Goal: Communication & Community: Answer question/provide support

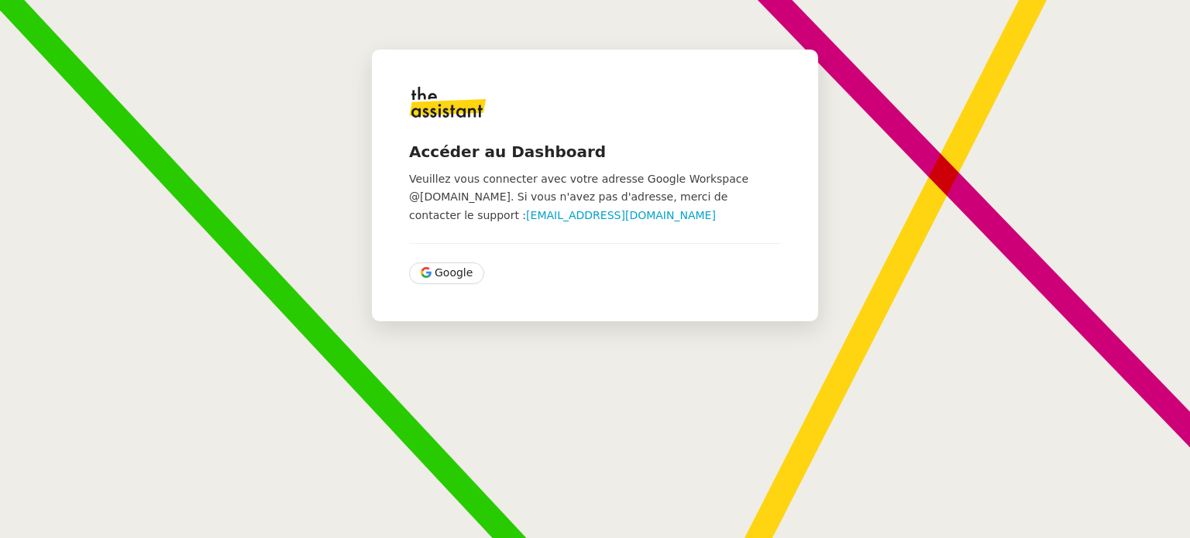
click at [433, 284] on div "Accéder au Dashboard Veuillez vous connecter avec votre adresse Google Workspac…" at bounding box center [595, 186] width 446 height 272
click at [445, 279] on span "Google" at bounding box center [454, 273] width 38 height 18
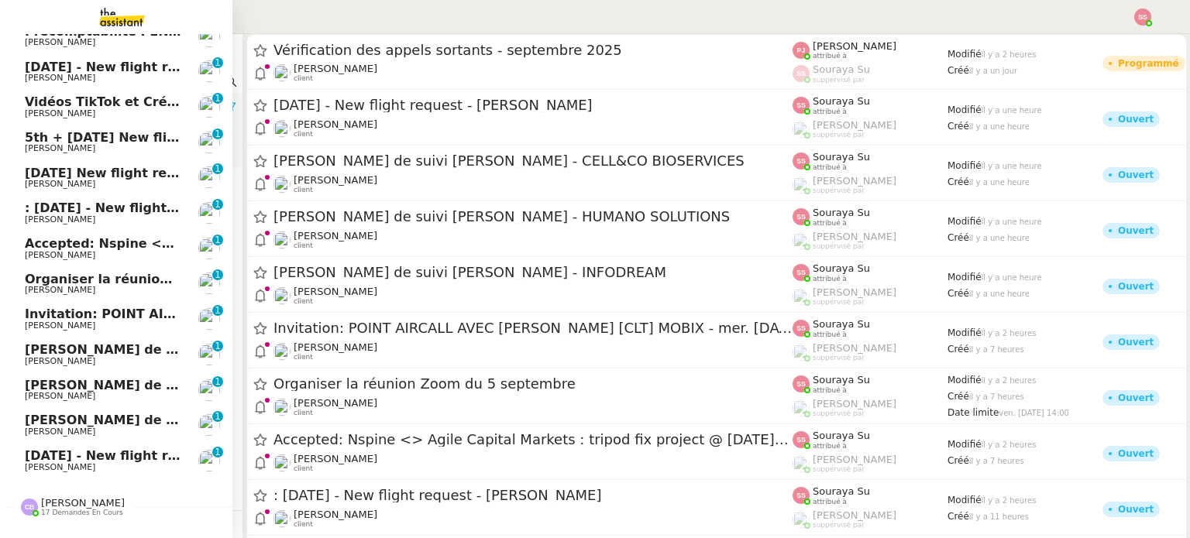
scroll to position [335, 0]
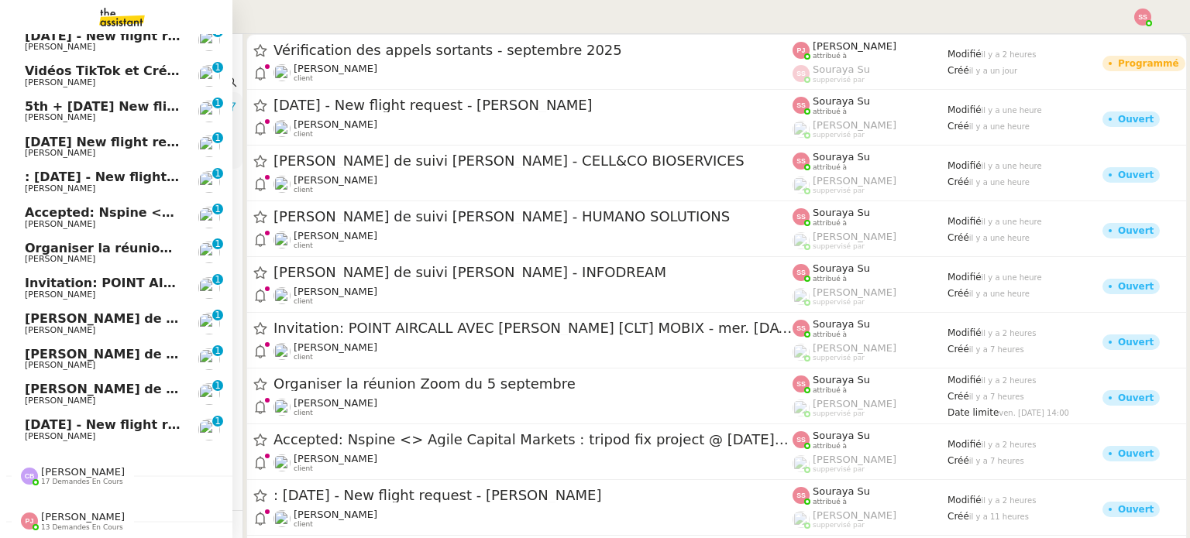
click at [166, 276] on span "Invitation: POINT AIRCALL AVEC [PERSON_NAME] [CLT] MOBIX - mer. [DATE] 11am - 1…" at bounding box center [483, 283] width 916 height 15
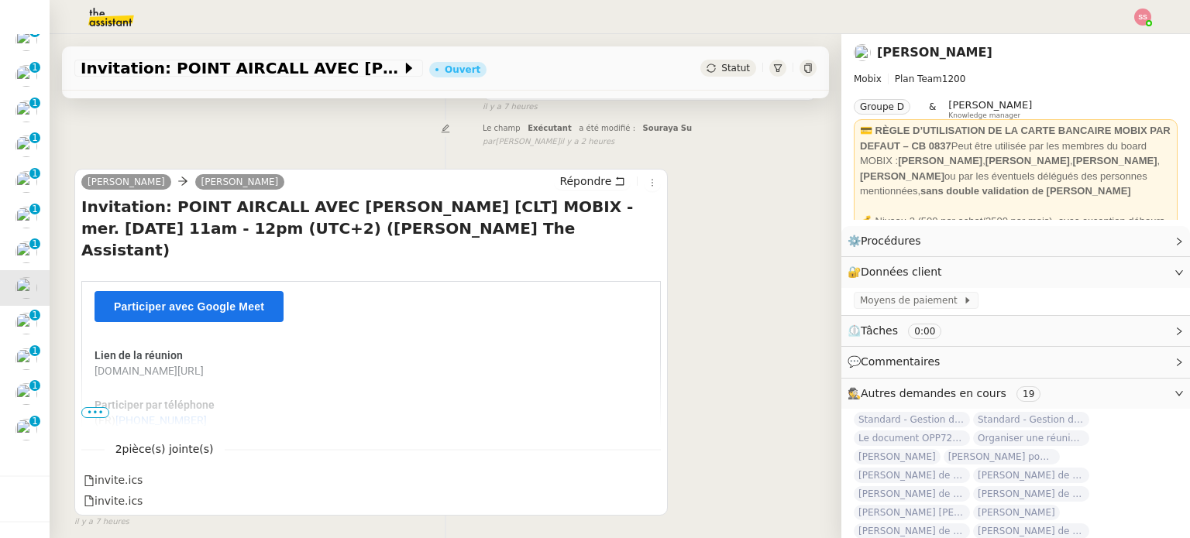
scroll to position [161, 0]
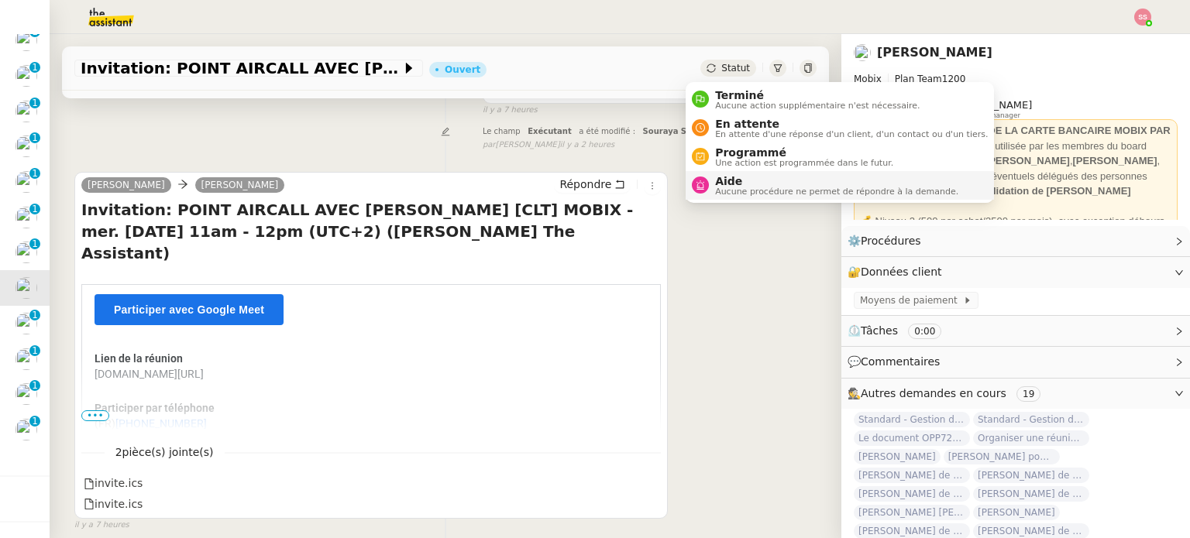
click at [749, 187] on span "Aucune procédure ne permet de répondre à la demande." at bounding box center [836, 191] width 243 height 9
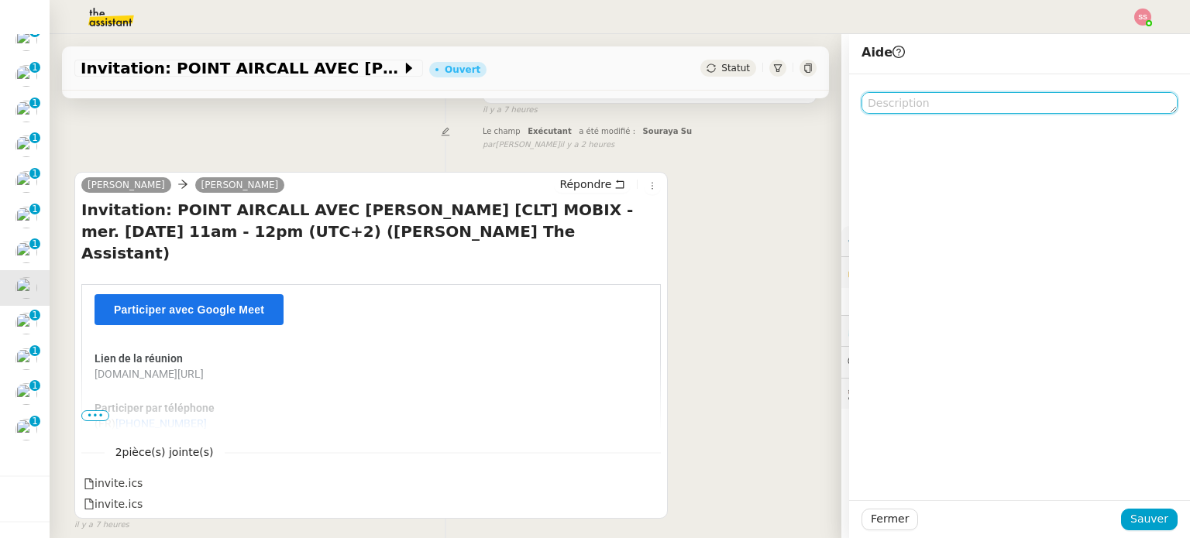
click at [930, 103] on textarea at bounding box center [1019, 103] width 316 height 22
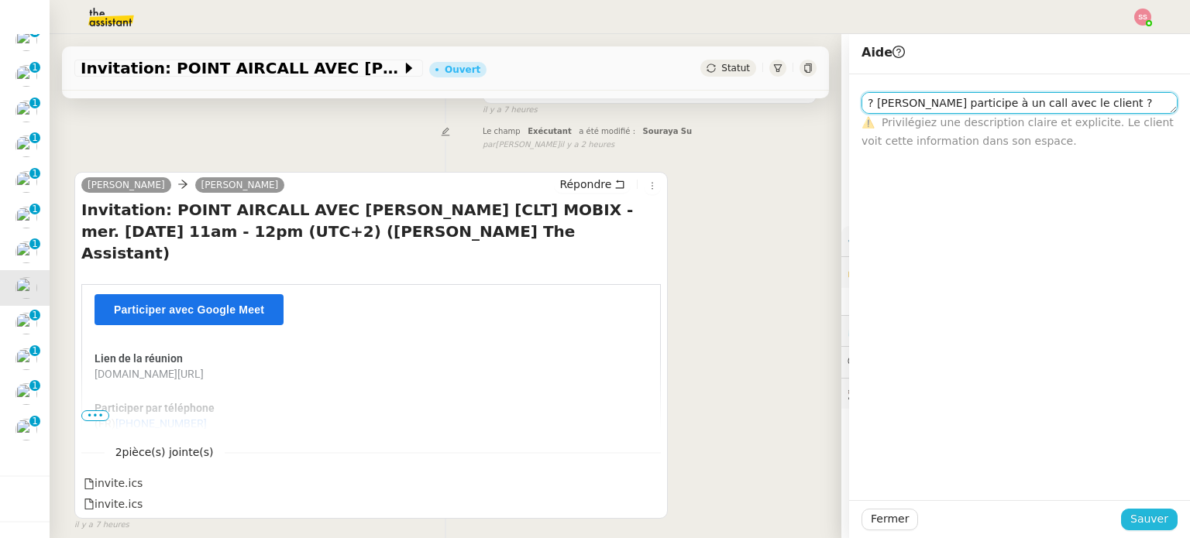
type textarea "? [PERSON_NAME] participe à un call avec le client ?"
click at [1137, 511] on span "Sauver" at bounding box center [1149, 520] width 38 height 18
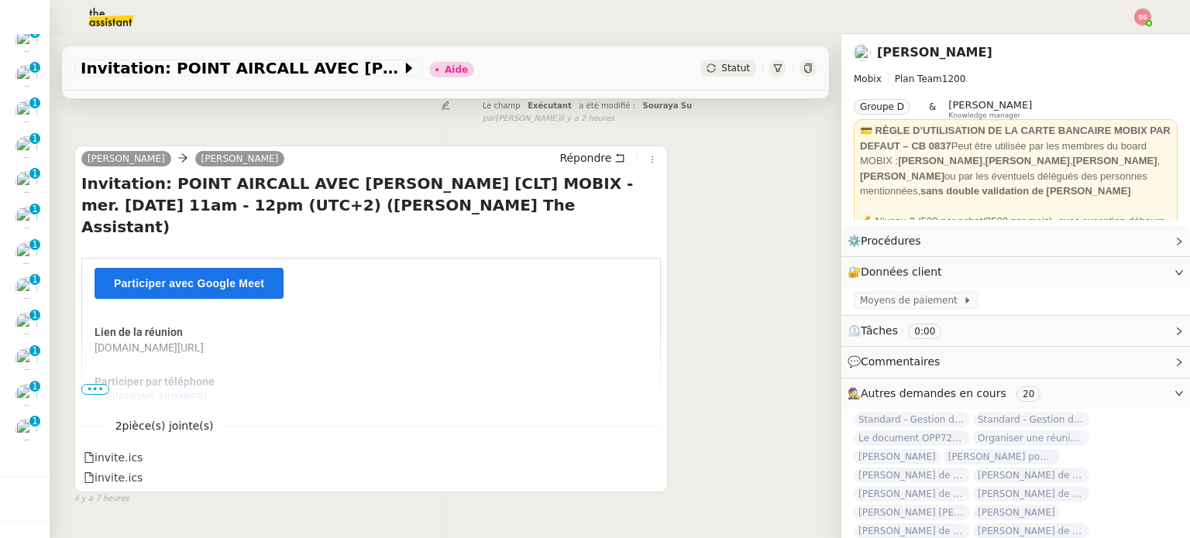
scroll to position [220, 0]
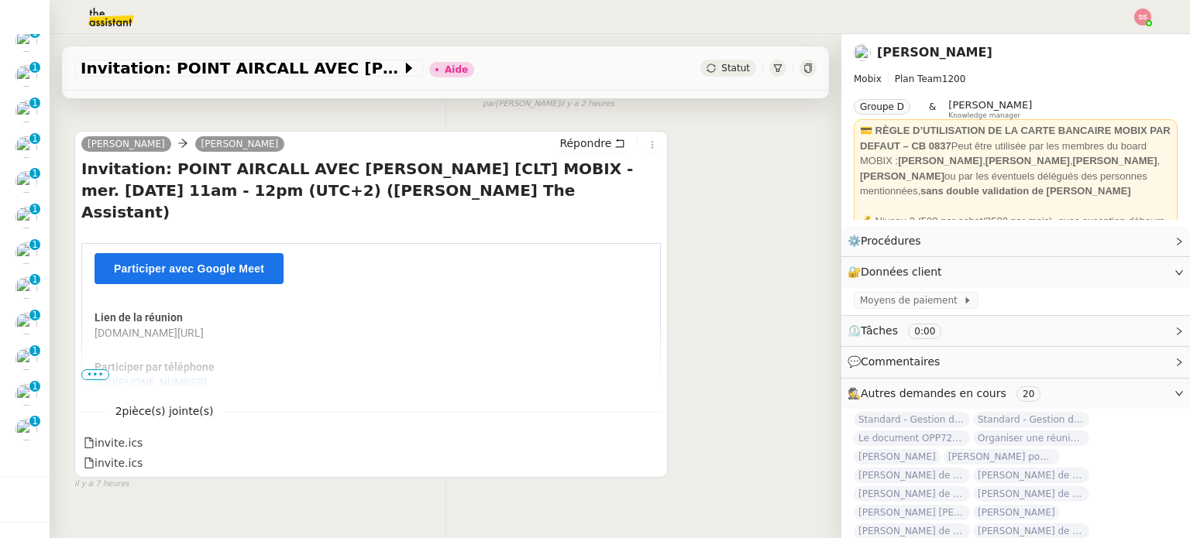
click at [90, 374] on span "•••" at bounding box center [95, 375] width 28 height 11
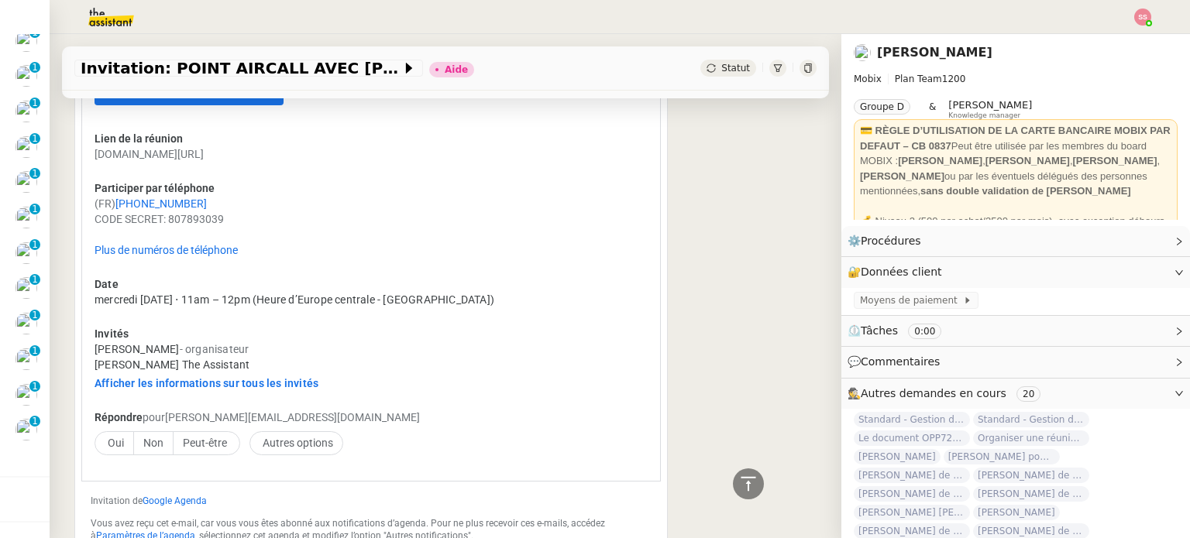
scroll to position [0, 0]
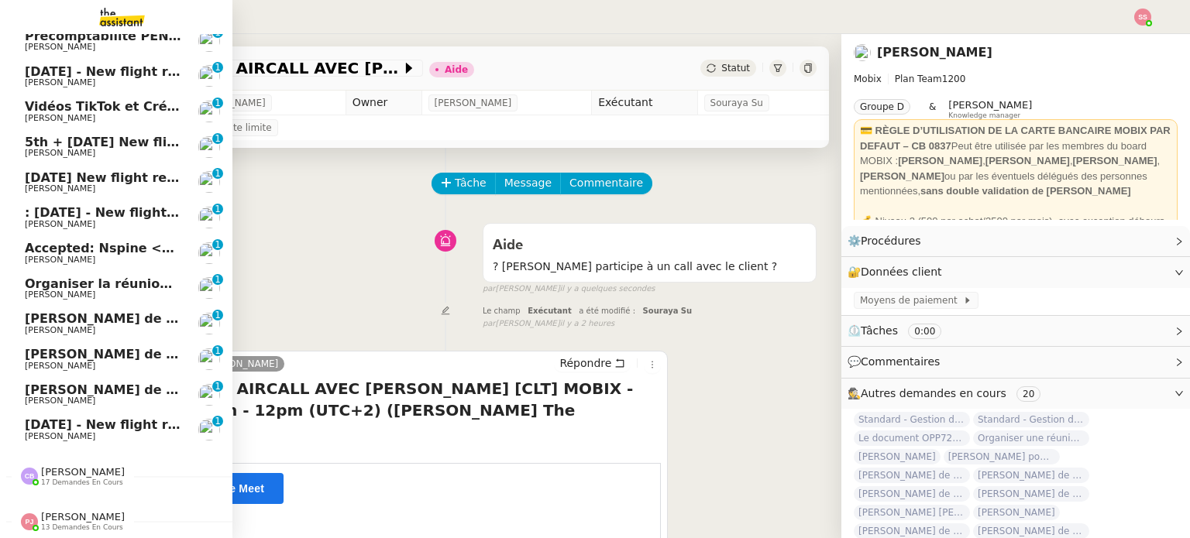
click at [85, 278] on span "Organiser la réunion Zoom du 5 septembre" at bounding box center [175, 284] width 301 height 15
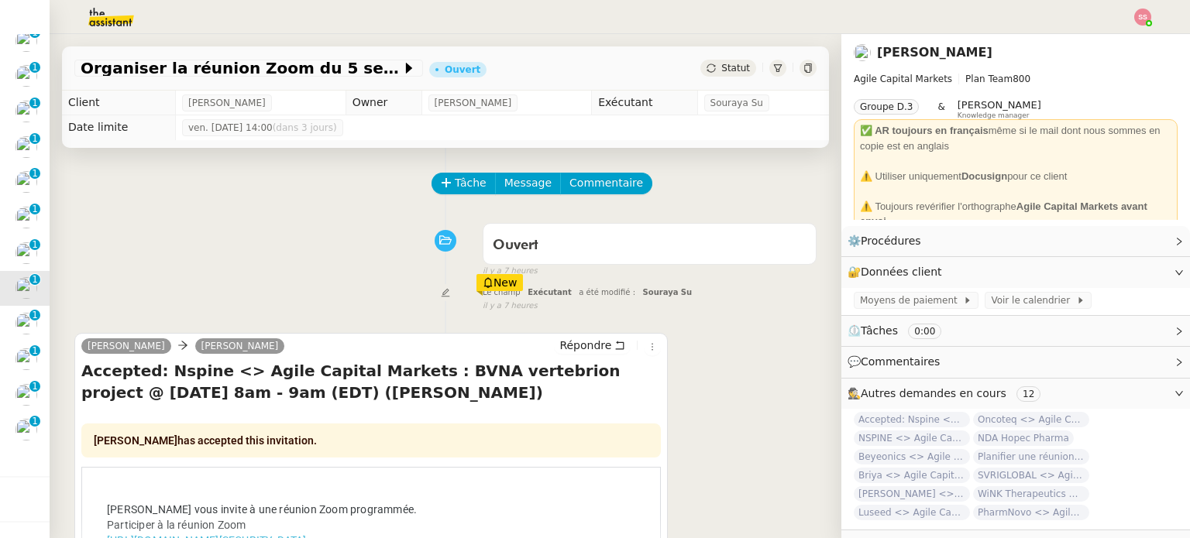
scroll to position [218, 0]
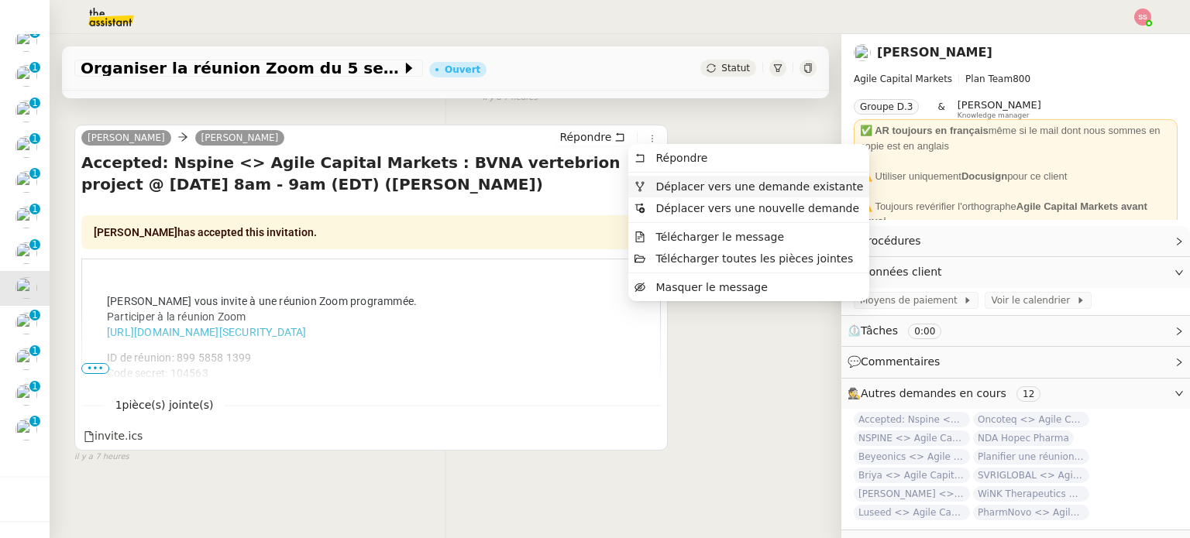
click at [661, 190] on span "Déplacer vers une demande existante" at bounding box center [759, 187] width 208 height 12
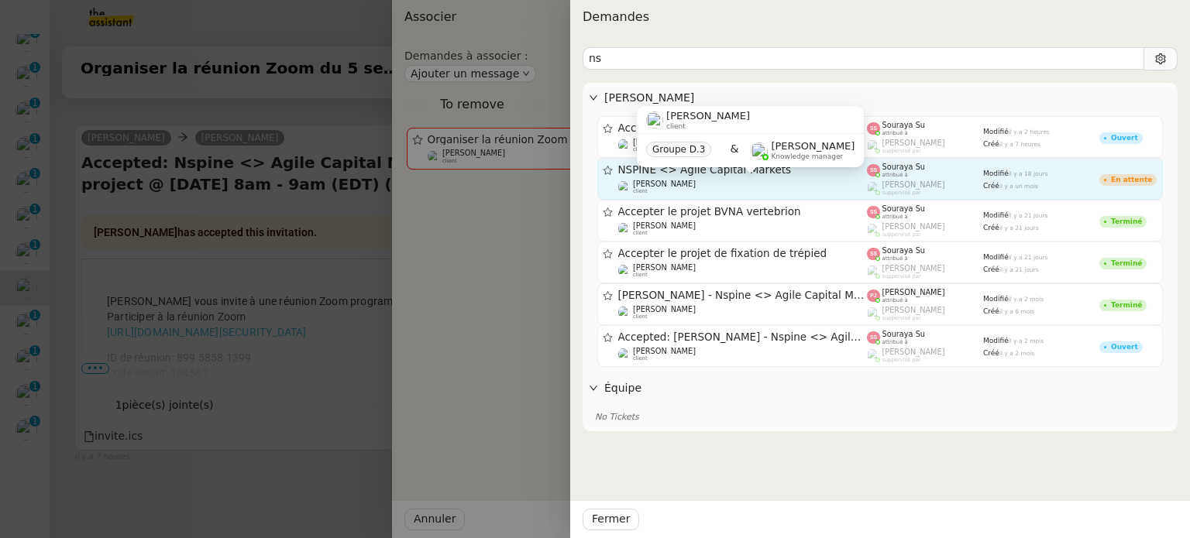
type input "ns"
click at [822, 186] on div "[PERSON_NAME] client" at bounding box center [742, 187] width 249 height 15
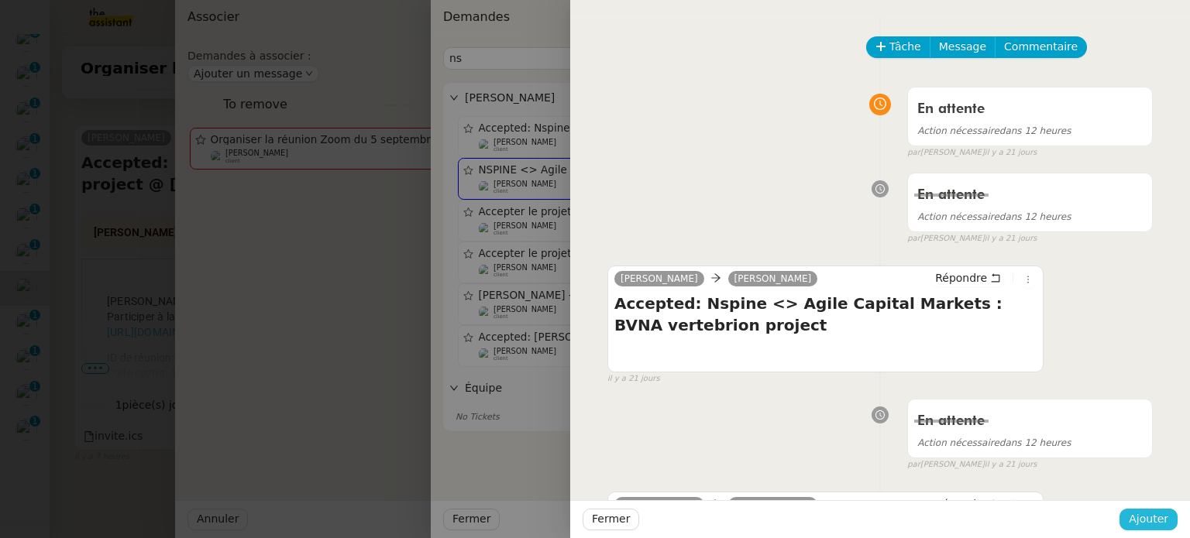
click at [1164, 517] on span "Ajouter" at bounding box center [1149, 520] width 40 height 18
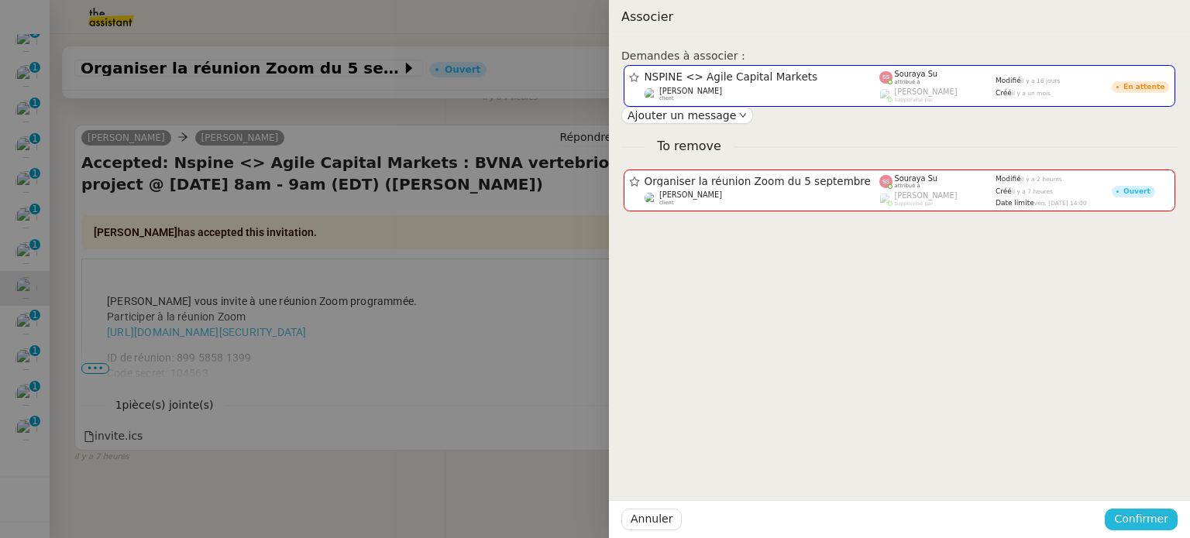
click at [1164, 517] on span "Confirmer" at bounding box center [1141, 520] width 54 height 18
click at [1161, 487] on button "Ajouter" at bounding box center [1142, 478] width 52 height 17
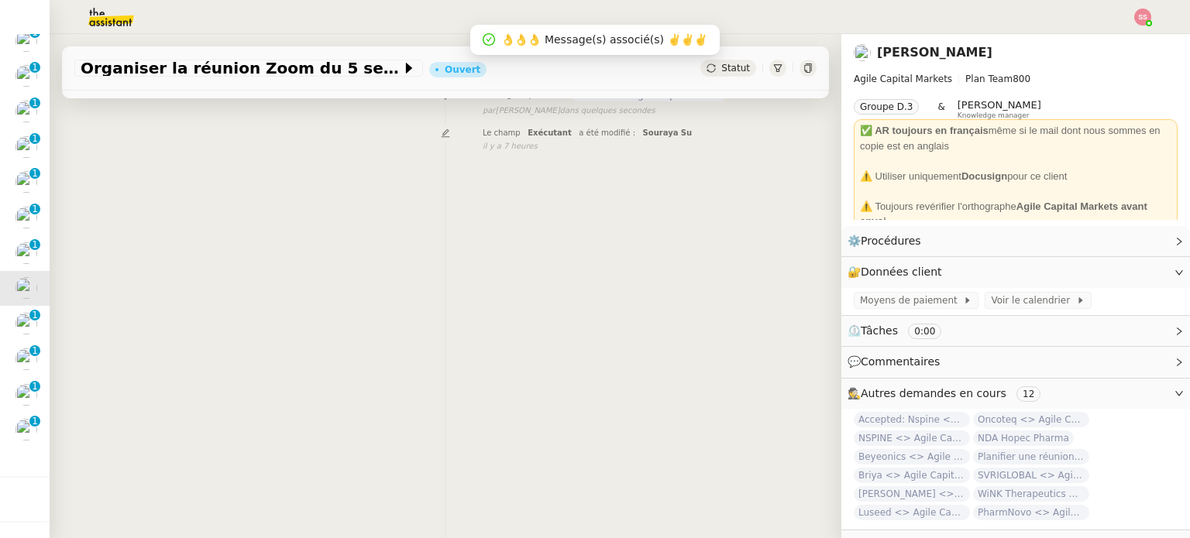
scroll to position [208, 0]
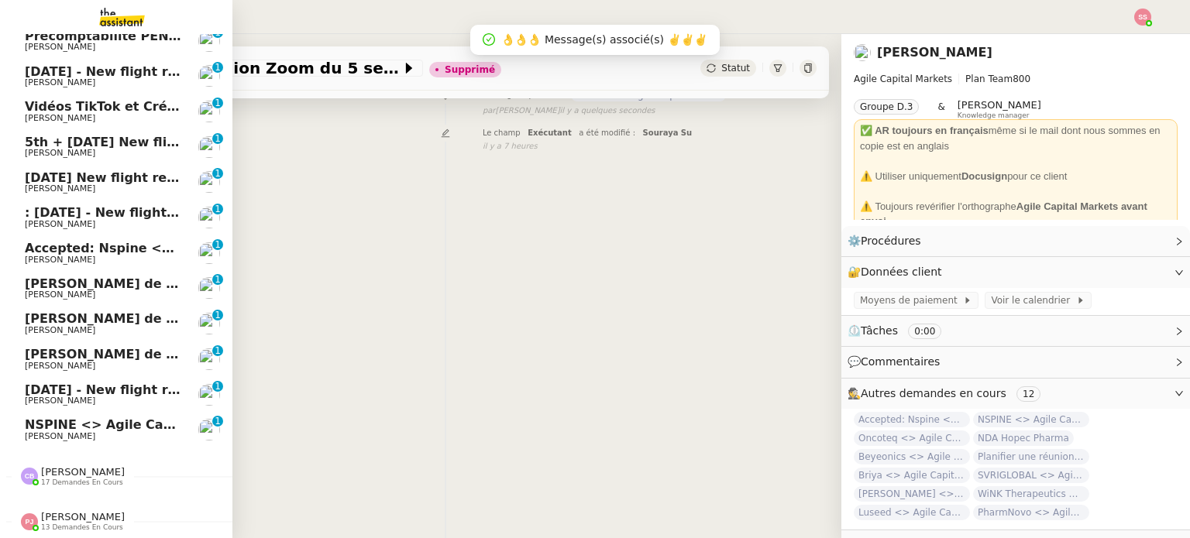
click at [68, 255] on span "[PERSON_NAME]" at bounding box center [60, 260] width 70 height 10
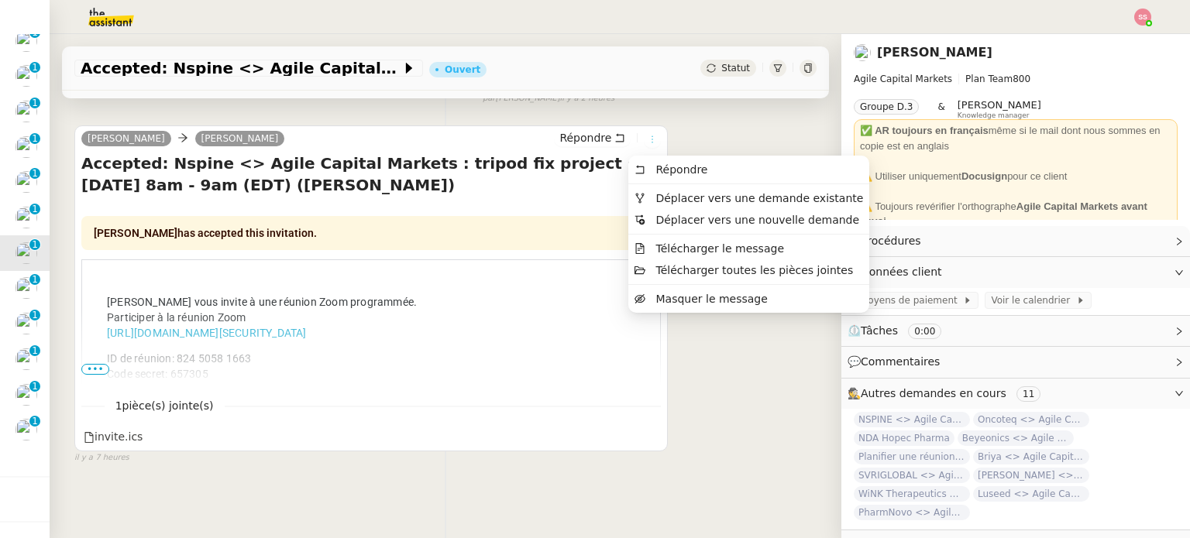
click at [648, 141] on icon at bounding box center [652, 139] width 9 height 9
click at [657, 201] on span "Déplacer vers une demande existante" at bounding box center [759, 198] width 208 height 12
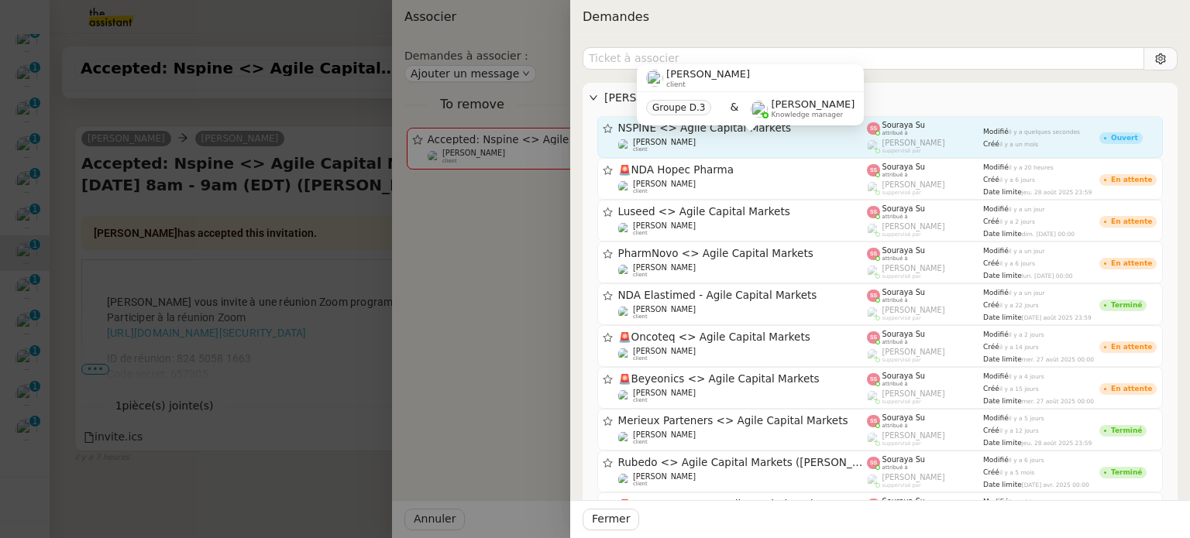
click at [765, 143] on div "[PERSON_NAME] client" at bounding box center [742, 145] width 249 height 15
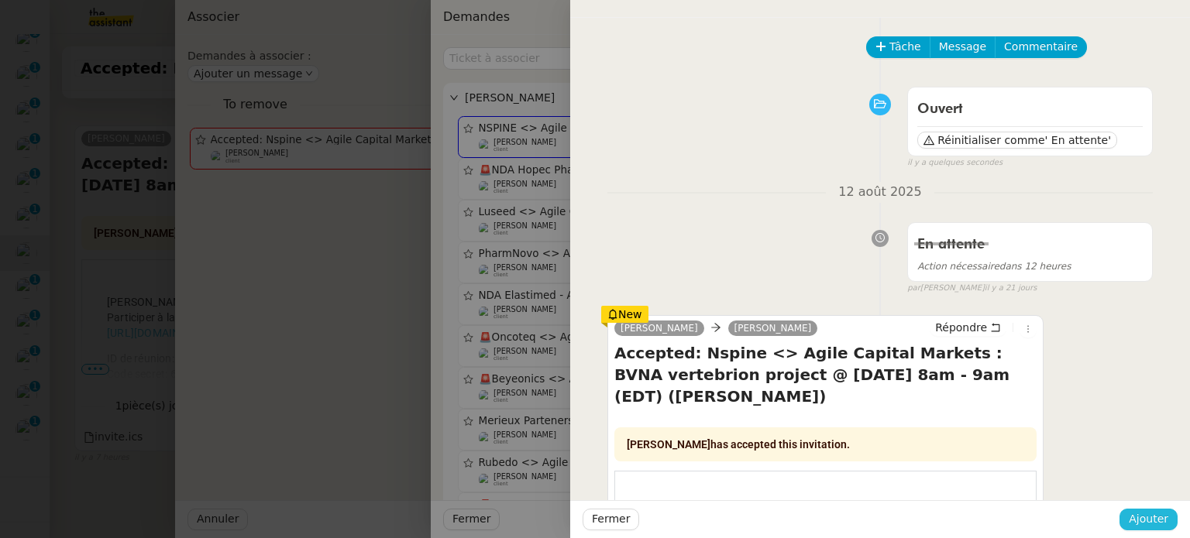
click at [1165, 526] on span "Ajouter" at bounding box center [1149, 520] width 40 height 18
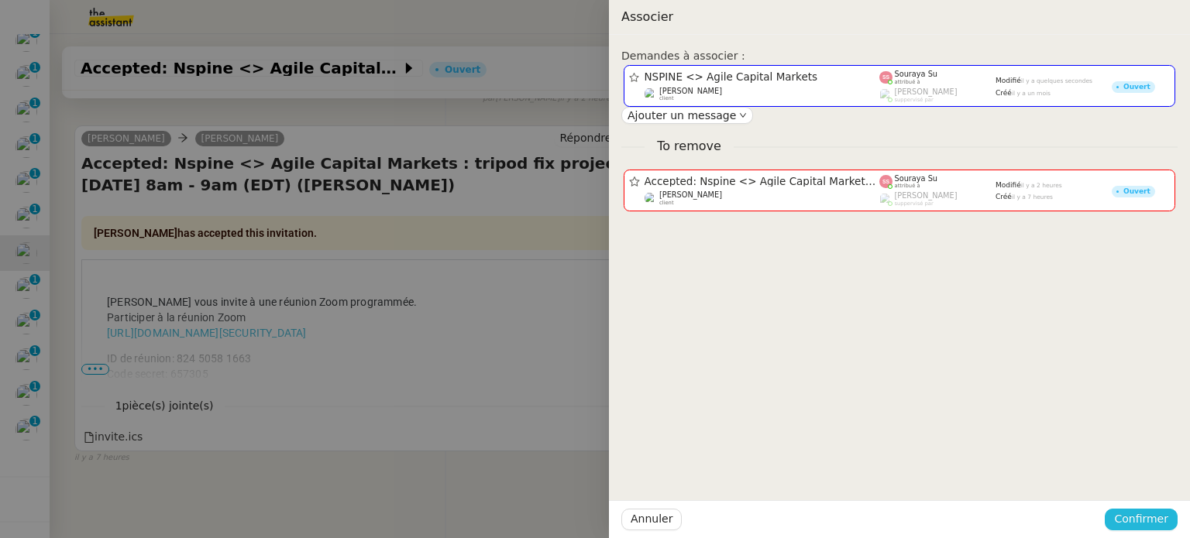
click at [1165, 526] on span "Confirmer" at bounding box center [1141, 520] width 54 height 18
click at [1147, 480] on span "Ajouter" at bounding box center [1143, 478] width 40 height 15
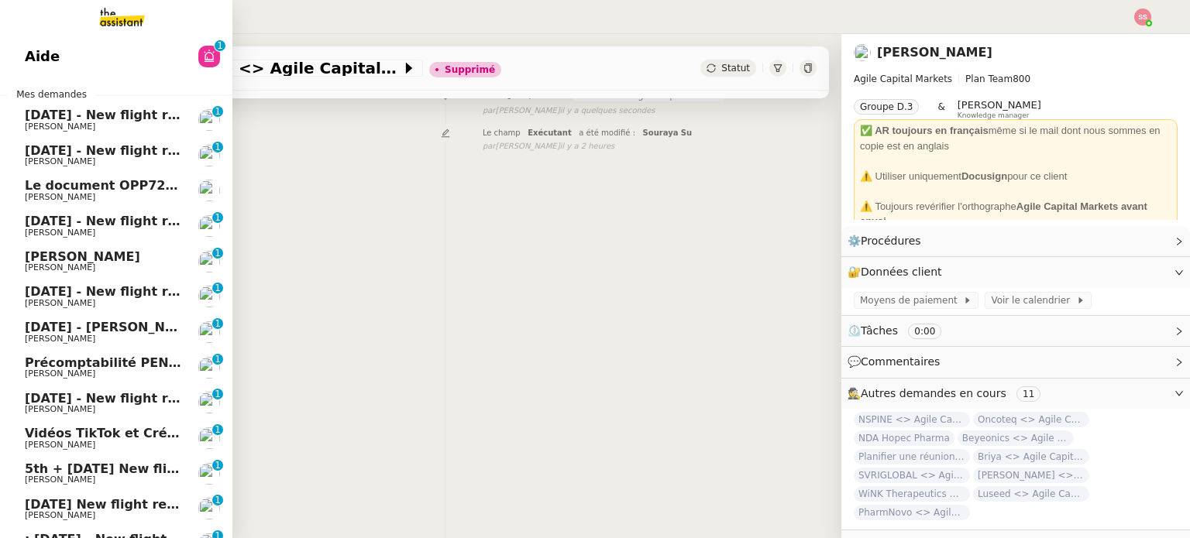
click at [125, 184] on span "Le document OPP7245 - GESTION PAIE ET RESSOURCES HUMAINES GUYANE - PROPOSITION …" at bounding box center [506, 185] width 963 height 15
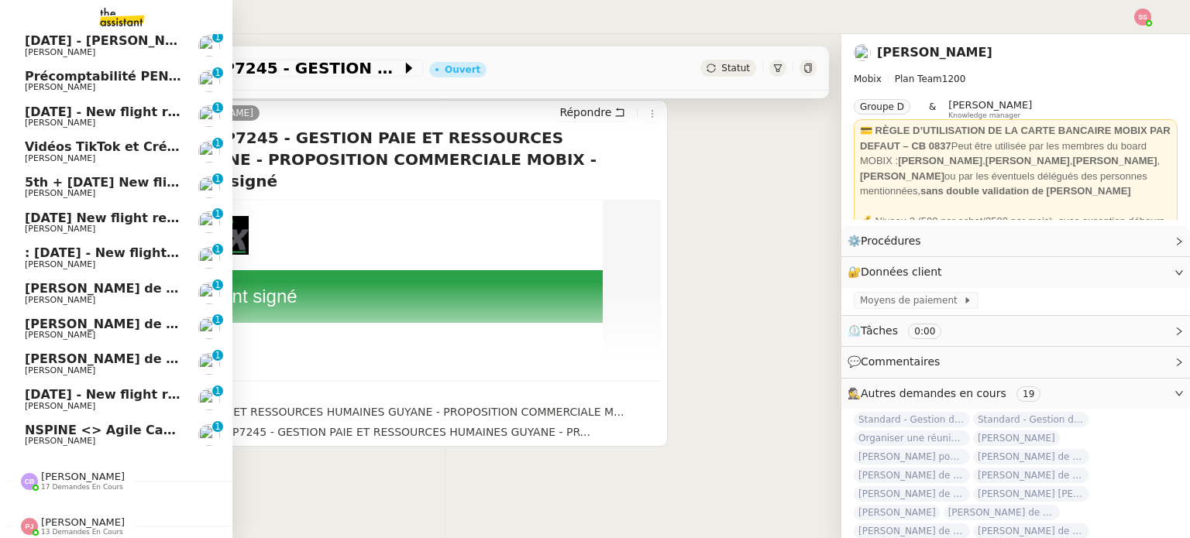
scroll to position [263, 0]
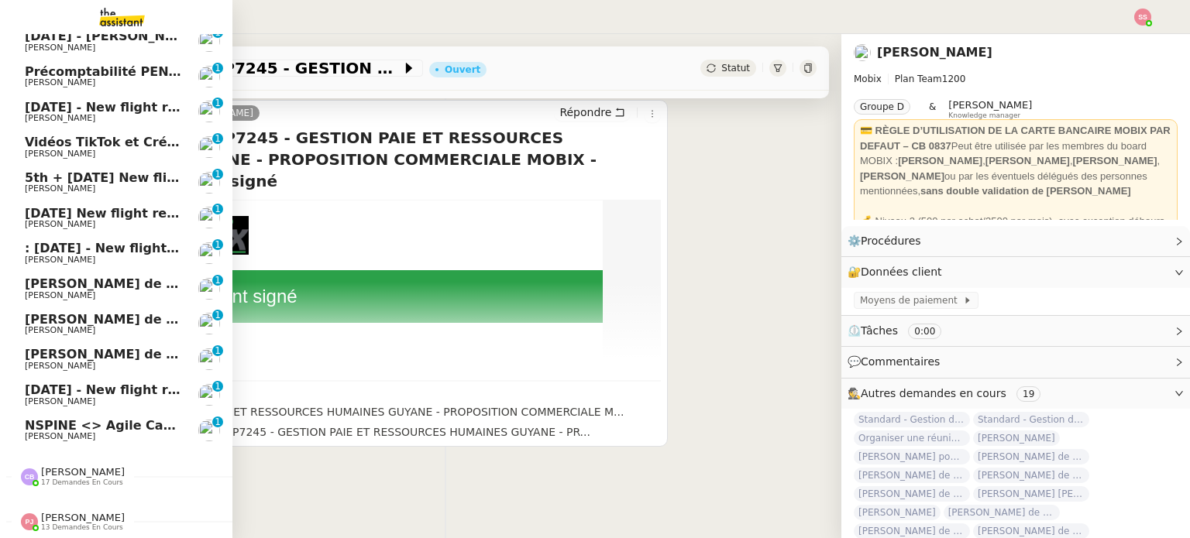
click at [59, 513] on span "[PERSON_NAME]" at bounding box center [83, 518] width 84 height 12
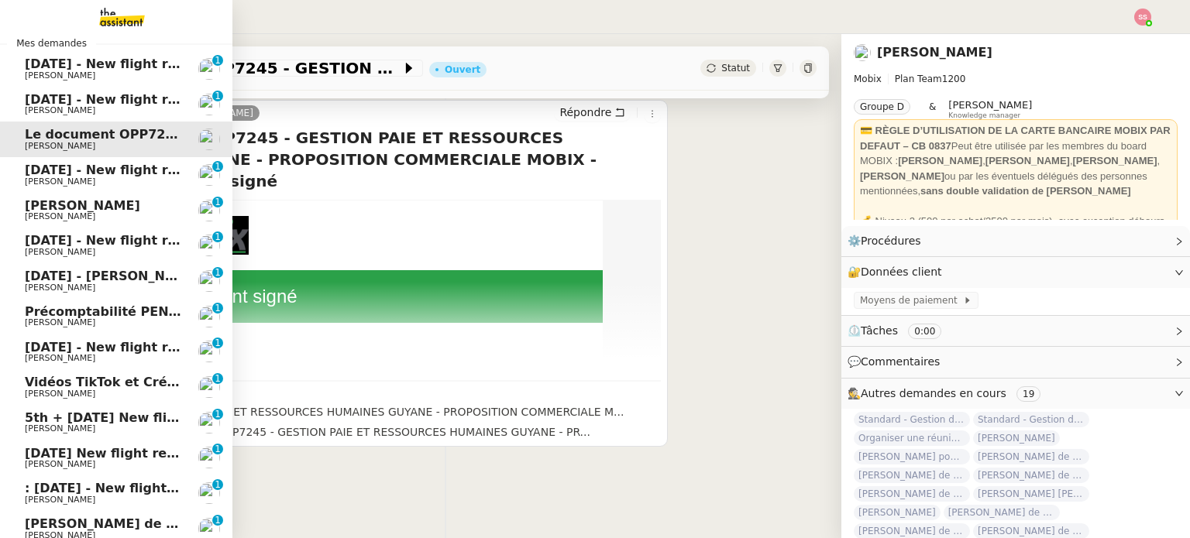
scroll to position [0, 0]
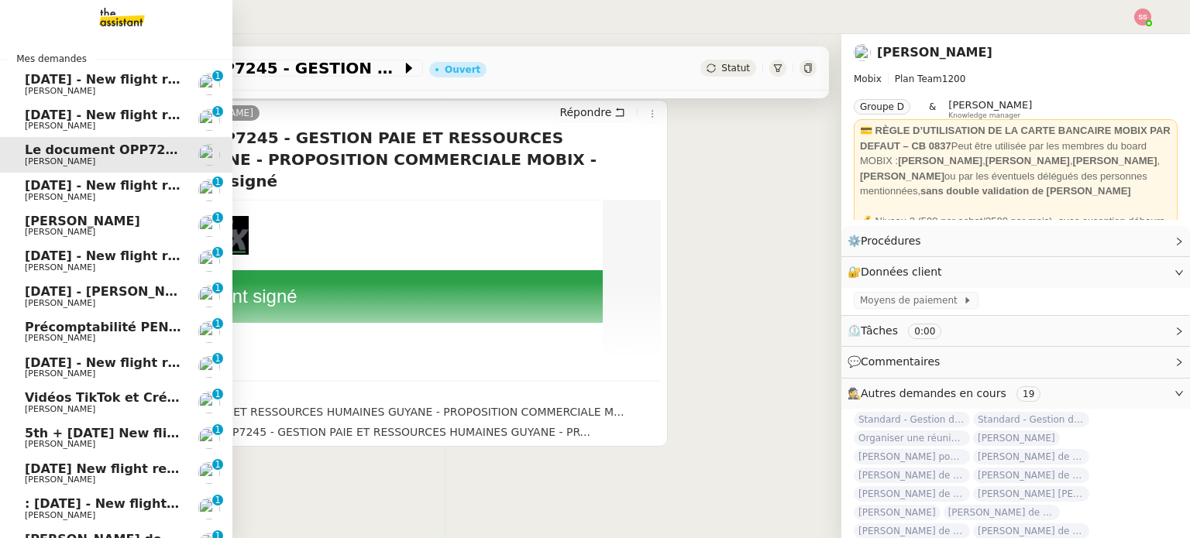
click at [139, 74] on span "[DATE] - New flight request - [PERSON_NAME][GEOGRAPHIC_DATA]" at bounding box center [257, 79] width 465 height 15
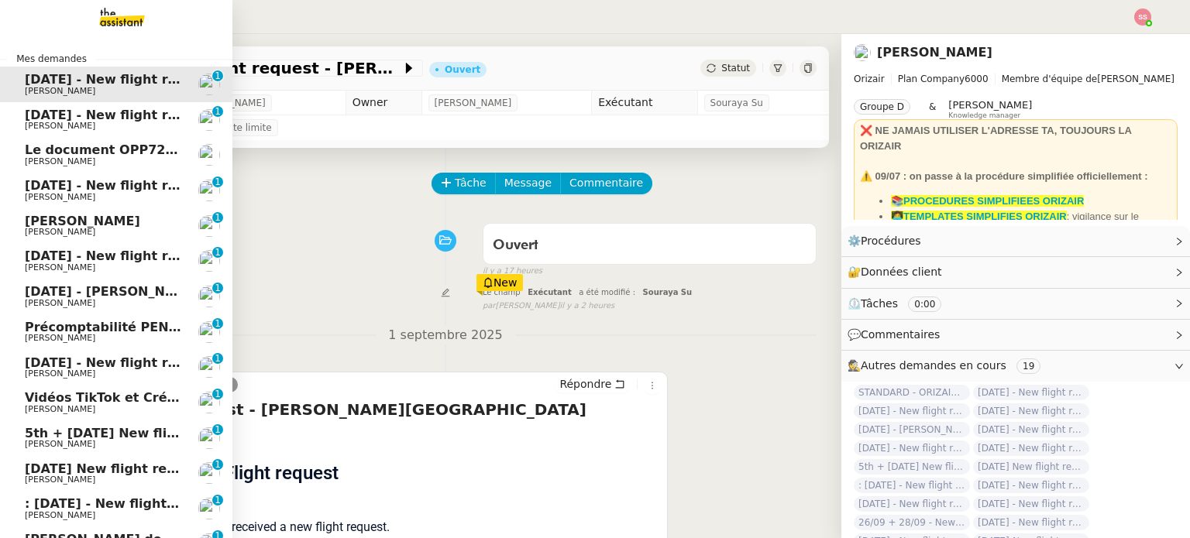
click at [158, 110] on span "[DATE] - New flight request - [PERSON_NAME]" at bounding box center [185, 115] width 320 height 15
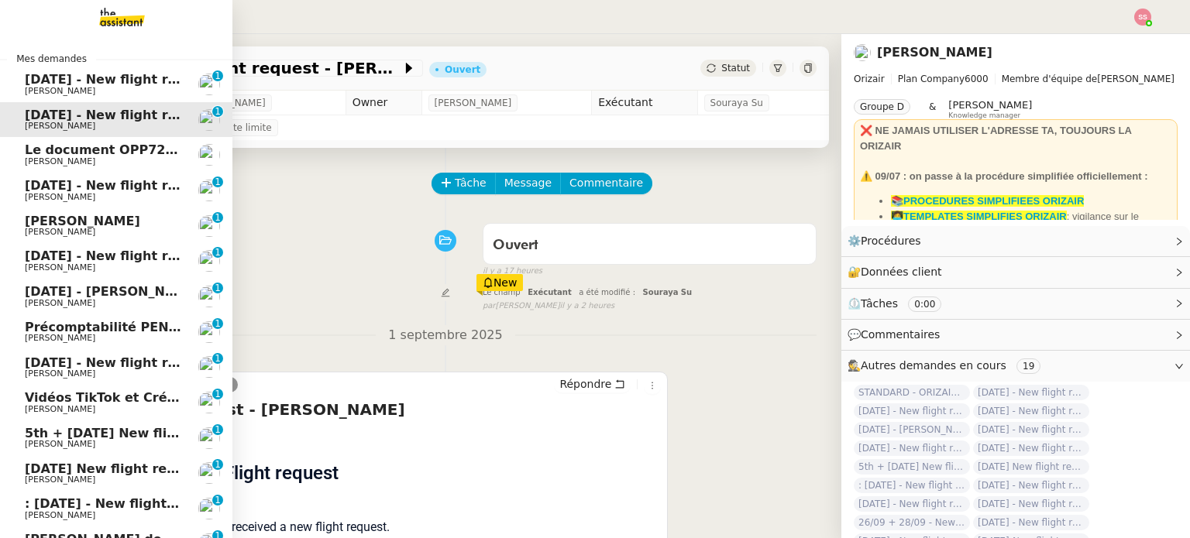
click at [136, 187] on span "[DATE] - New flight request - [PERSON_NAME]" at bounding box center [185, 185] width 320 height 15
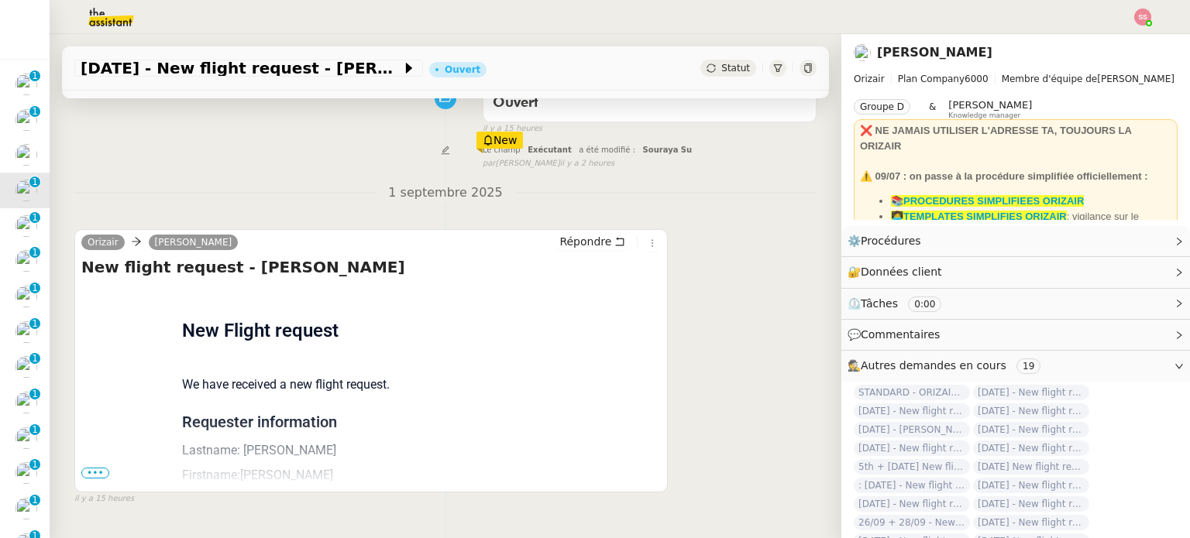
scroll to position [155, 0]
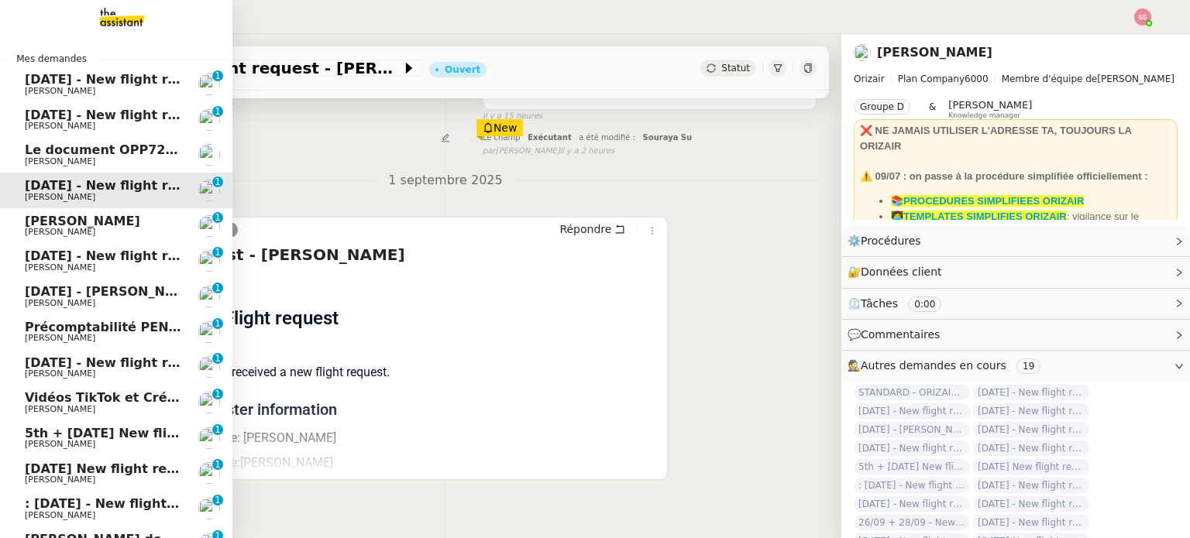
click at [90, 248] on link "[DATE] - New flight request - Dema Alz [PERSON_NAME] 0 1 2 3 4 5 6 7 8 9" at bounding box center [116, 261] width 232 height 36
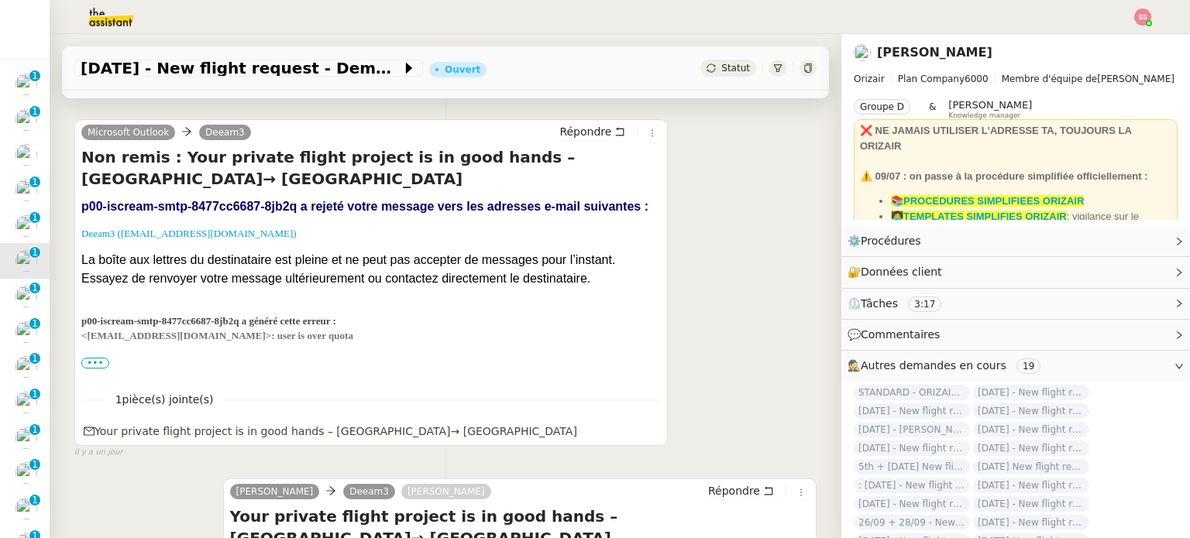
scroll to position [387, 0]
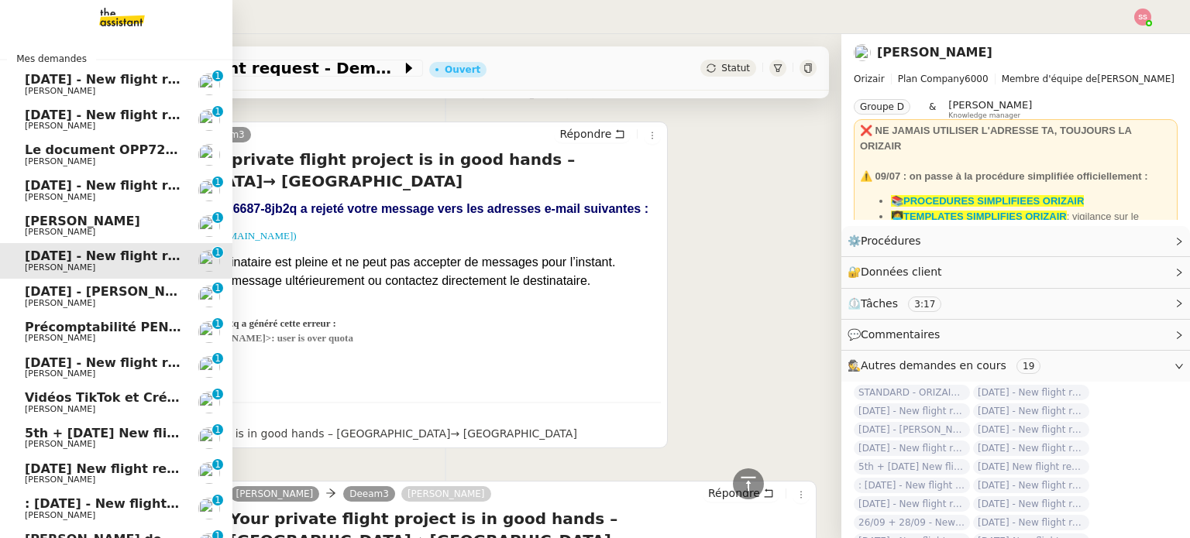
click at [60, 284] on link "[DATE] - [PERSON_NAME] [PERSON_NAME] 0 1 2 3 4 5 6 7 8 9" at bounding box center [116, 297] width 232 height 36
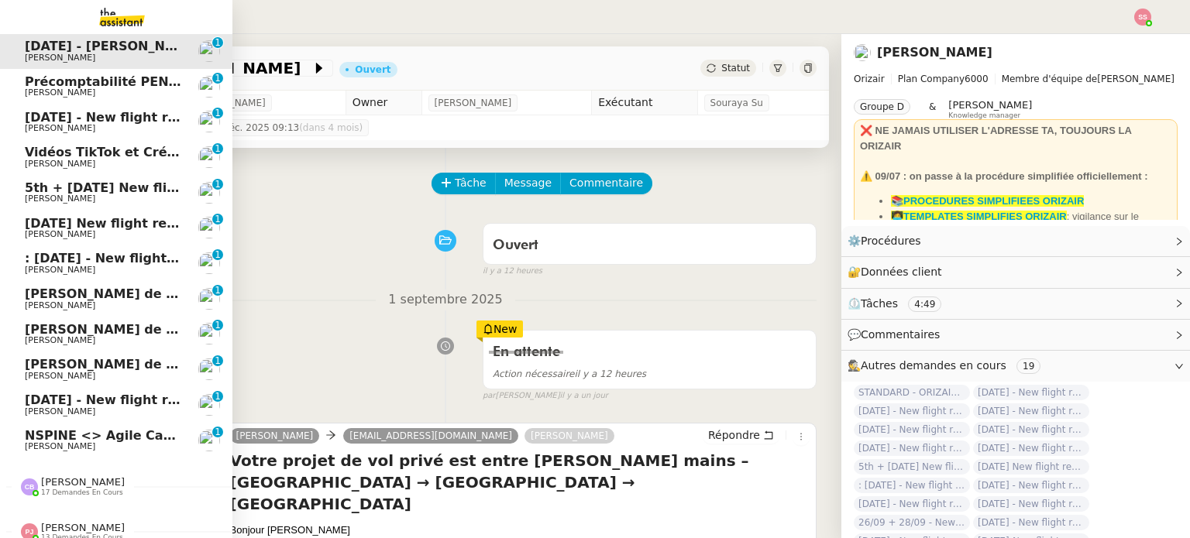
scroll to position [387, 0]
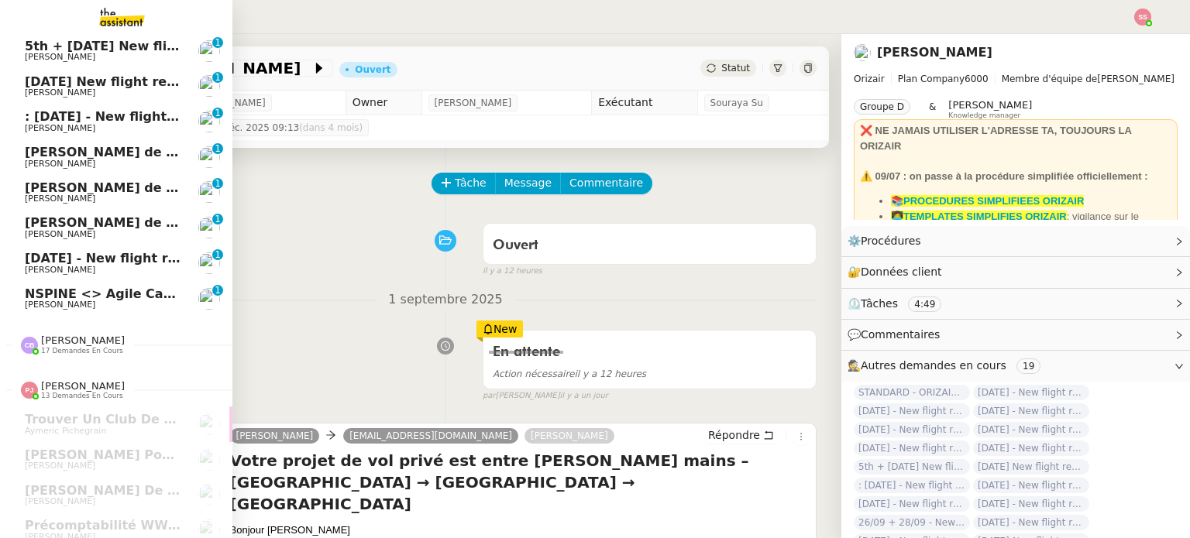
click at [87, 294] on span "NSPINE <> Agile Capital Markets" at bounding box center [140, 294] width 231 height 15
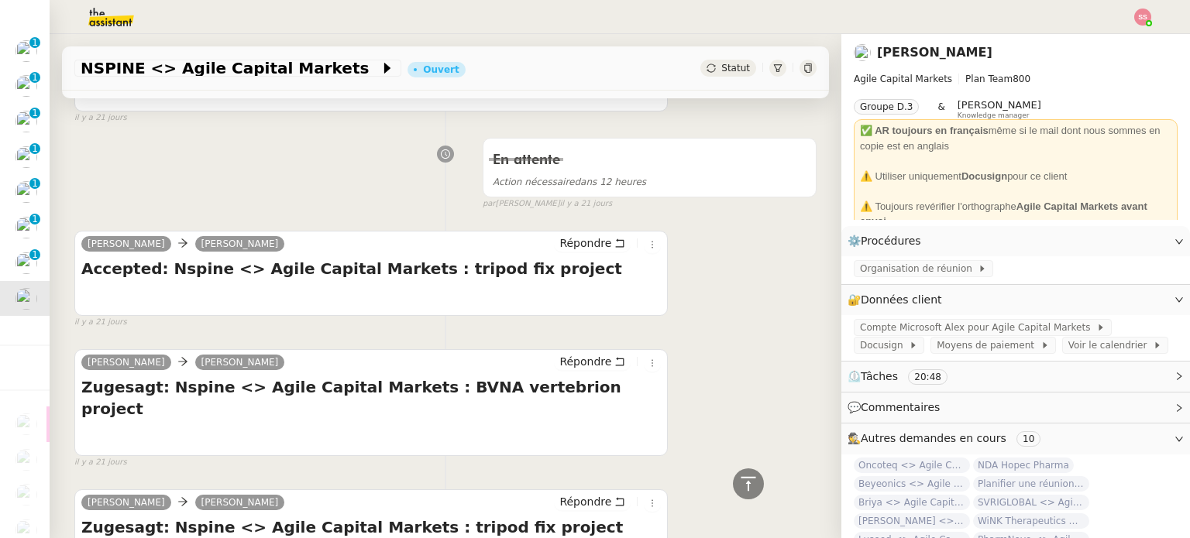
scroll to position [1240, 0]
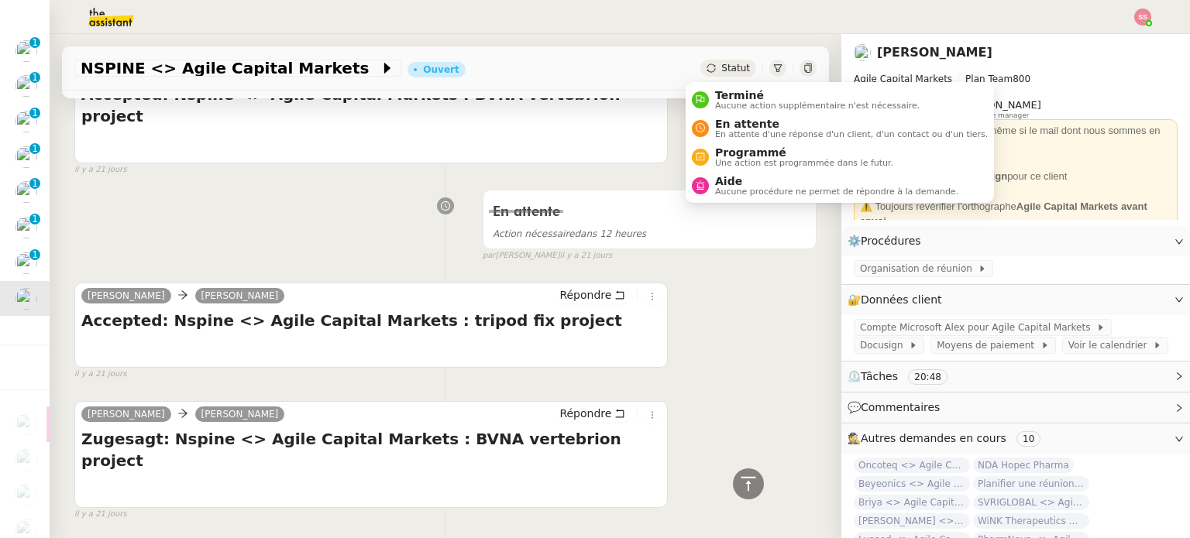
click at [703, 61] on div "Statut" at bounding box center [728, 68] width 56 height 17
click at [705, 129] on nz-avatar at bounding box center [700, 127] width 17 height 17
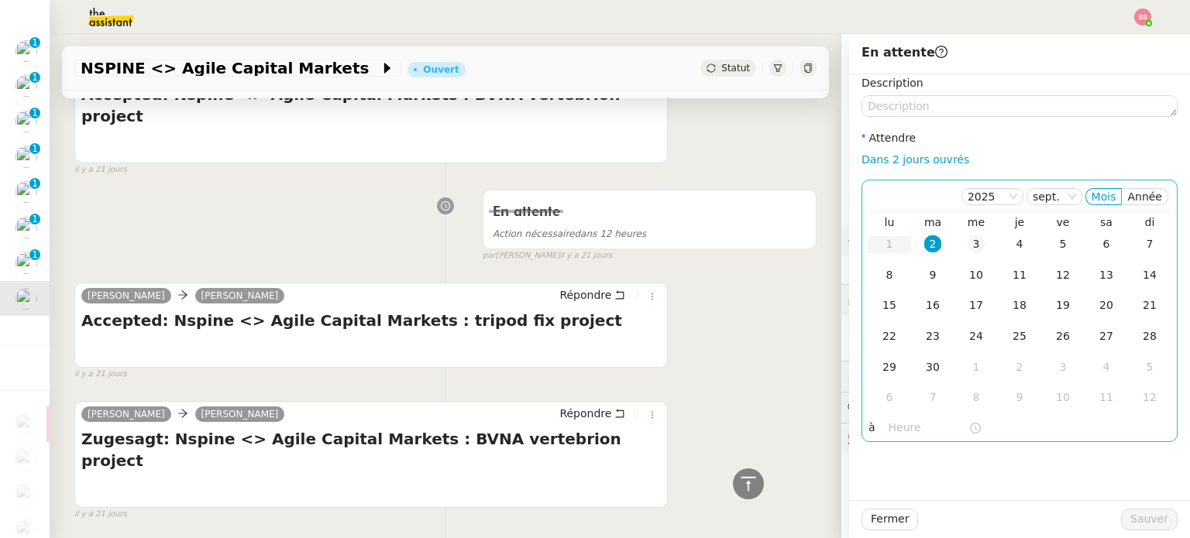
click at [961, 234] on td "3" at bounding box center [975, 244] width 43 height 31
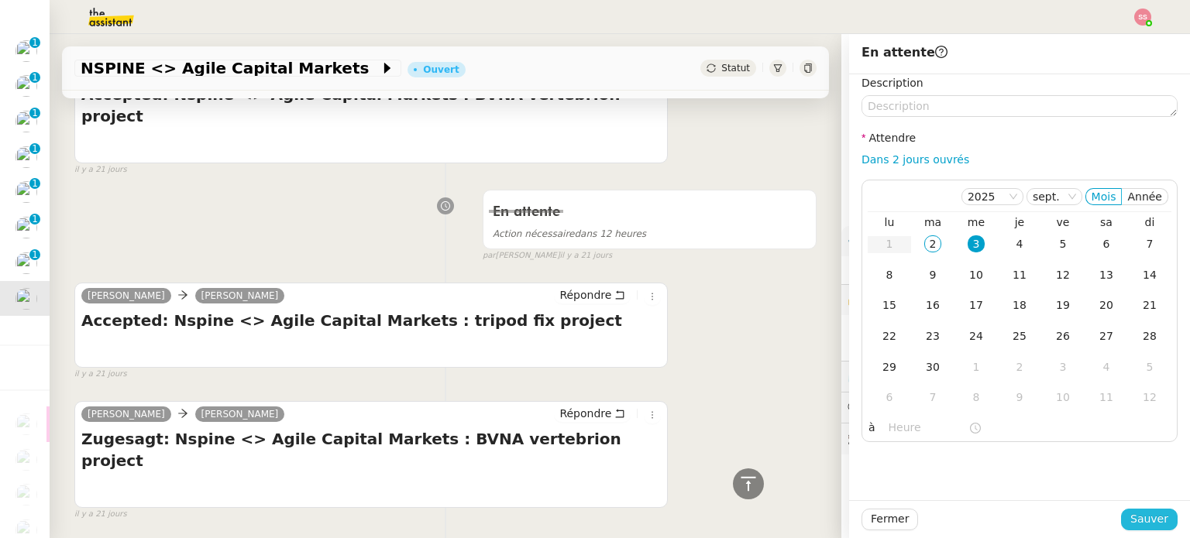
drag, startPoint x: 1126, startPoint y: 514, endPoint x: 954, endPoint y: 515, distance: 172.0
click at [1130, 514] on span "Sauver" at bounding box center [1149, 520] width 38 height 18
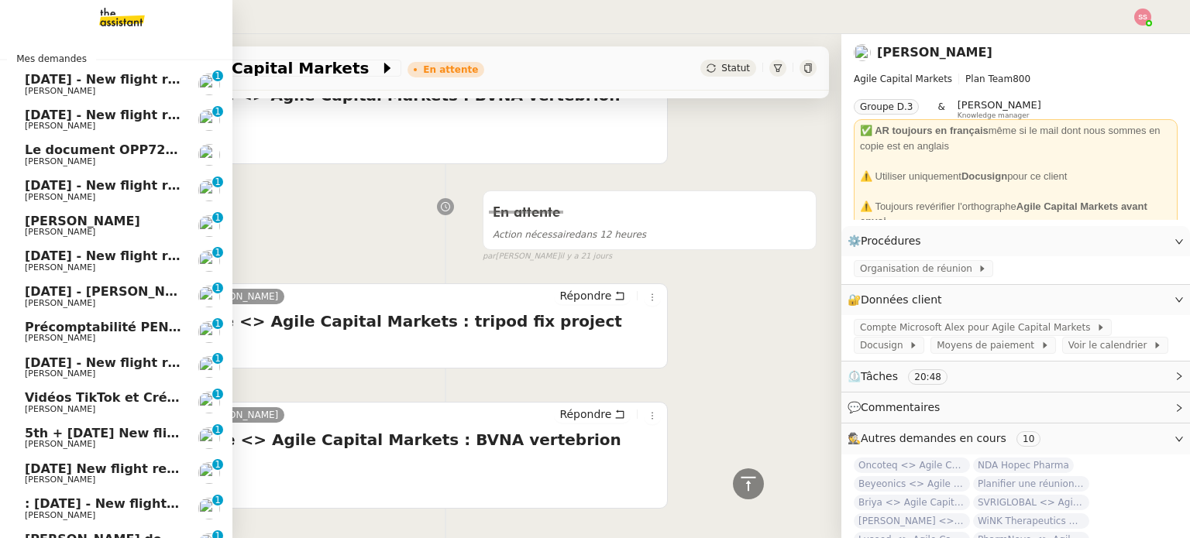
scroll to position [310, 0]
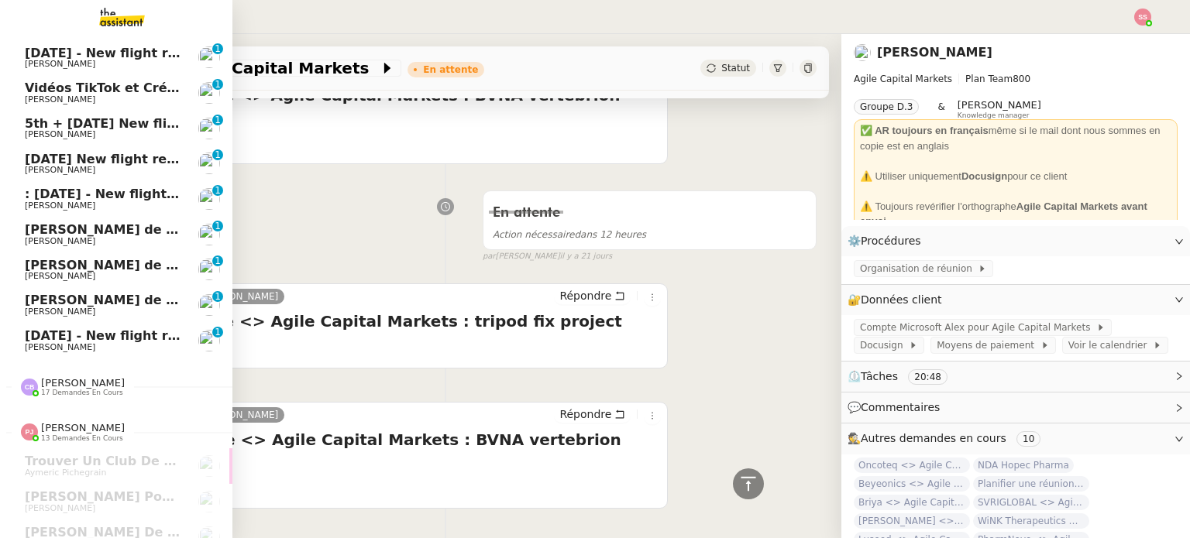
click at [127, 338] on span "[DATE] - New flight request - [PERSON_NAME]" at bounding box center [185, 335] width 320 height 15
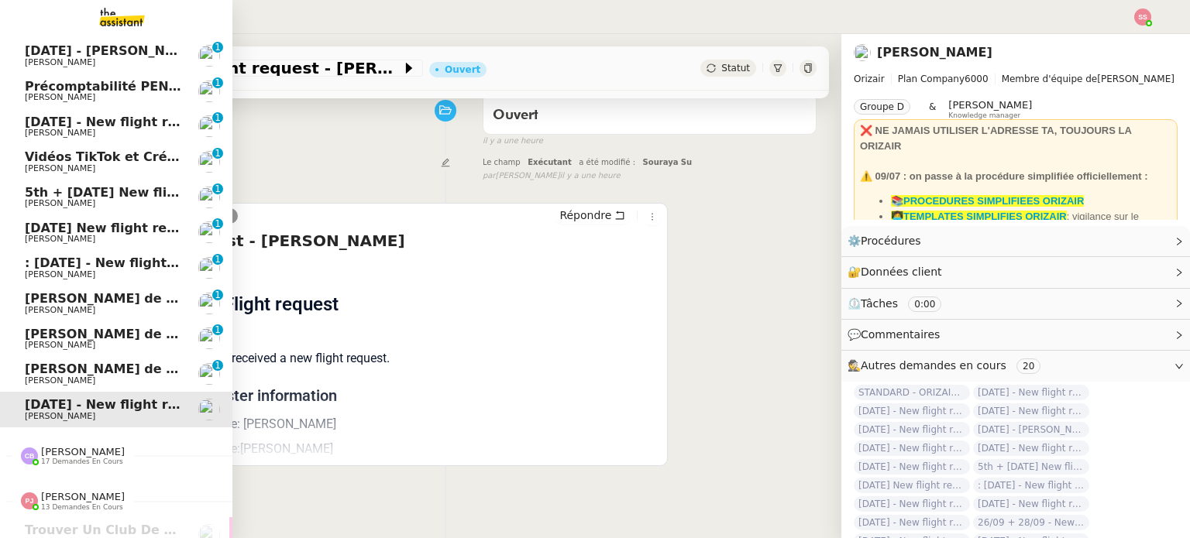
scroll to position [310, 0]
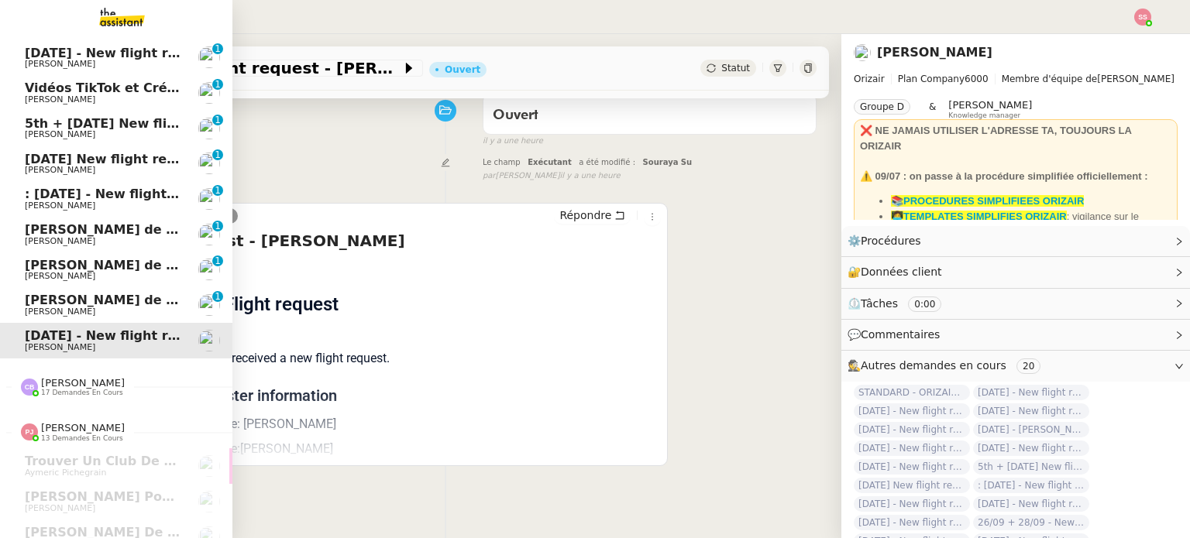
click at [139, 306] on span "[PERSON_NAME] de suivi [PERSON_NAME] - CELL&CO BIOSERVICES" at bounding box center [259, 300] width 468 height 15
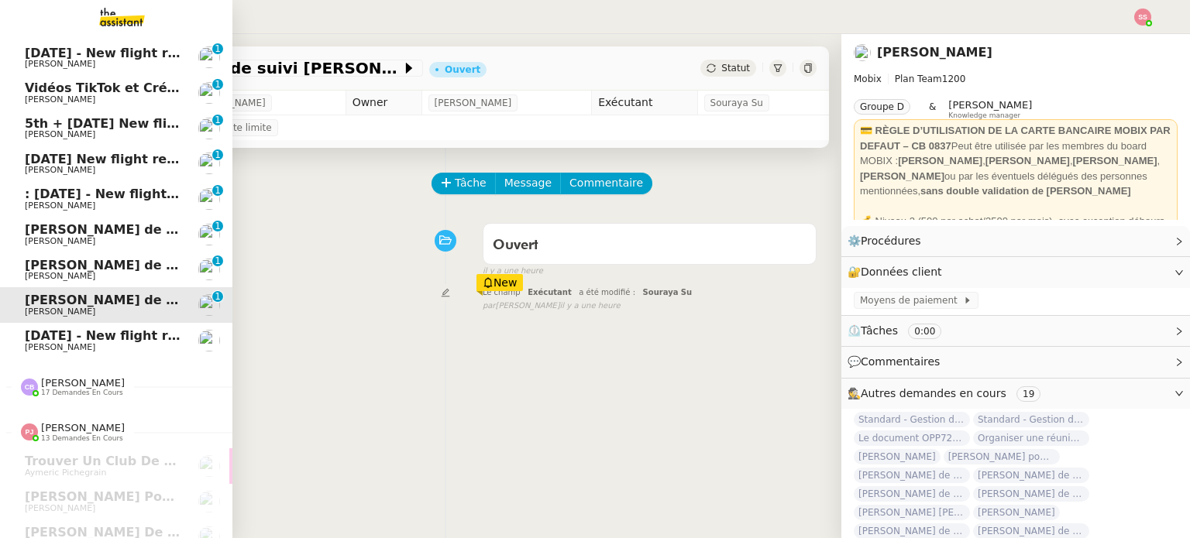
click at [68, 268] on span "[PERSON_NAME] de suivi [PERSON_NAME] - HUMANO SOLUTIONS" at bounding box center [252, 265] width 455 height 15
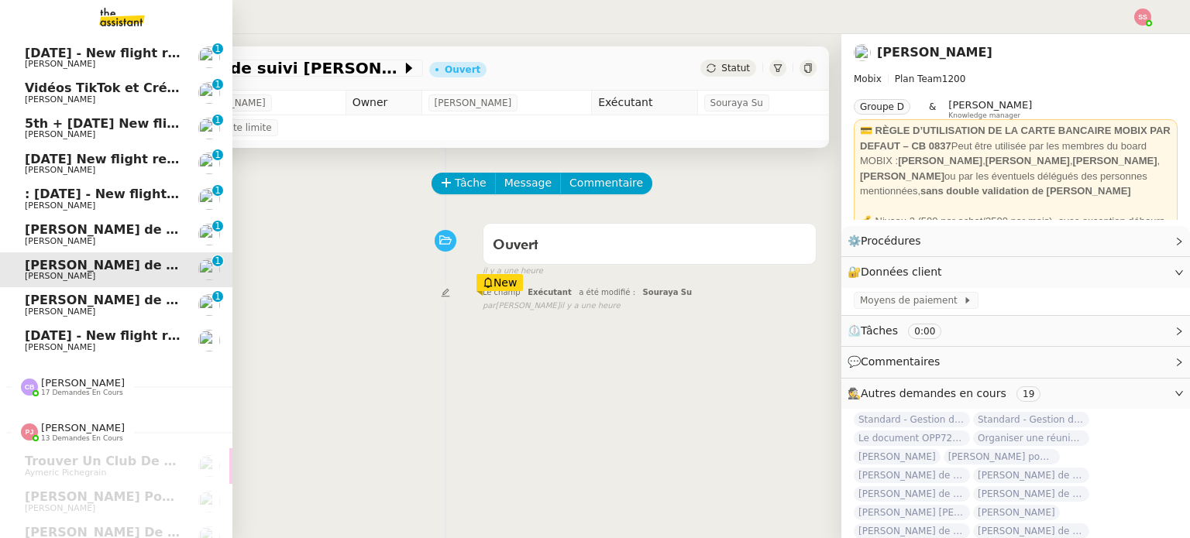
click at [70, 238] on span "[PERSON_NAME]" at bounding box center [103, 241] width 156 height 9
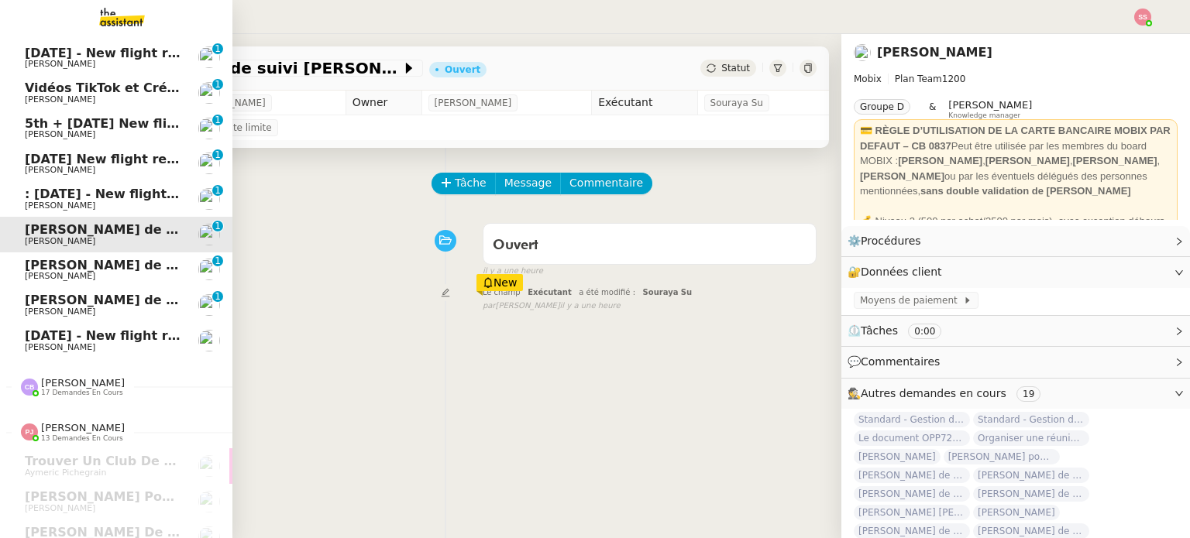
click at [77, 197] on span ": [DATE] - New flight request - [PERSON_NAME]" at bounding box center [189, 194] width 329 height 15
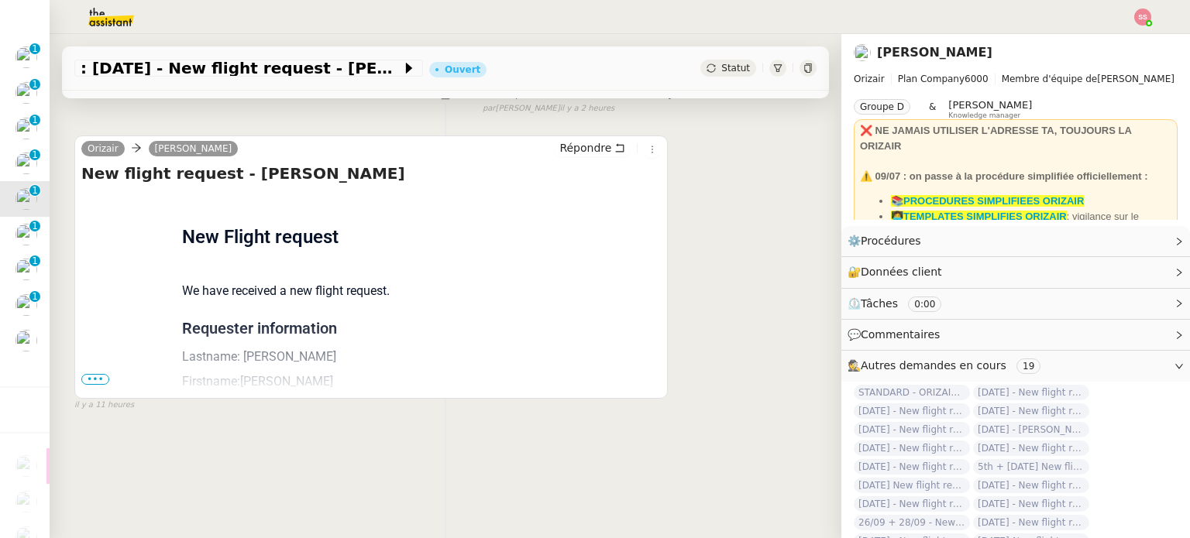
scroll to position [208, 0]
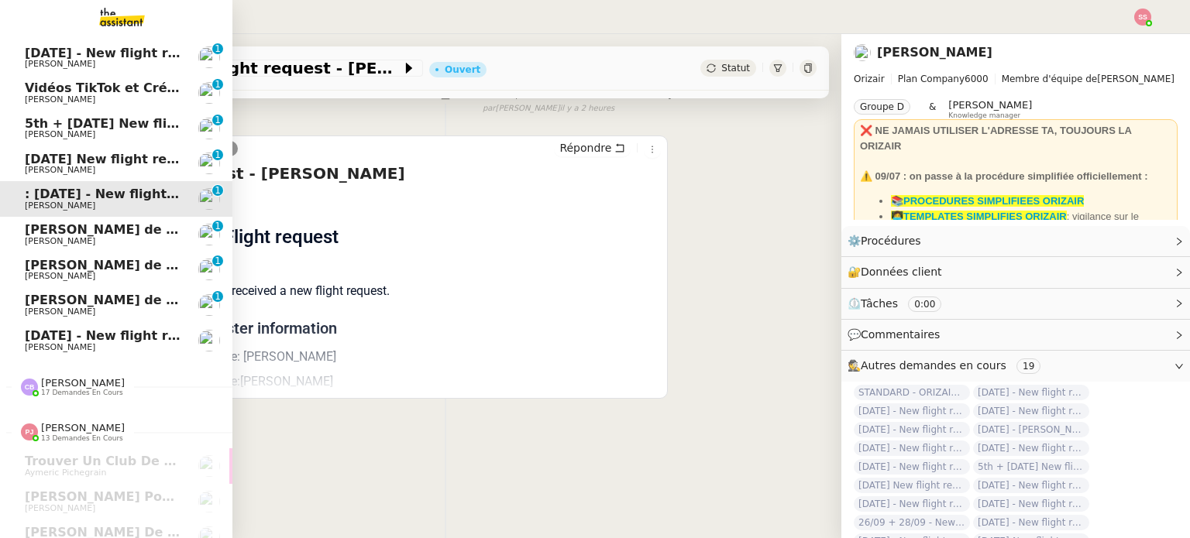
click at [43, 342] on span "[DATE] - New flight request - [PERSON_NAME]" at bounding box center [185, 335] width 320 height 15
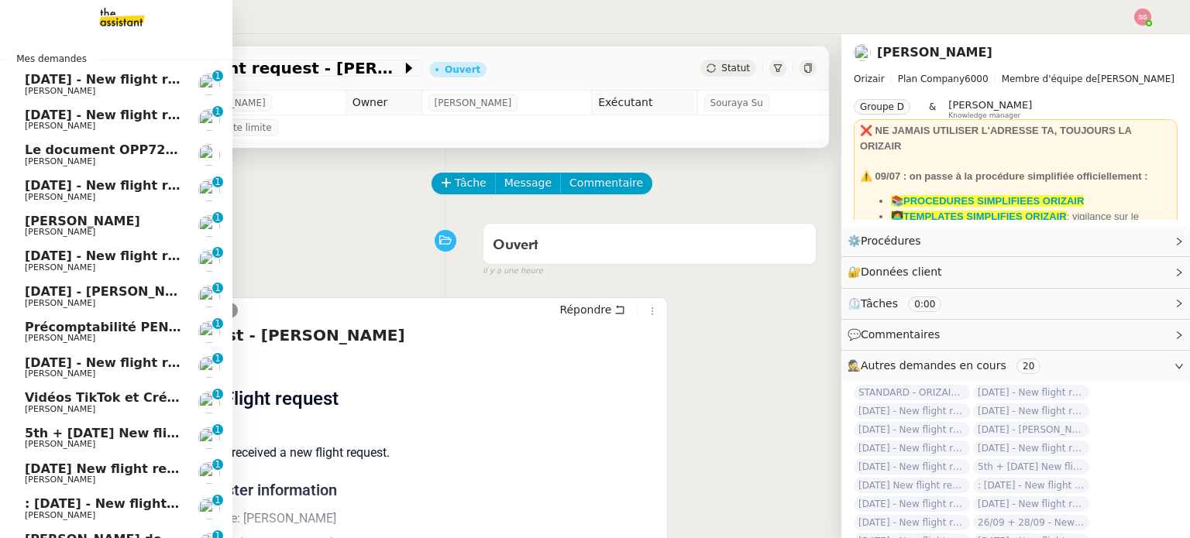
click at [75, 78] on span "[DATE] - New flight request - [PERSON_NAME][GEOGRAPHIC_DATA]" at bounding box center [257, 79] width 465 height 15
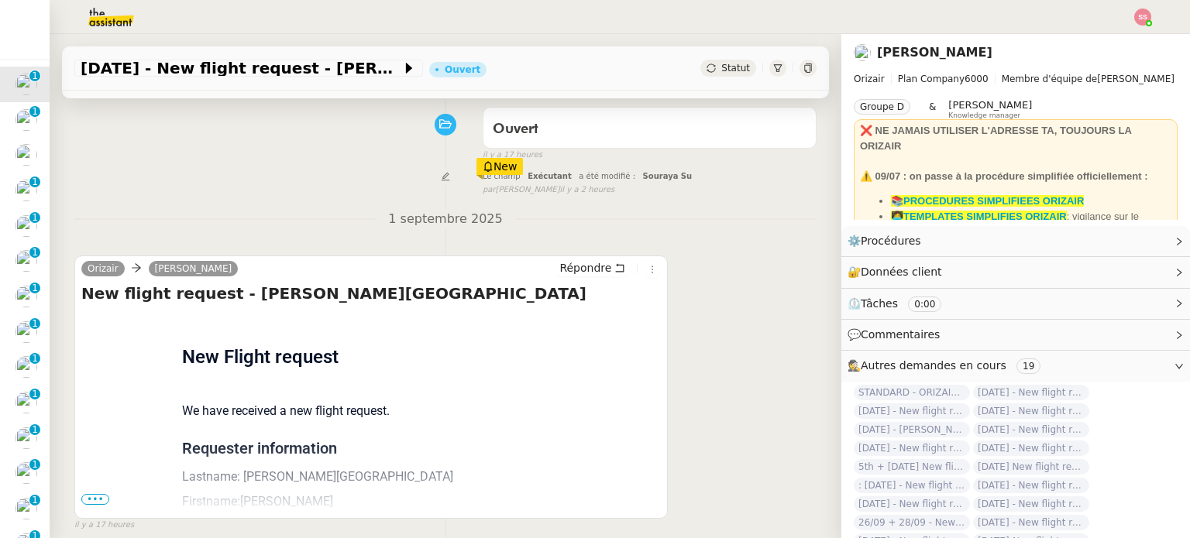
scroll to position [208, 0]
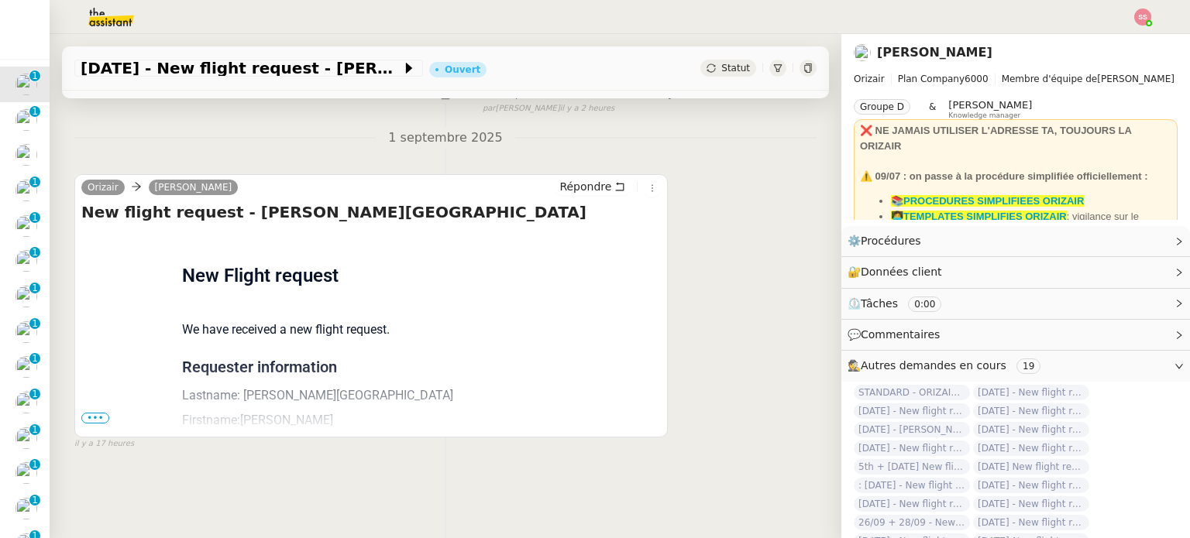
click at [99, 413] on span "•••" at bounding box center [95, 418] width 28 height 11
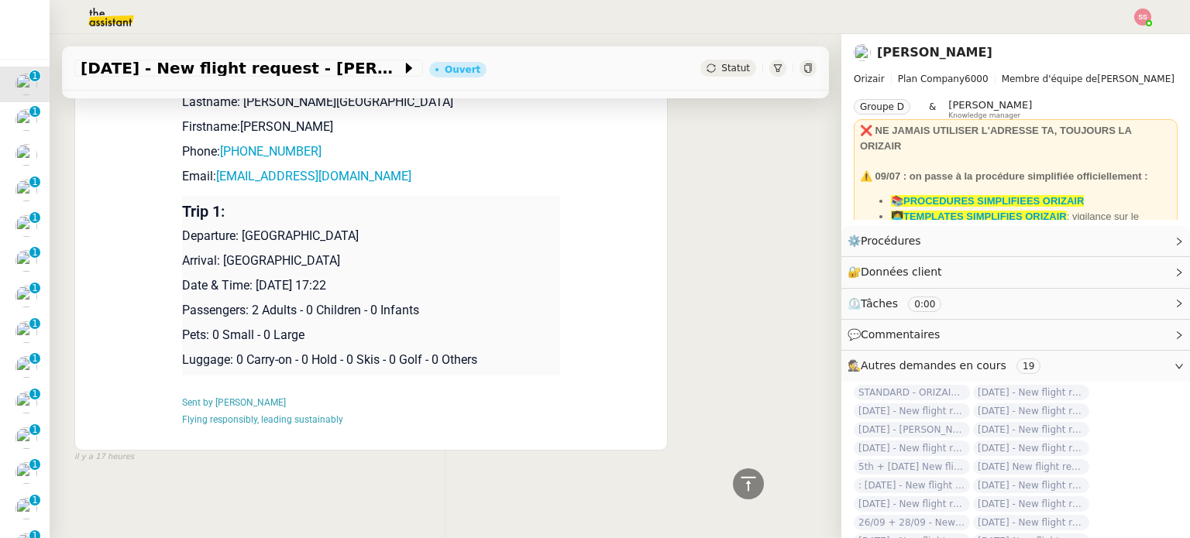
scroll to position [501, 0]
drag, startPoint x: 344, startPoint y: 163, endPoint x: 208, endPoint y: 172, distance: 136.7
click at [208, 172] on p "Email: [EMAIL_ADDRESS][DOMAIN_NAME]" at bounding box center [371, 176] width 378 height 19
copy link "[EMAIL_ADDRESS][DOMAIN_NAME]"
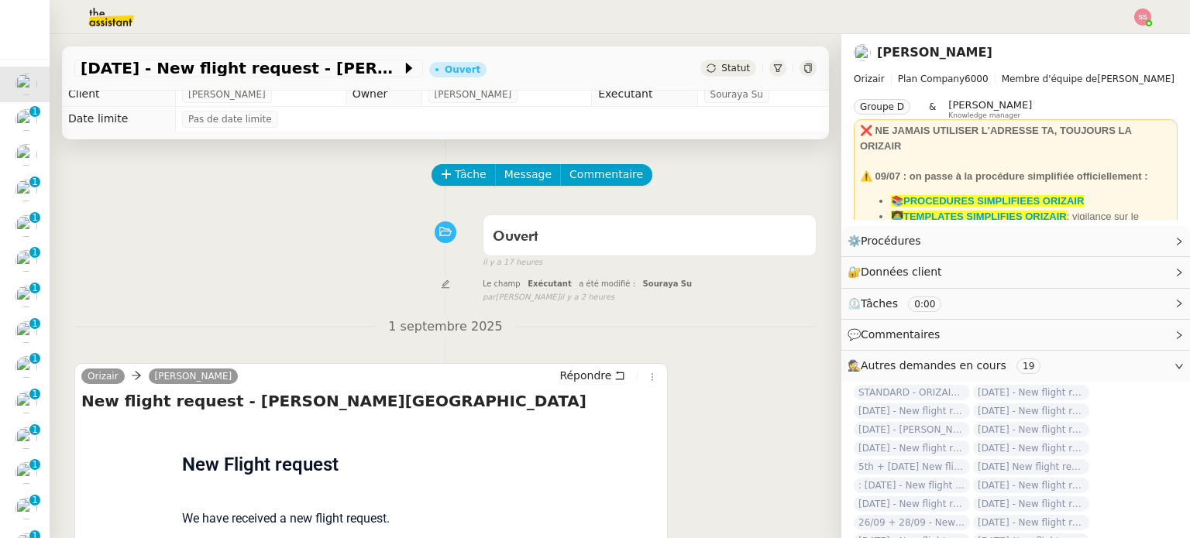
scroll to position [0, 0]
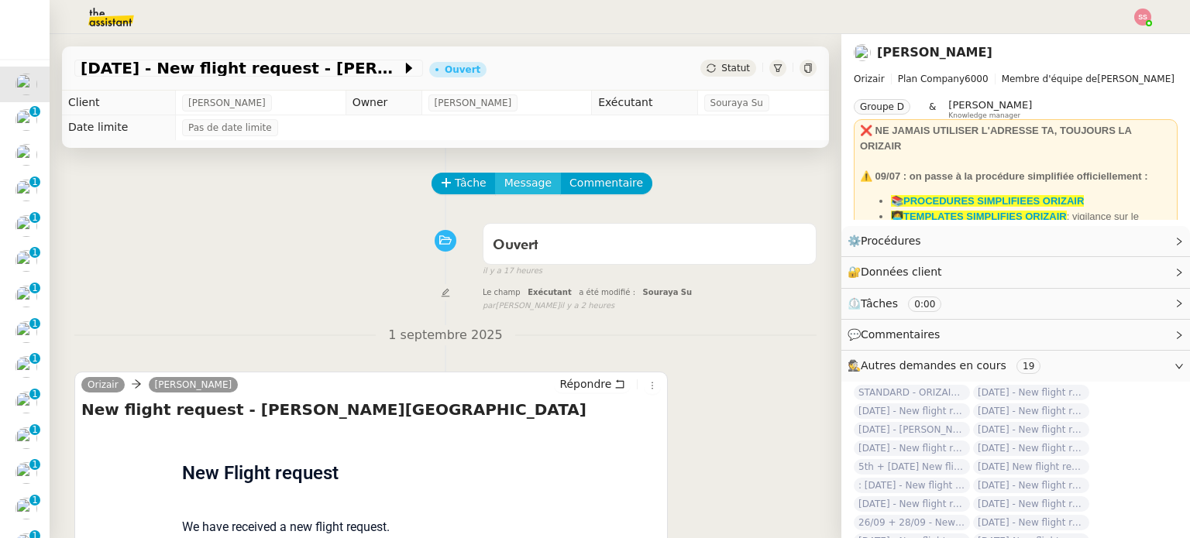
click at [509, 177] on span "Message" at bounding box center [527, 183] width 47 height 18
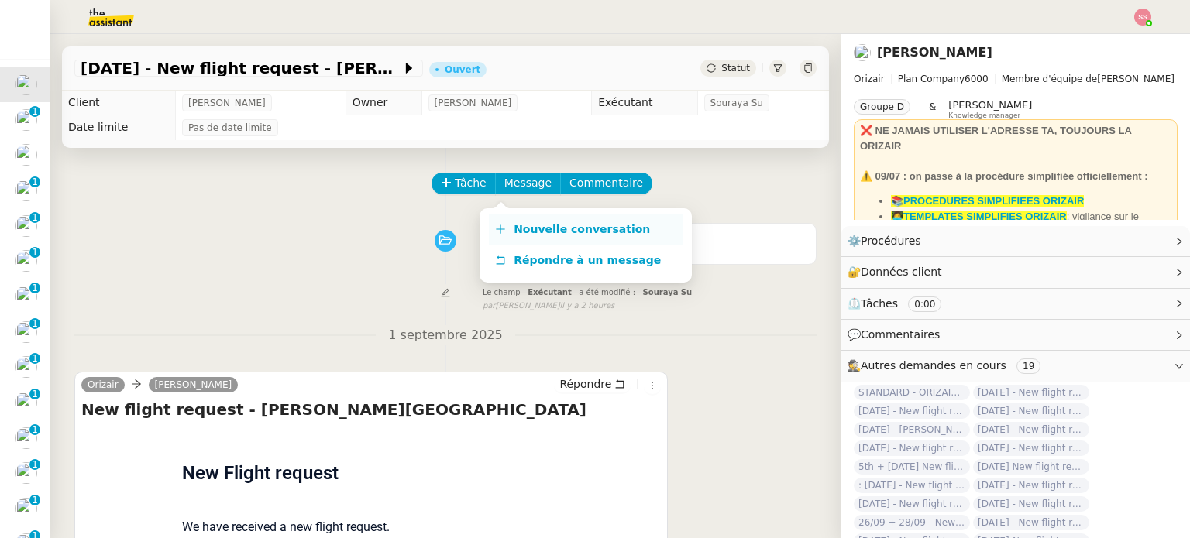
click at [533, 228] on span "Nouvelle conversation" at bounding box center [582, 229] width 136 height 12
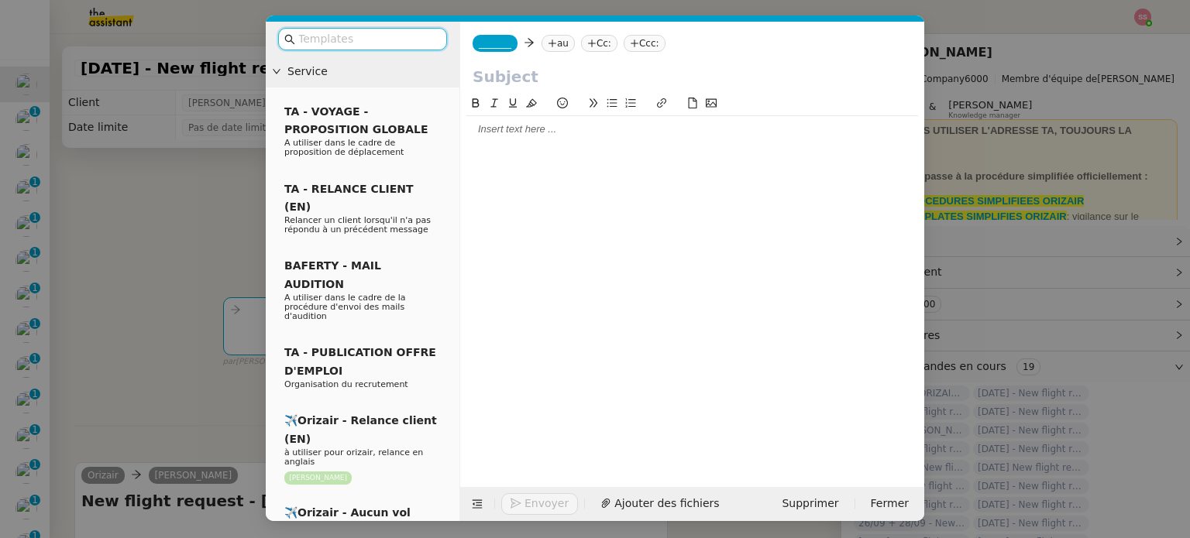
click at [566, 46] on nz-tag "au" at bounding box center [558, 43] width 33 height 17
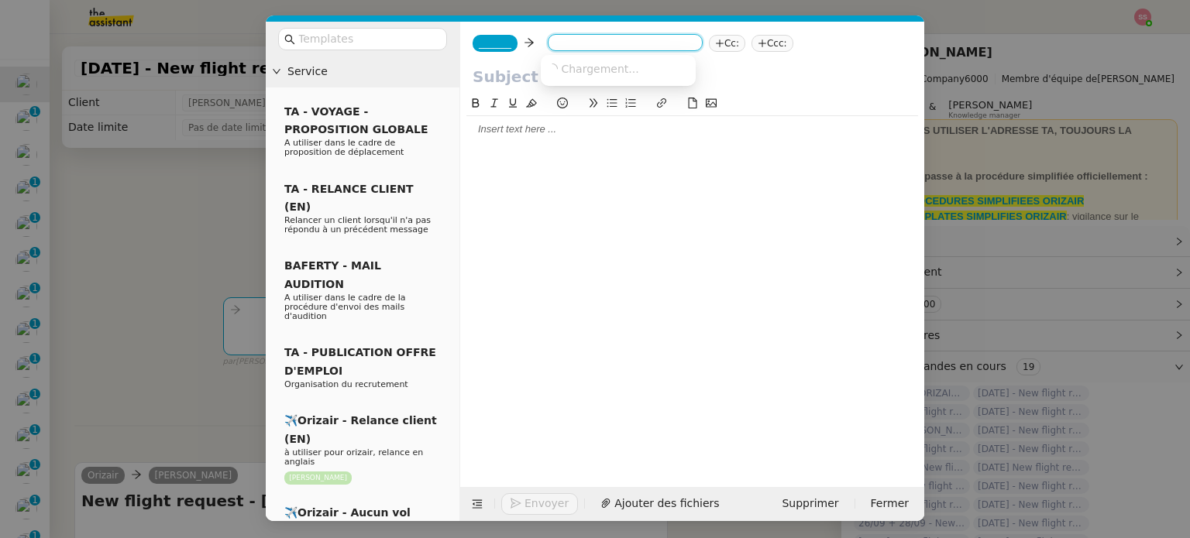
paste input "[EMAIL_ADDRESS][DOMAIN_NAME]"
type input "[EMAIL_ADDRESS][DOMAIN_NAME]"
click at [566, 58] on nz-option-item "[EMAIL_ADDRESS][DOMAIN_NAME]" at bounding box center [618, 69] width 155 height 22
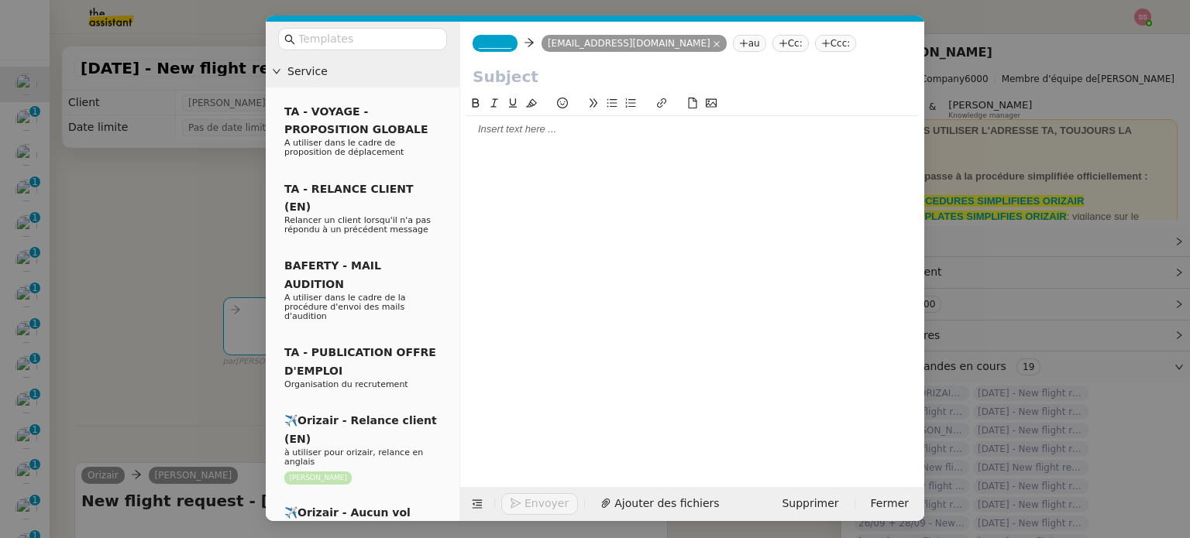
click at [492, 42] on span "_______" at bounding box center [495, 43] width 33 height 11
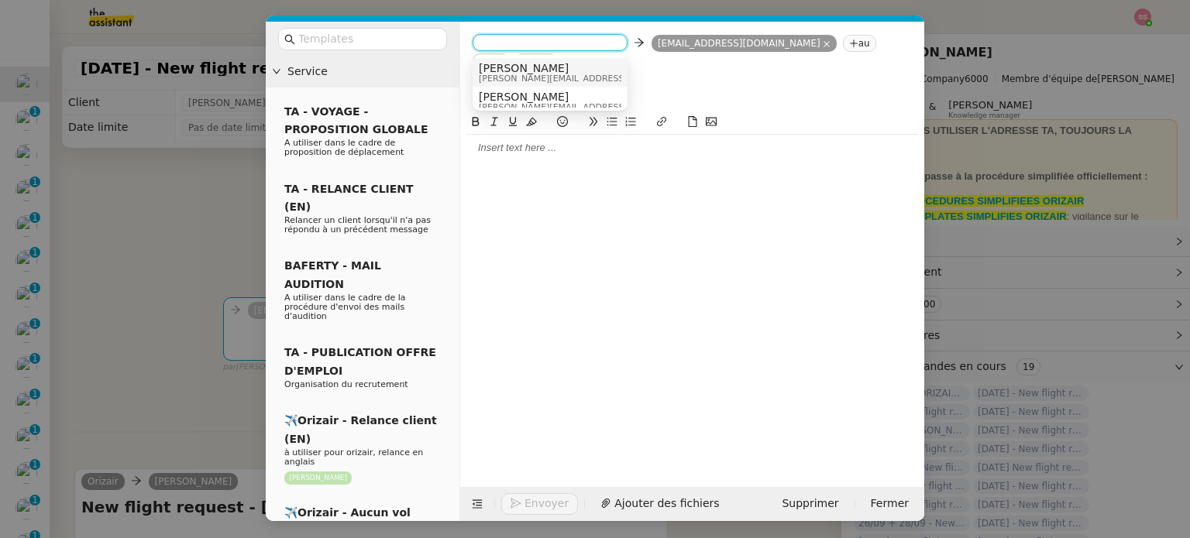
click at [527, 67] on span "[PERSON_NAME]" at bounding box center [589, 68] width 220 height 12
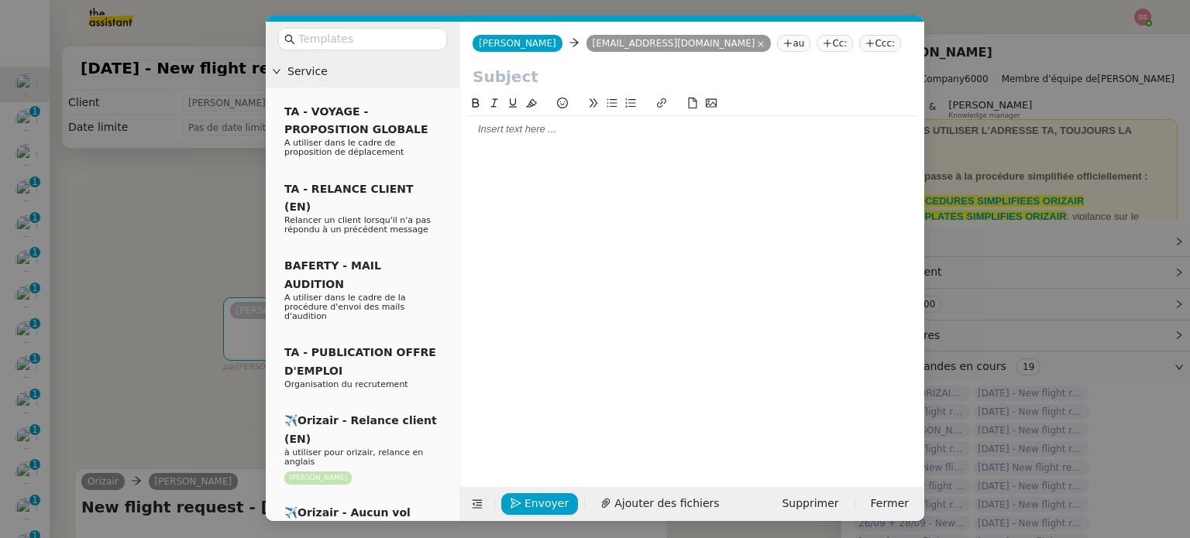
click at [196, 238] on nz-modal-container "Service TA - VOYAGE - PROPOSITION GLOBALE A utiliser dans le cadre de propositi…" at bounding box center [595, 269] width 1190 height 538
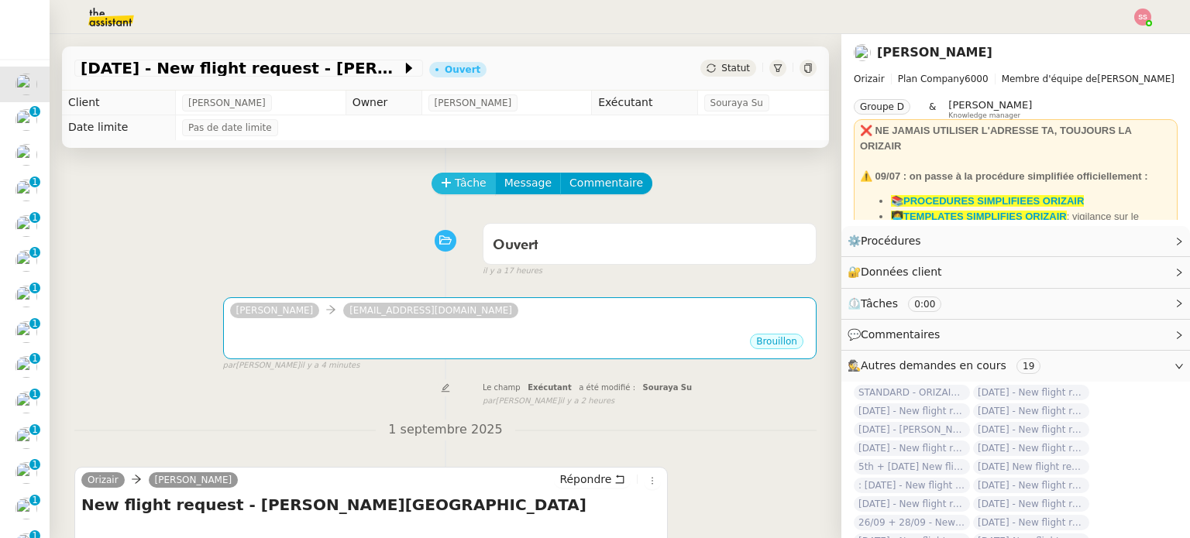
click at [455, 192] on span "Tâche" at bounding box center [471, 183] width 32 height 18
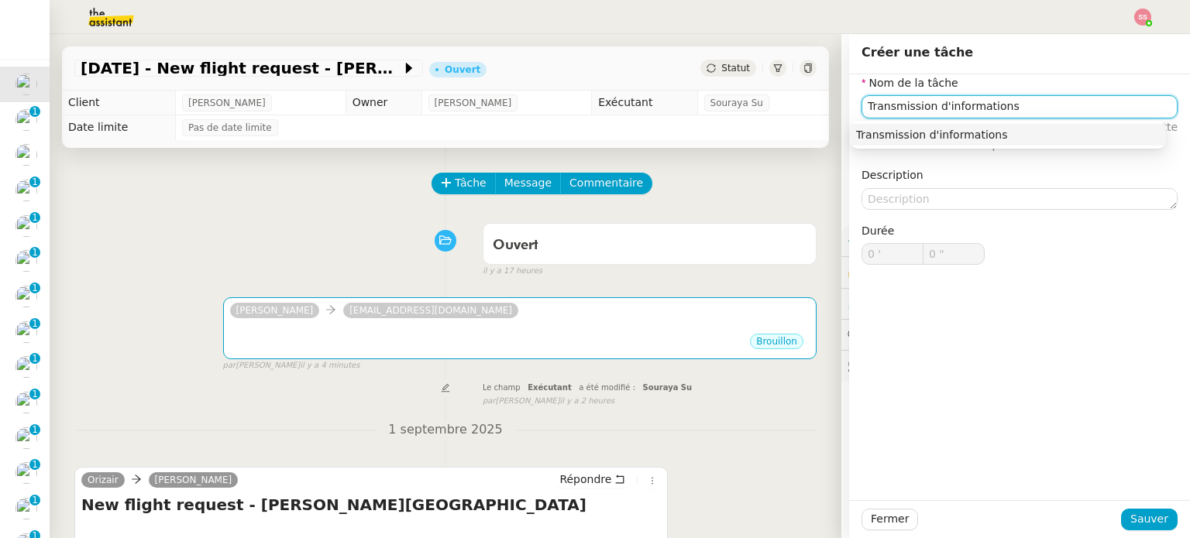
click at [882, 134] on div "Transmission d'informations" at bounding box center [1008, 135] width 304 height 14
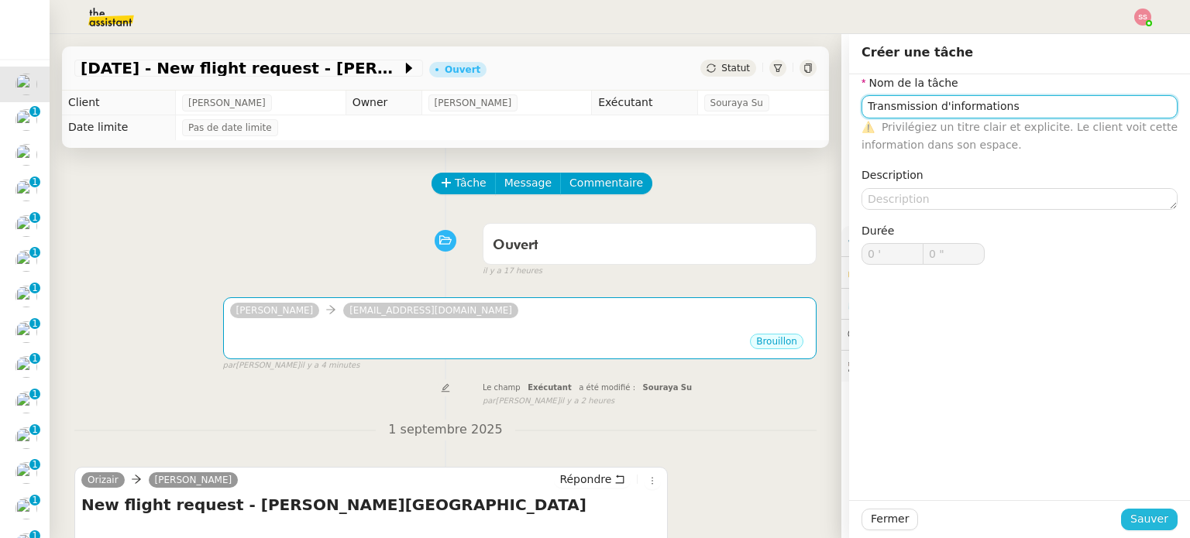
type input "Transmission d'informations"
click at [1130, 516] on span "Sauver" at bounding box center [1149, 520] width 38 height 18
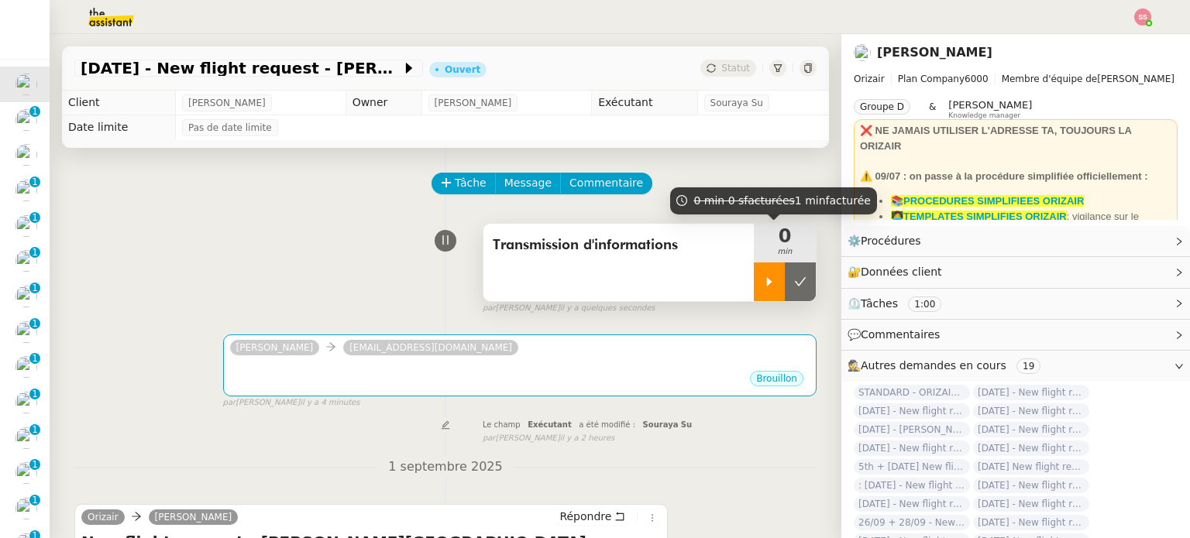
click at [754, 266] on div at bounding box center [769, 282] width 31 height 39
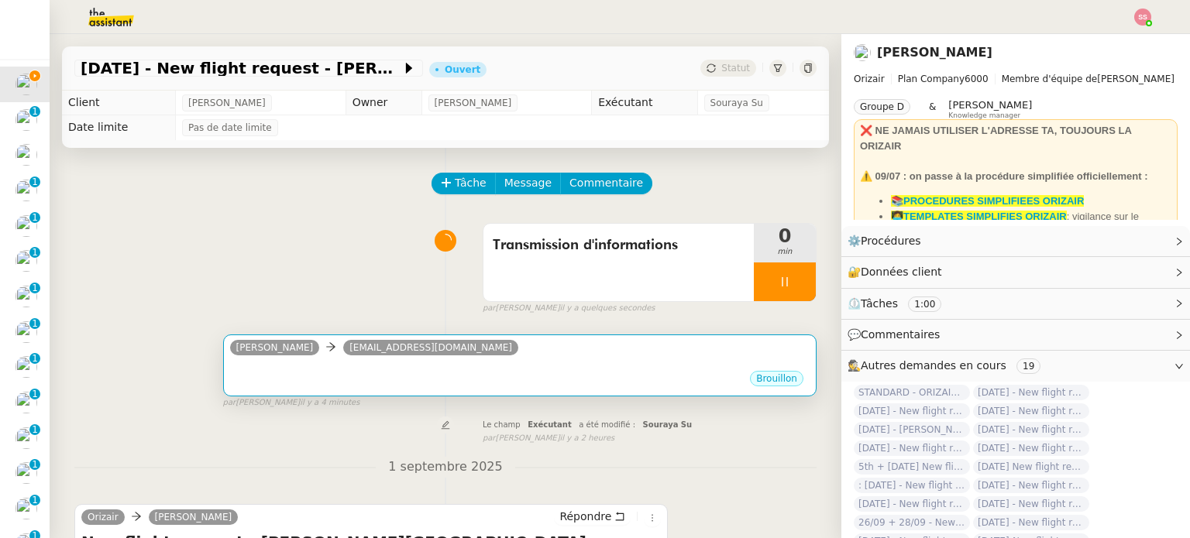
click at [586, 365] on div "•••" at bounding box center [519, 366] width 579 height 8
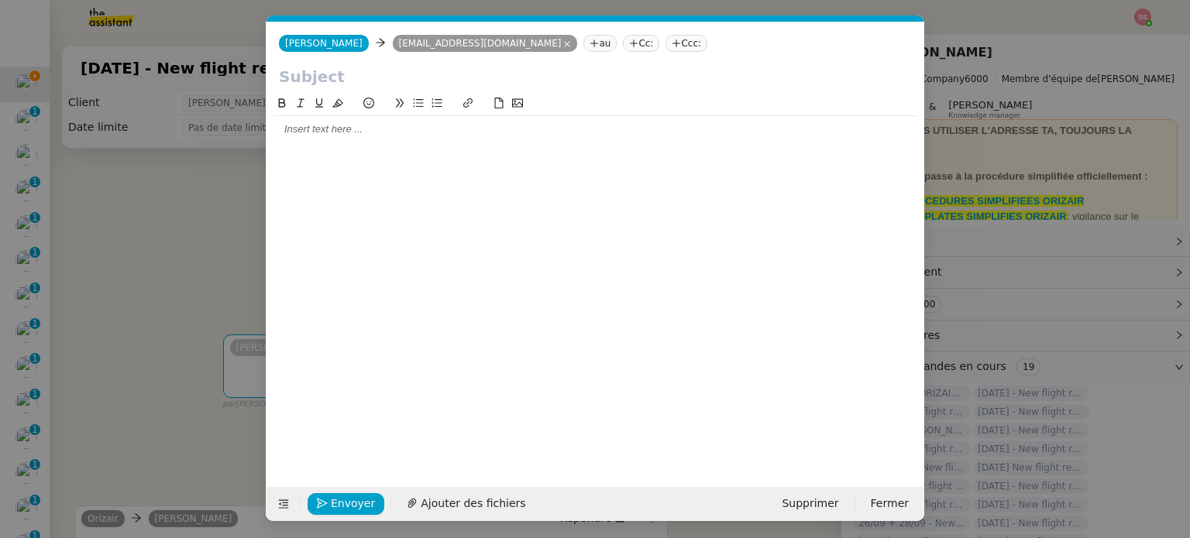
scroll to position [0, 33]
click at [665, 42] on nz-tag "Ccc:" at bounding box center [686, 43] width 42 height 17
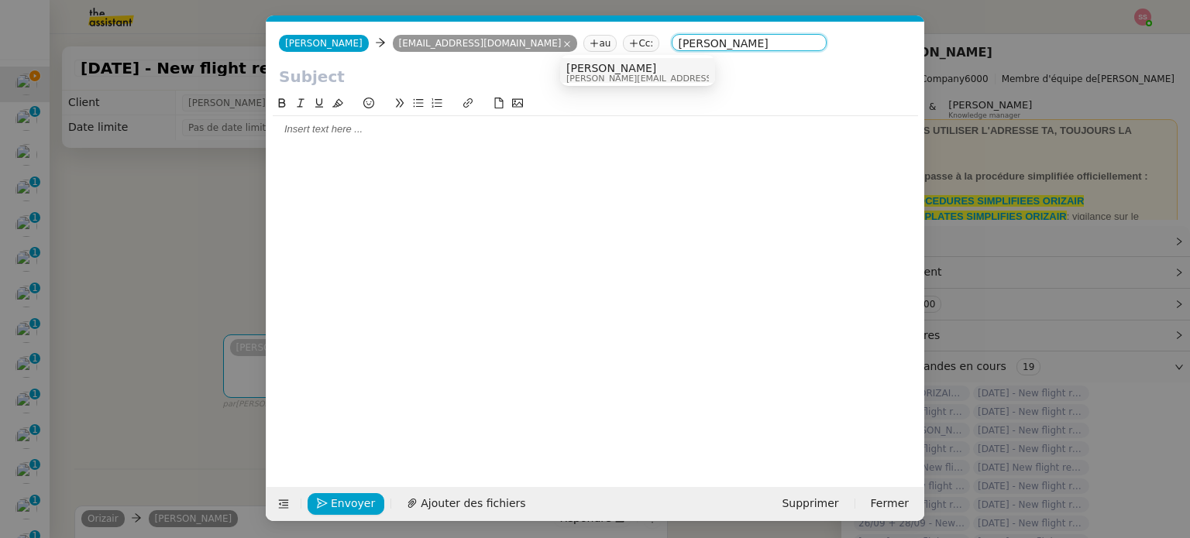
type input "[PERSON_NAME]"
click at [596, 77] on span "[PERSON_NAME][EMAIL_ADDRESS][DOMAIN_NAME]" at bounding box center [676, 78] width 220 height 9
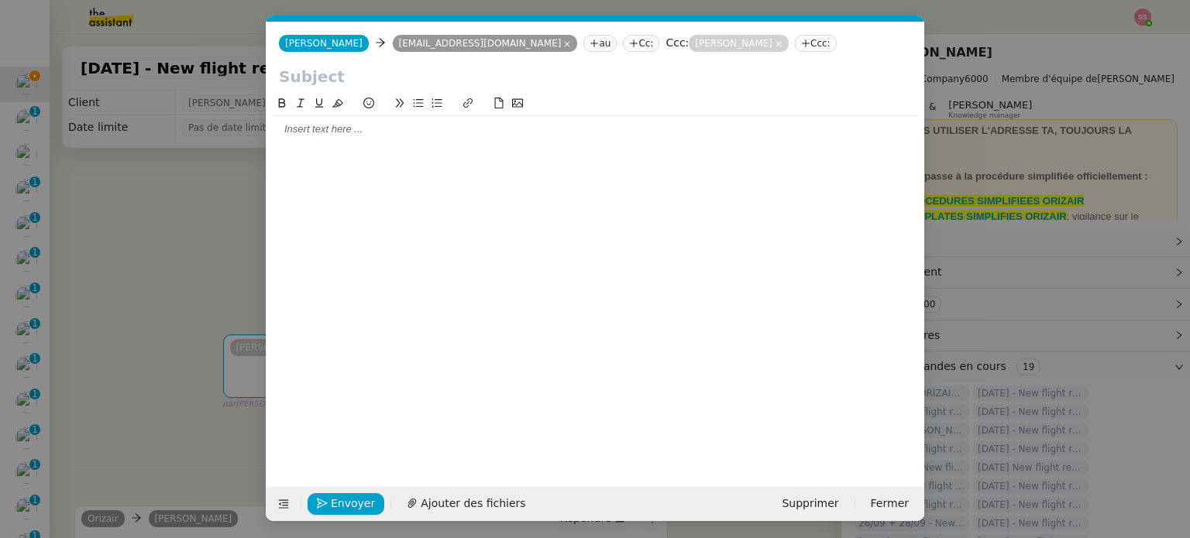
click at [463, 76] on input "text" at bounding box center [595, 76] width 633 height 23
click at [211, 310] on nz-modal-container "Service TA - VOYAGE - PROPOSITION GLOBALE A utiliser dans le cadre de propositi…" at bounding box center [595, 269] width 1190 height 538
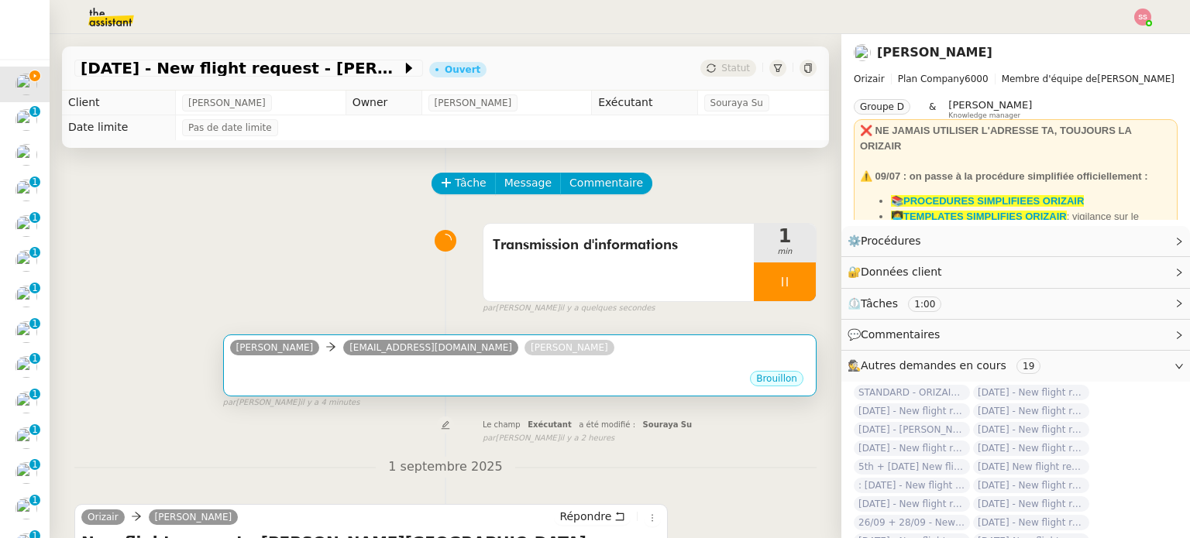
click at [313, 375] on div "Brouillon" at bounding box center [519, 381] width 579 height 23
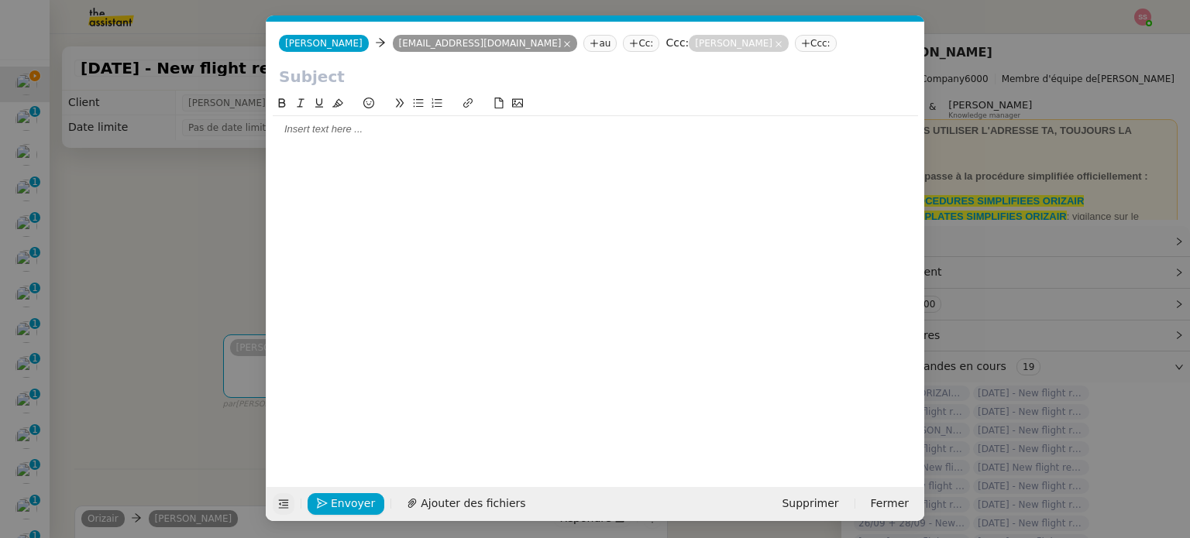
click at [277, 507] on icon at bounding box center [283, 504] width 20 height 11
click at [285, 500] on icon at bounding box center [283, 504] width 11 height 11
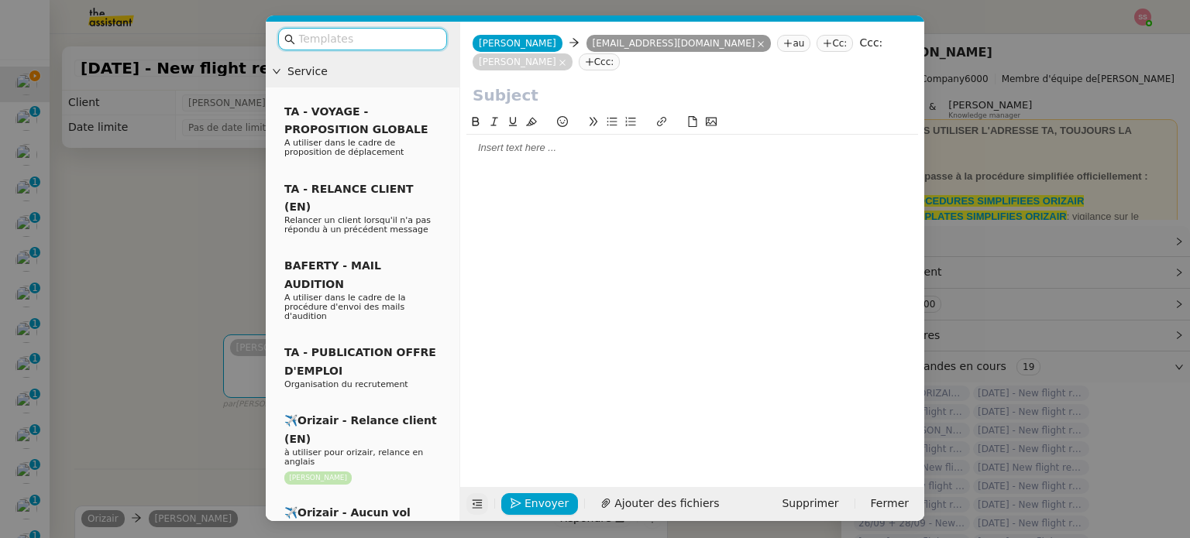
click at [360, 33] on input "text" at bounding box center [367, 39] width 139 height 18
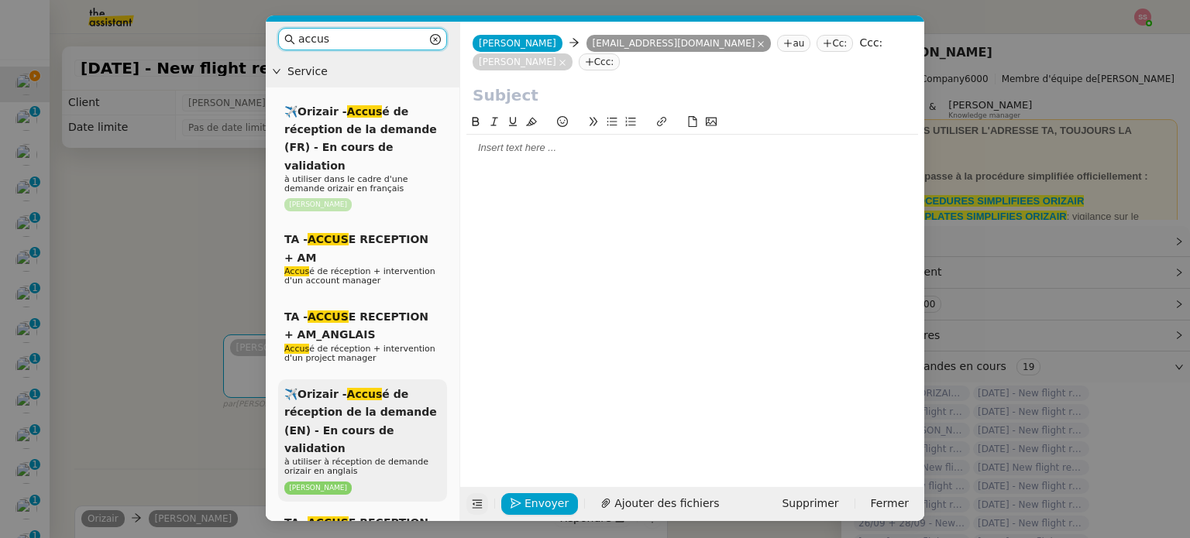
type input "accus"
click at [356, 418] on span "✈️Orizair - Accus é de réception de la demande (EN) - En cours de validation" at bounding box center [360, 421] width 153 height 67
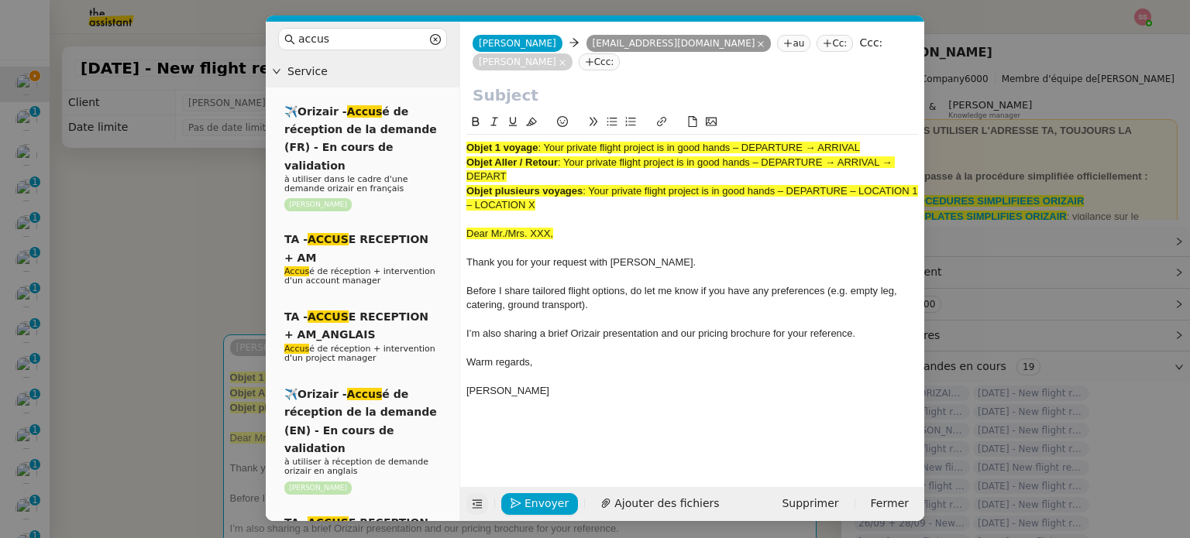
drag, startPoint x: 545, startPoint y: 129, endPoint x: 901, endPoint y: 120, distance: 356.5
click at [901, 135] on div "Objet 1 voyage : Your private flight project is in good hands – DEPARTURE → ARR…" at bounding box center [692, 277] width 452 height 284
copy span "Your private flight project is in good hands – DEPARTURE → ARRIVAL"
click at [704, 84] on input "text" at bounding box center [692, 95] width 439 height 23
paste input "Your private flight project is in good hands – DEPARTURE → ARRIVAL"
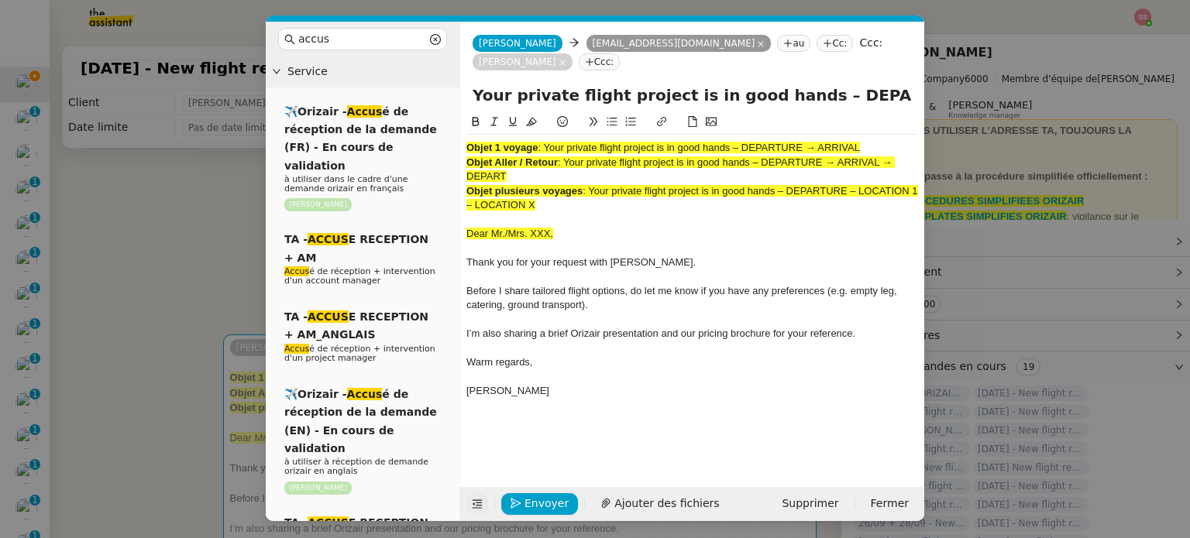
scroll to position [0, 67]
type input "Your private flight project is in good hands – DEPARTURE → ARRIVAL"
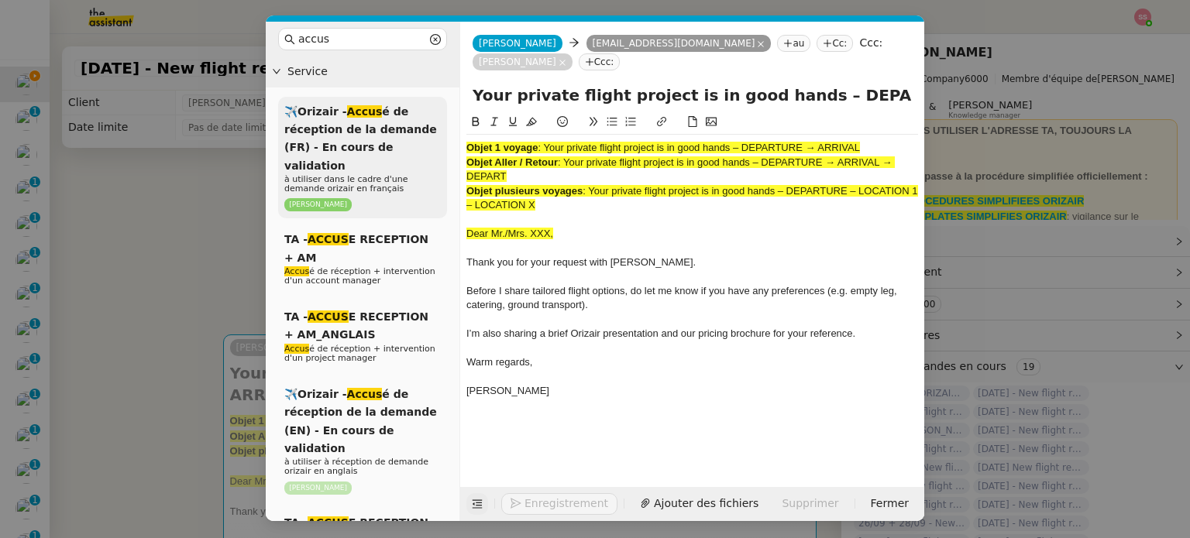
drag, startPoint x: 569, startPoint y: 184, endPoint x: 444, endPoint y: 115, distance: 142.5
click at [444, 115] on nz-layout "accus Service ✈️Orizair - Accus é de réception de la demande (FR) - En cours de…" at bounding box center [595, 272] width 658 height 500
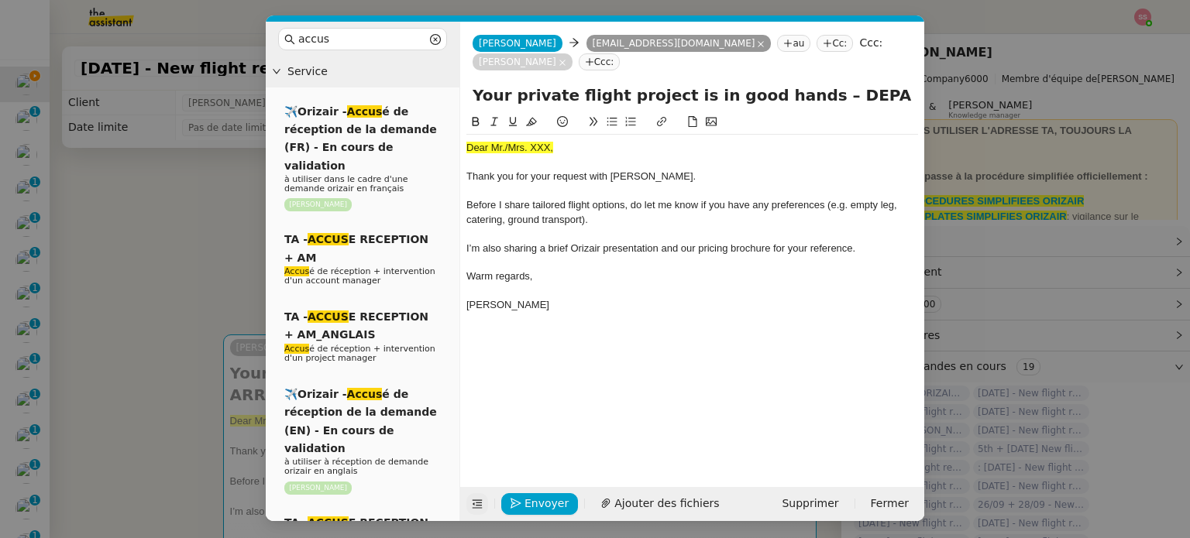
click at [139, 286] on nz-modal-container "accus Service ✈️Orizair - Accus é de réception de la demande (FR) - En cours de…" at bounding box center [595, 269] width 1190 height 538
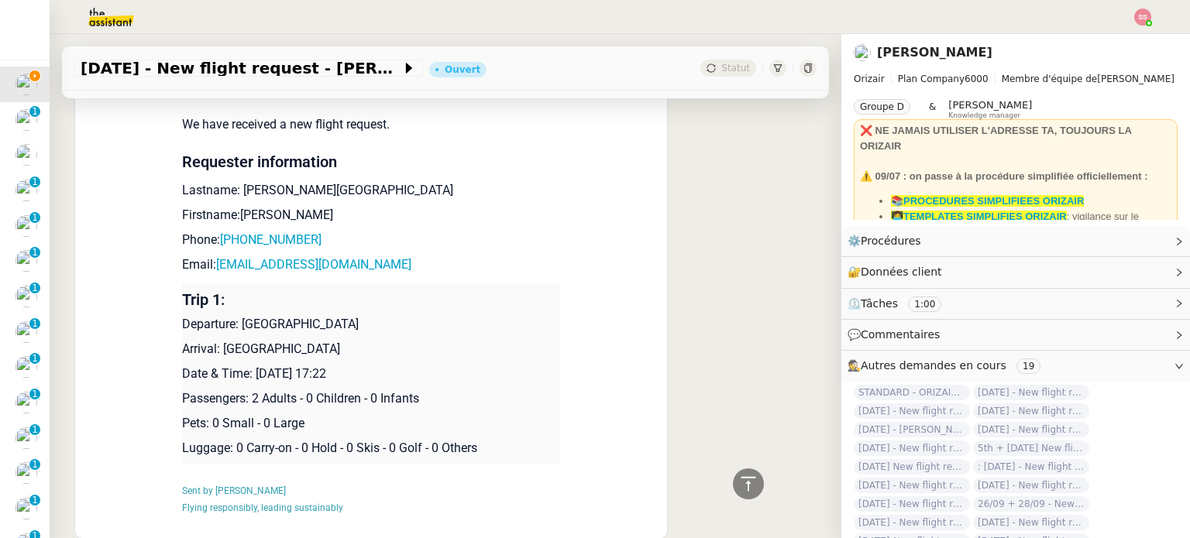
scroll to position [759, 0]
drag, startPoint x: 232, startPoint y: 173, endPoint x: 358, endPoint y: 159, distance: 126.3
click at [358, 159] on td "New Flight request We have received a new flight request. Requester information…" at bounding box center [371, 281] width 378 height 510
copy p "[PERSON_NAME][GEOGRAPHIC_DATA]"
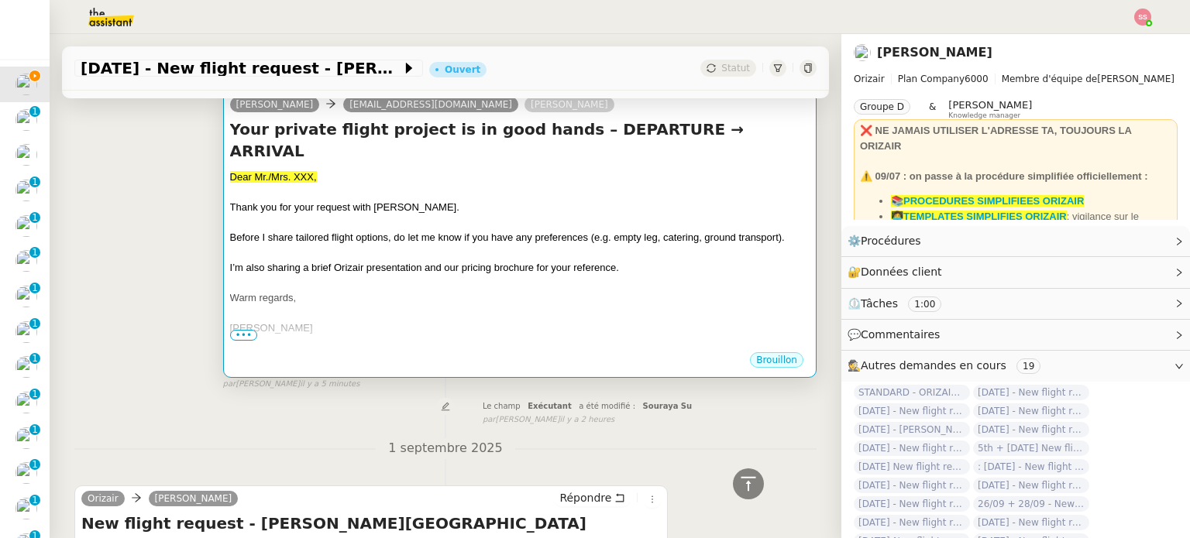
scroll to position [62, 0]
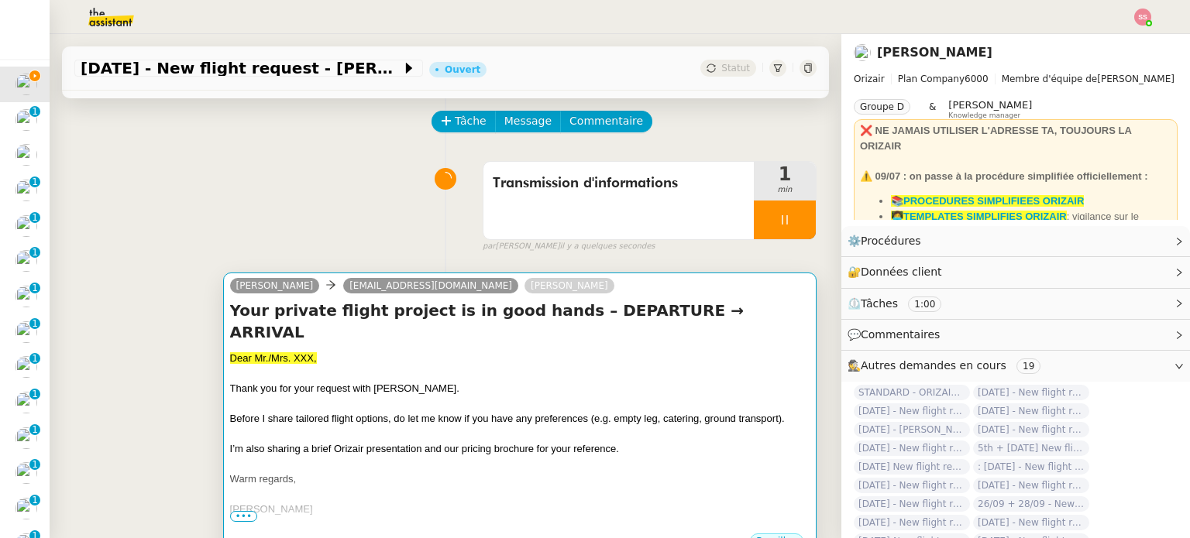
click at [471, 366] on div at bounding box center [519, 373] width 579 height 15
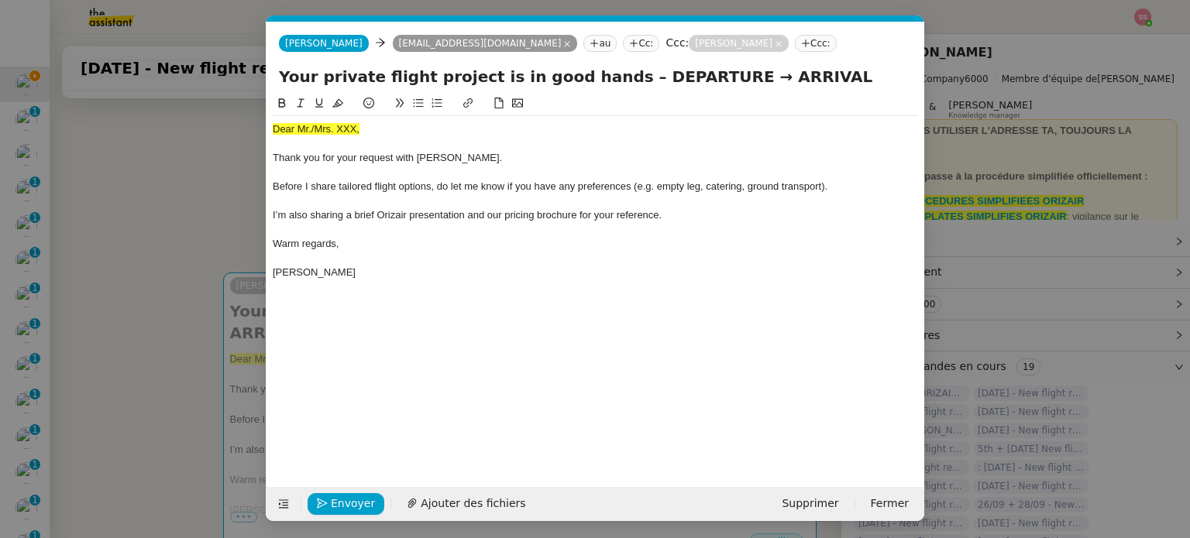
scroll to position [0, 59]
drag, startPoint x: 377, startPoint y: 127, endPoint x: 191, endPoint y: 126, distance: 186.7
click at [191, 126] on nz-modal-container "accus Service ✈️Orizair - Accus é de réception de la demande (FR) - En cours de…" at bounding box center [595, 269] width 1190 height 538
click at [336, 101] on icon at bounding box center [337, 103] width 11 height 11
click at [393, 136] on div "Dear Mr./Mrs. XXX," at bounding box center [595, 129] width 645 height 14
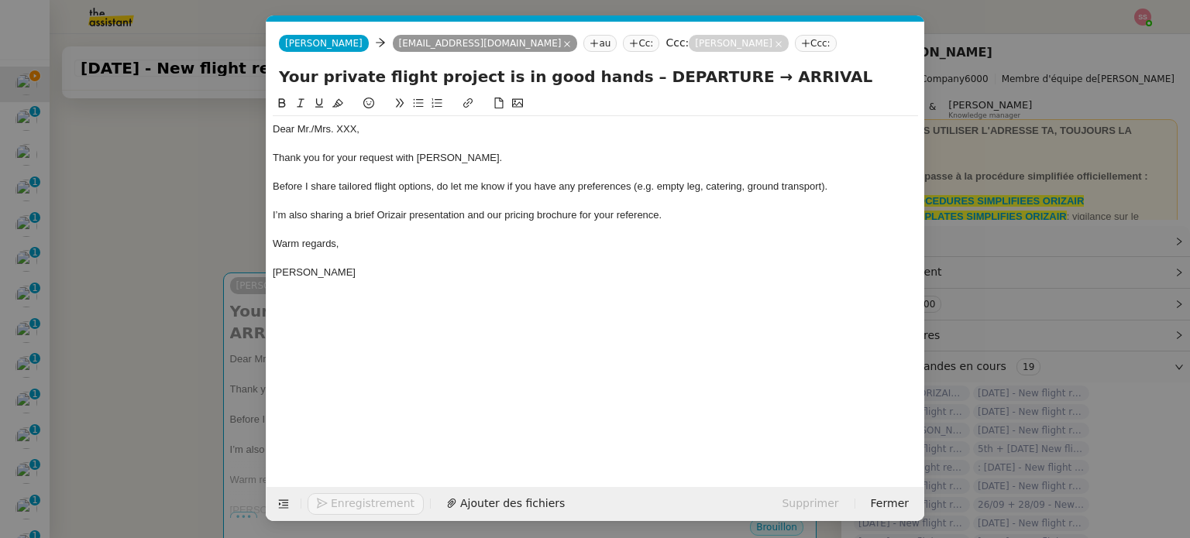
click at [380, 133] on div "Dear Mr./Mrs. XXX," at bounding box center [595, 129] width 645 height 14
drag, startPoint x: 369, startPoint y: 128, endPoint x: 310, endPoint y: 130, distance: 58.9
click at [310, 130] on div "Dear Mr./Mrs. XXX," at bounding box center [595, 129] width 645 height 14
click at [458, 500] on span "Ajouter des fichiers" at bounding box center [473, 504] width 105 height 18
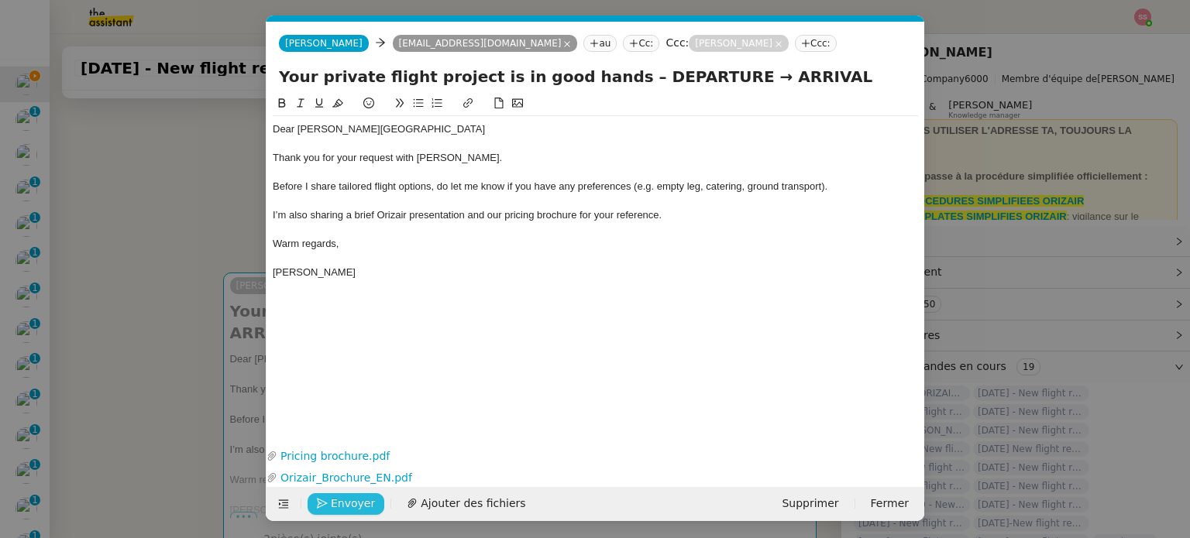
click at [343, 507] on span "Envoyer" at bounding box center [353, 504] width 44 height 18
click at [209, 302] on nz-modal-container "accus Service ✈️Orizair - Accus é de réception de la demande (FR) - En cours de…" at bounding box center [595, 269] width 1190 height 538
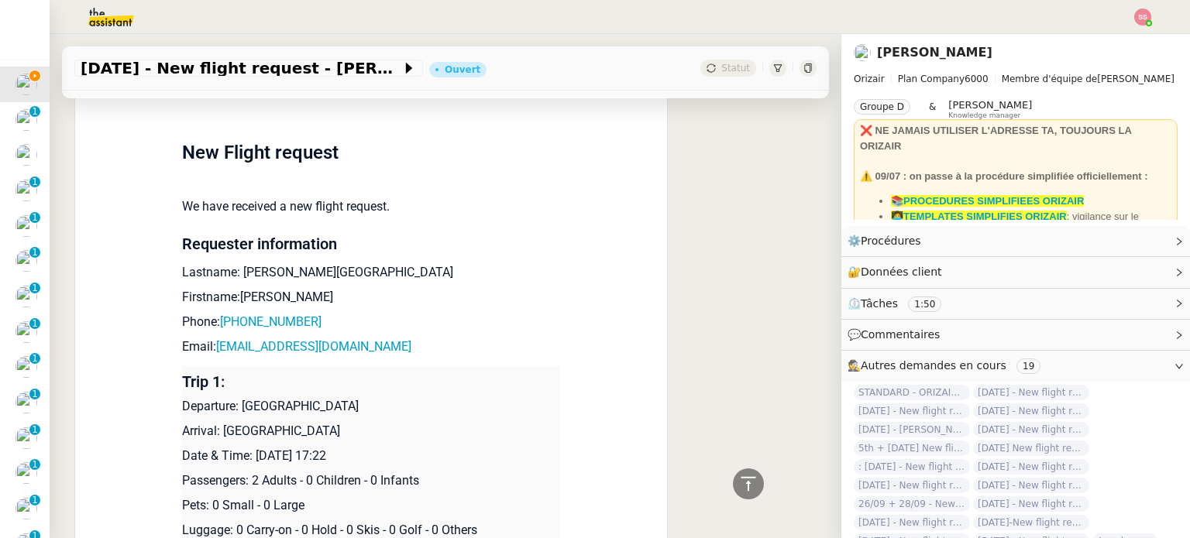
scroll to position [906, 0]
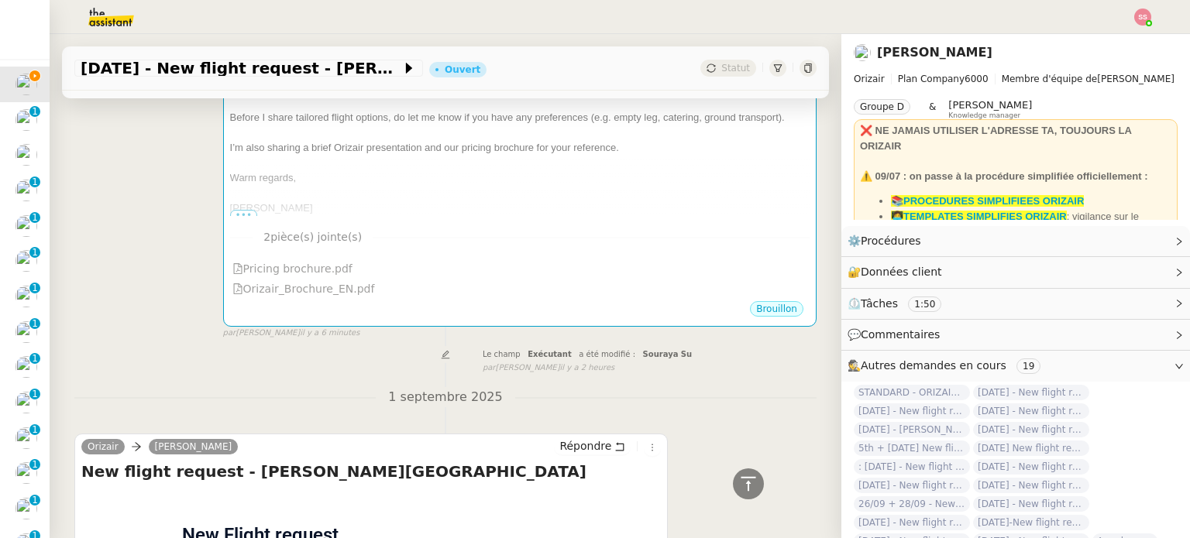
click at [518, 229] on nz-divider "2 pièce(s) jointe(s)" at bounding box center [519, 238] width 579 height 18
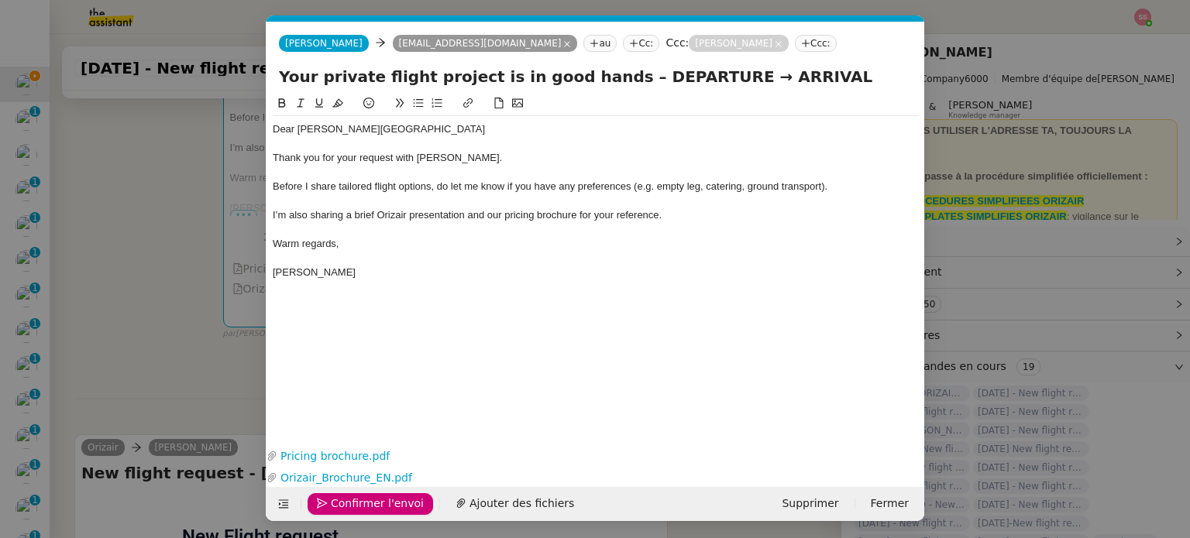
scroll to position [0, 59]
drag, startPoint x: 689, startPoint y: 80, endPoint x: 631, endPoint y: 72, distance: 58.6
click at [631, 72] on input "Your private flight project is in good hands – DEPARTURE → ARRIVAL" at bounding box center [595, 76] width 633 height 23
drag, startPoint x: 691, startPoint y: 76, endPoint x: 609, endPoint y: 70, distance: 82.4
click at [609, 70] on input "Your private flight project is in good hands – DEPARTURE → ARRIVAL" at bounding box center [595, 76] width 633 height 23
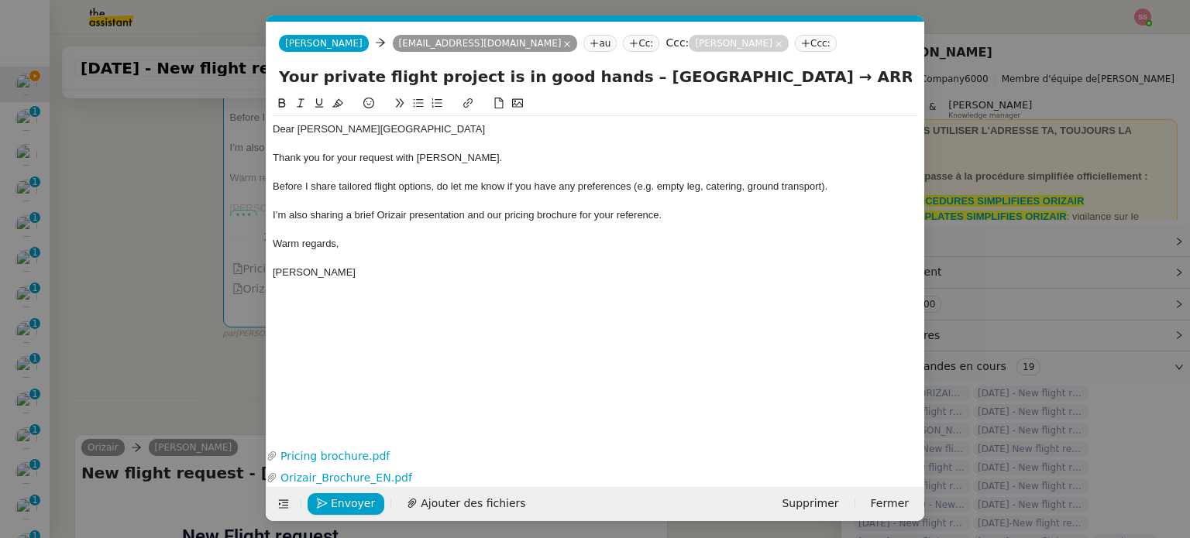
drag, startPoint x: 765, startPoint y: 70, endPoint x: 686, endPoint y: 83, distance: 80.0
click at [686, 83] on input "Your private flight project is in good hands – [GEOGRAPHIC_DATA] → ARRIVAL" at bounding box center [595, 76] width 633 height 23
type input "Your private flight project is in good hands – [GEOGRAPHIC_DATA] → [GEOGRAPHIC_…"
click at [336, 503] on span "Envoyer" at bounding box center [353, 504] width 44 height 18
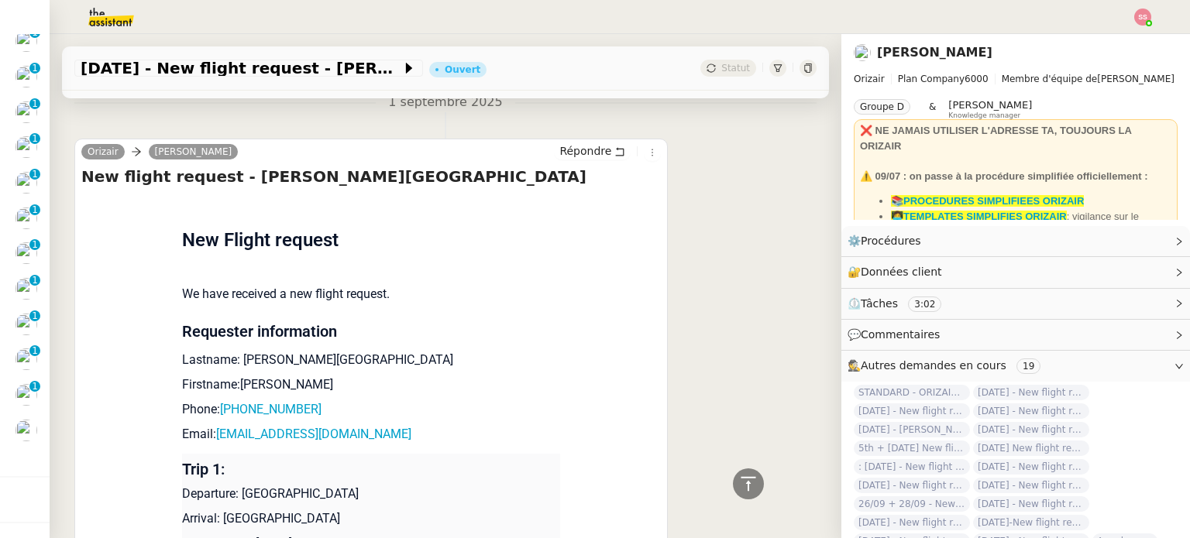
scroll to position [852, 0]
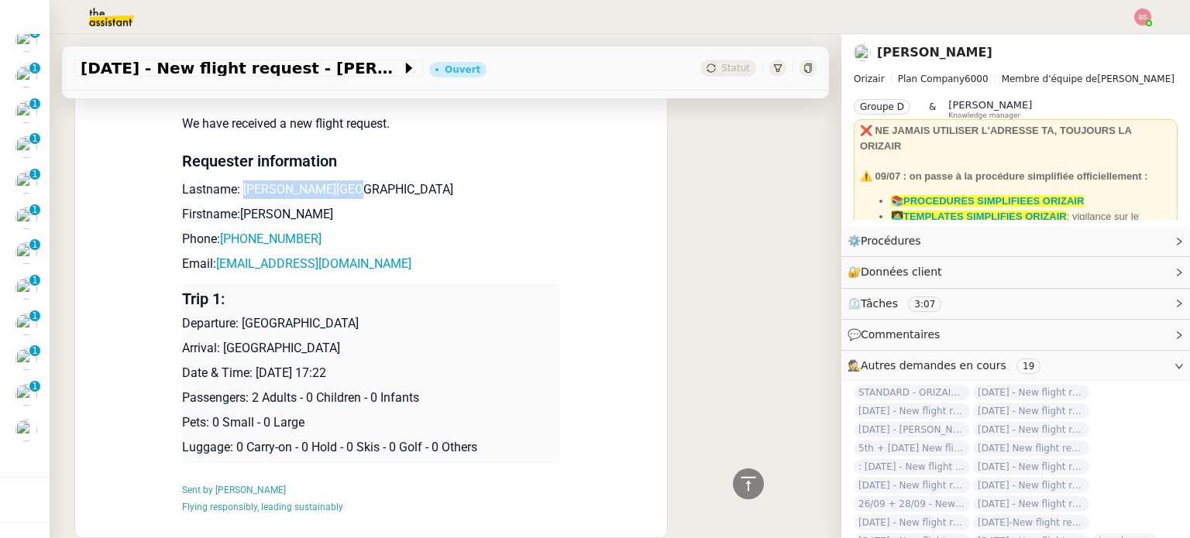
drag, startPoint x: 235, startPoint y: 170, endPoint x: 360, endPoint y: 170, distance: 125.5
click at [360, 181] on p "Lastname: [PERSON_NAME][GEOGRAPHIC_DATA]" at bounding box center [371, 190] width 378 height 19
copy p "[PERSON_NAME][GEOGRAPHIC_DATA]"
click at [229, 205] on p "Firstname:[PERSON_NAME]" at bounding box center [371, 214] width 378 height 19
copy p "[PERSON_NAME]"
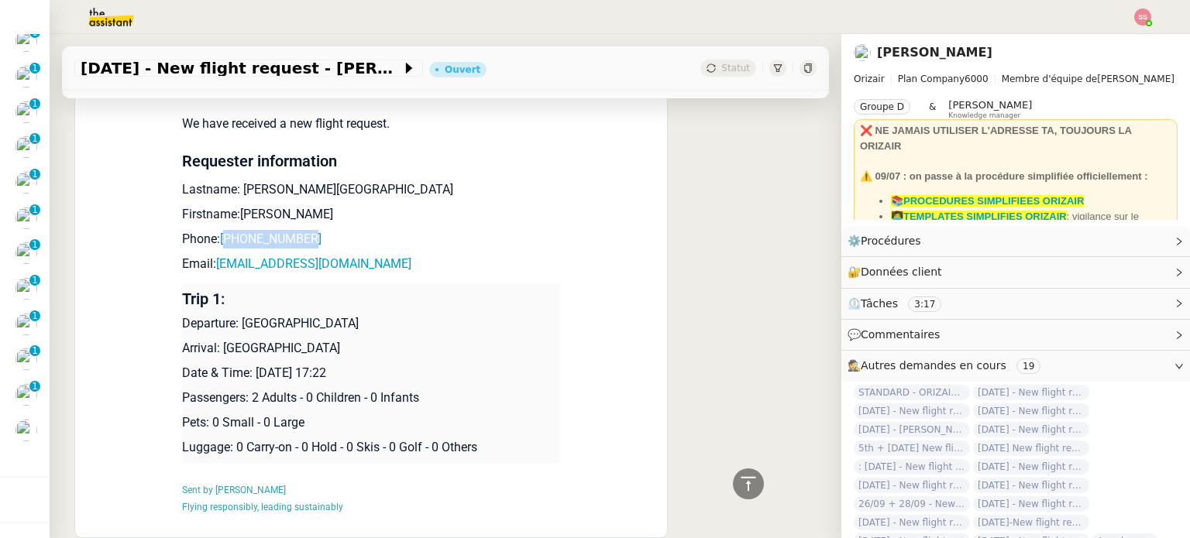
drag, startPoint x: 294, startPoint y: 219, endPoint x: 308, endPoint y: 29, distance: 190.3
click at [223, 230] on p "Phone: [PHONE_NUMBER]" at bounding box center [371, 239] width 378 height 19
copy link "447944892522"
drag, startPoint x: 348, startPoint y: 244, endPoint x: 205, endPoint y: 247, distance: 143.4
click at [205, 255] on p "Email: [EMAIL_ADDRESS][DOMAIN_NAME]" at bounding box center [371, 264] width 378 height 19
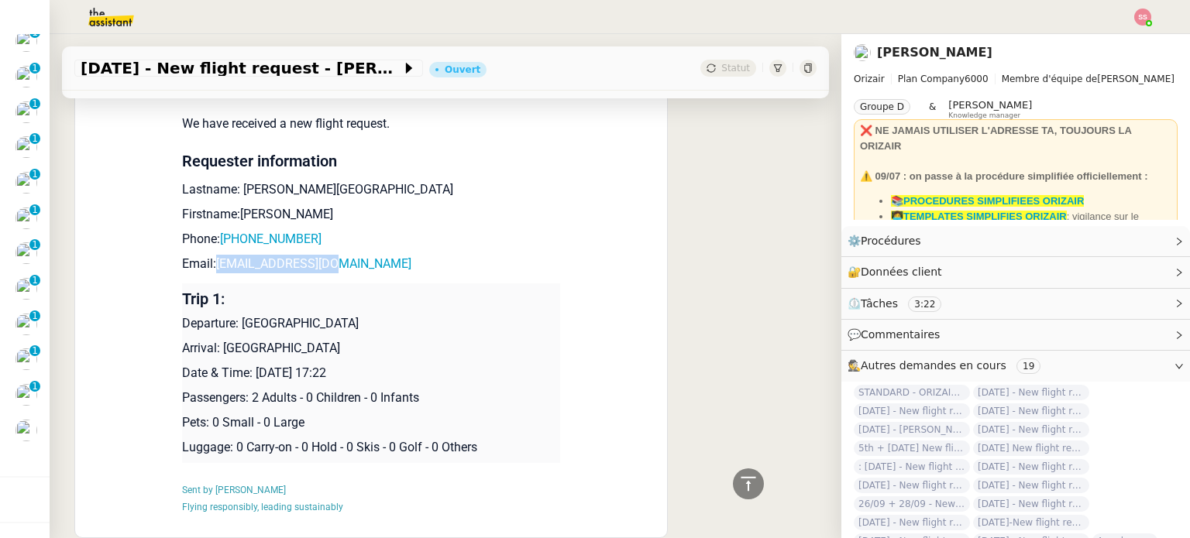
copy p "[EMAIL_ADDRESS][DOMAIN_NAME]"
drag, startPoint x: 234, startPoint y: 307, endPoint x: 390, endPoint y: 305, distance: 155.7
click at [390, 315] on p "Departure: [GEOGRAPHIC_DATA]" at bounding box center [371, 324] width 378 height 19
copy p "[GEOGRAPHIC_DATA]"
drag, startPoint x: 215, startPoint y: 327, endPoint x: 443, endPoint y: 335, distance: 227.9
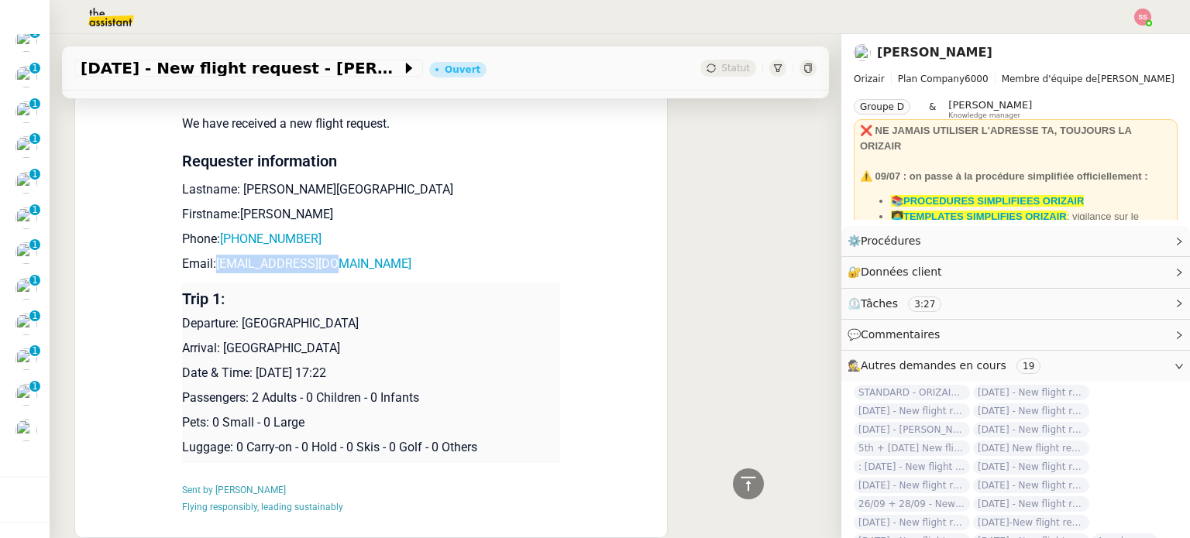
click at [443, 339] on p "Arrival: [GEOGRAPHIC_DATA]" at bounding box center [371, 348] width 378 height 19
copy p "[GEOGRAPHIC_DATA]"
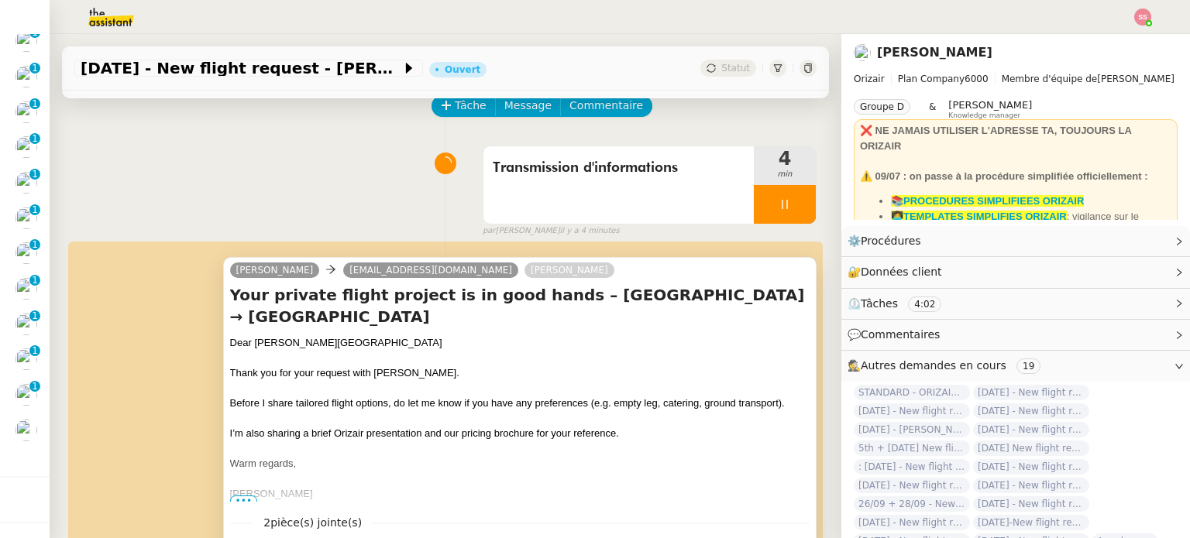
scroll to position [0, 0]
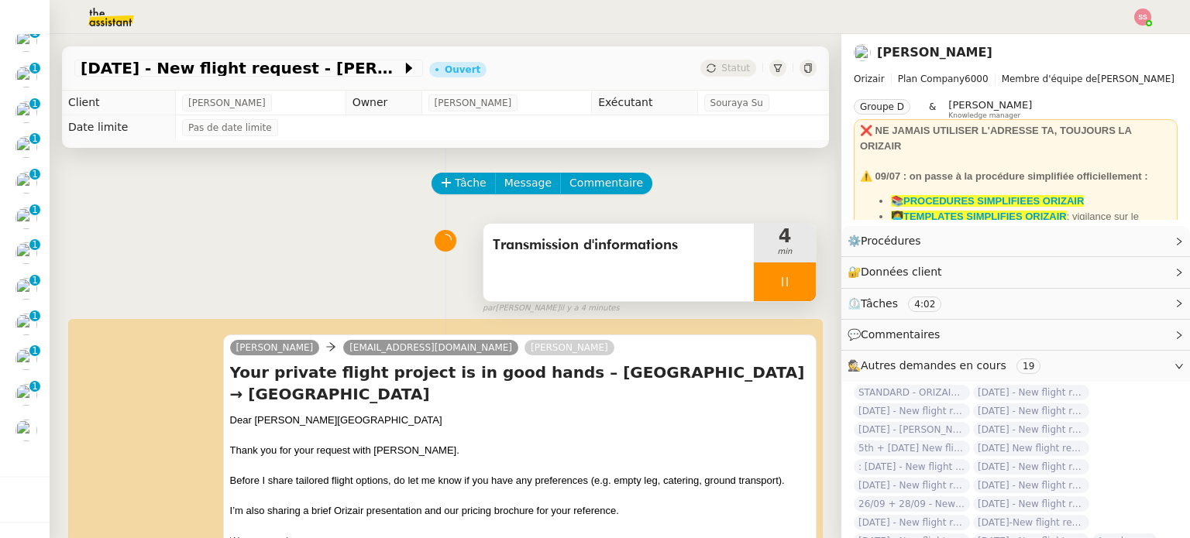
click at [790, 284] on div at bounding box center [785, 282] width 62 height 39
click at [790, 285] on button at bounding box center [800, 282] width 31 height 39
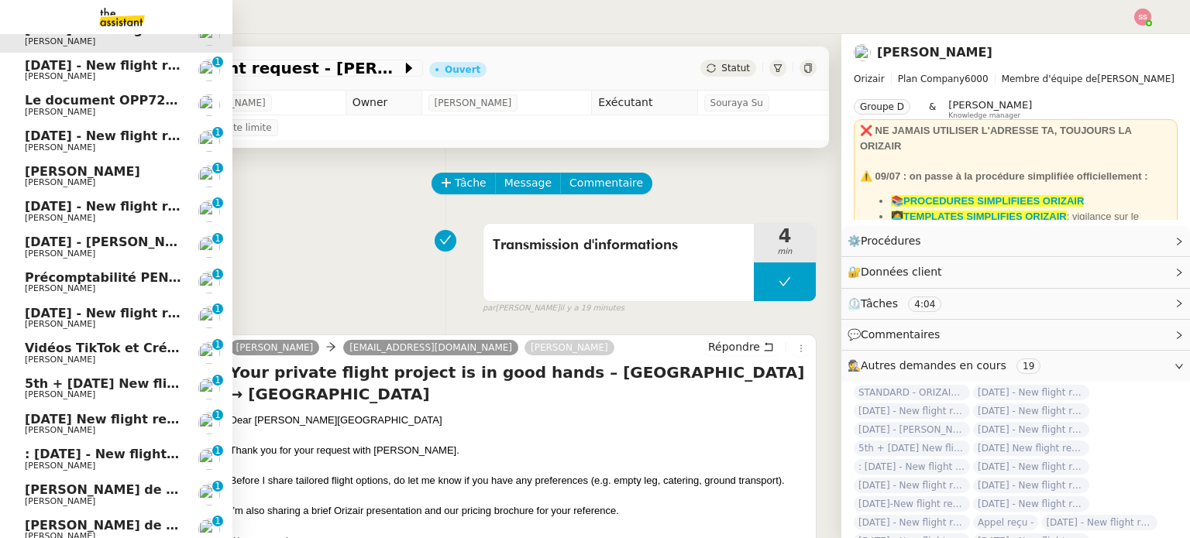
scroll to position [77, 0]
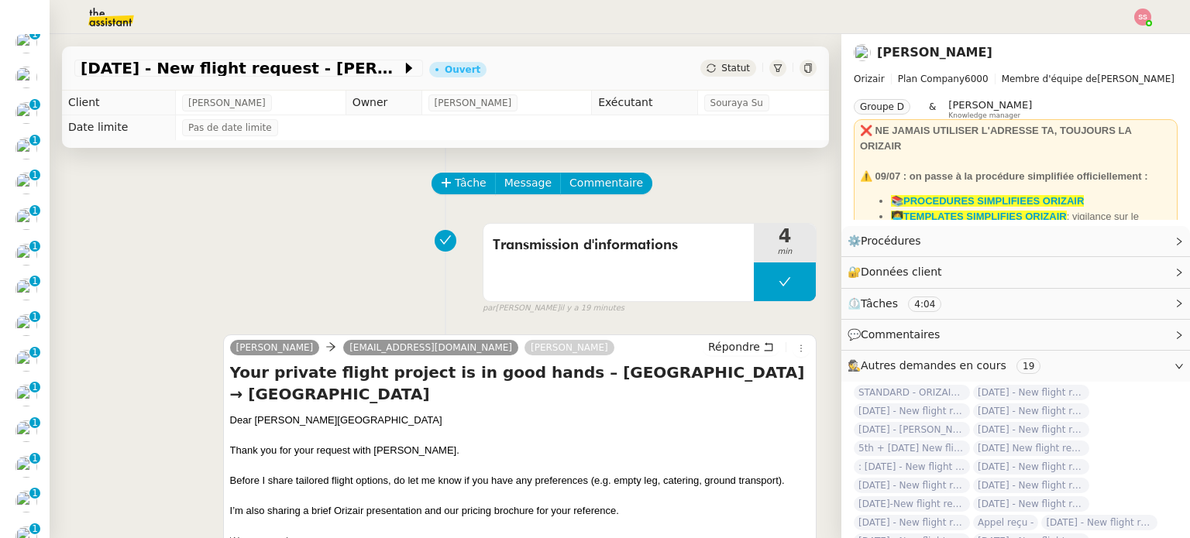
click at [715, 58] on div "[DATE] - New flight request - [PERSON_NAME][GEOGRAPHIC_DATA] Ouvert Statut" at bounding box center [445, 68] width 767 height 44
click at [721, 65] on span "Statut" at bounding box center [735, 68] width 29 height 11
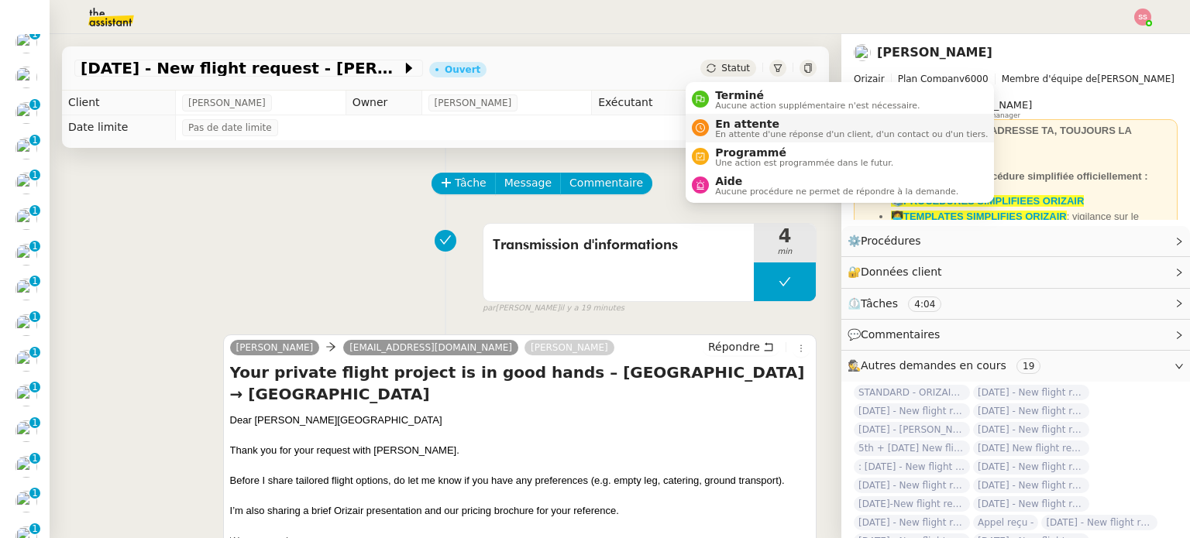
click at [720, 115] on li "En attente En attente d'une réponse d'un client, d'un contact ou d'un tiers." at bounding box center [840, 128] width 308 height 29
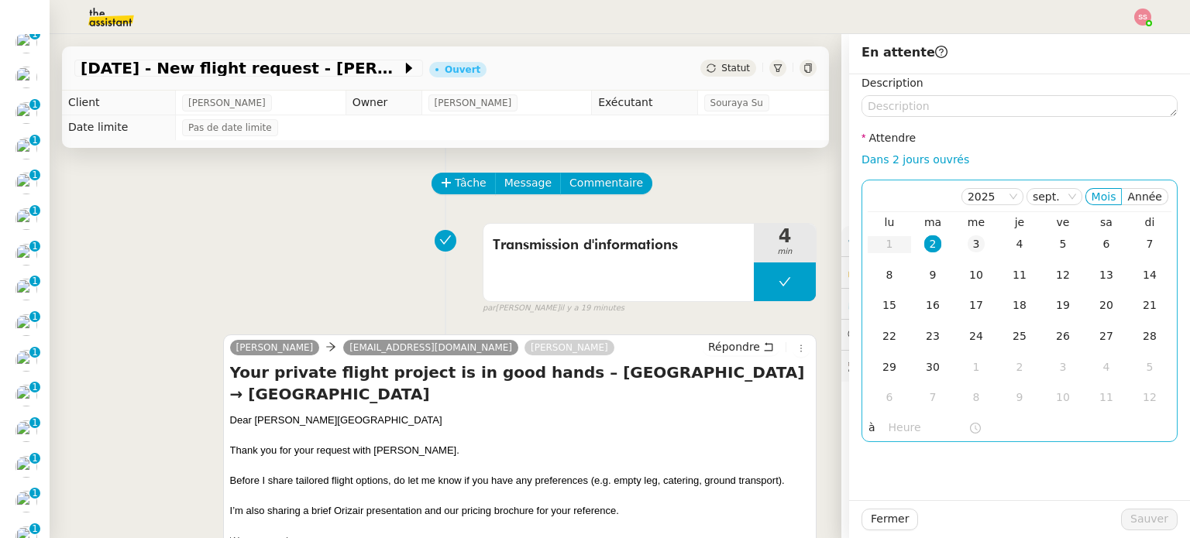
click at [968, 242] on div "3" at bounding box center [976, 244] width 17 height 17
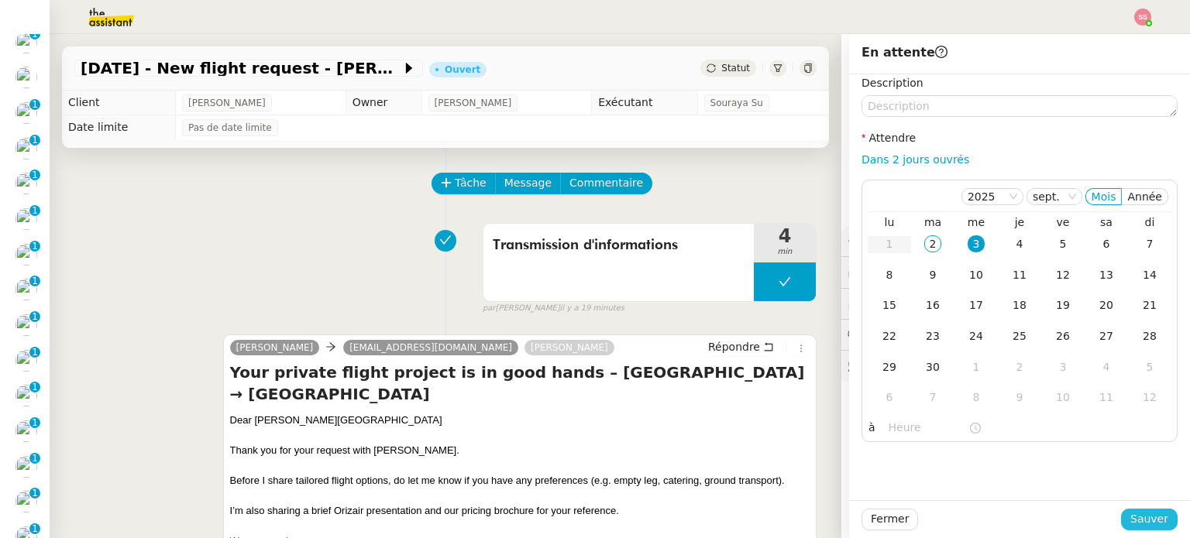
click at [1137, 521] on span "Sauver" at bounding box center [1149, 520] width 38 height 18
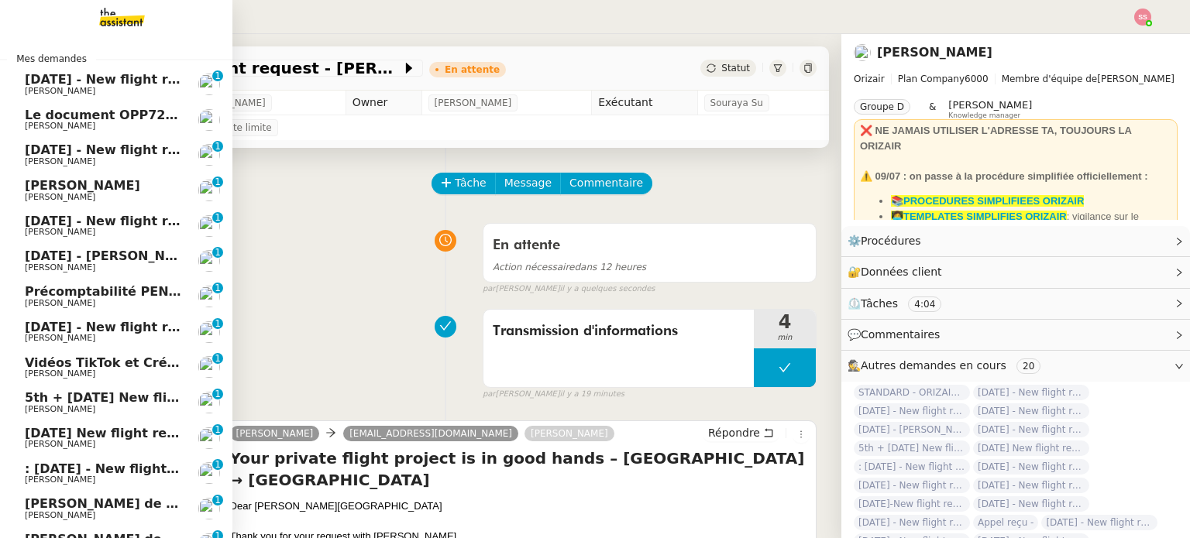
click at [88, 89] on span "[PERSON_NAME]" at bounding box center [103, 91] width 156 height 9
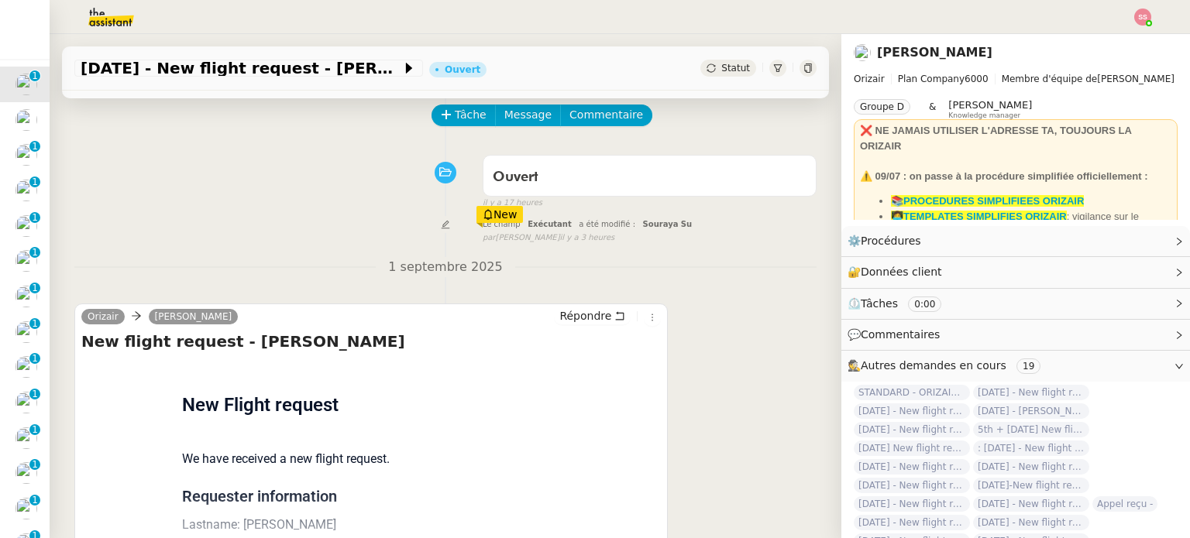
scroll to position [155, 0]
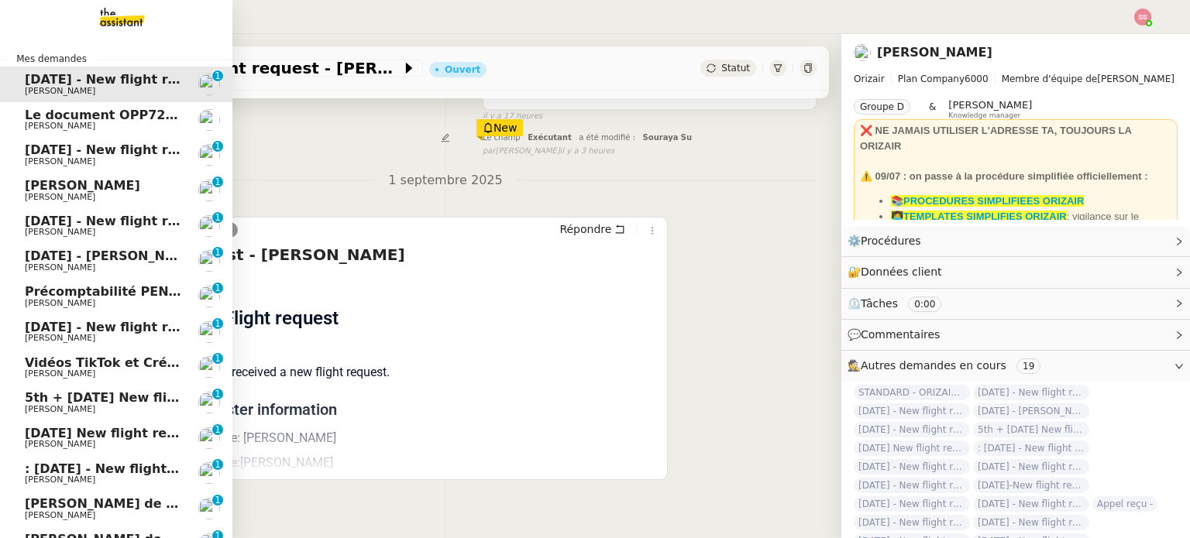
click at [96, 107] on link "Le document OPP7245 - GESTION PAIE ET RESSOURCES HUMAINES GUYANE - PROPOSITION …" at bounding box center [116, 120] width 232 height 36
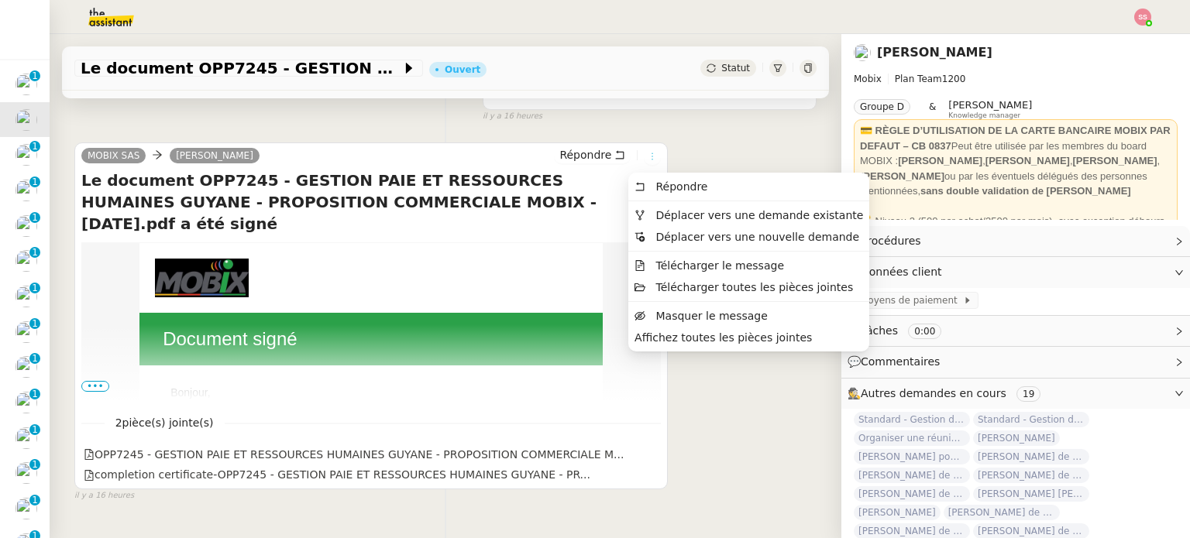
click at [648, 160] on icon at bounding box center [652, 156] width 9 height 9
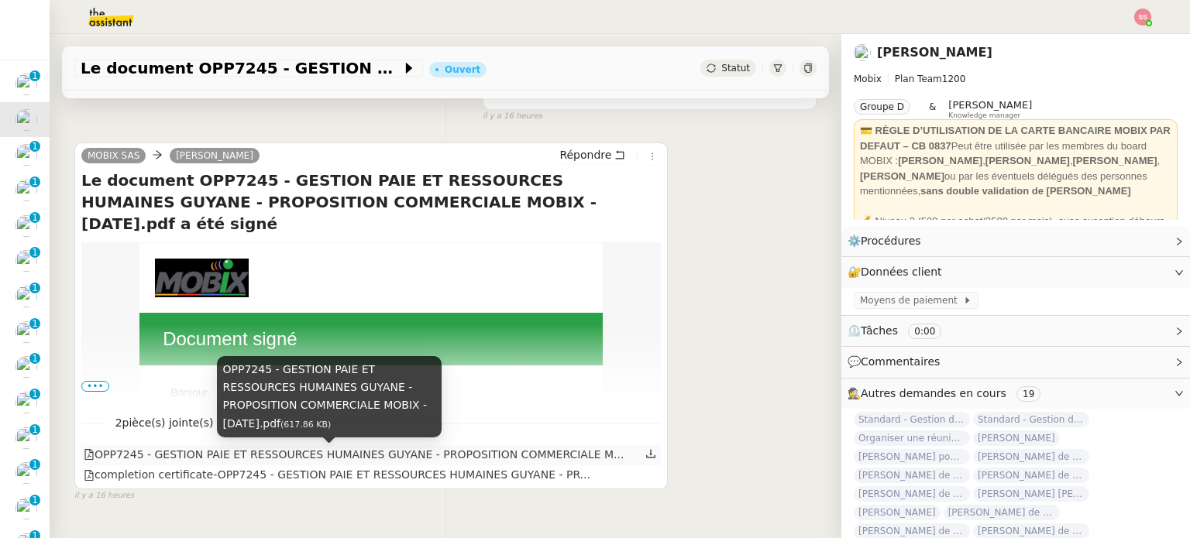
click at [477, 462] on div "OPP7245 - GESTION PAIE ET RESSOURCES HUMAINES GUYANE - PROPOSITION COMMERCIALE …" at bounding box center [354, 455] width 540 height 18
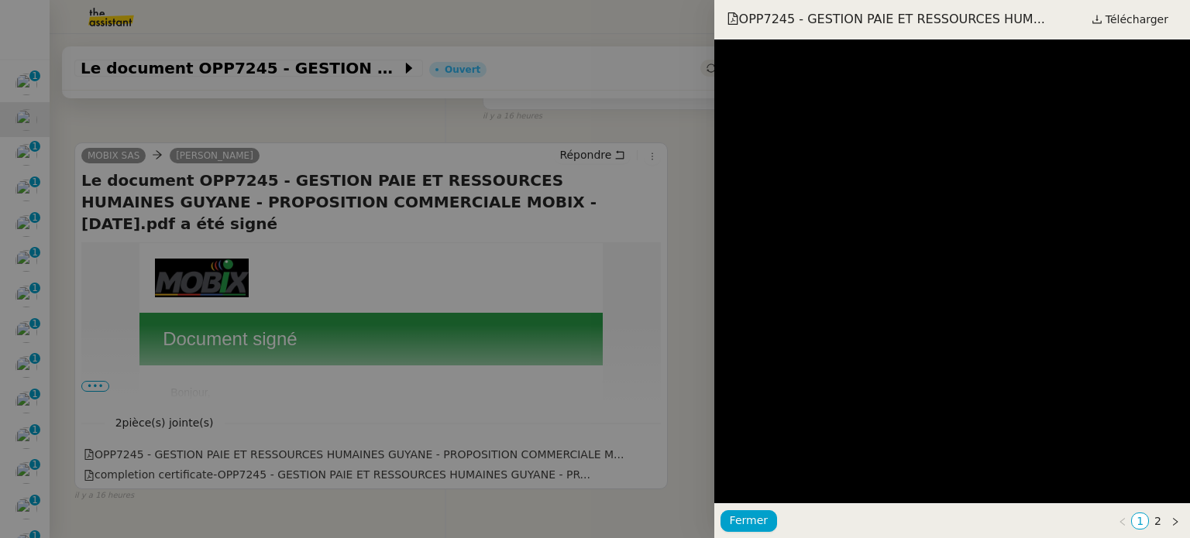
click at [688, 244] on div at bounding box center [595, 269] width 1190 height 538
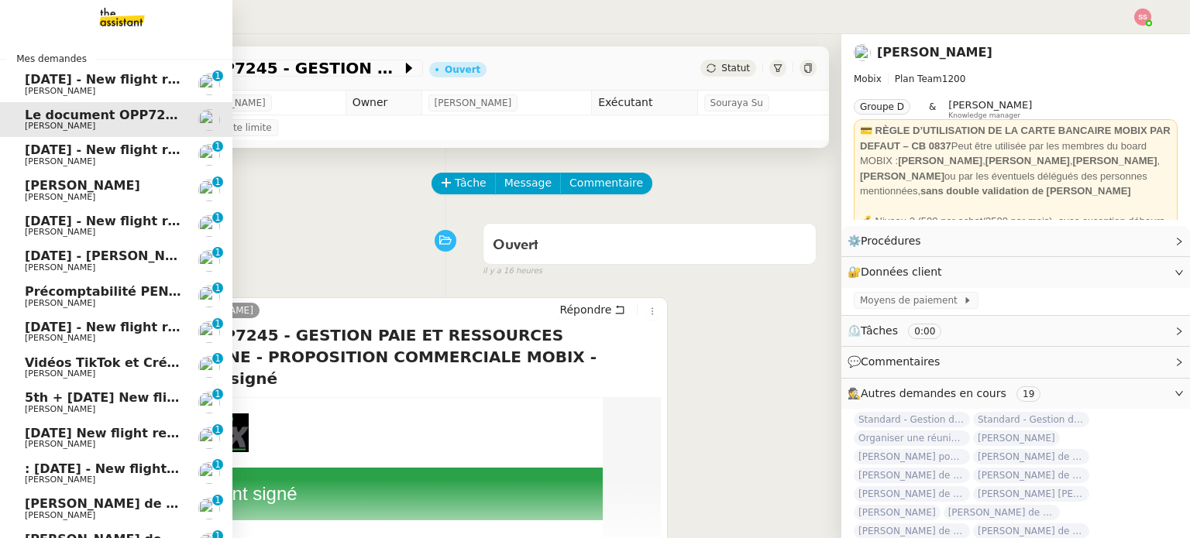
click at [77, 75] on span "[DATE] - New flight request - [PERSON_NAME]" at bounding box center [185, 79] width 320 height 15
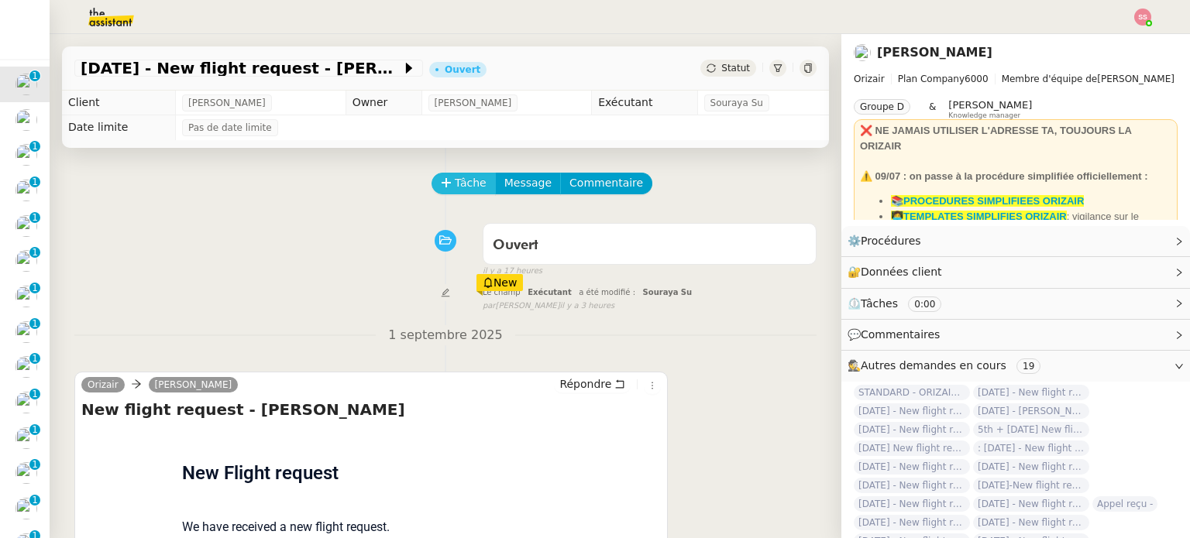
click at [462, 186] on span "Tâche" at bounding box center [471, 183] width 32 height 18
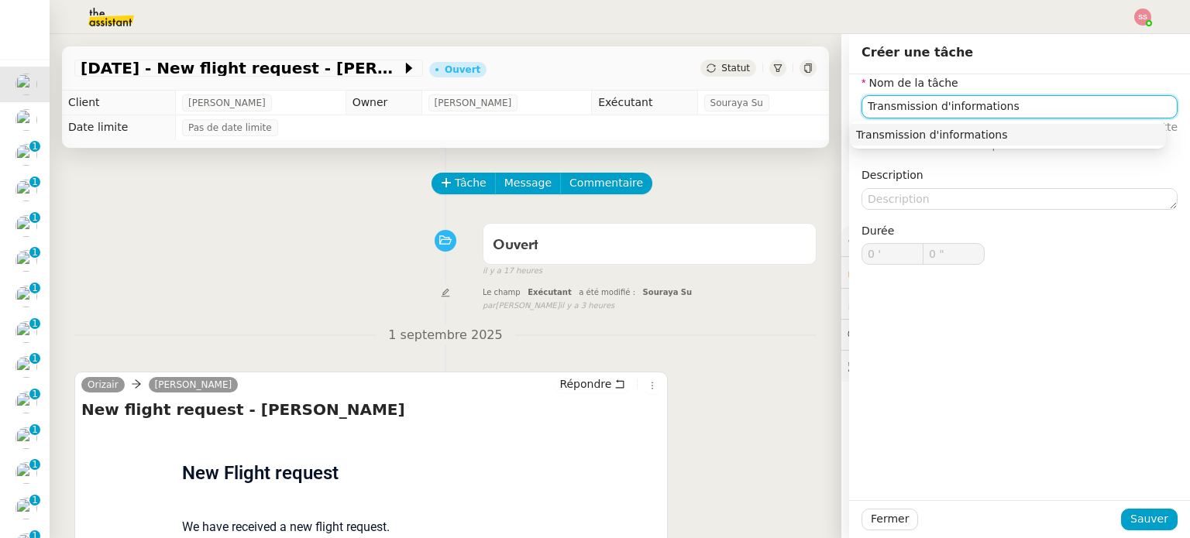
click at [1008, 130] on div "Transmission d'informations" at bounding box center [1008, 135] width 304 height 14
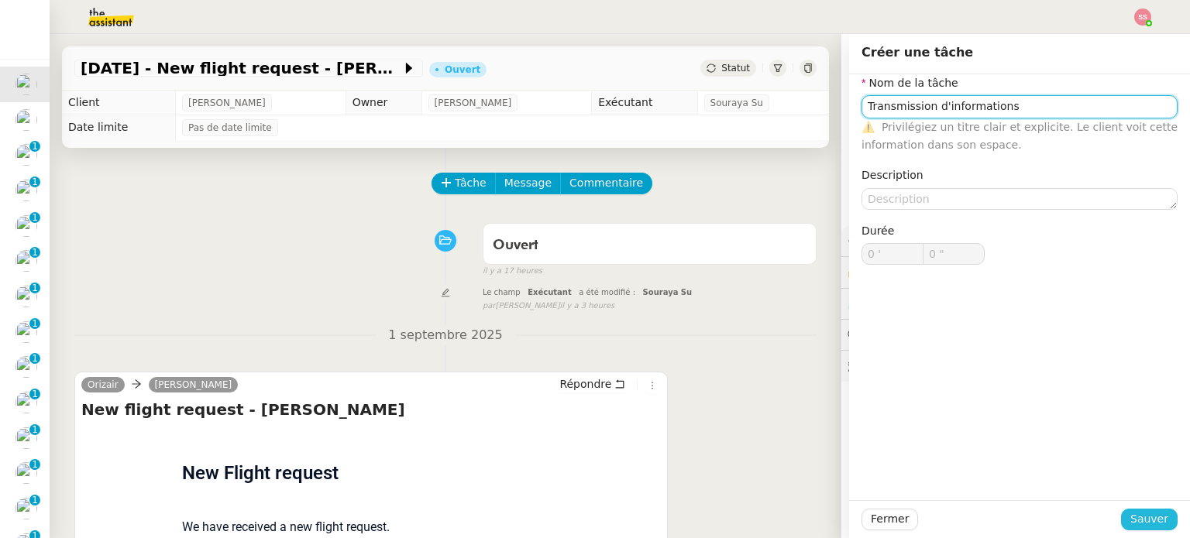
type input "Transmission d'informations"
click at [1121, 521] on button "Sauver" at bounding box center [1149, 520] width 57 height 22
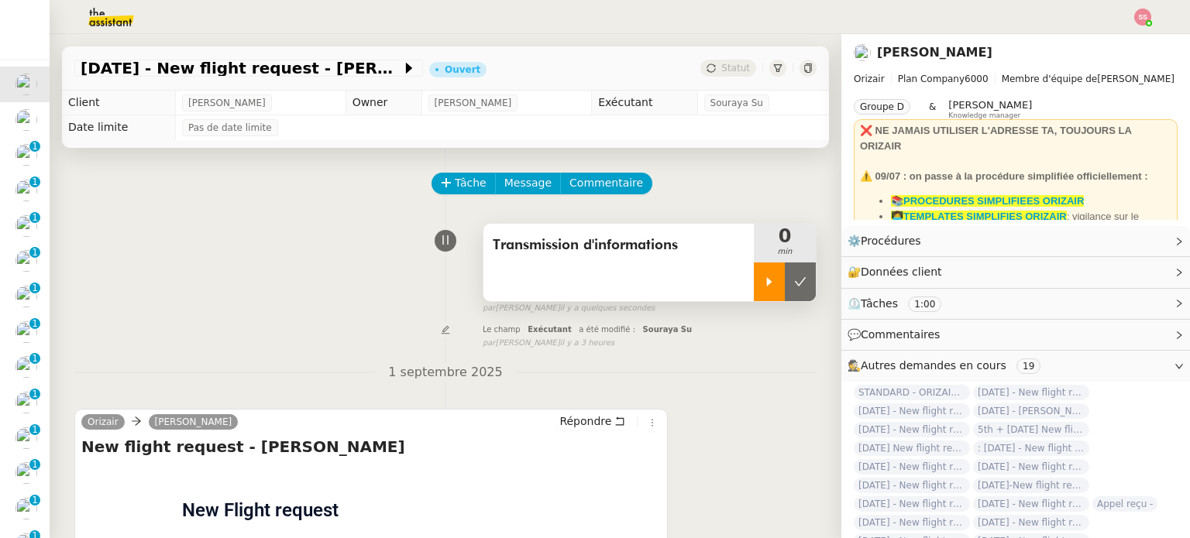
click at [754, 272] on div at bounding box center [769, 282] width 31 height 39
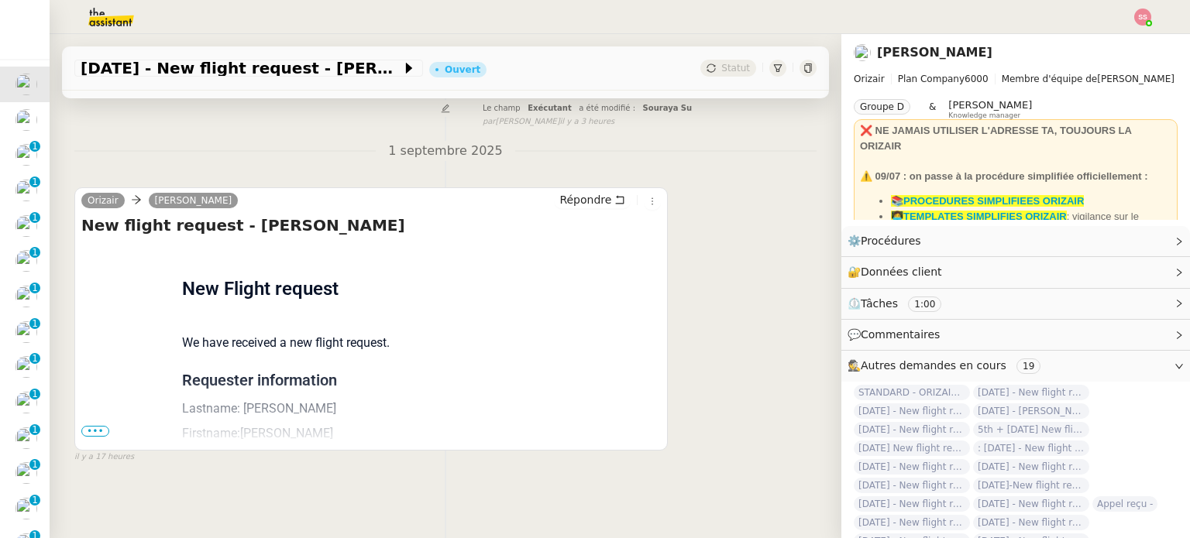
scroll to position [232, 0]
click at [99, 426] on span "•••" at bounding box center [95, 431] width 28 height 11
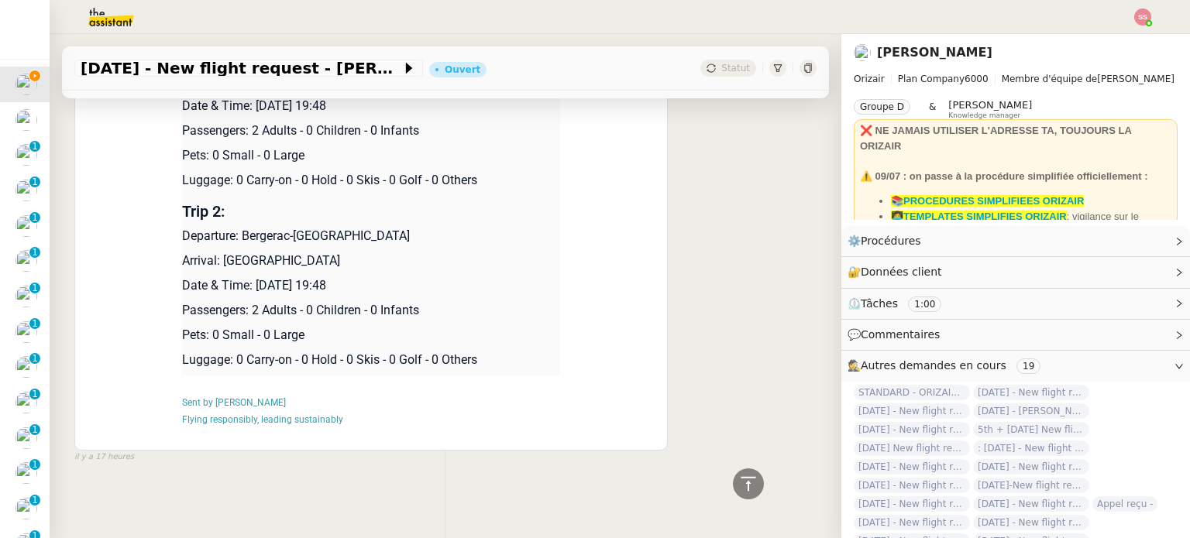
scroll to position [331, 0]
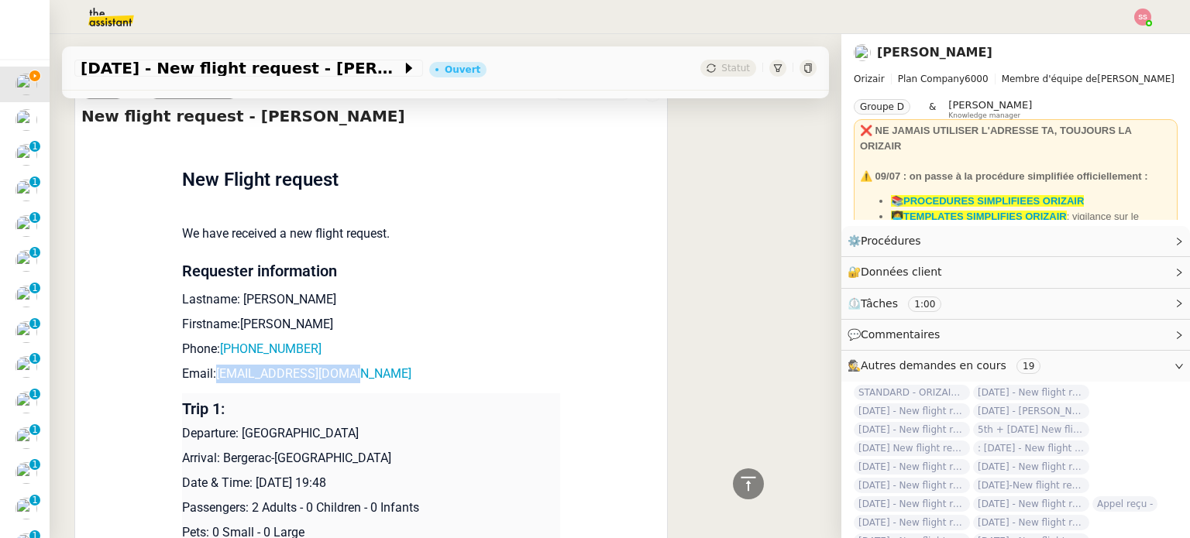
drag, startPoint x: 340, startPoint y: 380, endPoint x: 208, endPoint y: 372, distance: 132.0
click at [208, 372] on p "Email: [EMAIL_ADDRESS][DOMAIN_NAME]" at bounding box center [371, 374] width 378 height 19
copy link "[EMAIL_ADDRESS][DOMAIN_NAME]"
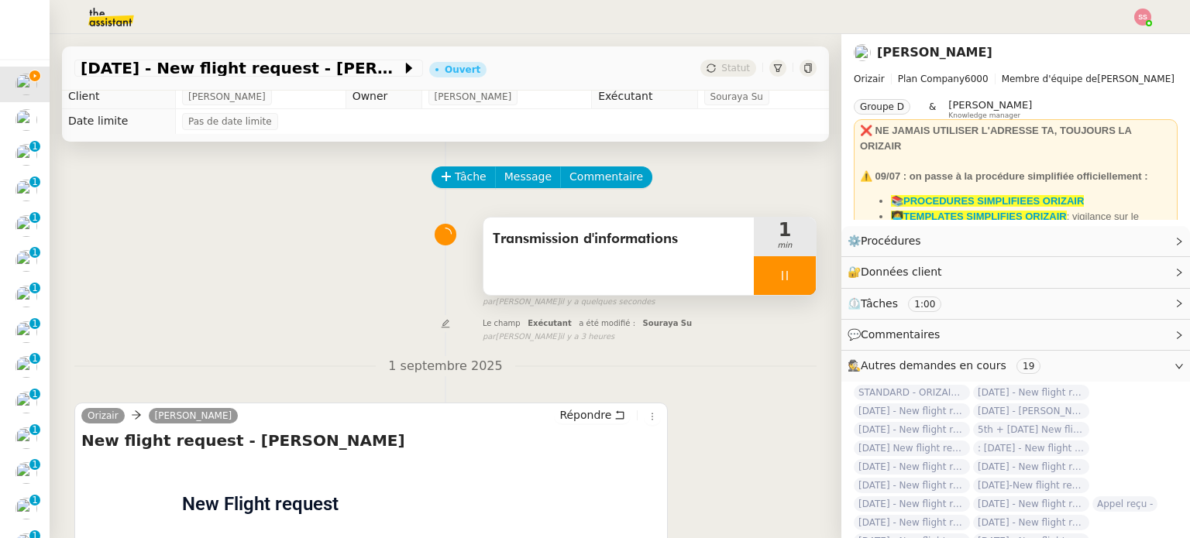
scroll to position [0, 0]
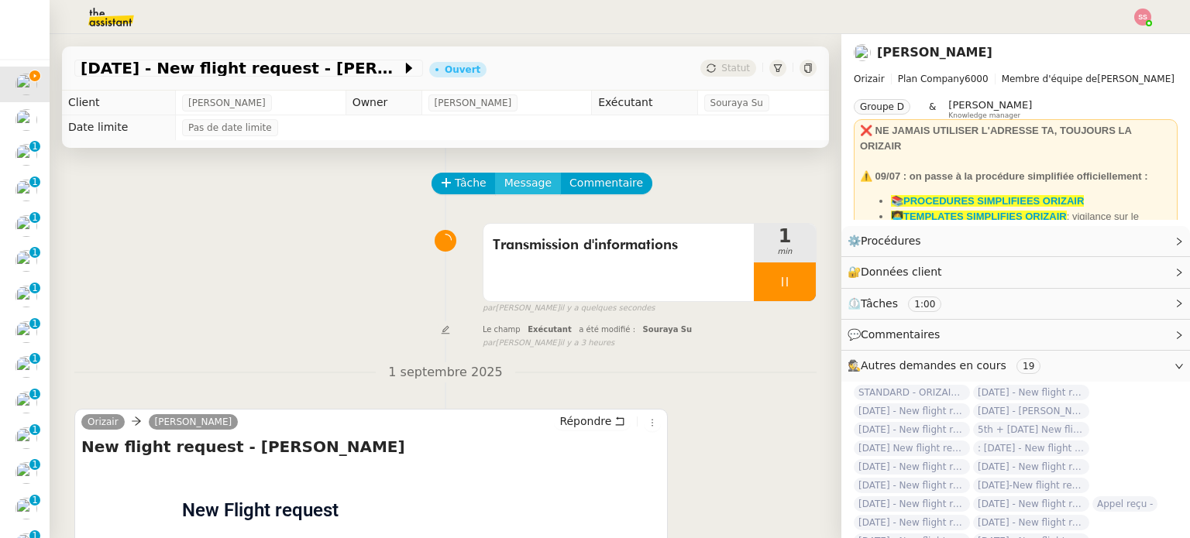
click at [519, 176] on span "Message" at bounding box center [527, 183] width 47 height 18
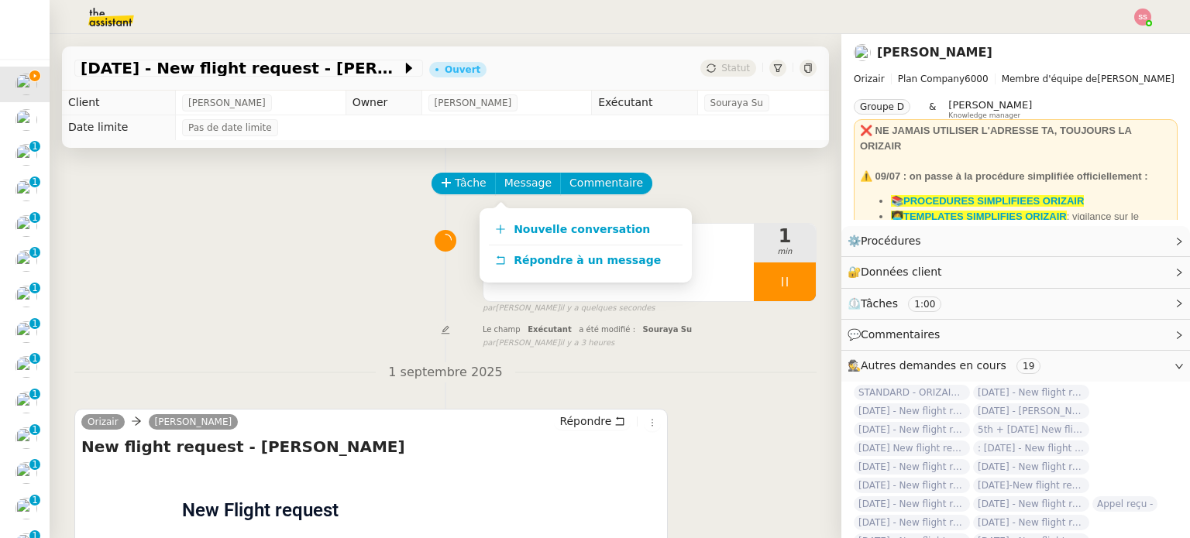
click at [535, 213] on div "Nouvelle conversation Répondre à un message" at bounding box center [586, 245] width 212 height 74
click at [535, 220] on link "Nouvelle conversation" at bounding box center [586, 230] width 194 height 31
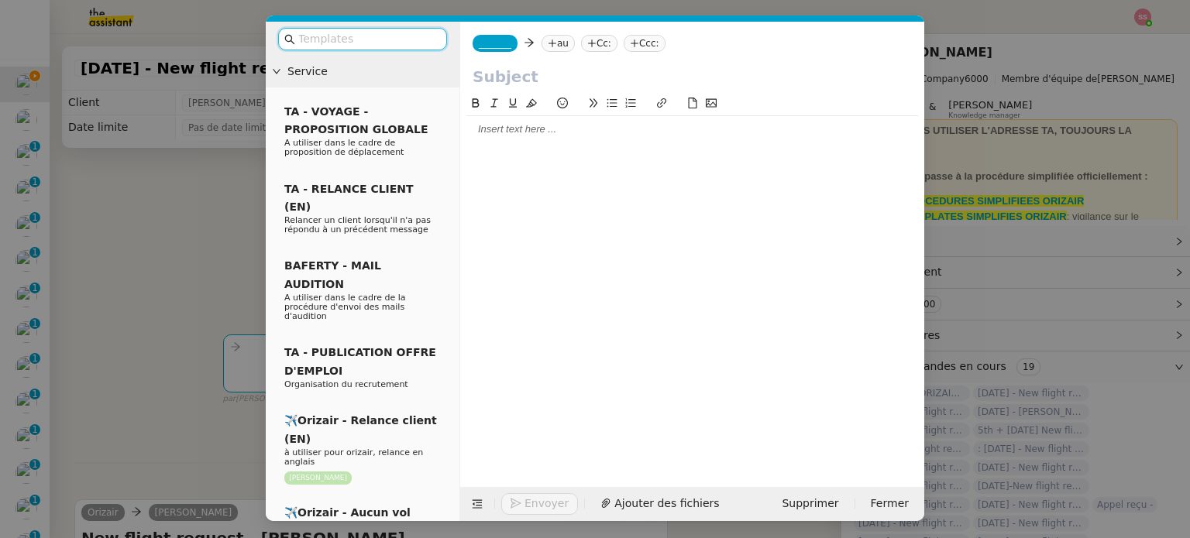
click at [565, 46] on nz-tag "au" at bounding box center [558, 43] width 33 height 17
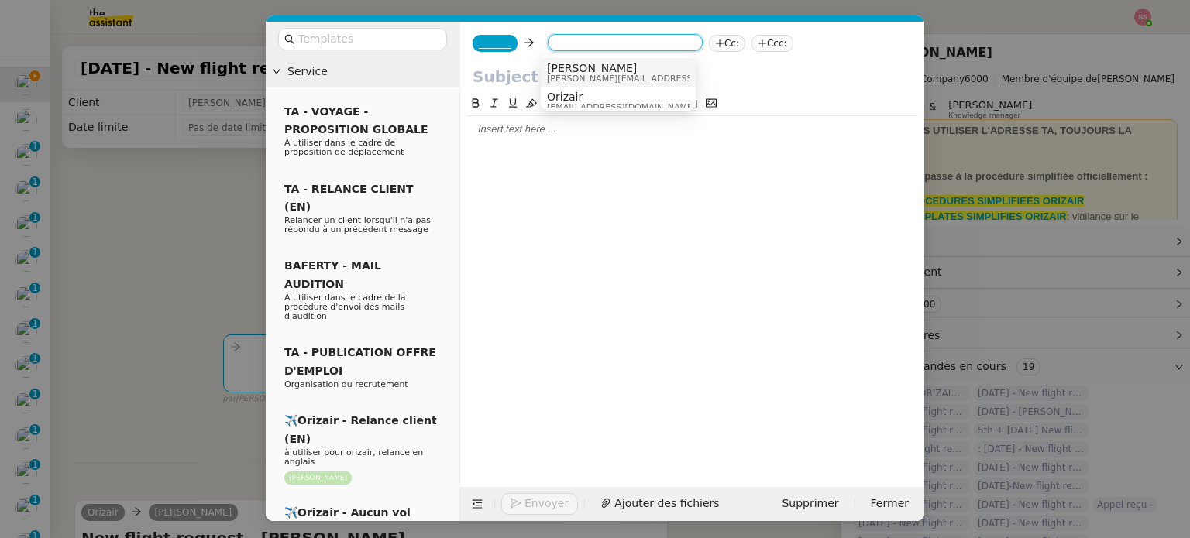
paste input "[EMAIL_ADDRESS][DOMAIN_NAME]"
type input "[EMAIL_ADDRESS][DOMAIN_NAME]"
click at [592, 74] on span "[EMAIL_ADDRESS][DOMAIN_NAME]" at bounding box center [642, 68] width 190 height 12
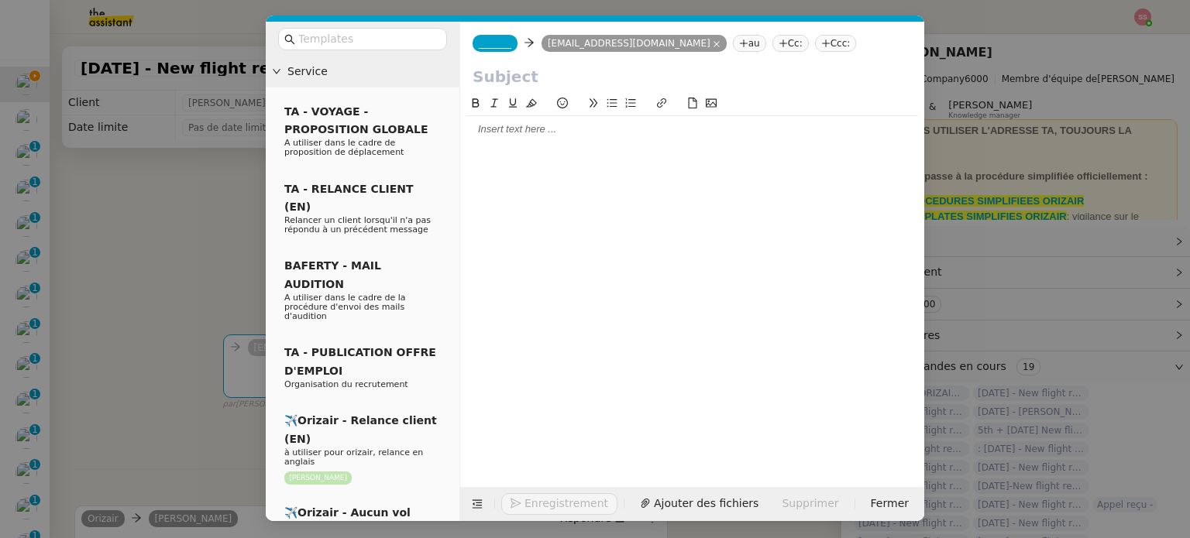
click at [815, 46] on nz-tag "Ccc:" at bounding box center [836, 43] width 42 height 17
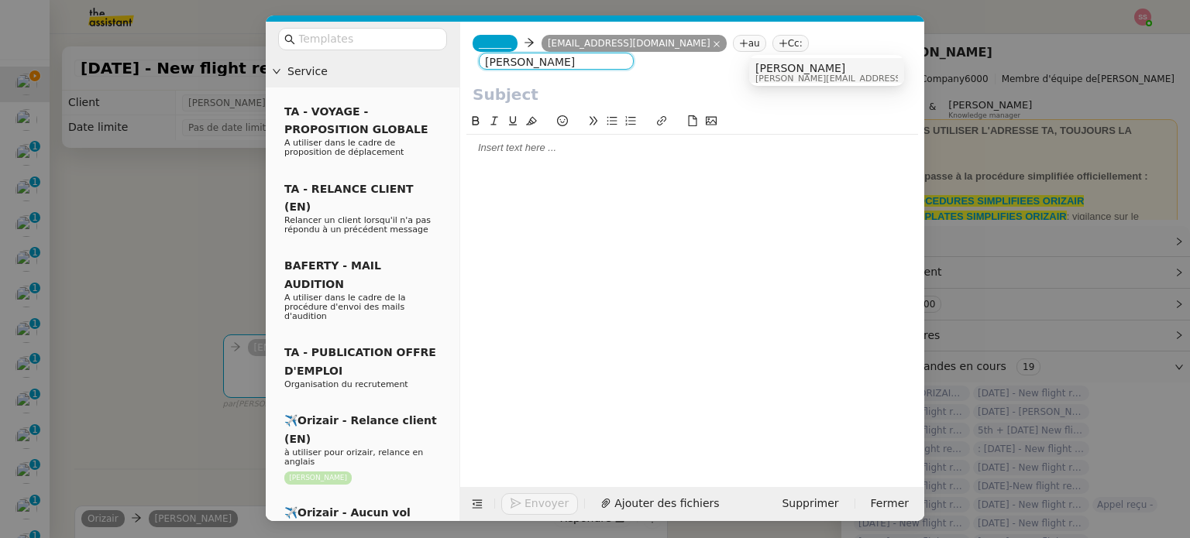
type input "[PERSON_NAME]"
click at [770, 67] on span "[PERSON_NAME]" at bounding box center [865, 68] width 220 height 12
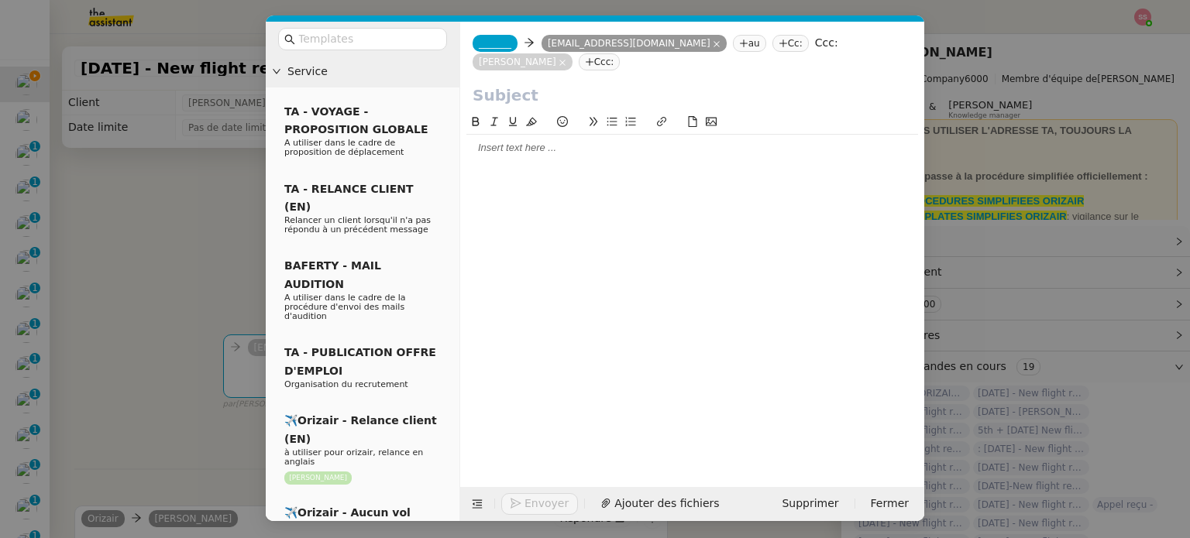
click at [496, 43] on span "_______" at bounding box center [495, 43] width 33 height 11
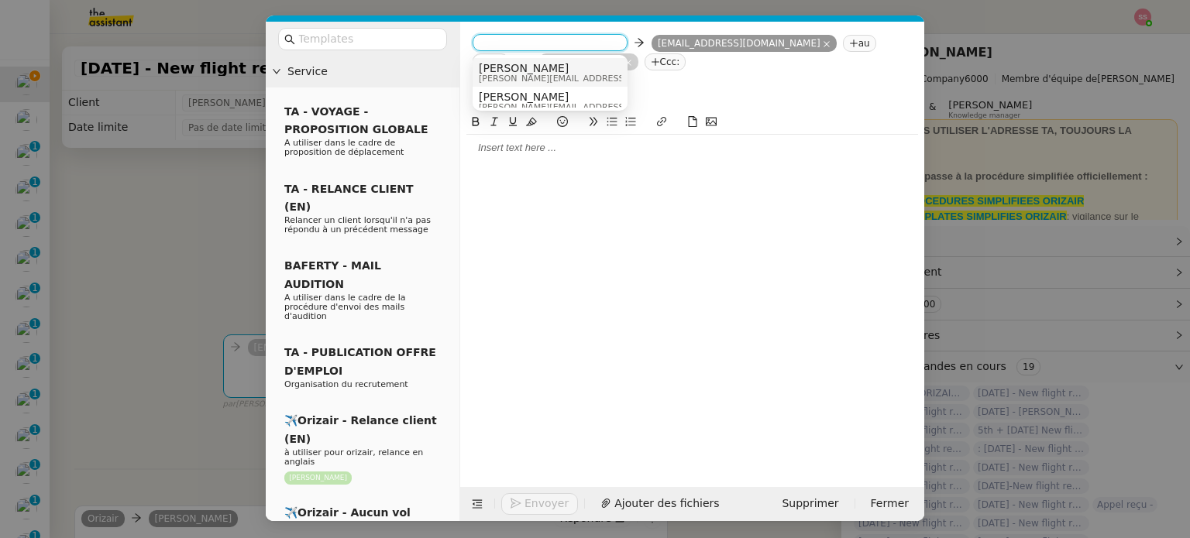
click at [514, 74] on span "[PERSON_NAME][EMAIL_ADDRESS][DOMAIN_NAME]" at bounding box center [589, 78] width 220 height 9
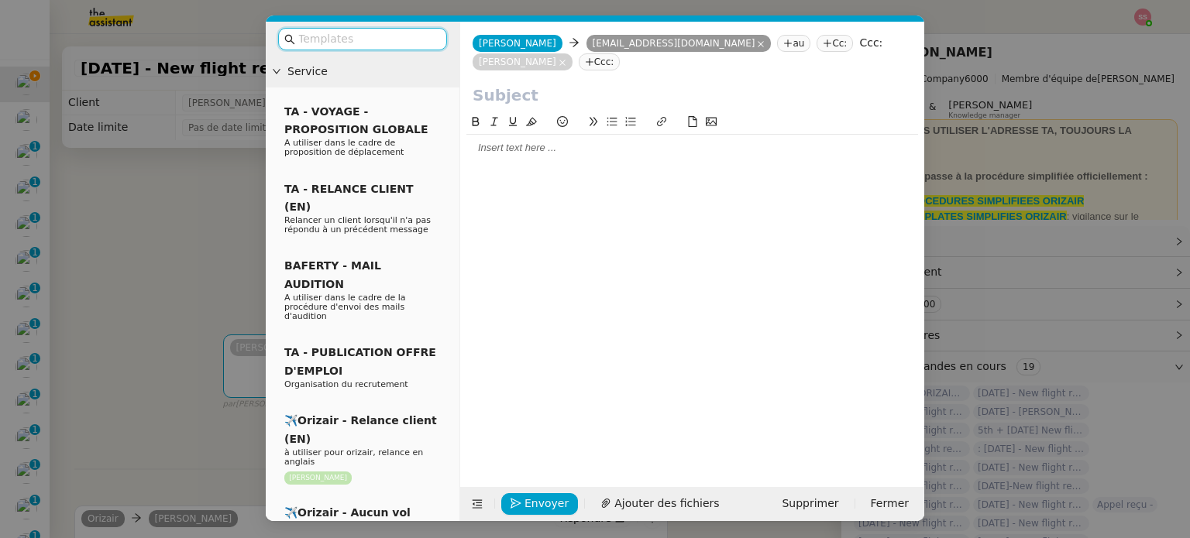
click at [366, 44] on input "text" at bounding box center [367, 39] width 139 height 18
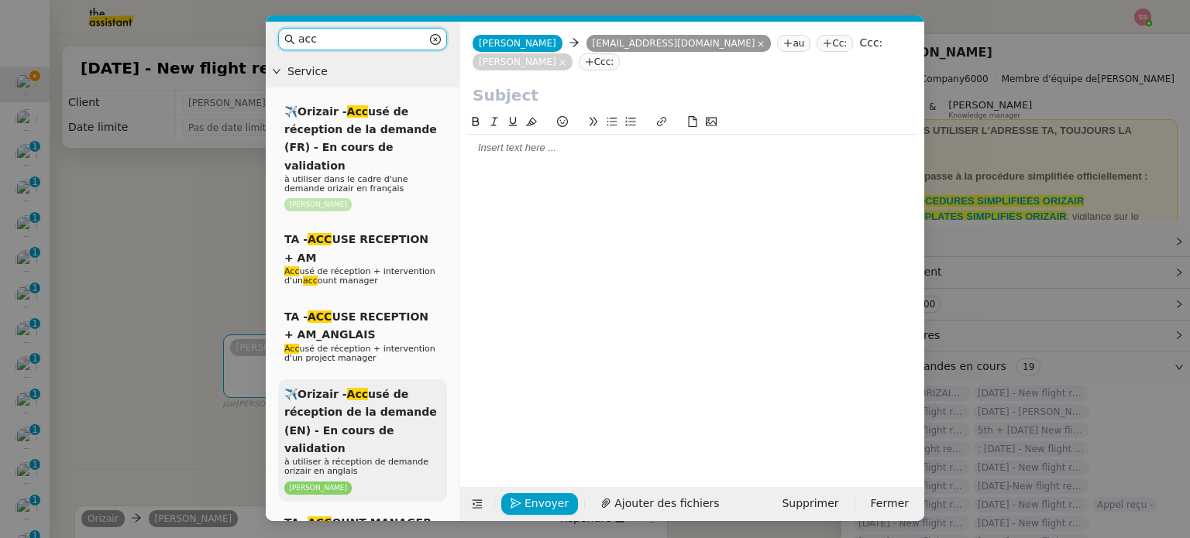
type input "acc"
click at [380, 407] on span "✈️Orizair - Acc usé de réception de la demande (EN) - En cours de validation" at bounding box center [360, 421] width 153 height 67
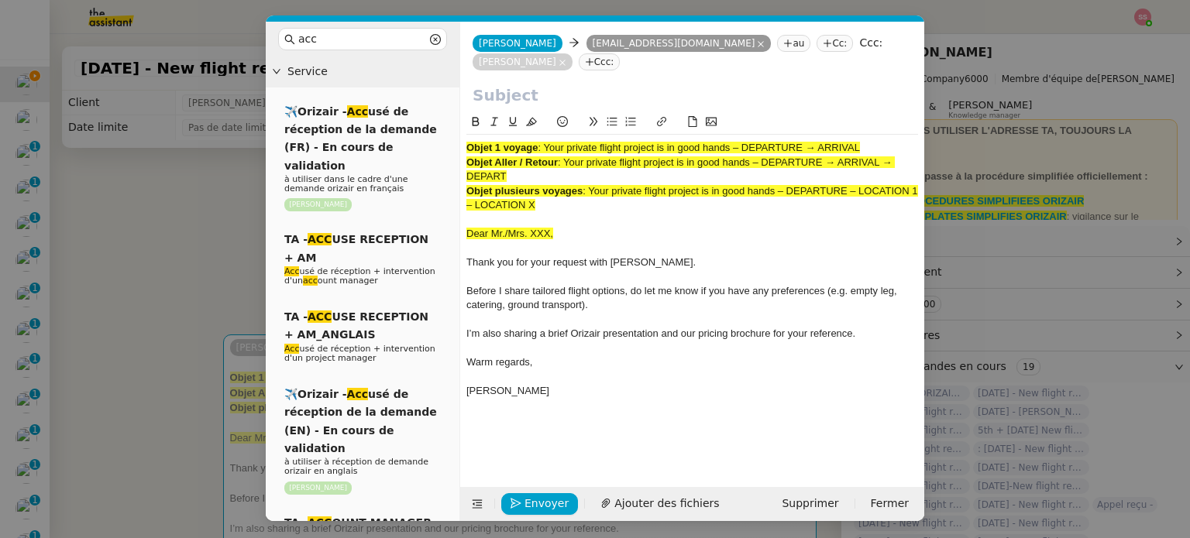
drag, startPoint x: 547, startPoint y: 124, endPoint x: 921, endPoint y: 112, distance: 374.4
click at [921, 113] on nz-spin "Objet 1 voyage : Your private flight project is in good hands – DEPARTURE → ARR…" at bounding box center [692, 291] width 464 height 356
click at [602, 84] on input "text" at bounding box center [692, 95] width 439 height 23
paste input "Your private flight project is in good hands – DEPARTURE → ARRIVAL"
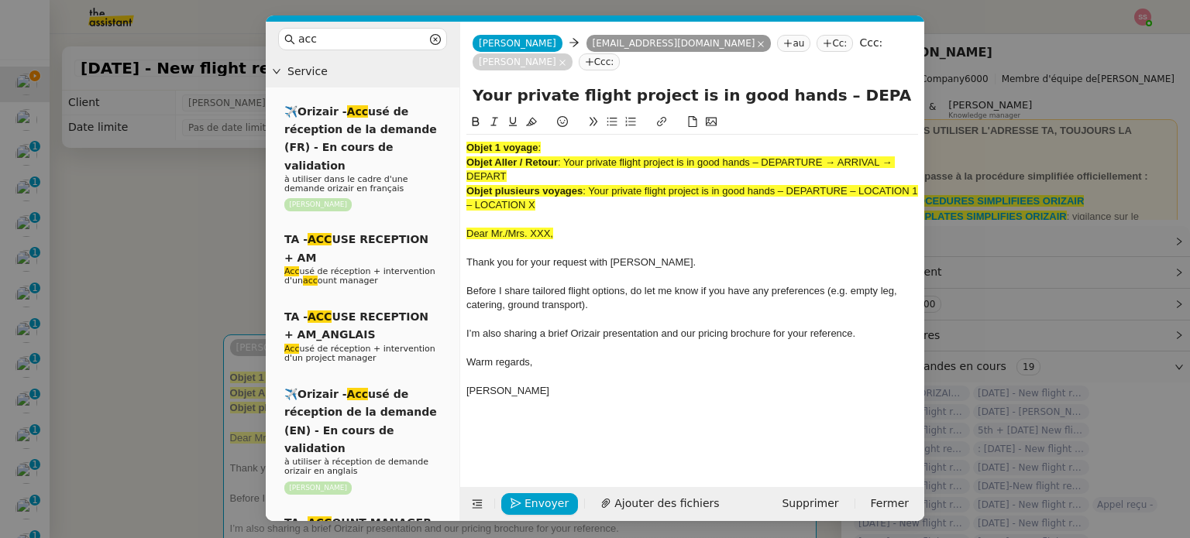
scroll to position [0, 67]
type input "Your private flight project is in good hands – DEPARTURE → ARRIVAL"
drag, startPoint x: 555, startPoint y: 170, endPoint x: 347, endPoint y: 62, distance: 234.2
click at [347, 62] on nz-layout "acc Service ✈️Orizair - Acc usé de réception de la demande (FR) - En cours de v…" at bounding box center [595, 272] width 658 height 500
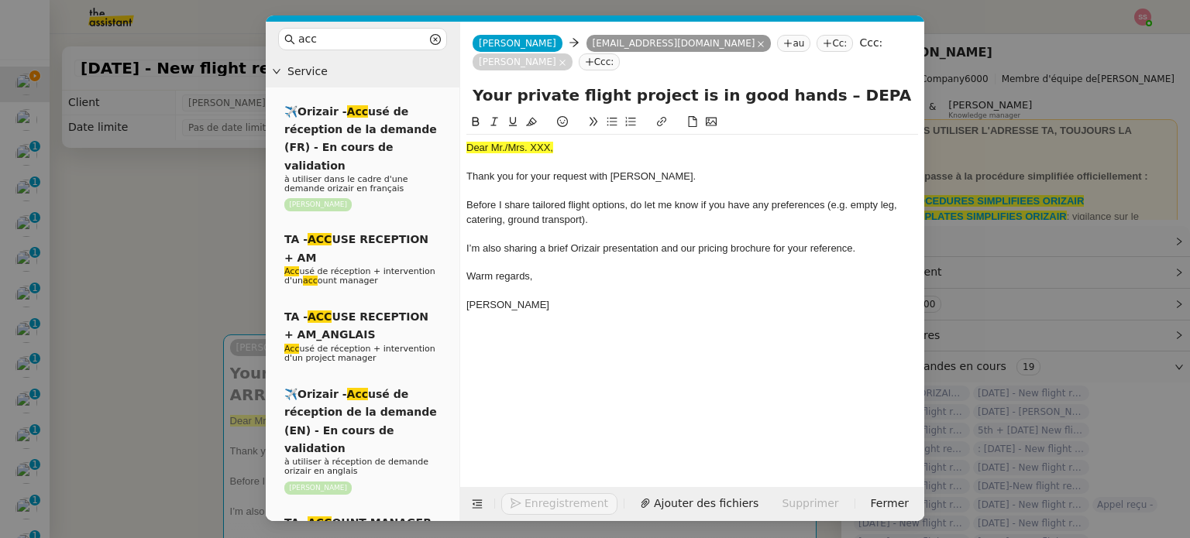
click at [117, 360] on nz-modal-container "acc Service ✈️Orizair - Acc usé de réception de la demande (FR) - En cours de v…" at bounding box center [595, 269] width 1190 height 538
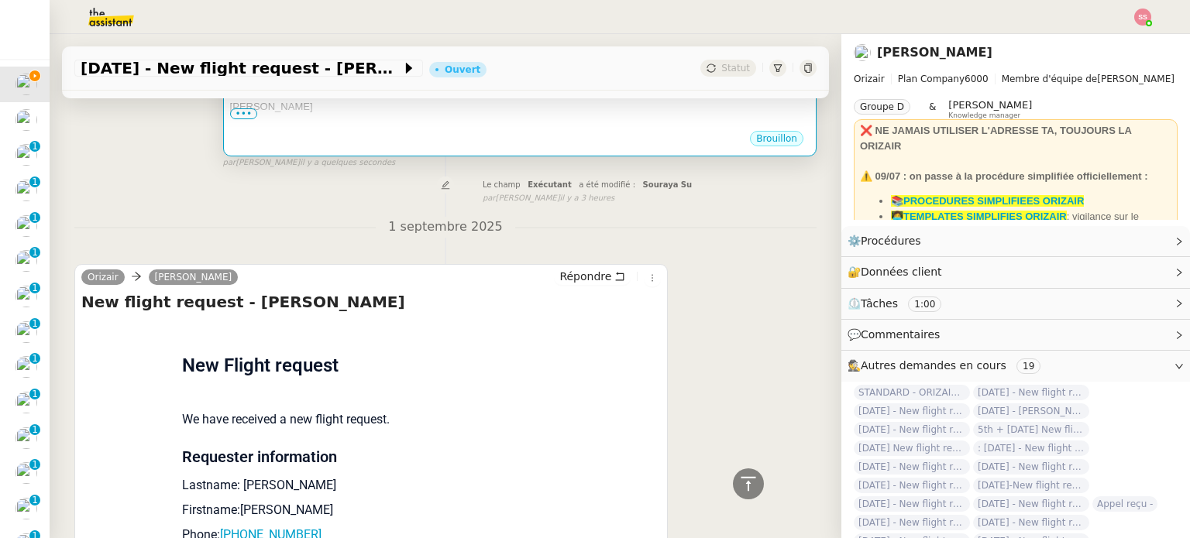
scroll to position [465, 0]
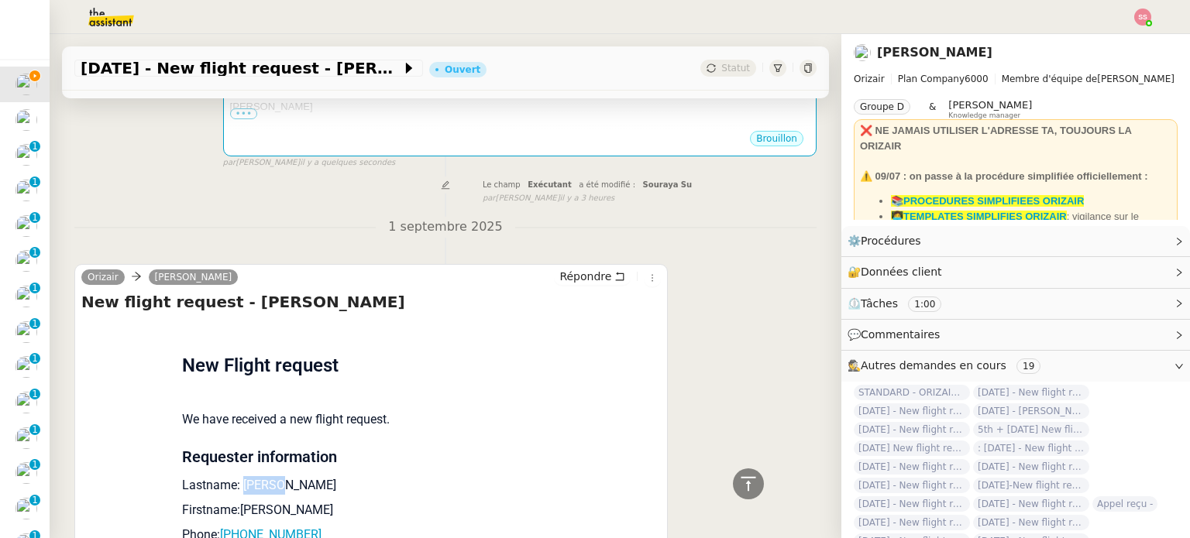
drag, startPoint x: 266, startPoint y: 473, endPoint x: 236, endPoint y: 466, distance: 31.6
click at [236, 476] on p "Lastname: [PERSON_NAME]" at bounding box center [371, 485] width 378 height 19
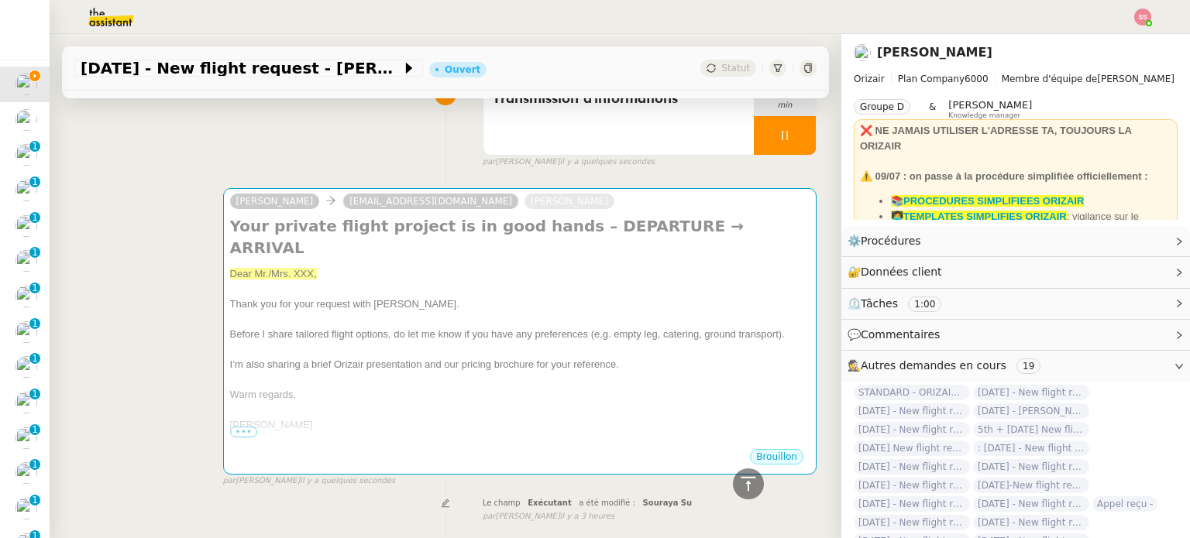
scroll to position [0, 0]
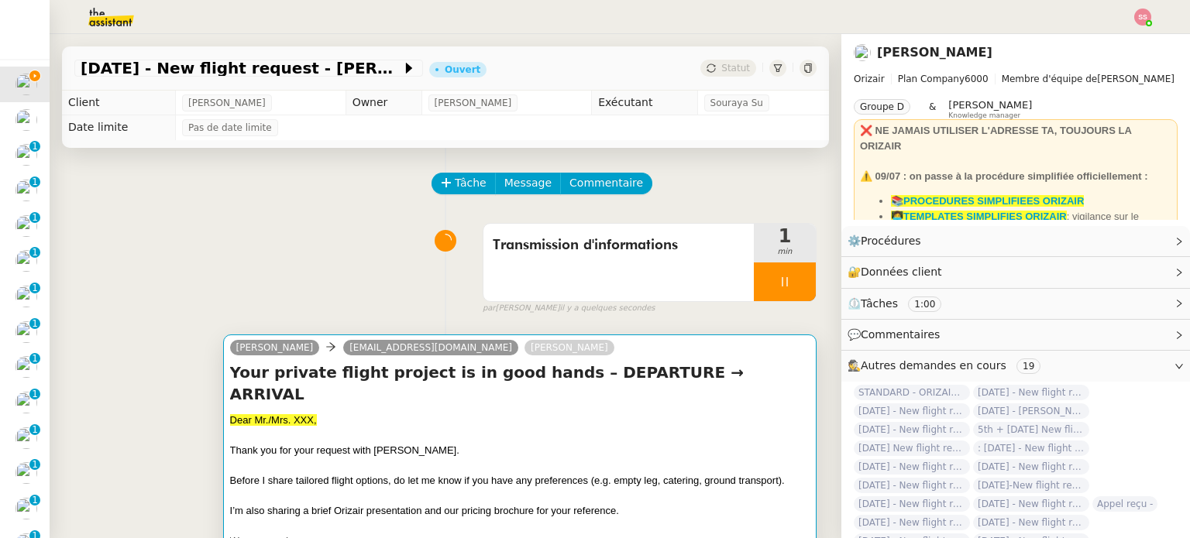
click at [339, 443] on div "Thank you for your request with [PERSON_NAME]." at bounding box center [519, 450] width 579 height 15
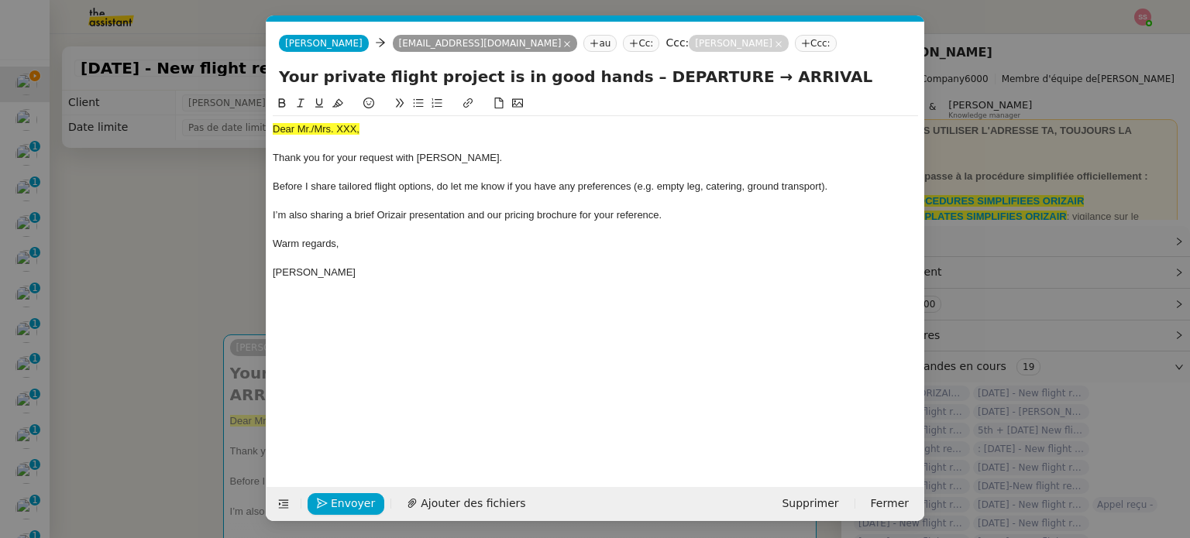
scroll to position [0, 47]
drag, startPoint x: 369, startPoint y: 133, endPoint x: 229, endPoint y: 121, distance: 140.0
click at [229, 121] on nz-modal-container "acc Service ✈️Orizair - Acc usé de réception de la demande (FR) - En cours de v…" at bounding box center [595, 269] width 1190 height 538
drag, startPoint x: 335, startPoint y: 105, endPoint x: 349, endPoint y: 115, distance: 17.8
click at [335, 105] on icon at bounding box center [337, 103] width 11 height 11
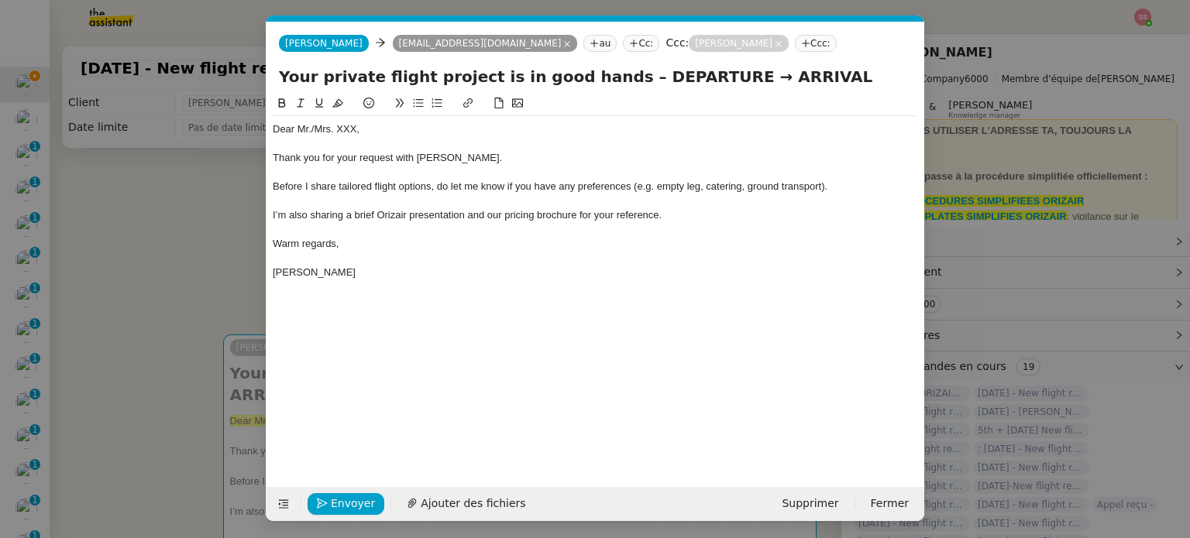
click at [381, 136] on div "Dear Mr./Mrs. XXX," at bounding box center [595, 129] width 645 height 14
drag, startPoint x: 370, startPoint y: 132, endPoint x: 311, endPoint y: 130, distance: 59.7
click at [311, 130] on div "Dear Mr./Mrs. XXX," at bounding box center [595, 129] width 645 height 14
click at [462, 500] on span "Ajouter des fichiers" at bounding box center [473, 504] width 105 height 18
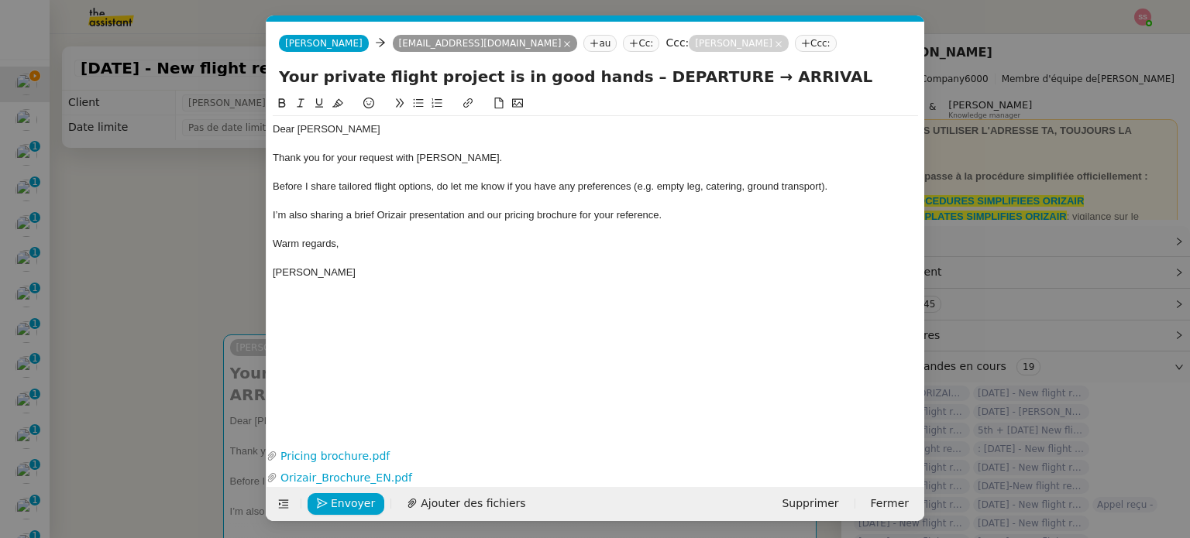
click at [156, 280] on nz-modal-container "acc Service ✈️Orizair - Acc usé de réception de la demande (FR) - En cours de v…" at bounding box center [595, 269] width 1190 height 538
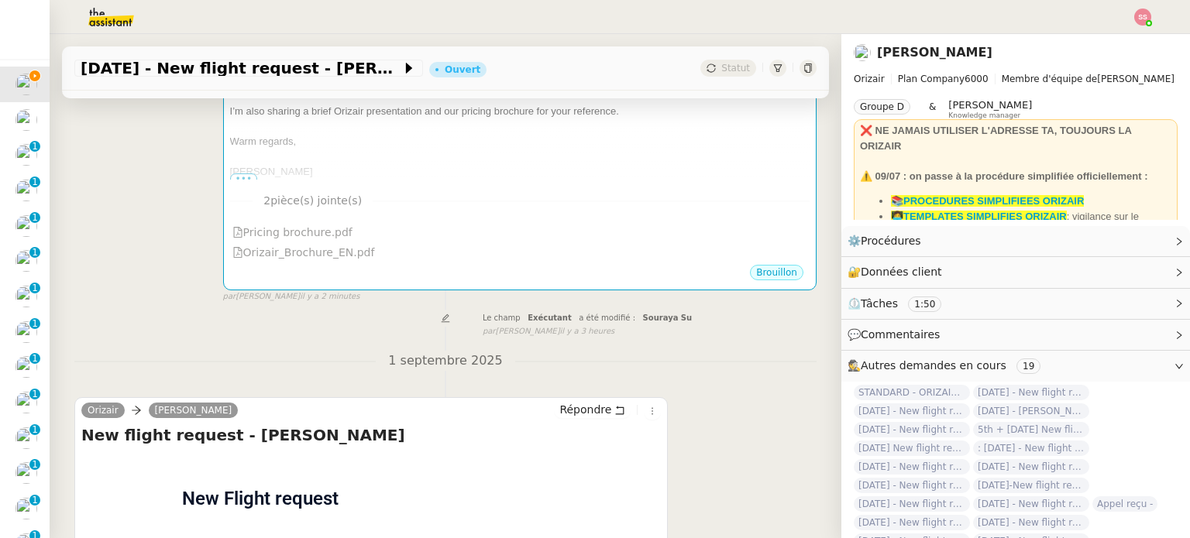
scroll to position [310, 0]
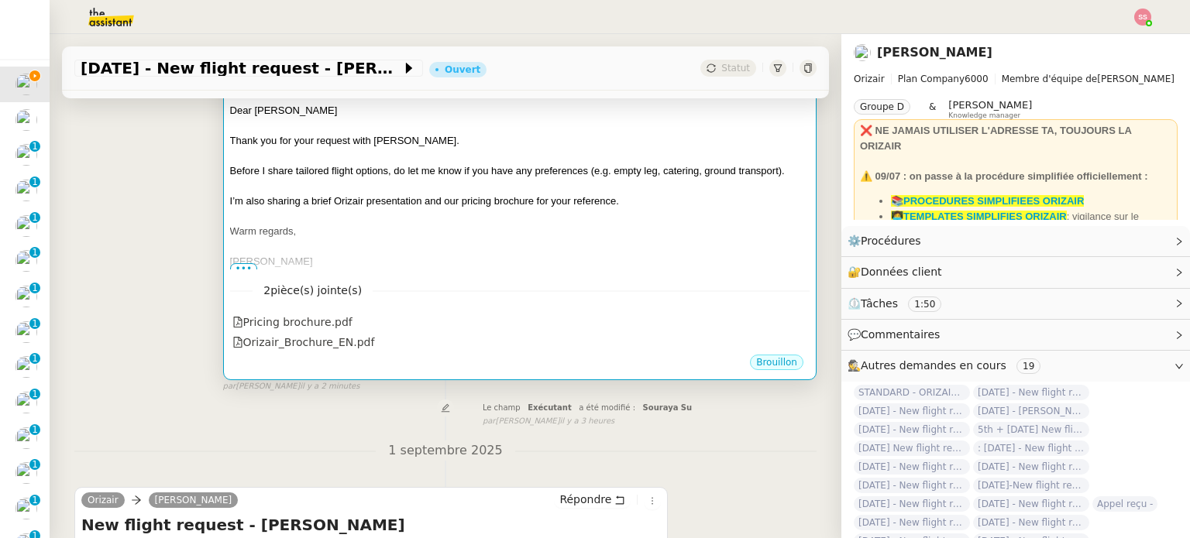
click at [655, 239] on div at bounding box center [519, 246] width 579 height 15
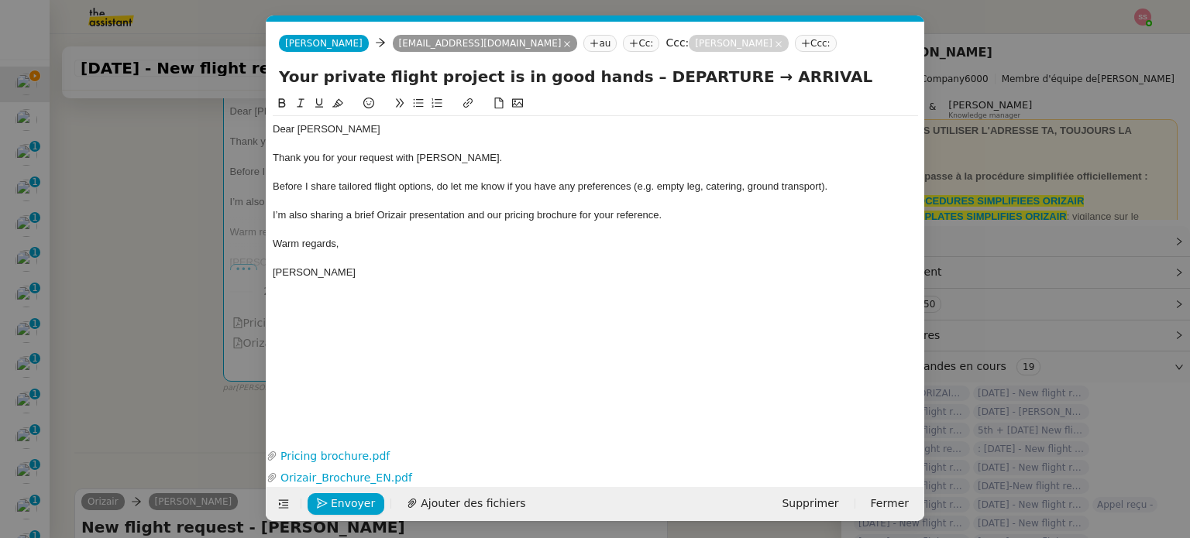
scroll to position [0, 47]
drag, startPoint x: 693, startPoint y: 81, endPoint x: 607, endPoint y: 72, distance: 86.4
click at [607, 72] on input "Your private flight project is in good hands – DEPARTURE → ARRIVAL" at bounding box center [595, 76] width 633 height 23
drag, startPoint x: 749, startPoint y: 80, endPoint x: 687, endPoint y: 91, distance: 62.9
click at [687, 91] on div "Your private flight project is in good hands – [GEOGRAPHIC_DATA] → ARRIVAL" at bounding box center [595, 79] width 658 height 29
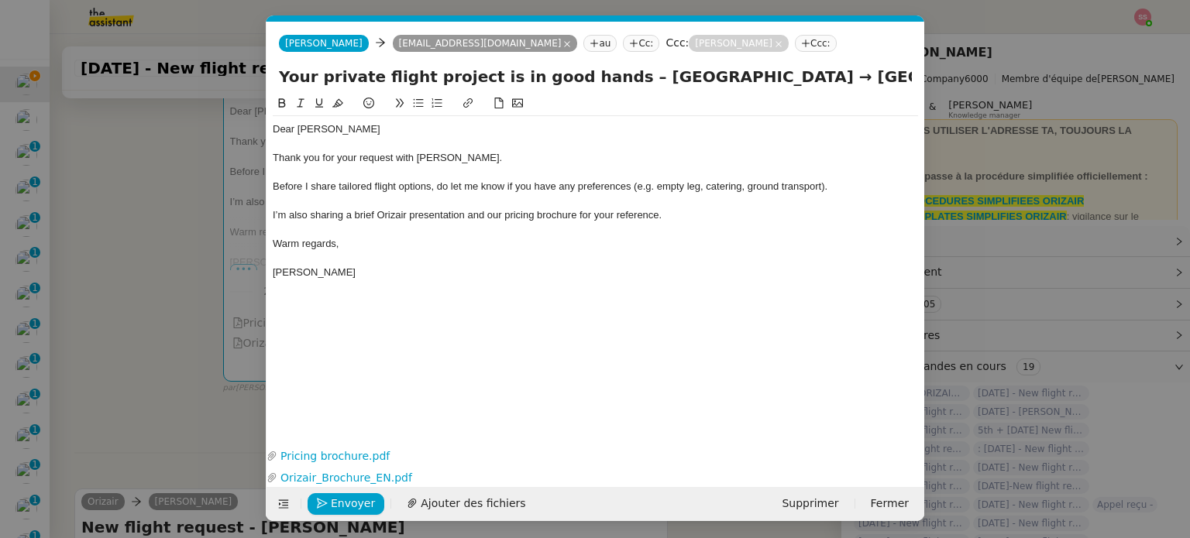
click at [670, 80] on input "Your private flight project is in good hands – [GEOGRAPHIC_DATA] → [GEOGRAPHIC_…" at bounding box center [595, 76] width 633 height 23
click at [765, 84] on input "Your private flight project is in good hands – [GEOGRAPHIC_DATA] → [GEOGRAPHIC_…" at bounding box center [595, 76] width 633 height 23
paste input "→"
click at [758, 81] on input "Your private flight project is in good hands – [GEOGRAPHIC_DATA] → [GEOGRAPHIC_…" at bounding box center [595, 76] width 633 height 23
click at [813, 80] on input "Your private flight project is in good hands – [GEOGRAPHIC_DATA] → [GEOGRAPHIC_…" at bounding box center [595, 76] width 633 height 23
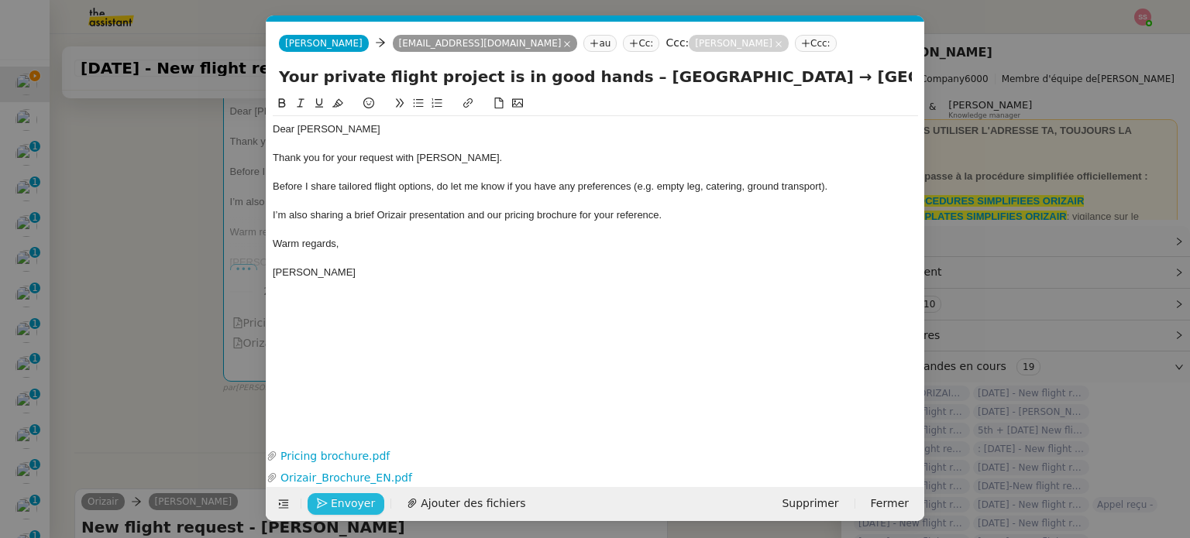
type input "Your private flight project is in good hands – [GEOGRAPHIC_DATA] → [GEOGRAPHIC_…"
click at [363, 497] on span "Envoyer" at bounding box center [353, 504] width 44 height 18
click at [396, 497] on span "Confirmer l'envoi" at bounding box center [377, 504] width 93 height 18
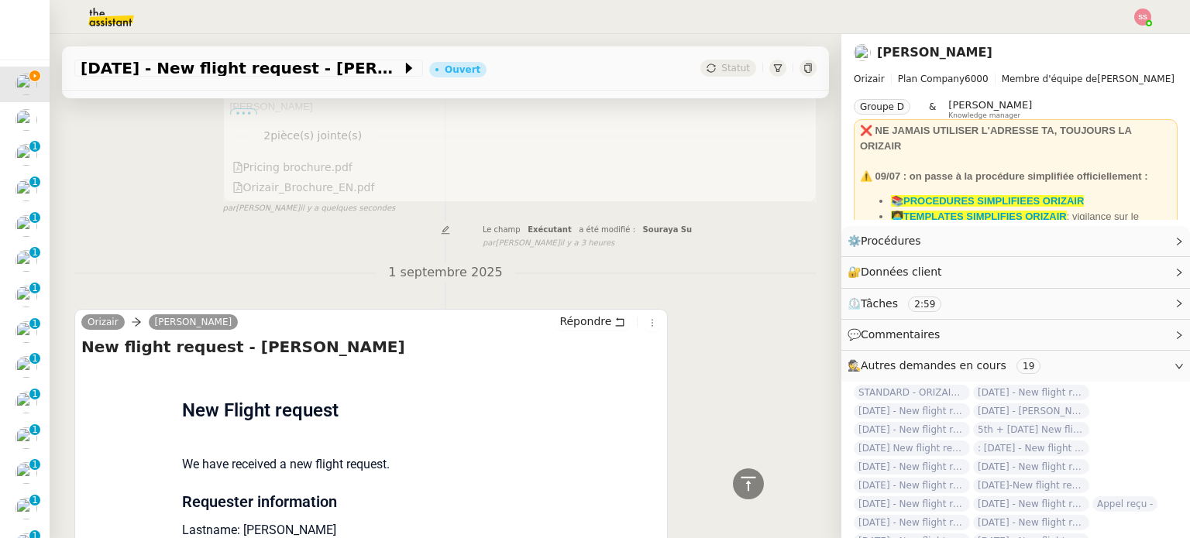
scroll to position [775, 0]
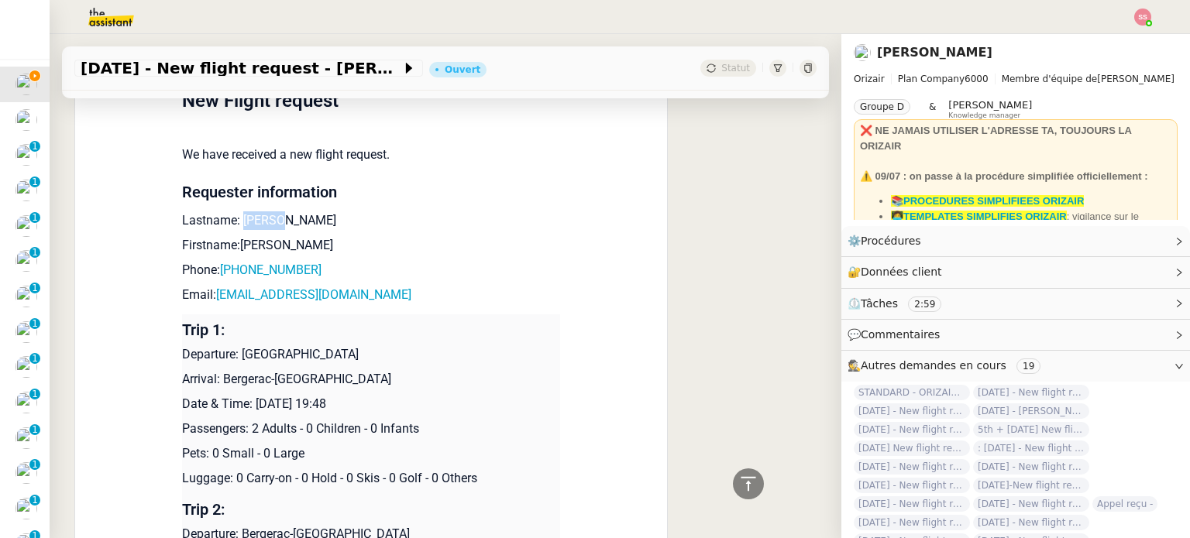
drag, startPoint x: 233, startPoint y: 204, endPoint x: 266, endPoint y: 202, distance: 33.3
click at [266, 211] on p "Lastname: [PERSON_NAME]" at bounding box center [371, 220] width 378 height 19
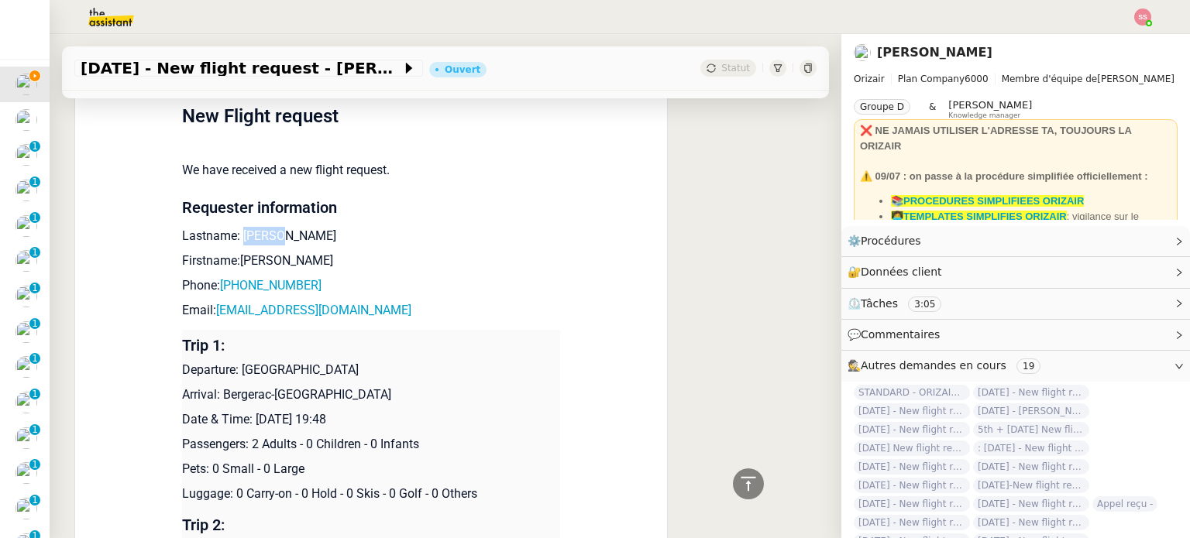
scroll to position [804, 0]
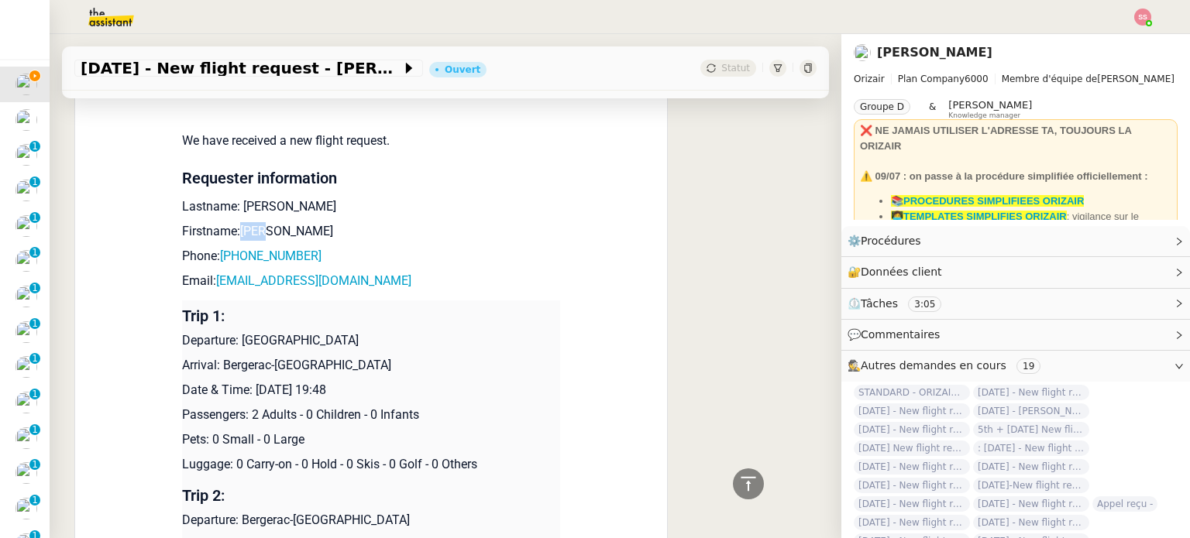
drag, startPoint x: 264, startPoint y: 227, endPoint x: 233, endPoint y: 226, distance: 31.0
click at [233, 226] on p "Firstname:[PERSON_NAME]" at bounding box center [371, 231] width 378 height 19
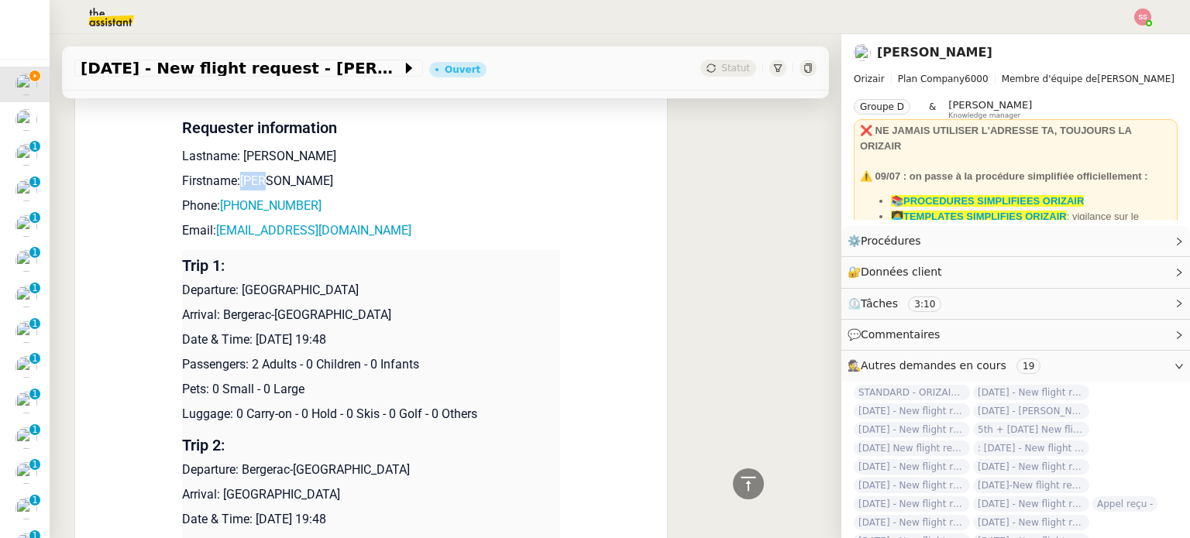
scroll to position [882, 0]
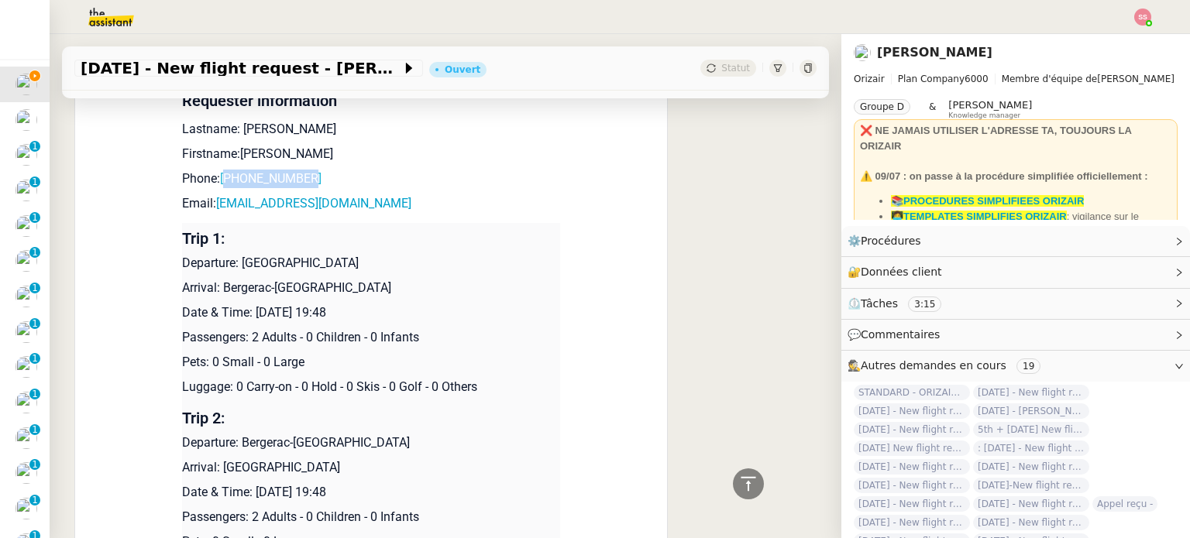
drag, startPoint x: 311, startPoint y: 170, endPoint x: 226, endPoint y: 170, distance: 85.2
click at [226, 170] on p "Phone: [PHONE_NUMBER]" at bounding box center [371, 179] width 378 height 19
drag, startPoint x: 358, startPoint y: 217, endPoint x: 299, endPoint y: 208, distance: 59.6
click at [299, 208] on td "New Flight request We have received a new flight request. Requester information…" at bounding box center [371, 308] width 378 height 689
click at [372, 194] on p "Email: [EMAIL_ADDRESS][DOMAIN_NAME]" at bounding box center [371, 203] width 378 height 19
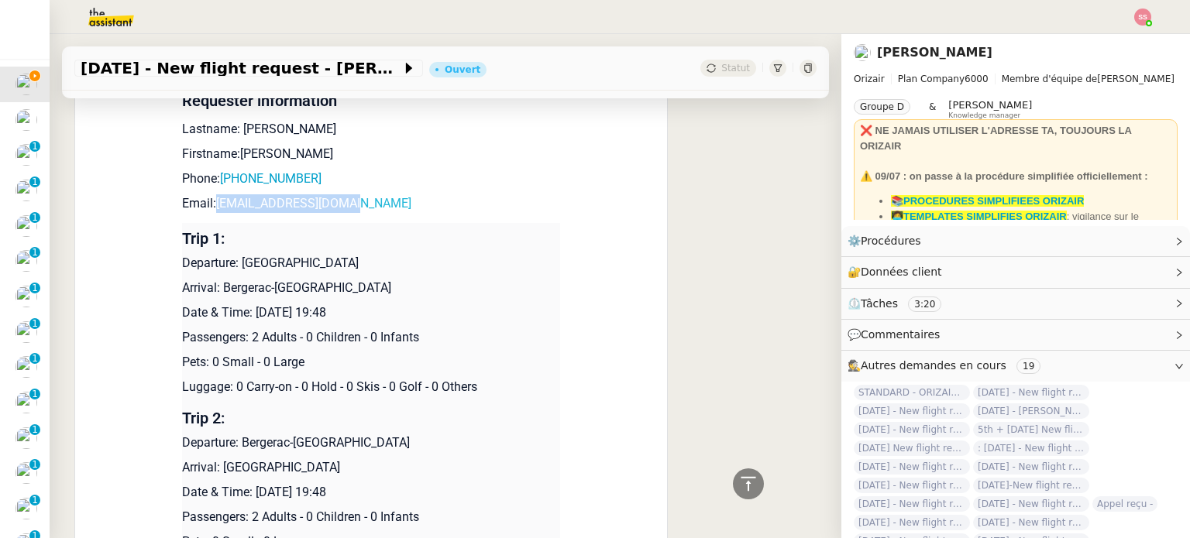
drag, startPoint x: 270, startPoint y: 198, endPoint x: 209, endPoint y: 195, distance: 60.5
click at [209, 195] on p "Email: [EMAIL_ADDRESS][DOMAIN_NAME]" at bounding box center [371, 203] width 378 height 19
drag, startPoint x: 234, startPoint y: 259, endPoint x: 443, endPoint y: 253, distance: 209.2
click at [443, 254] on p "Departure: [GEOGRAPHIC_DATA]" at bounding box center [371, 263] width 378 height 19
drag, startPoint x: 379, startPoint y: 287, endPoint x: 218, endPoint y: 278, distance: 160.6
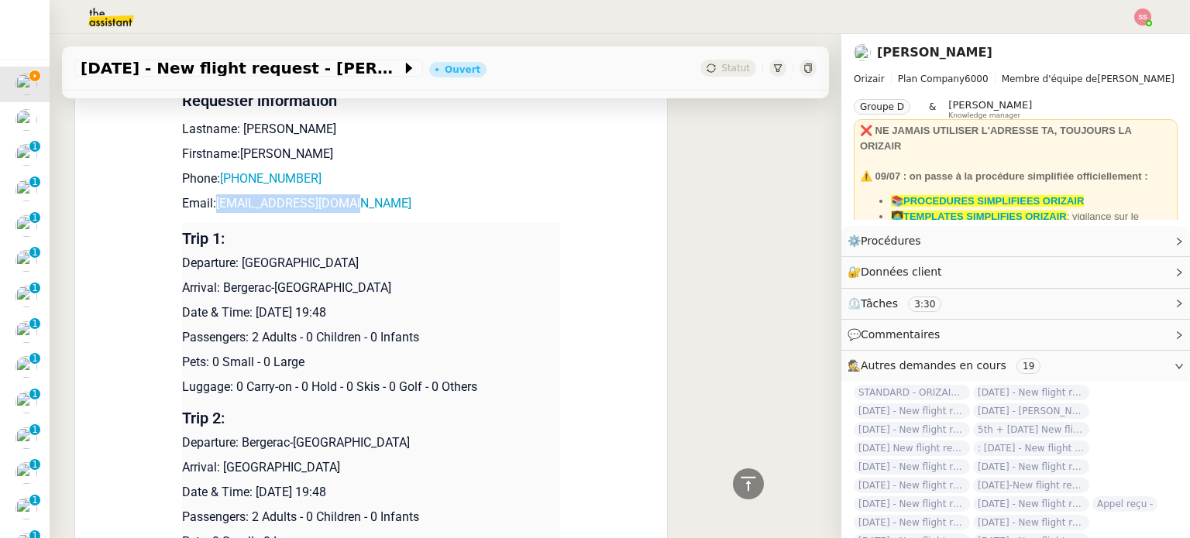
click at [218, 279] on p "Arrival: Bergerac-[GEOGRAPHIC_DATA]" at bounding box center [371, 288] width 378 height 19
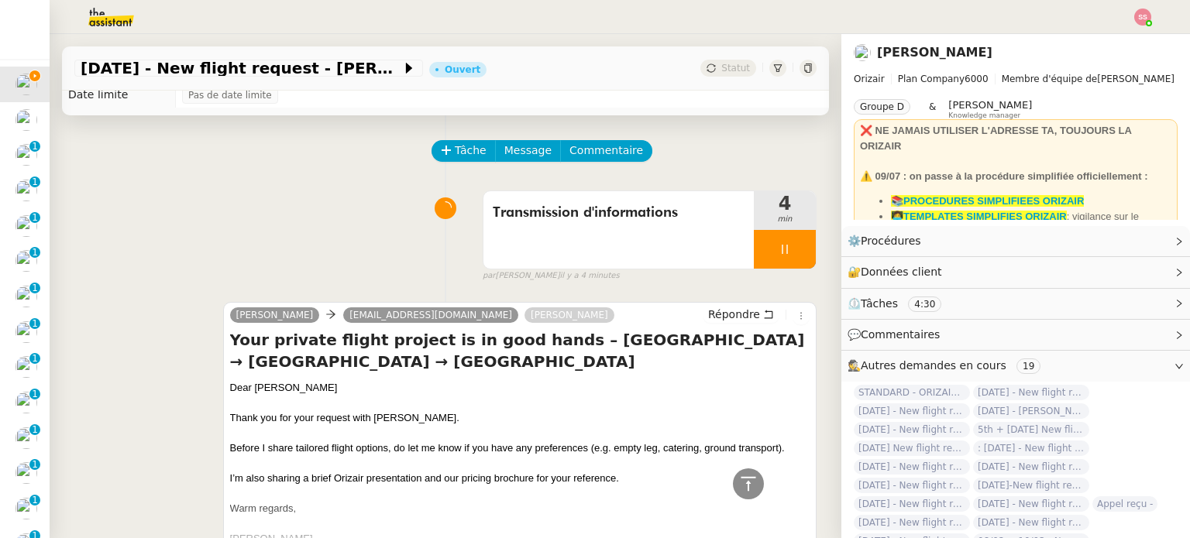
scroll to position [0, 0]
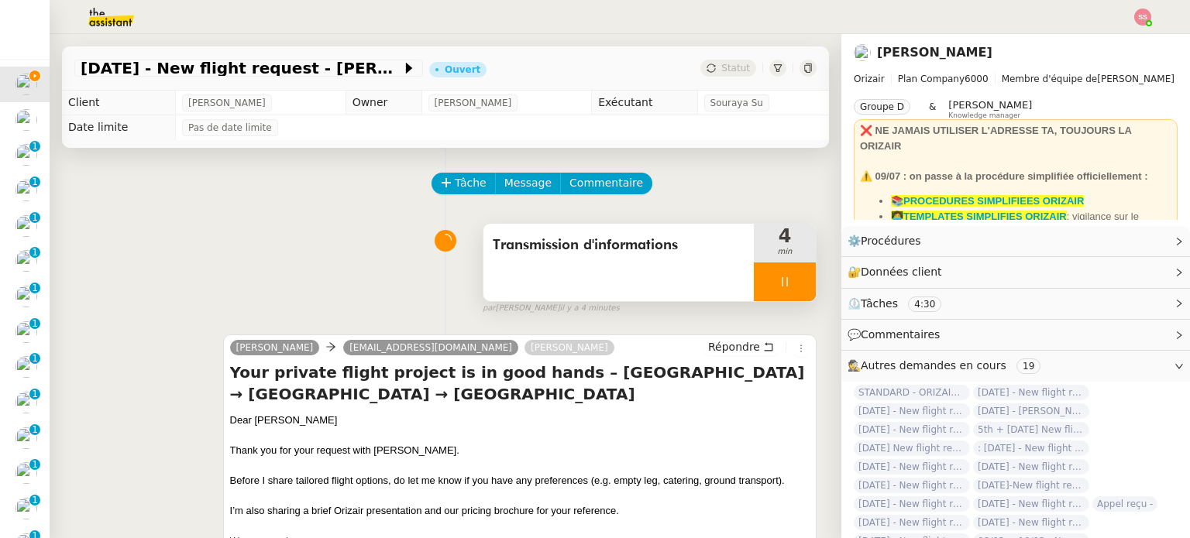
click at [787, 287] on div at bounding box center [785, 282] width 62 height 39
click at [816, 287] on button at bounding box center [816, 282] width 0 height 39
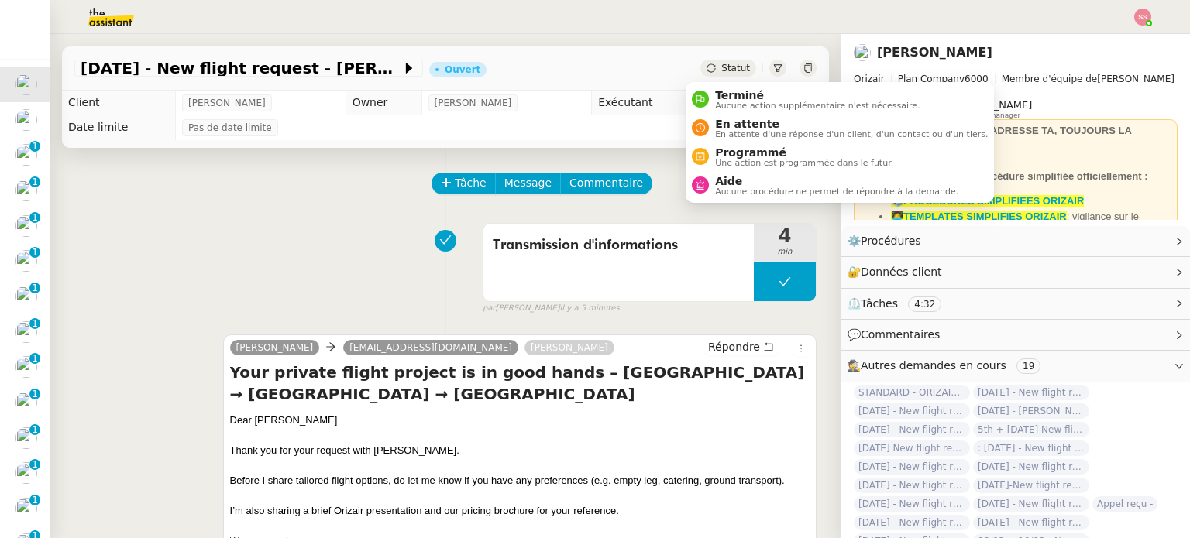
click at [721, 64] on span "Statut" at bounding box center [735, 68] width 29 height 11
click at [723, 126] on span "En attente" at bounding box center [851, 124] width 273 height 12
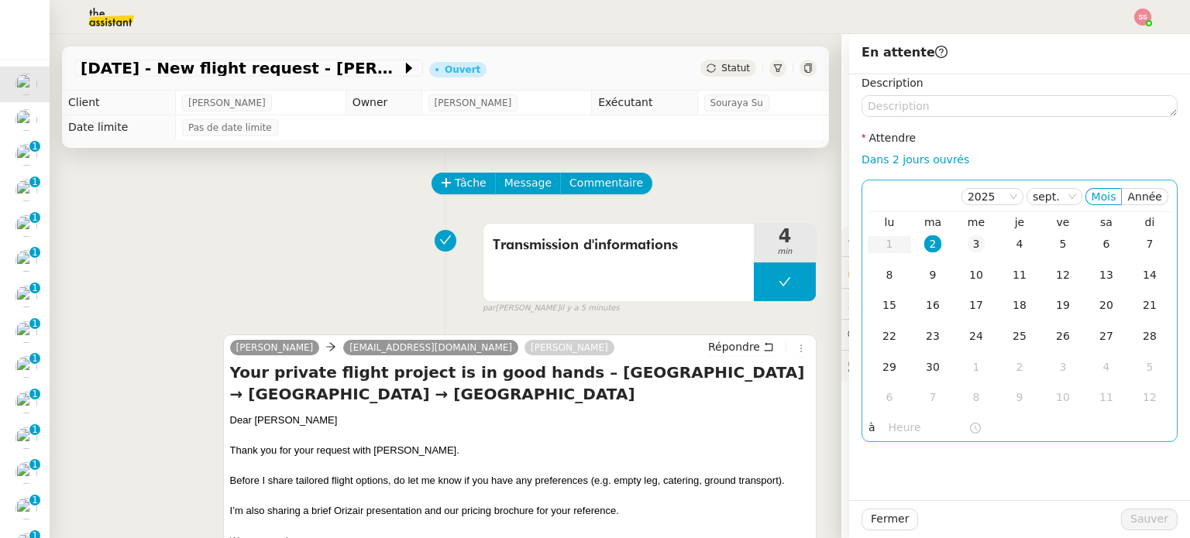
click at [968, 244] on div "3" at bounding box center [976, 244] width 17 height 17
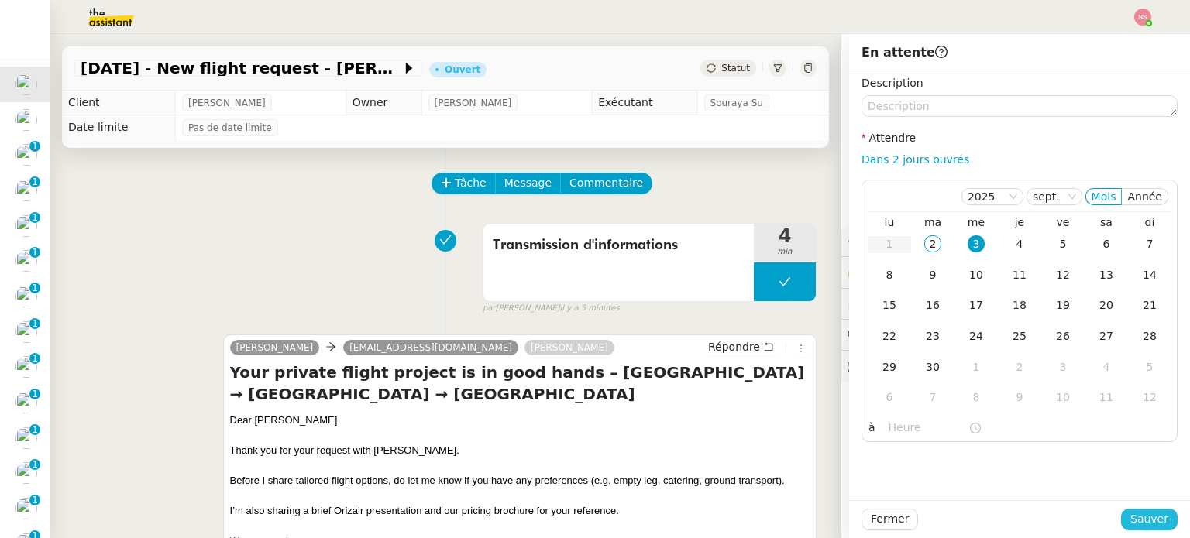
click at [1131, 524] on span "Sauver" at bounding box center [1149, 520] width 38 height 18
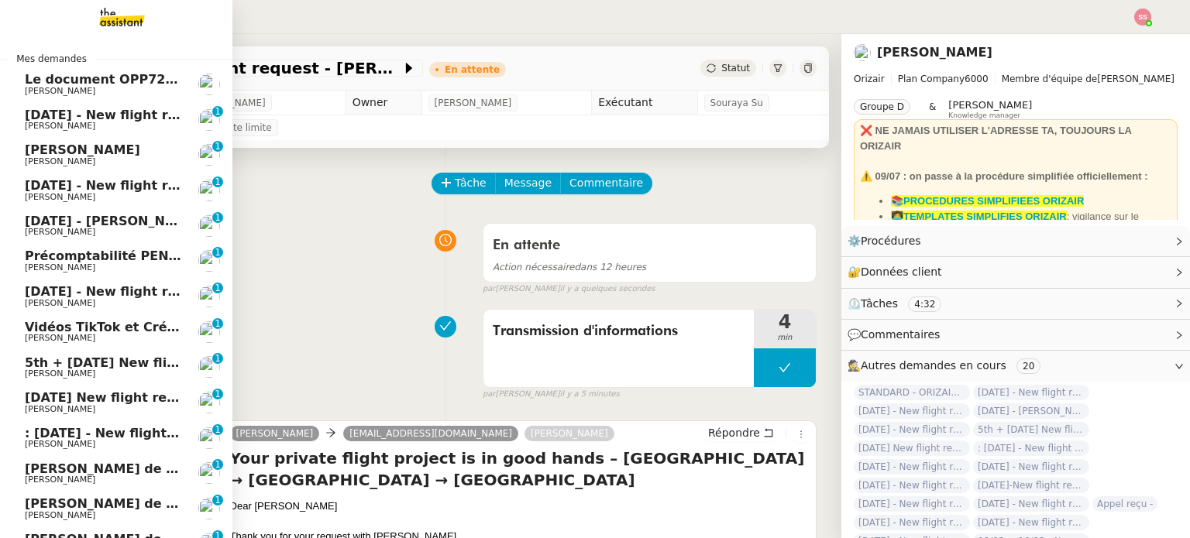
click at [57, 125] on span "[PERSON_NAME]" at bounding box center [103, 126] width 156 height 9
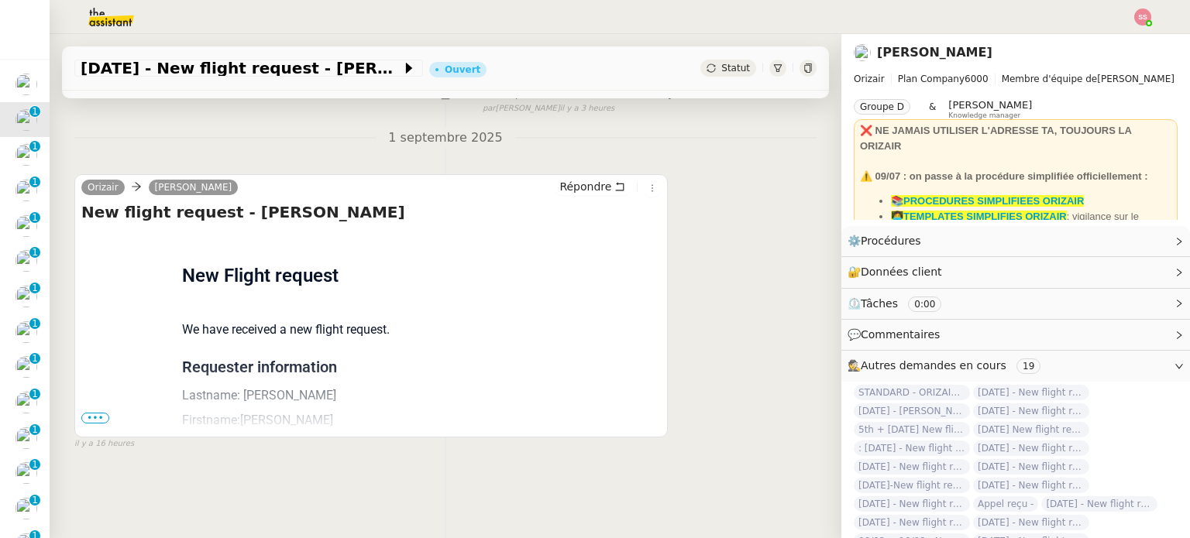
scroll to position [208, 0]
drag, startPoint x: 98, startPoint y: 409, endPoint x: 159, endPoint y: 383, distance: 66.3
click at [98, 413] on span "•••" at bounding box center [95, 418] width 28 height 11
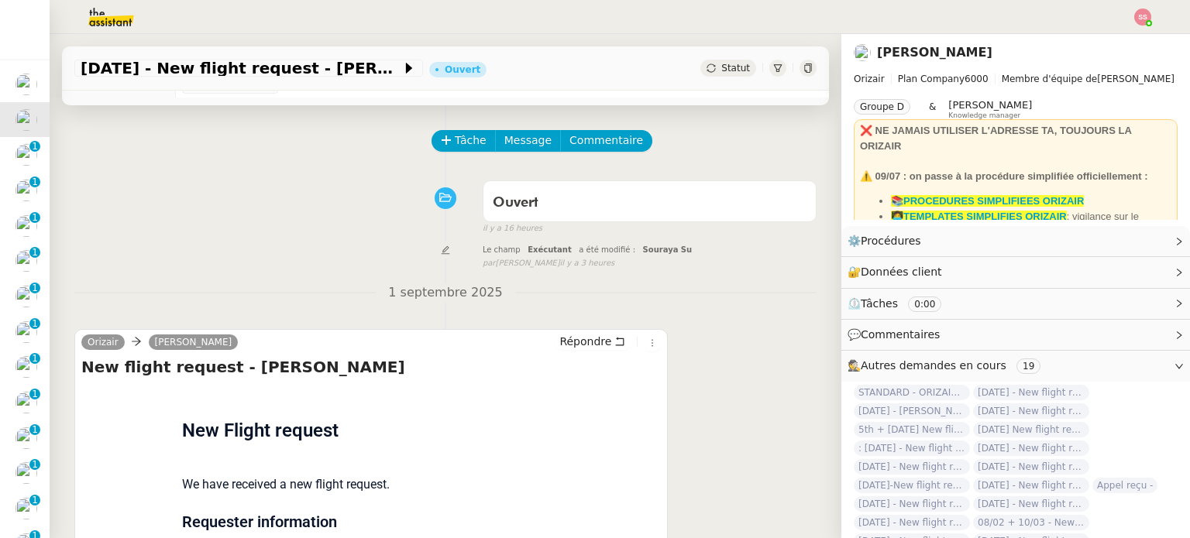
scroll to position [36, 0]
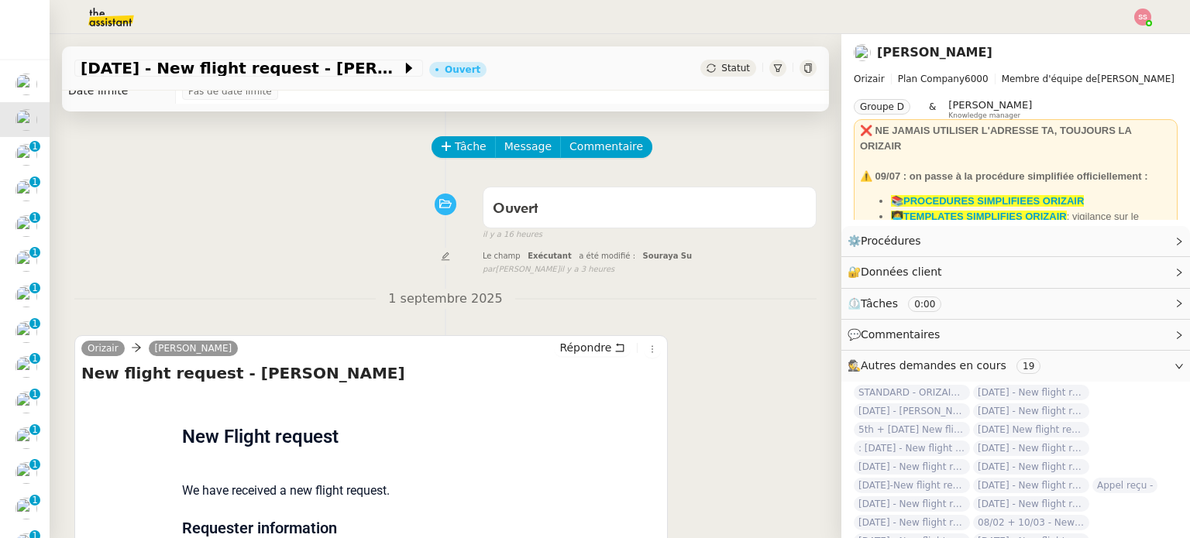
click at [437, 160] on div "Tâche Message Commentaire" at bounding box center [624, 154] width 383 height 37
click at [441, 152] on icon at bounding box center [446, 146] width 11 height 11
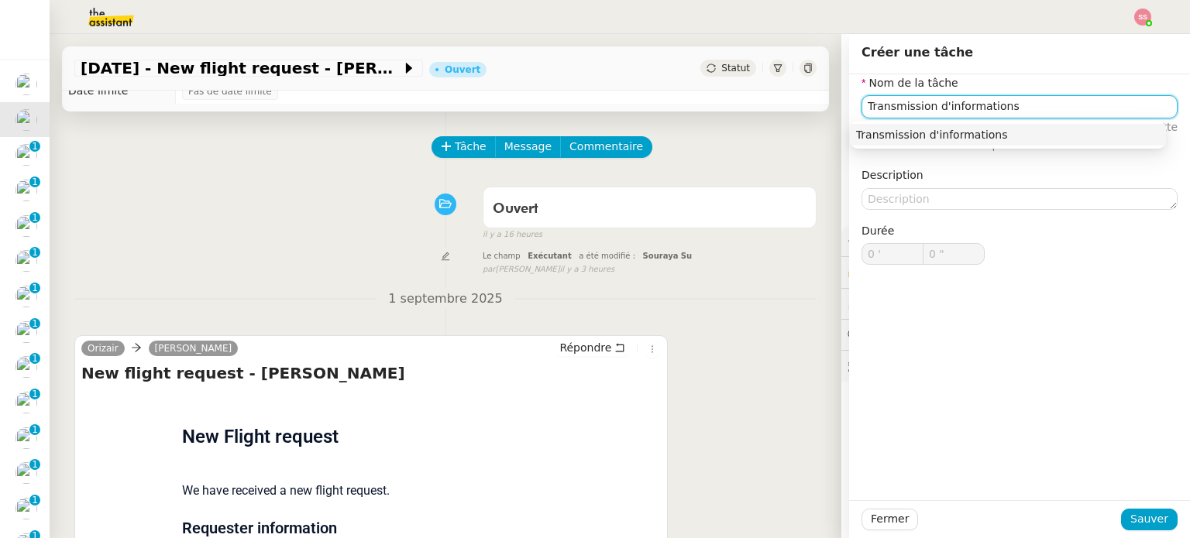
click at [1050, 128] on div "Transmission d'informations" at bounding box center [1008, 135] width 304 height 14
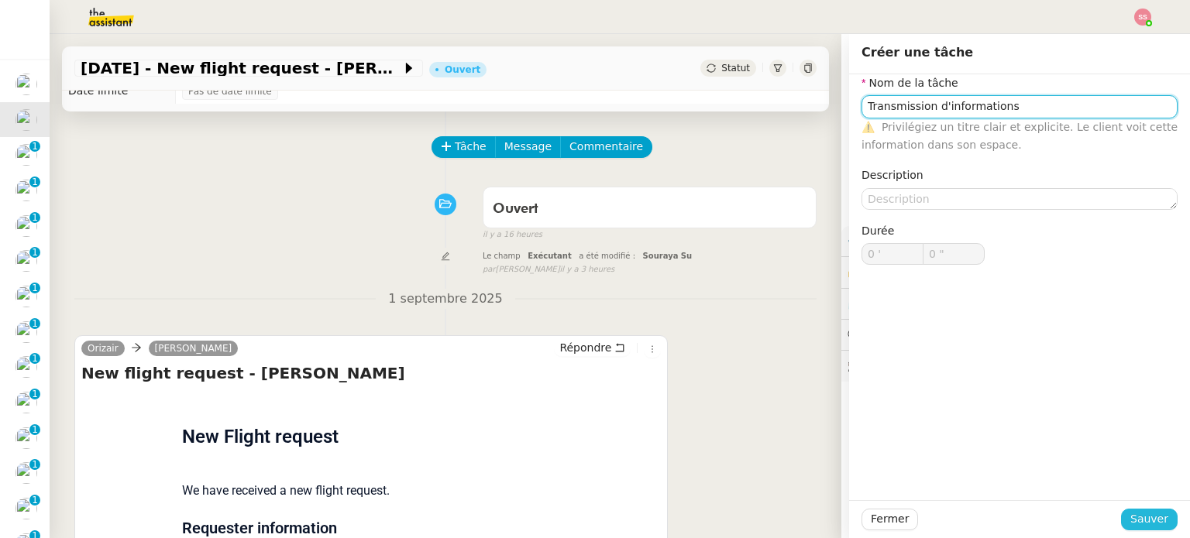
type input "Transmission d'informations"
click at [1130, 524] on span "Sauver" at bounding box center [1149, 520] width 38 height 18
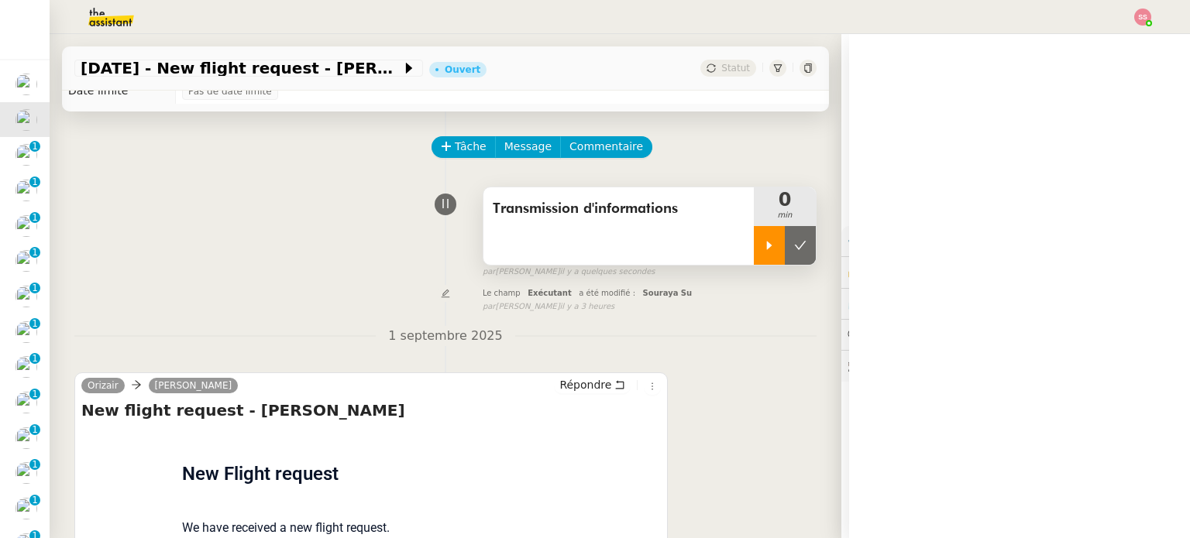
click at [763, 252] on icon at bounding box center [769, 245] width 12 height 12
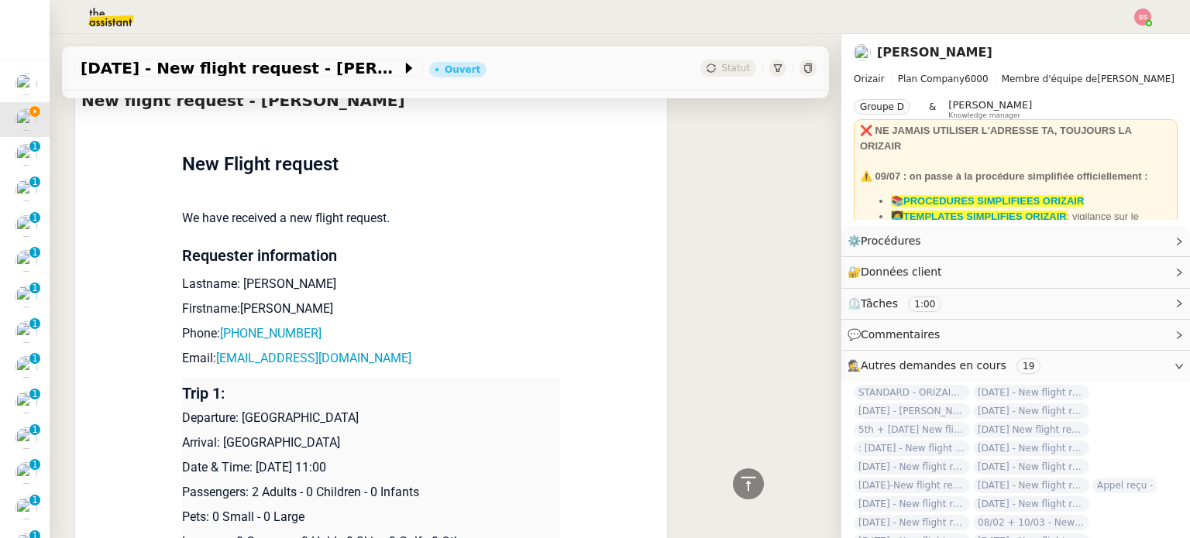
scroll to position [501, 0]
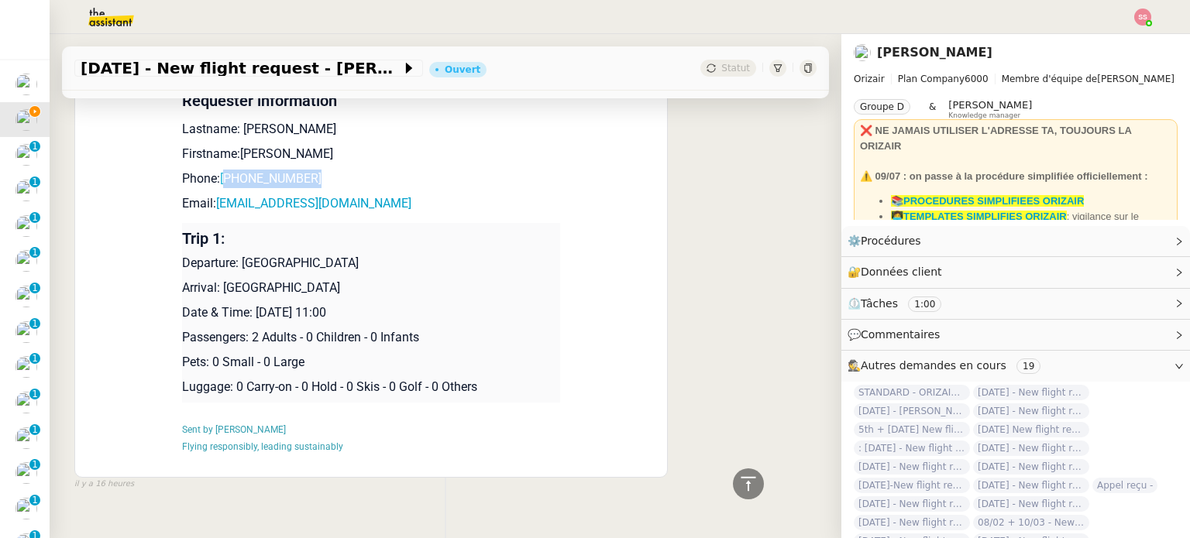
drag, startPoint x: 342, startPoint y: 184, endPoint x: 223, endPoint y: 181, distance: 119.3
click at [223, 181] on p "Phone: [PHONE_NUMBER]" at bounding box center [371, 179] width 378 height 19
drag, startPoint x: 382, startPoint y: 216, endPoint x: 376, endPoint y: 208, distance: 9.9
click at [381, 216] on td "New Flight request We have received a new flight request. Requester information…" at bounding box center [371, 219] width 378 height 510
drag, startPoint x: 349, startPoint y: 206, endPoint x: 209, endPoint y: 205, distance: 140.2
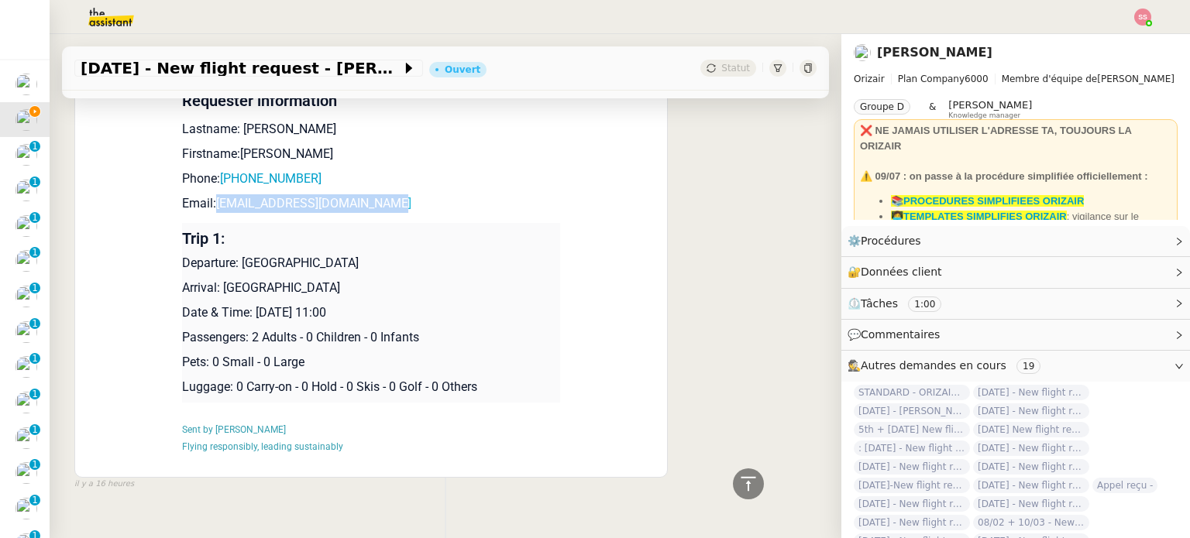
click at [209, 205] on p "Email: [EMAIL_ADDRESS][DOMAIN_NAME]" at bounding box center [371, 203] width 378 height 19
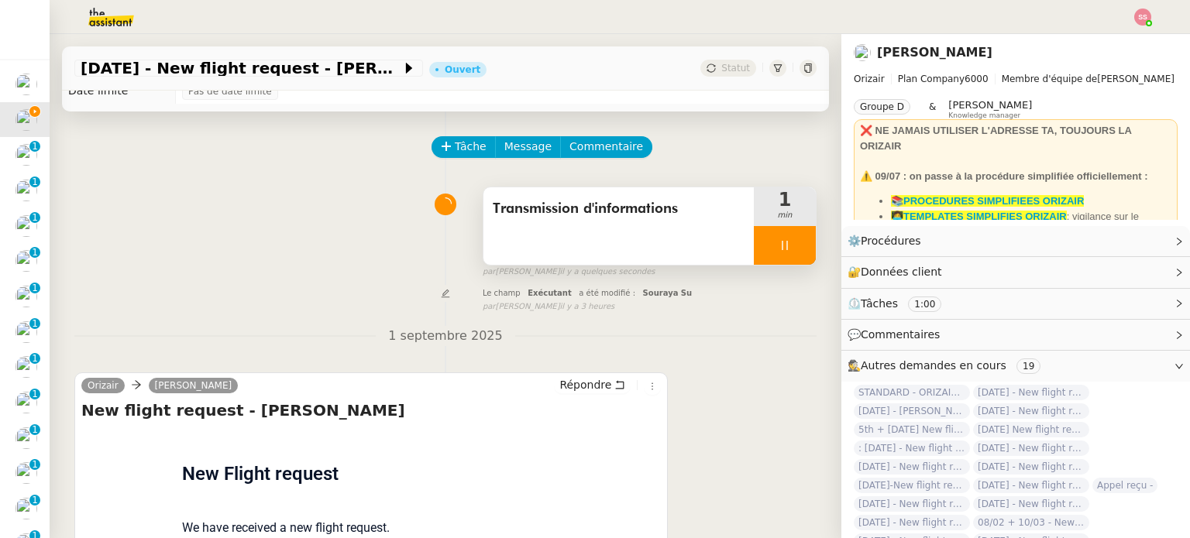
scroll to position [0, 0]
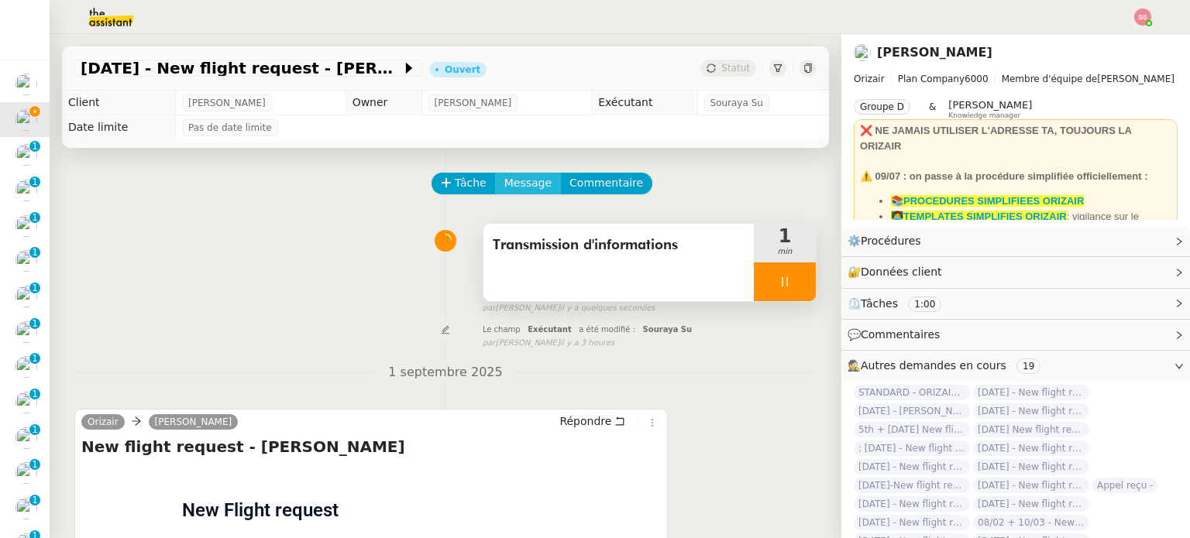
click at [535, 185] on button "Message" at bounding box center [528, 184] width 66 height 22
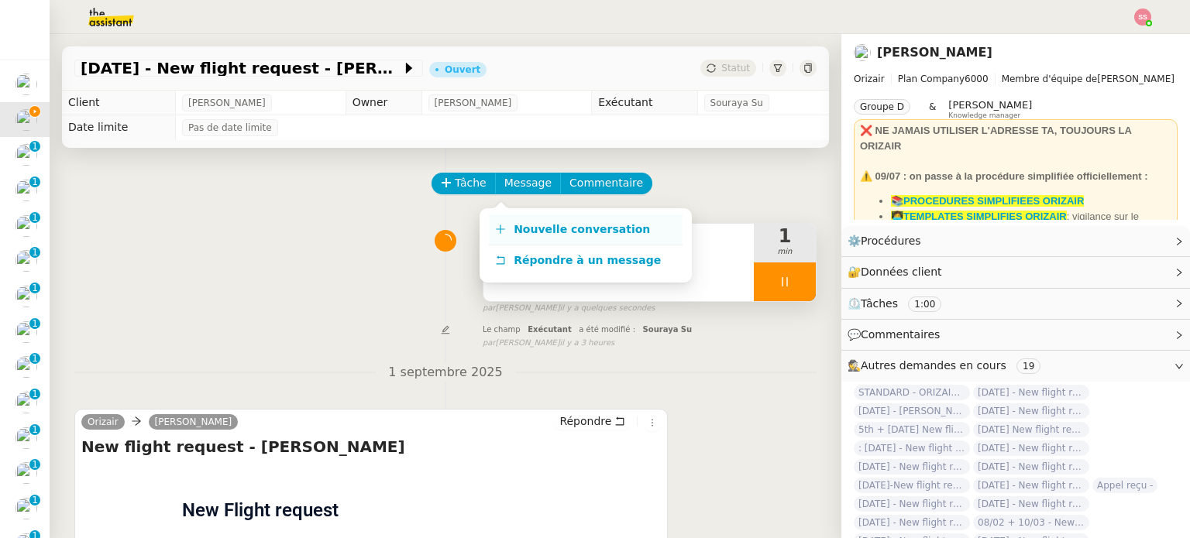
click at [550, 219] on link "Nouvelle conversation" at bounding box center [586, 230] width 194 height 31
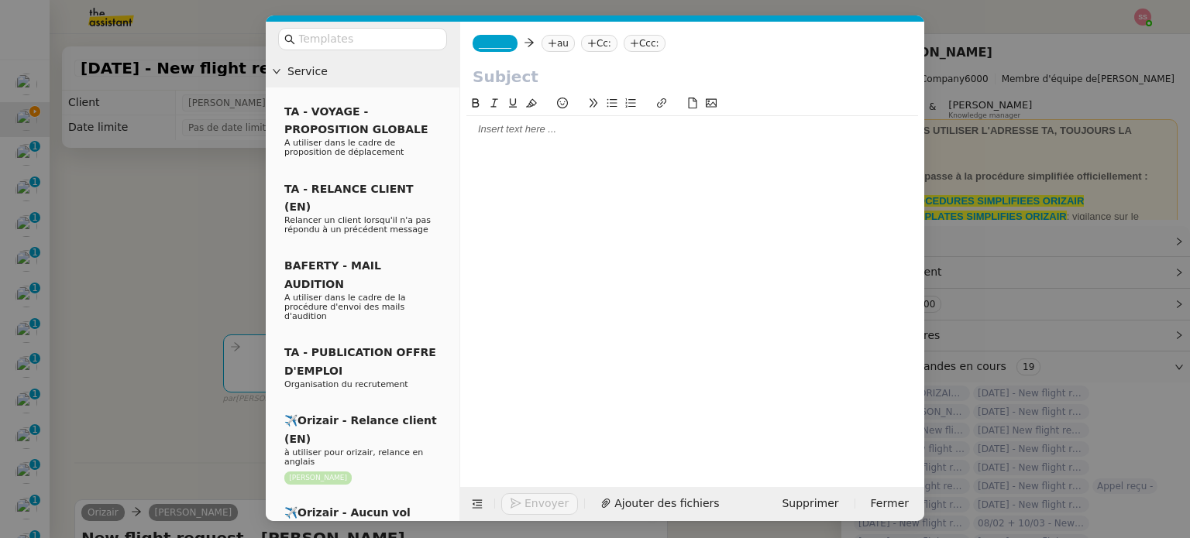
click at [548, 43] on icon at bounding box center [552, 43] width 8 height 1
paste input "[EMAIL_ADDRESS][DOMAIN_NAME]"
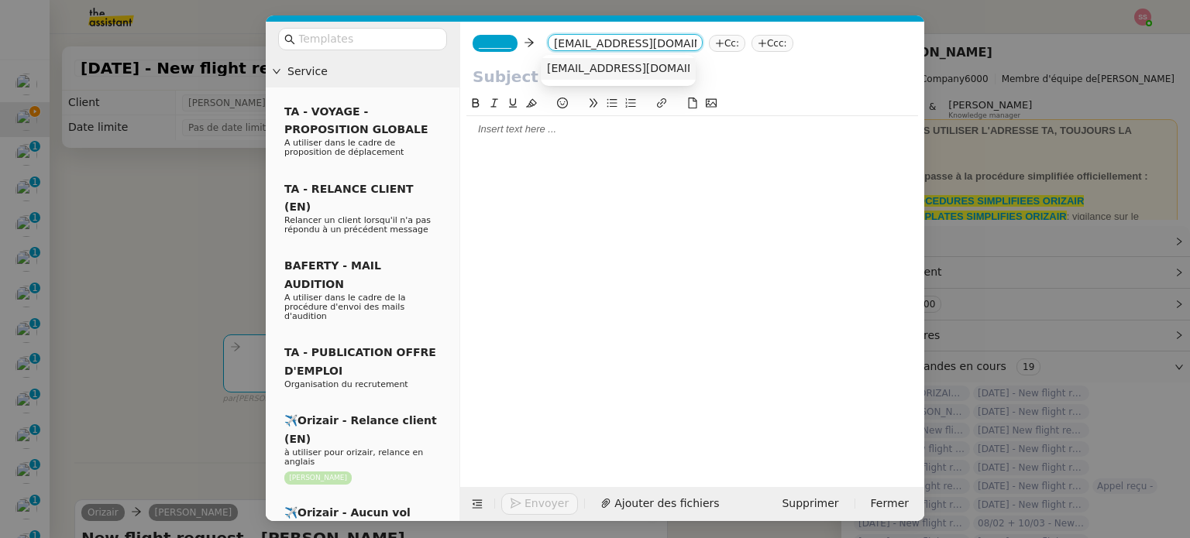
type input "[EMAIL_ADDRESS][DOMAIN_NAME]"
click at [596, 80] on nz-option-item "[EMAIL_ADDRESS][DOMAIN_NAME]" at bounding box center [618, 69] width 155 height 22
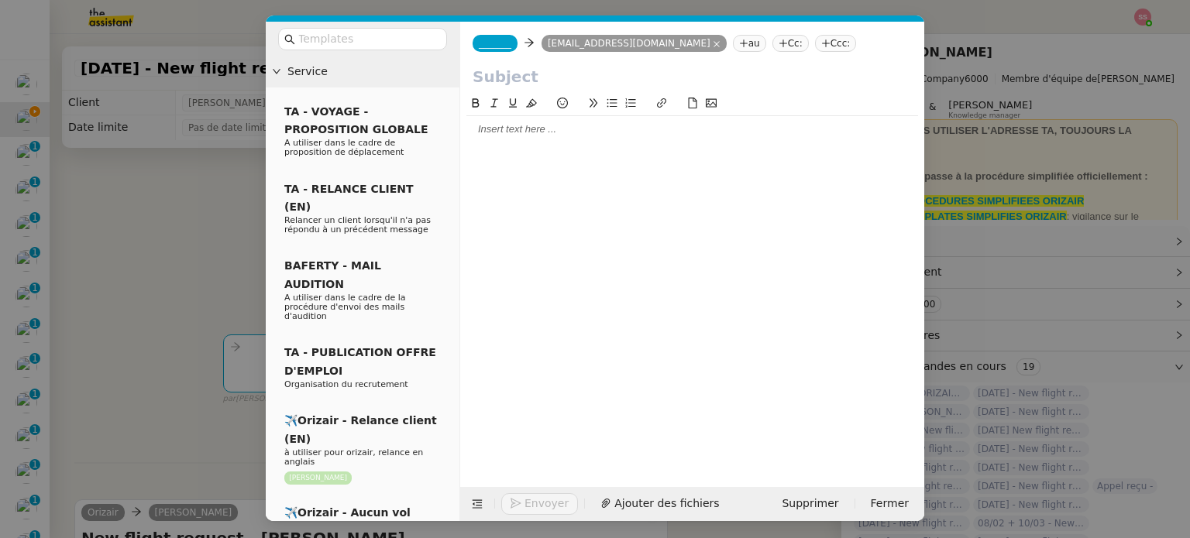
click at [497, 41] on span "_______" at bounding box center [495, 43] width 33 height 11
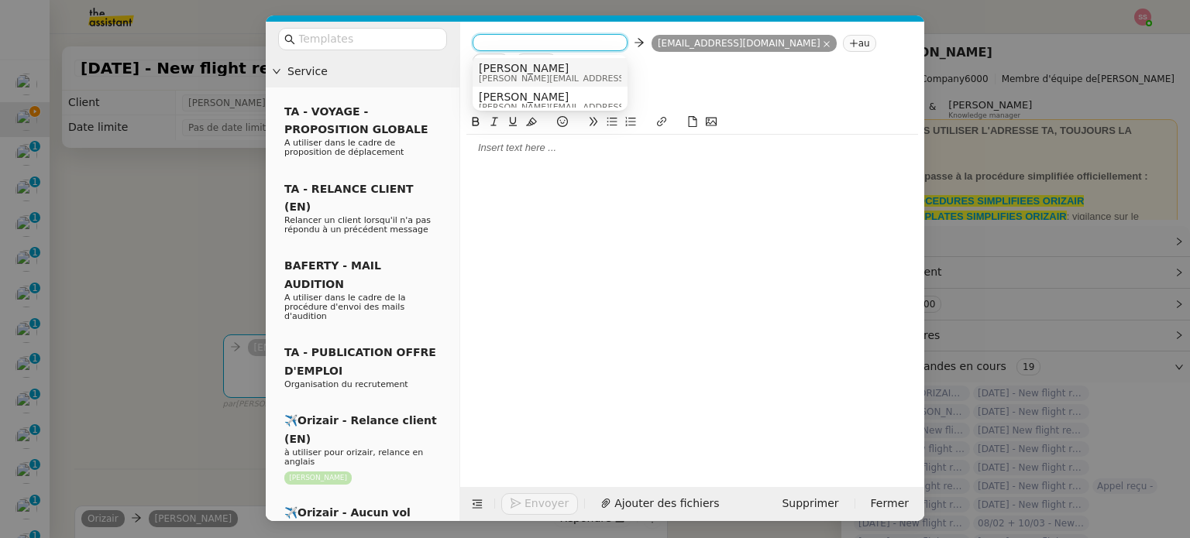
click at [525, 60] on nz-option-item "[PERSON_NAME] [PERSON_NAME][EMAIL_ADDRESS][DOMAIN_NAME]" at bounding box center [550, 72] width 155 height 29
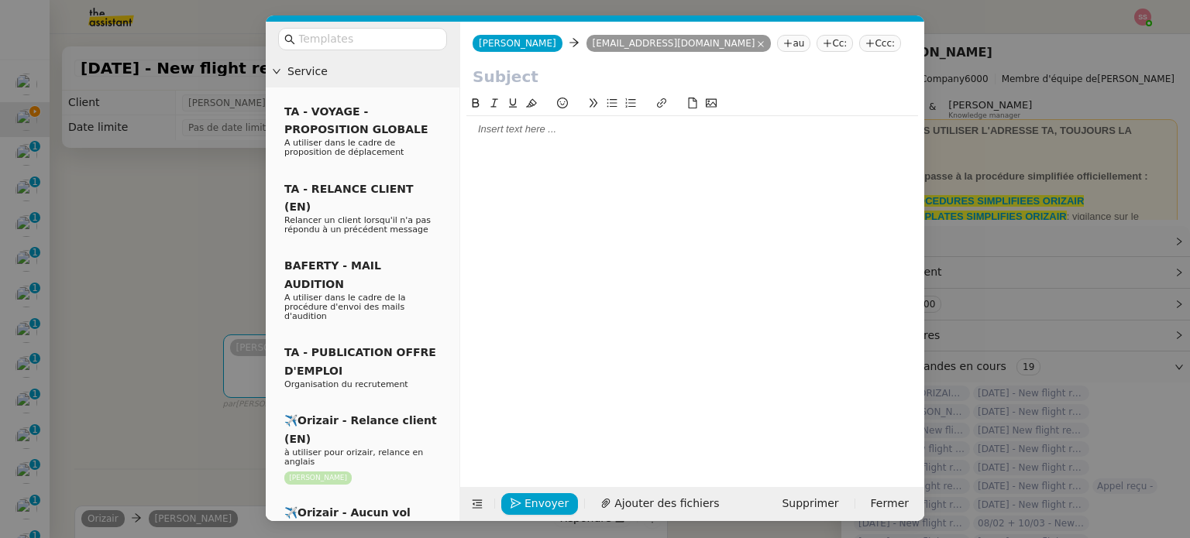
click at [859, 40] on nz-tag "Ccc:" at bounding box center [880, 43] width 42 height 17
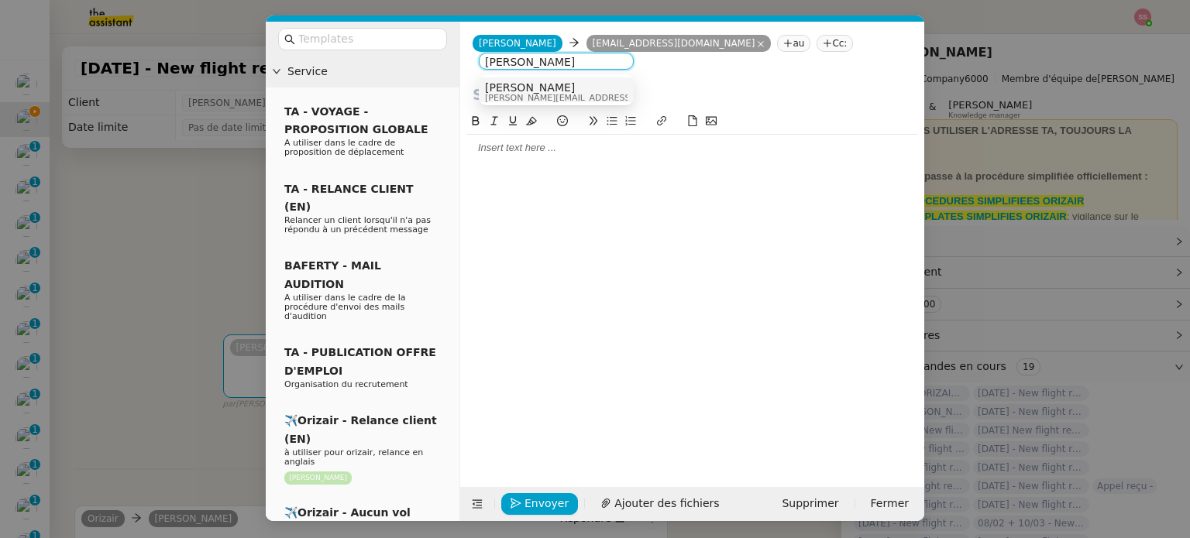
type input "[PERSON_NAME]"
click at [558, 81] on div "[PERSON_NAME] [PERSON_NAME][EMAIL_ADDRESS][DOMAIN_NAME]" at bounding box center [601, 91] width 232 height 21
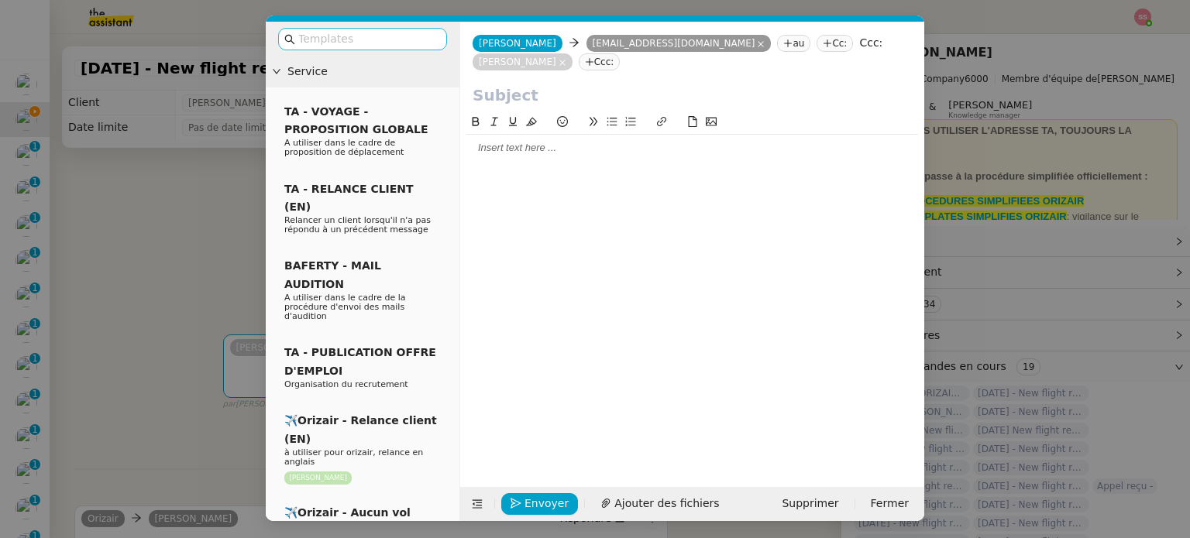
click at [359, 30] on input "text" at bounding box center [367, 39] width 139 height 18
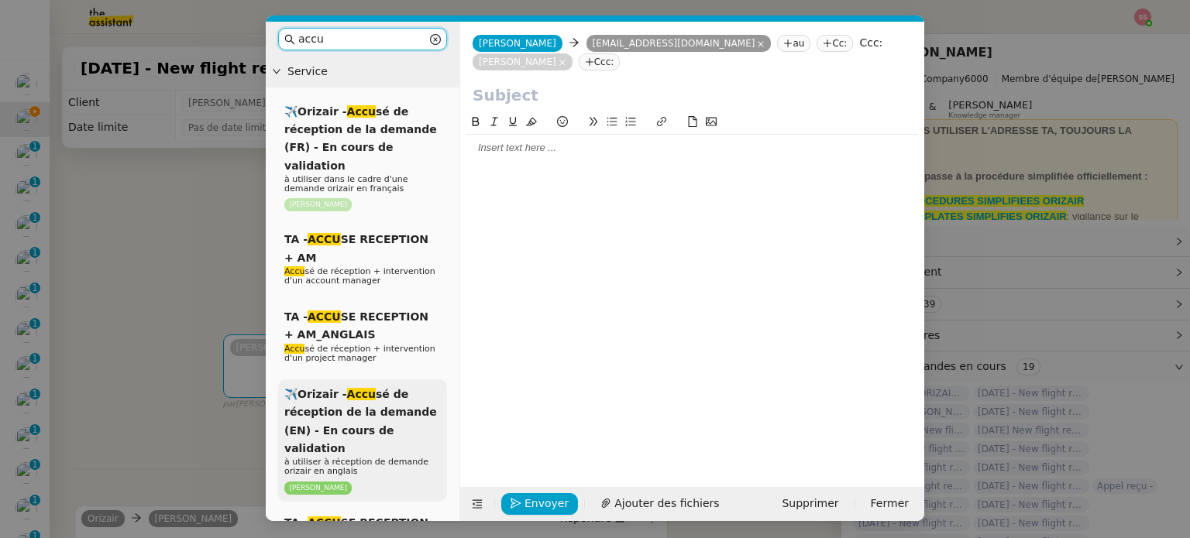
type input "accu"
click at [417, 457] on span "à utiliser à réception de demande orizair en anglais" at bounding box center [356, 466] width 144 height 19
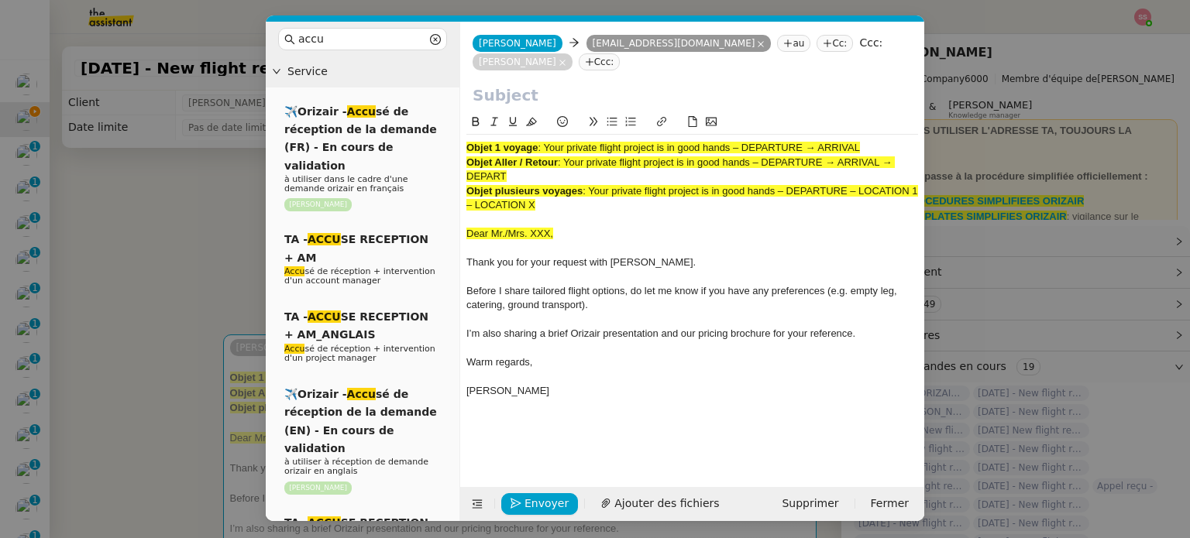
drag, startPoint x: 545, startPoint y: 145, endPoint x: 878, endPoint y: 141, distance: 333.1
click at [878, 141] on div "Objet 1 voyage : Your private flight project is in good hands – DEPARTURE → ARR…" at bounding box center [692, 277] width 452 height 284
click at [701, 101] on input "text" at bounding box center [692, 95] width 439 height 23
paste input "Your private flight project is in good hands – DEPARTURE → ARRIVAL"
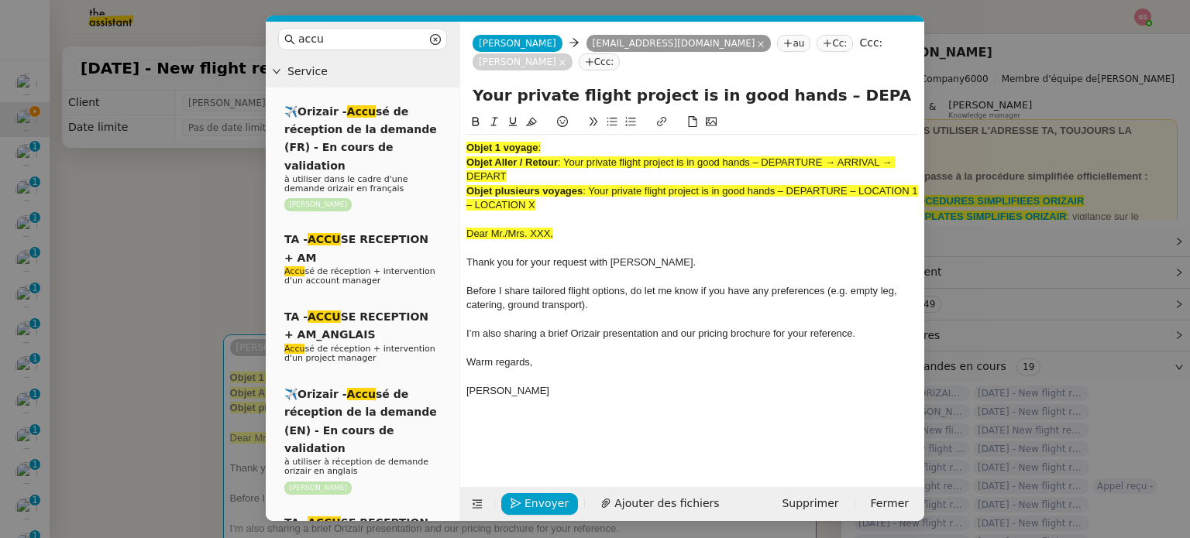
scroll to position [0, 67]
type input "Your private flight project is in good hands – DEPARTURE → ARRIVAL"
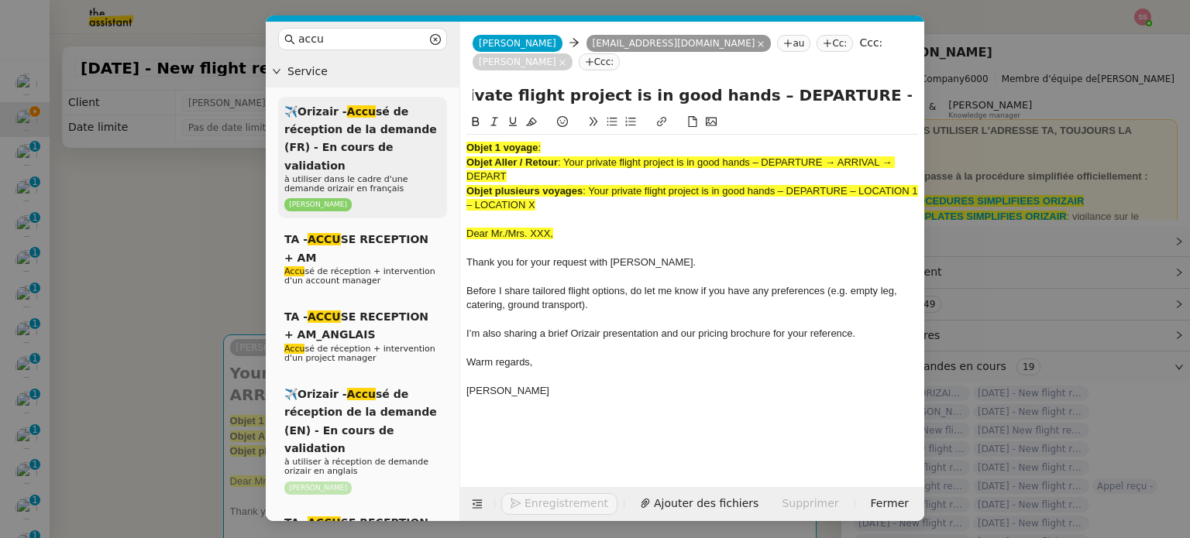
scroll to position [0, 0]
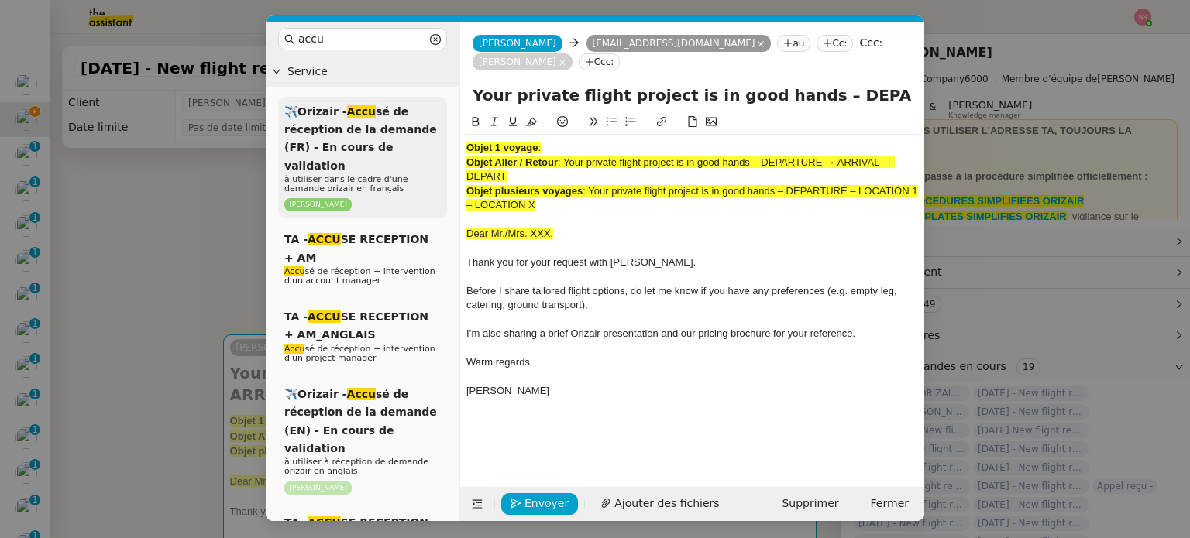
drag, startPoint x: 562, startPoint y: 200, endPoint x: 406, endPoint y: 132, distance: 170.4
click at [406, 132] on nz-layout "accu Service ✈️Orizair - Accu sé de réception de la demande (FR) - En cours de …" at bounding box center [595, 272] width 658 height 500
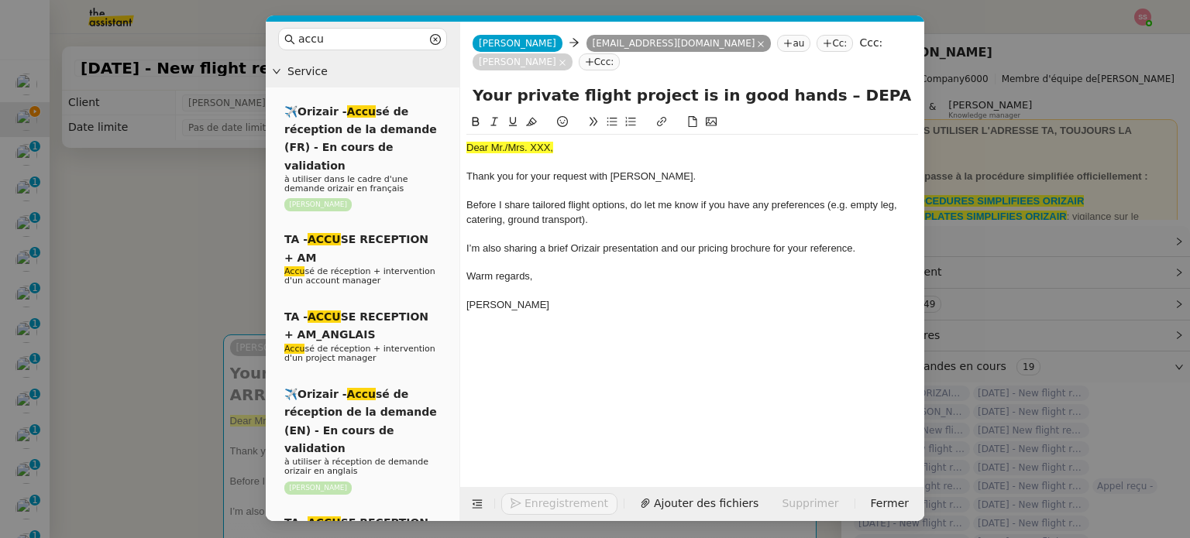
click at [230, 229] on nz-modal-container "accu Service ✈️Orizair - Accu sé de réception de la demande (FR) - En cours de …" at bounding box center [595, 269] width 1190 height 538
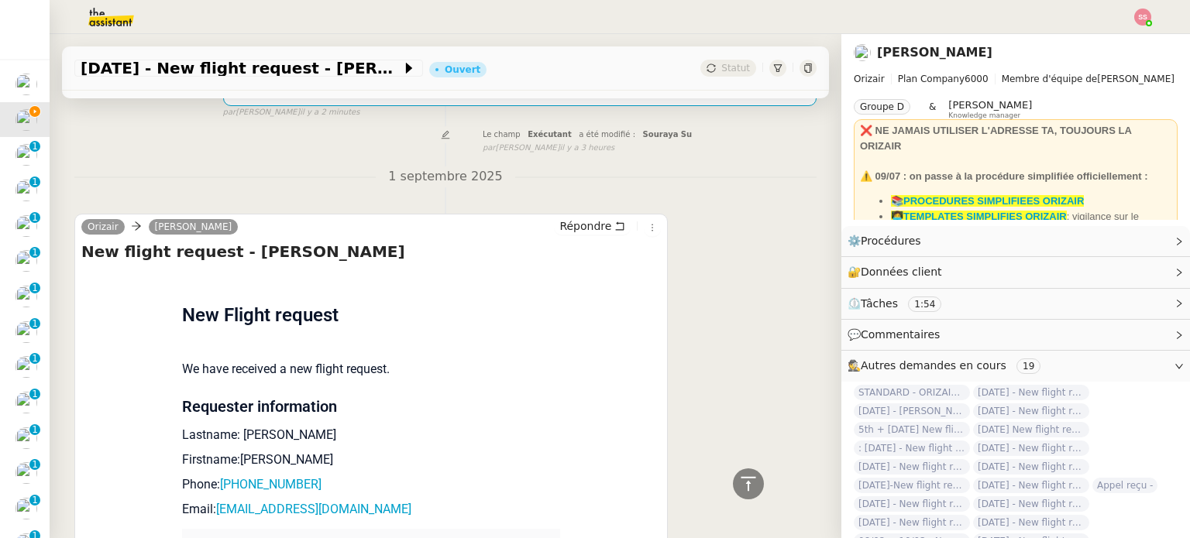
scroll to position [542, 0]
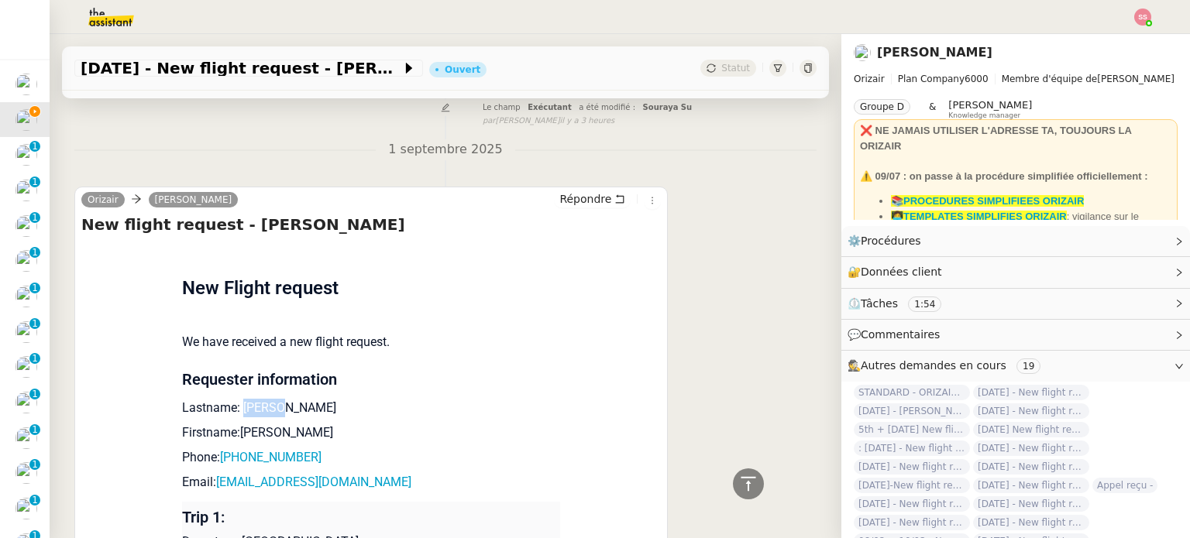
drag, startPoint x: 248, startPoint y: 389, endPoint x: 296, endPoint y: 390, distance: 48.0
click at [296, 399] on p "Lastname: [PERSON_NAME]" at bounding box center [371, 408] width 378 height 19
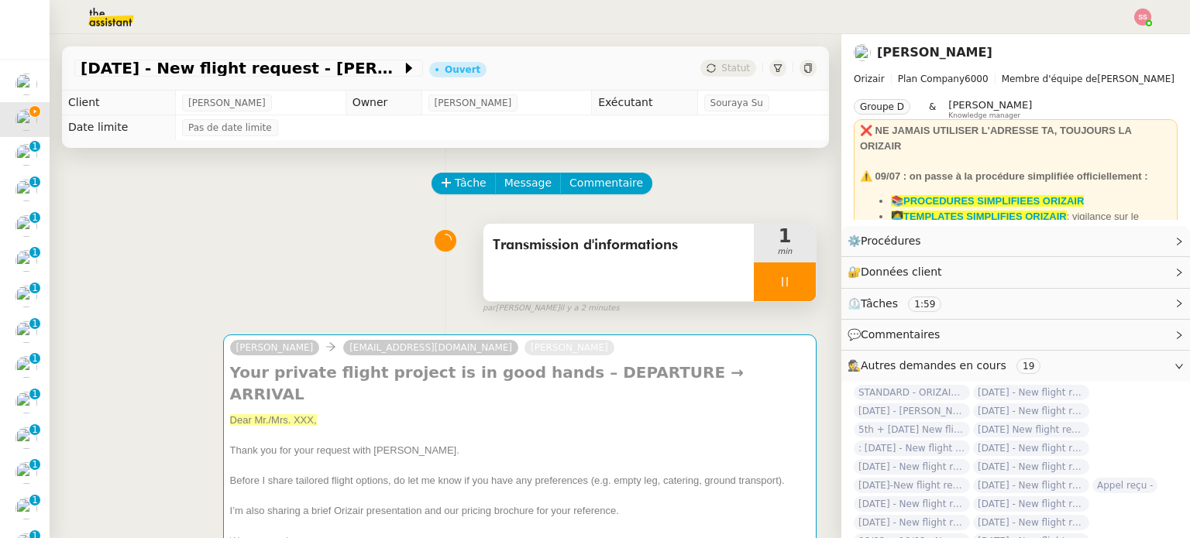
scroll to position [155, 0]
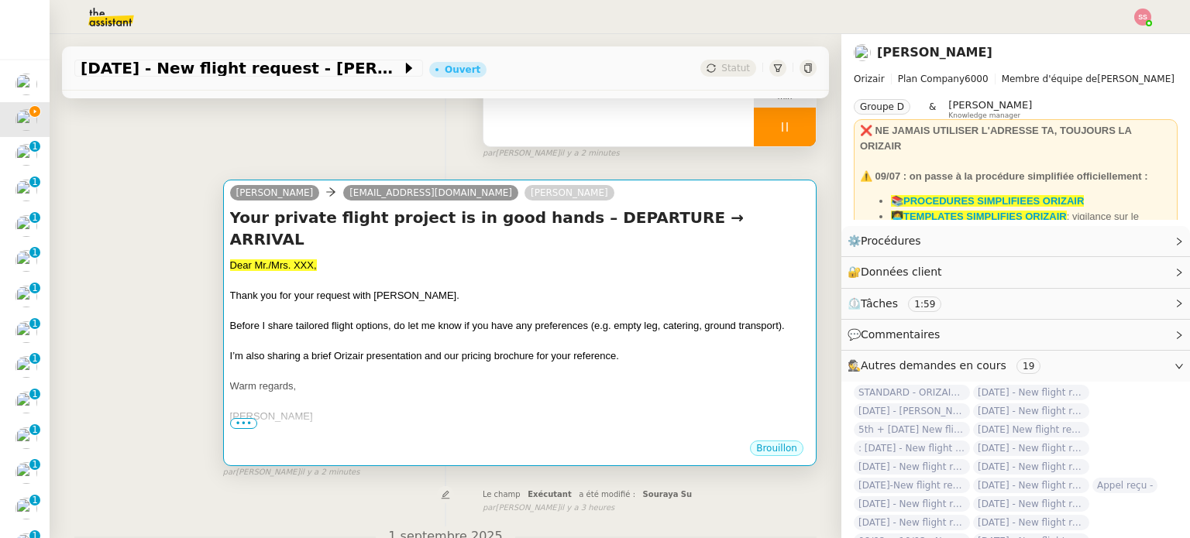
click at [372, 320] on span "Before I share tailored flight options, do let me know if you have any preferen…" at bounding box center [507, 326] width 555 height 12
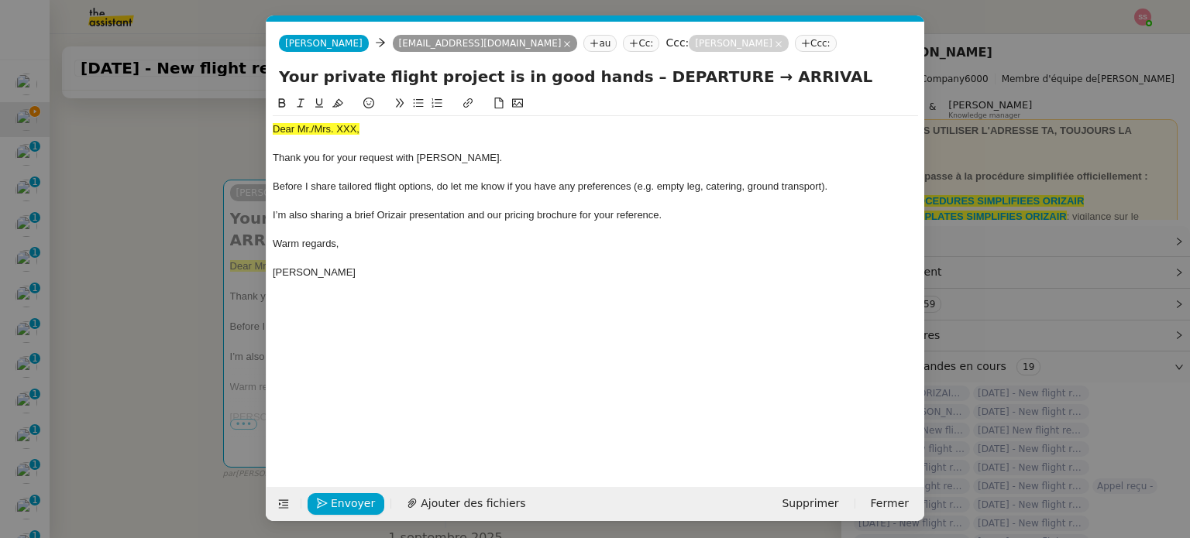
scroll to position [0, 53]
drag, startPoint x: 365, startPoint y: 127, endPoint x: 252, endPoint y: 120, distance: 113.3
click at [252, 121] on nz-modal-container "accu Service ✈️Orizair - Accu sé de réception de la demande (FR) - En cours de …" at bounding box center [595, 269] width 1190 height 538
click at [342, 103] on icon at bounding box center [337, 103] width 11 height 11
click at [364, 126] on div "Dear Mr./Mrs. XXX," at bounding box center [595, 129] width 645 height 14
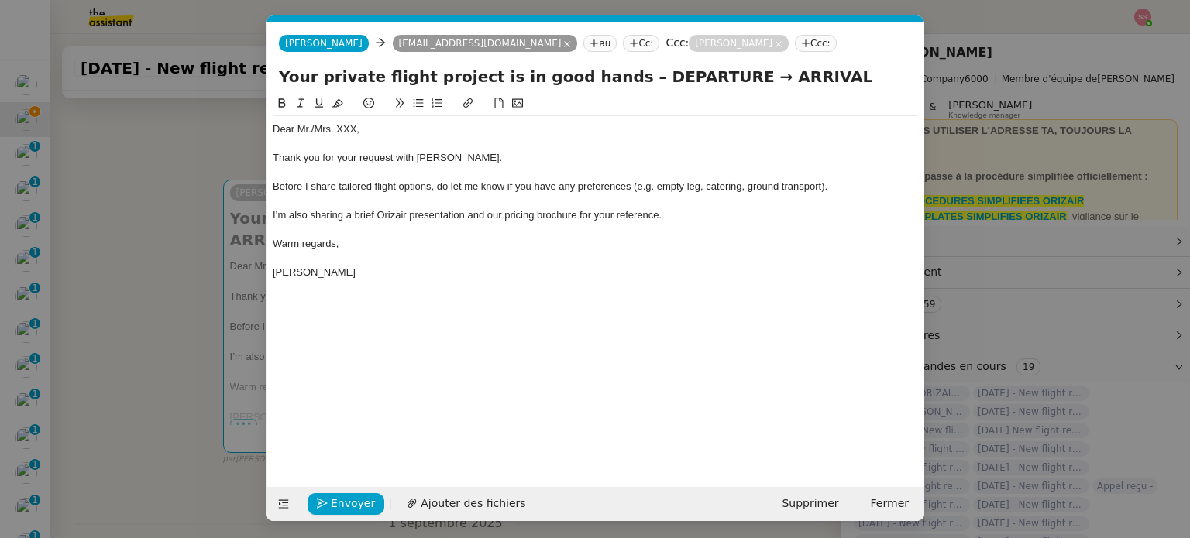
click at [369, 131] on div "Dear Mr./Mrs. XXX," at bounding box center [595, 129] width 645 height 14
drag, startPoint x: 370, startPoint y: 131, endPoint x: 310, endPoint y: 129, distance: 59.7
click at [310, 129] on div "Dear Mr./Mrs. XXX," at bounding box center [595, 129] width 645 height 14
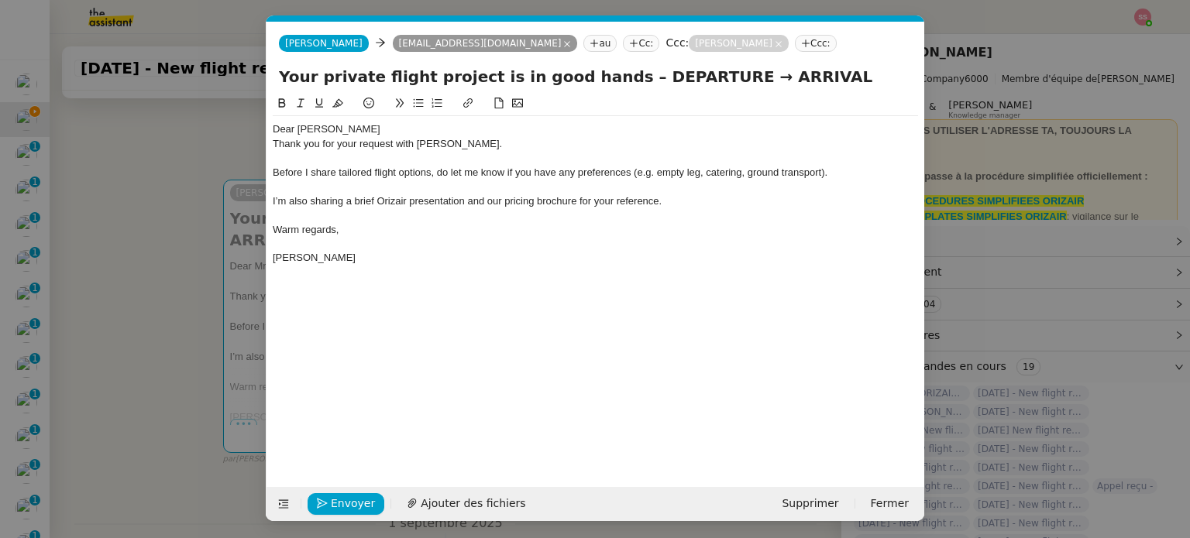
scroll to position [0, 0]
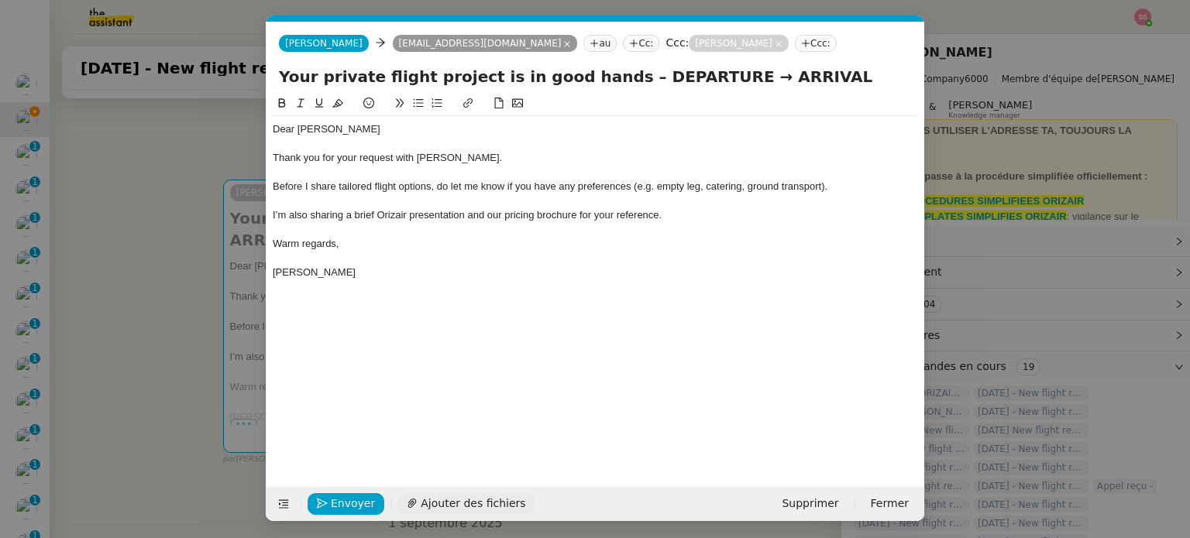
click at [488, 497] on span "Ajouter des fichiers" at bounding box center [473, 504] width 105 height 18
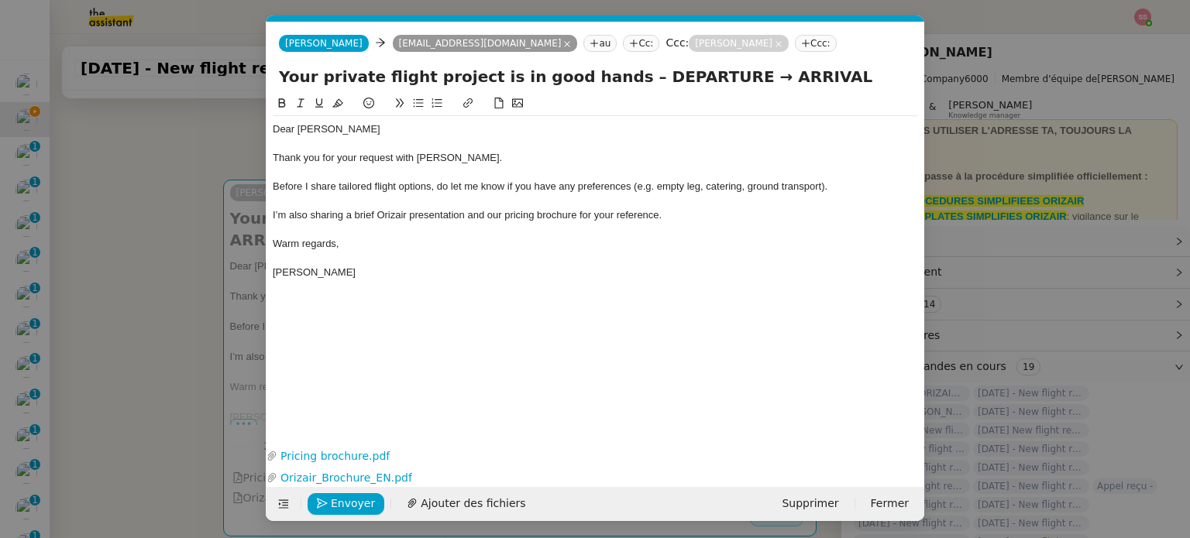
click at [185, 322] on nz-modal-container "accu Service ✈️Orizair - Accu sé de réception de la demande (FR) - En cours de …" at bounding box center [595, 269] width 1190 height 538
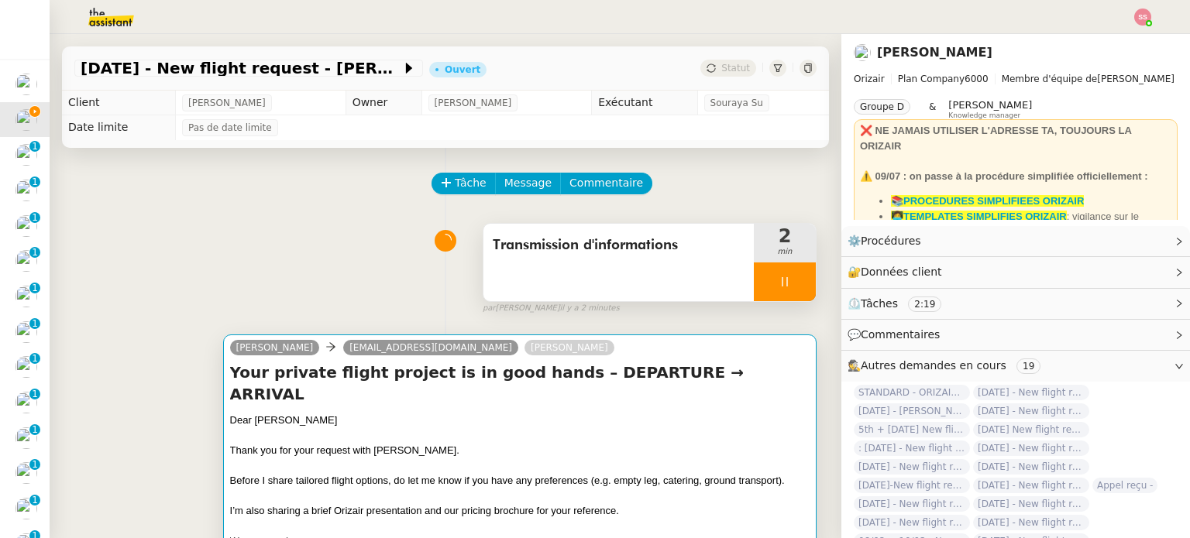
click at [561, 428] on div at bounding box center [519, 435] width 579 height 15
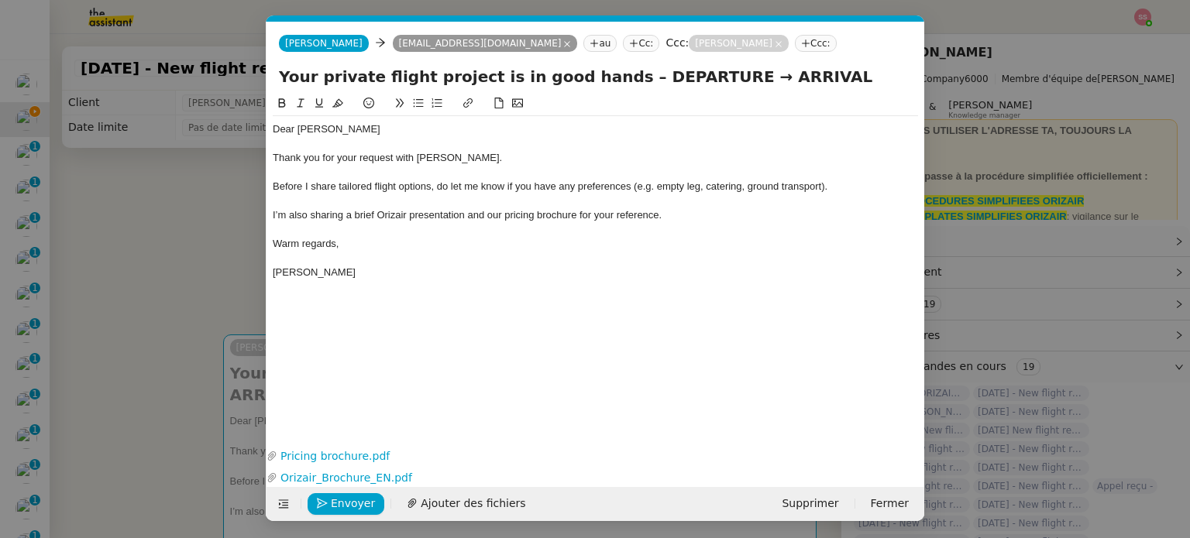
scroll to position [0, 53]
drag, startPoint x: 697, startPoint y: 77, endPoint x: 601, endPoint y: 74, distance: 96.1
click at [601, 74] on input "Your private flight project is in good hands – DEPARTURE → ARRIVAL" at bounding box center [595, 76] width 633 height 23
drag, startPoint x: 746, startPoint y: 82, endPoint x: 679, endPoint y: 74, distance: 67.8
click at [679, 74] on input "Your private flight project is in good hands – [GEOGRAPHIC_DATA]→ ARRIVAL" at bounding box center [595, 76] width 633 height 23
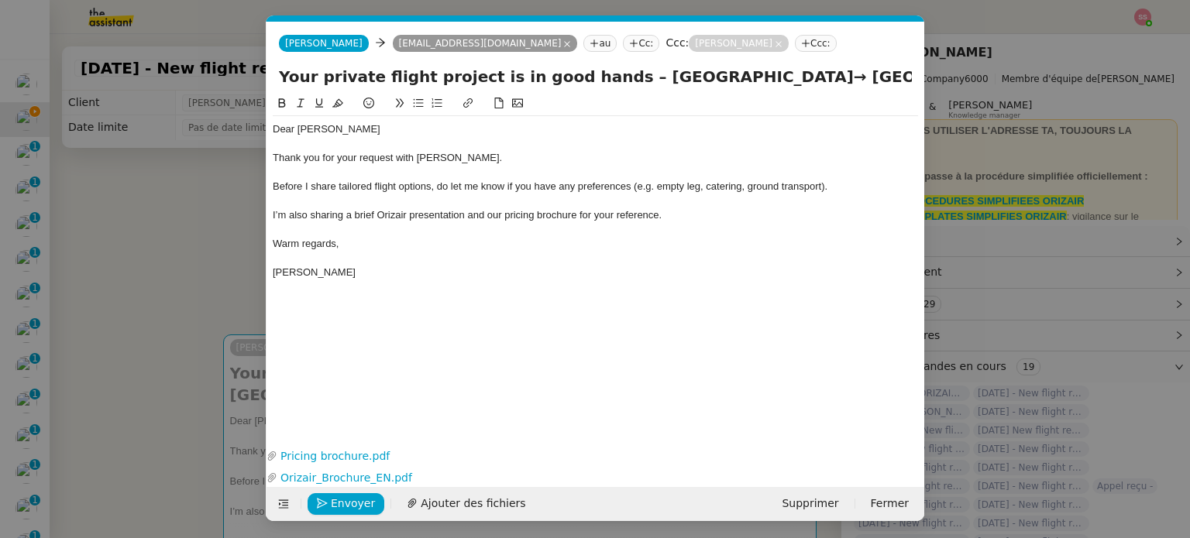
type input "Your private flight project is in good hands – [GEOGRAPHIC_DATA]→ [GEOGRAPHIC_D…"
click at [173, 305] on nz-modal-container "accu Service ✈️Orizair - Accu sé de réception de la demande (FR) - En cours de …" at bounding box center [595, 269] width 1190 height 538
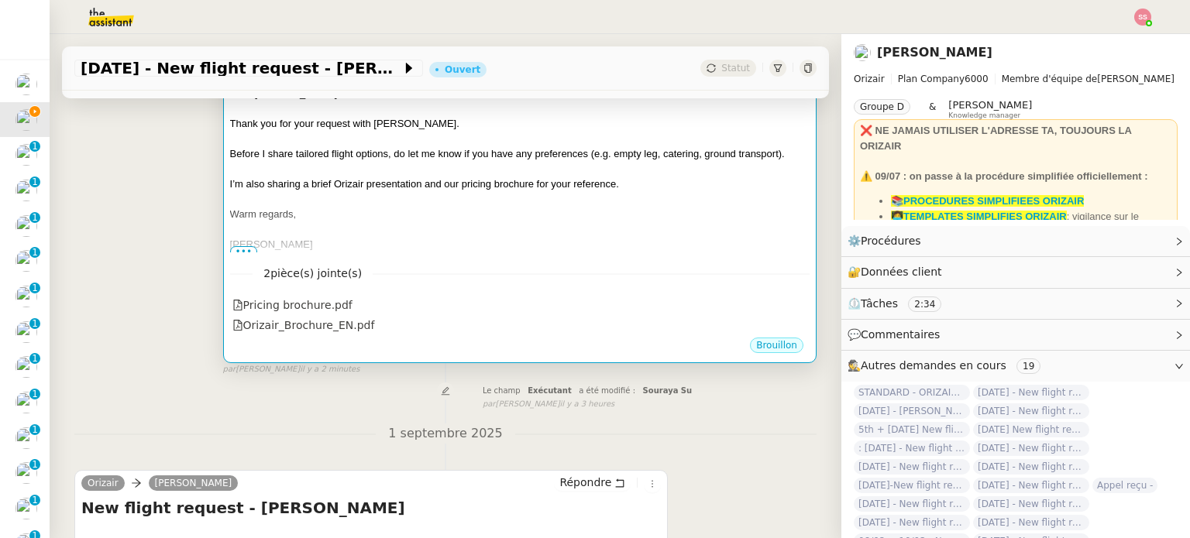
scroll to position [232, 0]
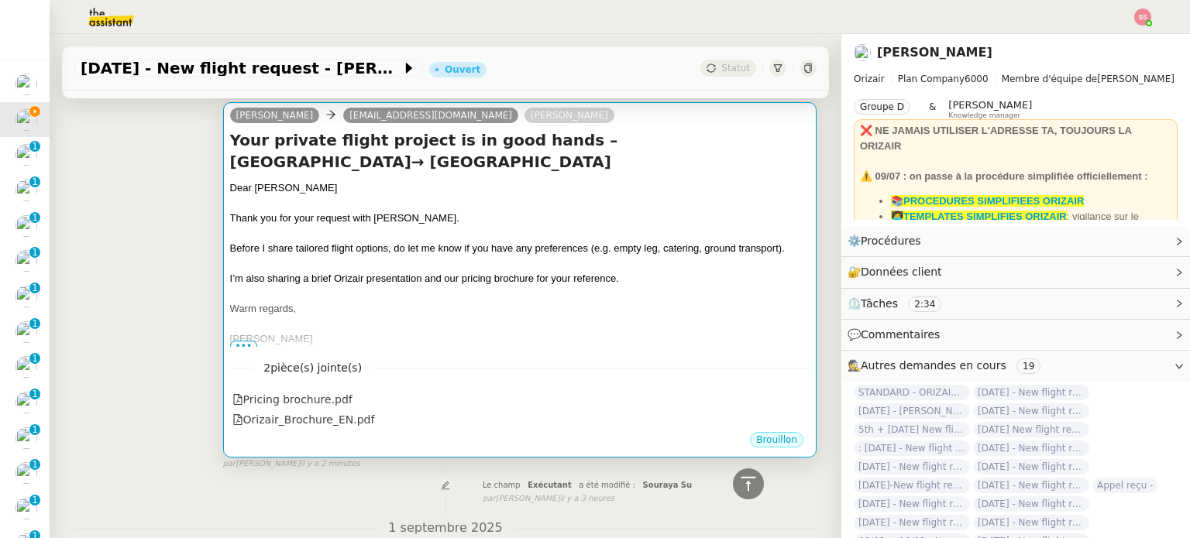
click at [562, 273] on span "I’m also sharing a brief Orizair presentation and our pricing brochure for your…" at bounding box center [424, 279] width 389 height 12
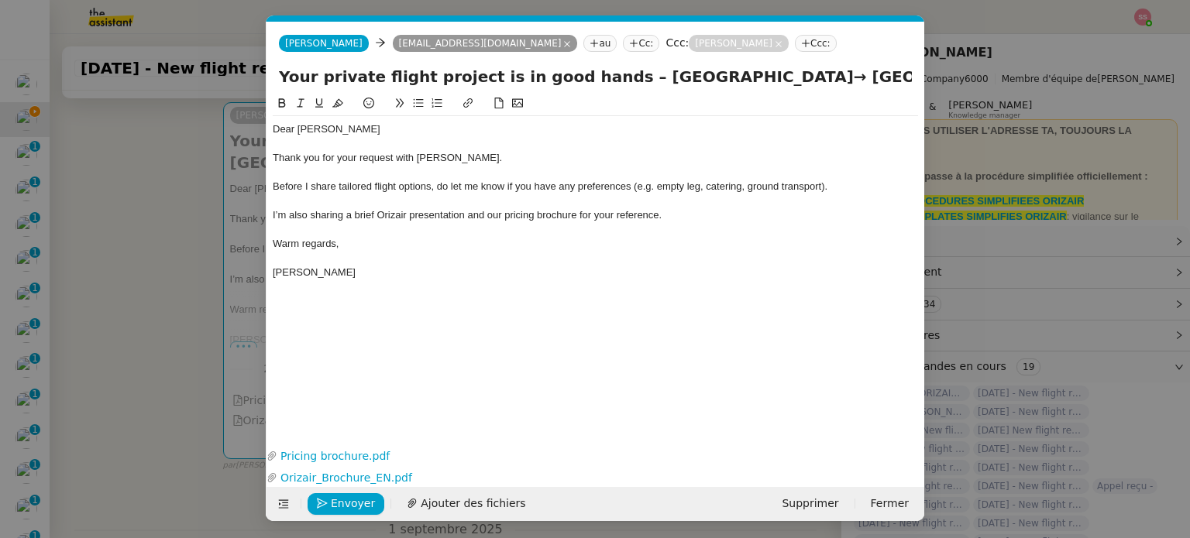
scroll to position [0, 53]
click at [359, 498] on span "Envoyer" at bounding box center [353, 504] width 44 height 18
click at [359, 498] on span "Confirmer l'envoi" at bounding box center [377, 504] width 93 height 18
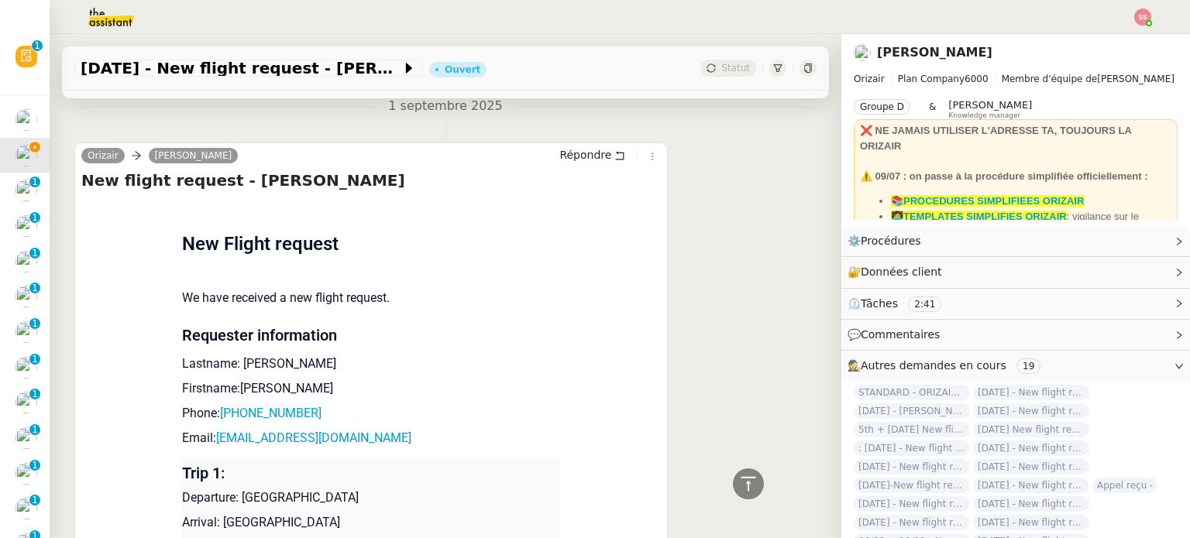
scroll to position [852, 0]
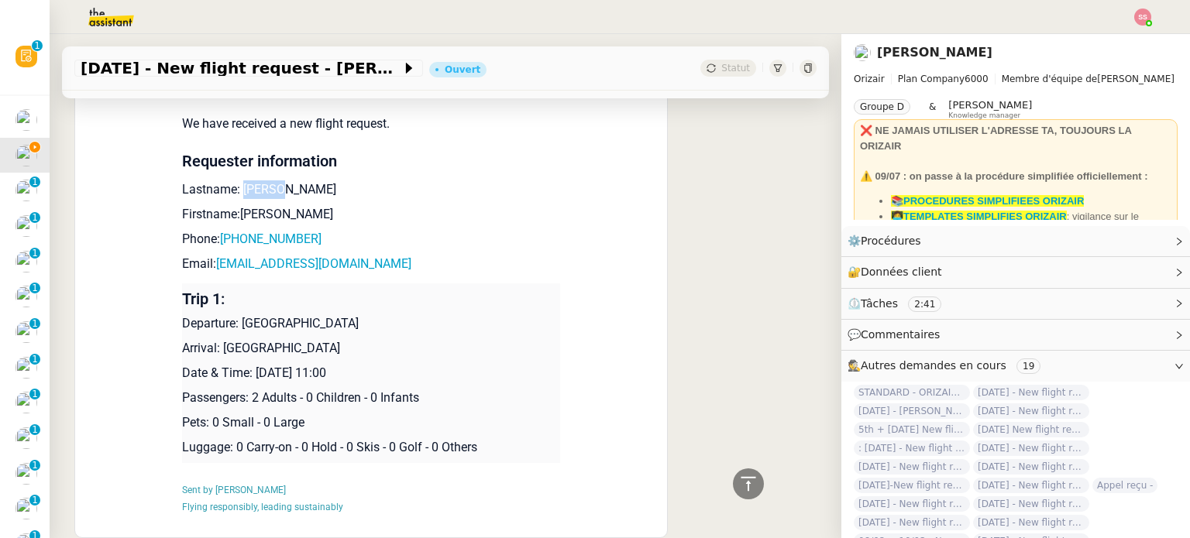
drag, startPoint x: 233, startPoint y: 166, endPoint x: 280, endPoint y: 170, distance: 47.5
click at [280, 181] on p "Lastname: [PERSON_NAME]" at bounding box center [371, 190] width 378 height 19
drag, startPoint x: 269, startPoint y: 198, endPoint x: 232, endPoint y: 194, distance: 36.7
click at [232, 205] on p "Firstname:[PERSON_NAME]" at bounding box center [371, 214] width 378 height 19
drag, startPoint x: 325, startPoint y: 219, endPoint x: 223, endPoint y: 218, distance: 102.3
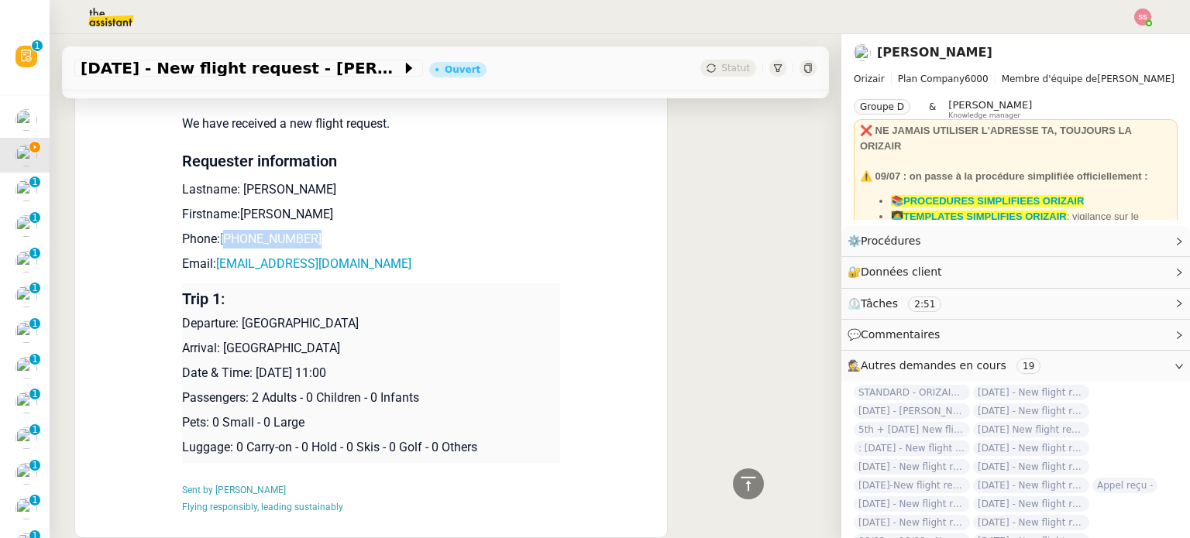
click at [223, 230] on p "Phone: [PHONE_NUMBER]" at bounding box center [371, 239] width 378 height 19
drag, startPoint x: 373, startPoint y: 251, endPoint x: 208, endPoint y: 245, distance: 164.4
click at [208, 255] on p "Email: [EMAIL_ADDRESS][DOMAIN_NAME]" at bounding box center [371, 264] width 378 height 19
drag, startPoint x: 236, startPoint y: 304, endPoint x: 452, endPoint y: 300, distance: 216.2
click at [452, 315] on p "Departure: [GEOGRAPHIC_DATA]" at bounding box center [371, 324] width 378 height 19
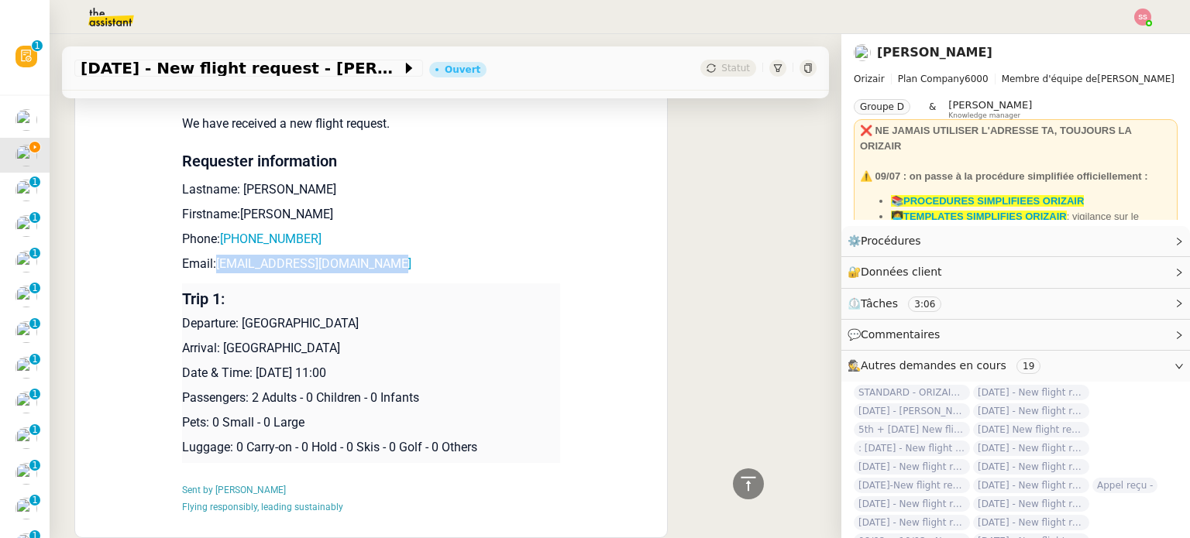
drag, startPoint x: 297, startPoint y: 328, endPoint x: 211, endPoint y: 327, distance: 86.0
click at [211, 339] on p "Arrival: [GEOGRAPHIC_DATA]" at bounding box center [371, 348] width 378 height 19
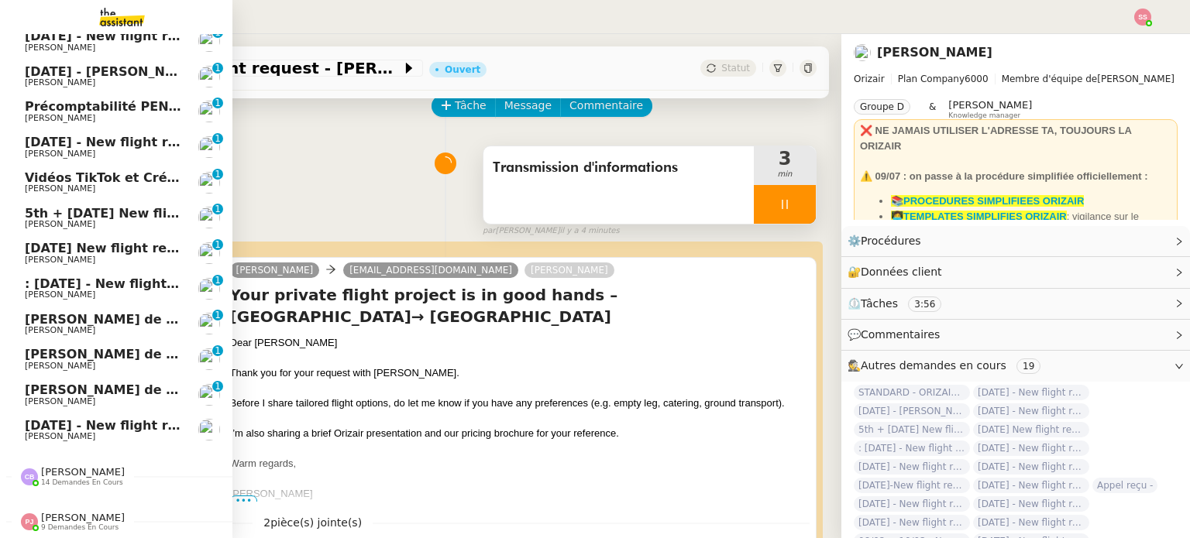
scroll to position [0, 0]
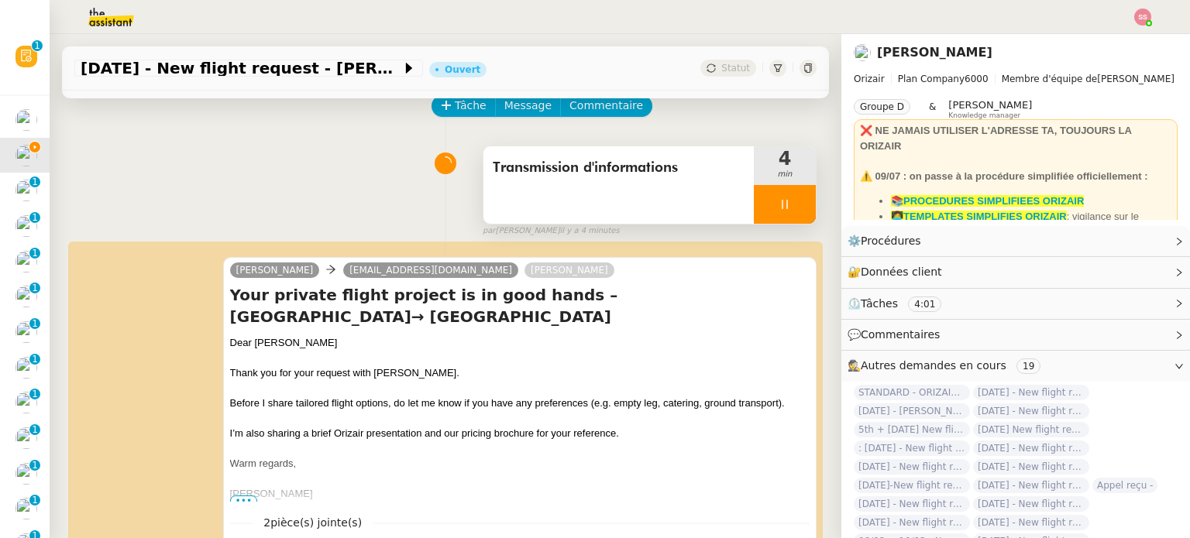
click at [777, 195] on div at bounding box center [785, 204] width 62 height 39
click at [785, 197] on button at bounding box center [800, 204] width 31 height 39
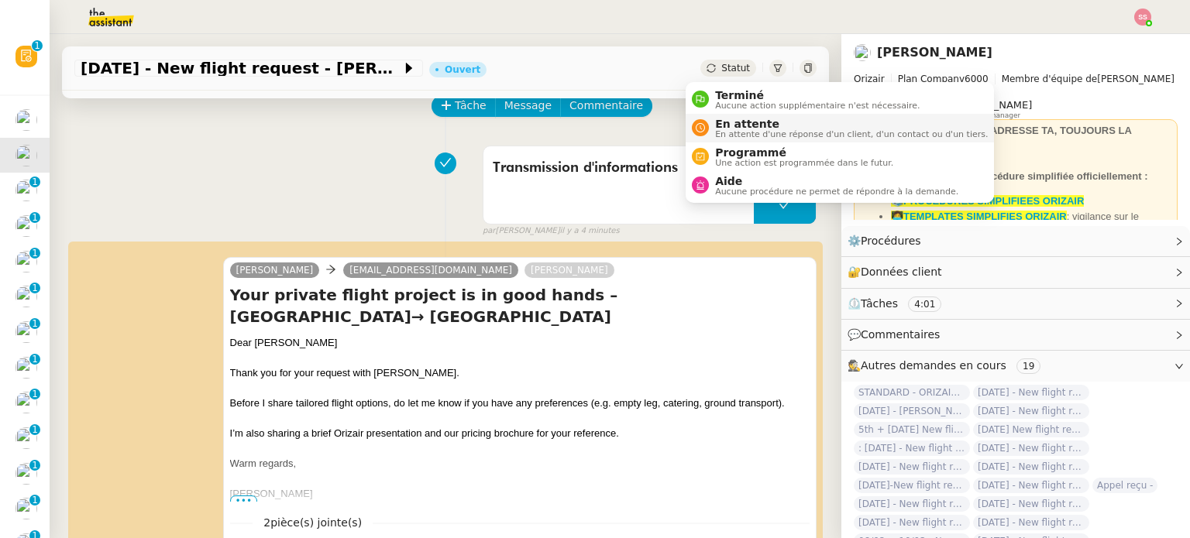
click at [727, 125] on span "En attente" at bounding box center [851, 124] width 273 height 12
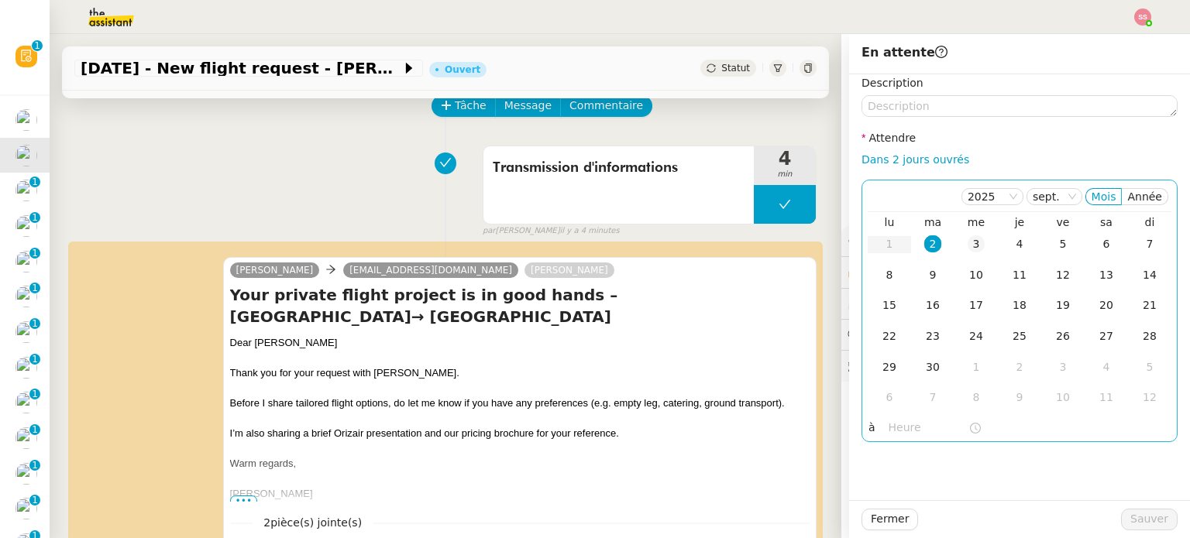
click at [968, 243] on div "3" at bounding box center [976, 244] width 17 height 17
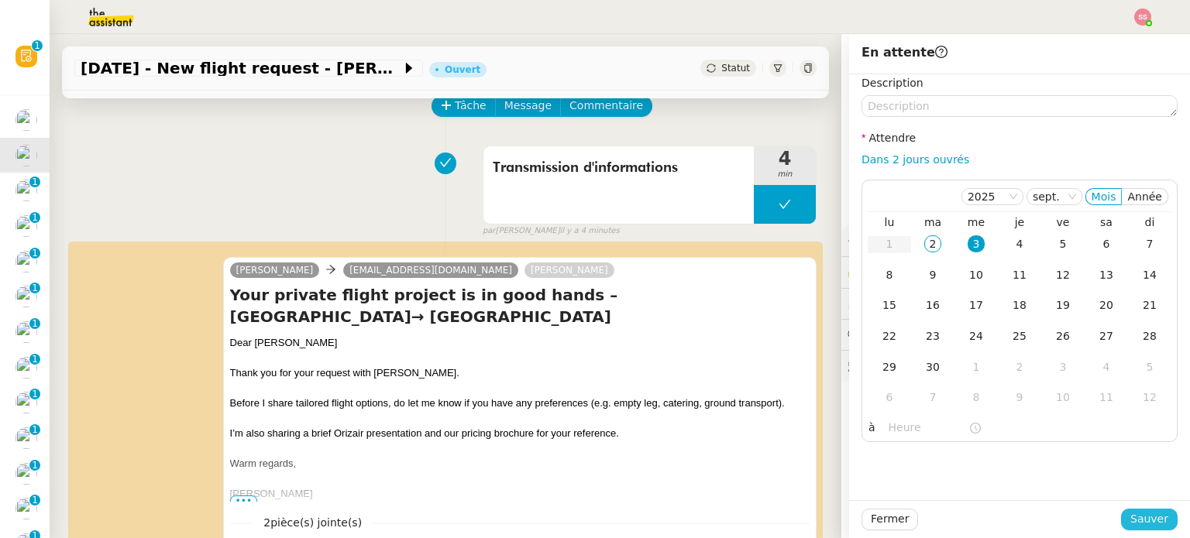
click at [1130, 514] on span "Sauver" at bounding box center [1149, 520] width 38 height 18
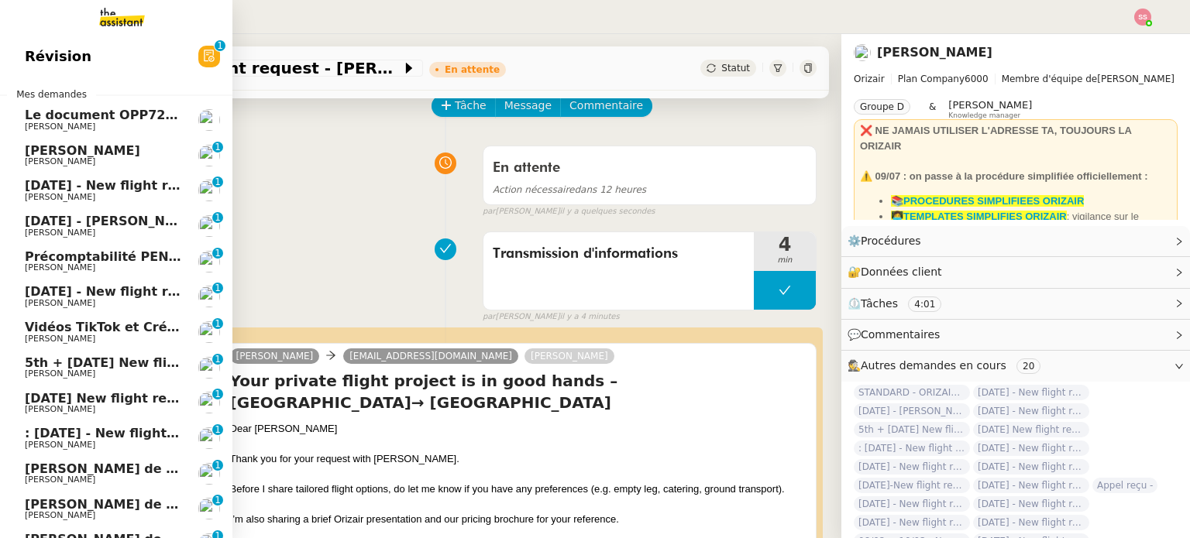
click at [81, 184] on span "[DATE] - New flight request - Dema Alz" at bounding box center [160, 185] width 270 height 15
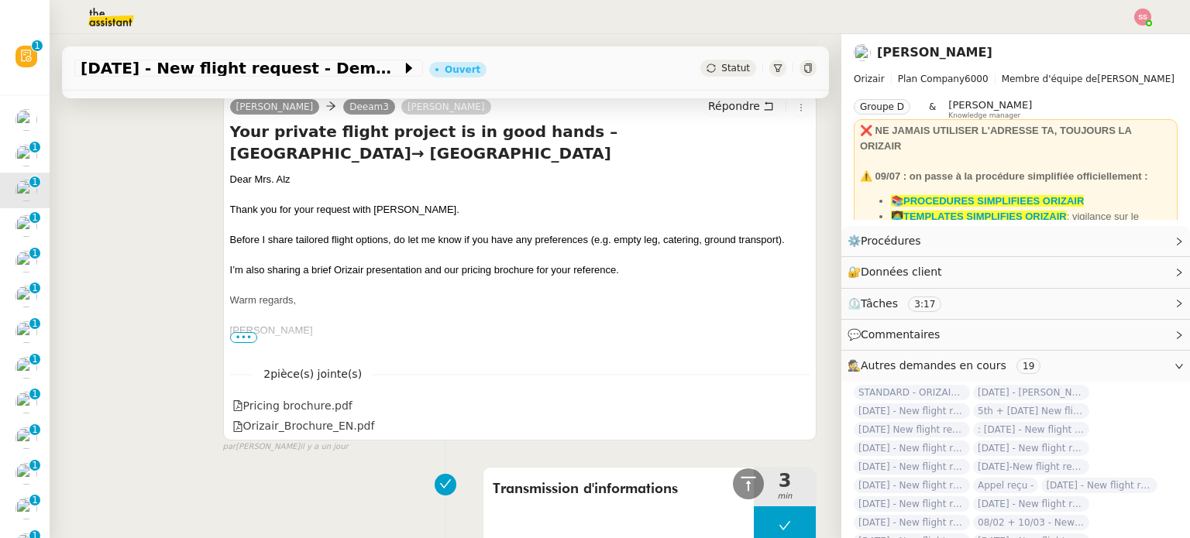
scroll to position [620, 0]
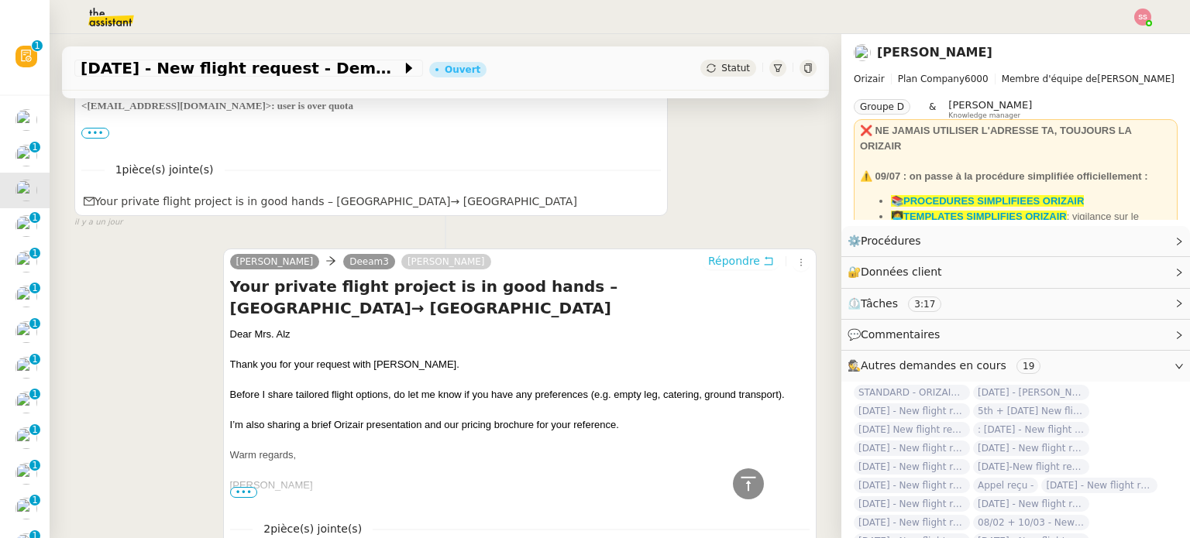
click at [720, 259] on span "Répondre" at bounding box center [734, 260] width 52 height 15
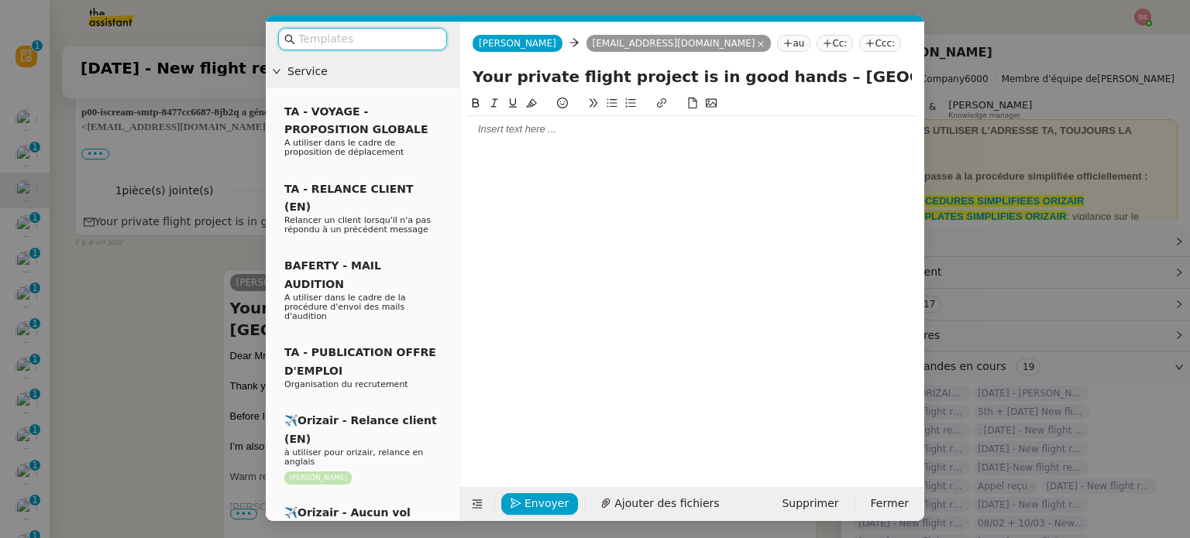
click at [120, 244] on nz-modal-container "Service TA - VOYAGE - PROPOSITION GLOBALE A utiliser dans le cadre de propositi…" at bounding box center [595, 269] width 1190 height 538
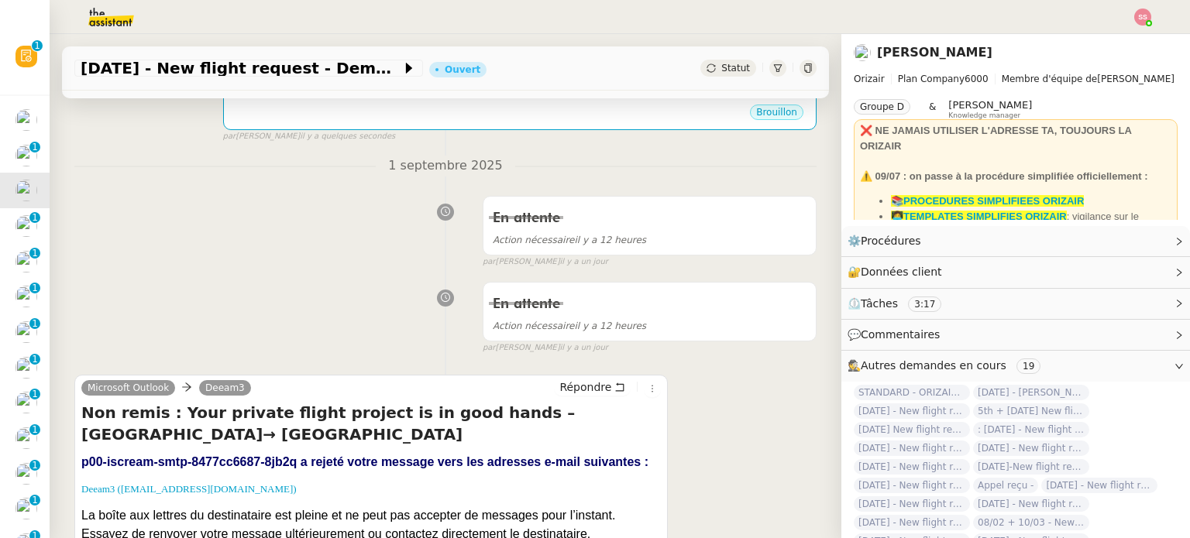
scroll to position [0, 0]
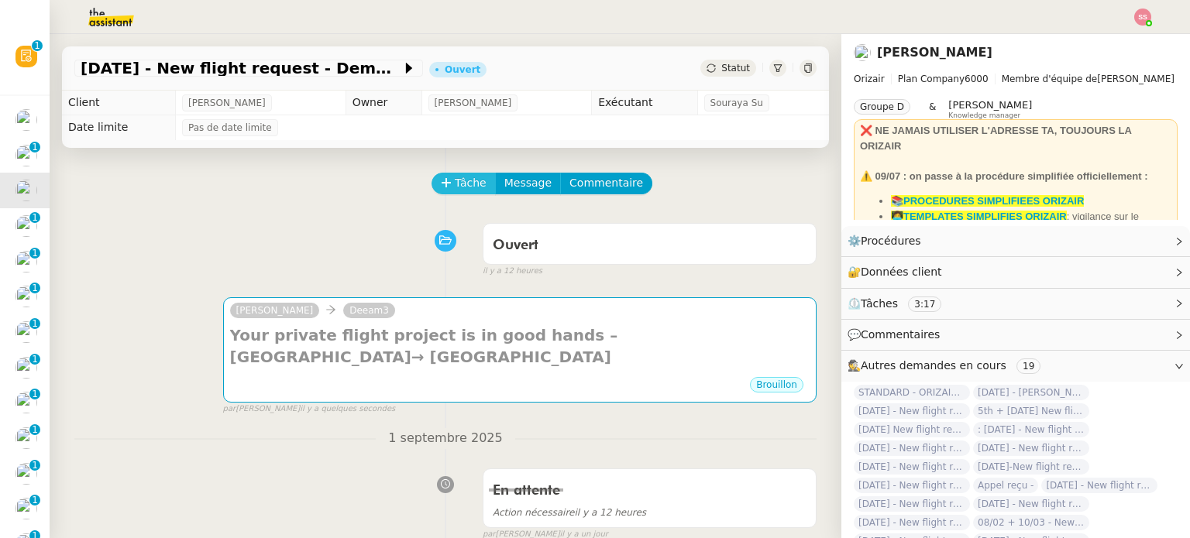
click at [459, 184] on span "Tâche" at bounding box center [471, 183] width 32 height 18
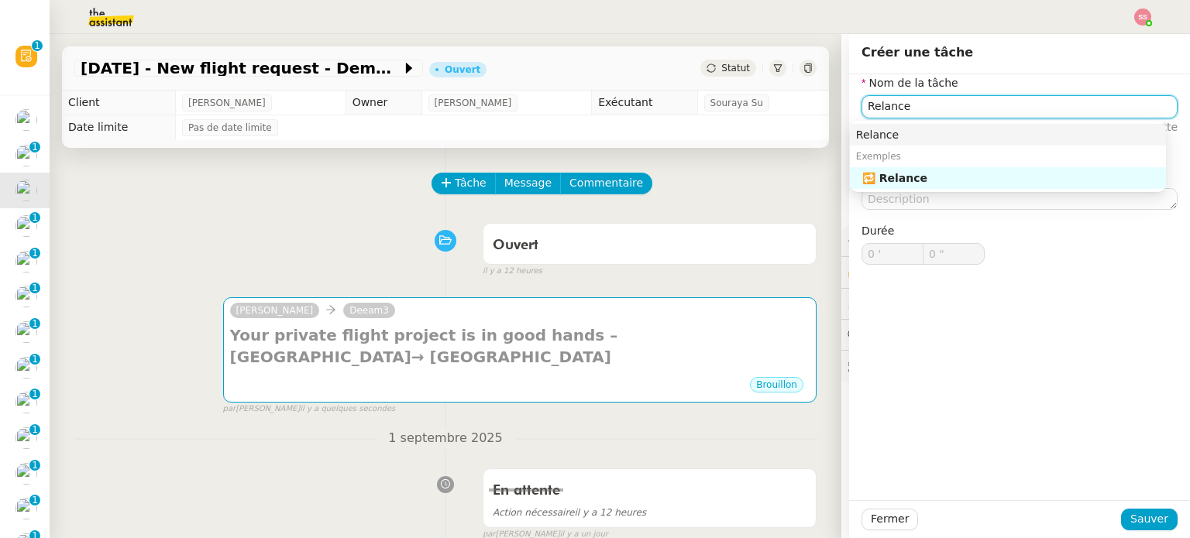
click at [925, 139] on div "Relance" at bounding box center [1008, 135] width 304 height 14
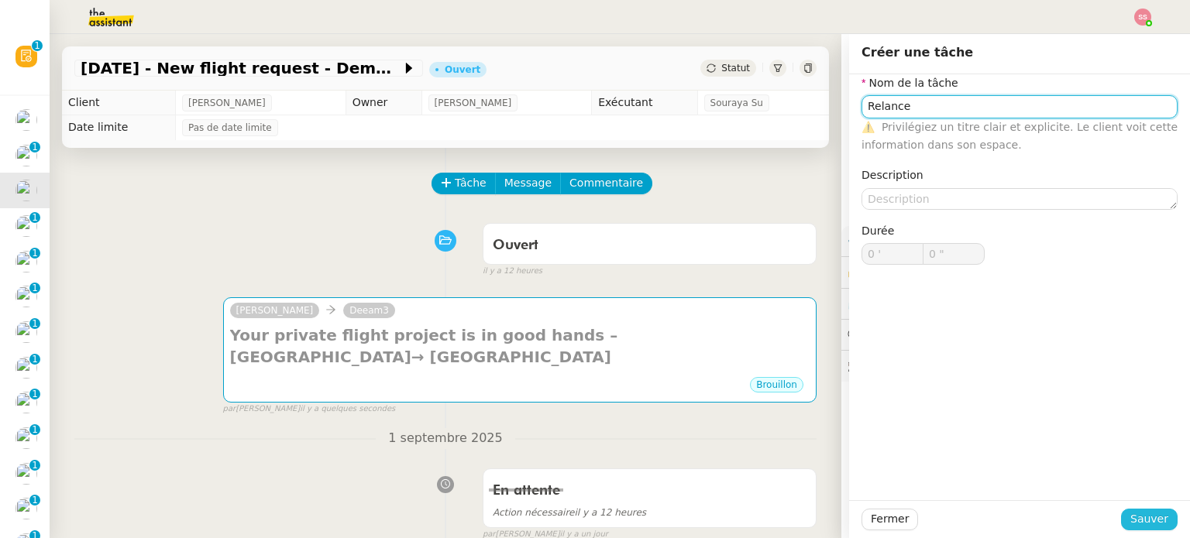
type input "Relance"
click at [1135, 521] on span "Sauver" at bounding box center [1149, 520] width 38 height 18
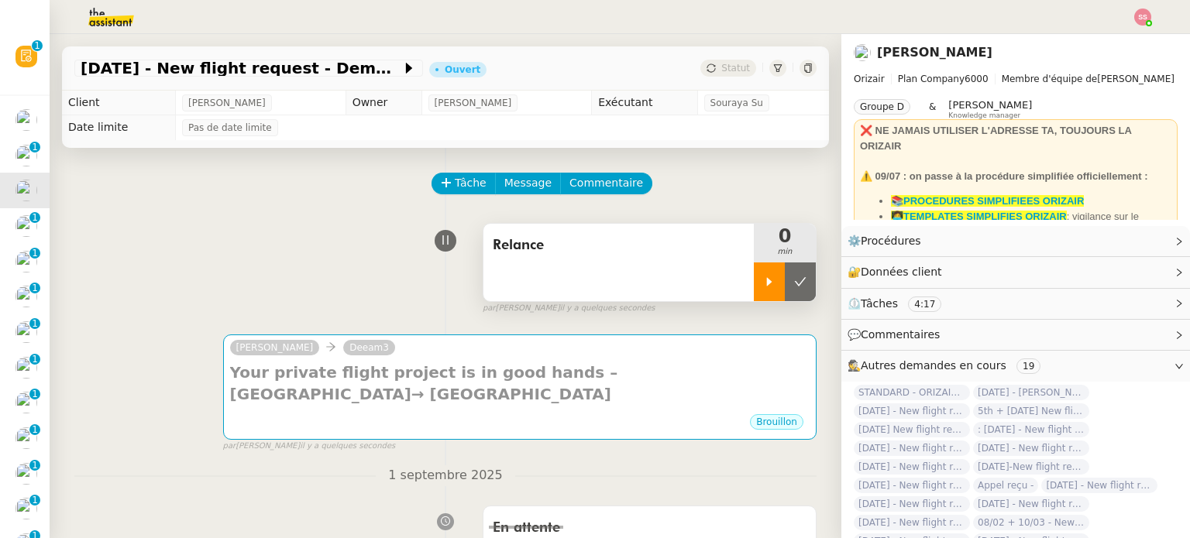
click at [763, 286] on icon at bounding box center [769, 282] width 12 height 12
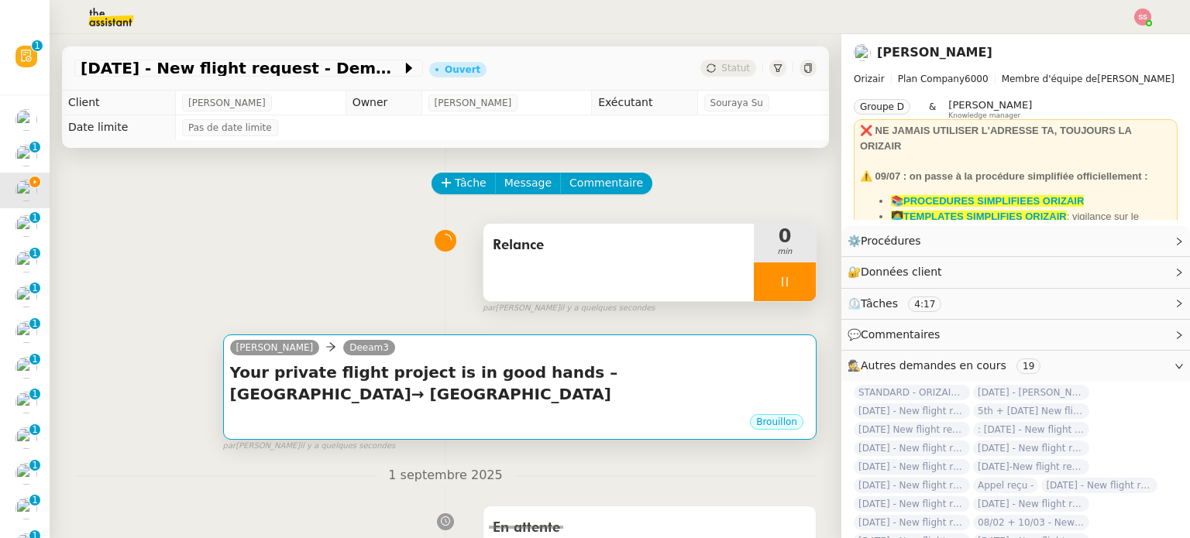
click at [500, 353] on div "[PERSON_NAME] Deeam3" at bounding box center [519, 350] width 579 height 23
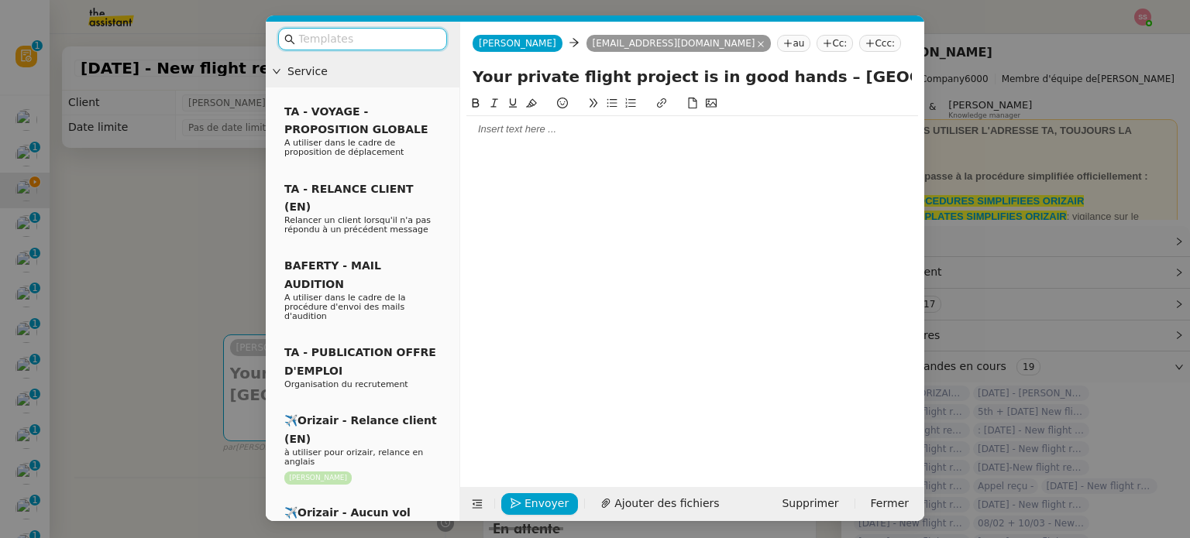
click at [859, 49] on nz-tag "Ccc:" at bounding box center [880, 43] width 42 height 17
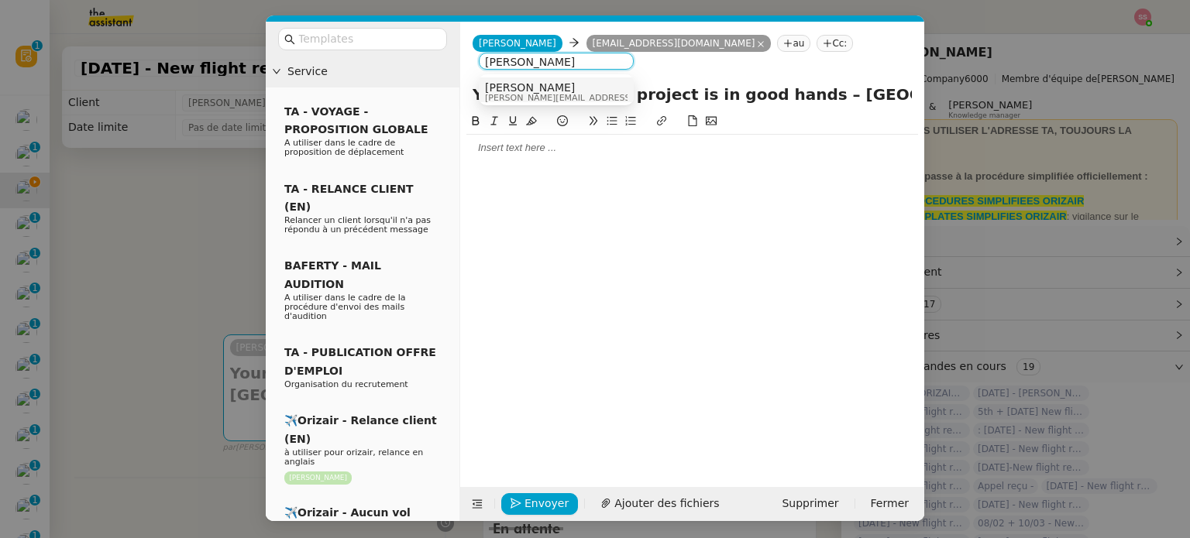
type input "[PERSON_NAME]"
click at [561, 81] on div "[PERSON_NAME] [PERSON_NAME][EMAIL_ADDRESS][DOMAIN_NAME]" at bounding box center [601, 91] width 232 height 21
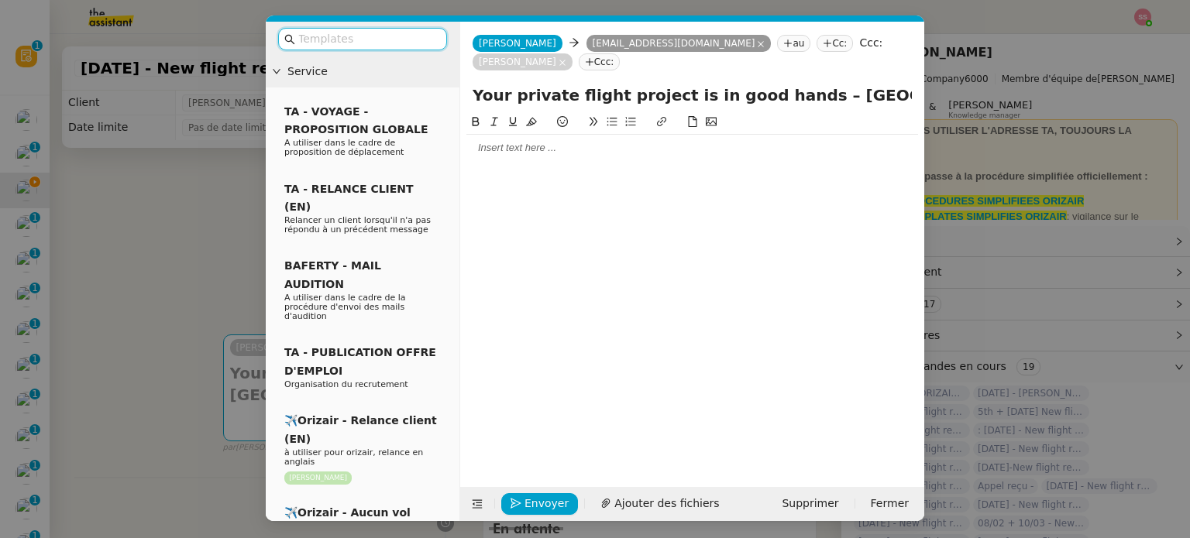
click at [431, 40] on input "text" at bounding box center [367, 39] width 139 height 18
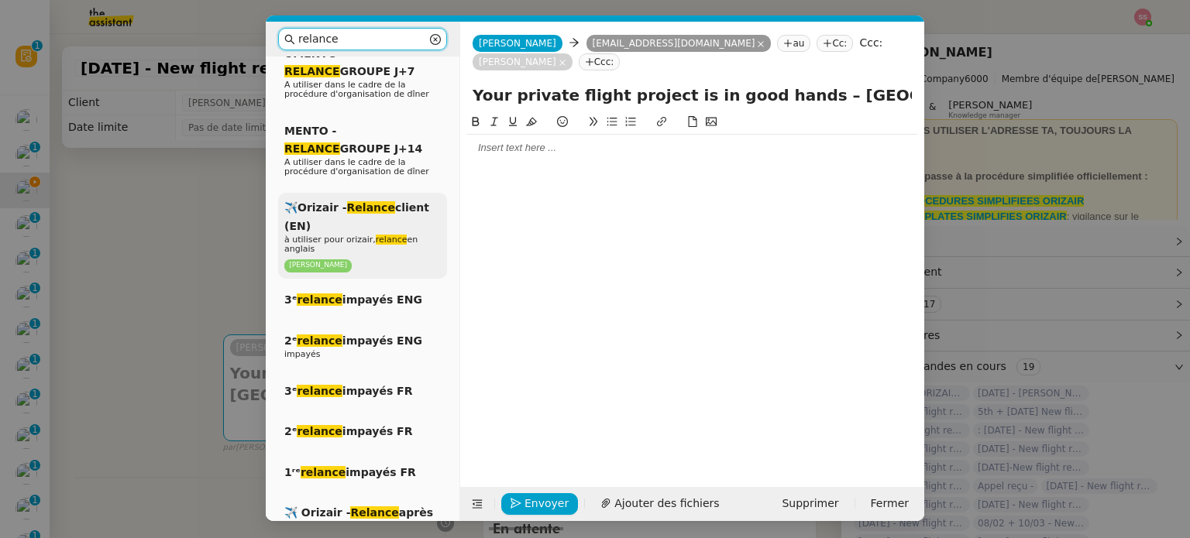
scroll to position [310, 0]
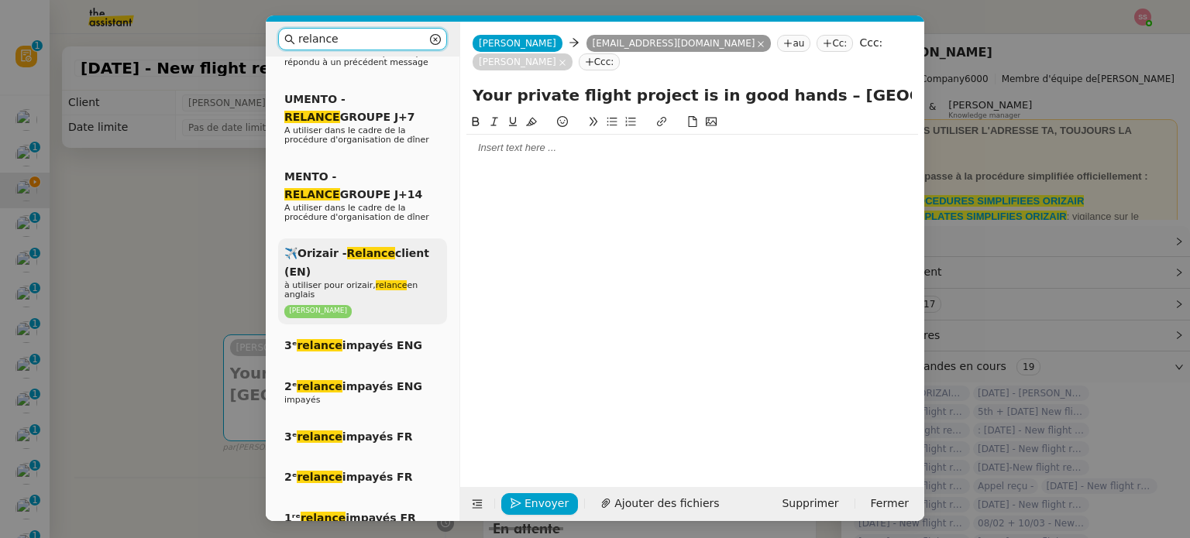
type input "relance"
click at [369, 247] on em "Relance" at bounding box center [371, 253] width 48 height 12
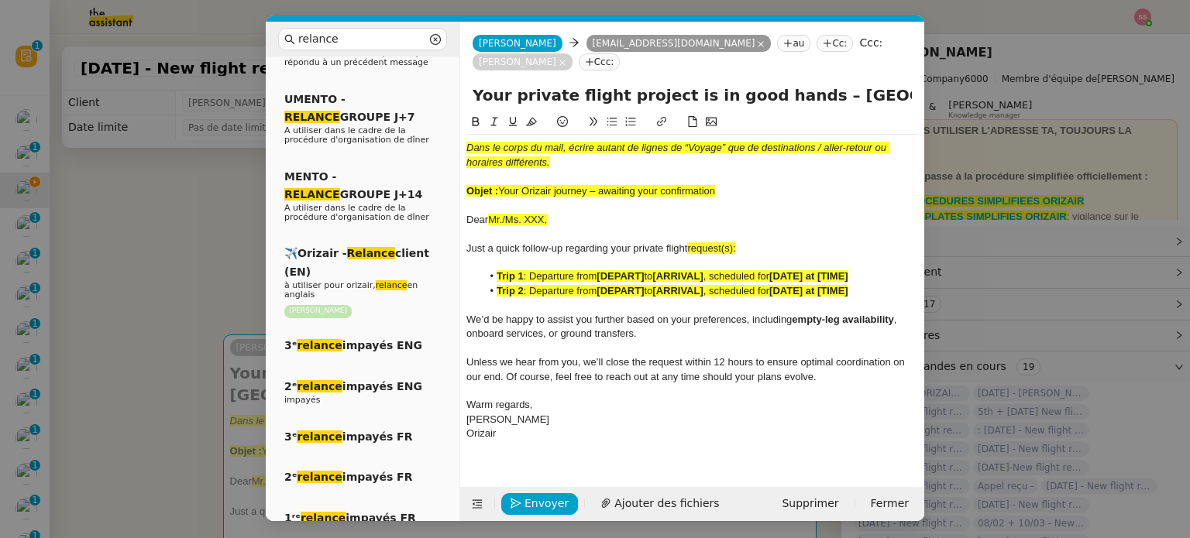
drag, startPoint x: 658, startPoint y: 170, endPoint x: 502, endPoint y: 170, distance: 156.5
click at [502, 184] on div "Objet : Your Orizair journey – awaiting your confirmation" at bounding box center [692, 191] width 452 height 14
drag, startPoint x: 782, startPoint y: 77, endPoint x: 406, endPoint y: 98, distance: 376.3
click at [406, 98] on nz-layout "relance Service Relance Bon de Commande LBP A utiliser dans le cadre de la proc…" at bounding box center [595, 272] width 658 height 500
paste input "Orizair journey – awaiting your confirmation"
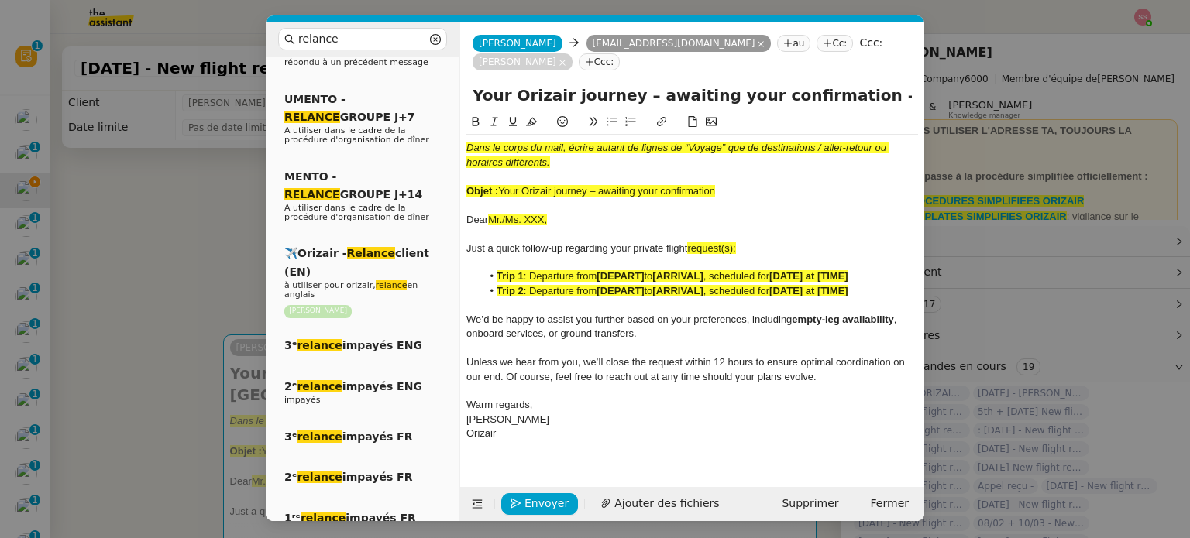
type input "Your Orizair journey – awaiting your confirmation – [GEOGRAPHIC_DATA]→ [GEOGRAP…"
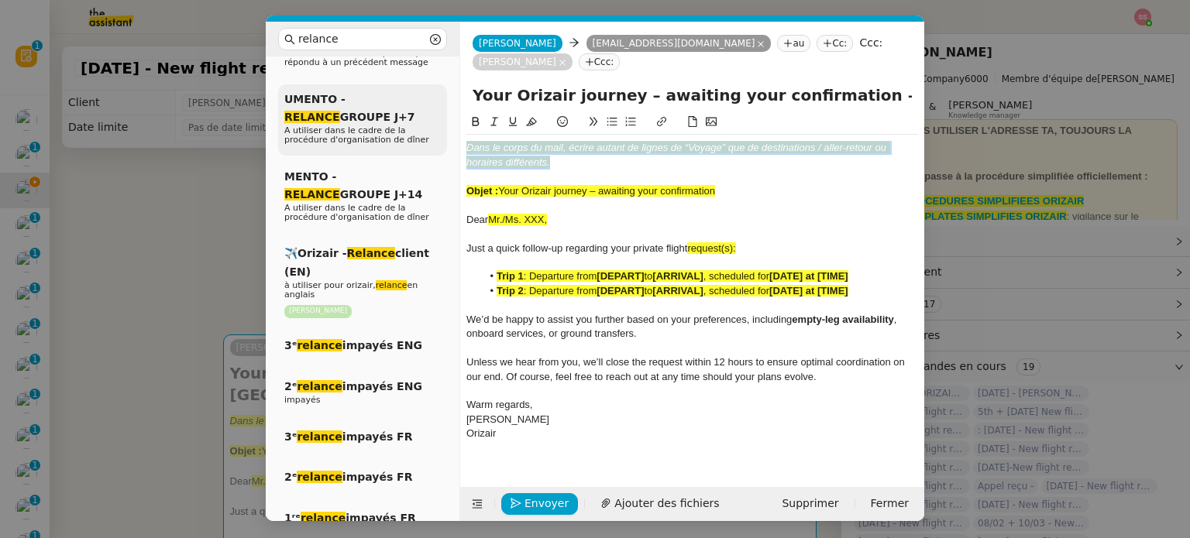
drag, startPoint x: 586, startPoint y: 142, endPoint x: 342, endPoint y: 88, distance: 250.0
click at [342, 88] on nz-layout "relance Service Relance Bon de Commande LBP A utiliser dans le cadre de la proc…" at bounding box center [595, 272] width 658 height 500
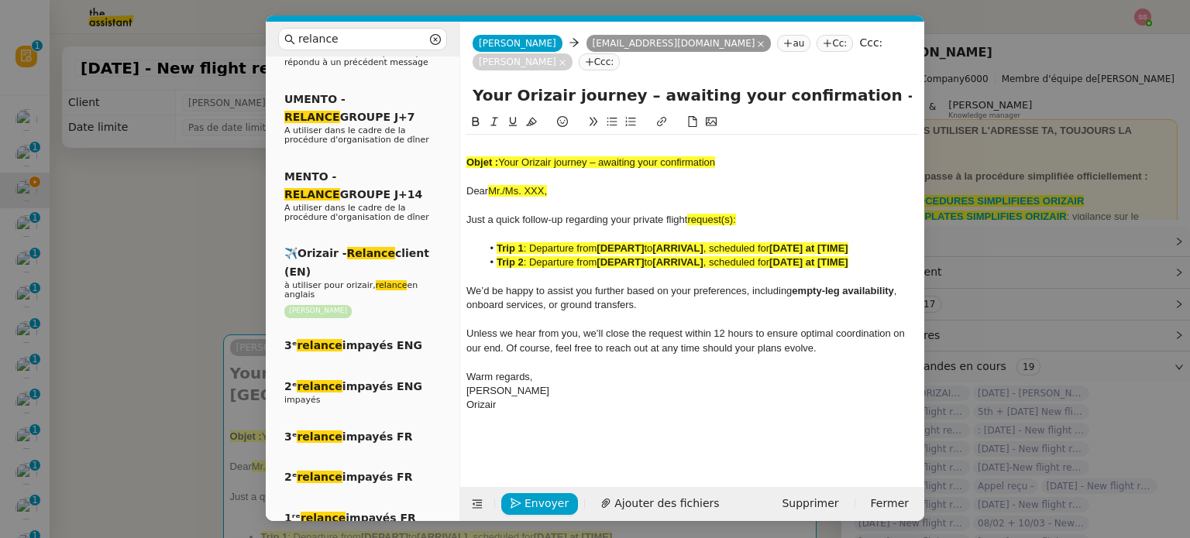
drag, startPoint x: 679, startPoint y: 132, endPoint x: 439, endPoint y: 103, distance: 241.2
click at [439, 103] on nz-layout "relance Service Relance Bon de Commande LBP A utiliser dans le cadre de la proc…" at bounding box center [595, 272] width 658 height 500
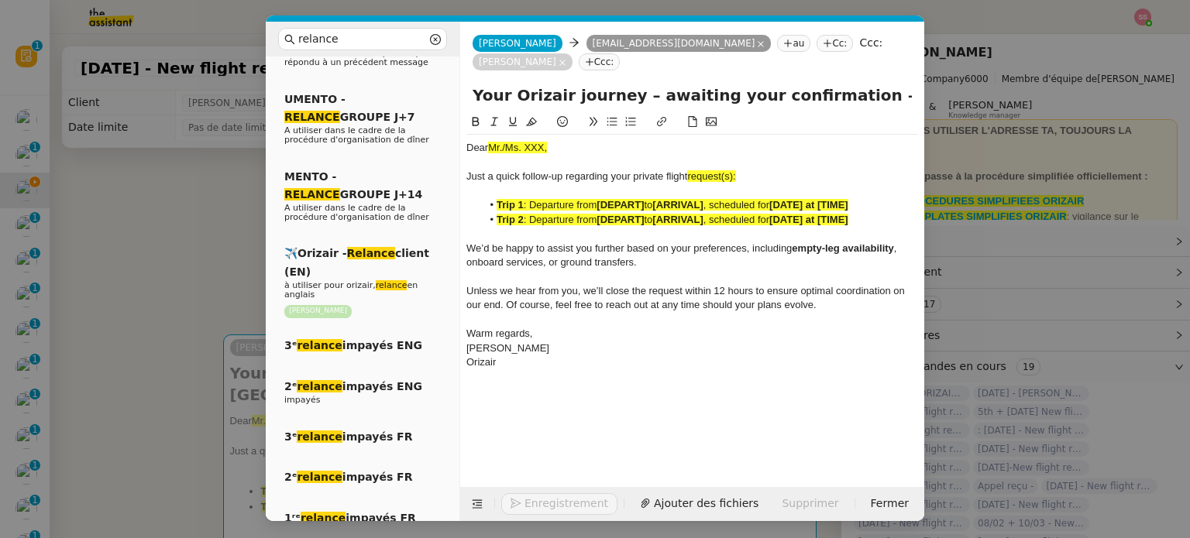
click at [222, 201] on nz-modal-container "relance Service Relance Bon de Commande LBP A utiliser dans le cadre de la proc…" at bounding box center [595, 269] width 1190 height 538
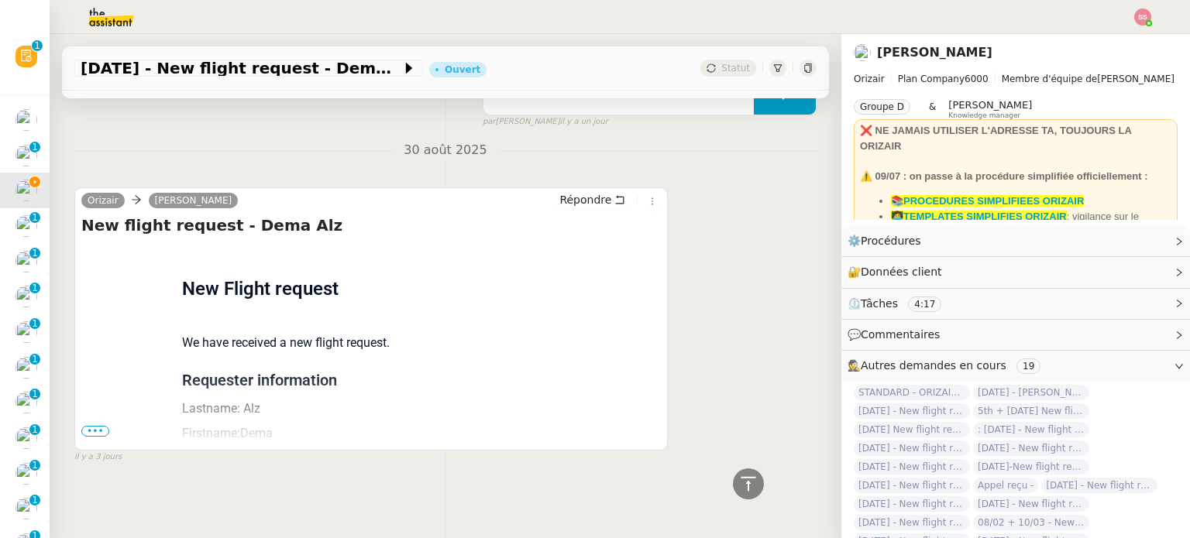
scroll to position [1566, 0]
click at [93, 427] on span "•••" at bounding box center [95, 431] width 28 height 11
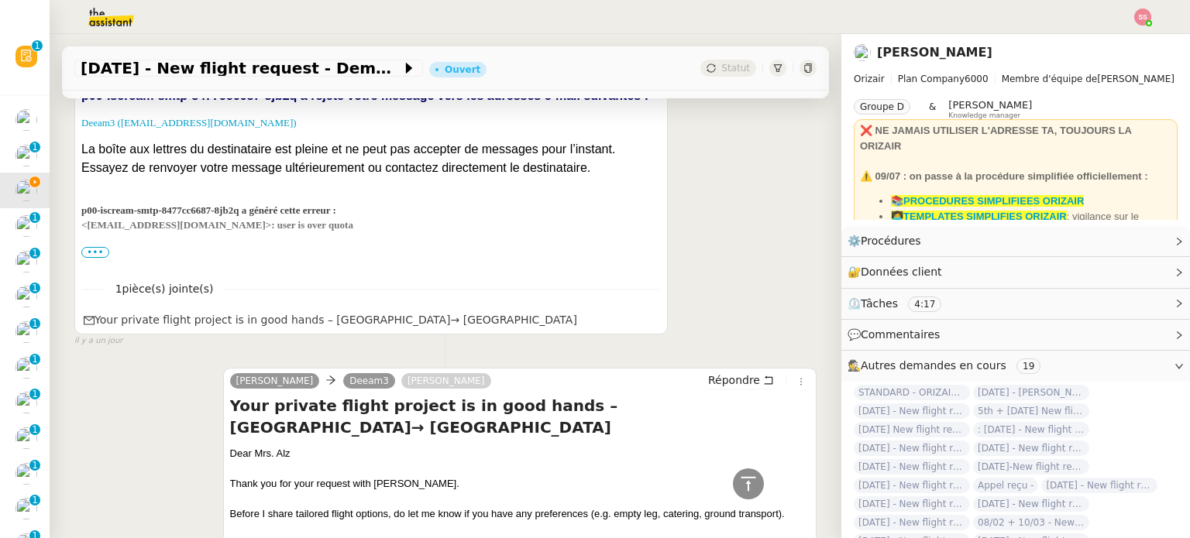
scroll to position [865, 0]
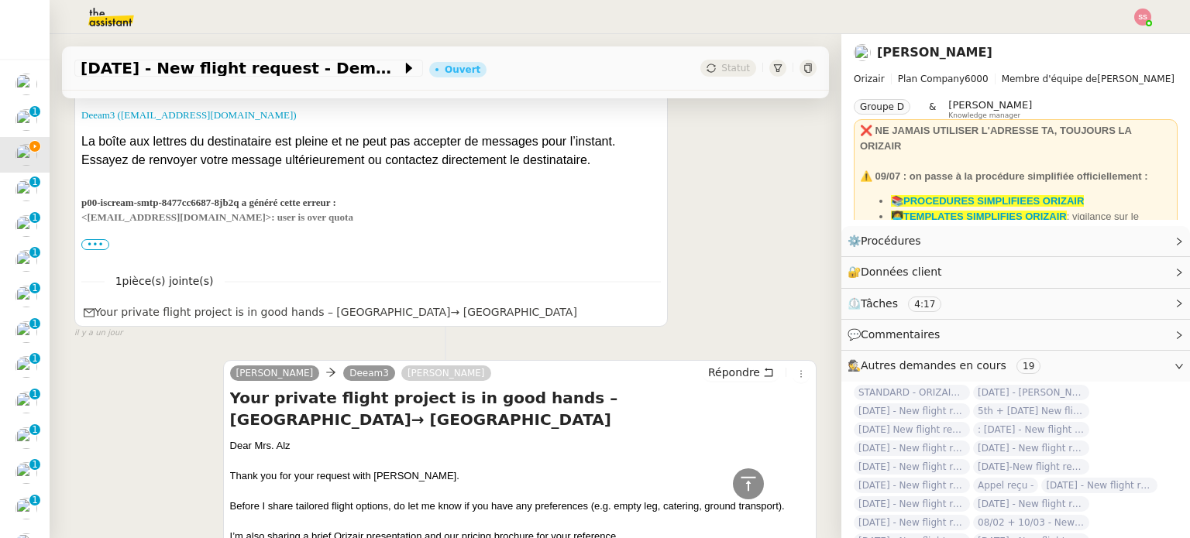
click at [232, 438] on div "Dear Mrs. Alz" at bounding box center [519, 445] width 579 height 15
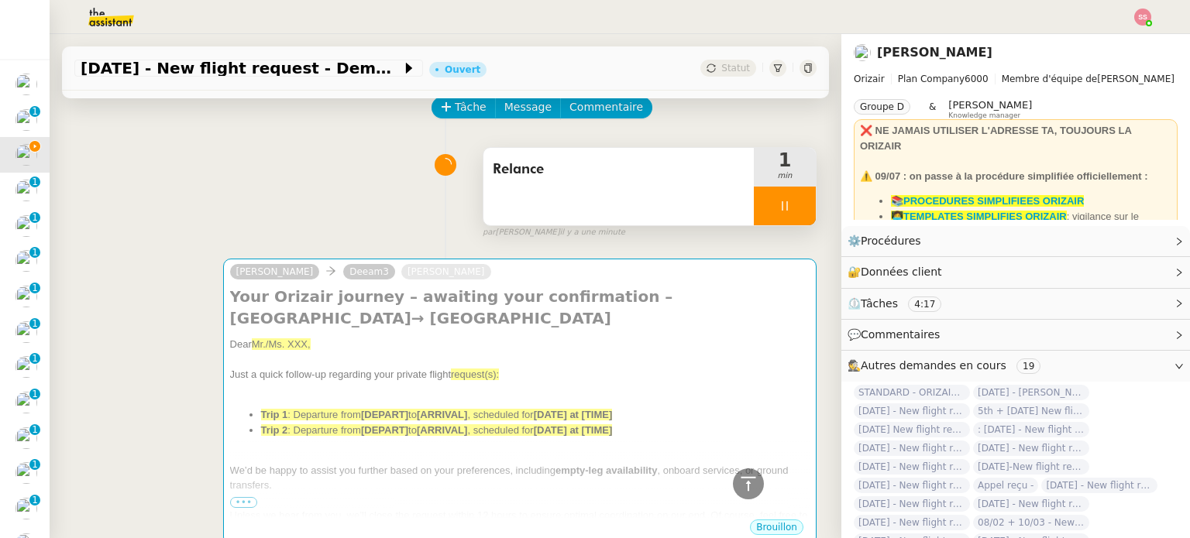
scroll to position [0, 0]
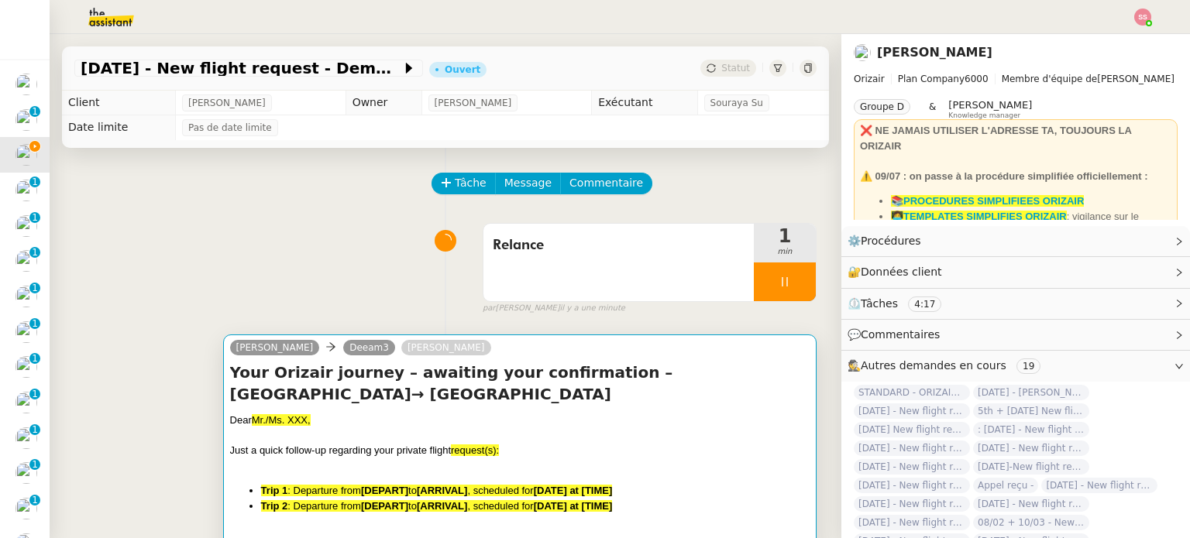
click at [389, 380] on h4 "Your Orizair journey – awaiting your confirmation – [GEOGRAPHIC_DATA]→ [GEOGRAP…" at bounding box center [519, 383] width 579 height 43
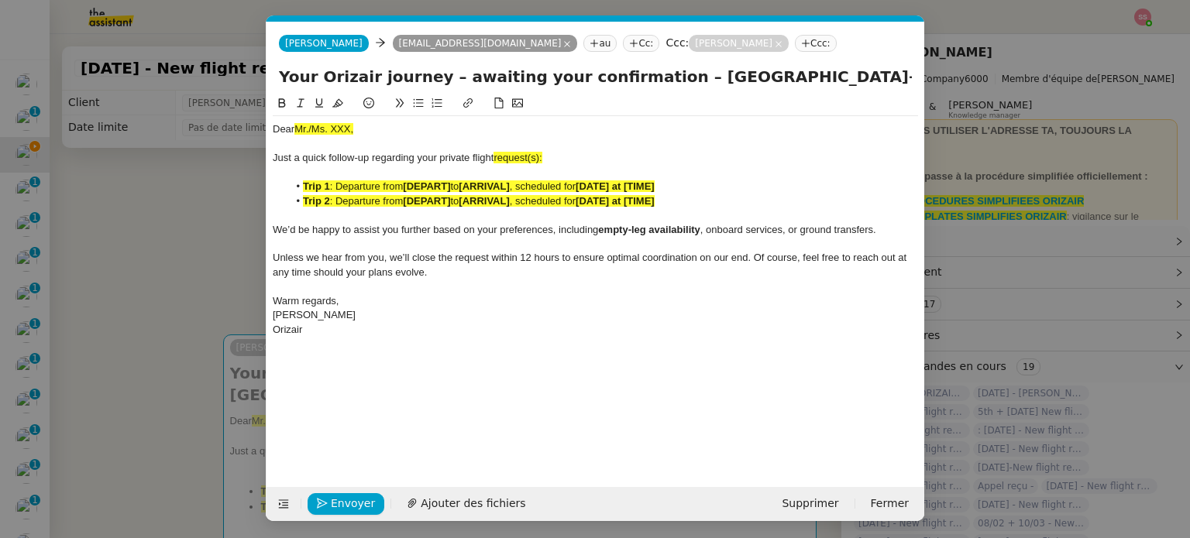
scroll to position [0, 70]
click at [342, 125] on span "Mr./Ms. XXX," at bounding box center [323, 129] width 59 height 12
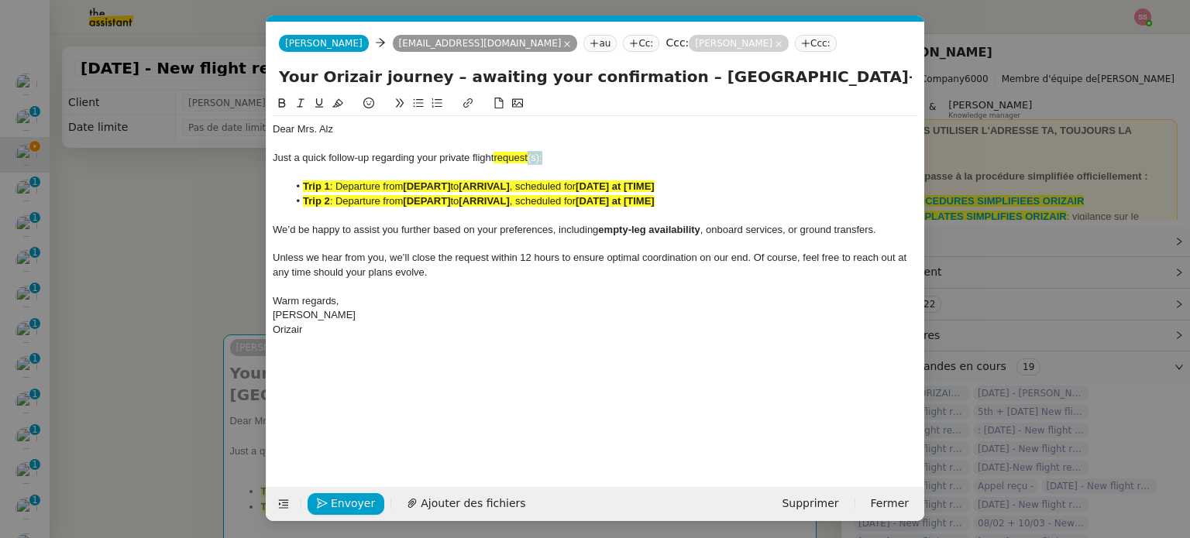
drag, startPoint x: 548, startPoint y: 161, endPoint x: 530, endPoint y: 156, distance: 19.2
click at [530, 156] on div "Just a quick follow-up regarding your private flight request(s):" at bounding box center [595, 158] width 645 height 14
drag, startPoint x: 538, startPoint y: 160, endPoint x: 497, endPoint y: 157, distance: 41.9
click at [497, 157] on div "Just a quick follow-up regarding your private flight request:" at bounding box center [595, 158] width 645 height 14
click at [332, 99] on button at bounding box center [337, 104] width 19 height 18
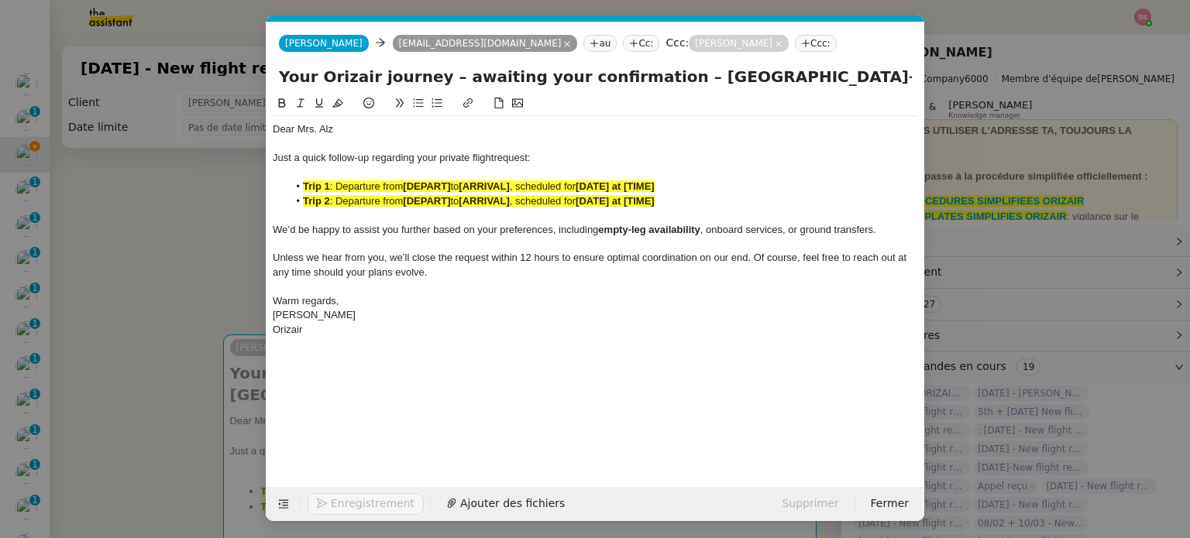
click at [445, 205] on strong "[DEPART]" at bounding box center [426, 201] width 47 height 12
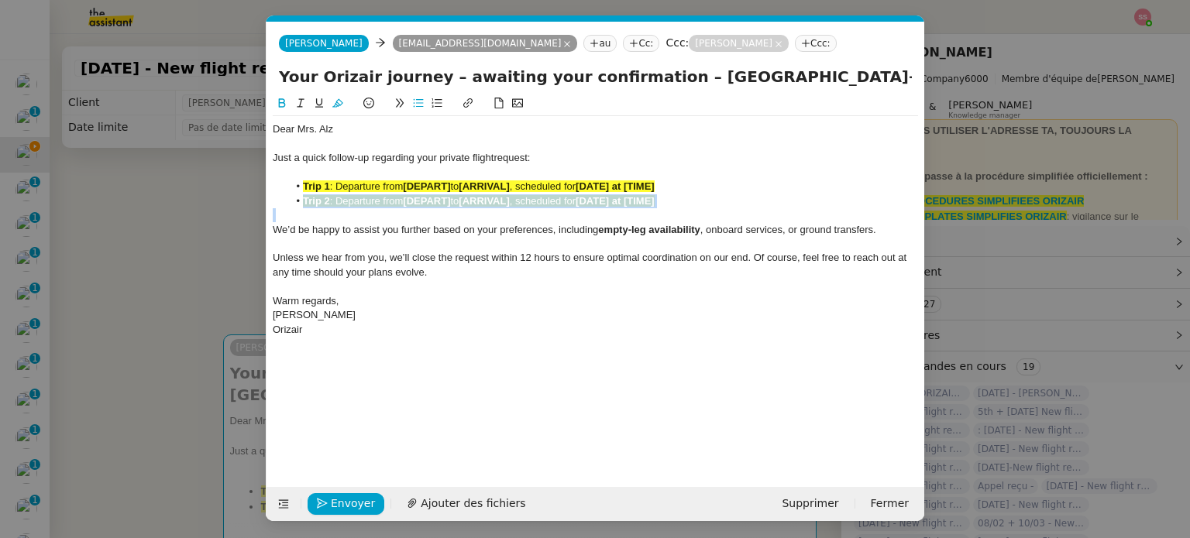
click at [445, 205] on strong "[DEPART]" at bounding box center [426, 201] width 47 height 12
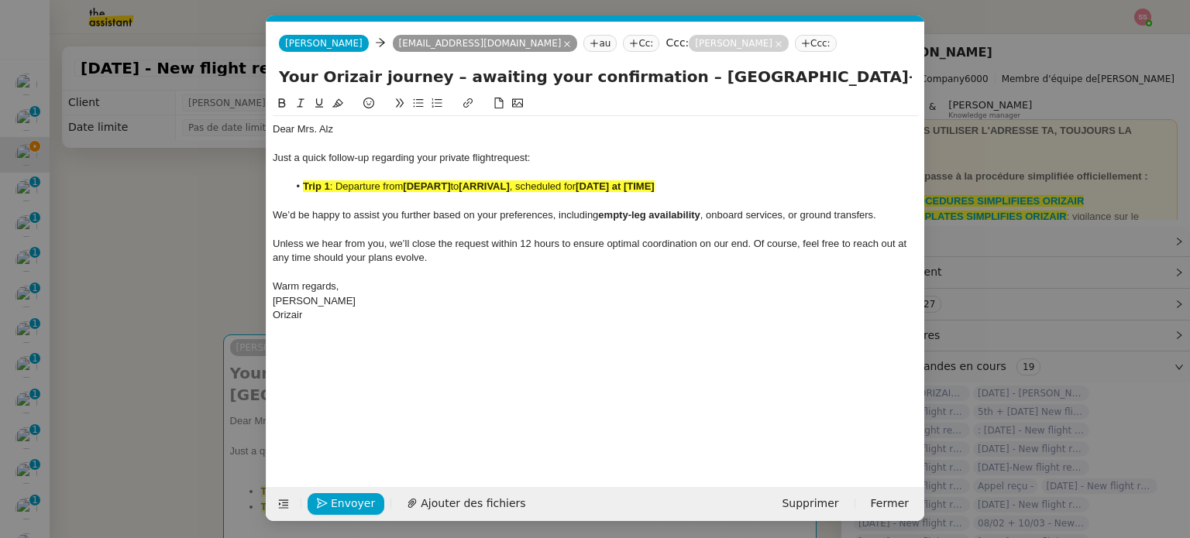
click at [449, 182] on strong "[DEPART]" at bounding box center [426, 187] width 47 height 12
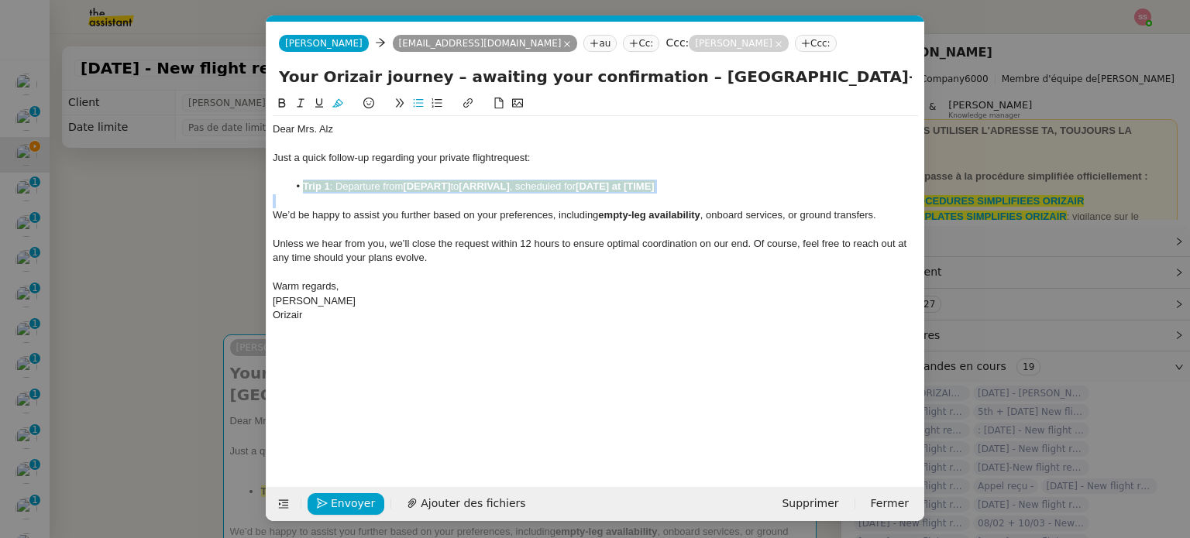
click at [449, 182] on strong "[DEPART]" at bounding box center [426, 187] width 47 height 12
click at [335, 112] on button at bounding box center [337, 104] width 19 height 18
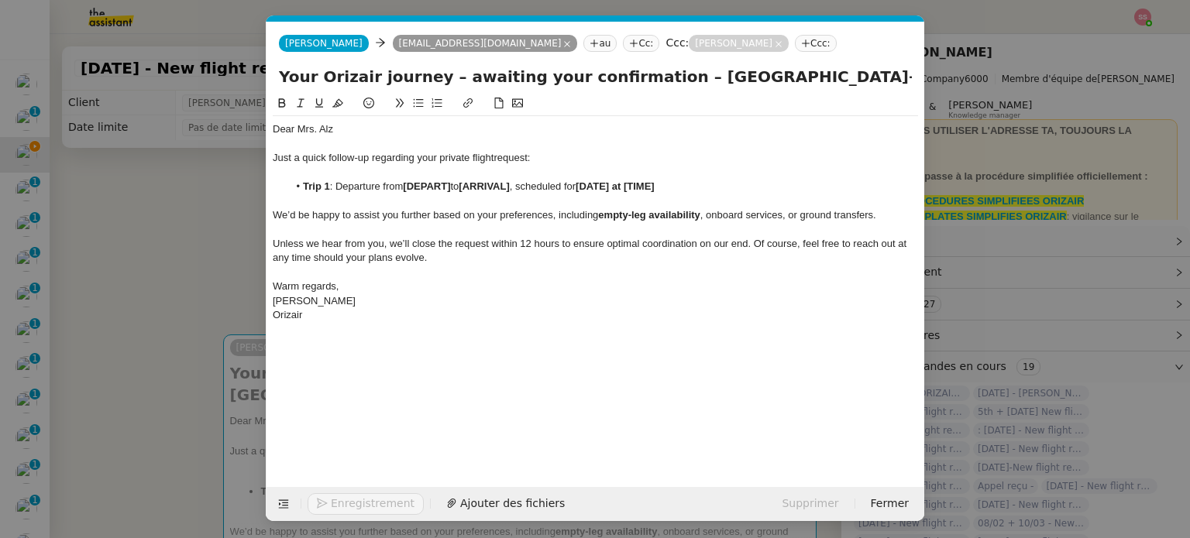
click at [248, 184] on nz-modal-container "relance Service Relance Bon de Commande LBP A utiliser dans le cadre de la proc…" at bounding box center [595, 269] width 1190 height 538
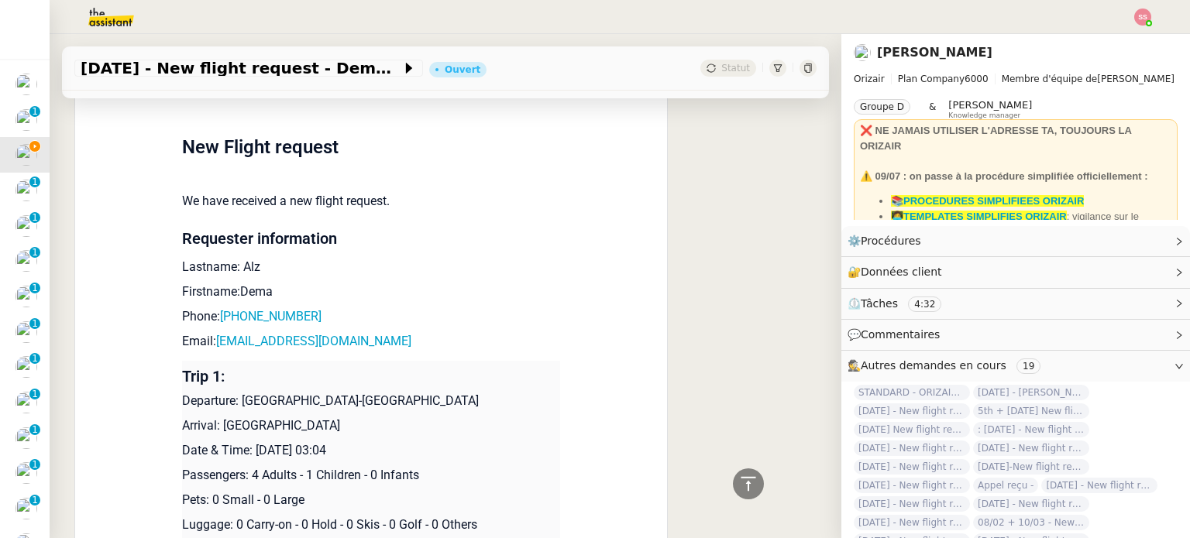
scroll to position [1782, 0]
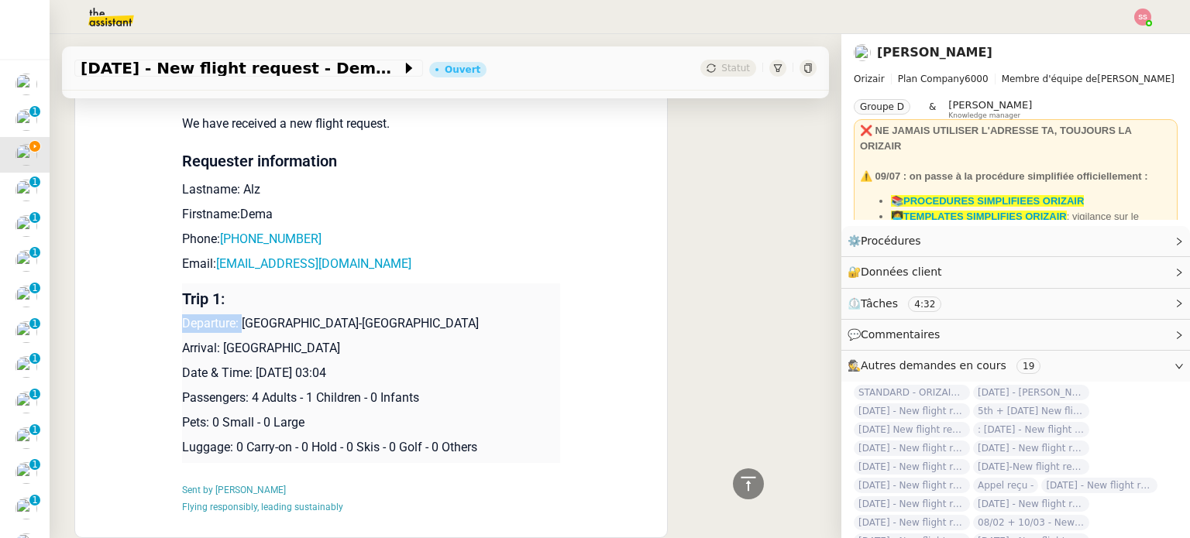
drag, startPoint x: 236, startPoint y: 321, endPoint x: 413, endPoint y: 298, distance: 178.9
click at [413, 298] on td "Trip 1: Departure: [GEOGRAPHIC_DATA]-[GEOGRAPHIC_DATA] Arrival: [GEOGRAPHIC_DAT…" at bounding box center [371, 374] width 378 height 180
click at [414, 298] on p "Trip 1:" at bounding box center [371, 299] width 378 height 19
click at [411, 301] on p "Trip 1:" at bounding box center [371, 299] width 378 height 19
drag, startPoint x: 375, startPoint y: 314, endPoint x: 236, endPoint y: 316, distance: 139.5
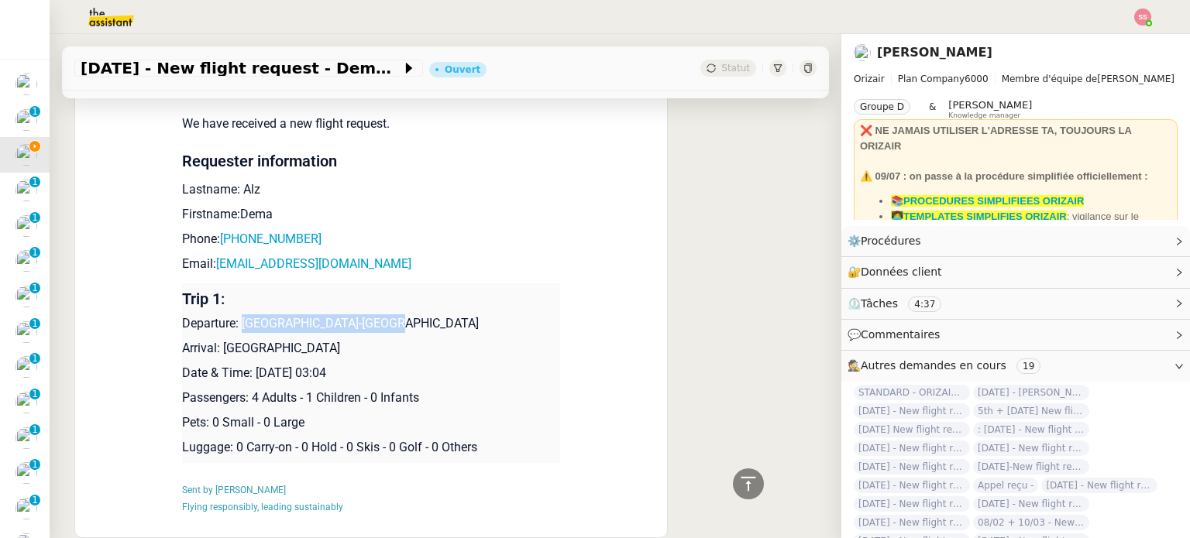
click at [236, 316] on p "Departure: [GEOGRAPHIC_DATA]-[GEOGRAPHIC_DATA]" at bounding box center [371, 324] width 378 height 19
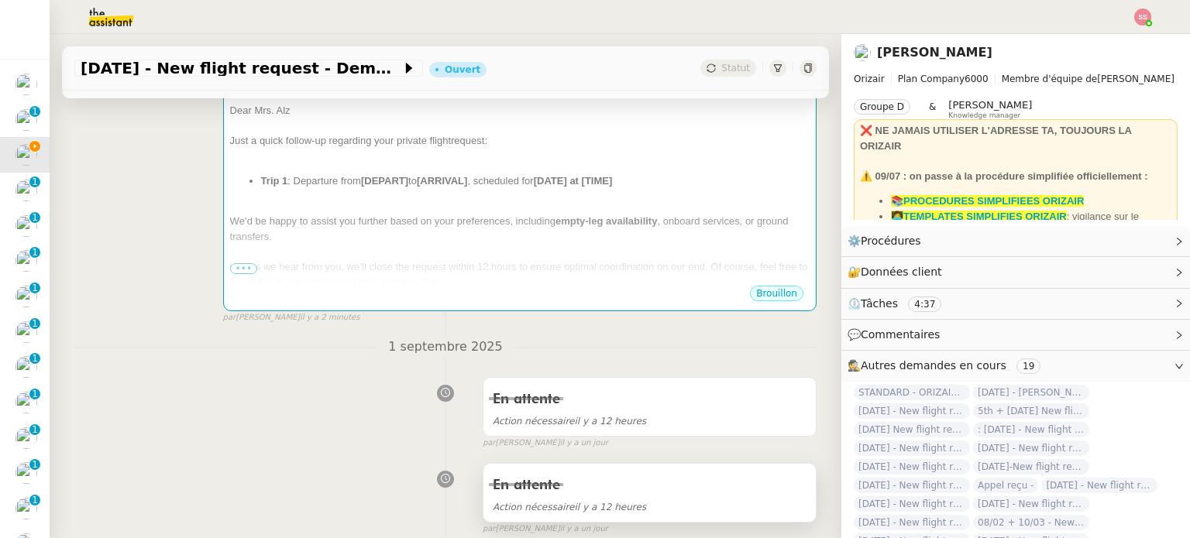
scroll to position [77, 0]
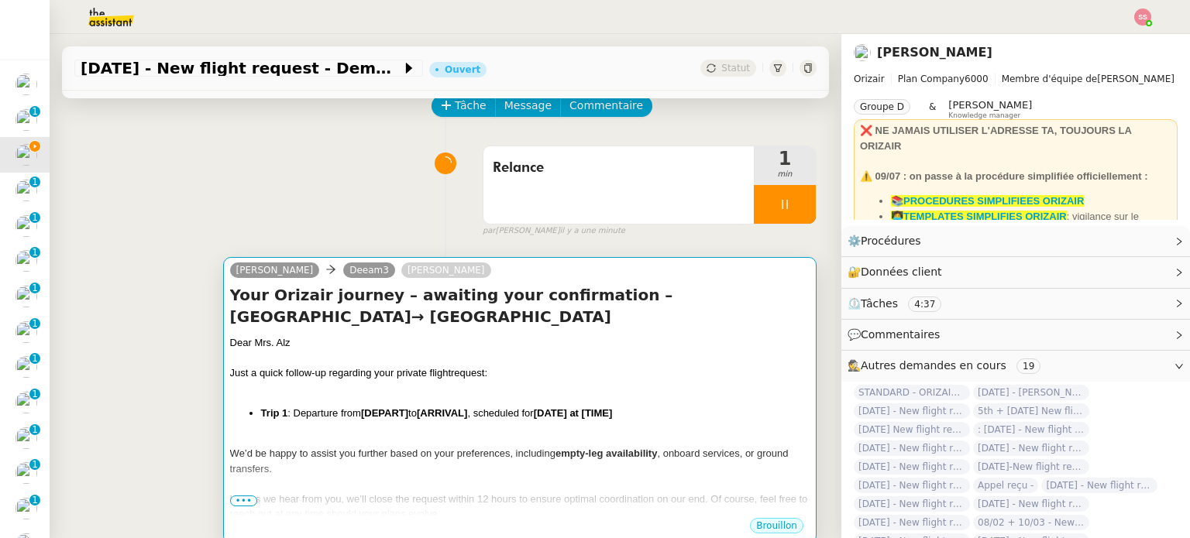
click at [404, 381] on div at bounding box center [519, 388] width 579 height 15
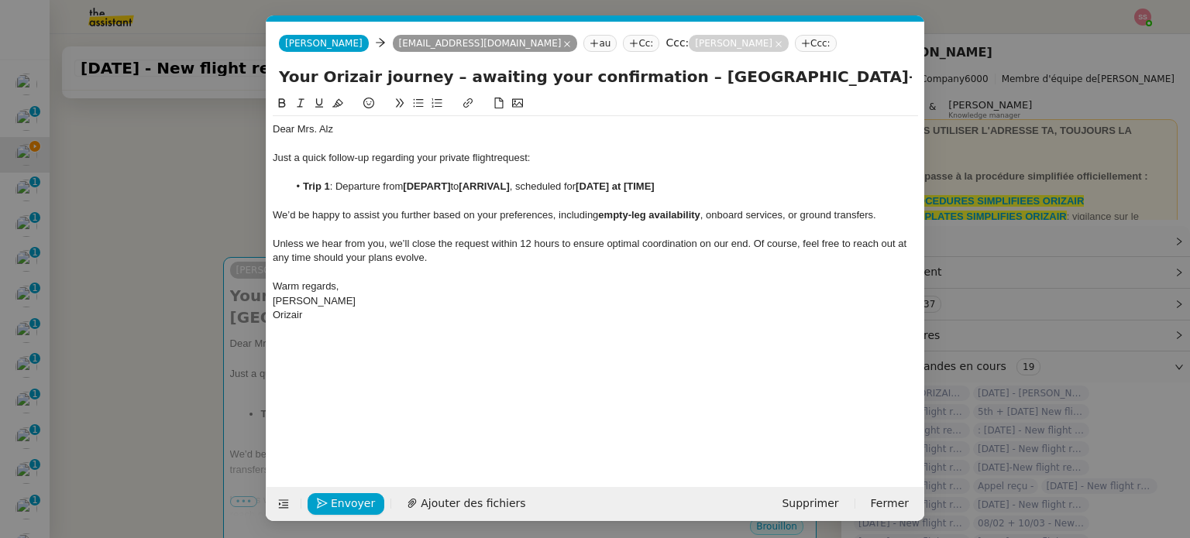
scroll to position [0, 70]
drag, startPoint x: 453, startPoint y: 187, endPoint x: 407, endPoint y: 187, distance: 46.5
click at [407, 187] on li "Trip 1 : Departure from [DEPART] to [ARRIVAL] , scheduled for [DATE] at [TIME]" at bounding box center [603, 187] width 631 height 14
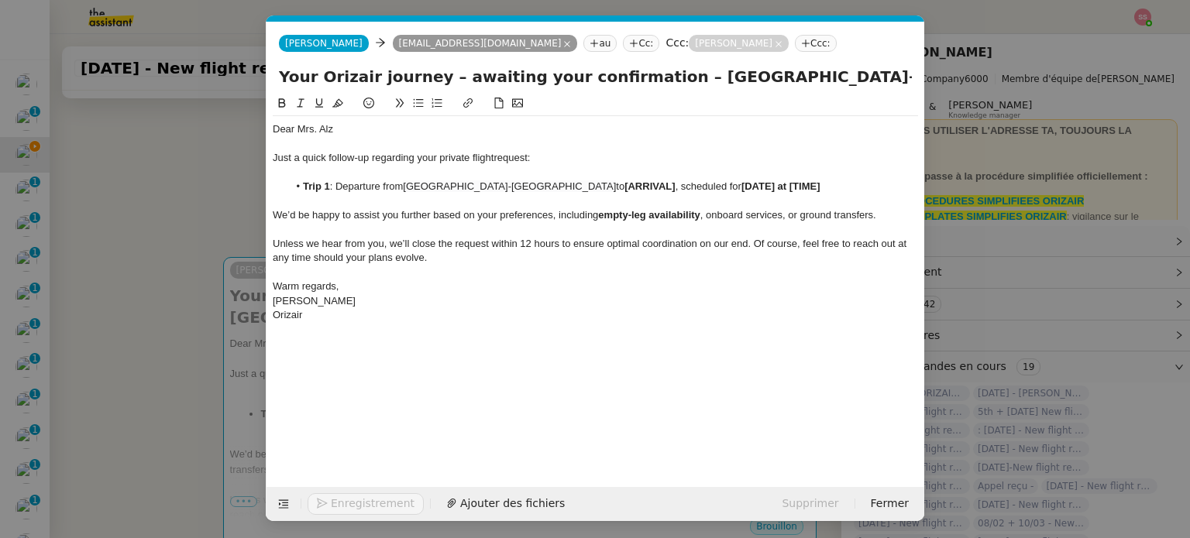
click at [177, 373] on nz-modal-container "relance Service Relance Bon de Commande LBP A utiliser dans le cadre de la proc…" at bounding box center [595, 269] width 1190 height 538
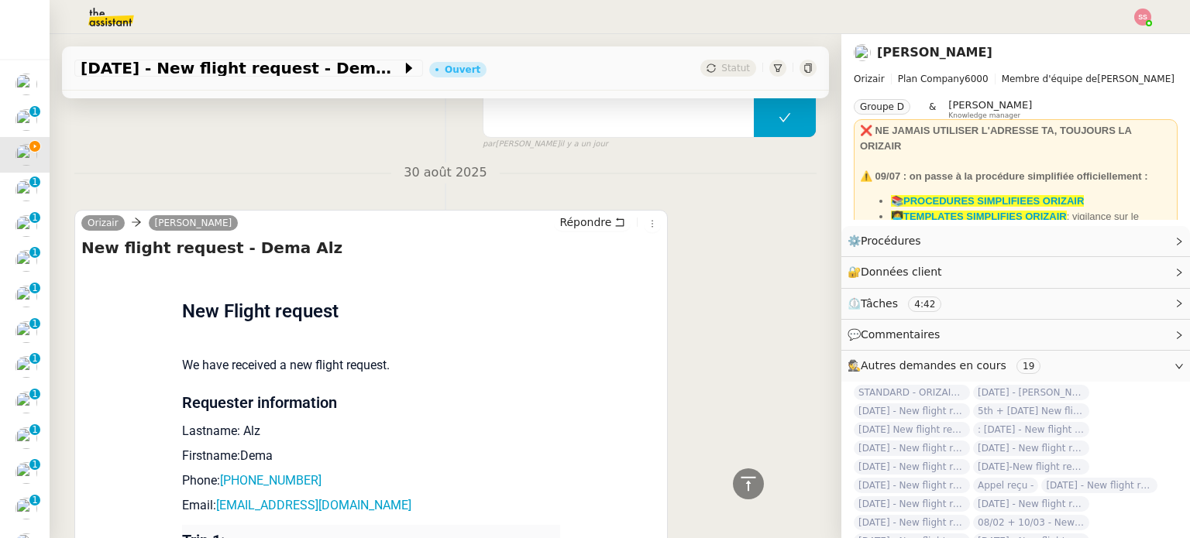
scroll to position [1780, 0]
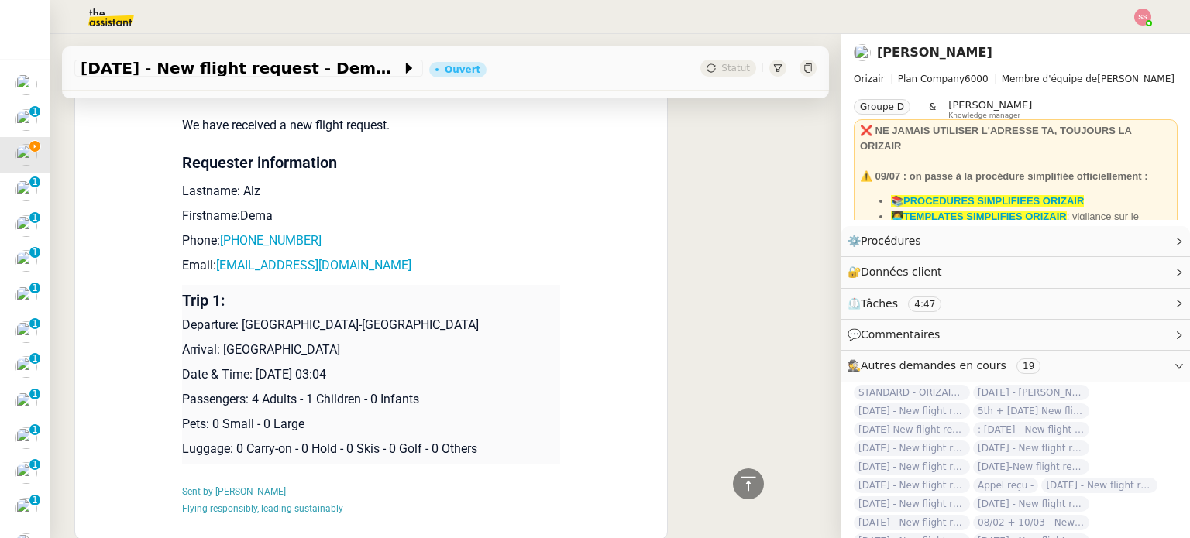
drag, startPoint x: 214, startPoint y: 345, endPoint x: 387, endPoint y: 332, distance: 174.0
click at [387, 332] on td "Trip 1: Departure: [GEOGRAPHIC_DATA]-[GEOGRAPHIC_DATA] Arrival: [GEOGRAPHIC_DAT…" at bounding box center [371, 375] width 378 height 180
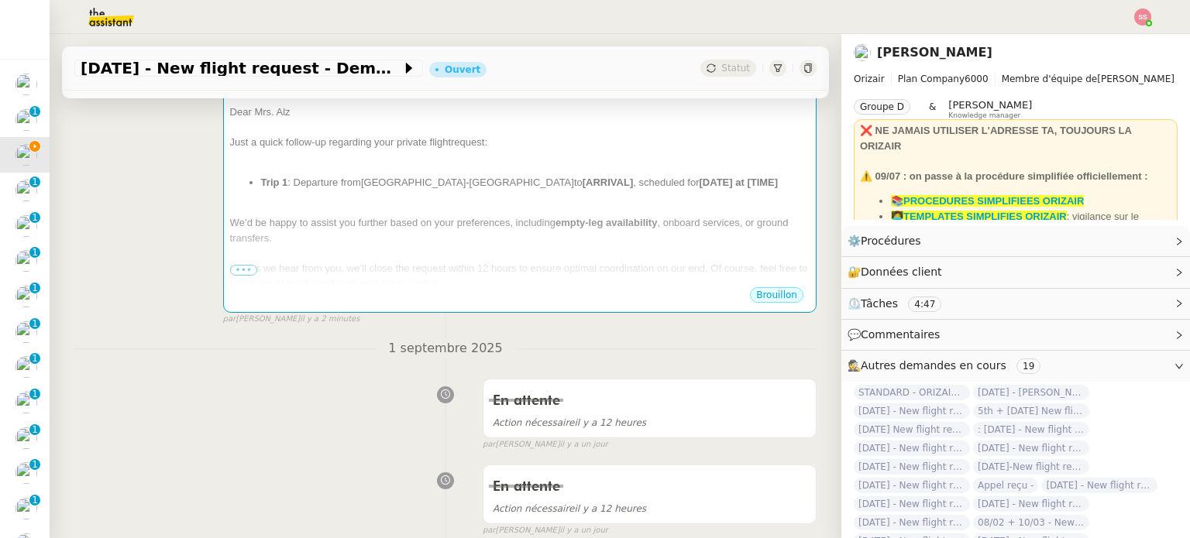
scroll to position [153, 0]
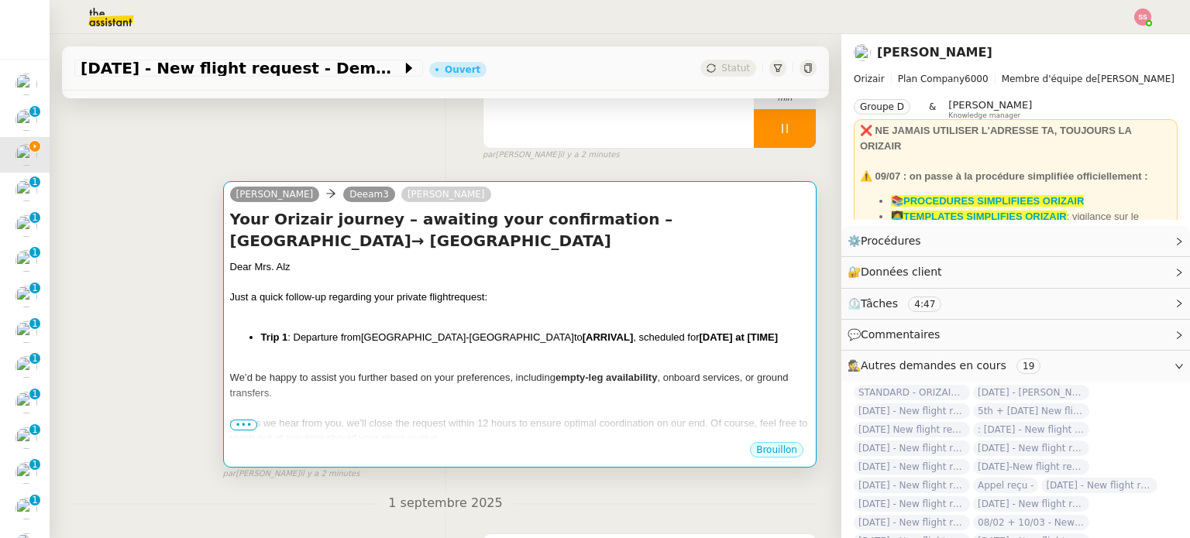
click at [483, 330] on div "Dear Mrs. Alz Just a quick follow-up regarding your private flight request: Tri…" at bounding box center [519, 383] width 579 height 247
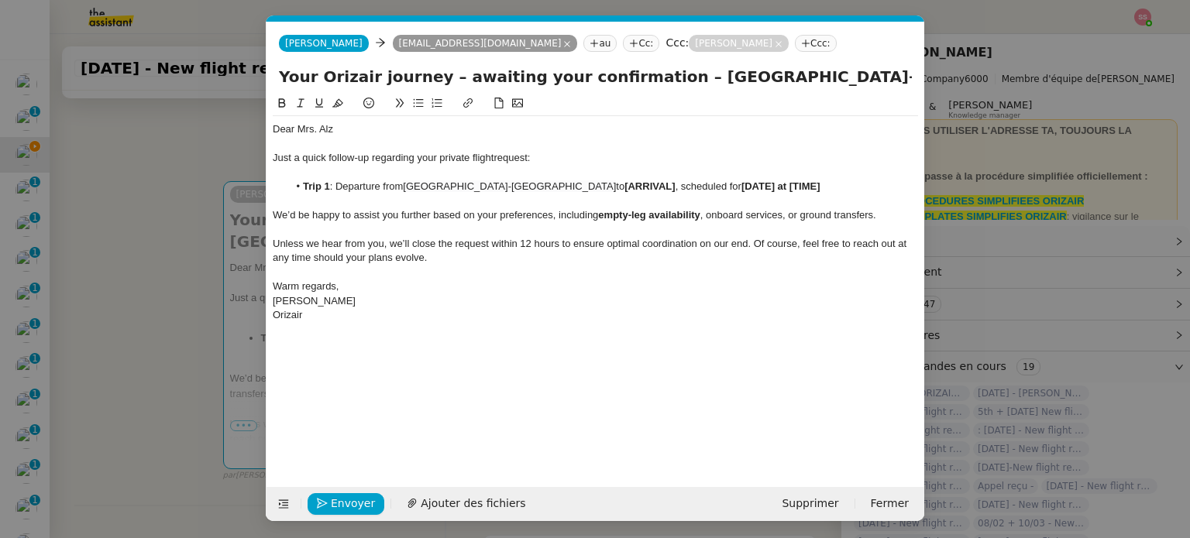
scroll to position [0, 70]
drag, startPoint x: 576, startPoint y: 185, endPoint x: 528, endPoint y: 184, distance: 48.8
click at [624, 184] on strong "[ARRIVAL]" at bounding box center [649, 187] width 50 height 12
click at [199, 338] on nz-modal-container "relance Service Relance Bon de Commande LBP A utiliser dans le cadre de la proc…" at bounding box center [595, 269] width 1190 height 538
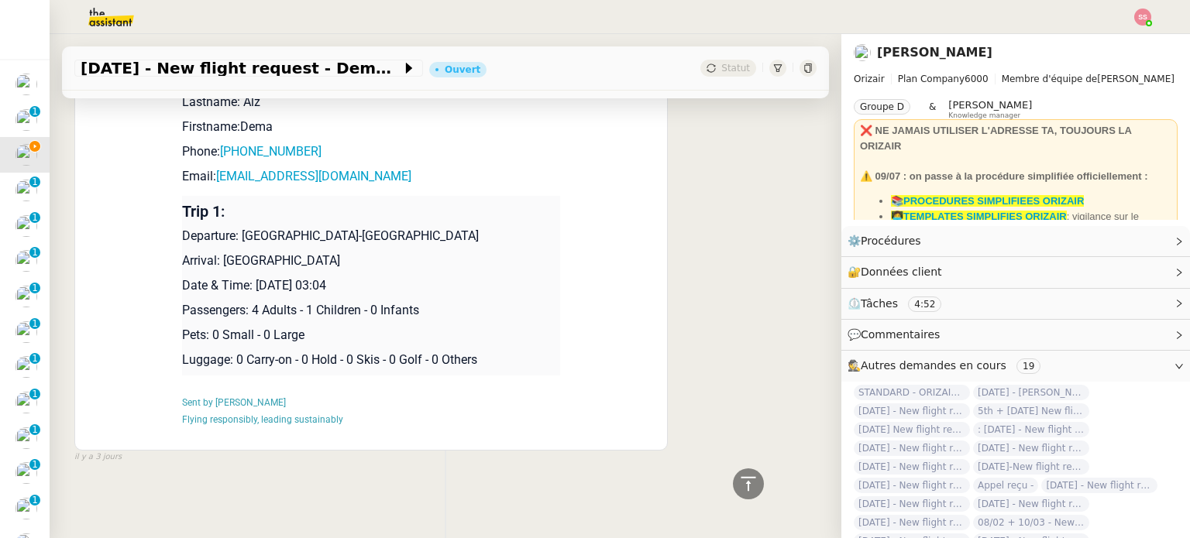
scroll to position [1872, 0]
drag, startPoint x: 250, startPoint y: 278, endPoint x: 406, endPoint y: 265, distance: 156.3
click at [406, 265] on td "Trip 1: Departure: [GEOGRAPHIC_DATA]-[GEOGRAPHIC_DATA] Arrival: [GEOGRAPHIC_DAT…" at bounding box center [371, 286] width 378 height 180
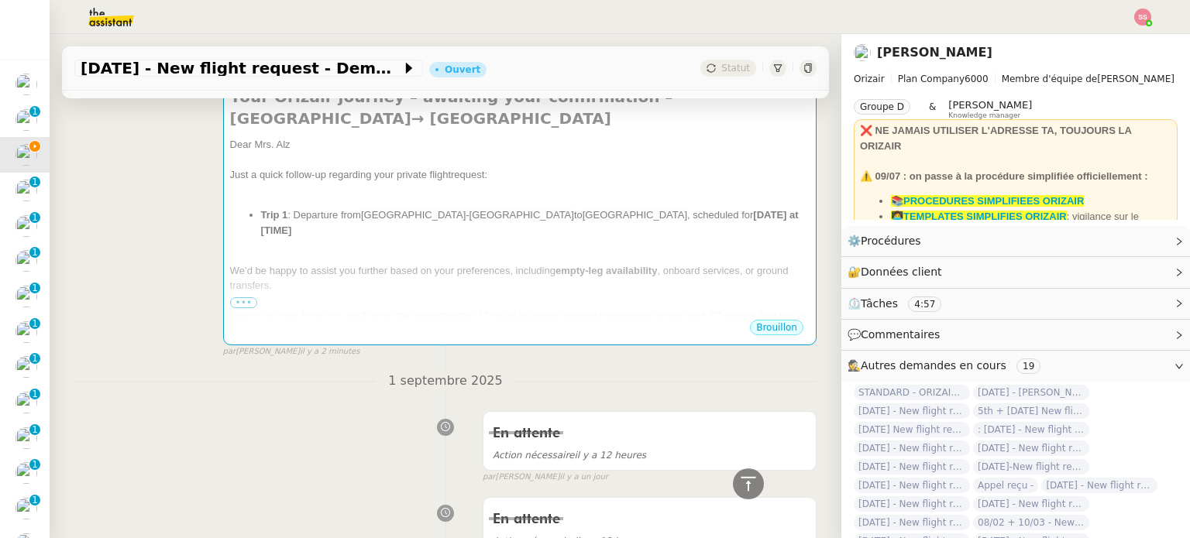
scroll to position [168, 0]
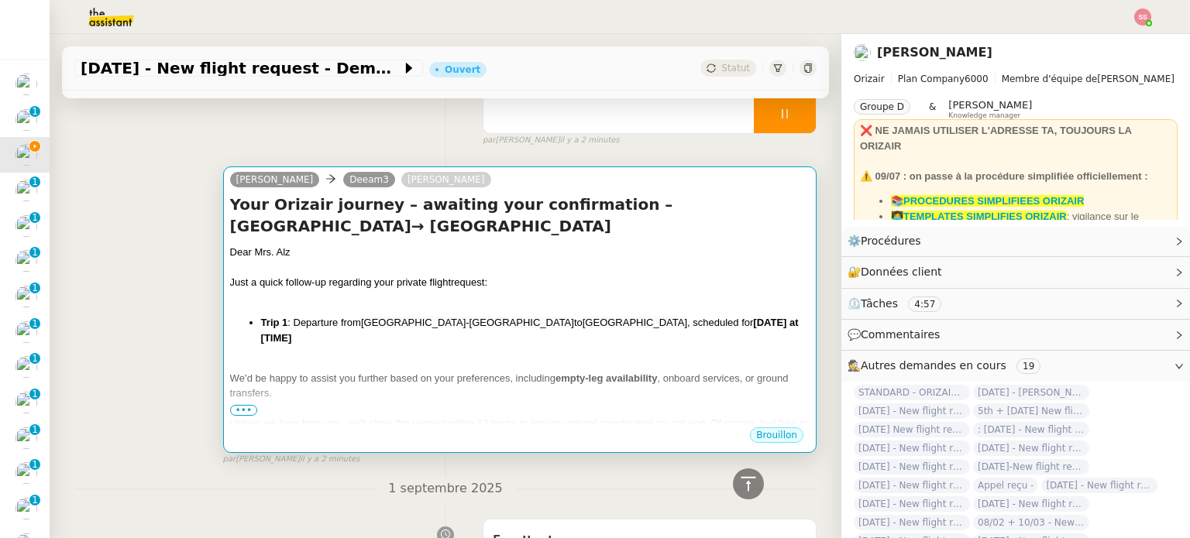
click at [432, 289] on div "Dear Mrs. Alz Just a quick follow-up regarding your private flight request: Tri…" at bounding box center [519, 376] width 579 height 262
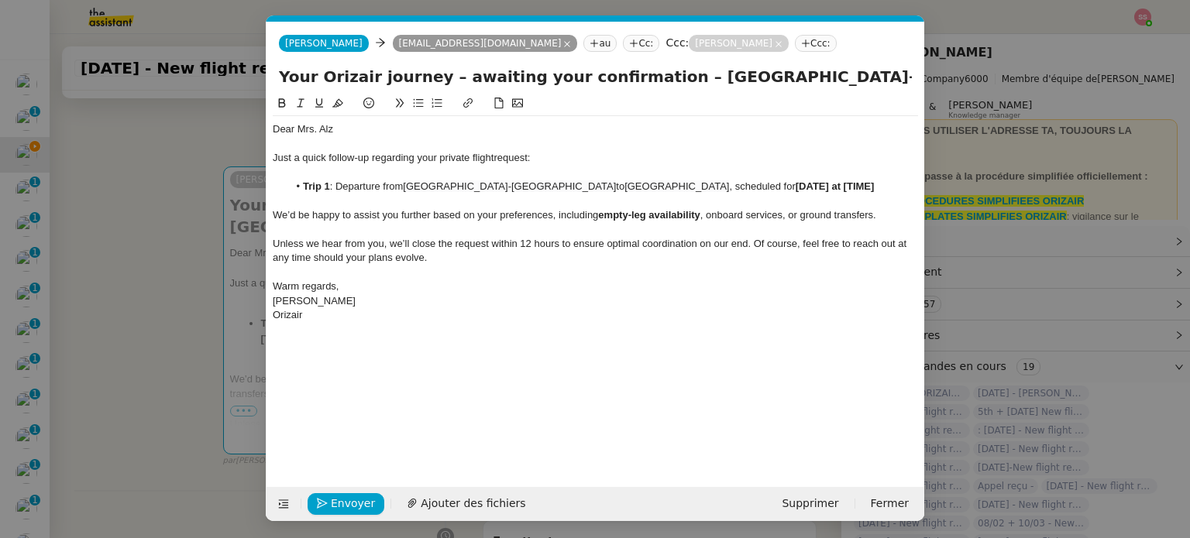
scroll to position [0, 70]
drag, startPoint x: 807, startPoint y: 186, endPoint x: 708, endPoint y: 182, distance: 99.2
click at [708, 182] on li "Trip 1 : Departure from [GEOGRAPHIC_DATA] to [GEOGRAPHIC_DATA] , scheduled for …" at bounding box center [603, 187] width 631 height 14
click at [366, 500] on span "Envoyer" at bounding box center [353, 504] width 44 height 18
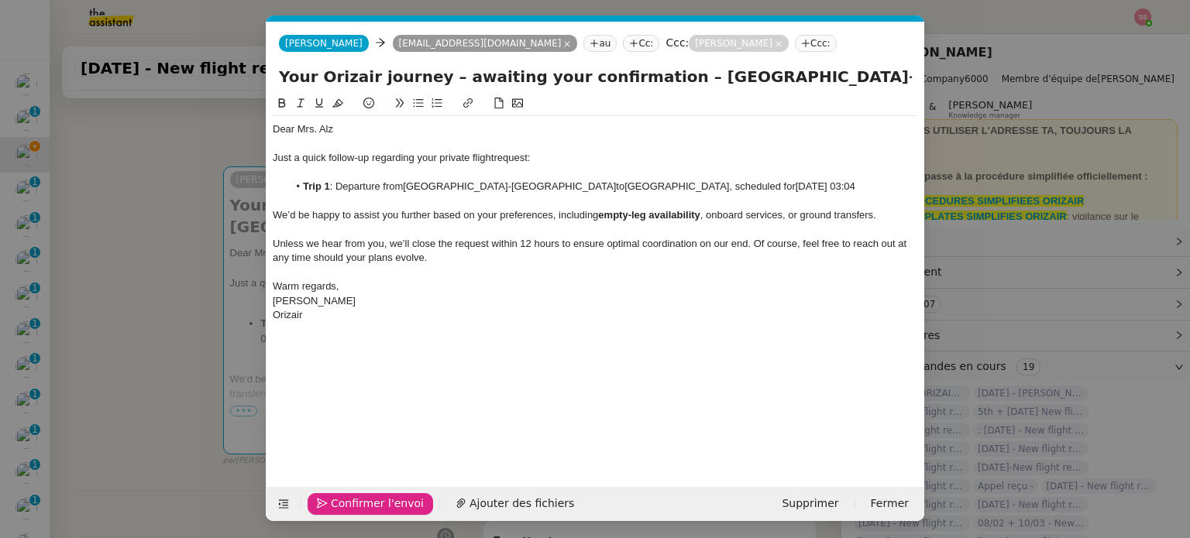
click at [366, 500] on span "Confirmer l'envoi" at bounding box center [377, 504] width 93 height 18
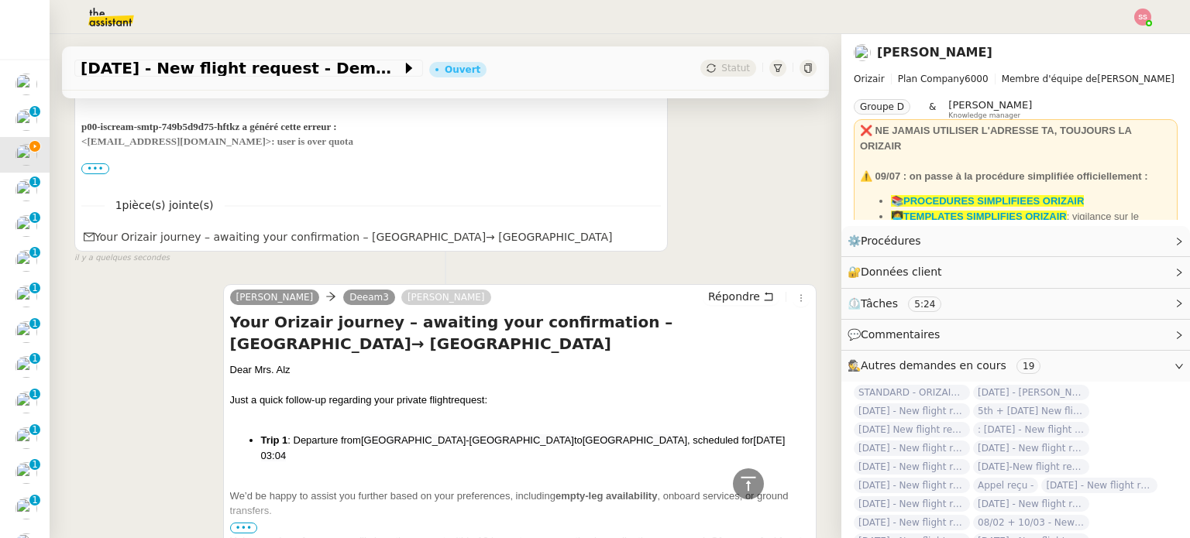
scroll to position [168, 0]
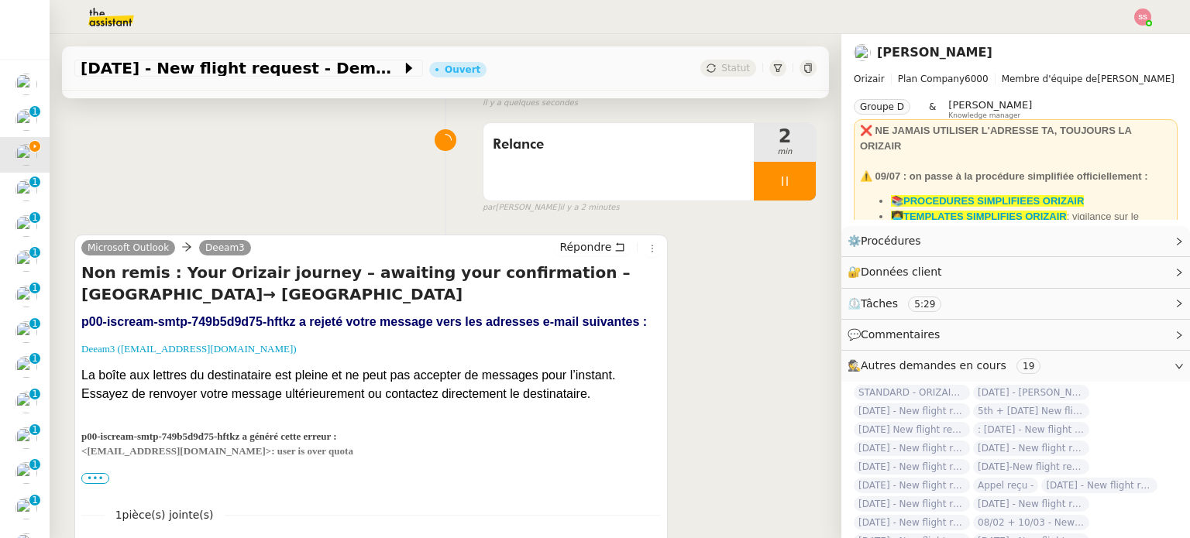
click at [781, 181] on div at bounding box center [785, 181] width 62 height 39
click at [794, 181] on icon at bounding box center [800, 181] width 12 height 12
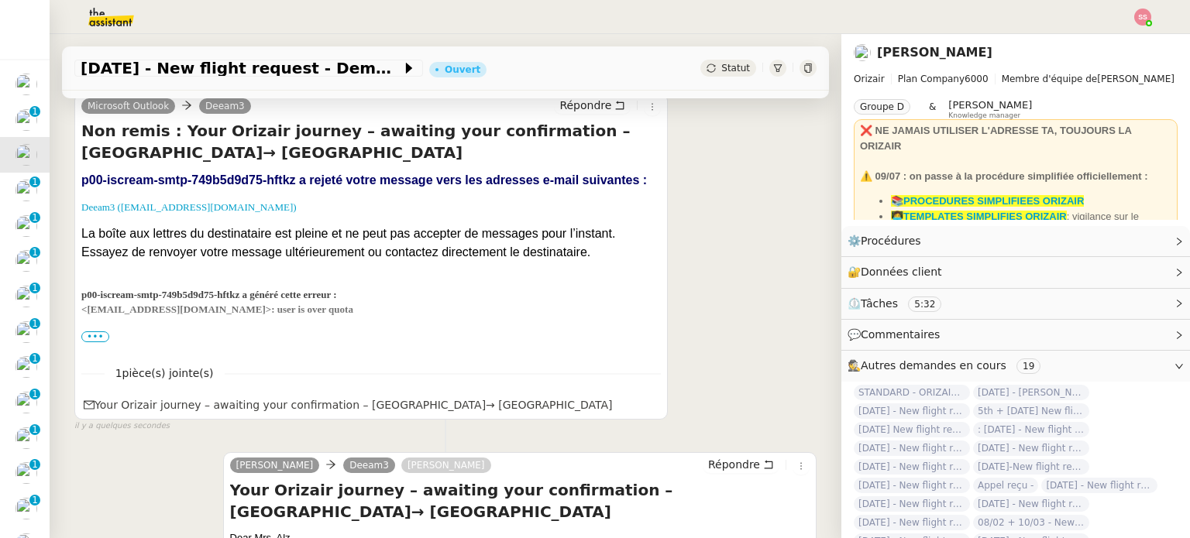
scroll to position [77, 0]
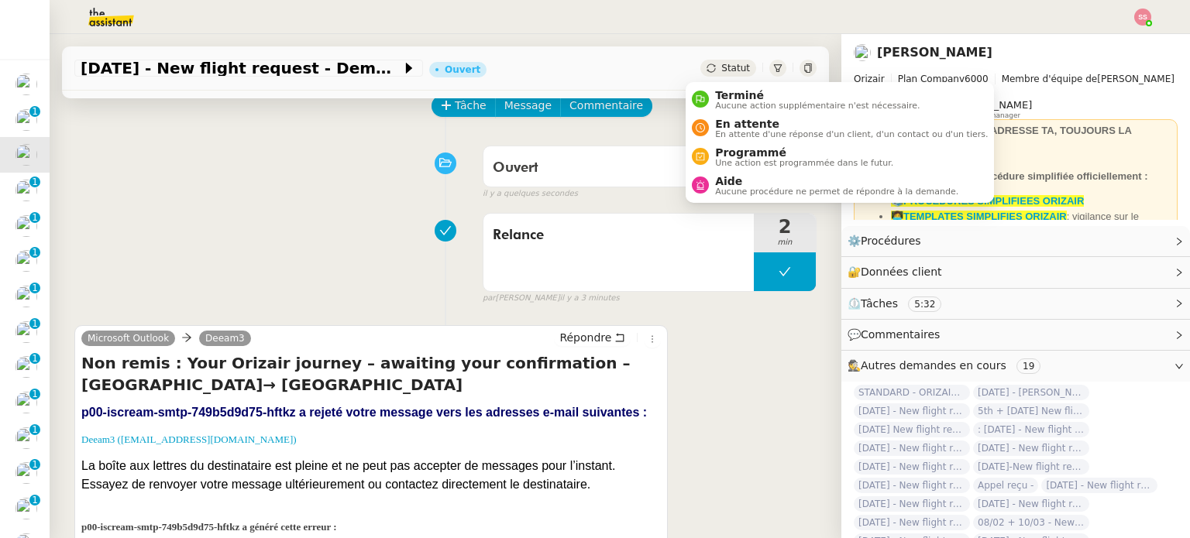
click at [721, 67] on span "Statut" at bounding box center [735, 68] width 29 height 11
click at [724, 130] on span "En attente d'une réponse d'un client, d'un contact ou d'un tiers." at bounding box center [851, 134] width 273 height 9
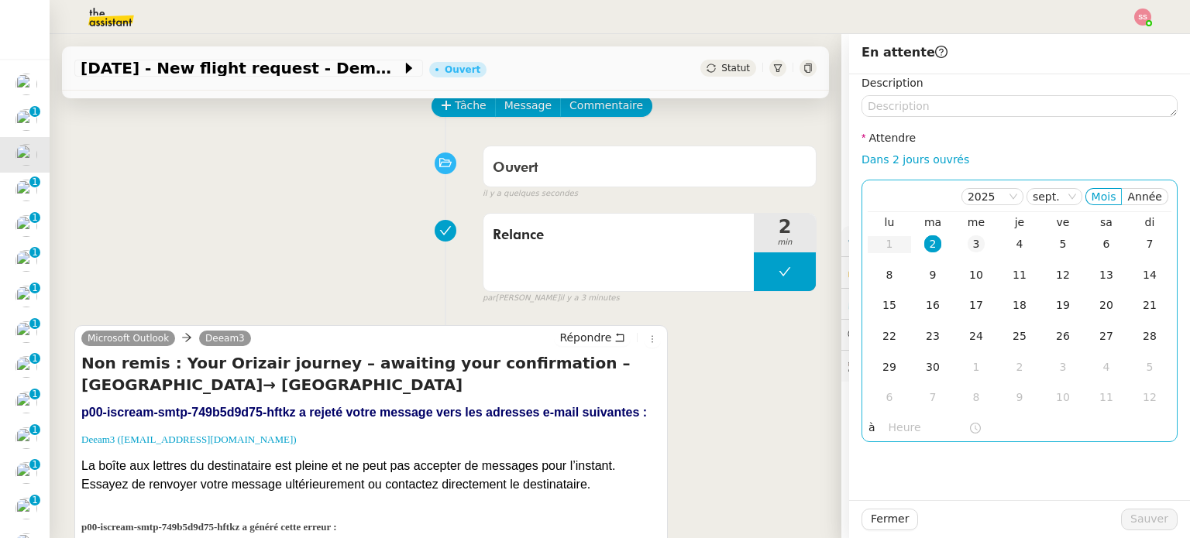
click at [968, 241] on div "3" at bounding box center [976, 244] width 17 height 17
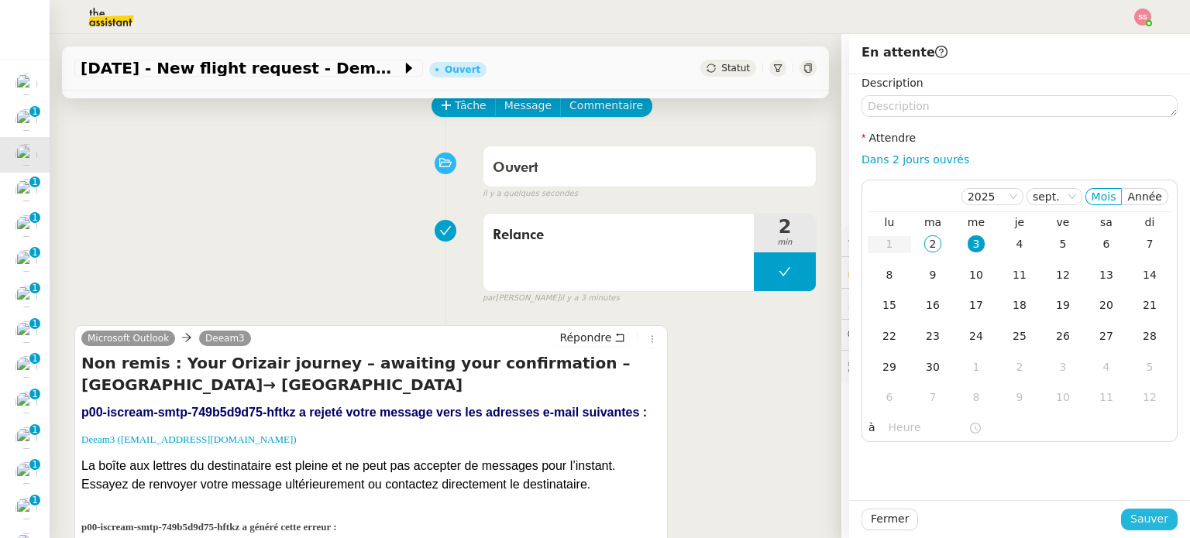
click at [1141, 517] on span "Sauver" at bounding box center [1149, 520] width 38 height 18
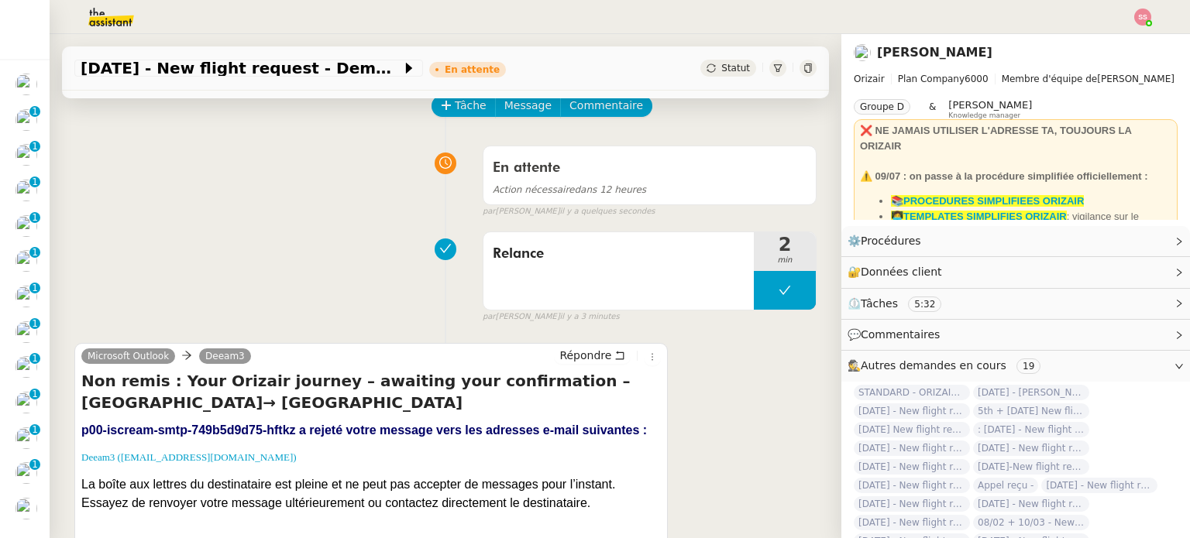
click at [1134, 14] on img at bounding box center [1142, 17] width 17 height 17
click at [1077, 47] on span "Suivi" at bounding box center [1079, 44] width 44 height 14
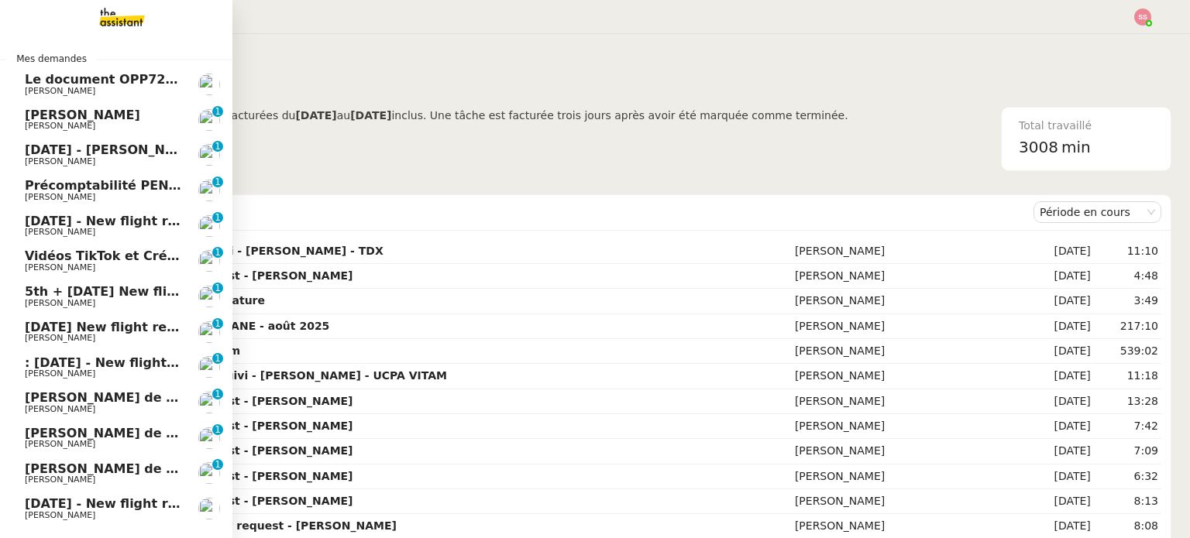
click at [127, 145] on span "[DATE] - [PERSON_NAME]" at bounding box center [113, 150] width 176 height 15
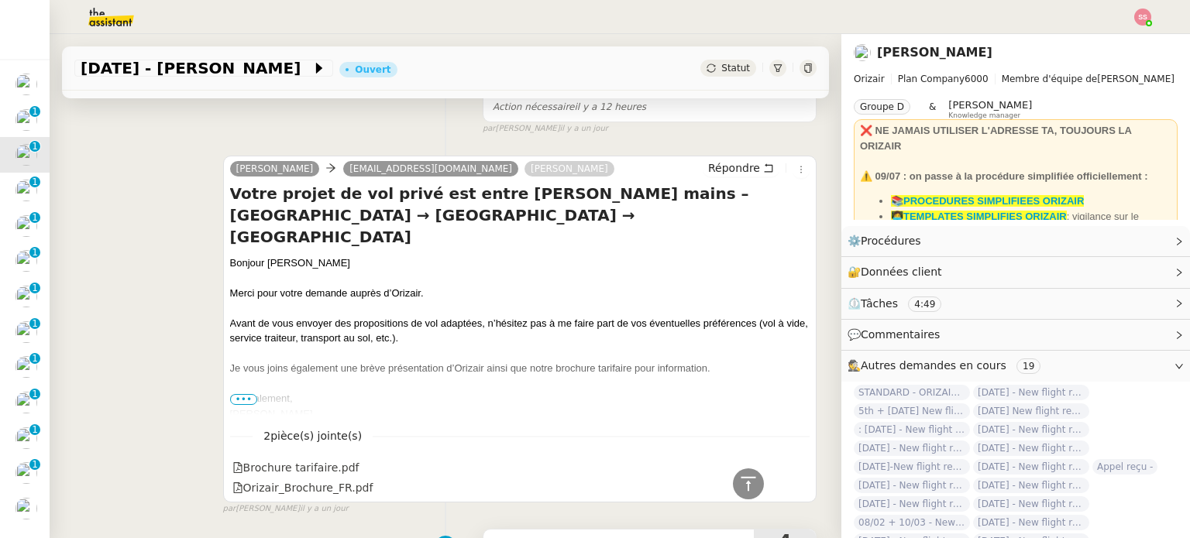
scroll to position [232, 0]
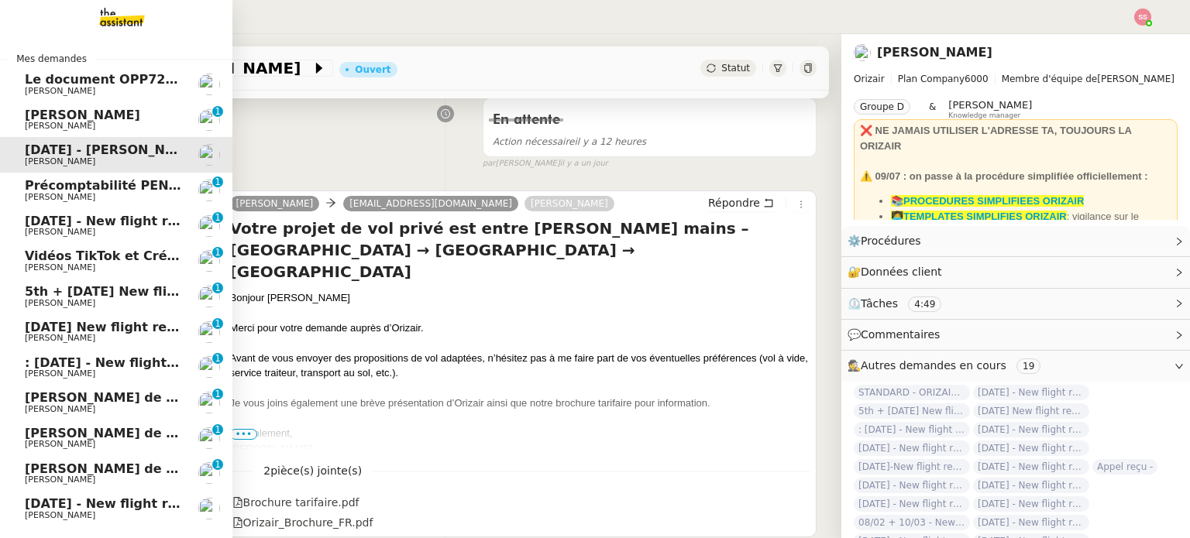
click at [115, 222] on span "[DATE] - New flight request - [PERSON_NAME]" at bounding box center [185, 221] width 320 height 15
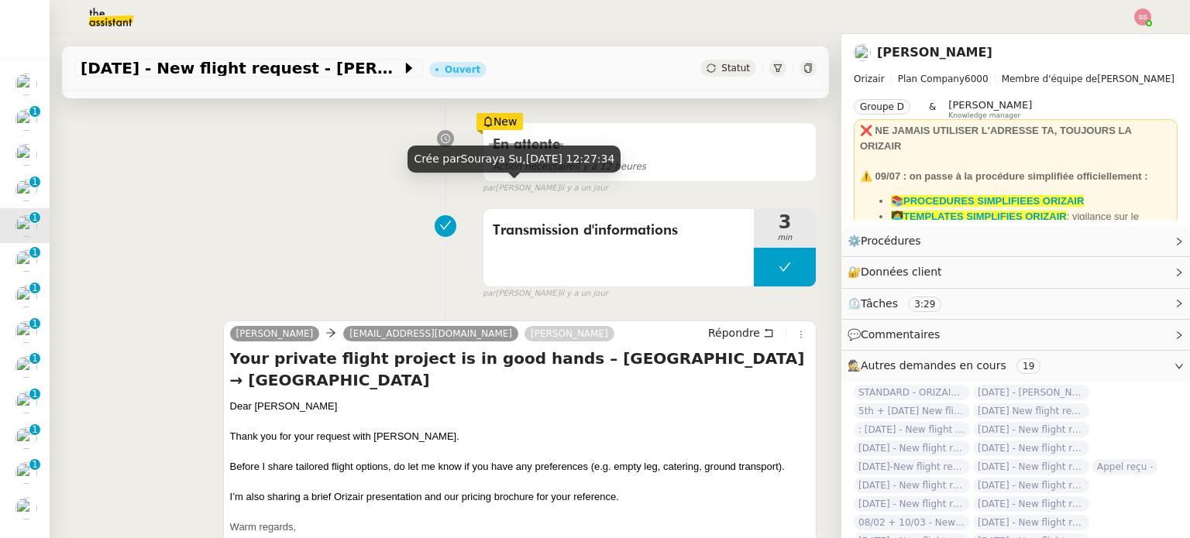
scroll to position [232, 0]
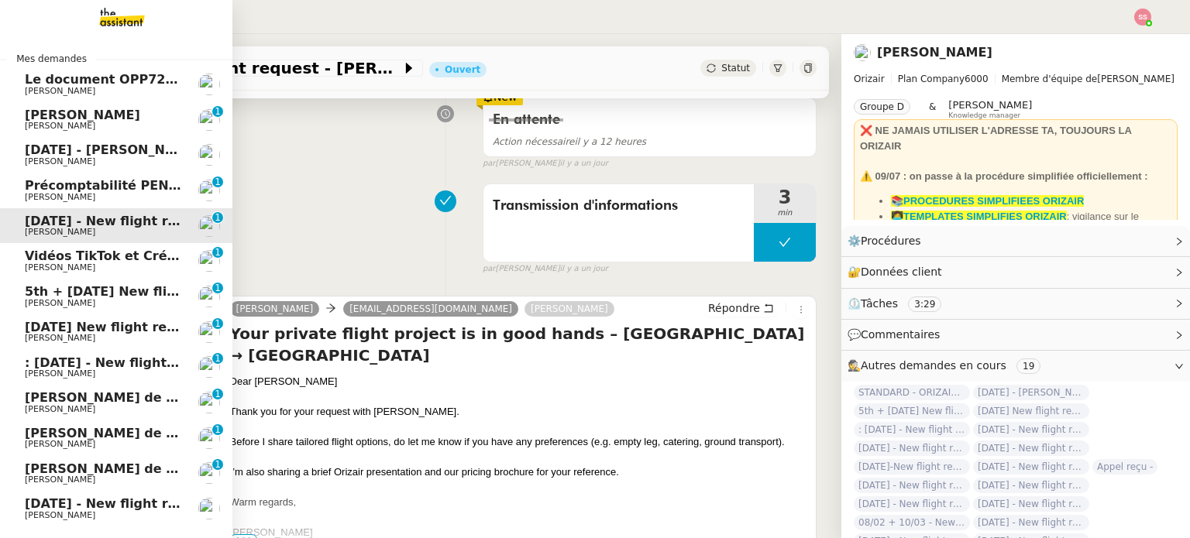
click at [125, 156] on span "[DATE] - [PERSON_NAME]" at bounding box center [113, 150] width 176 height 15
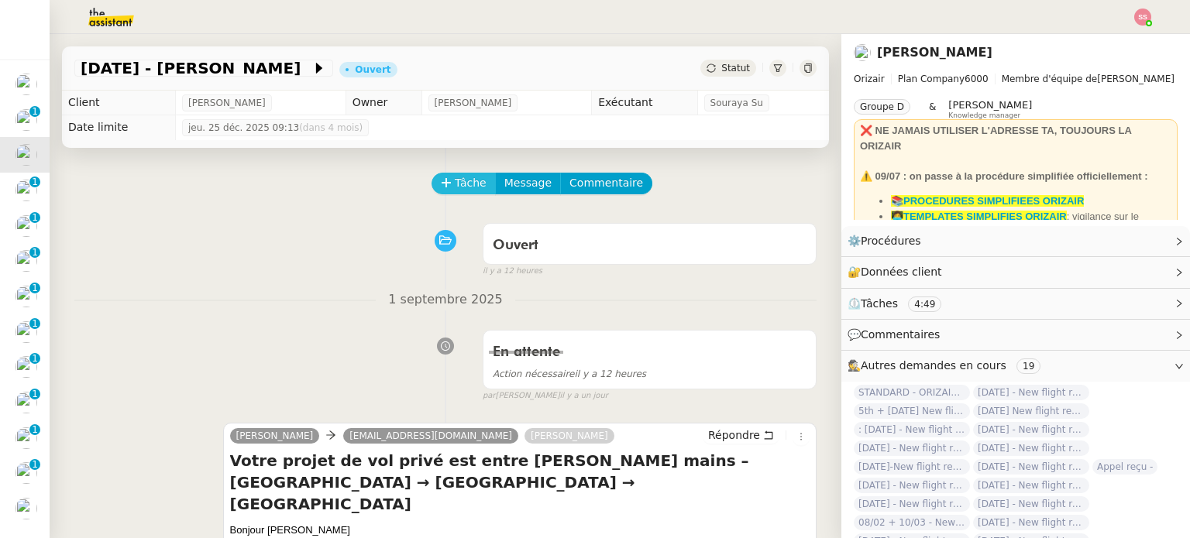
click at [466, 184] on span "Tâche" at bounding box center [471, 183] width 32 height 18
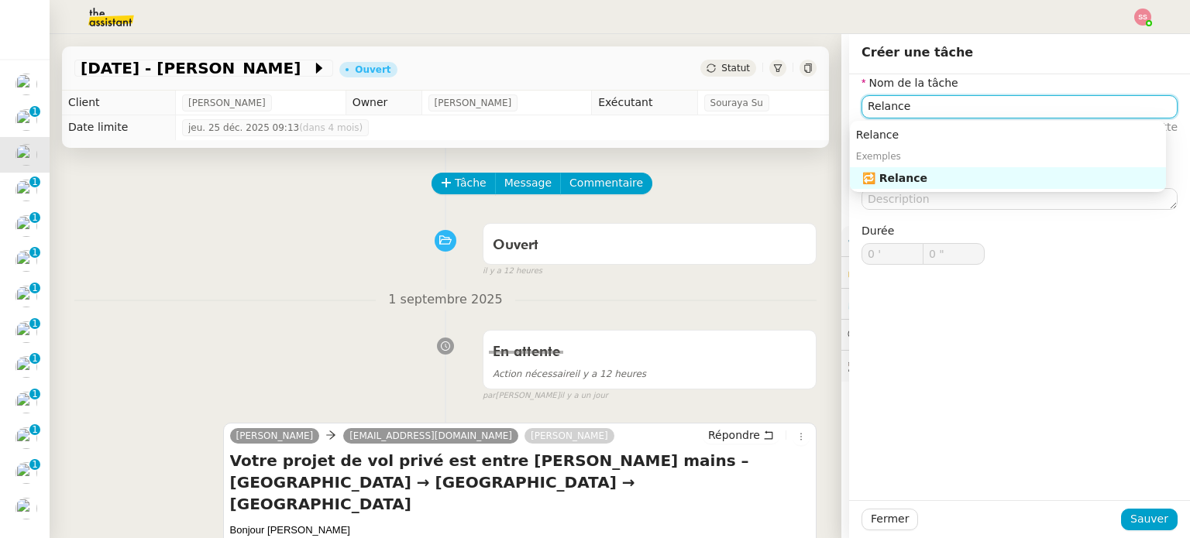
click at [907, 172] on div "🔁 Relance" at bounding box center [1010, 178] width 297 height 14
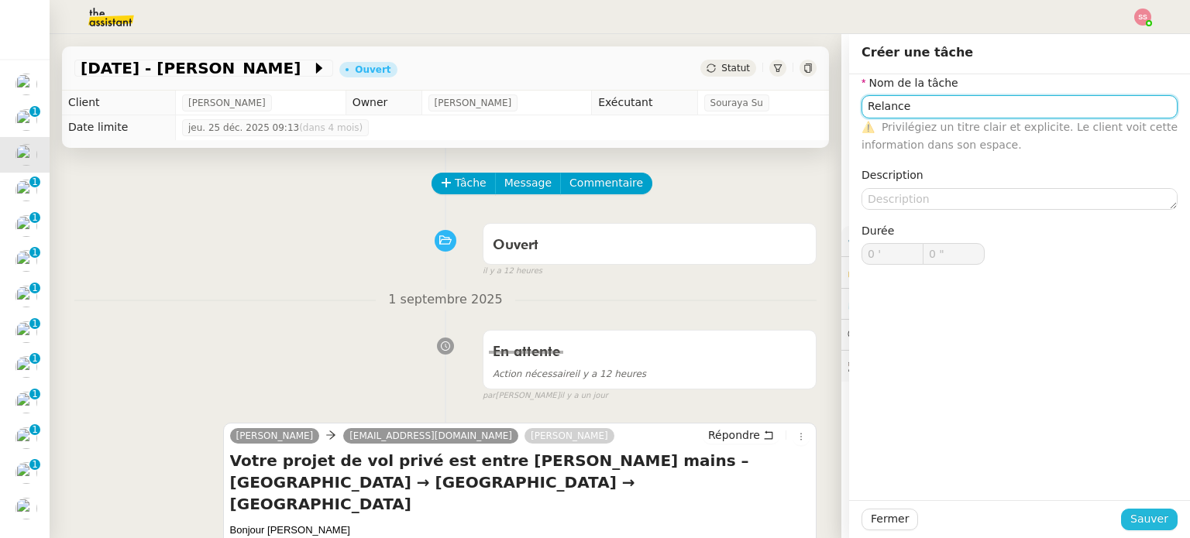
type input "Relance"
click at [1130, 522] on span "Sauver" at bounding box center [1149, 520] width 38 height 18
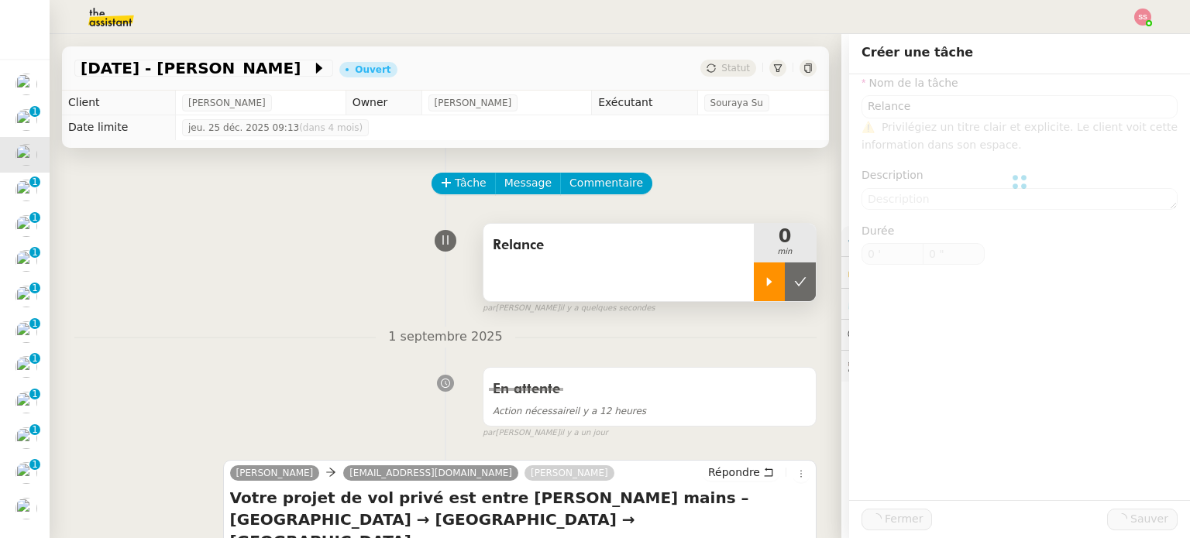
click at [763, 287] on icon at bounding box center [769, 282] width 12 height 12
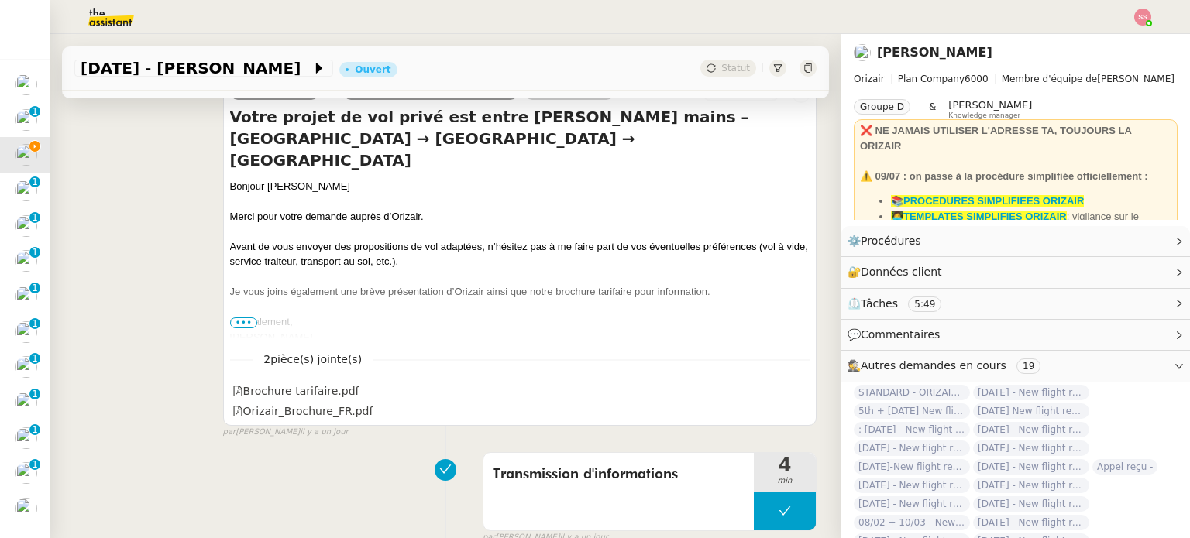
scroll to position [387, 0]
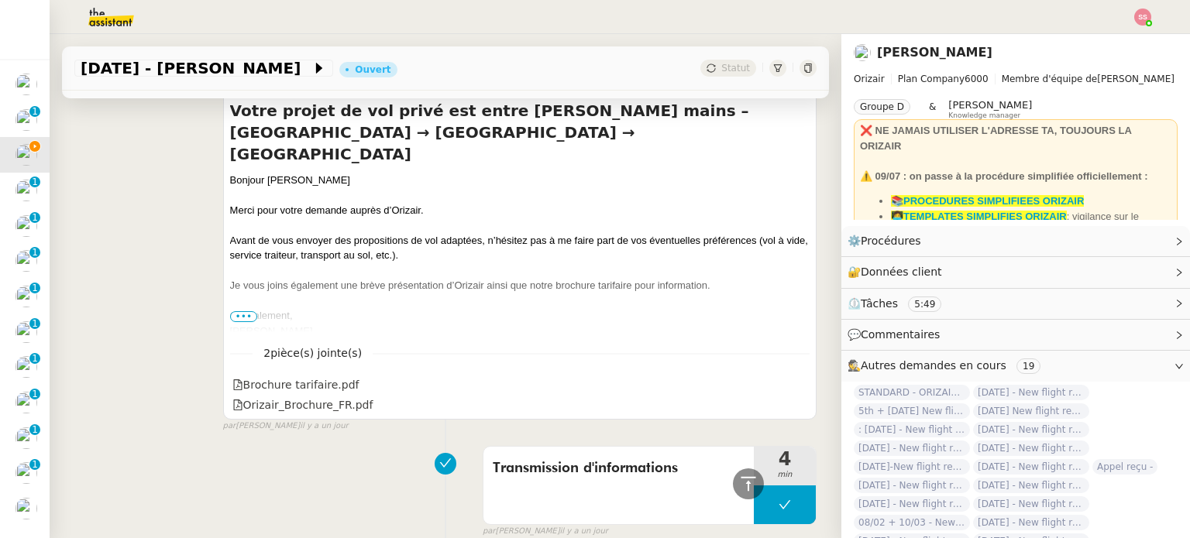
click at [240, 315] on span "•••" at bounding box center [244, 316] width 28 height 11
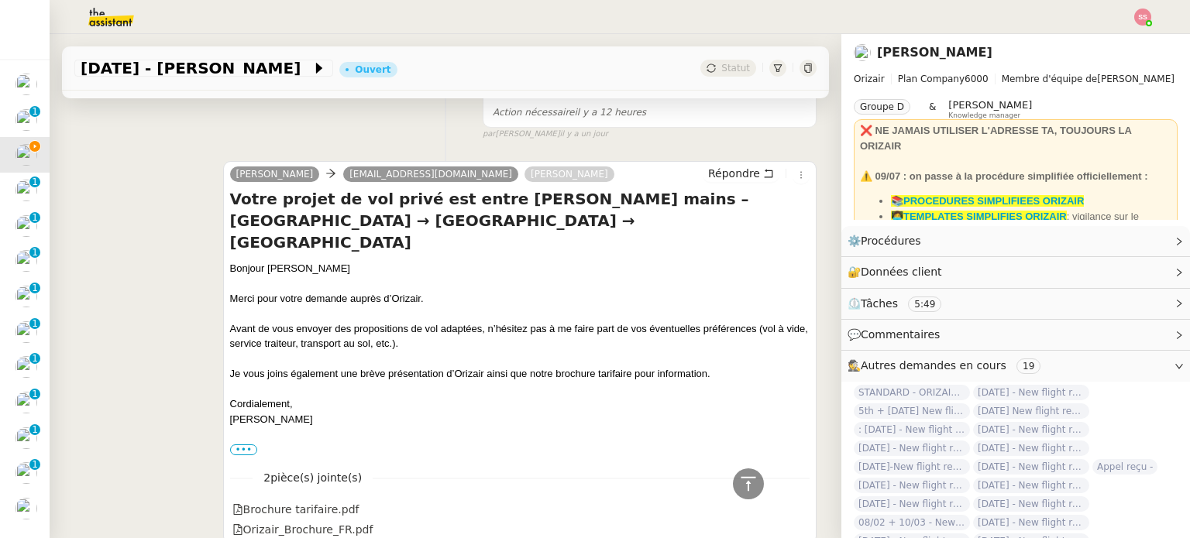
scroll to position [232, 0]
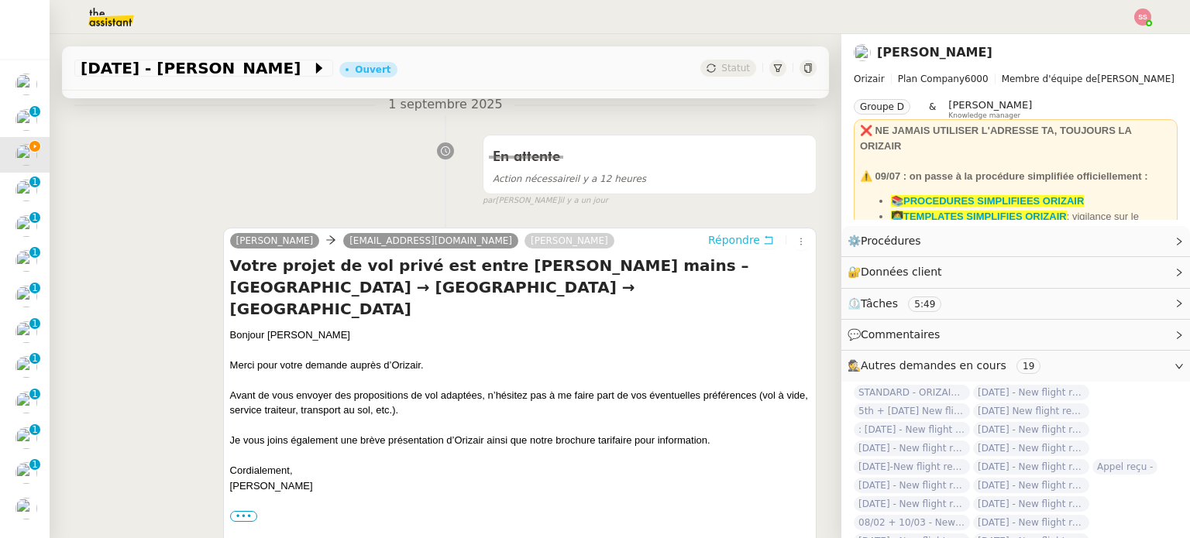
click at [721, 235] on span "Répondre" at bounding box center [734, 239] width 52 height 15
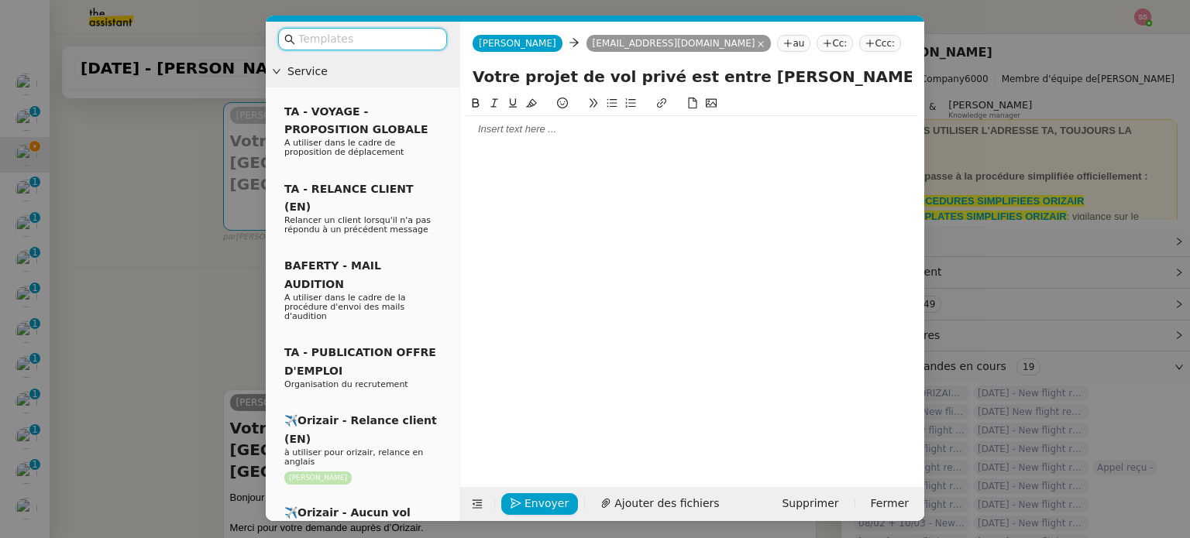
click at [859, 43] on nz-tag "Ccc:" at bounding box center [880, 43] width 42 height 17
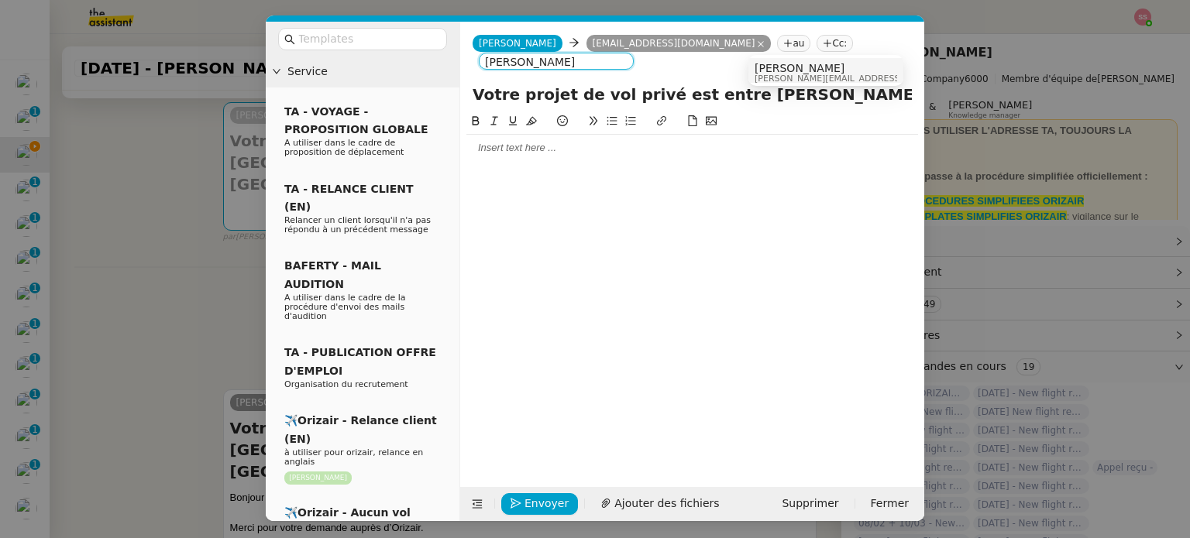
type input "[PERSON_NAME]"
click at [823, 66] on div "[PERSON_NAME] [PERSON_NAME][EMAIL_ADDRESS][DOMAIN_NAME]" at bounding box center [871, 72] width 232 height 21
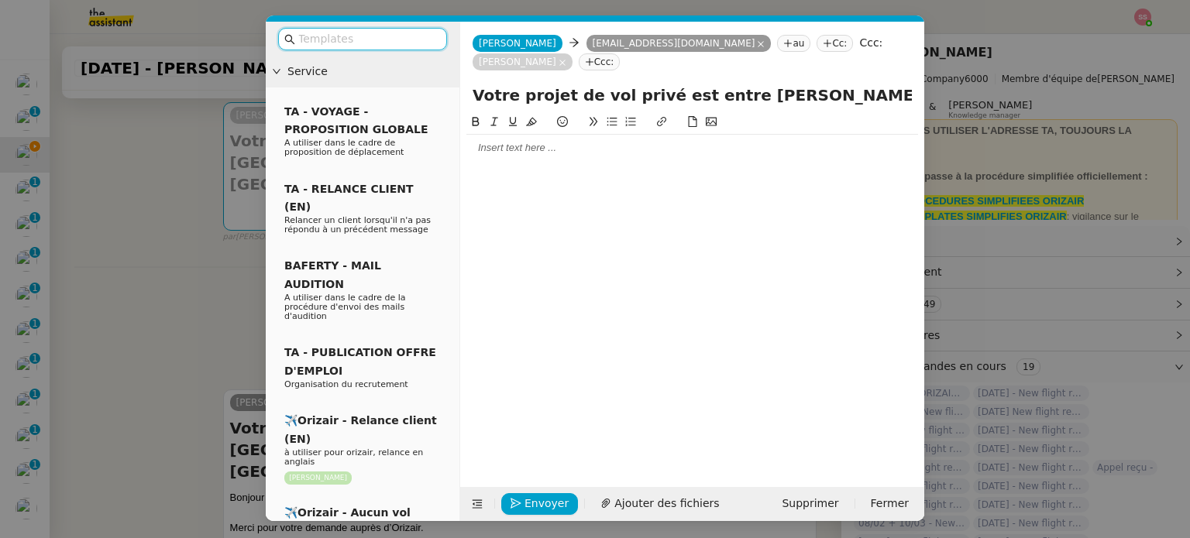
click at [423, 40] on input "text" at bounding box center [367, 39] width 139 height 18
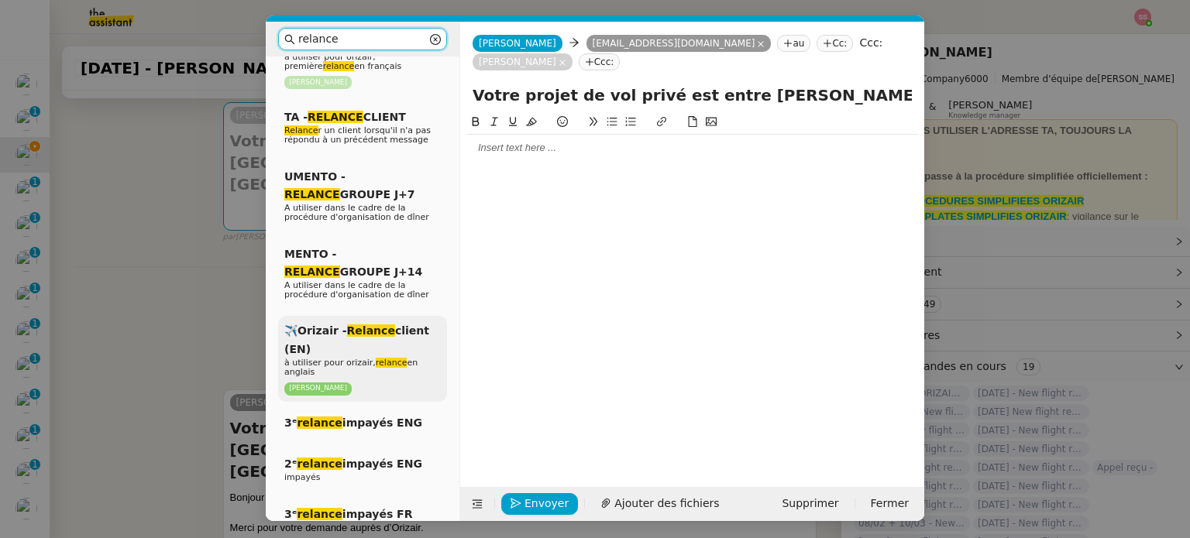
type input "relance"
click at [389, 358] on em "relance" at bounding box center [392, 363] width 32 height 10
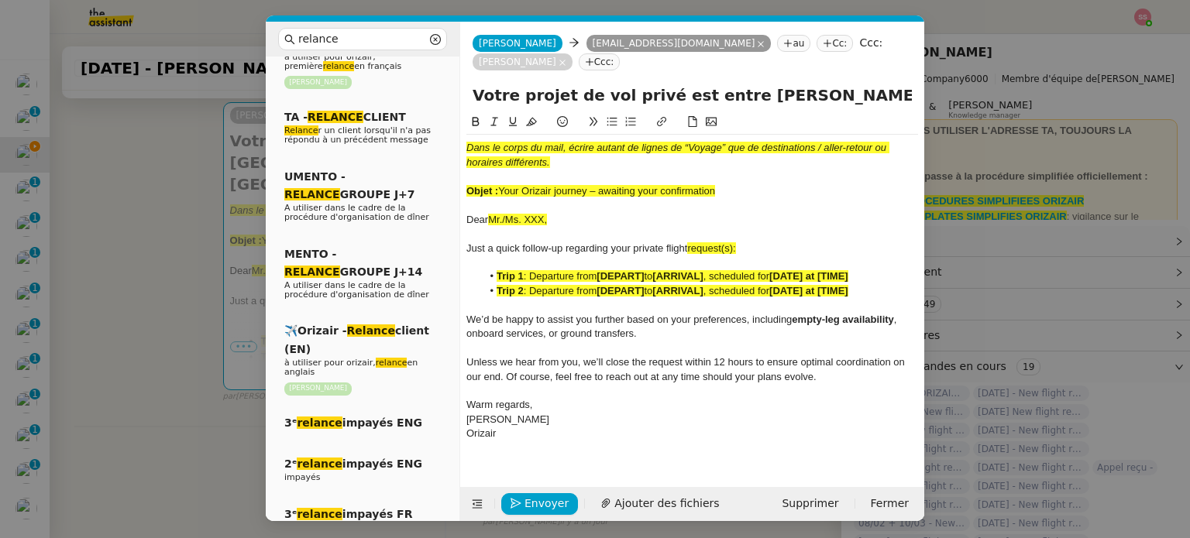
drag, startPoint x: 499, startPoint y: 174, endPoint x: 770, endPoint y: 179, distance: 271.2
click at [770, 184] on div "Objet : Your Orizair journey – awaiting your confirmation" at bounding box center [692, 191] width 452 height 14
drag, startPoint x: 846, startPoint y: 77, endPoint x: 378, endPoint y: 98, distance: 468.4
click at [376, 97] on nz-layout "relance Service Relance Bon de Commande LBP A utiliser dans le cadre de la proc…" at bounding box center [595, 272] width 658 height 500
paste input "Your Orizair journey – awaiting your confirmation"
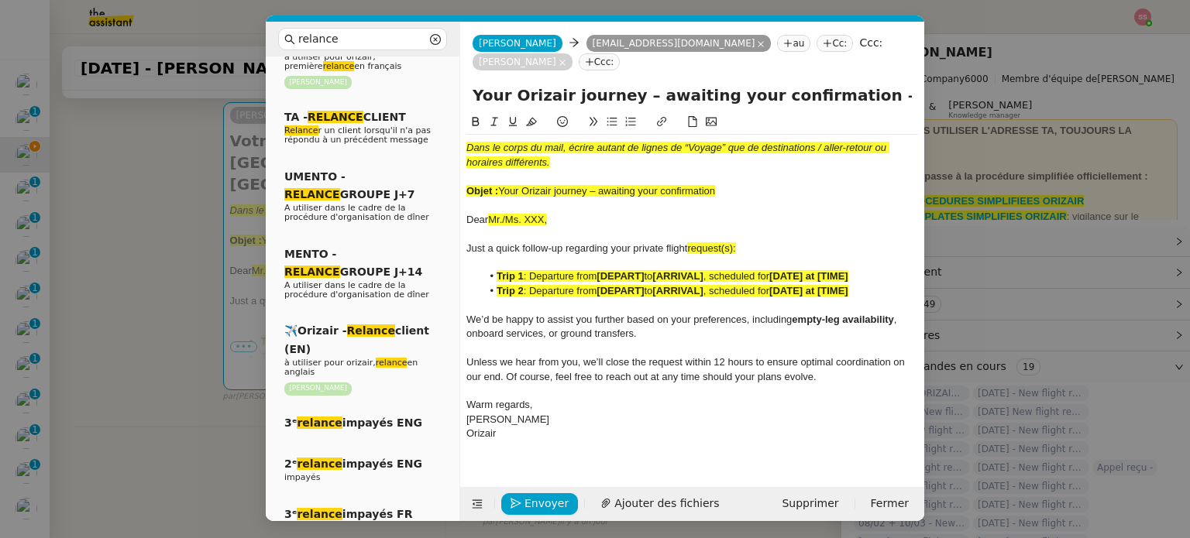
type input "Your Orizair journey – awaiting your confirmation – [GEOGRAPHIC_DATA] → [GEOGRA…"
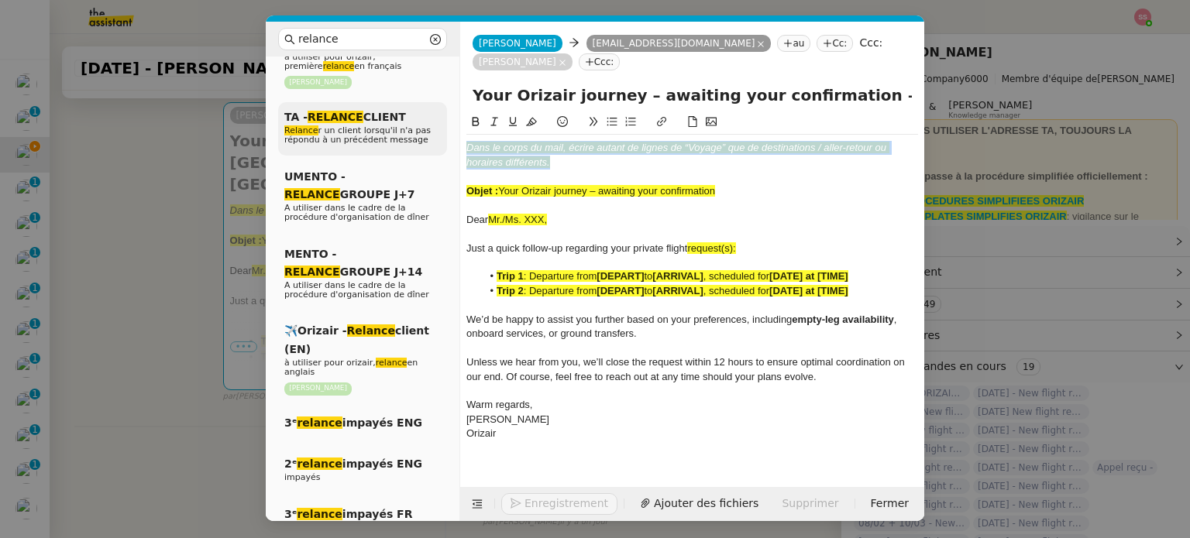
drag, startPoint x: 558, startPoint y: 145, endPoint x: 378, endPoint y: 119, distance: 181.6
click at [378, 119] on nz-layout "relance Service Relance Bon de Commande LBP A utiliser dans le cadre de la proc…" at bounding box center [595, 272] width 658 height 500
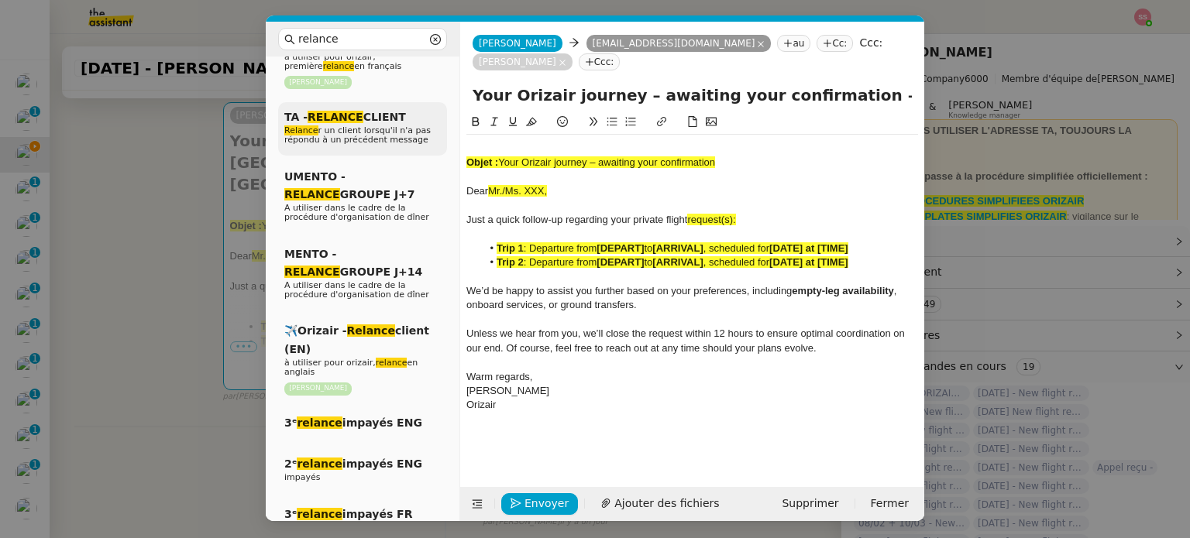
drag, startPoint x: 724, startPoint y: 148, endPoint x: 434, endPoint y: 117, distance: 292.2
click at [434, 117] on nz-layout "relance Service Relance Bon de Commande LBP A utiliser dans le cadre de la proc…" at bounding box center [595, 272] width 658 height 500
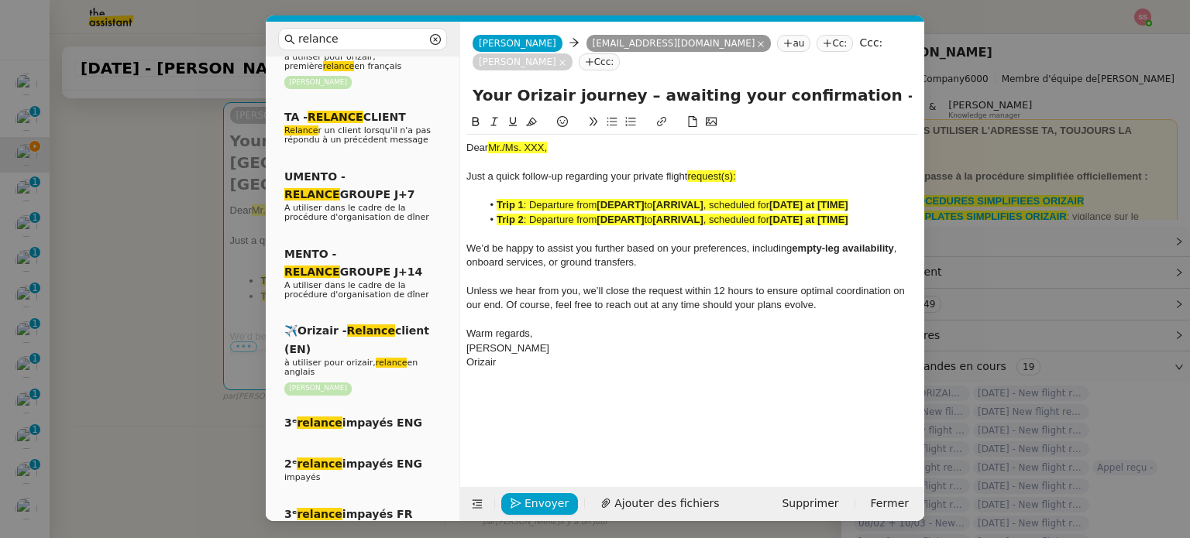
scroll to position [0, 136]
drag, startPoint x: 808, startPoint y: 71, endPoint x: 946, endPoint y: 95, distance: 140.0
click at [946, 95] on nz-modal-container "relance Service Relance Bon de Commande LBP A utiliser dans le cadre de la proc…" at bounding box center [595, 269] width 1190 height 538
click at [807, 156] on div at bounding box center [692, 163] width 452 height 14
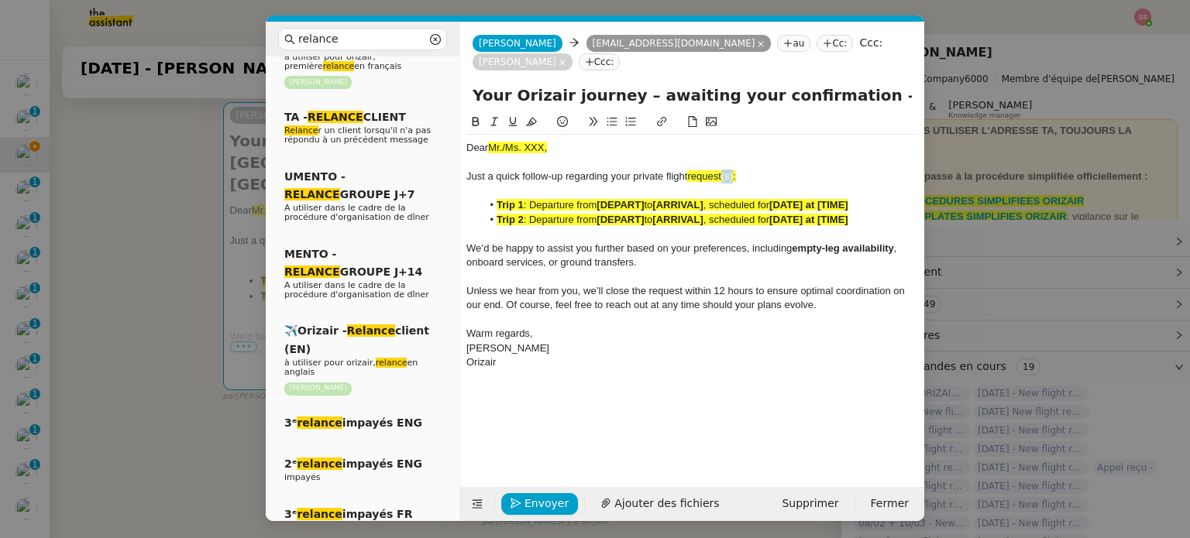
drag, startPoint x: 736, startPoint y: 162, endPoint x: 723, endPoint y: 162, distance: 13.2
click at [723, 170] on span "request(s):" at bounding box center [711, 176] width 48 height 12
click at [706, 170] on span "requests:" at bounding box center [707, 176] width 41 height 12
drag, startPoint x: 749, startPoint y: 156, endPoint x: 690, endPoint y: 164, distance: 59.5
click at [690, 170] on div "Just a quick follow-up regarding your private flight requests:" at bounding box center [692, 177] width 452 height 14
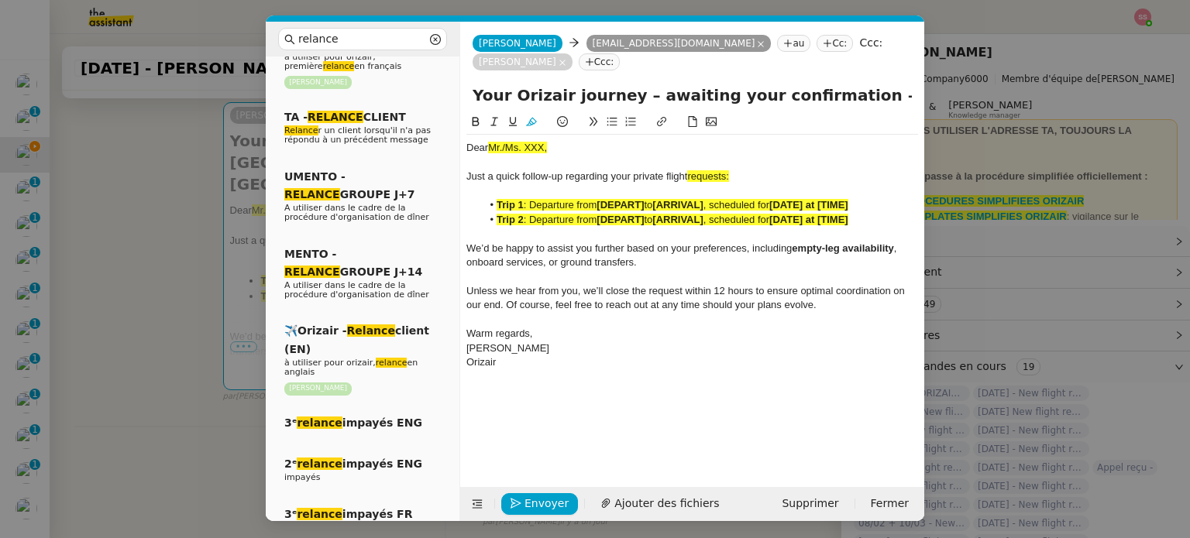
click at [533, 113] on button at bounding box center [531, 122] width 19 height 18
click at [562, 214] on span ": Departure from" at bounding box center [561, 220] width 74 height 12
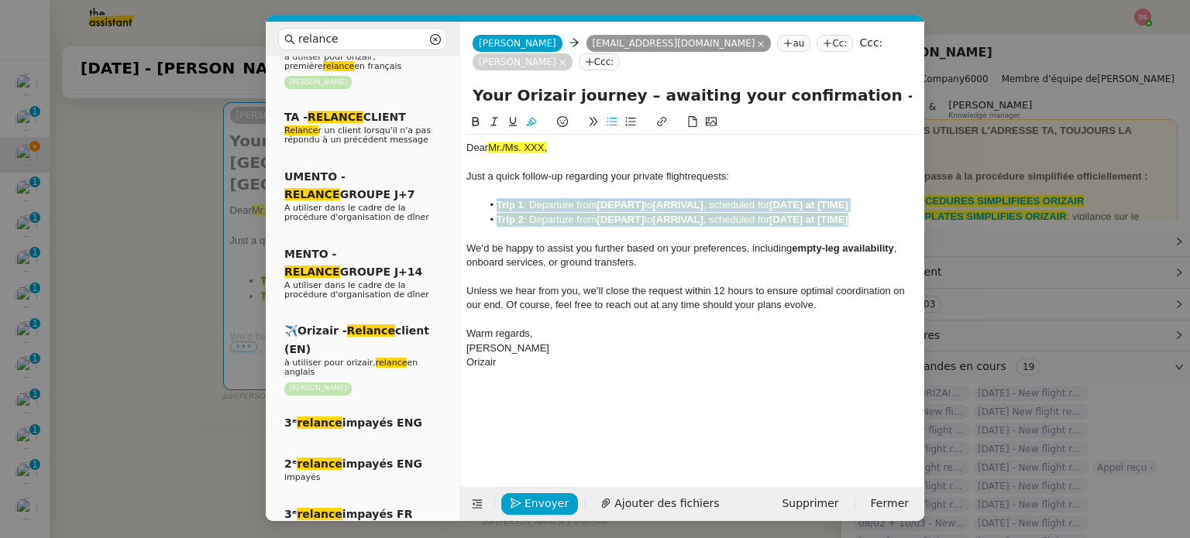
drag, startPoint x: 868, startPoint y: 200, endPoint x: 495, endPoint y: 186, distance: 372.9
click at [495, 198] on ul "Trip 1 : Departure from [DEPART] to [ARRIVAL] , scheduled for [DATE] at [TIME] …" at bounding box center [692, 212] width 452 height 29
click at [527, 116] on icon at bounding box center [531, 121] width 11 height 11
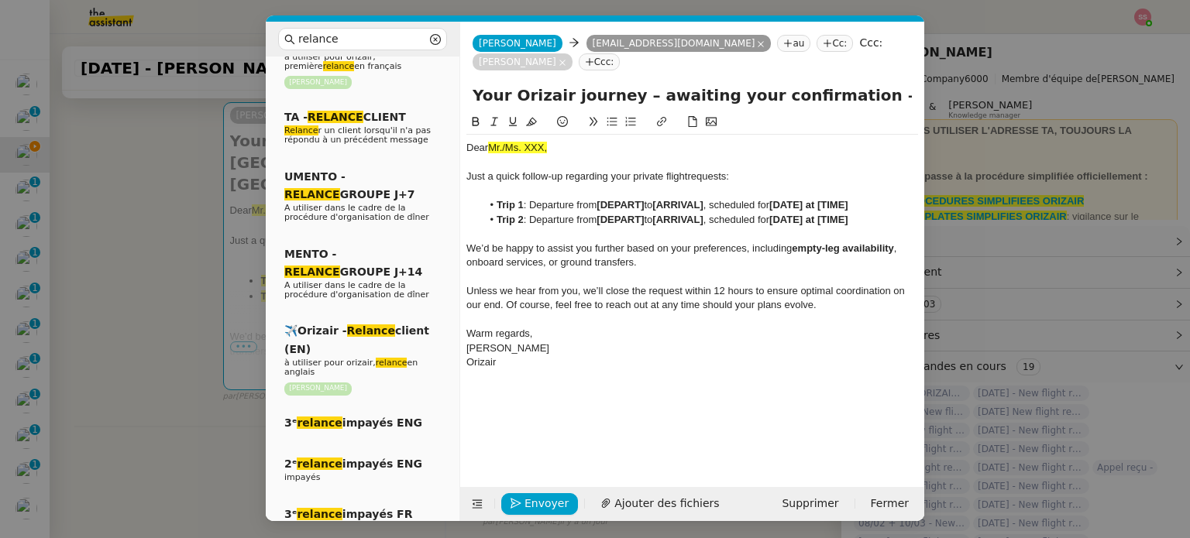
click at [517, 142] on span "Mr./Ms. XXX," at bounding box center [517, 148] width 59 height 12
click at [555, 141] on div "Dear Mr./Ms. XXX," at bounding box center [692, 148] width 452 height 14
click at [557, 141] on div "Dear Mr./Ms. XXX," at bounding box center [692, 148] width 452 height 14
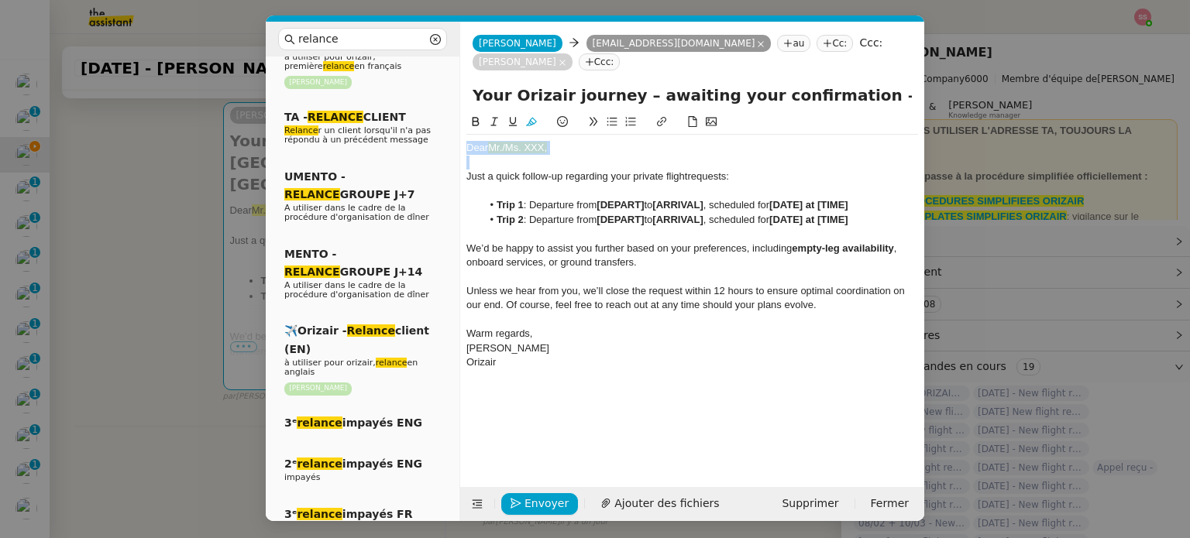
drag, startPoint x: 559, startPoint y: 128, endPoint x: 489, endPoint y: 136, distance: 70.2
click at [489, 141] on div "Dear Mr./Ms. XXX," at bounding box center [692, 148] width 452 height 14
click at [536, 113] on button at bounding box center [531, 122] width 19 height 18
click at [69, 326] on nz-modal-container "relance Service Relance Bon de Commande LBP A utiliser dans le cadre de la proc…" at bounding box center [595, 269] width 1190 height 538
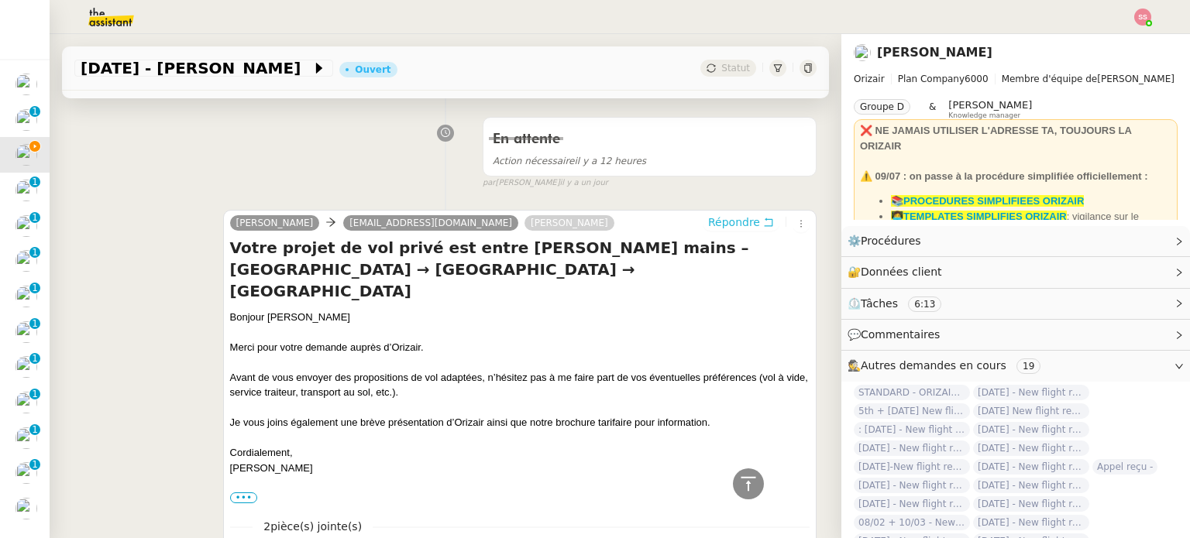
scroll to position [578, 0]
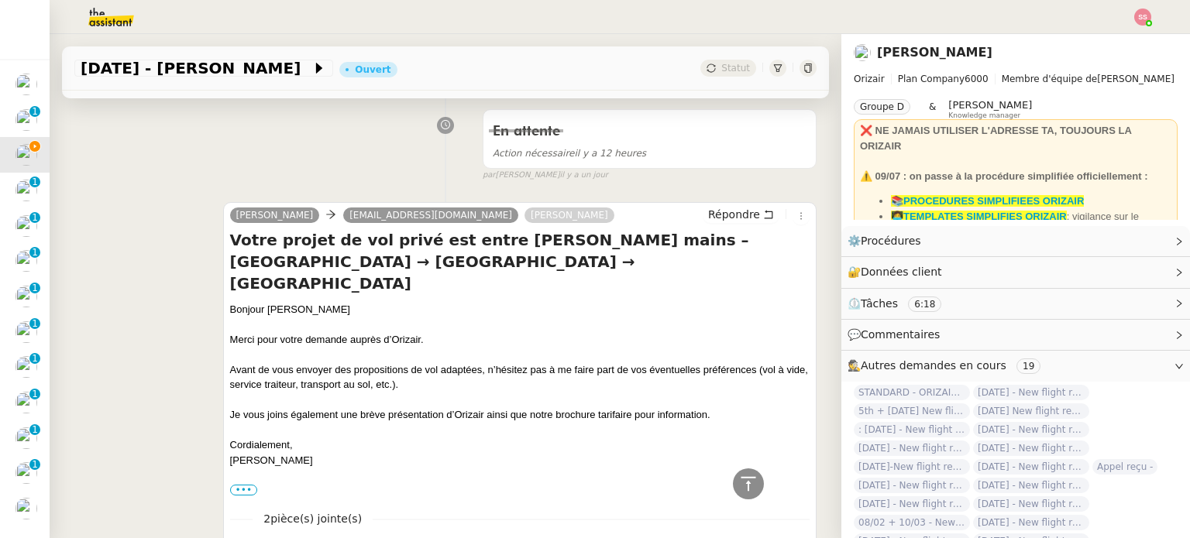
click at [260, 302] on div "Bonjour [PERSON_NAME]" at bounding box center [519, 309] width 579 height 15
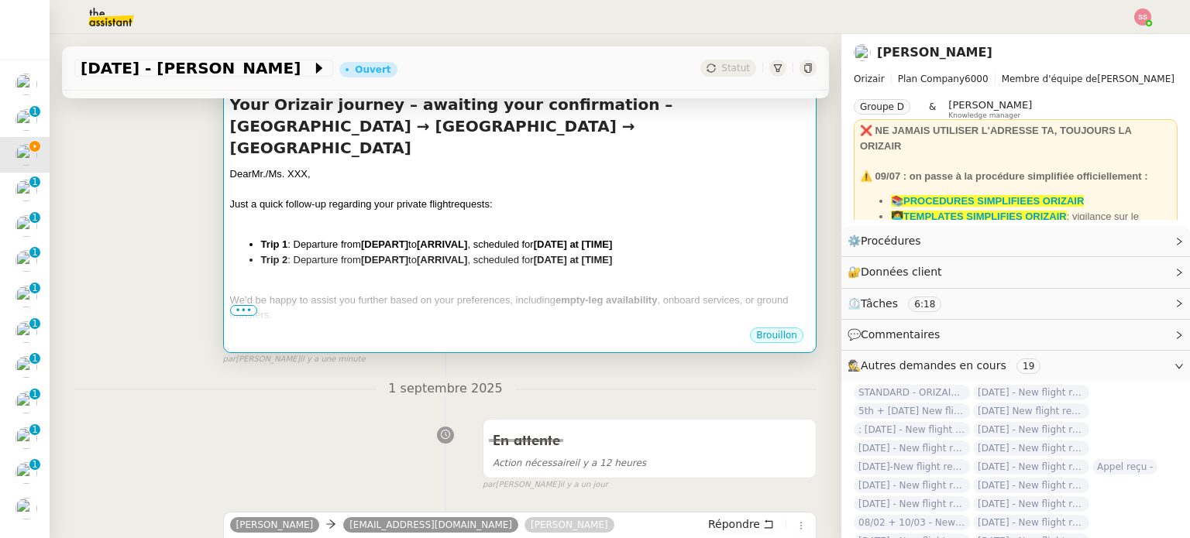
scroll to position [36, 0]
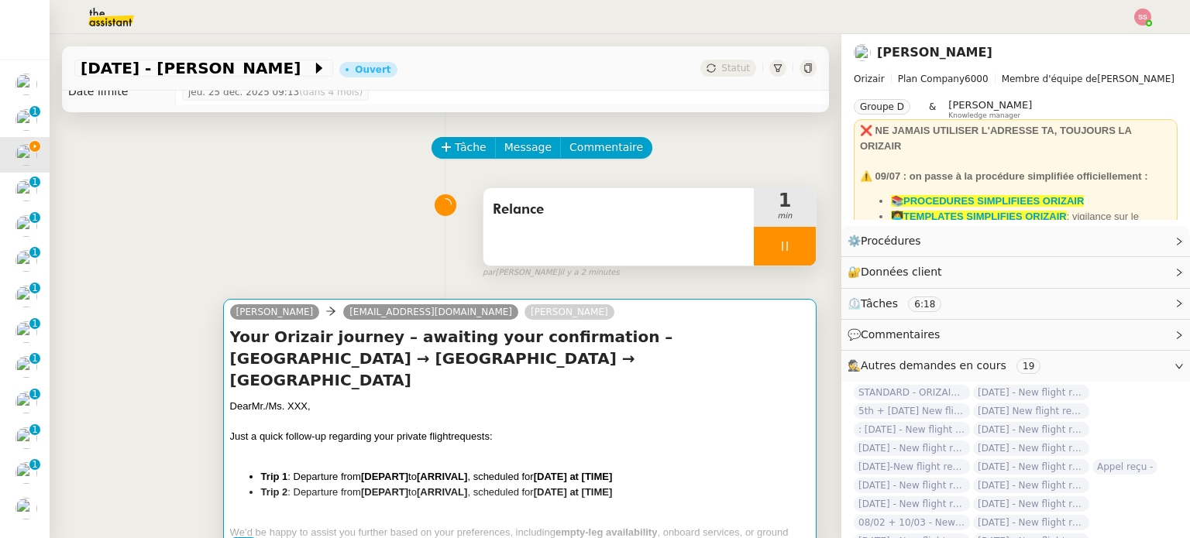
click at [405, 356] on div "Your Orizair journey – awaiting your confirmation – [GEOGRAPHIC_DATA] → [GEOGRA…" at bounding box center [519, 442] width 579 height 232
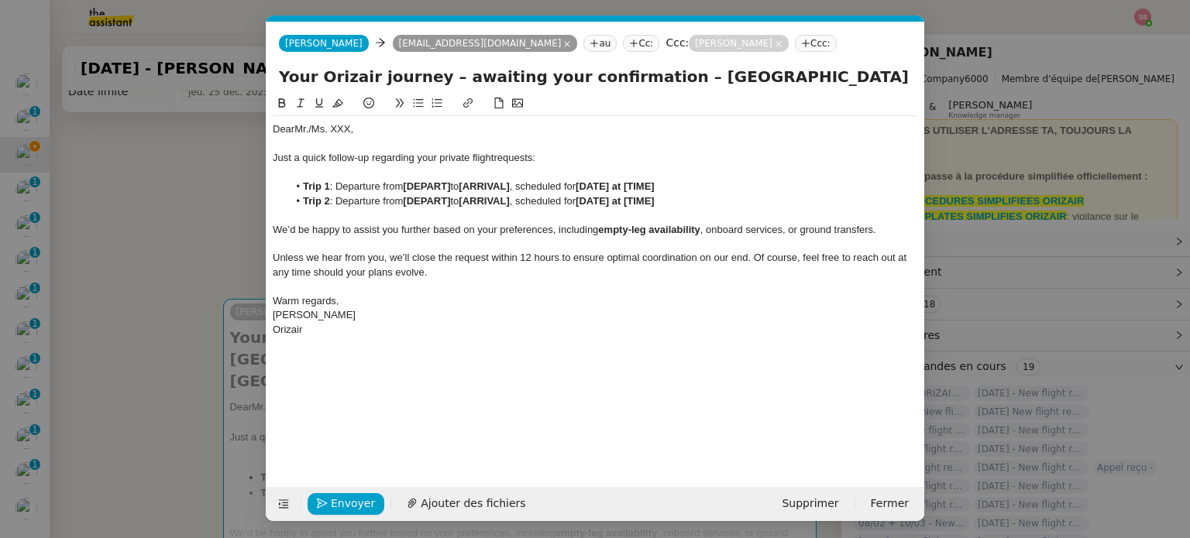
scroll to position [0, 67]
click at [286, 499] on icon at bounding box center [283, 504] width 11 height 11
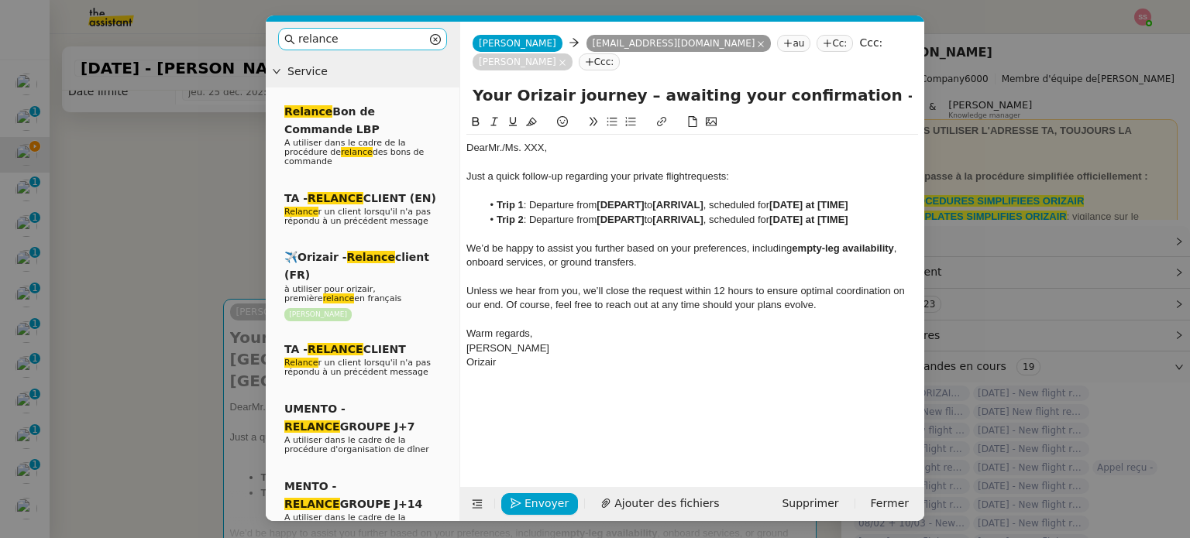
click at [355, 37] on input "relance" at bounding box center [362, 39] width 129 height 18
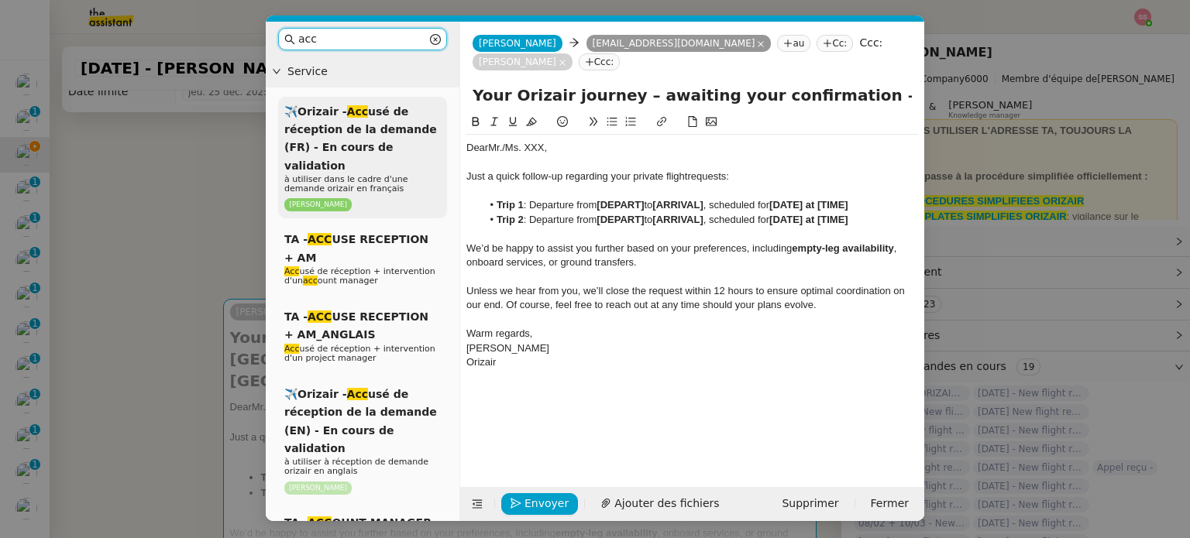
drag, startPoint x: 390, startPoint y: 136, endPoint x: 408, endPoint y: 139, distance: 18.2
click at [390, 136] on div "✈️Orizair - Acc usé de réception de la demande (FR) - En cours de validation à …" at bounding box center [362, 158] width 169 height 122
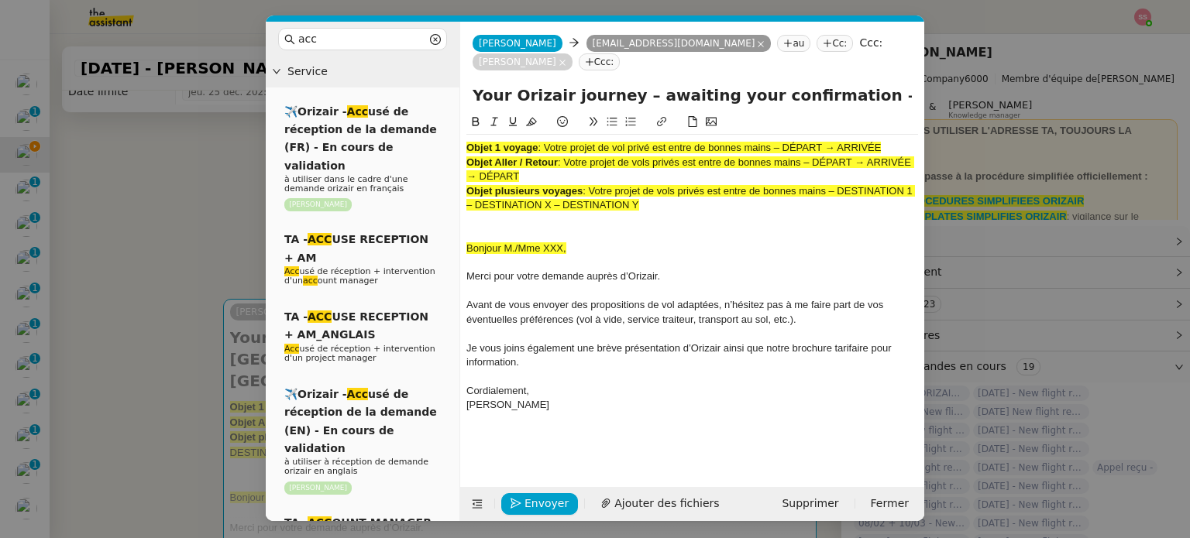
drag, startPoint x: 664, startPoint y: 182, endPoint x: 449, endPoint y: 111, distance: 226.1
click at [449, 111] on nz-layout "acc Service ✈️Orizair - Acc usé de réception de la demande (FR) - En cours de v…" at bounding box center [595, 272] width 658 height 500
click at [607, 156] on span ": Votre projet de vols privés est entre de bonnes mains – DÉPART → ARRIVÉE → DÉ…" at bounding box center [690, 169] width 448 height 26
click at [566, 242] on div "Bonjour M./Mme XXX," at bounding box center [692, 249] width 452 height 14
drag, startPoint x: 564, startPoint y: 229, endPoint x: 453, endPoint y: 229, distance: 110.8
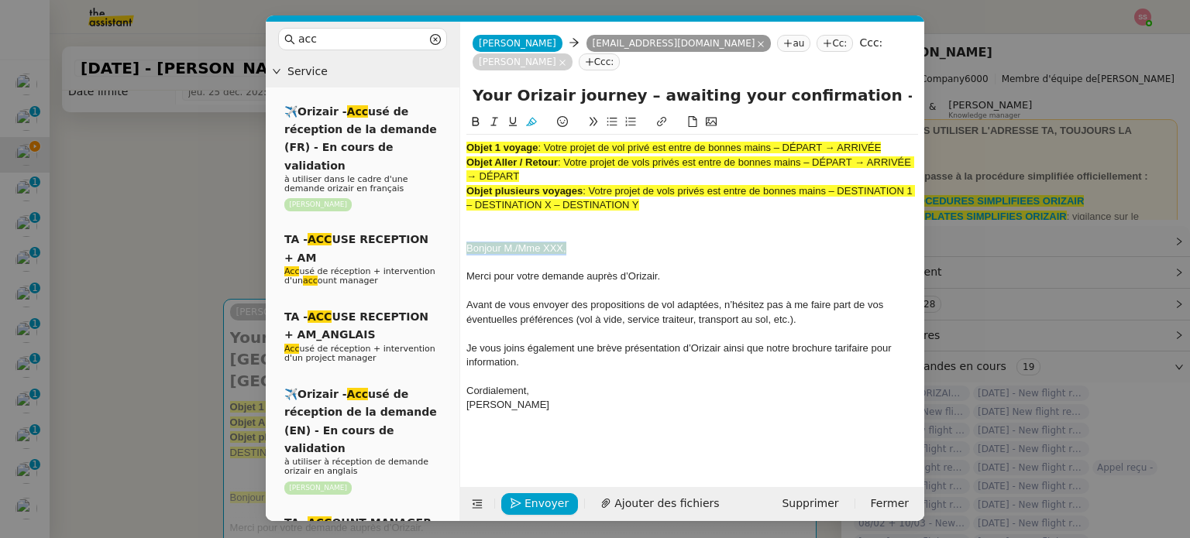
click at [453, 229] on nz-layout "acc Service ✈️Orizair - Acc usé de réception de la demande (FR) - En cours de v…" at bounding box center [595, 272] width 658 height 500
click at [526, 116] on icon at bounding box center [531, 121] width 11 height 11
click at [578, 242] on div "Bonjour M./Mme XXX," at bounding box center [692, 249] width 452 height 14
click at [579, 242] on div "Bonjour M./Mme XXX," at bounding box center [692, 249] width 452 height 14
drag, startPoint x: 583, startPoint y: 229, endPoint x: 462, endPoint y: 232, distance: 120.9
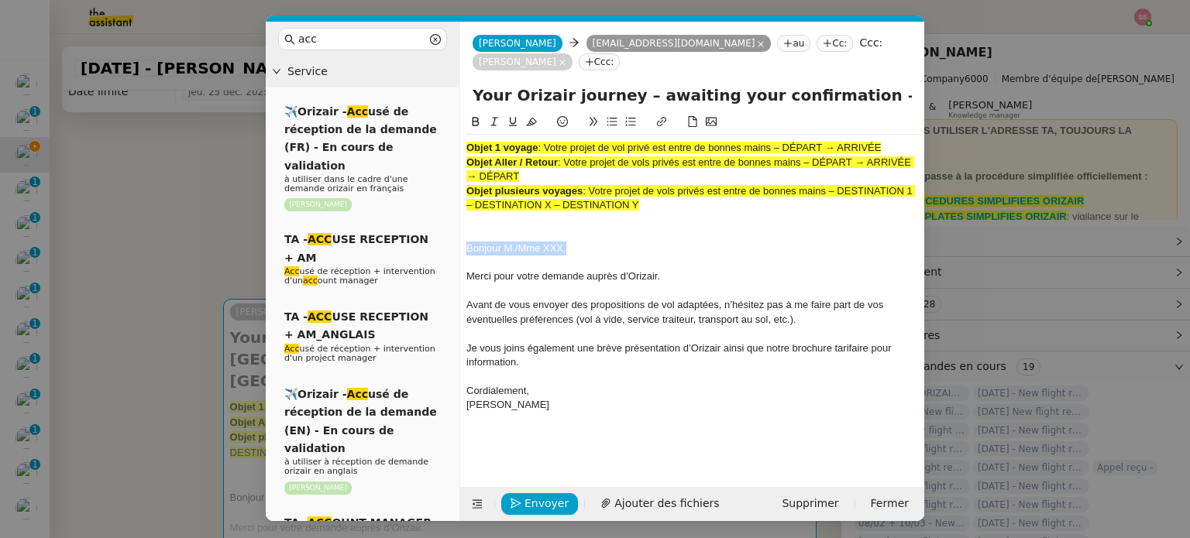
click at [462, 232] on nz-spin "Objet 1 voyage : Votre projet de vol privé est entre [PERSON_NAME] mains – DÉPA…" at bounding box center [692, 291] width 464 height 356
drag, startPoint x: 333, startPoint y: 33, endPoint x: 118, endPoint y: 30, distance: 215.4
click at [125, 30] on nz-modal-container "acc Service ✈️Orizair - Acc usé de réception de la demande (FR) - En cours de v…" at bounding box center [595, 269] width 1190 height 538
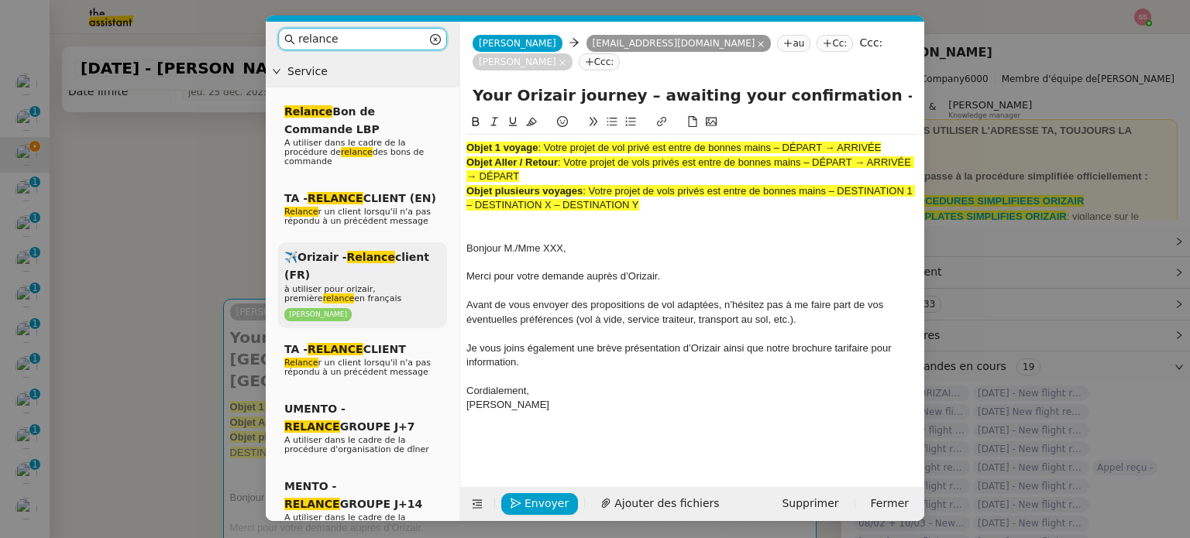
type input "relance"
click at [306, 242] on div "✈️Orizair - Relance client (FR) à utiliser pour orizair, première relance en fr…" at bounding box center [362, 285] width 169 height 86
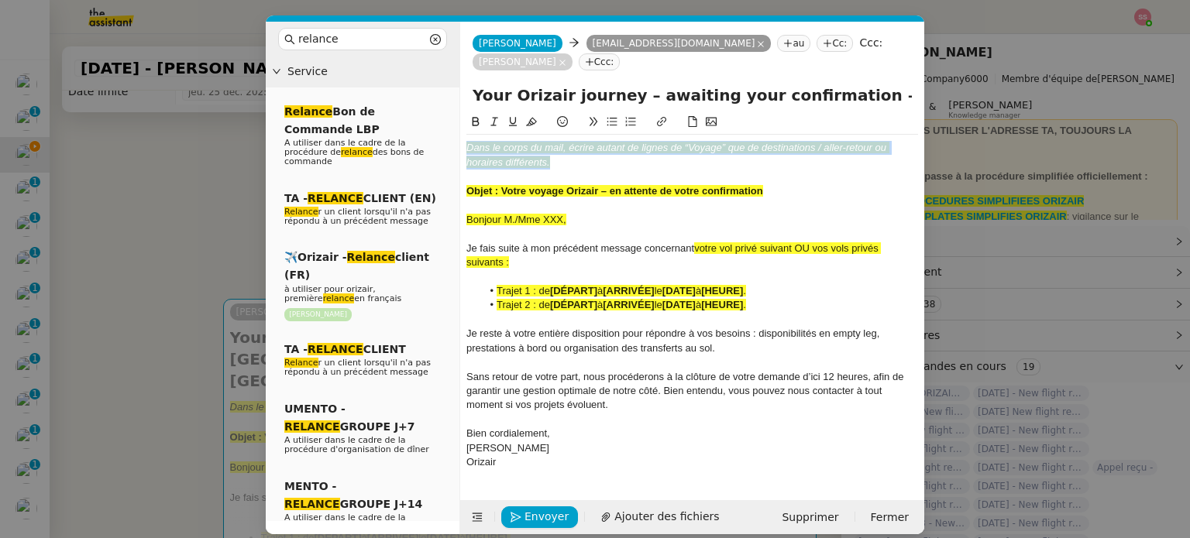
drag, startPoint x: 572, startPoint y: 139, endPoint x: 413, endPoint y: 95, distance: 165.6
click at [414, 95] on nz-layout "relance Service Relance Bon de Commande LBP A utiliser dans le cadre de la proc…" at bounding box center [595, 278] width 658 height 513
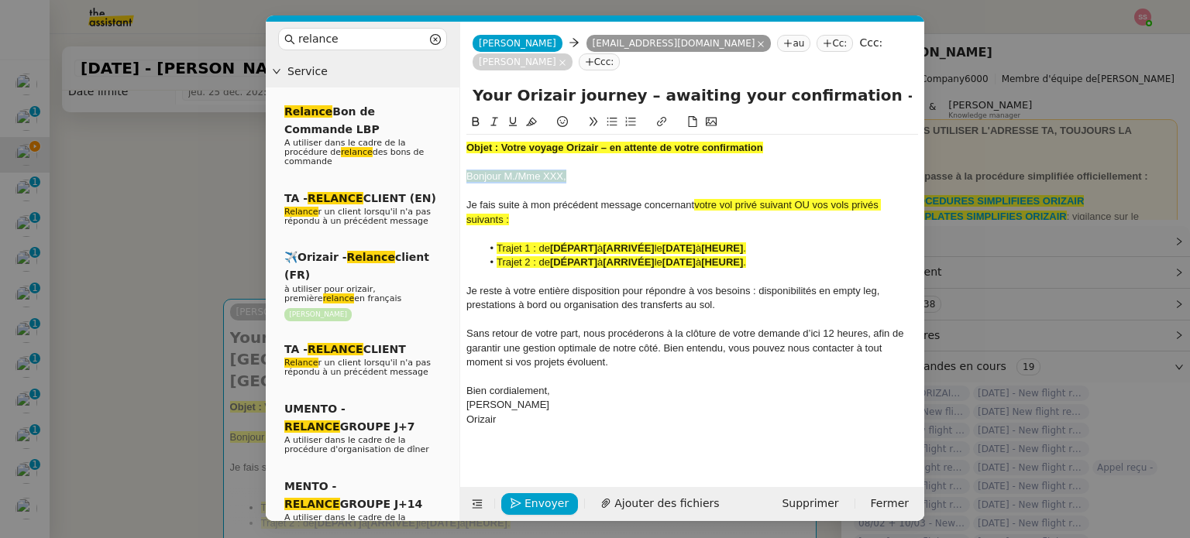
drag, startPoint x: 542, startPoint y: 151, endPoint x: 448, endPoint y: 151, distance: 94.5
click at [448, 151] on nz-layout "relance Service Relance Bon de Commande LBP A utiliser dans le cadre de la proc…" at bounding box center [595, 272] width 658 height 500
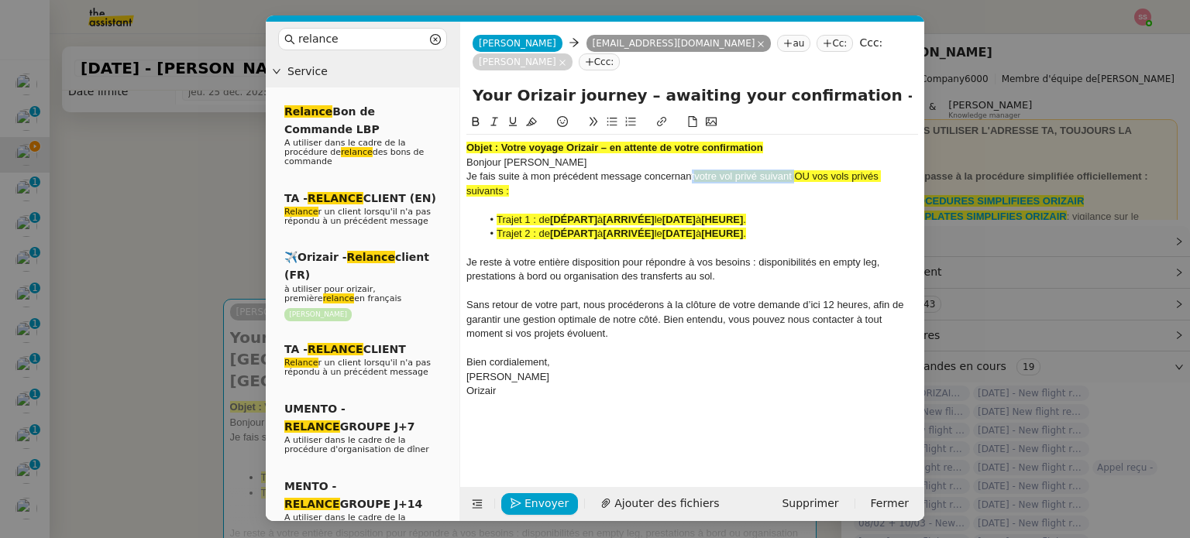
drag, startPoint x: 692, startPoint y: 157, endPoint x: 793, endPoint y: 159, distance: 101.5
click at [793, 170] on div "Je fais suite à mon précédent message concernant votre vol privé suivant OU vos…" at bounding box center [692, 184] width 452 height 29
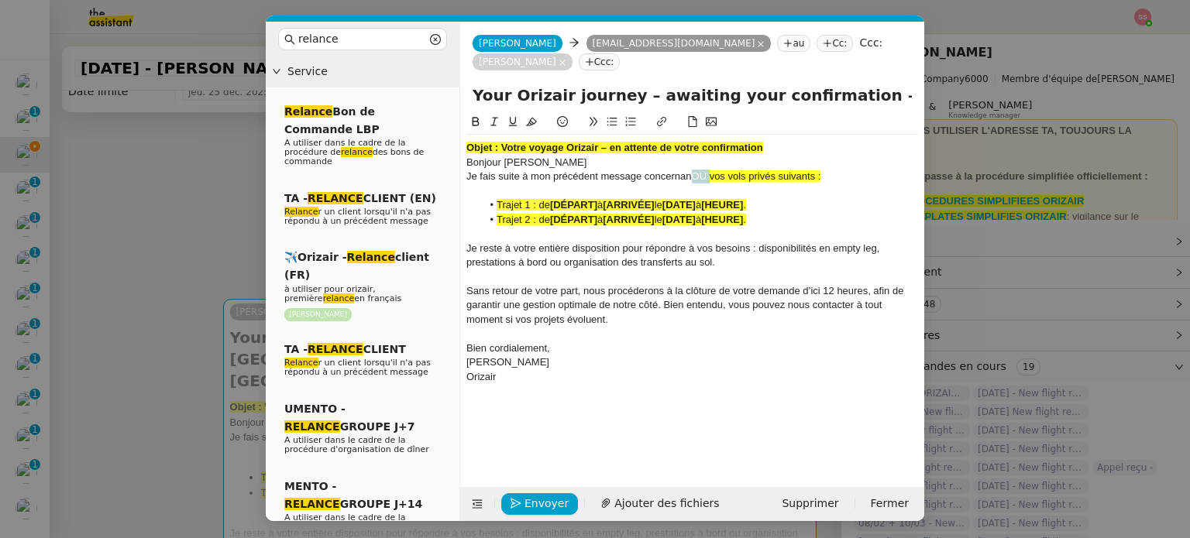
drag, startPoint x: 709, startPoint y: 152, endPoint x: 692, endPoint y: 155, distance: 17.3
click at [692, 170] on span "OU vos vols privés suivants :" at bounding box center [756, 176] width 129 height 12
drag, startPoint x: 826, startPoint y: 153, endPoint x: 691, endPoint y: 154, distance: 134.8
click at [691, 170] on div "[PERSON_NAME] suite à mon précédent message concernan vos vols privés suivants :" at bounding box center [692, 177] width 452 height 14
click at [526, 113] on button at bounding box center [531, 122] width 19 height 18
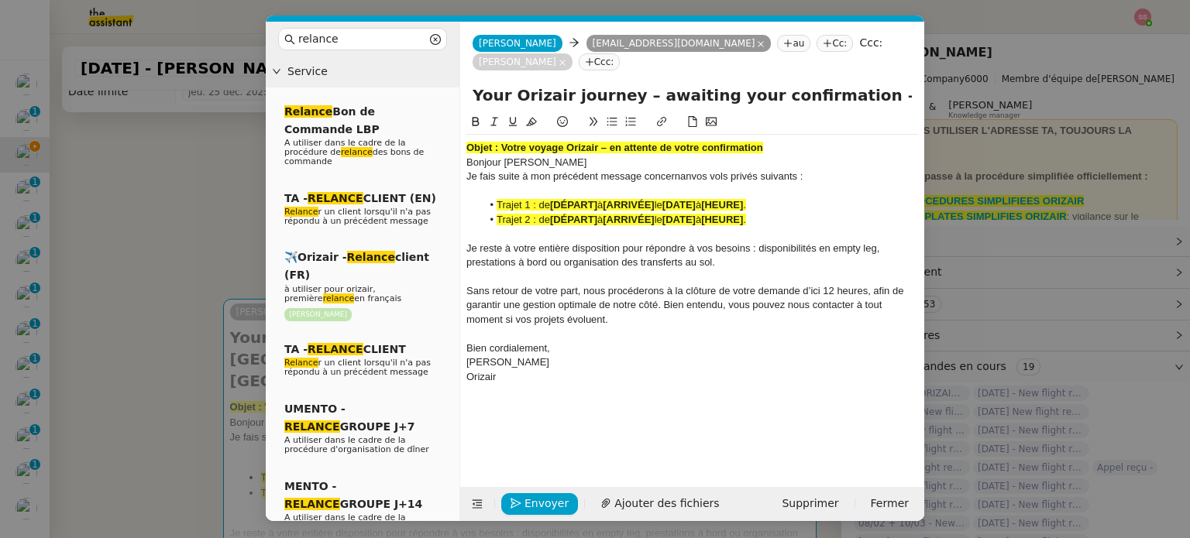
click at [547, 141] on div "Objet : Votre voyage Orizair – en attente de votre confirmation" at bounding box center [692, 148] width 452 height 14
drag, startPoint x: 499, startPoint y: 126, endPoint x: 803, endPoint y: 119, distance: 303.8
click at [803, 135] on div "Objet : Votre voyage Orizair – en attente de votre confirmation Bonjour [PERSON…" at bounding box center [692, 263] width 452 height 256
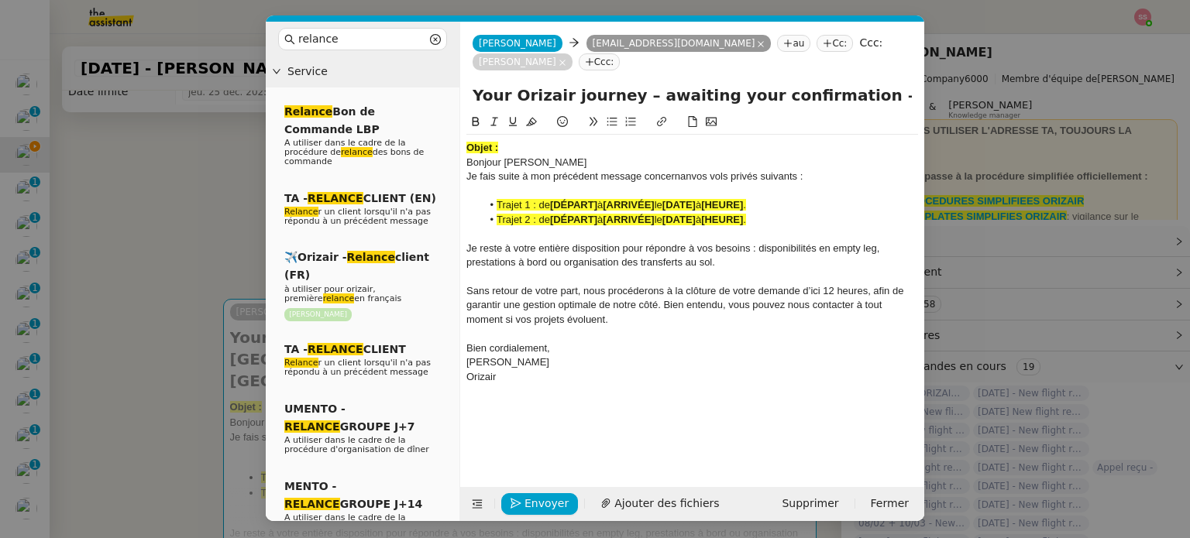
drag, startPoint x: 837, startPoint y: 79, endPoint x: 462, endPoint y: 77, distance: 375.7
click at [462, 84] on div "Your Orizair journey – awaiting your confirmation – [GEOGRAPHIC_DATA] → [GEOGRA…" at bounding box center [692, 98] width 464 height 29
paste input "Votre voyage Orizair – en attente de votre"
type input "Votre voyage Orizair – en attente de votre confirmation – [GEOGRAPHIC_DATA] → […"
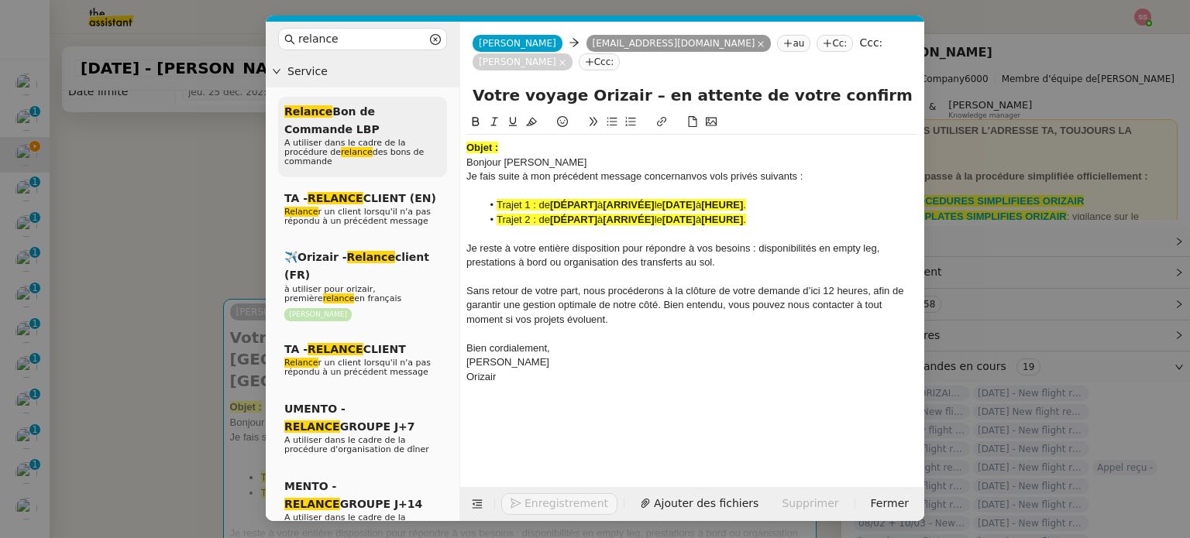
drag, startPoint x: 516, startPoint y: 122, endPoint x: 381, endPoint y: 113, distance: 135.1
click at [381, 113] on nz-layout "relance Service Relance Bon de Commande LBP A utiliser dans le cadre de la proc…" at bounding box center [595, 272] width 658 height 500
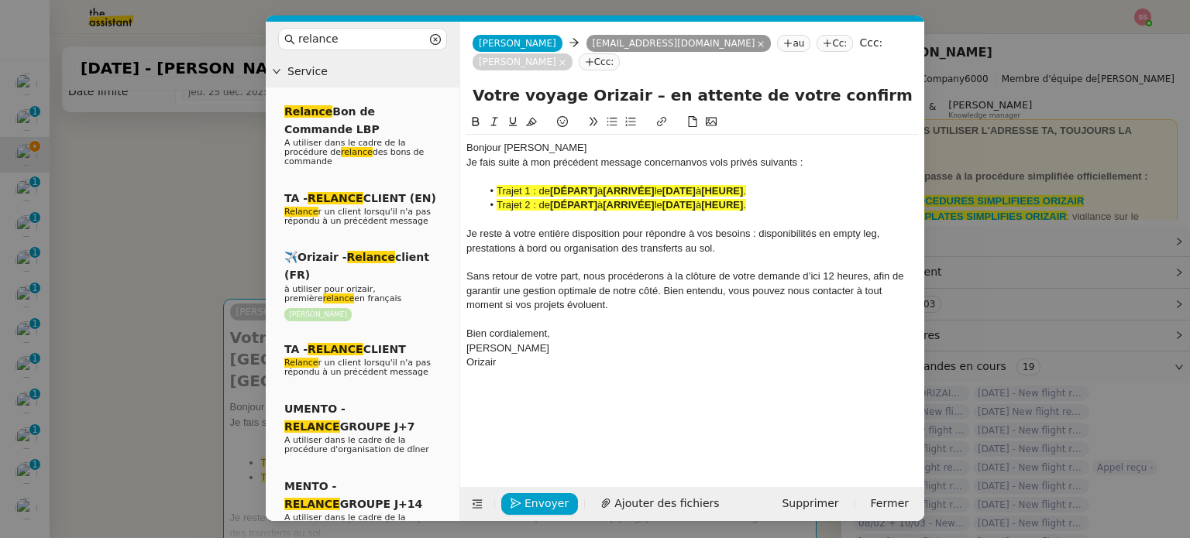
click at [604, 135] on div "Bonjour [PERSON_NAME] [PERSON_NAME] suite à mon précédent message concernan vos…" at bounding box center [692, 255] width 452 height 241
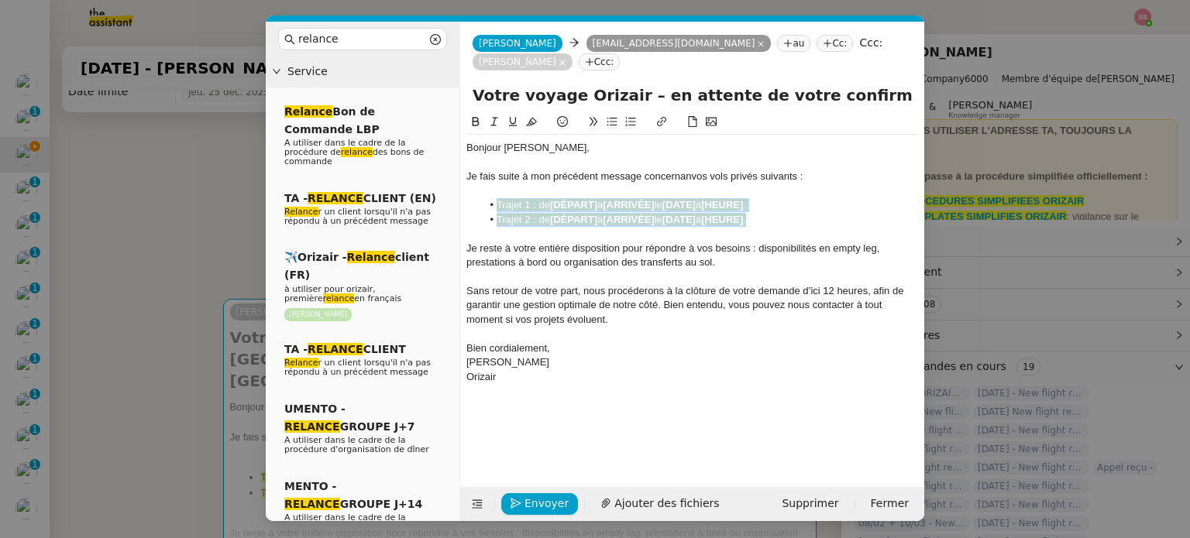
drag, startPoint x: 764, startPoint y: 198, endPoint x: 498, endPoint y: 180, distance: 266.4
click at [498, 198] on ul "Trajet 1 : de [DÉPART] à [ARRIVÉE] le [DATE] à [HEURE] . Trajet 2 : de [DÉPART]…" at bounding box center [692, 212] width 452 height 29
click at [532, 116] on icon at bounding box center [531, 121] width 11 height 11
click at [197, 240] on nz-modal-container "relance Service Relance Bon de Commande LBP A utiliser dans le cadre de la proc…" at bounding box center [595, 269] width 1190 height 538
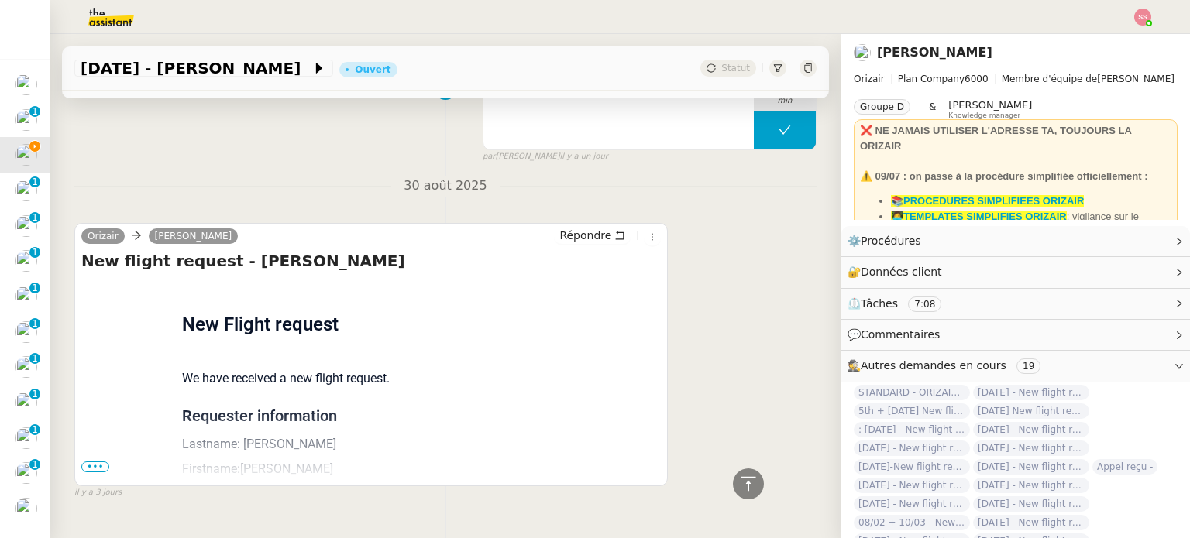
scroll to position [1120, 0]
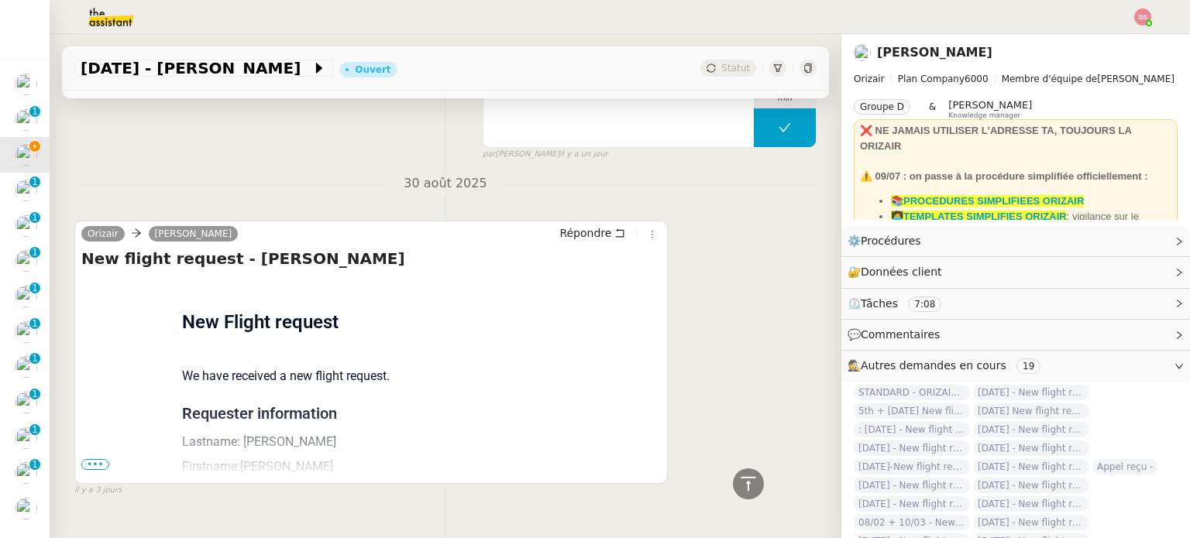
click at [88, 459] on span "•••" at bounding box center [95, 464] width 28 height 11
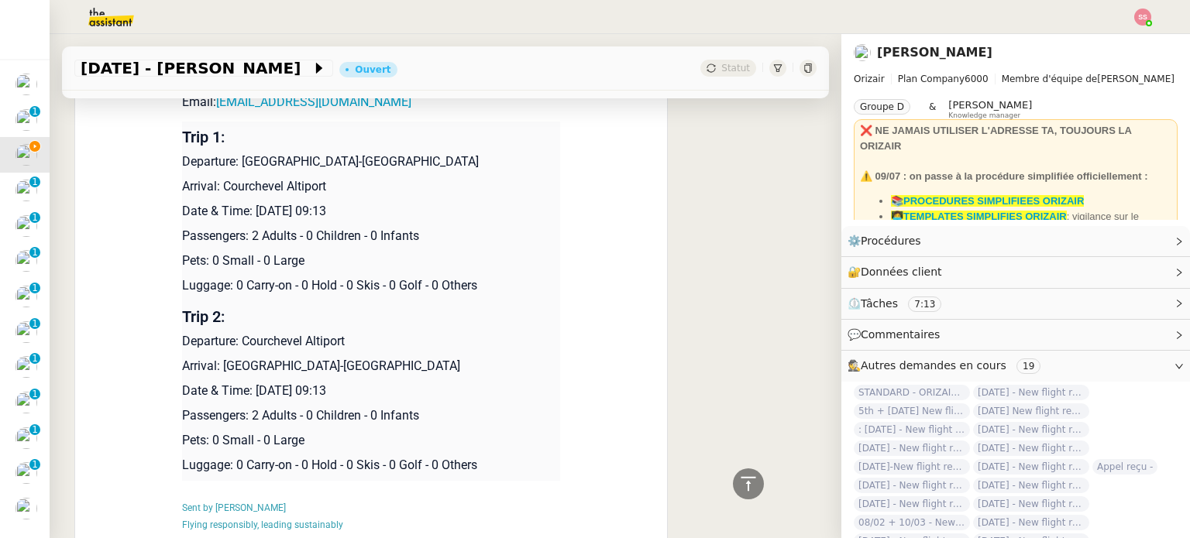
scroll to position [1508, 0]
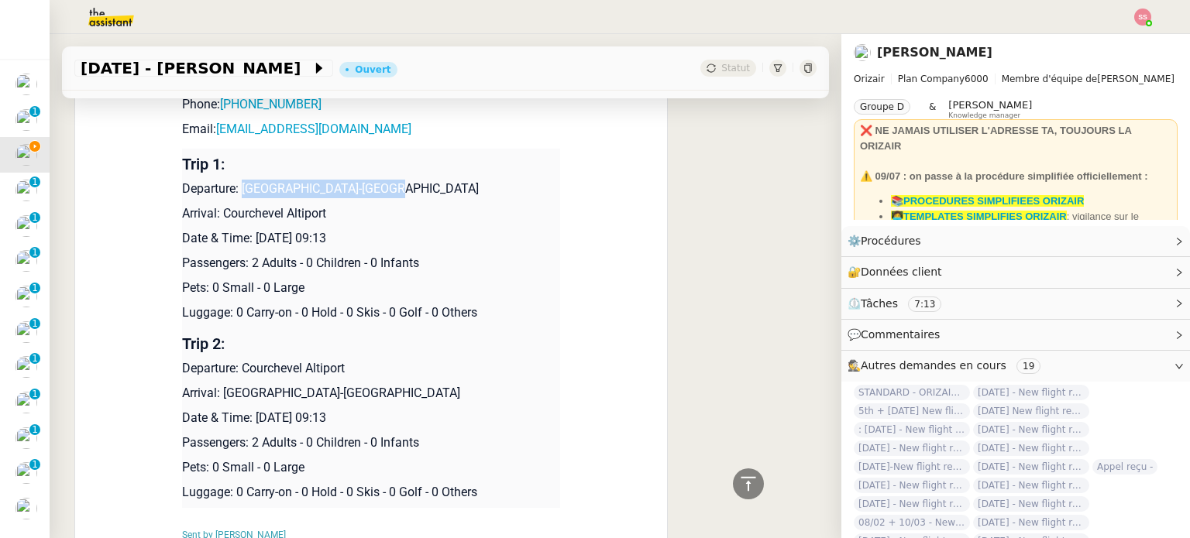
drag, startPoint x: 237, startPoint y: 144, endPoint x: 408, endPoint y: 136, distance: 171.4
click at [408, 149] on td "Trip 1: Departure: [GEOGRAPHIC_DATA]-[GEOGRAPHIC_DATA] Arrival: Courchevel Alti…" at bounding box center [371, 239] width 378 height 180
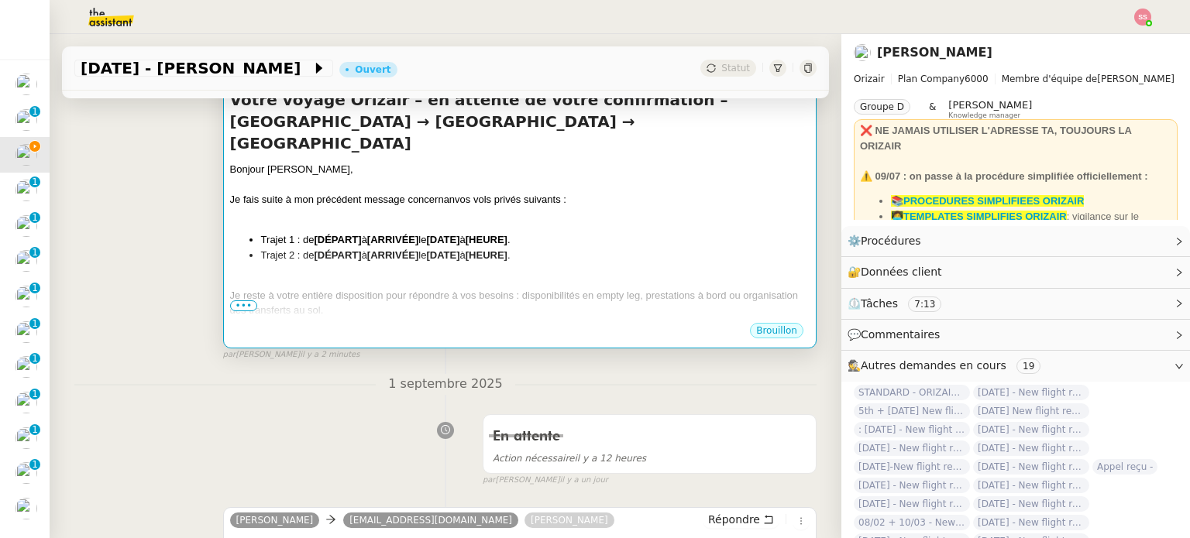
scroll to position [268, 0]
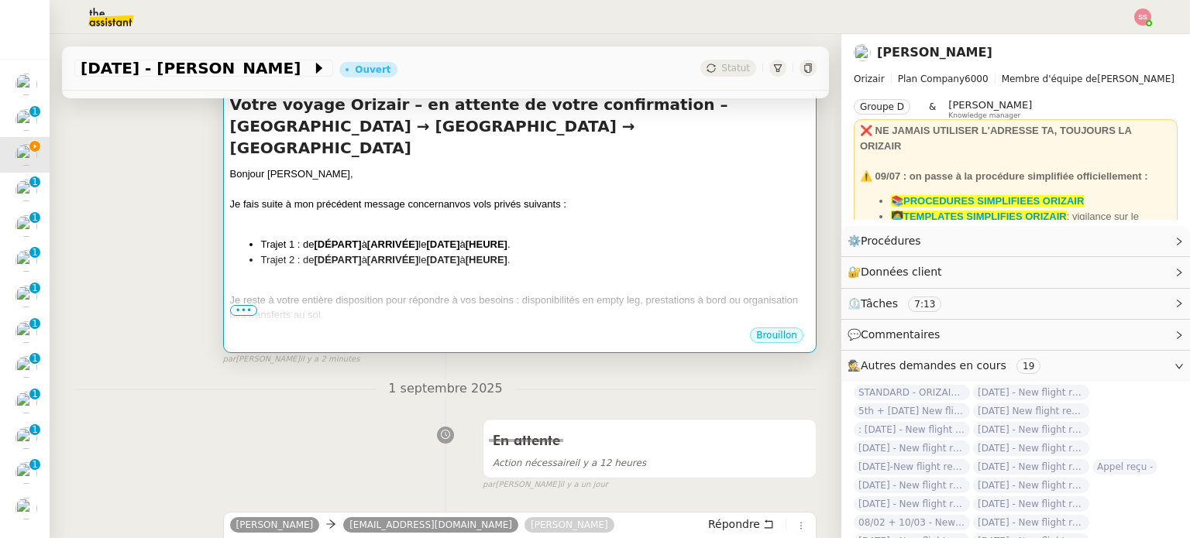
click at [477, 213] on div "Bonjour [PERSON_NAME], [PERSON_NAME] suite à mon précédent message concernan vo…" at bounding box center [519, 298] width 579 height 262
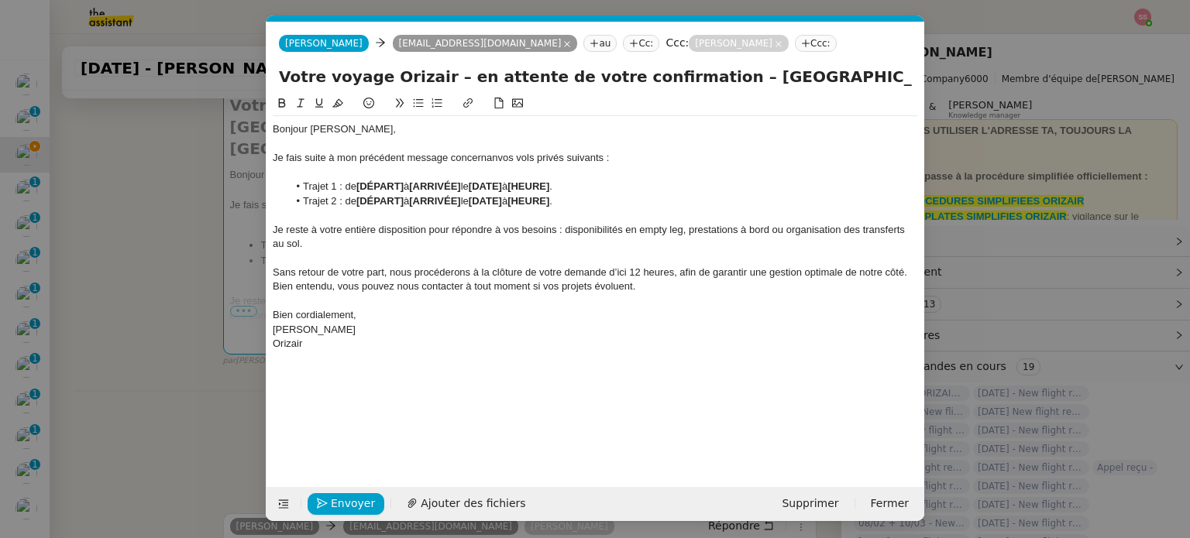
scroll to position [0, 67]
drag, startPoint x: 406, startPoint y: 185, endPoint x: 359, endPoint y: 186, distance: 46.5
click at [359, 186] on li "Trajet 1 : de [DÉPART] à [ARRIVÉE] le [DATE] à [HEURE] ." at bounding box center [603, 187] width 631 height 14
paste div
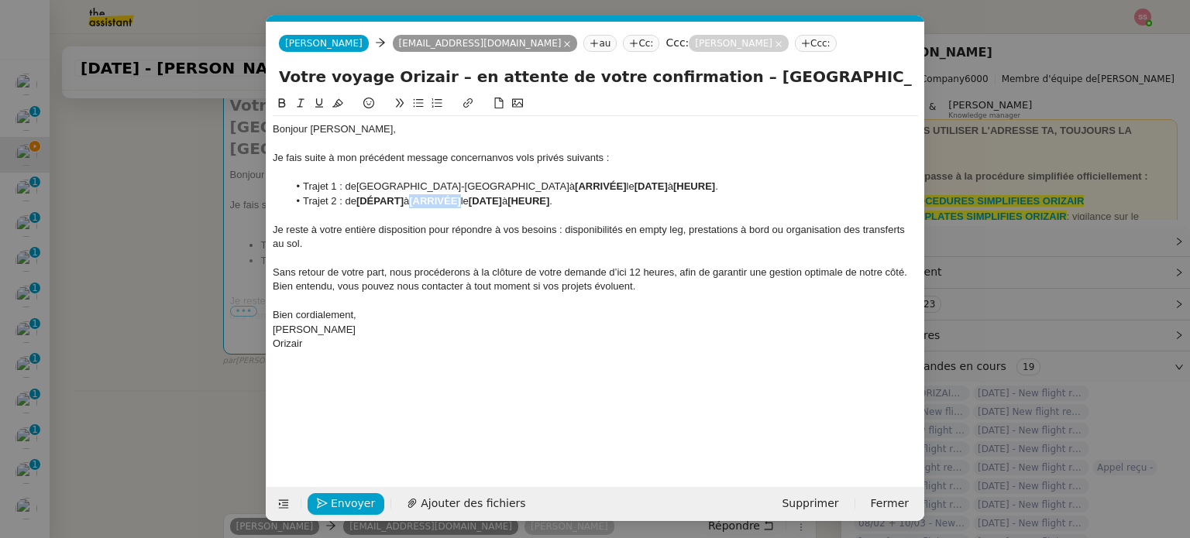
drag, startPoint x: 469, startPoint y: 202, endPoint x: 416, endPoint y: 200, distance: 53.5
click at [416, 200] on li "Trajet 2 : de [DÉPART] à [ARRIVÉE] le [DATE] à [HEURE] ." at bounding box center [603, 201] width 631 height 14
click at [194, 317] on nz-modal-container "relance Service Relance Bon de Commande LBP A utiliser dans le cadre de la proc…" at bounding box center [595, 269] width 1190 height 538
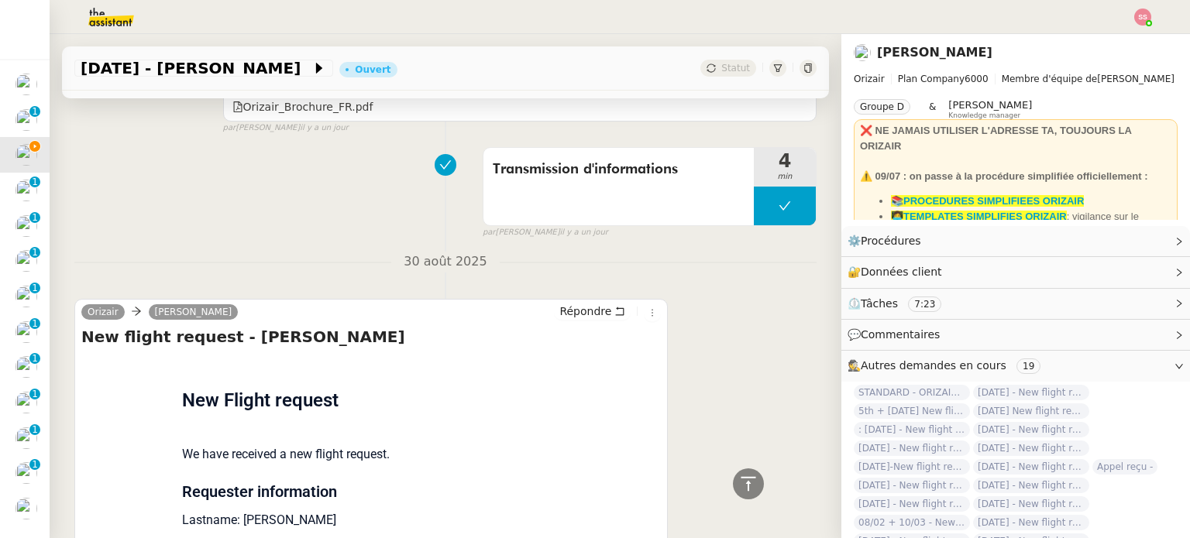
scroll to position [1352, 0]
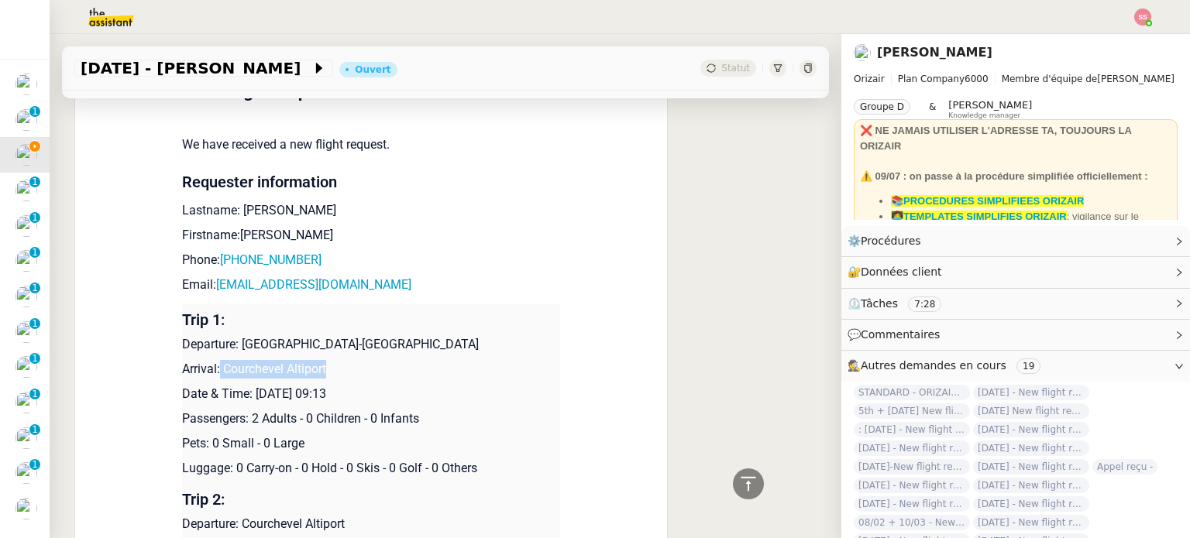
drag, startPoint x: 211, startPoint y: 328, endPoint x: 325, endPoint y: 327, distance: 113.9
click at [325, 360] on p "Arrival: Courchevel Altiport" at bounding box center [371, 369] width 378 height 19
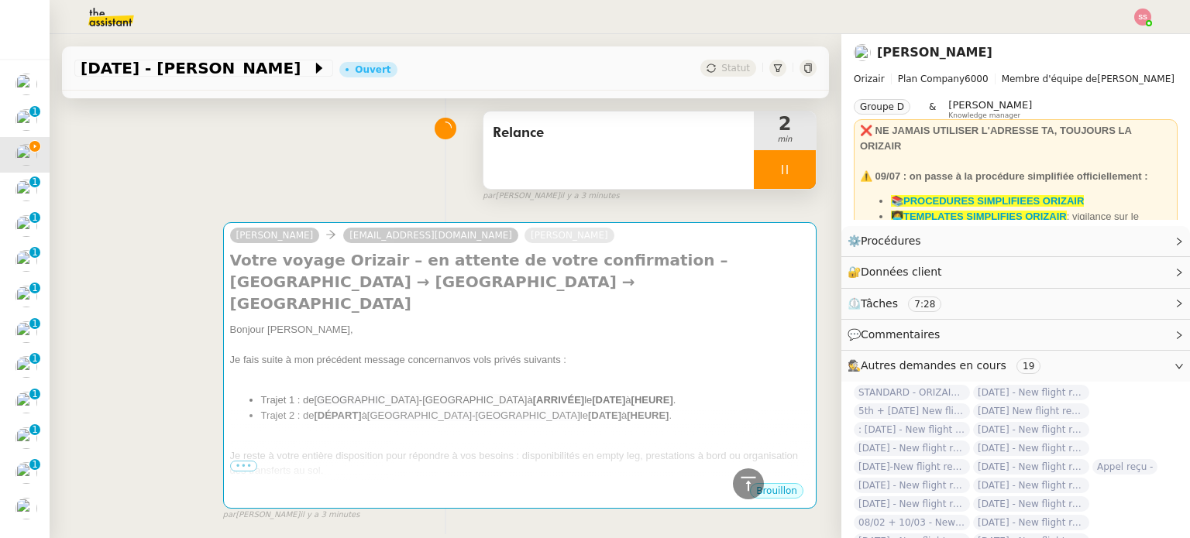
scroll to position [35, 0]
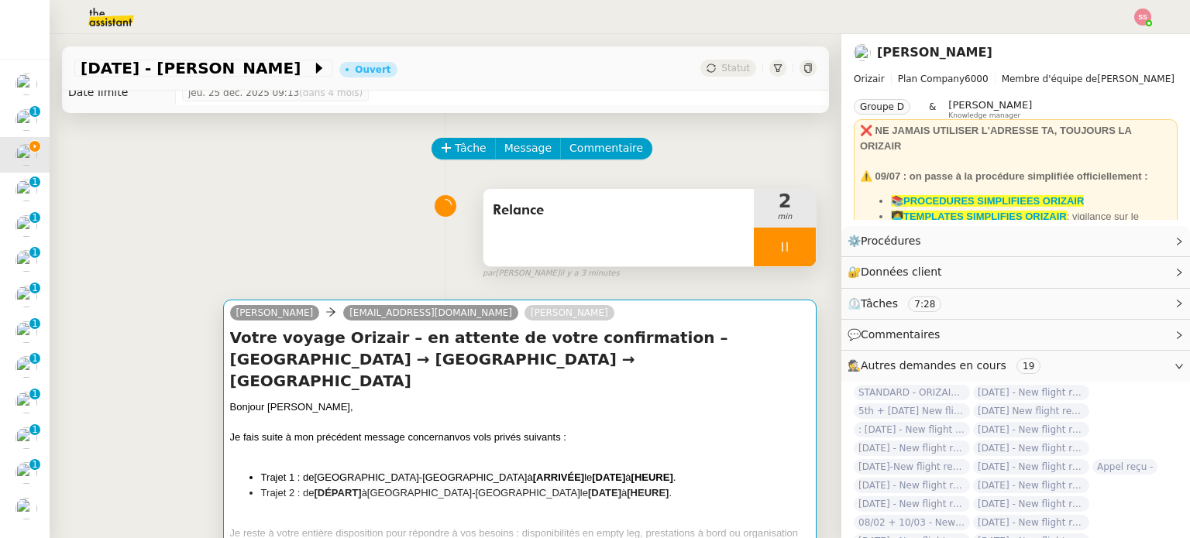
click at [382, 306] on div "[PERSON_NAME] [PERSON_NAME][EMAIL_ADDRESS][DOMAIN_NAME] [PERSON_NAME]" at bounding box center [425, 315] width 390 height 23
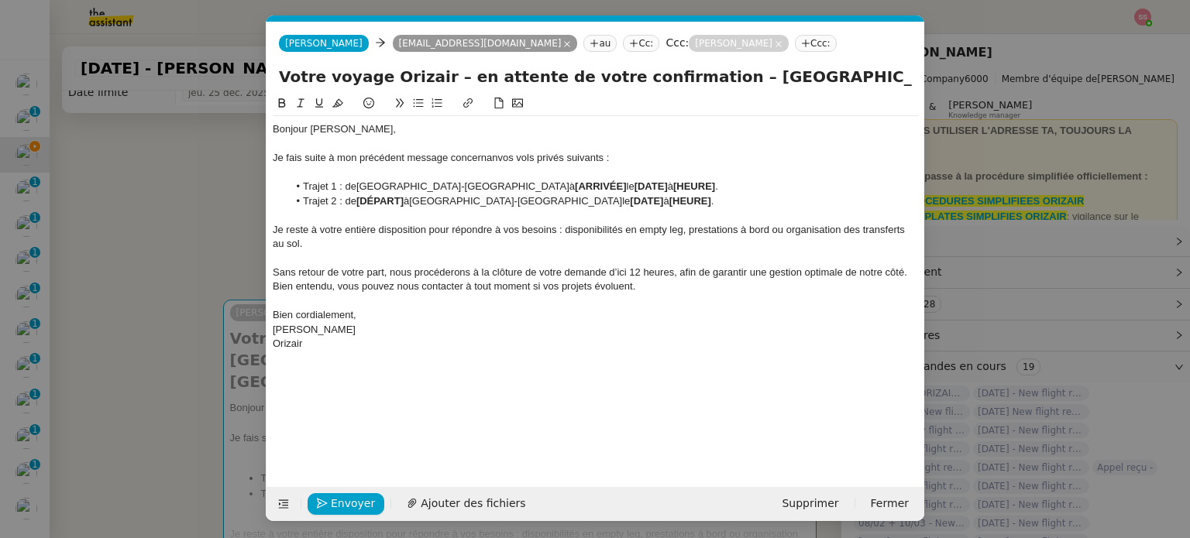
scroll to position [0, 67]
drag, startPoint x: 479, startPoint y: 186, endPoint x: 527, endPoint y: 181, distance: 48.3
click at [527, 181] on li "Trajet 1 : de [GEOGRAPHIC_DATA] à [ARRIVÉE] le [DATE] à [HEURE] ." at bounding box center [603, 187] width 631 height 14
paste div
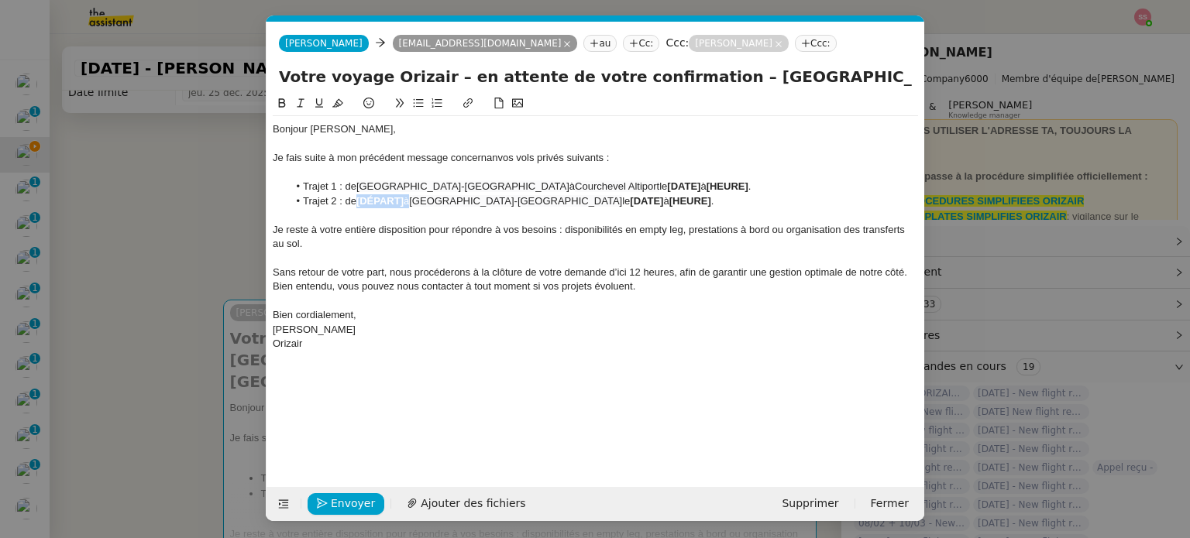
drag, startPoint x: 407, startPoint y: 198, endPoint x: 358, endPoint y: 201, distance: 49.6
click at [358, 201] on li "Trajet 2 : de [DÉPART] à [GEOGRAPHIC_DATA] le [DATE] à [HEURE] ." at bounding box center [603, 201] width 631 height 14
click at [174, 266] on nz-modal-container "relance Service Relance Bon de Commande LBP A utiliser dans le cadre de la proc…" at bounding box center [595, 269] width 1190 height 538
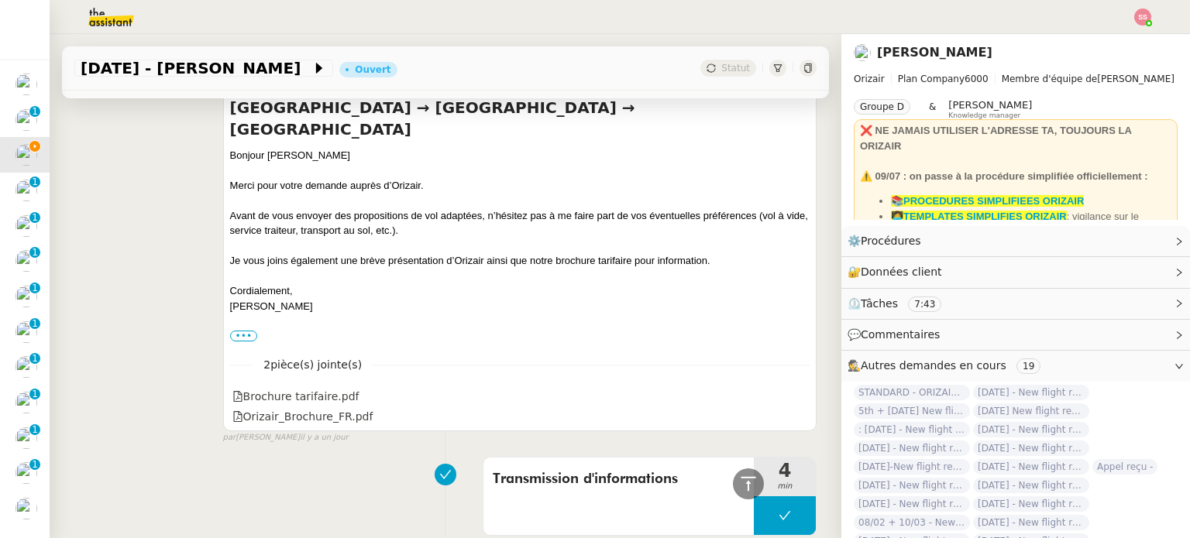
scroll to position [267, 0]
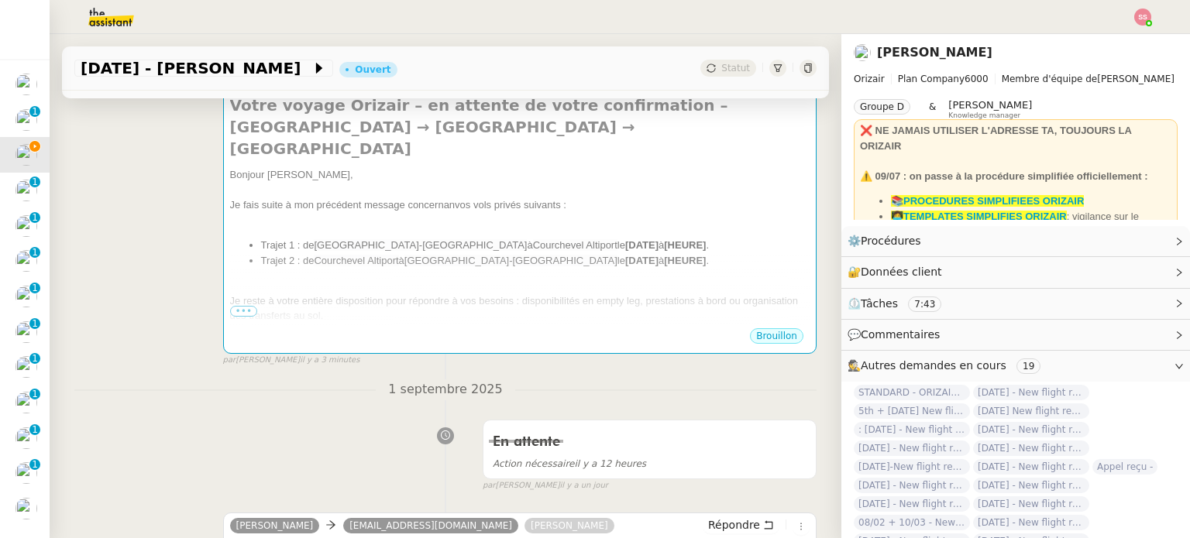
click at [664, 255] on strong "[HEURE]" at bounding box center [685, 261] width 42 height 12
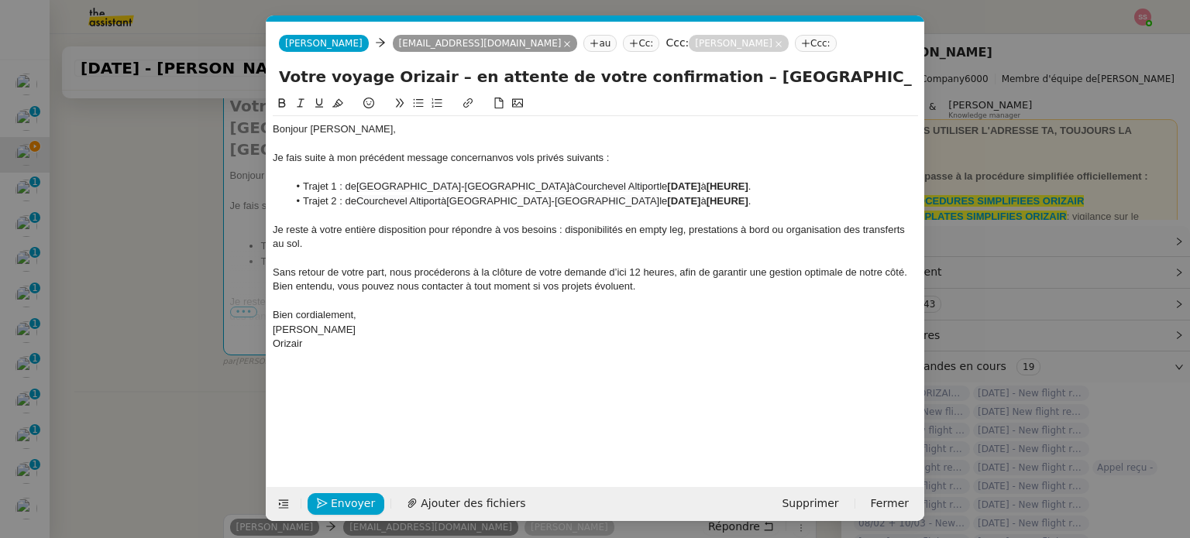
scroll to position [0, 67]
drag, startPoint x: 673, startPoint y: 188, endPoint x: 579, endPoint y: 181, distance: 94.8
click at [579, 181] on li "Trajet 1 : de [GEOGRAPHIC_DATA] à [GEOGRAPHIC_DATA] Altiport le [DATE] à [HEURE…" at bounding box center [603, 187] width 631 height 14
click at [136, 291] on nz-modal-container "relance Service Relance Bon de Commande LBP A utiliser dans le cadre de la proc…" at bounding box center [595, 269] width 1190 height 538
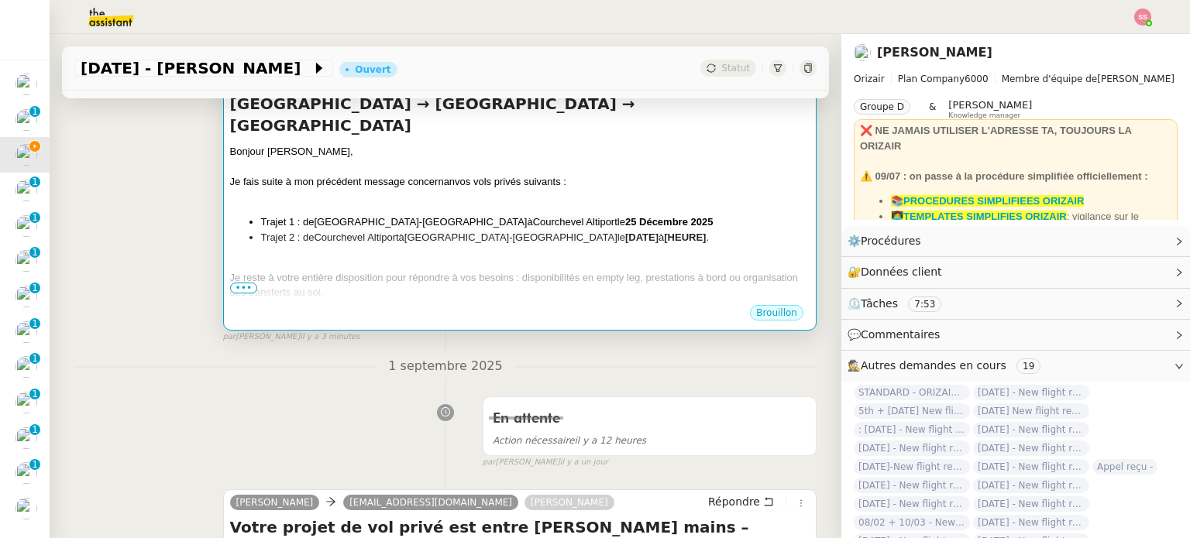
scroll to position [290, 0]
click at [631, 231] on li "Trajet 2 : de Courchevel Altiport à [GEOGRAPHIC_DATA] le [DATE] à [HEURE] ." at bounding box center [535, 238] width 548 height 15
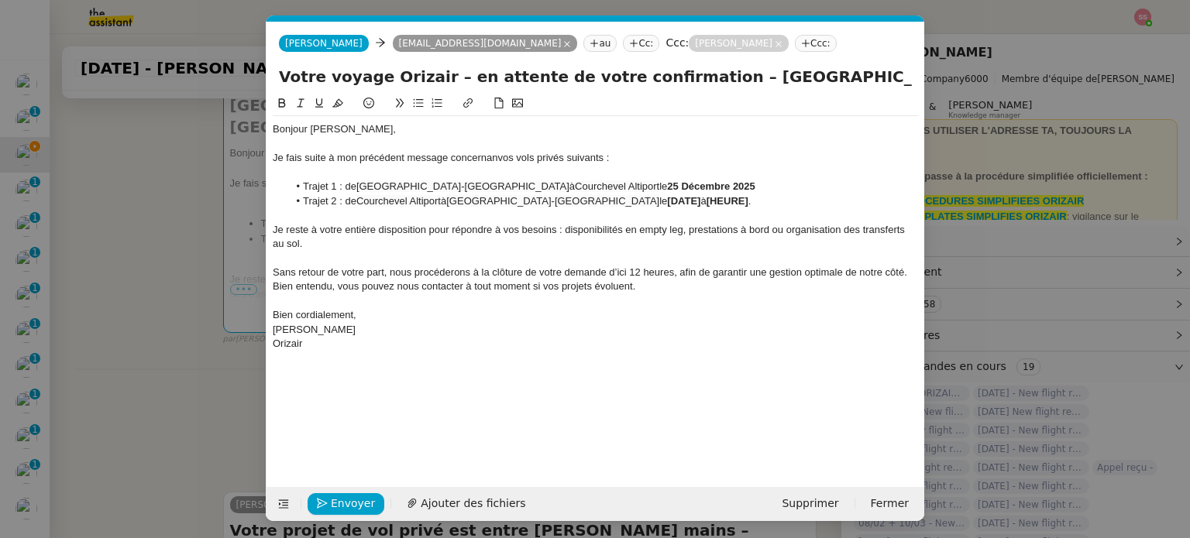
scroll to position [0, 67]
click at [692, 191] on li "Trajet 1 : de [GEOGRAPHIC_DATA]-[GEOGRAPHIC_DATA] à [GEOGRAPHIC_DATA] Altiport …" at bounding box center [603, 187] width 631 height 14
drag, startPoint x: 679, startPoint y: 201, endPoint x: 577, endPoint y: 196, distance: 101.6
click at [577, 196] on li "Trajet 2 : de Courchevel Altiport à [GEOGRAPHIC_DATA] le [DATE] à [HEURE] ." at bounding box center [603, 201] width 631 height 14
click at [361, 201] on span "Courchevel Altiport" at bounding box center [398, 201] width 84 height 12
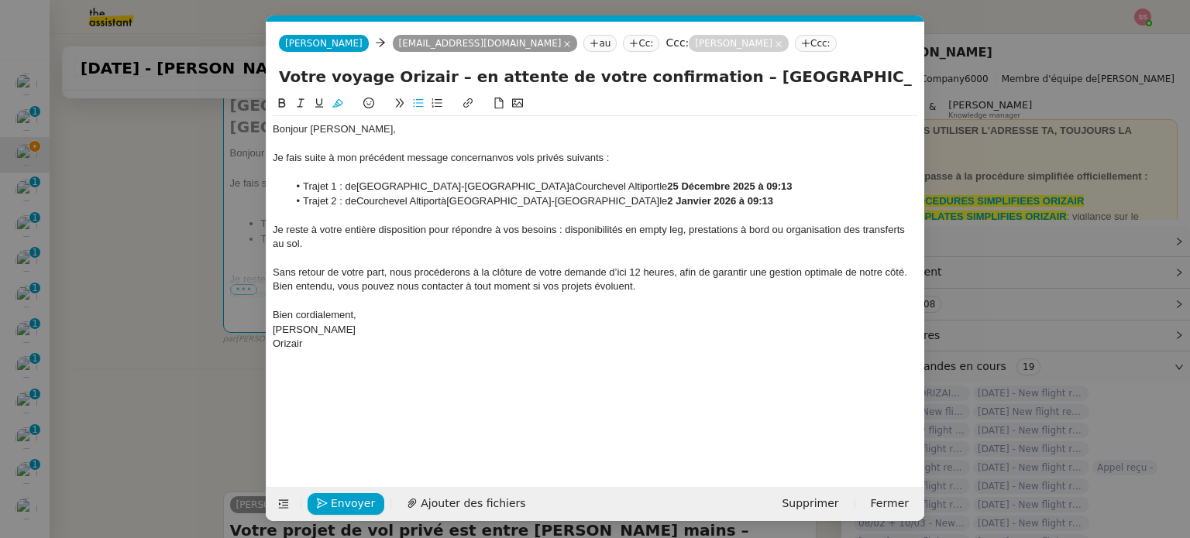
click at [0, 0] on lt-span "Supprimer les doubles espaces" at bounding box center [0, 0] width 0 height 0
click at [111, 356] on nz-modal-container "relance Service Relance Bon de Commande LBP A utiliser dans le cadre de la proc…" at bounding box center [595, 269] width 1190 height 538
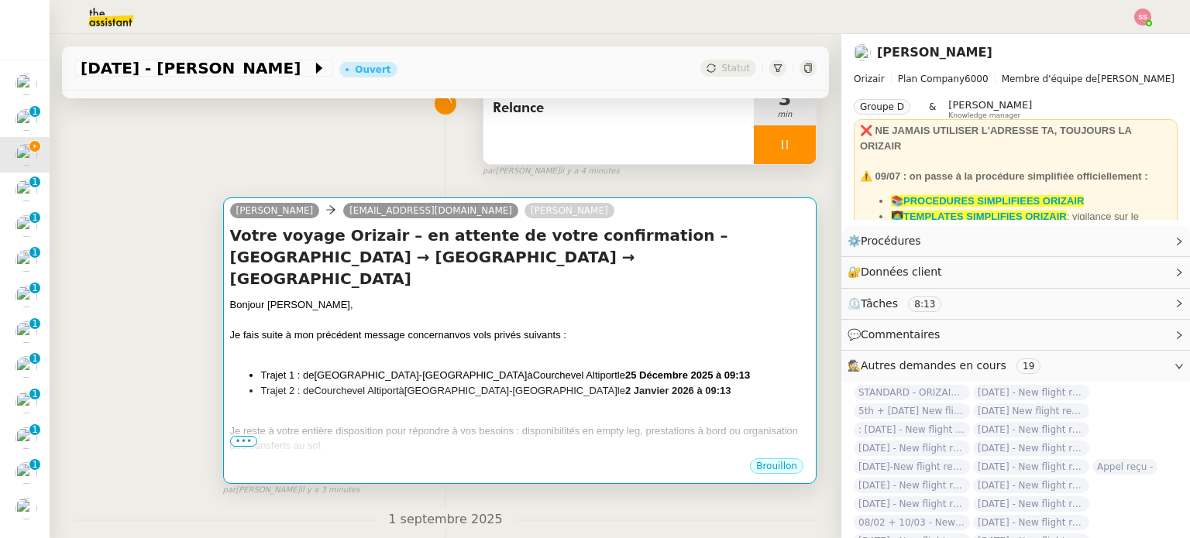
scroll to position [135, 0]
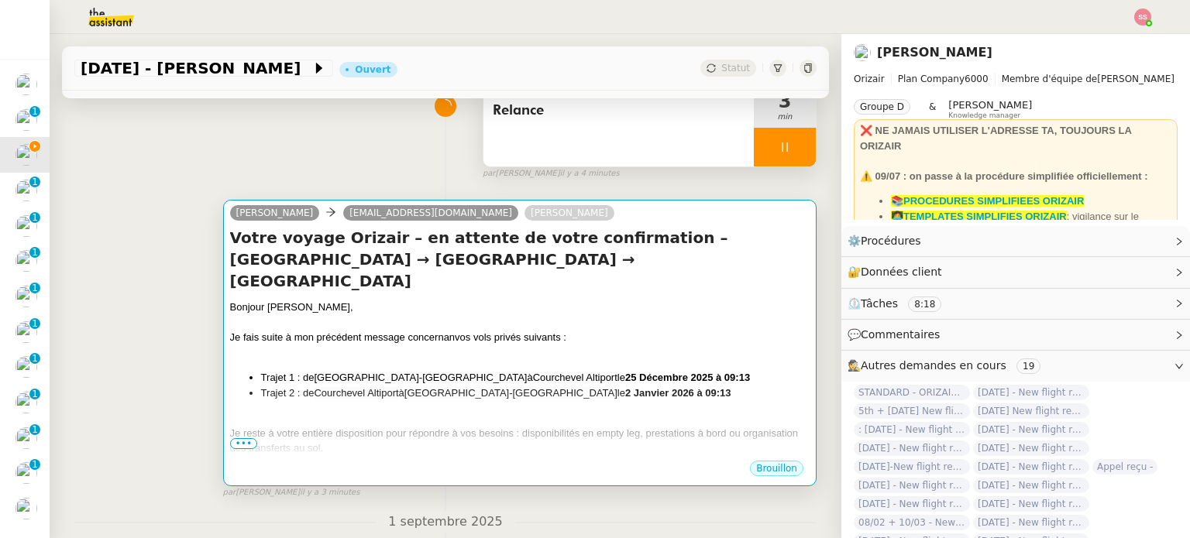
click at [598, 266] on h4 "Votre voyage Orizair – en attente de votre confirmation – [GEOGRAPHIC_DATA] → […" at bounding box center [519, 259] width 579 height 65
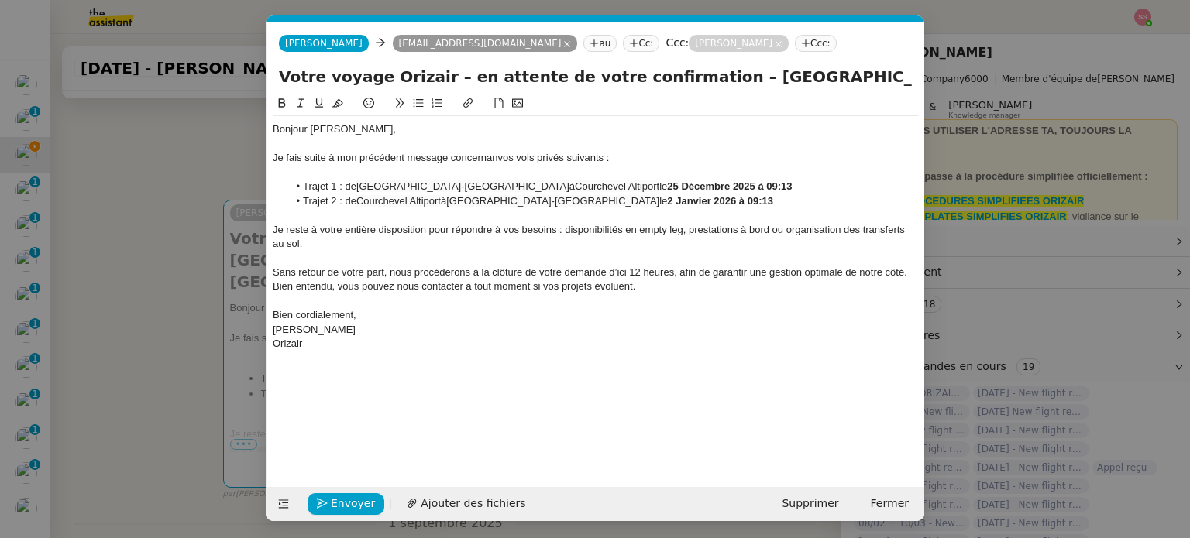
scroll to position [0, 67]
click at [356, 505] on span "Envoyer" at bounding box center [353, 504] width 44 height 18
click at [356, 505] on span "Confirmer l'envoi" at bounding box center [377, 504] width 93 height 18
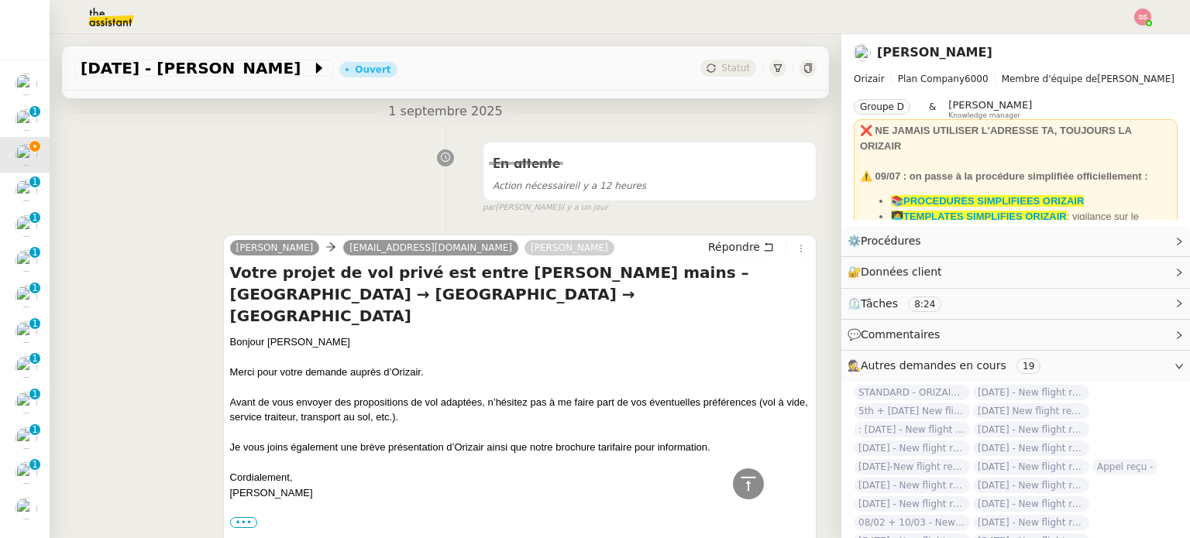
scroll to position [135, 0]
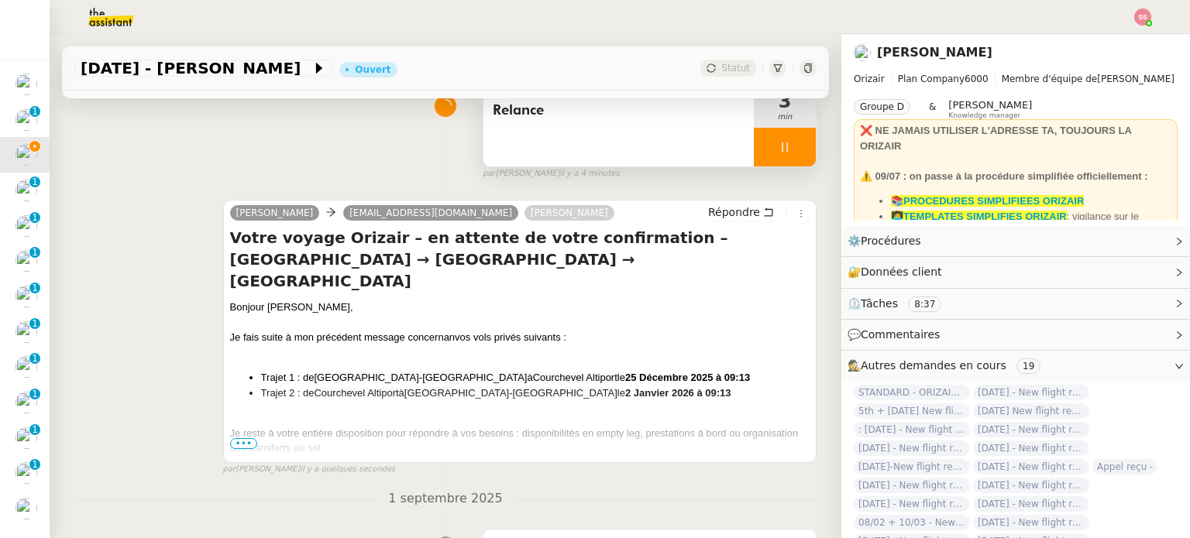
click at [793, 156] on div at bounding box center [785, 147] width 62 height 39
click at [793, 156] on button at bounding box center [800, 147] width 31 height 39
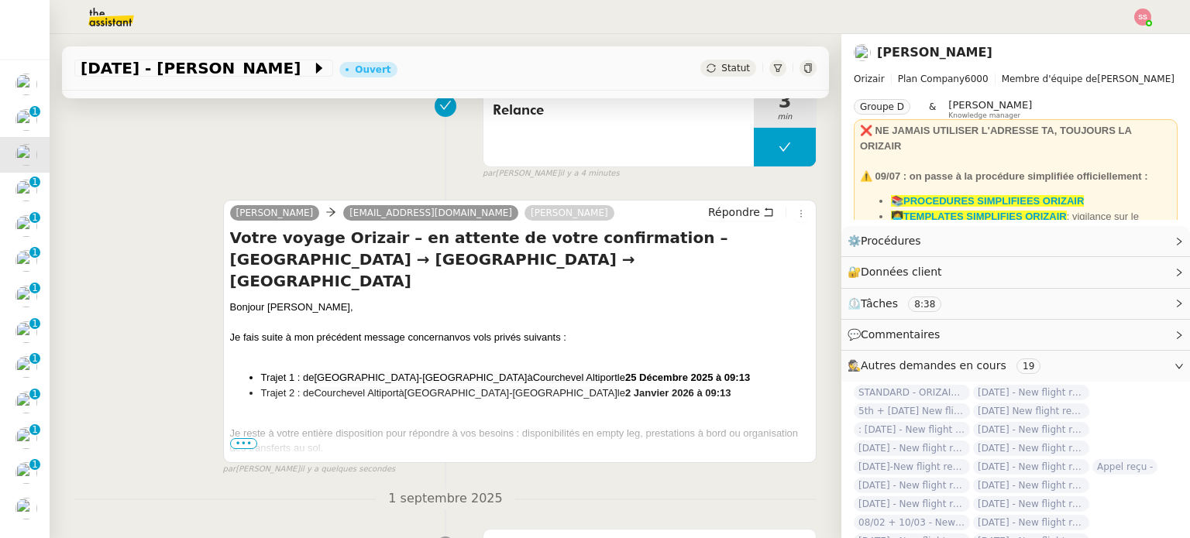
click at [721, 70] on span "Statut" at bounding box center [735, 68] width 29 height 11
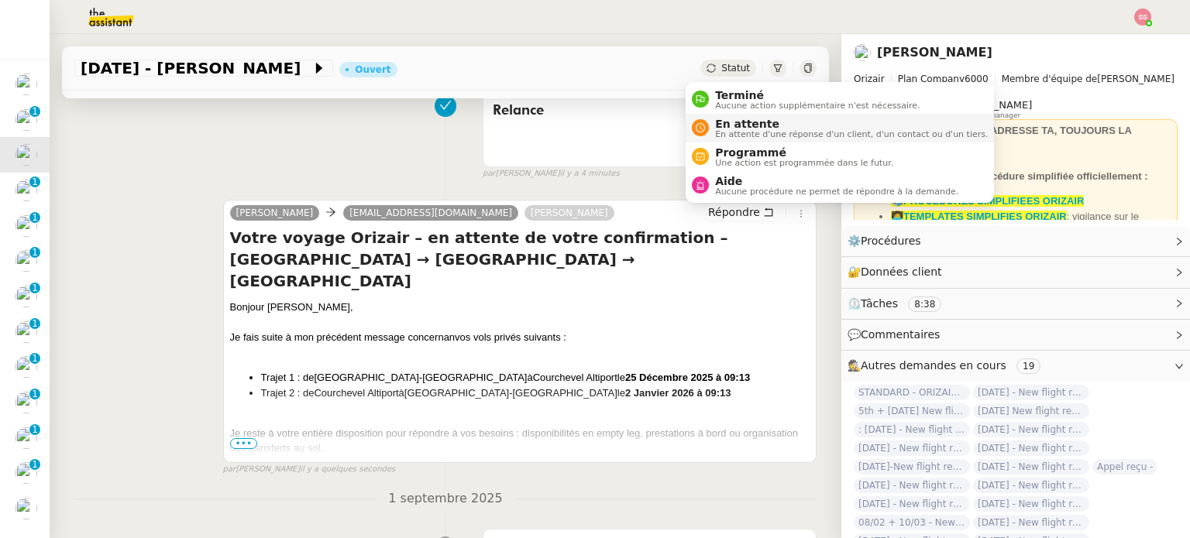
click at [736, 115] on li "En attente En attente d'une réponse d'un client, d'un contact ou d'un tiers." at bounding box center [840, 128] width 308 height 29
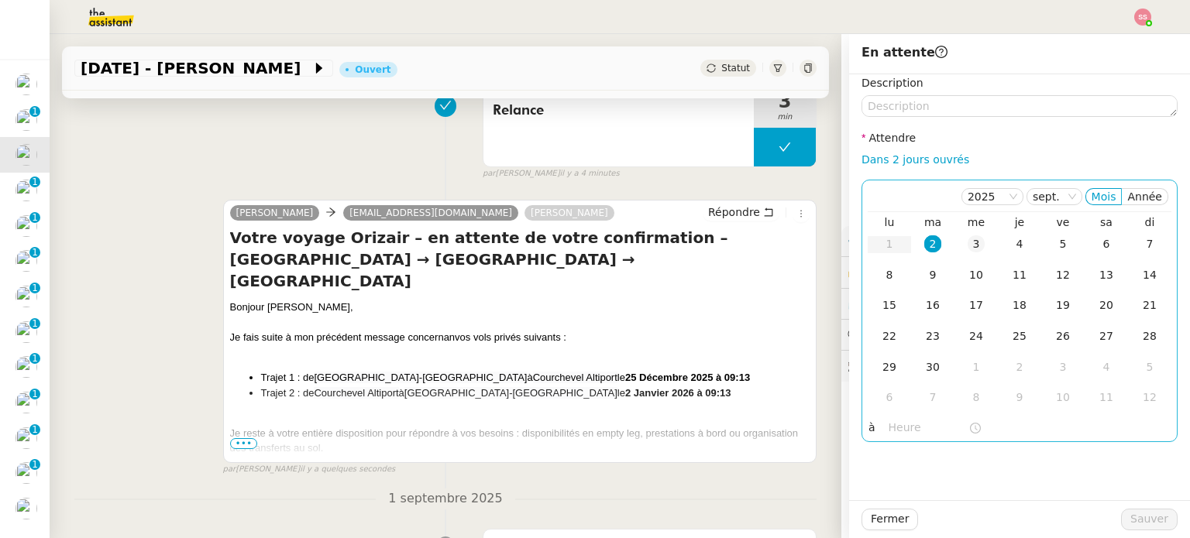
click at [968, 241] on div "3" at bounding box center [976, 244] width 17 height 17
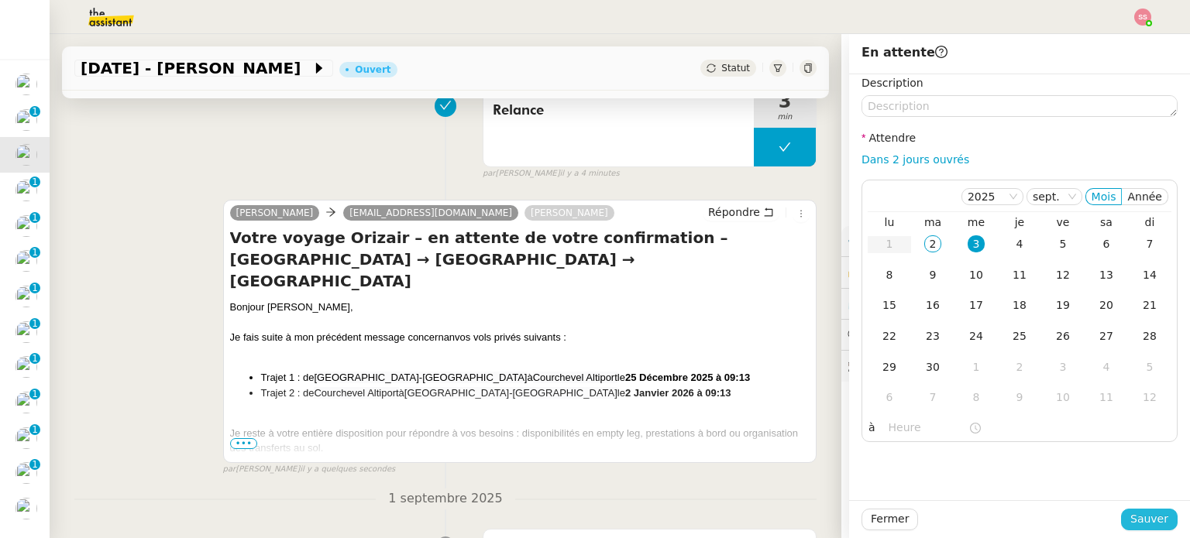
click at [1131, 517] on span "Sauver" at bounding box center [1149, 520] width 38 height 18
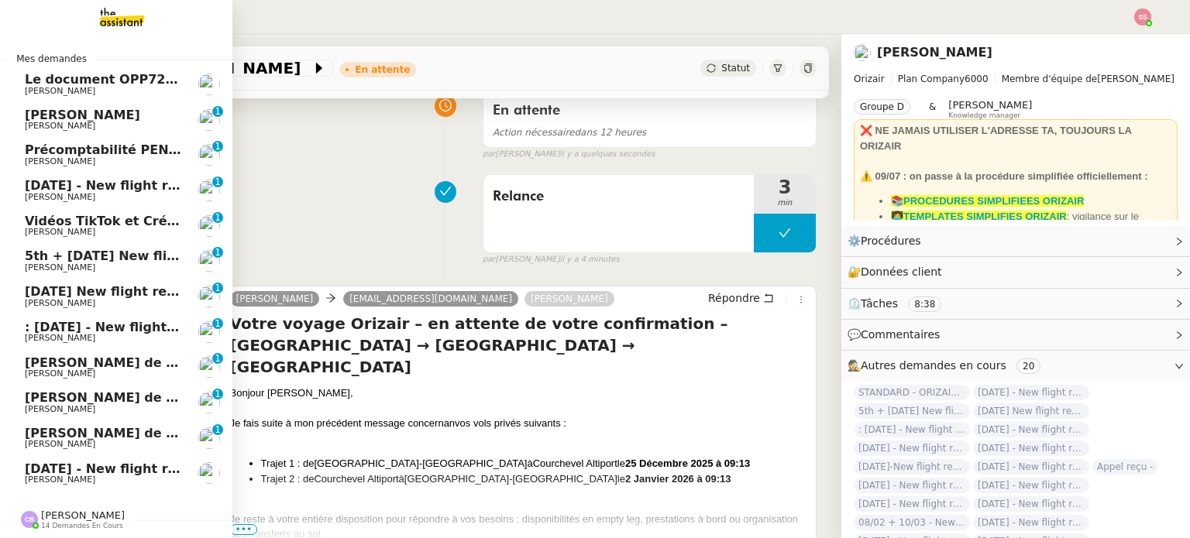
click at [108, 183] on span "[DATE] - New flight request - [PERSON_NAME]" at bounding box center [185, 185] width 320 height 15
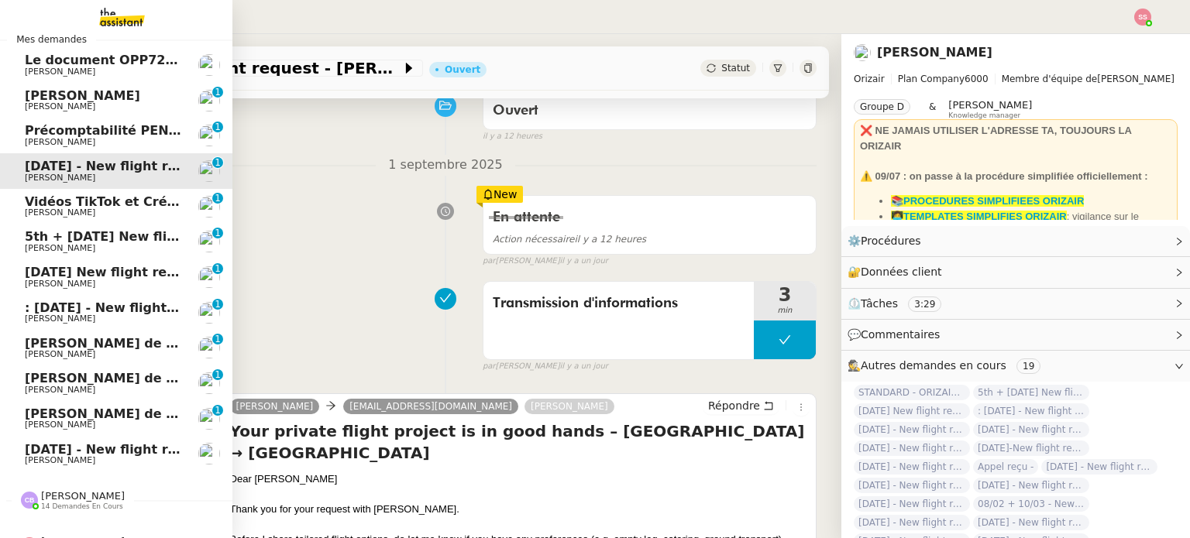
scroll to position [51, 0]
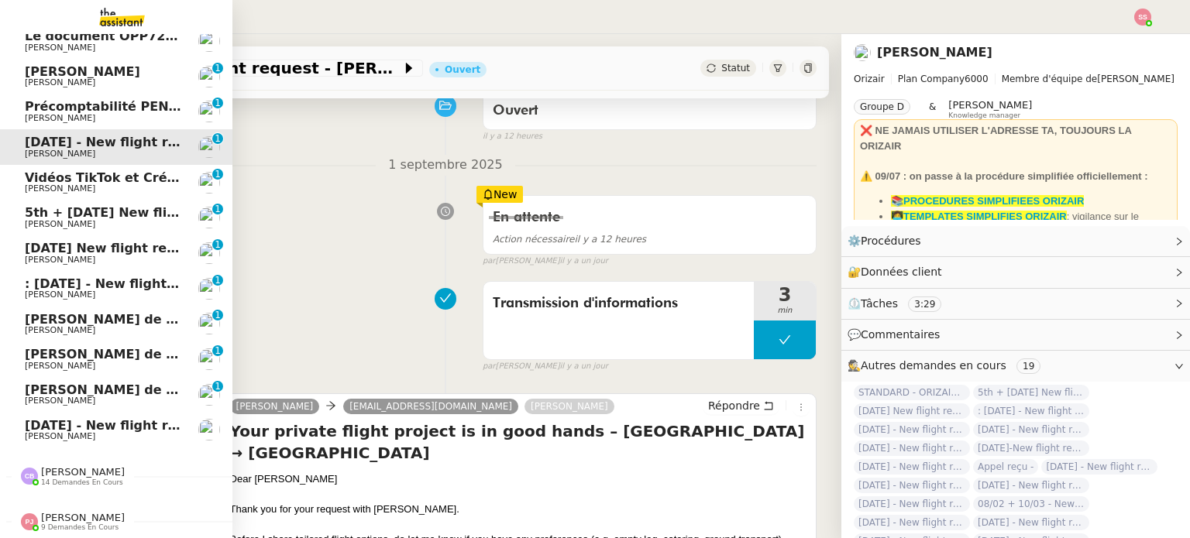
click at [119, 471] on nz-divider "[PERSON_NAME] 14 demandes en cours" at bounding box center [122, 476] width 232 height 20
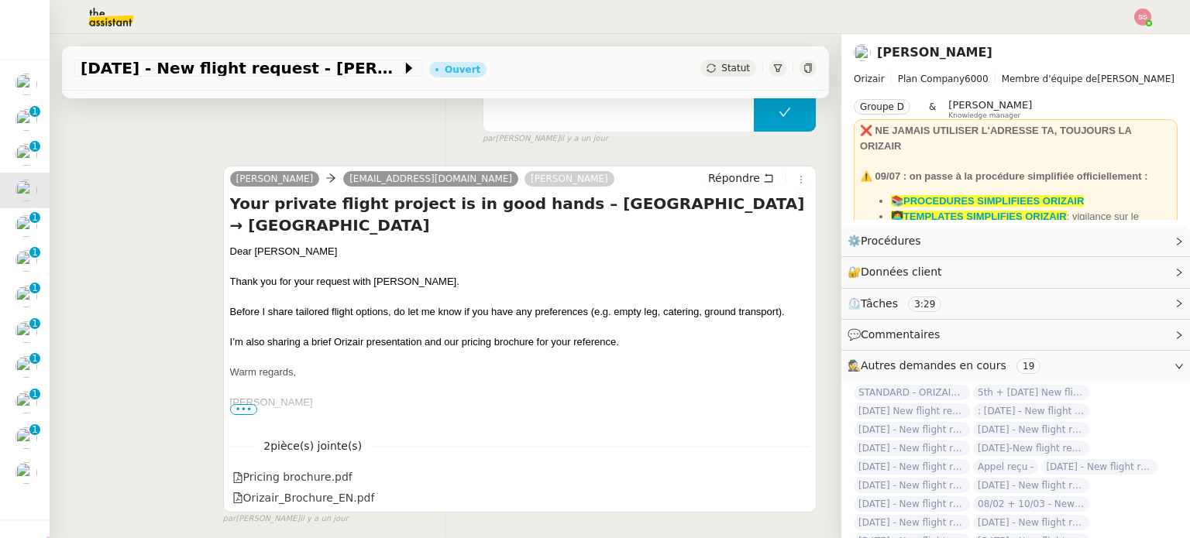
scroll to position [387, 0]
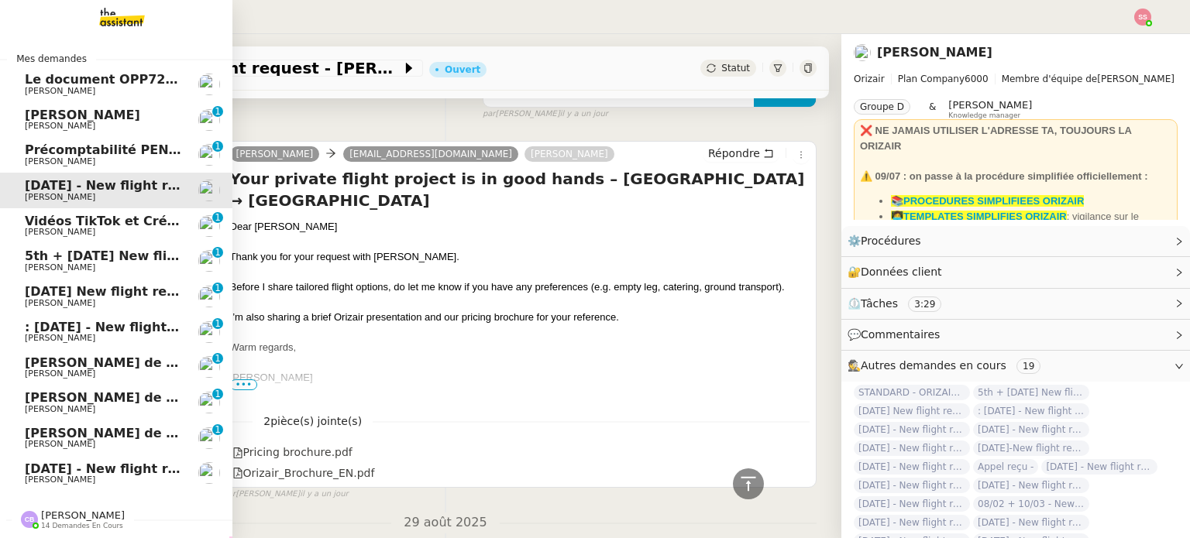
click at [77, 131] on link "[PERSON_NAME] [PERSON_NAME] 0 1 2 3 4 5 6 7 8 9" at bounding box center [116, 120] width 232 height 36
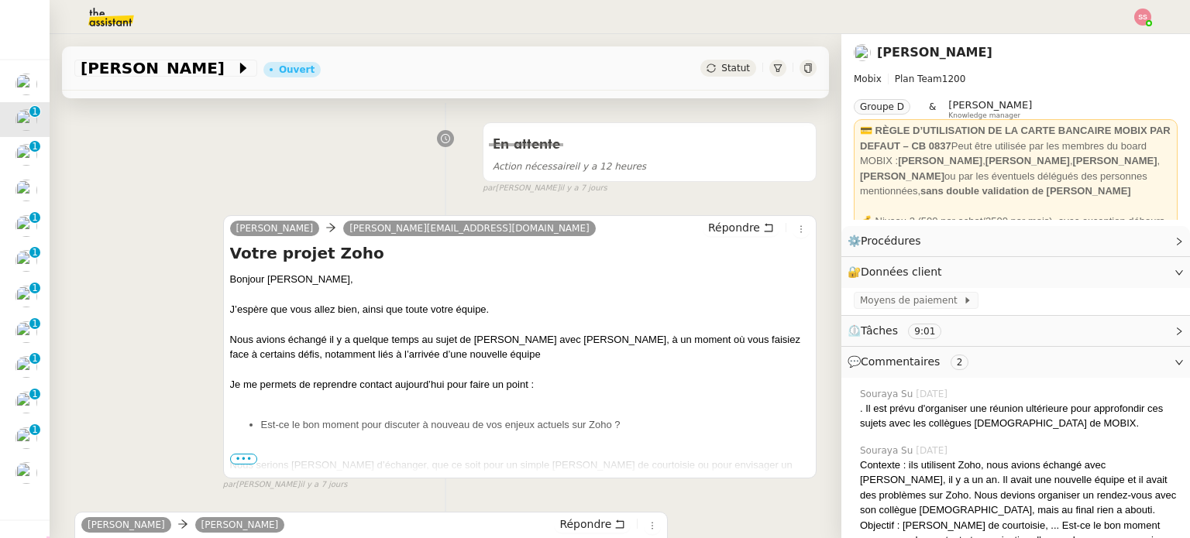
scroll to position [363, 0]
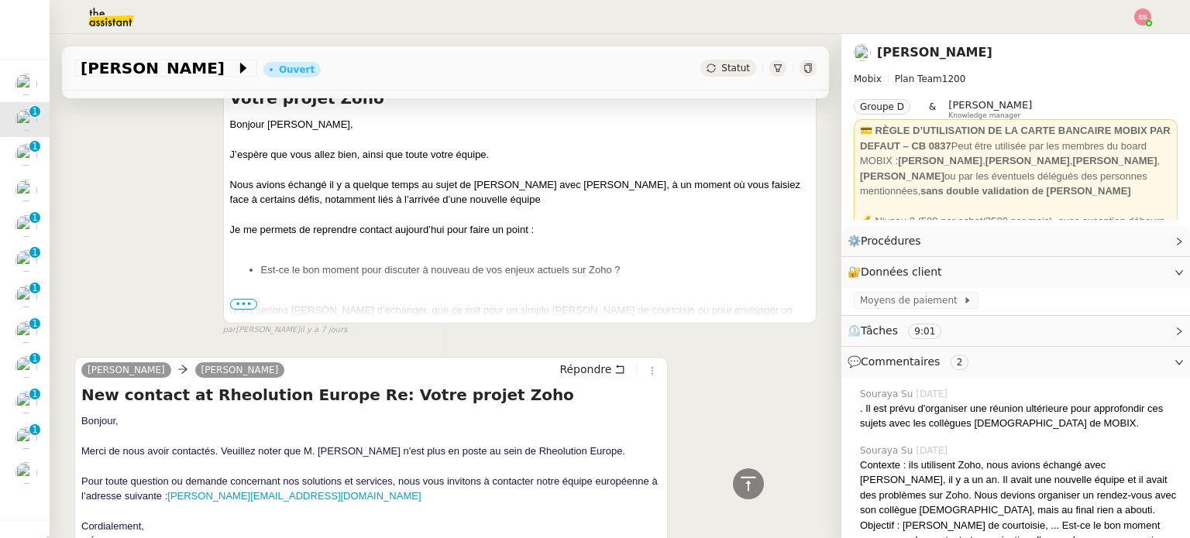
click at [236, 300] on span "•••" at bounding box center [244, 304] width 28 height 11
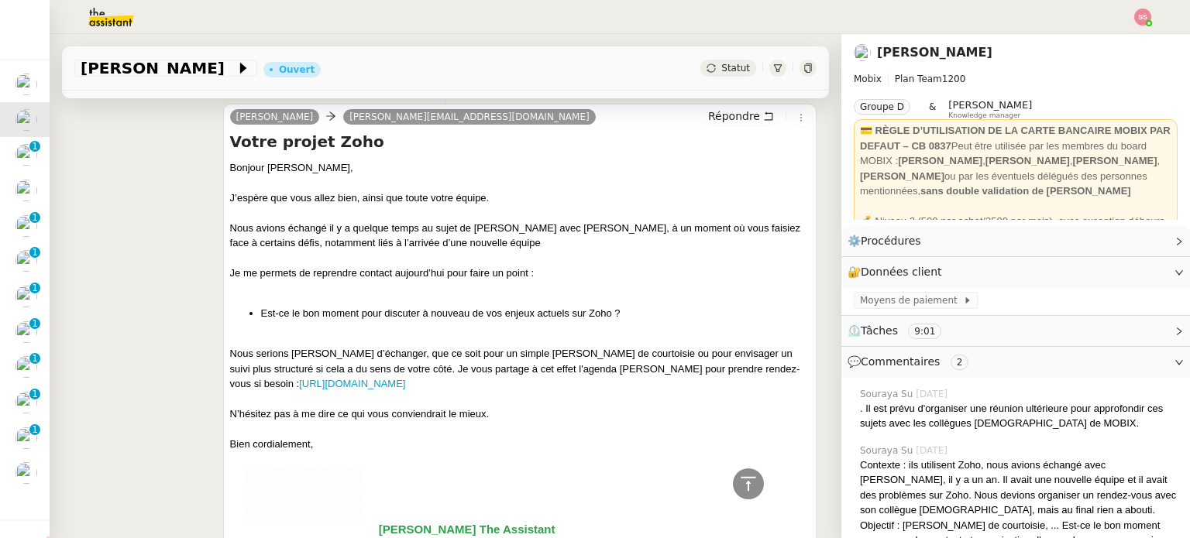
scroll to position [285, 0]
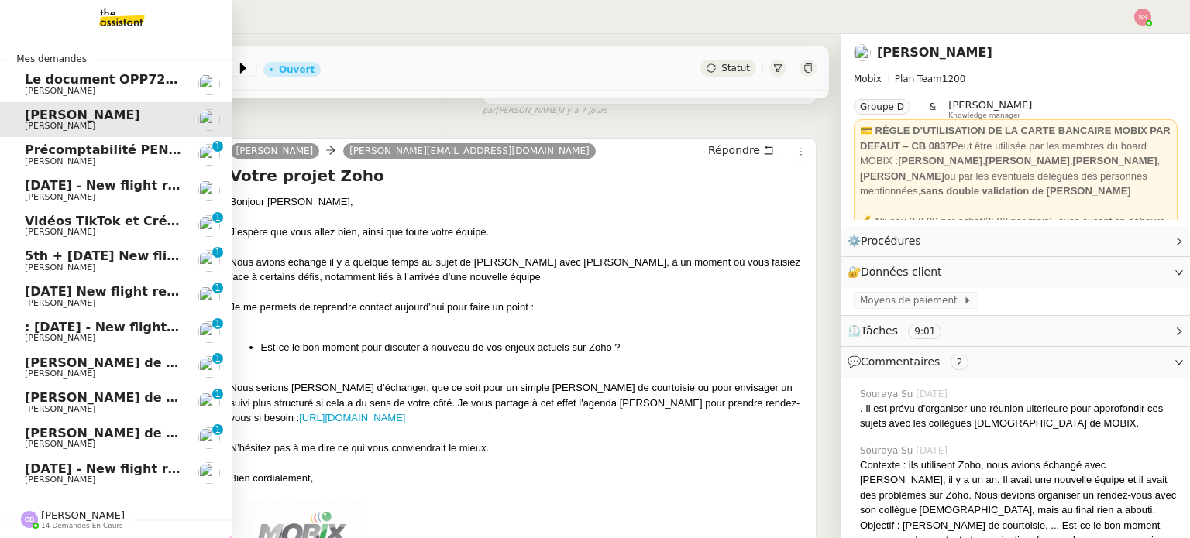
click at [71, 204] on link "[DATE] - New flight request - [PERSON_NAME] [PERSON_NAME]" at bounding box center [116, 191] width 232 height 36
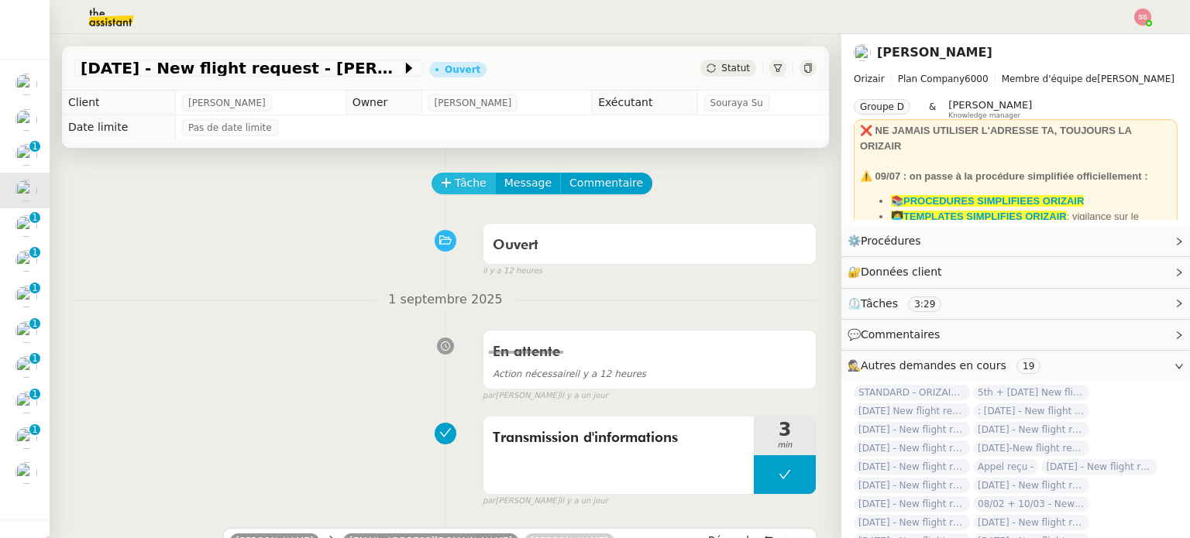
click at [440, 179] on button "Tâche" at bounding box center [464, 184] width 64 height 22
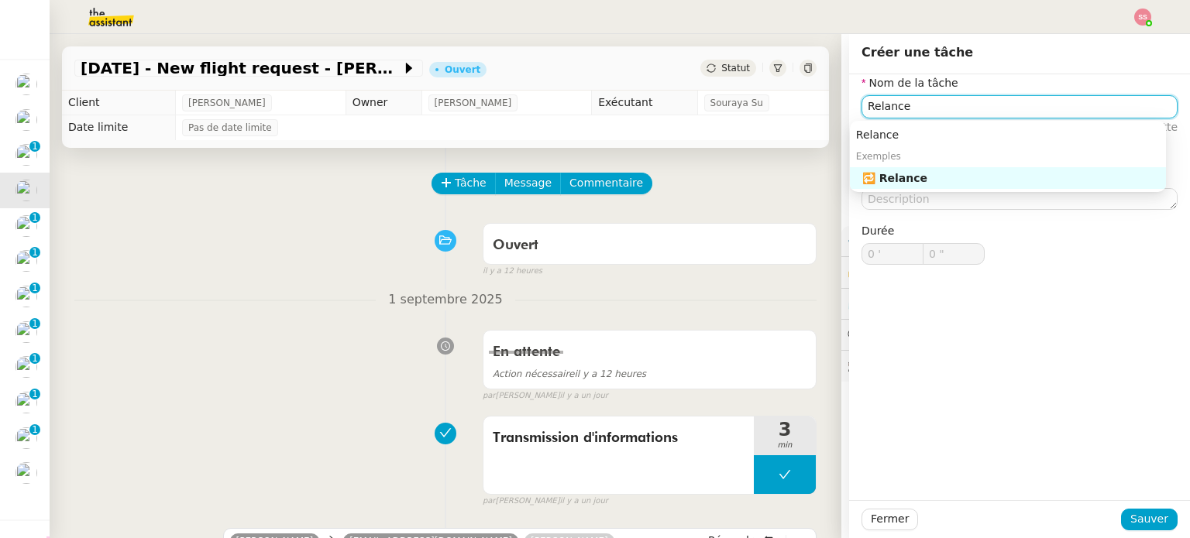
click at [992, 173] on div "🔁 Relance" at bounding box center [1010, 178] width 297 height 14
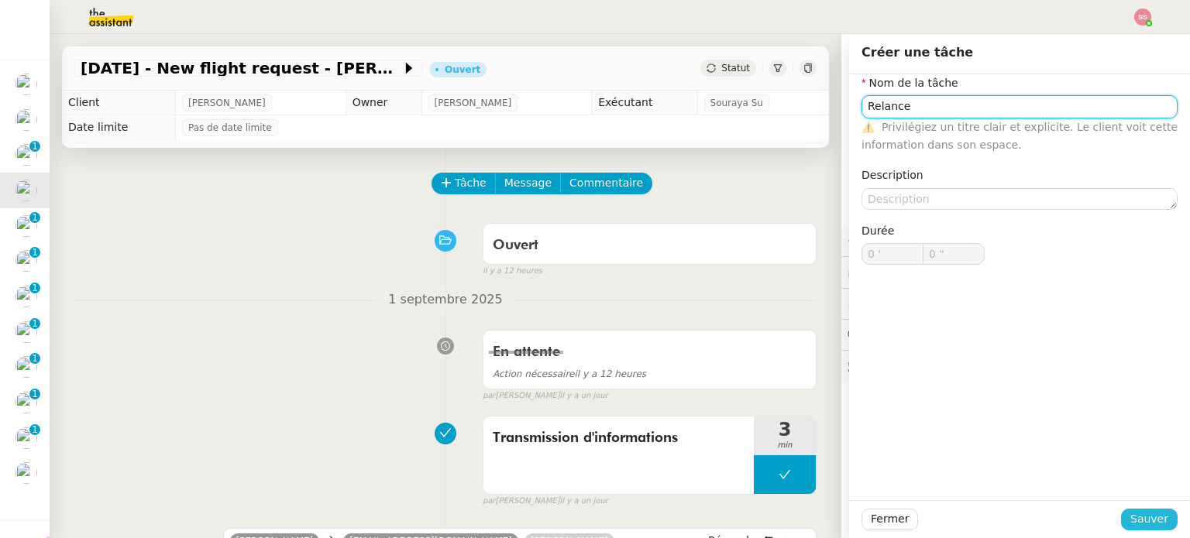
type input "Relance"
drag, startPoint x: 1153, startPoint y: 521, endPoint x: 1016, endPoint y: 459, distance: 149.8
click at [1153, 521] on span "Sauver" at bounding box center [1149, 520] width 38 height 18
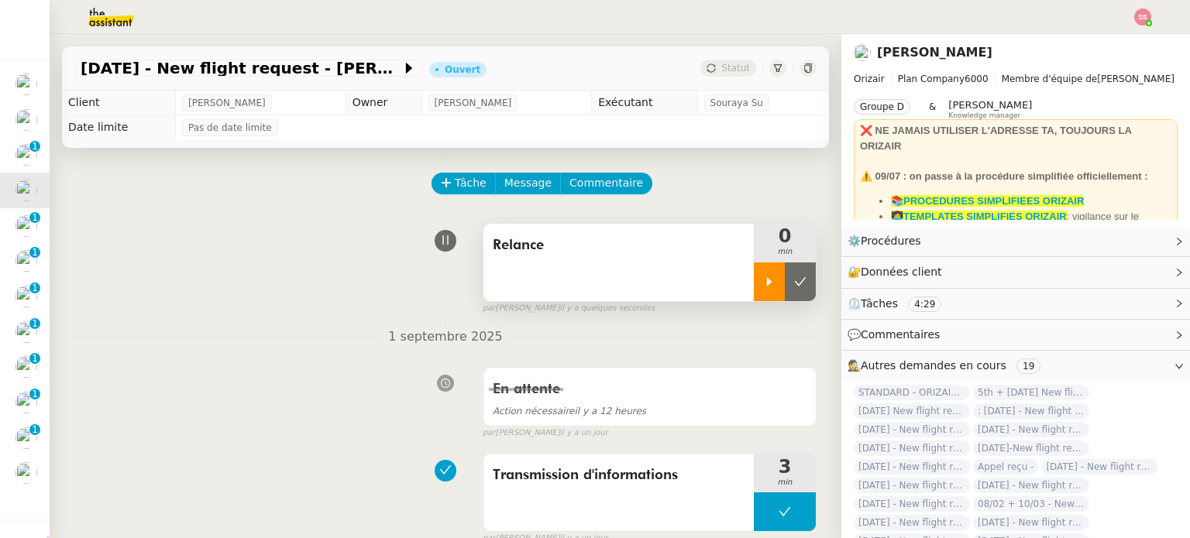
click at [754, 276] on div at bounding box center [769, 282] width 31 height 39
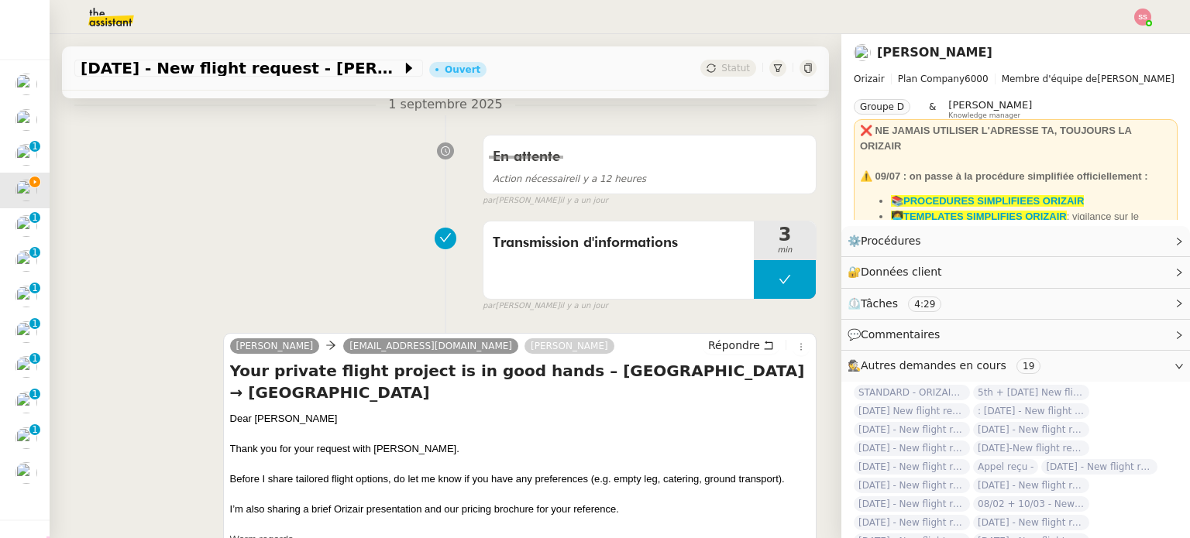
scroll to position [387, 0]
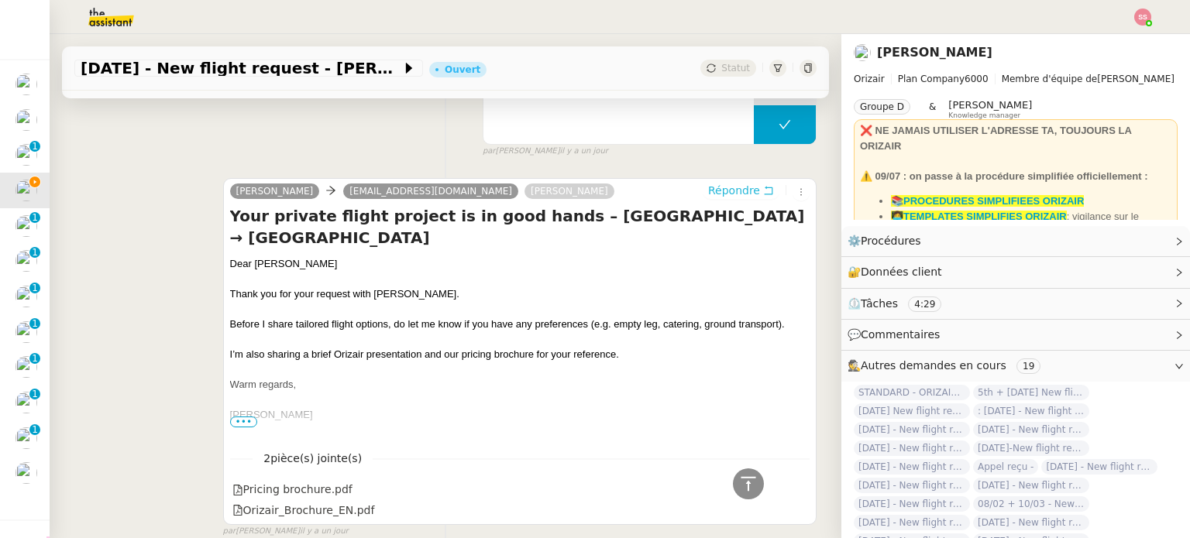
click at [708, 193] on span "Répondre" at bounding box center [734, 190] width 52 height 15
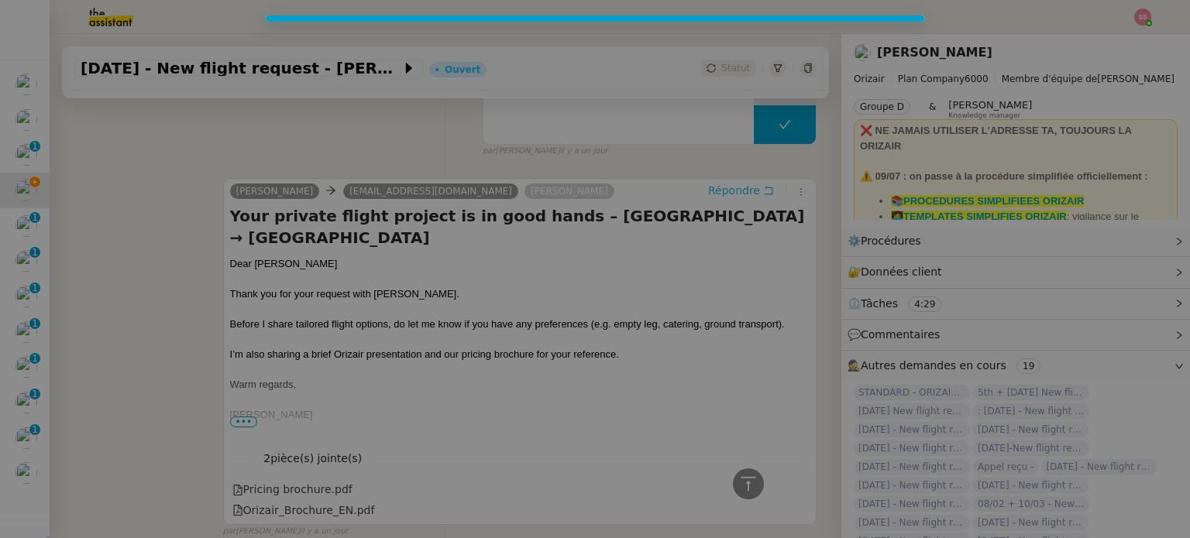
scroll to position [506, 0]
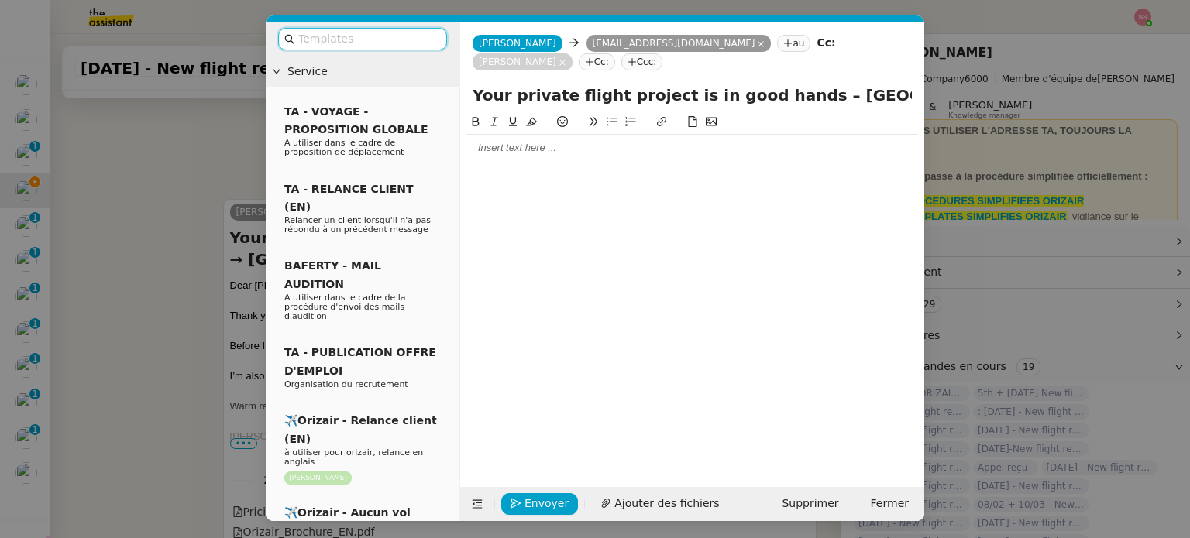
click at [390, 48] on nz-input-group at bounding box center [362, 39] width 169 height 22
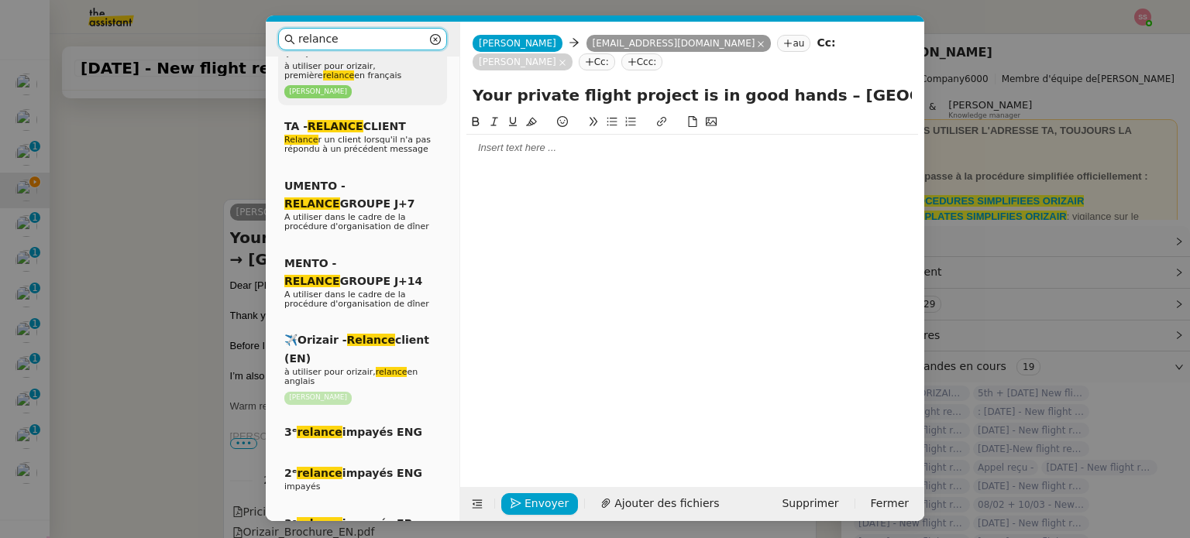
scroll to position [232, 0]
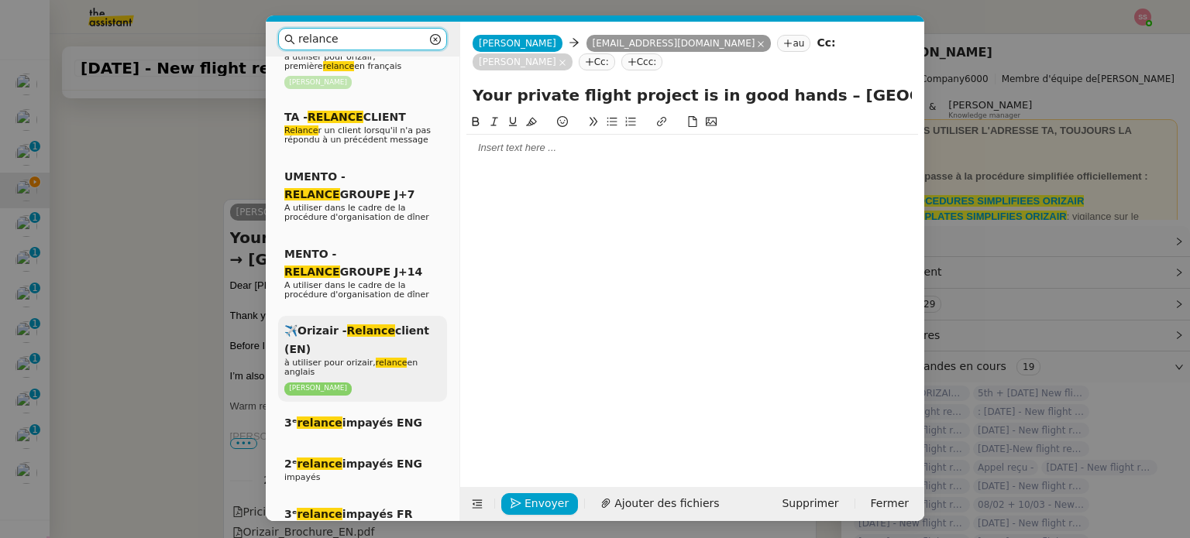
type input "relance"
click at [365, 337] on div "✈️Orizair - Relance client (EN) à utiliser pour orizair, relance en anglais [PE…" at bounding box center [362, 359] width 169 height 86
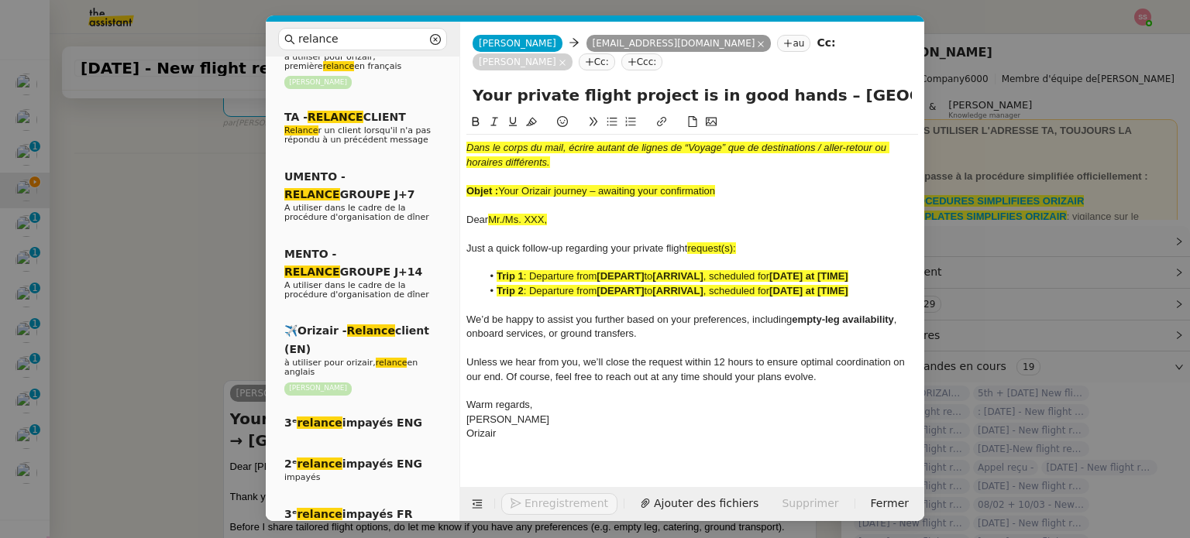
scroll to position [709, 0]
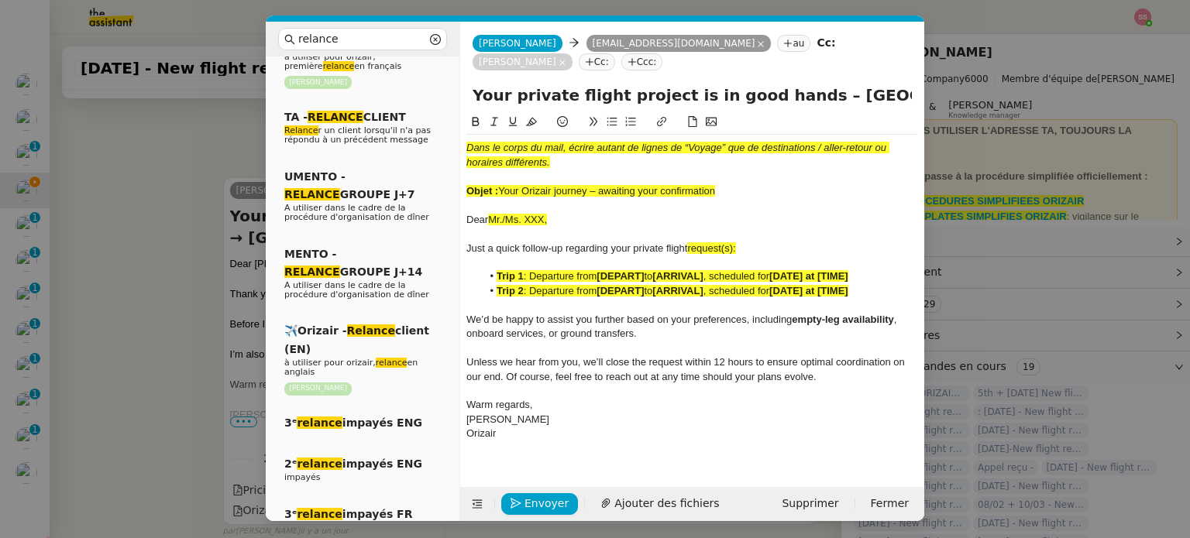
drag, startPoint x: 499, startPoint y: 172, endPoint x: 719, endPoint y: 179, distance: 220.1
click at [719, 184] on div "Objet : Your Orizair journey – awaiting your confirmation" at bounding box center [692, 191] width 452 height 14
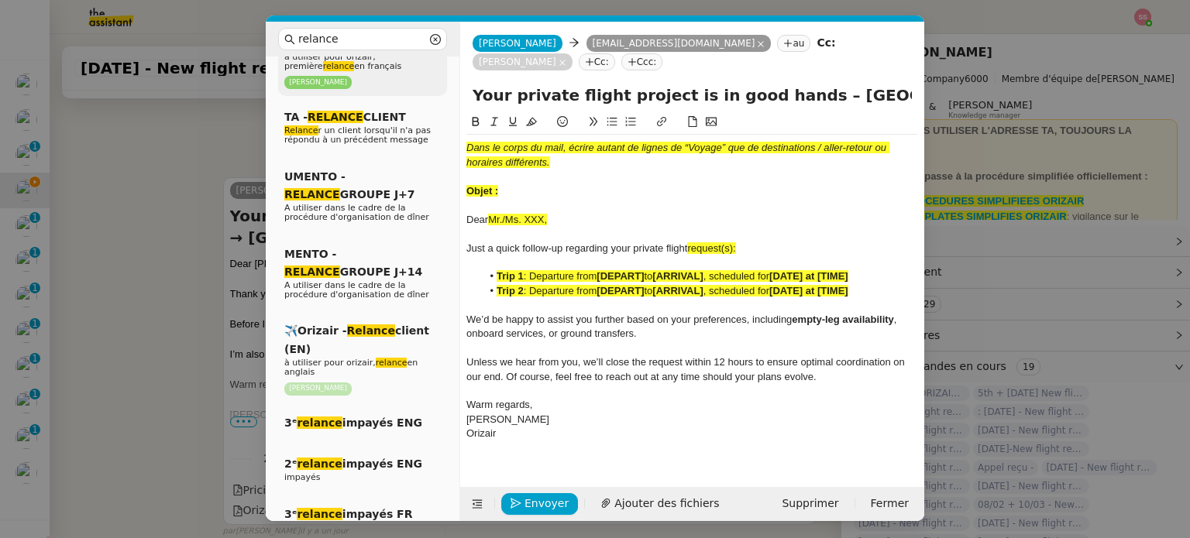
drag, startPoint x: 784, startPoint y: 81, endPoint x: 433, endPoint y: 70, distance: 351.1
click at [429, 69] on nz-layout "relance Service Relance Bon de Commande LBP A utiliser dans le cadre de la proc…" at bounding box center [595, 272] width 658 height 500
paste input "Your Orizair journey – awaiting your confirmation"
type input "Your Orizair journey – awaiting your confirmation – [GEOGRAPHIC_DATA] → [GEOGRA…"
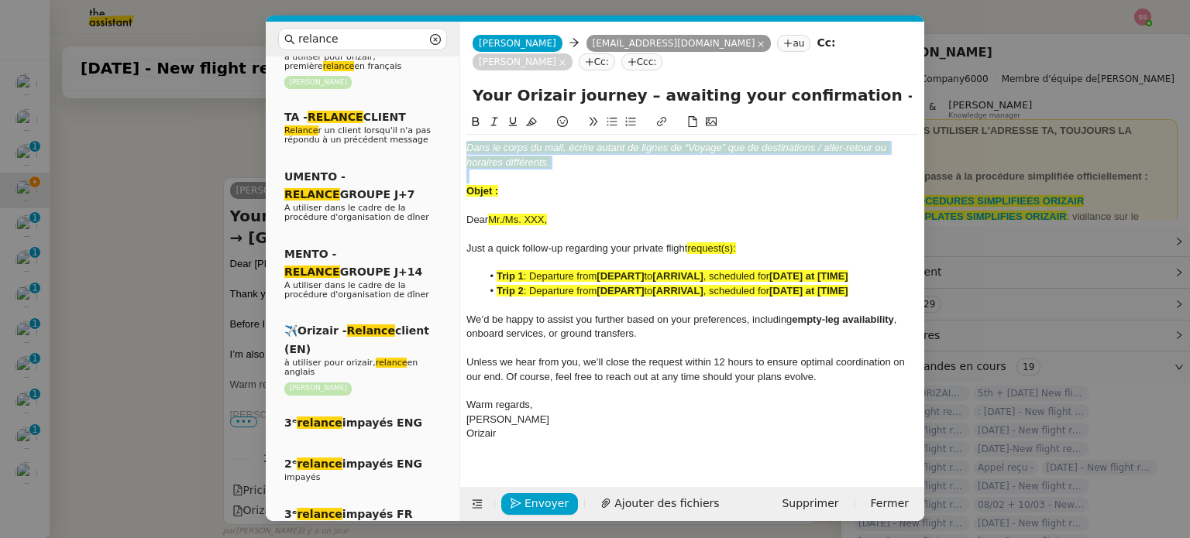
drag, startPoint x: 529, startPoint y: 164, endPoint x: 464, endPoint y: 117, distance: 80.4
click at [464, 117] on nz-spin "Dans le corps du mail, écrire autant de lignes de “Voyage” que de destinations …" at bounding box center [692, 291] width 464 height 356
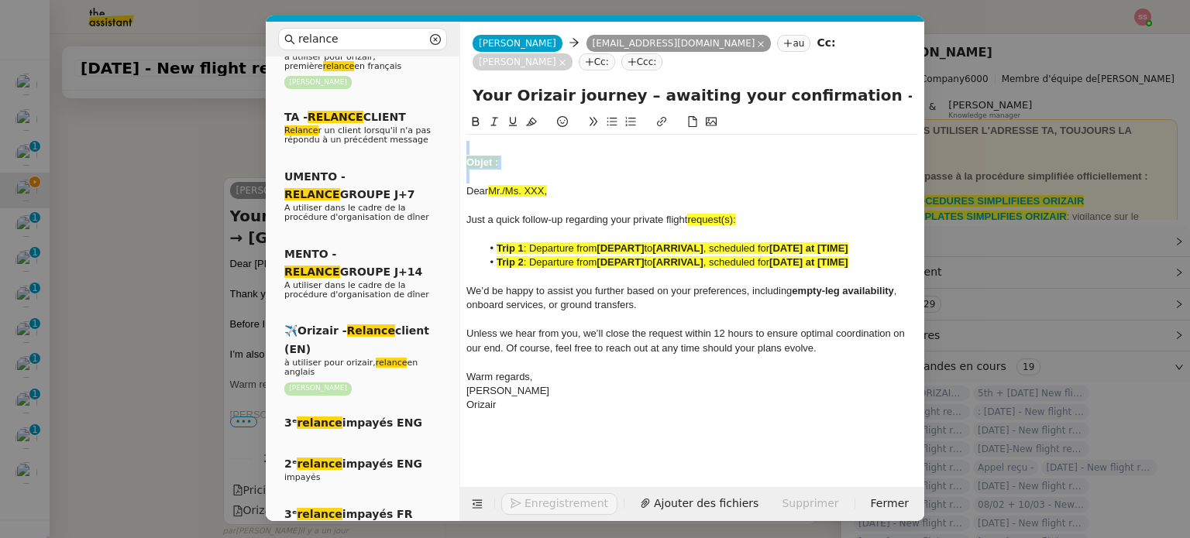
drag, startPoint x: 509, startPoint y: 151, endPoint x: 456, endPoint y: 116, distance: 63.8
click at [456, 116] on nz-layout "relance Service Relance Bon de Commande LBP A utiliser dans le cadre de la proc…" at bounding box center [595, 272] width 658 height 500
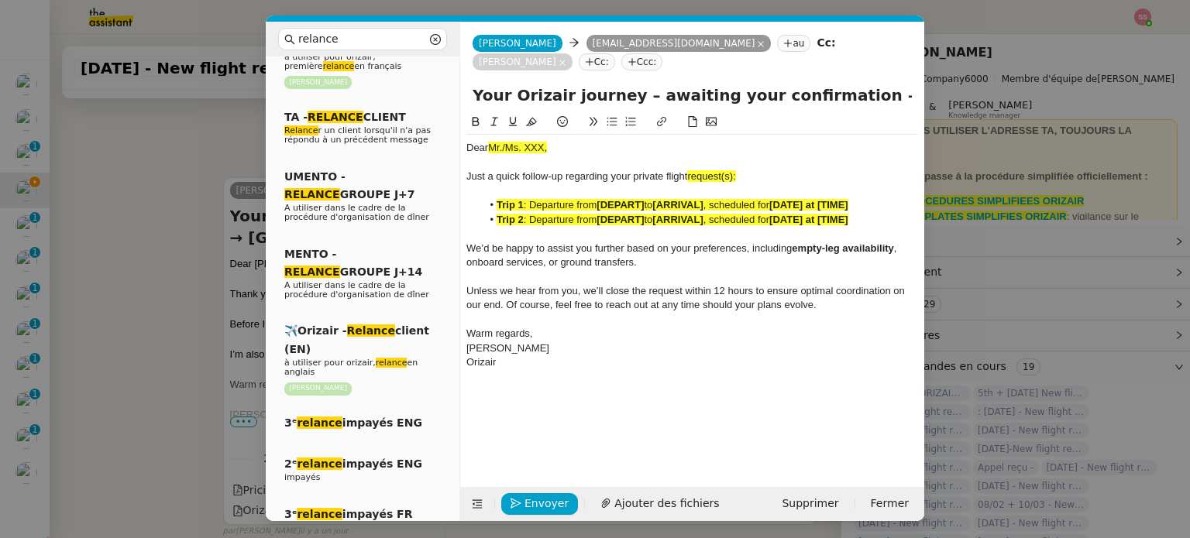
click at [111, 251] on nz-modal-container "relance Service Relance Bon de Commande LBP A utiliser dans le cadre de la proc…" at bounding box center [595, 269] width 1190 height 538
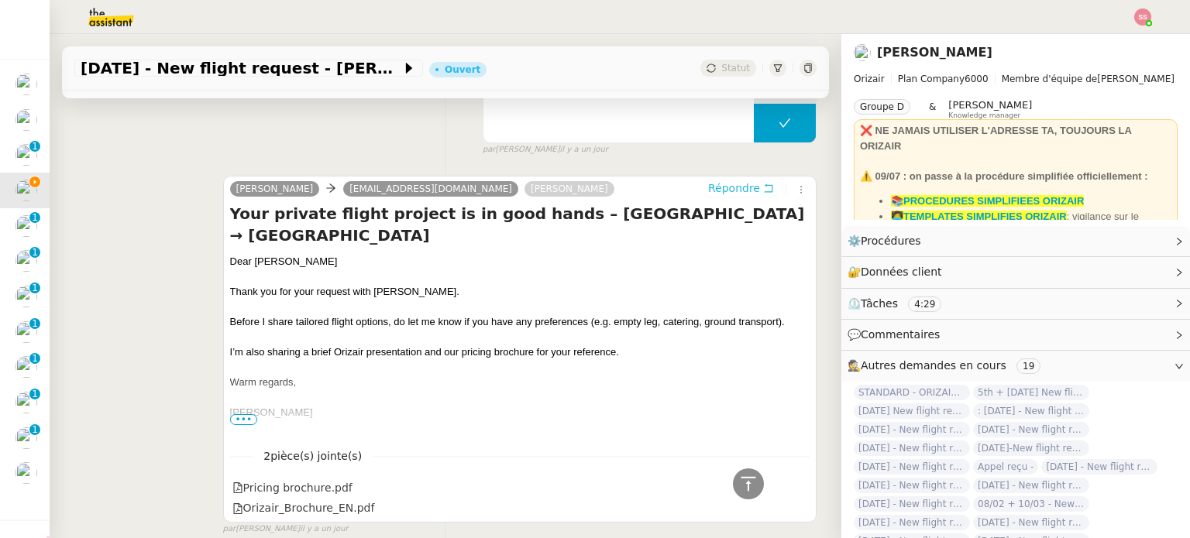
scroll to position [707, 0]
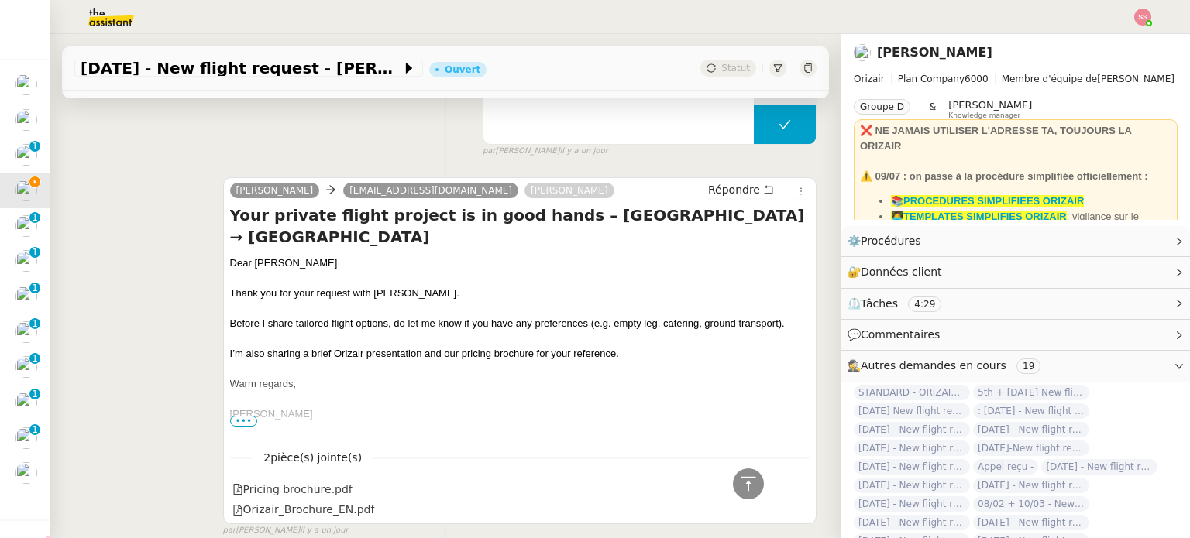
click at [252, 256] on div "Dear [PERSON_NAME]" at bounding box center [519, 263] width 579 height 15
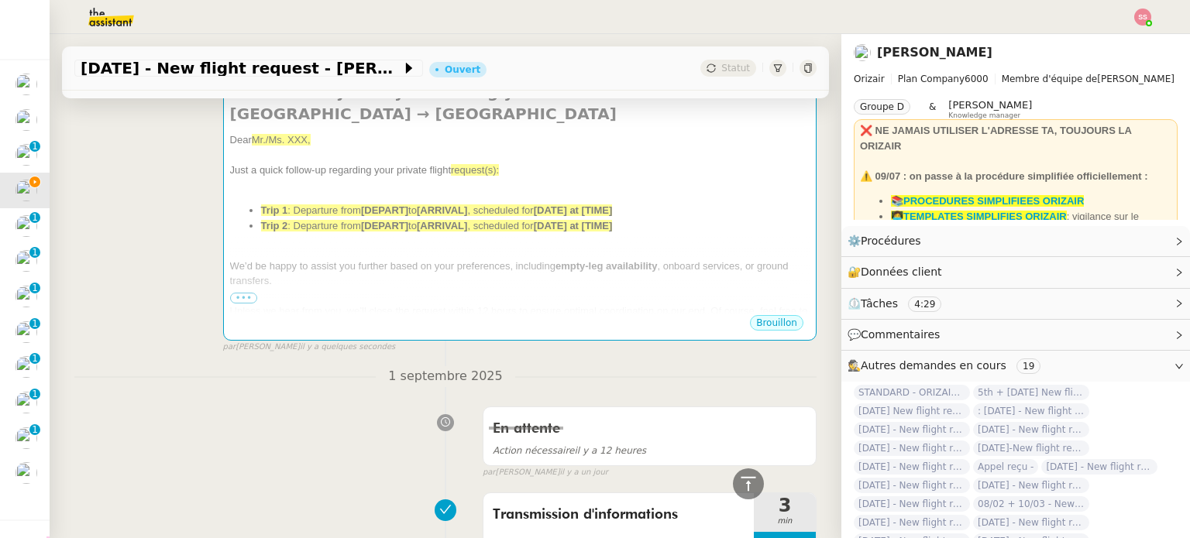
scroll to position [88, 0]
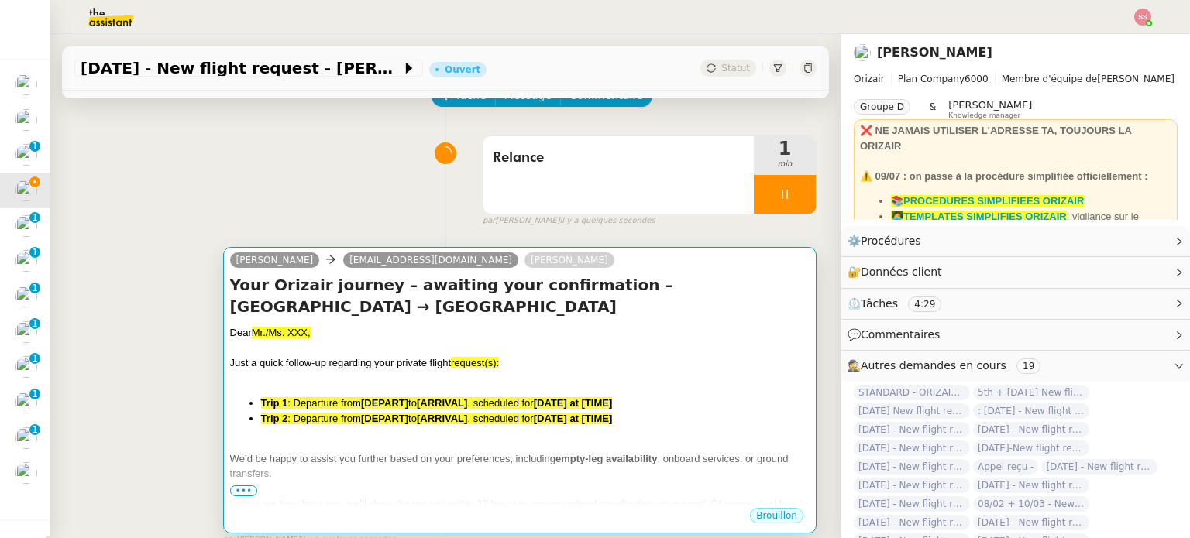
click at [311, 298] on div "Your Orizair journey – awaiting your confirmation – [GEOGRAPHIC_DATA] → [GEOGRA…" at bounding box center [519, 390] width 579 height 232
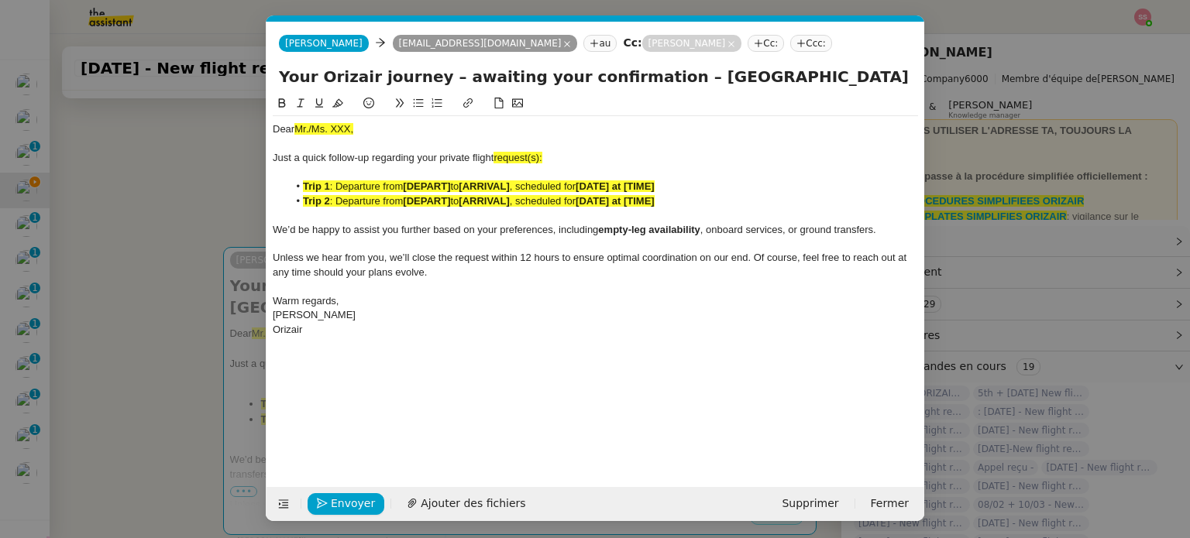
scroll to position [0, 67]
click at [316, 123] on div "Dear Mr./Ms. XXX," at bounding box center [595, 129] width 645 height 14
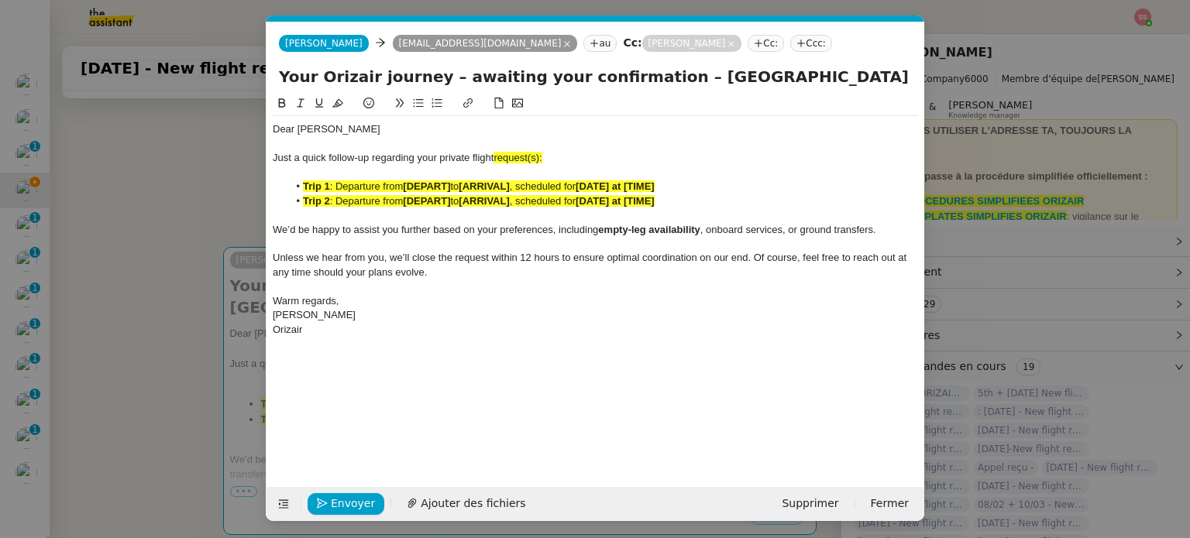
click at [548, 158] on div "Just a quick follow-up regarding your private flight request(s):" at bounding box center [595, 158] width 645 height 14
drag, startPoint x: 539, startPoint y: 160, endPoint x: 496, endPoint y: 158, distance: 43.4
click at [496, 158] on div "Just a quick follow-up regarding your private flight request:" at bounding box center [595, 158] width 645 height 14
click at [344, 101] on button at bounding box center [337, 104] width 19 height 18
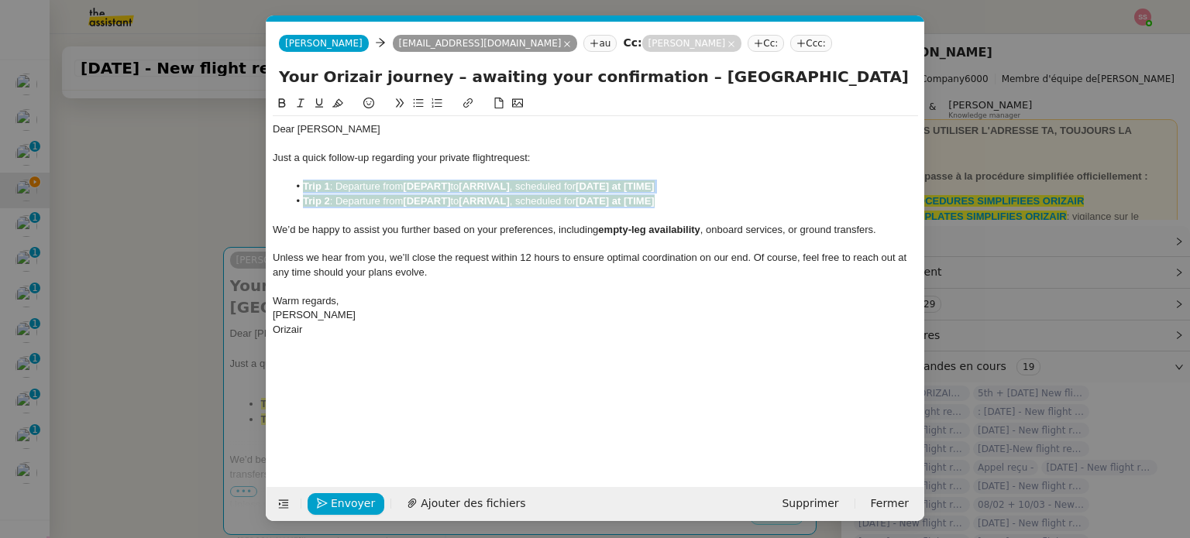
drag, startPoint x: 677, startPoint y: 198, endPoint x: 304, endPoint y: 182, distance: 373.0
click at [304, 182] on ul "Trip 1 : Departure from [DEPART] to [ARRIVAL] , scheduled for [DATE] at [TIME] …" at bounding box center [595, 194] width 645 height 29
click at [336, 111] on button at bounding box center [337, 104] width 19 height 18
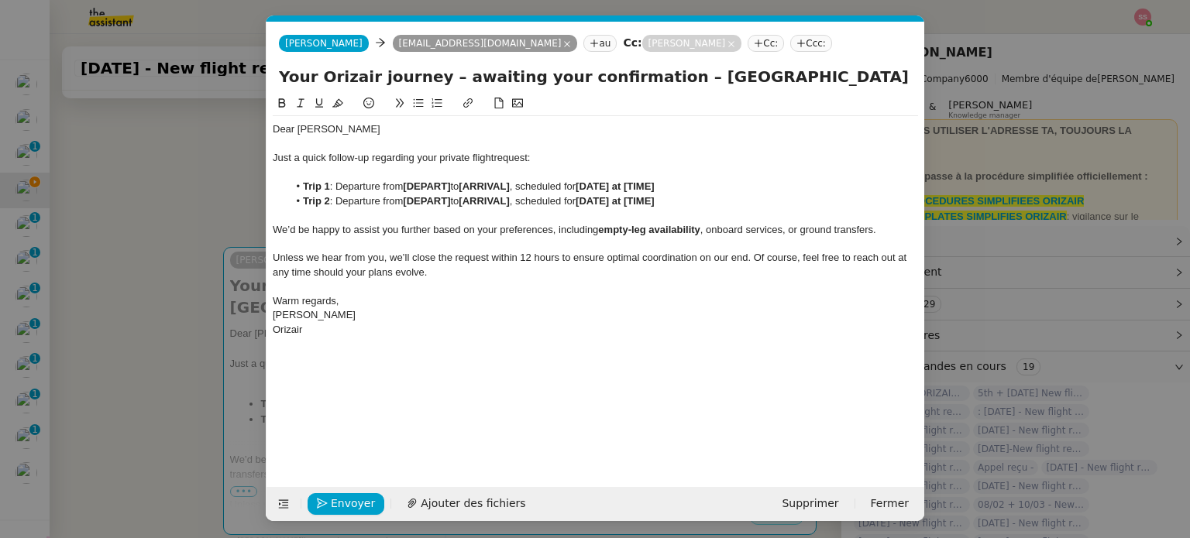
click at [163, 237] on nz-modal-container "relance Service Relance Bon de Commande LBP A utiliser dans le cadre de la proc…" at bounding box center [595, 269] width 1190 height 538
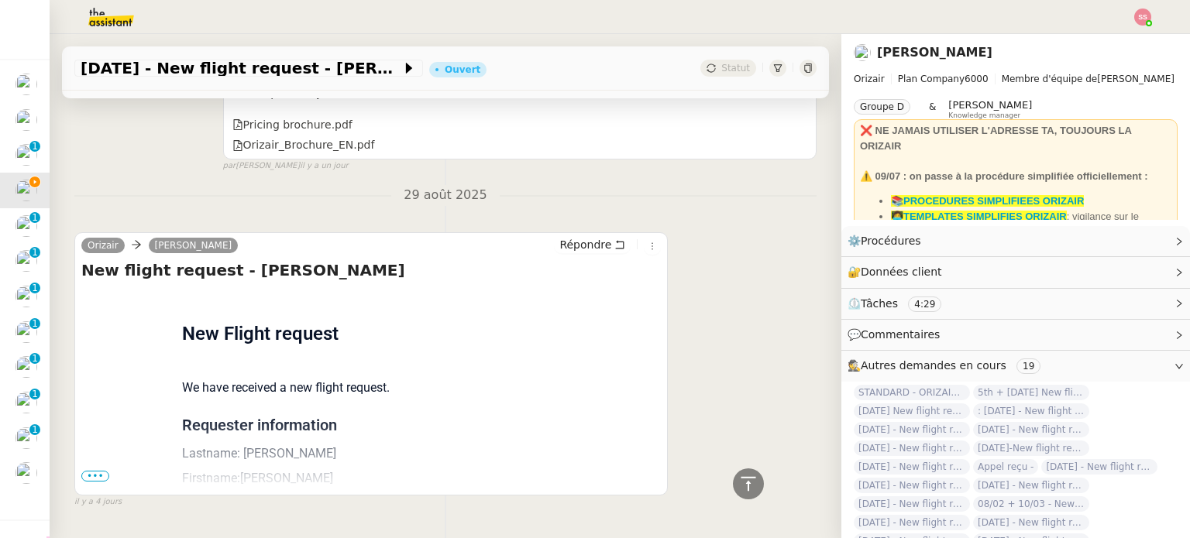
scroll to position [1120, 0]
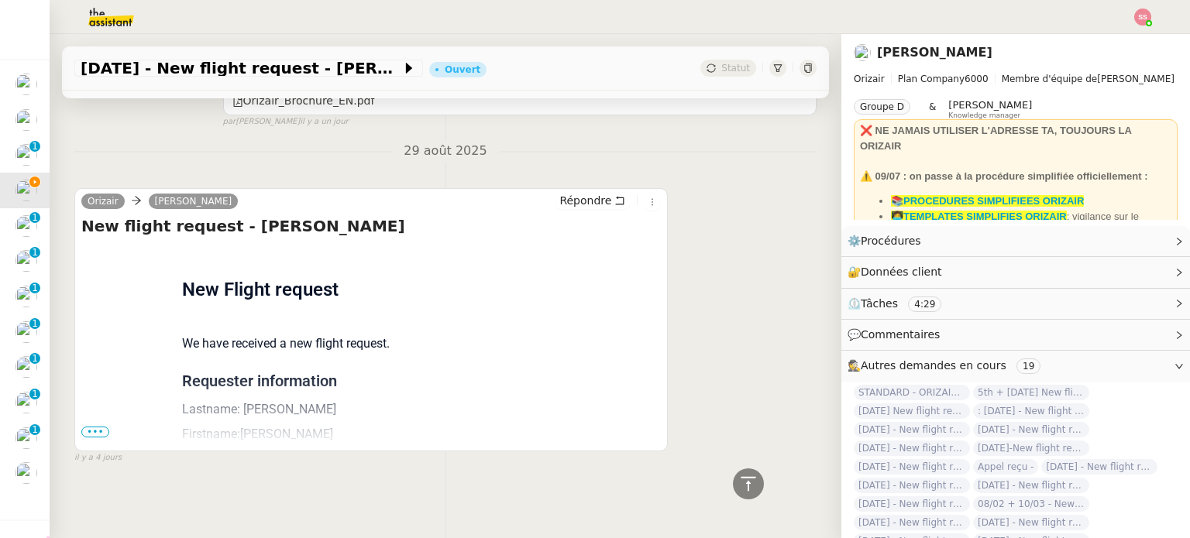
click at [82, 428] on span "•••" at bounding box center [95, 432] width 28 height 11
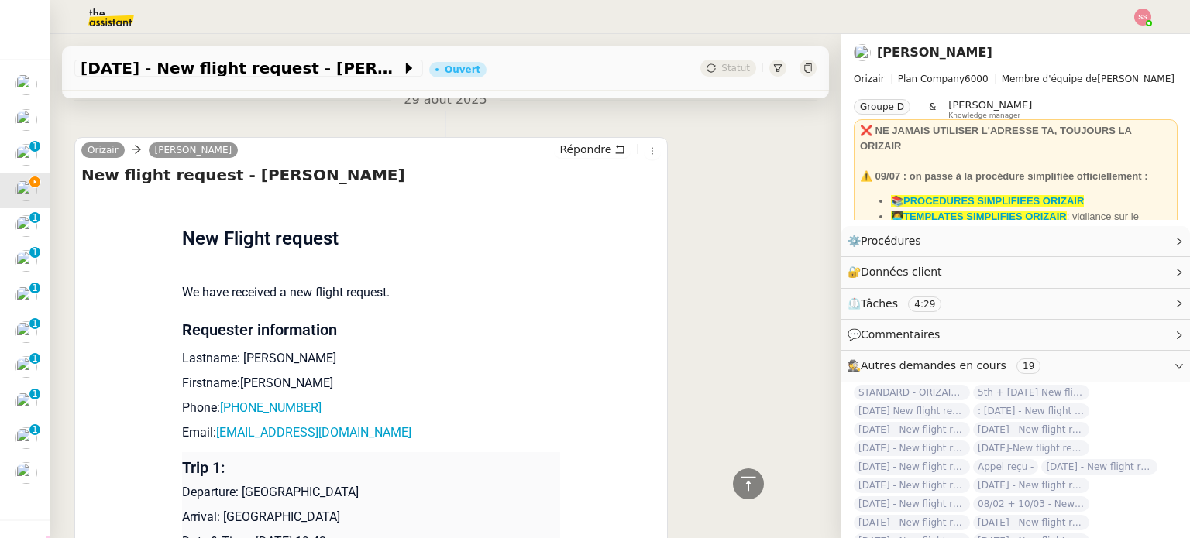
scroll to position [1195, 0]
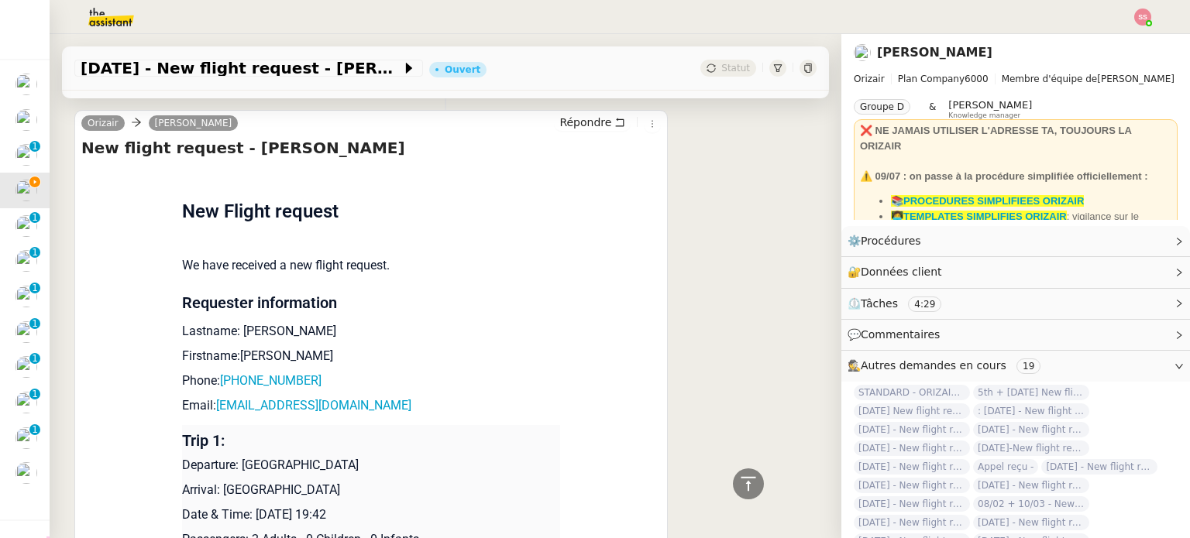
drag, startPoint x: 233, startPoint y: 461, endPoint x: 372, endPoint y: 468, distance: 138.8
click at [372, 468] on p "Departure: [GEOGRAPHIC_DATA]" at bounding box center [371, 465] width 378 height 19
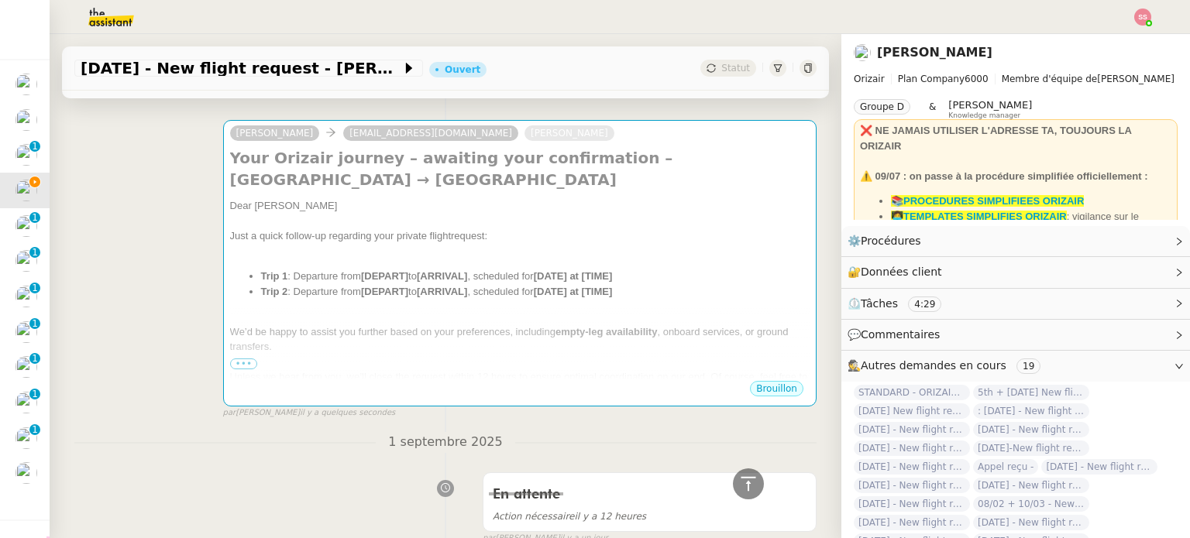
scroll to position [187, 0]
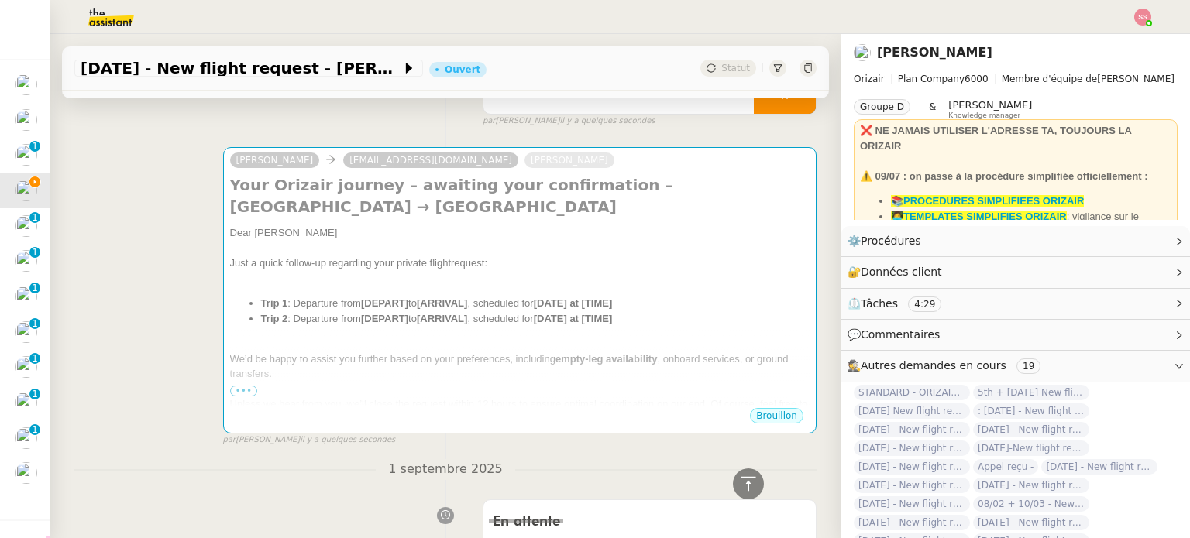
click at [408, 382] on div at bounding box center [519, 389] width 579 height 15
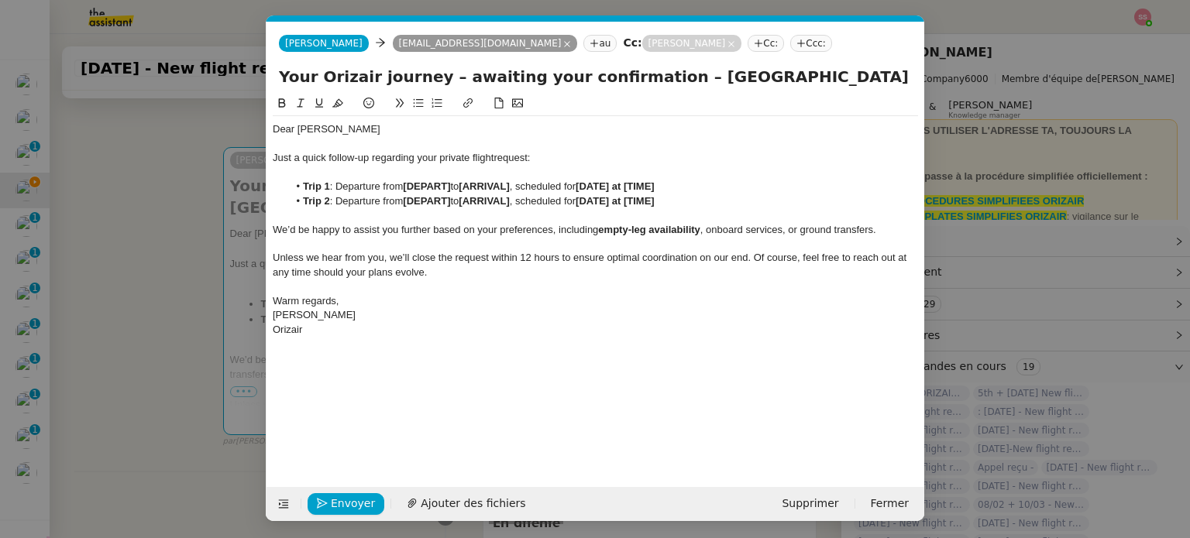
scroll to position [0, 67]
click at [440, 196] on strong "[DEPART]" at bounding box center [426, 201] width 47 height 12
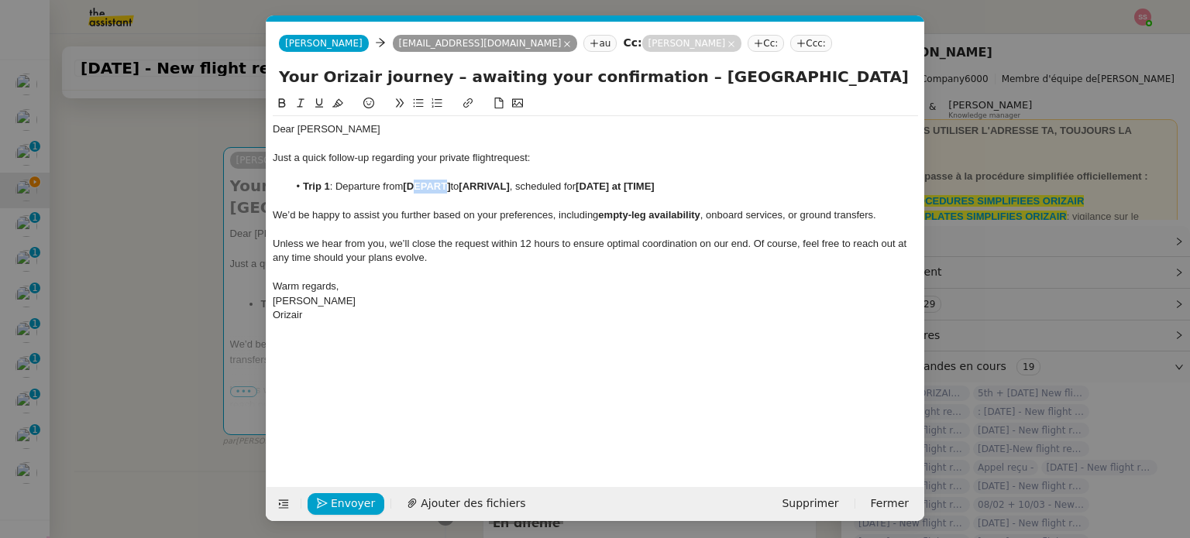
drag, startPoint x: 451, startPoint y: 185, endPoint x: 413, endPoint y: 185, distance: 38.0
click at [413, 185] on strong "[DEPART]" at bounding box center [426, 187] width 47 height 12
drag, startPoint x: 454, startPoint y: 187, endPoint x: 407, endPoint y: 187, distance: 47.3
click at [407, 187] on li "Trip 1 : Departure from [DEPART] to [ARRIVAL] , scheduled for [DATE] at [TIME]" at bounding box center [603, 187] width 631 height 14
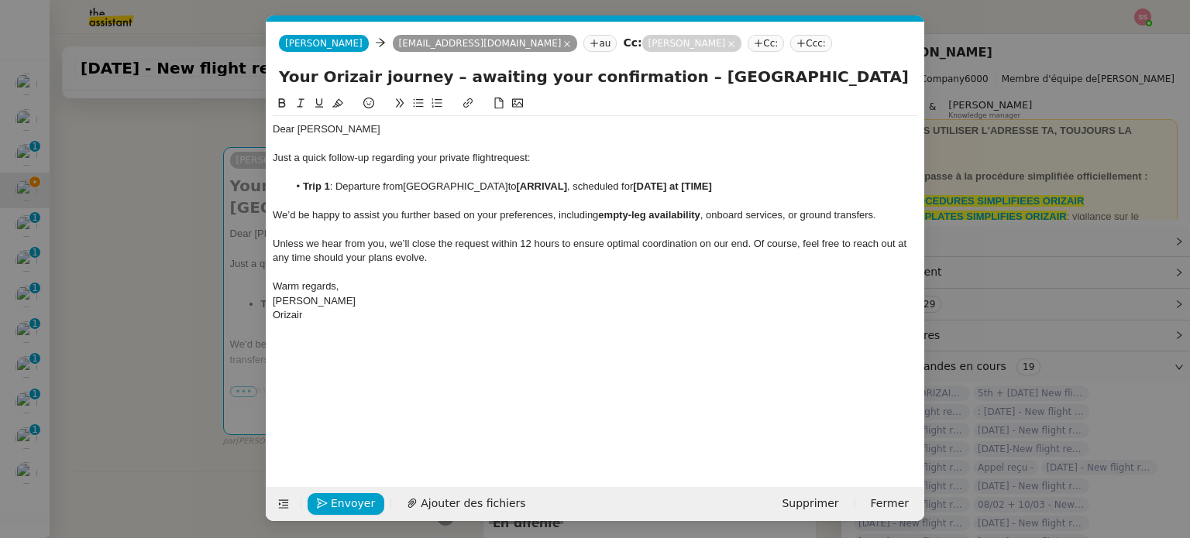
click at [408, 187] on span "[GEOGRAPHIC_DATA]" at bounding box center [455, 187] width 105 height 12
click at [194, 312] on nz-modal-container "relance Service Relance Bon de Commande LBP A utiliser dans le cadre de la proc…" at bounding box center [595, 269] width 1190 height 538
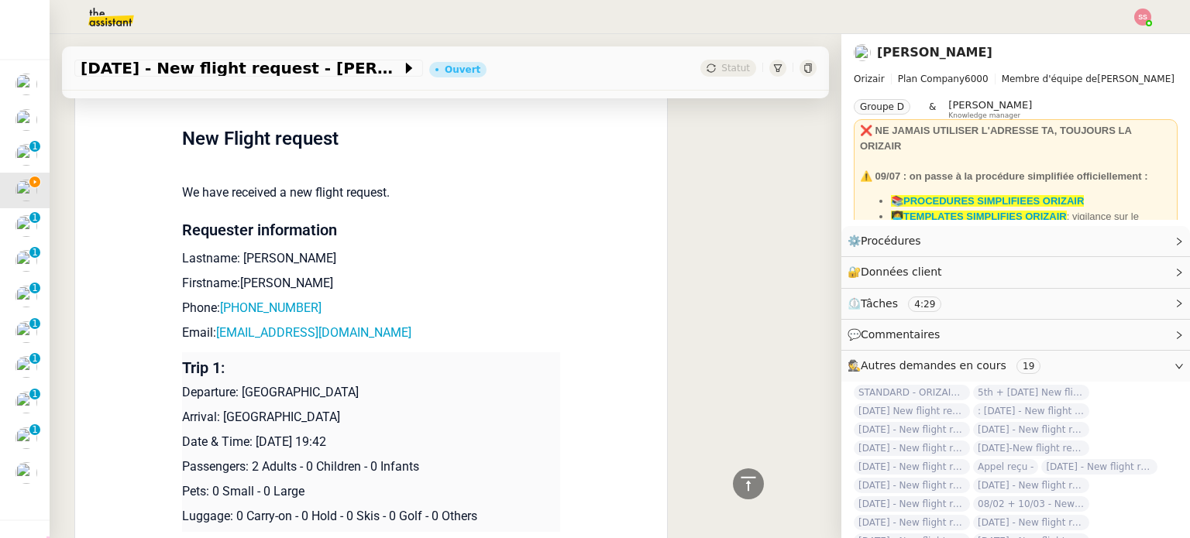
scroll to position [1272, 0]
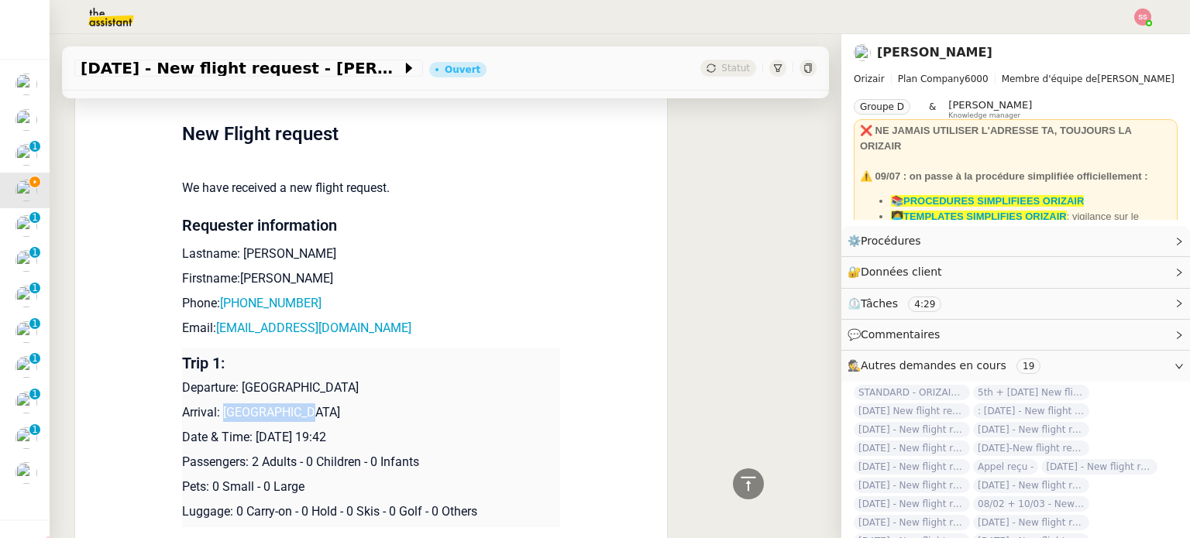
drag, startPoint x: 214, startPoint y: 407, endPoint x: 286, endPoint y: 406, distance: 72.1
click at [286, 406] on p "Arrival: [GEOGRAPHIC_DATA]" at bounding box center [371, 413] width 378 height 19
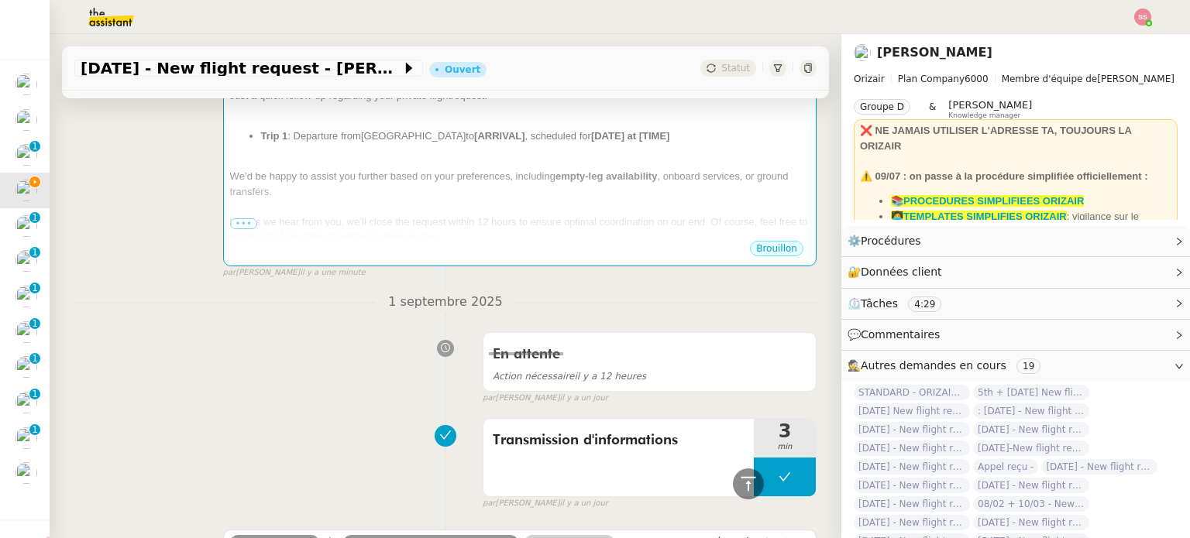
scroll to position [187, 0]
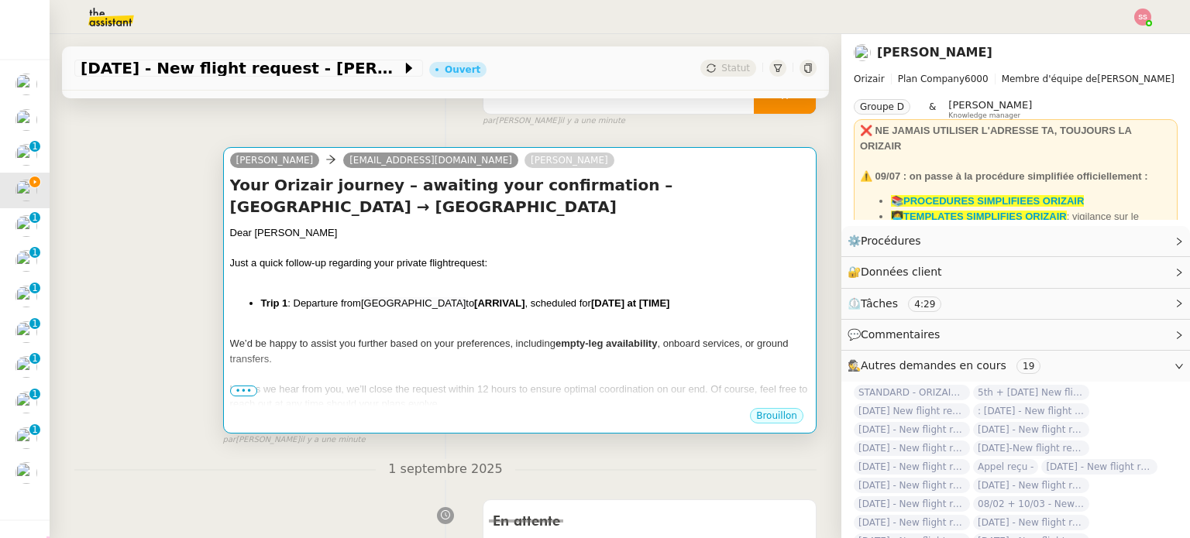
click at [449, 338] on span "We’d be happy to assist you further based on your preferences, including" at bounding box center [392, 344] width 325 height 12
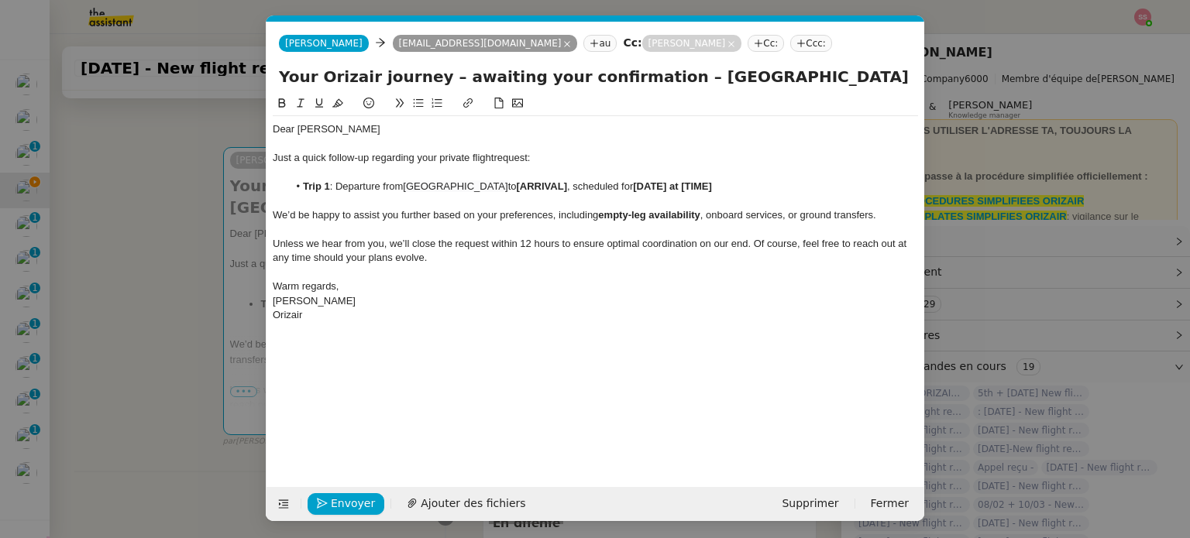
scroll to position [0, 67]
drag, startPoint x: 557, startPoint y: 184, endPoint x: 506, endPoint y: 183, distance: 51.2
click at [506, 183] on li "Trip 1 : Departure from [GEOGRAPHIC_DATA] to [ARRIVAL] , scheduled for [DATE] a…" at bounding box center [603, 187] width 631 height 14
click at [191, 343] on nz-modal-container "relance Service Relance Bon de Commande LBP A utiliser dans le cadre de la proc…" at bounding box center [595, 269] width 1190 height 538
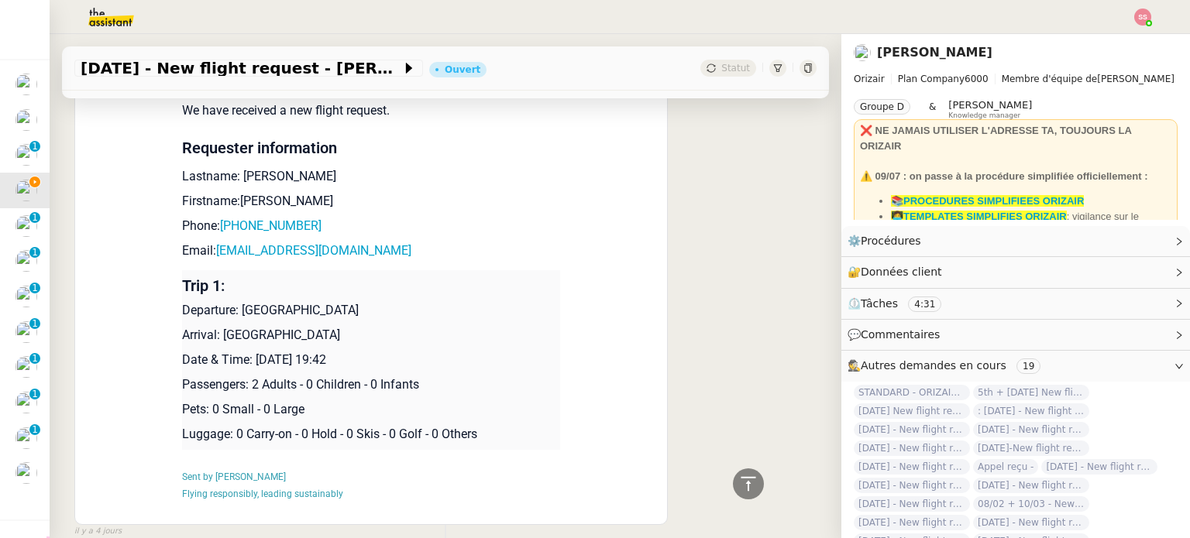
scroll to position [1427, 0]
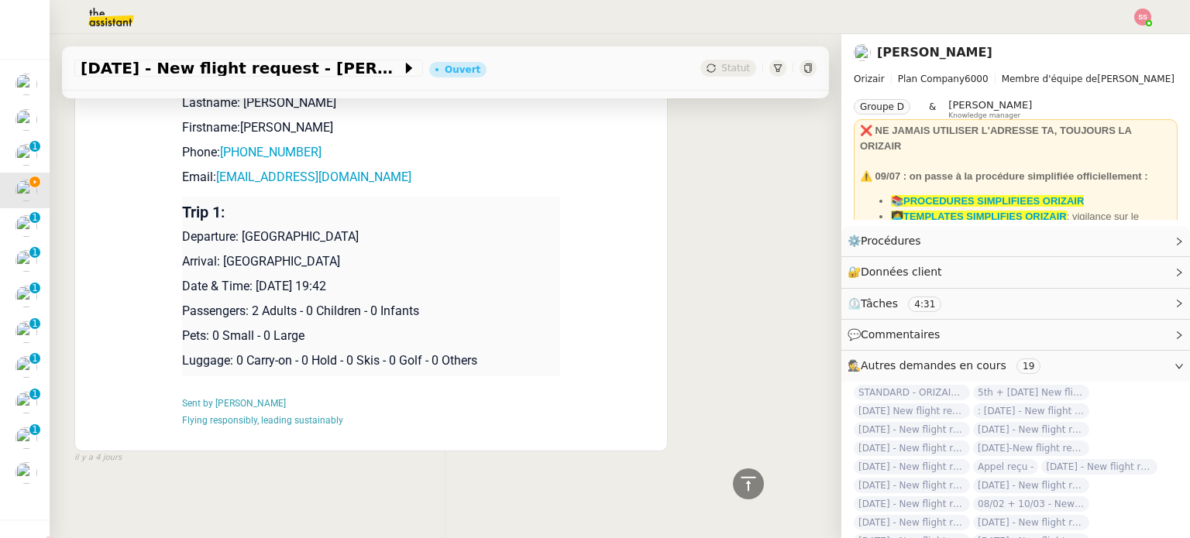
drag, startPoint x: 248, startPoint y: 281, endPoint x: 401, endPoint y: 266, distance: 154.1
click at [401, 266] on td "Trip 1: Departure: [GEOGRAPHIC_DATA] Arrival: [GEOGRAPHIC_DATA] Date & Time: [D…" at bounding box center [371, 287] width 378 height 180
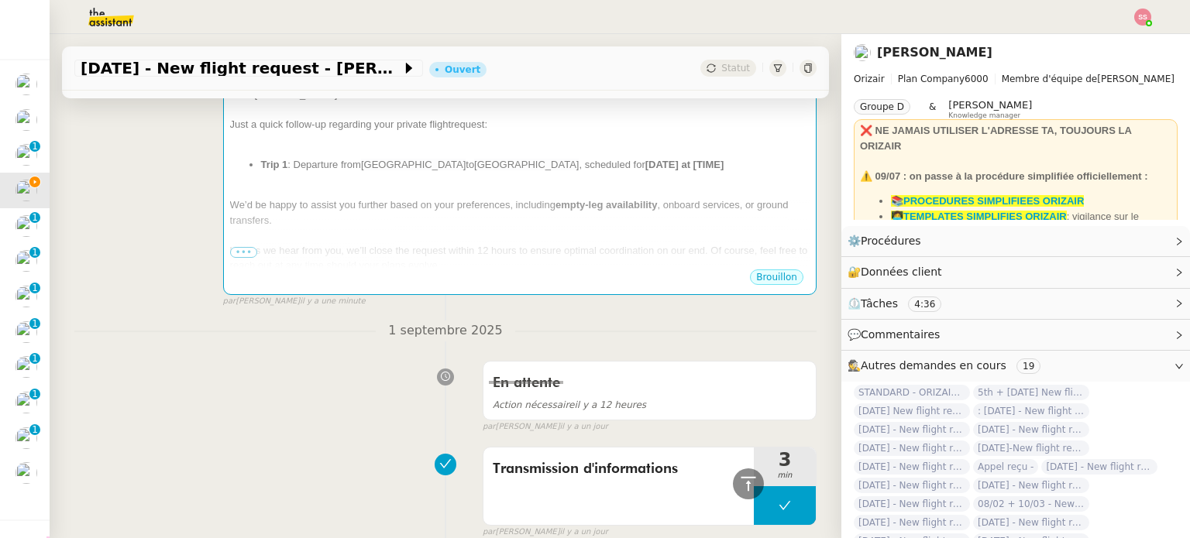
scroll to position [187, 0]
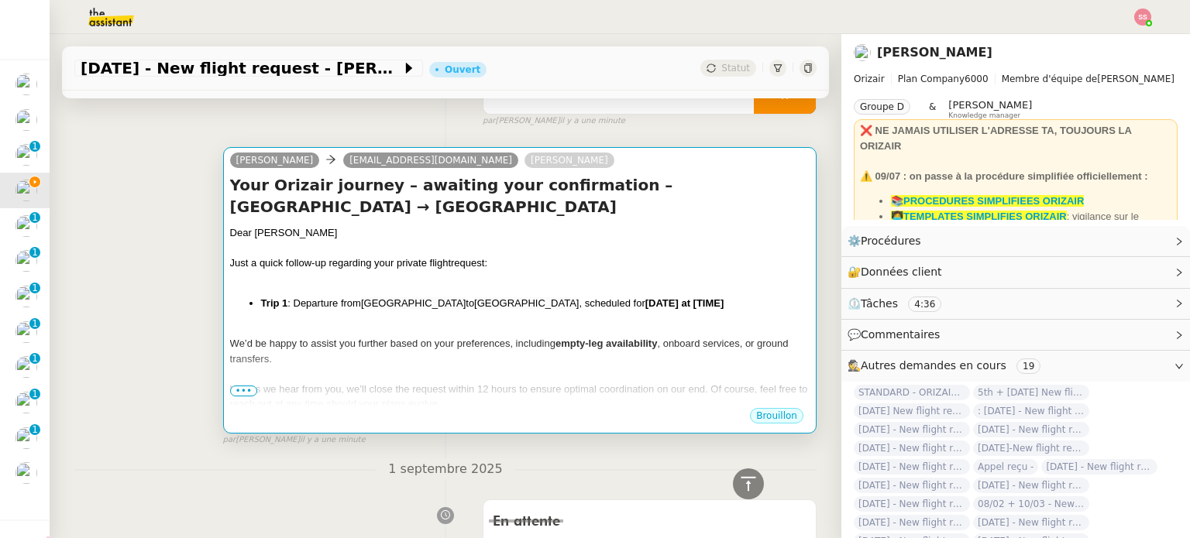
click at [538, 336] on div "We’d be happy to assist you further based on your preferences, including empty-…" at bounding box center [519, 351] width 579 height 30
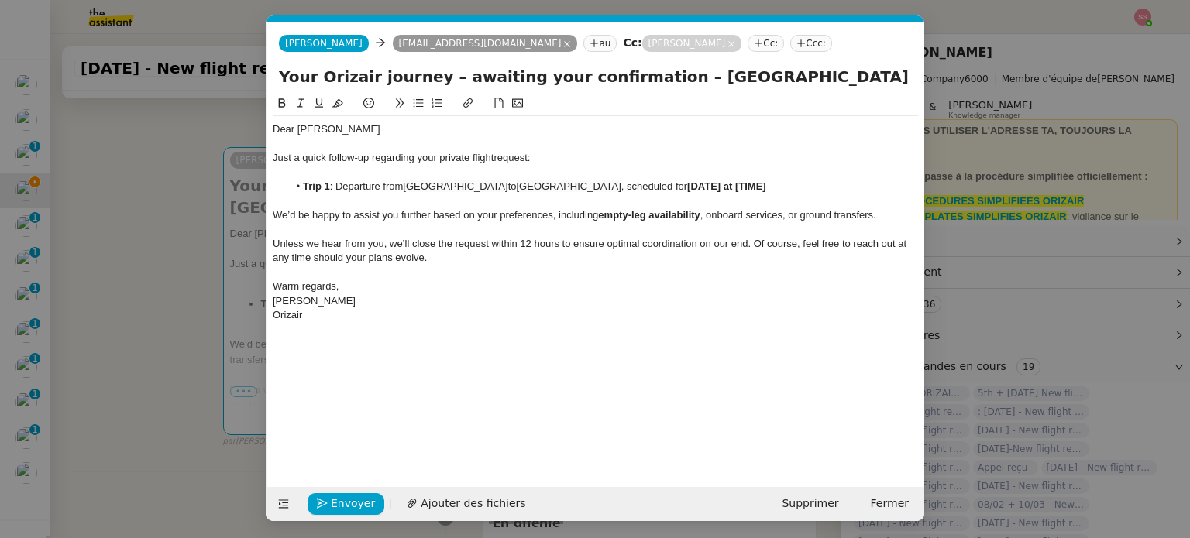
scroll to position [0, 67]
drag, startPoint x: 697, startPoint y: 185, endPoint x: 627, endPoint y: 186, distance: 70.5
click at [627, 186] on li "Trip 1 : Departure from [GEOGRAPHIC_DATA] to [GEOGRAPHIC_DATA] , scheduled for …" at bounding box center [603, 187] width 631 height 14
click at [348, 495] on span "Envoyer" at bounding box center [353, 504] width 44 height 18
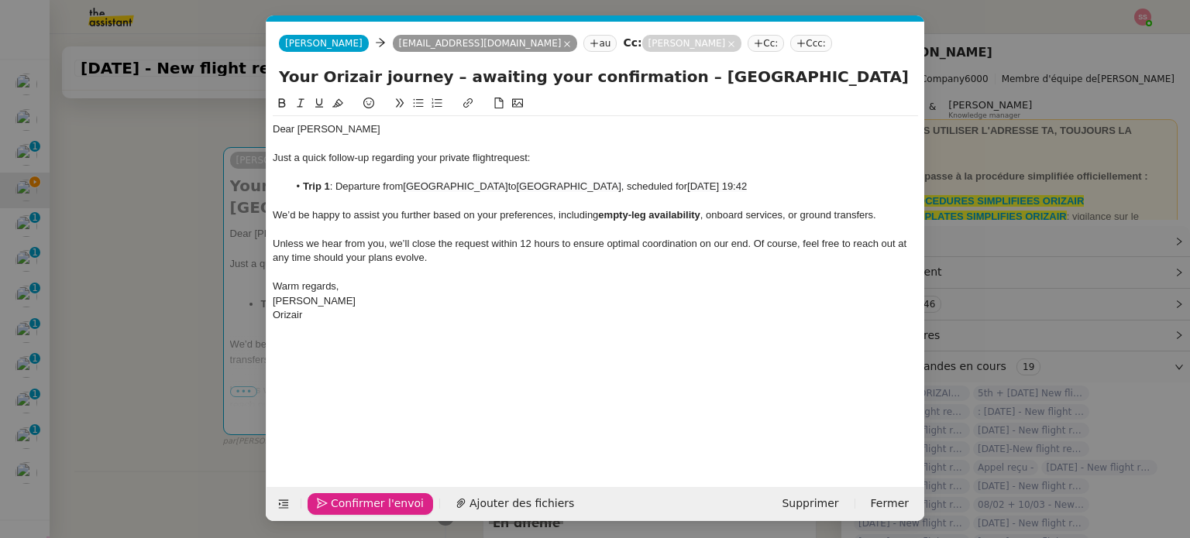
click at [348, 495] on span "Confirmer l'envoi" at bounding box center [377, 504] width 93 height 18
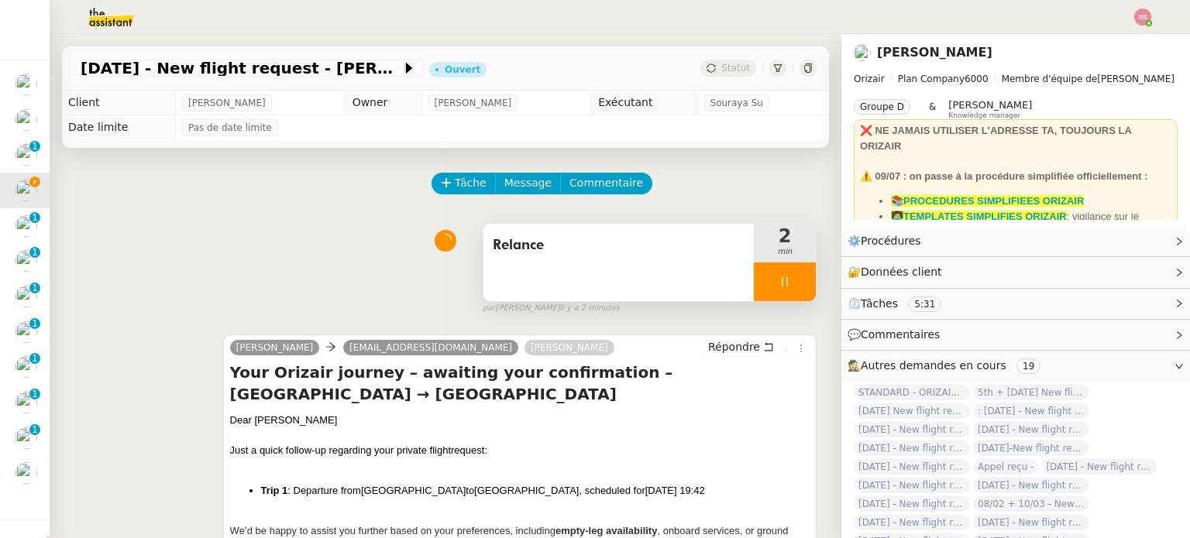
click at [785, 296] on div at bounding box center [785, 282] width 62 height 39
click at [785, 296] on button at bounding box center [800, 282] width 31 height 39
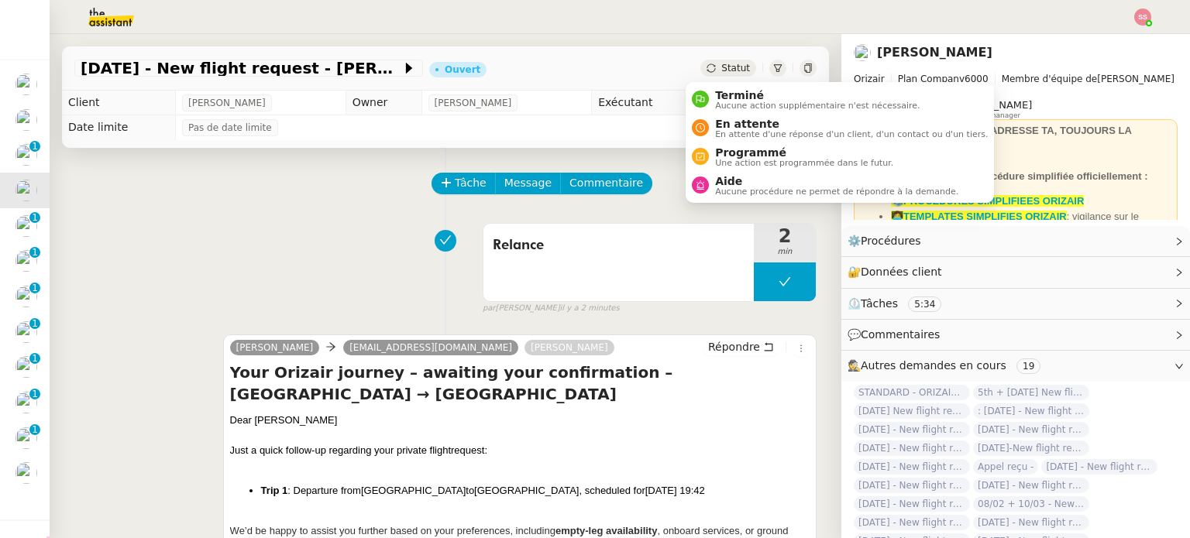
click at [721, 64] on span "Statut" at bounding box center [735, 68] width 29 height 11
click at [738, 130] on span "En attente d'une réponse d'un client, d'un contact ou d'un tiers." at bounding box center [851, 134] width 273 height 9
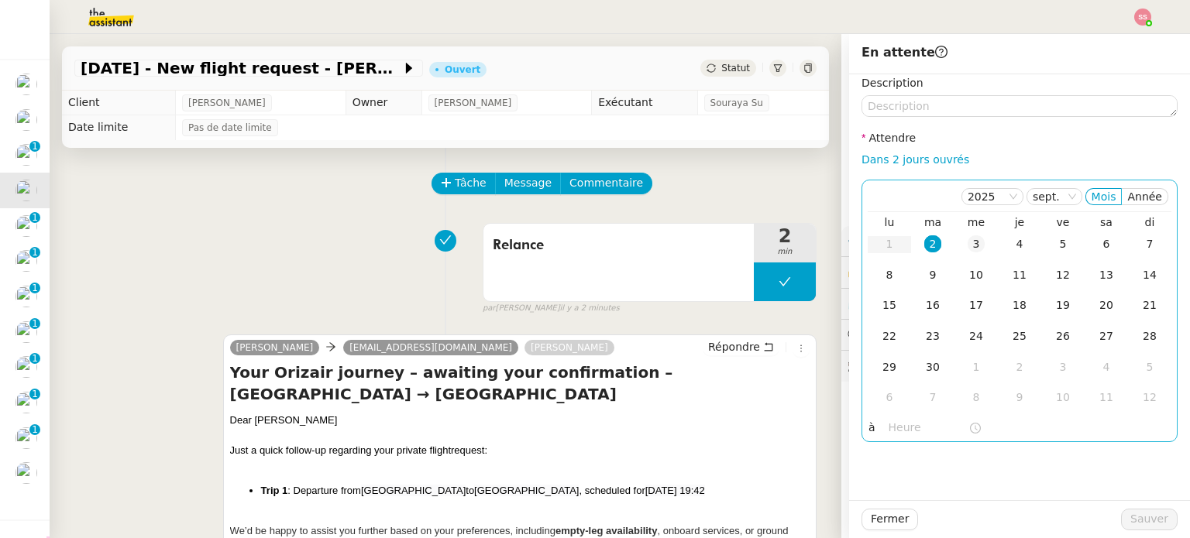
click at [968, 249] on div "3" at bounding box center [976, 244] width 17 height 17
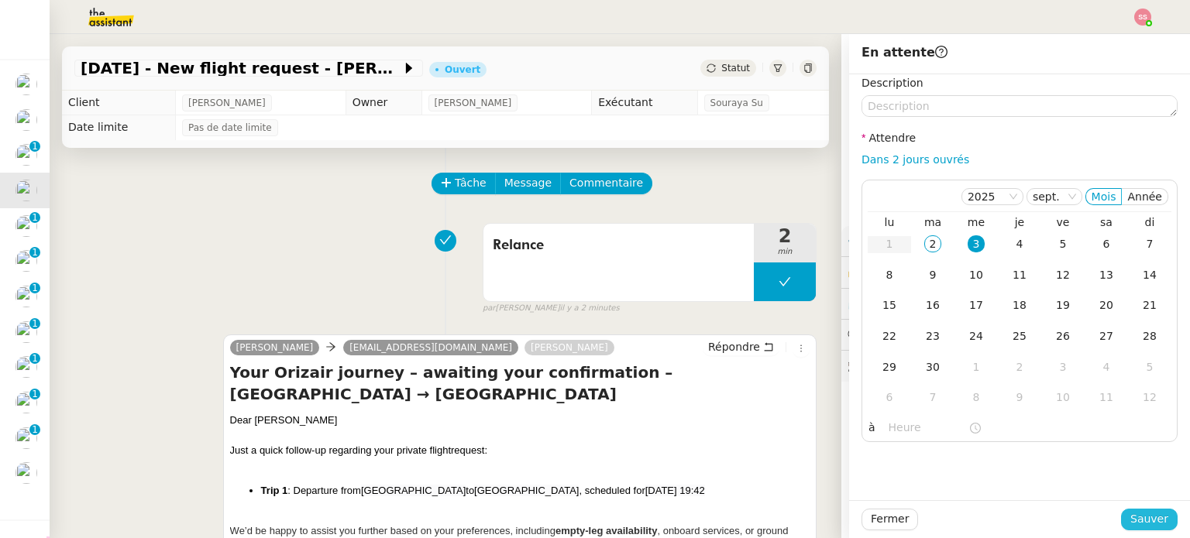
drag, startPoint x: 1146, startPoint y: 514, endPoint x: 1113, endPoint y: 505, distance: 33.8
click at [1144, 514] on span "Sauver" at bounding box center [1149, 520] width 38 height 18
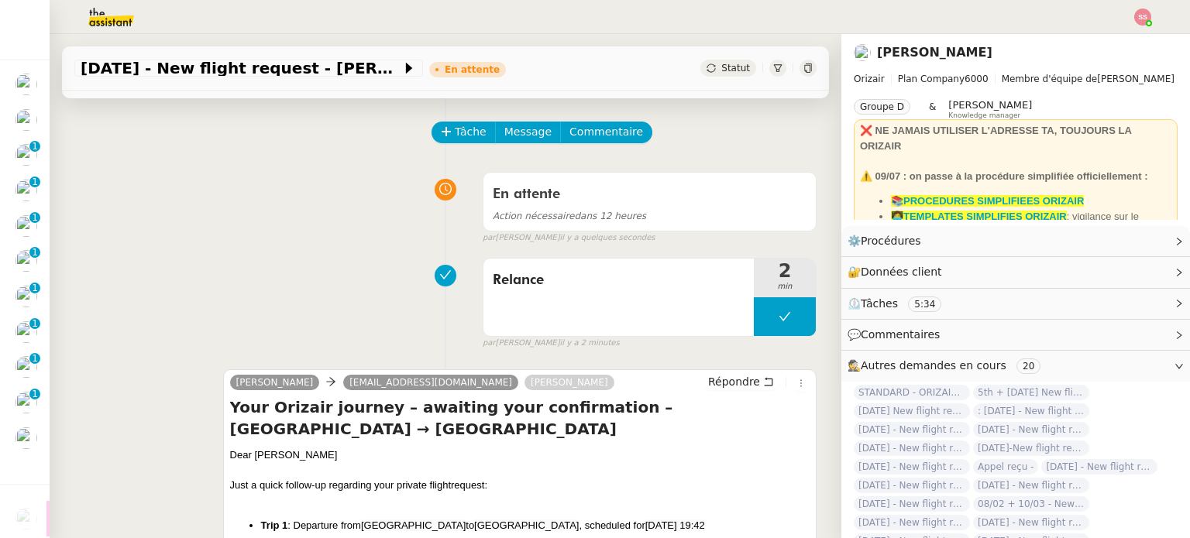
scroll to position [310, 0]
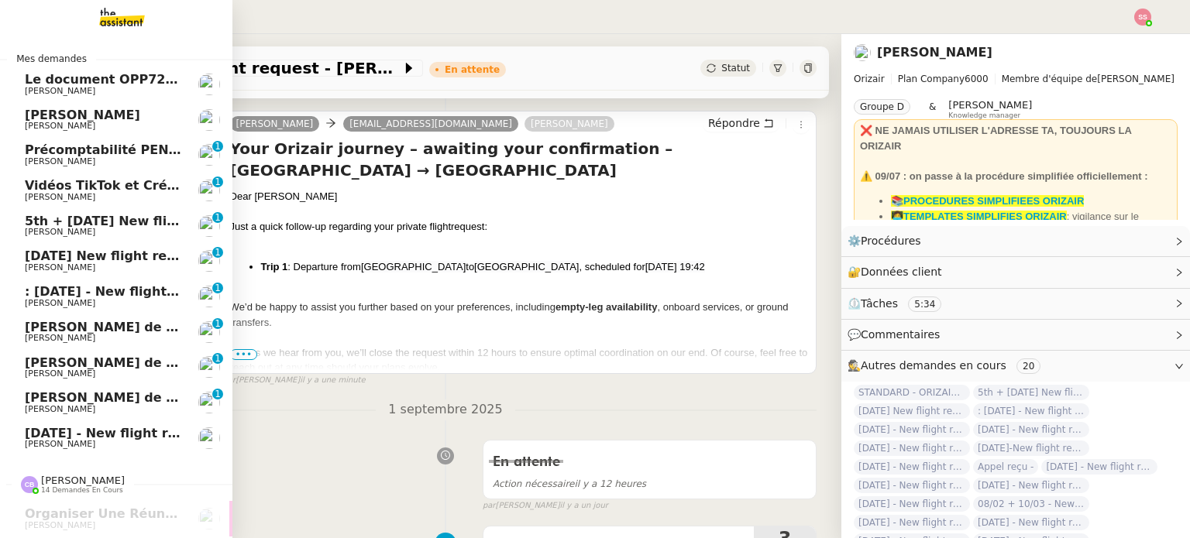
click at [70, 219] on span "5th + [DATE] New flight request - [PERSON_NAME][GEOGRAPHIC_DATA]" at bounding box center [274, 221] width 498 height 15
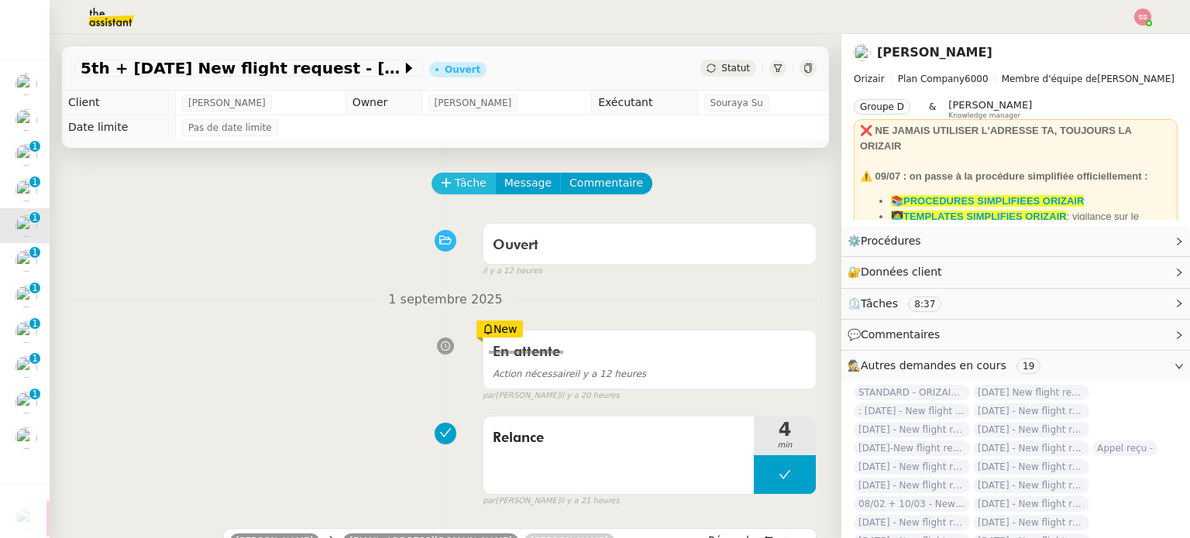
click at [455, 182] on span "Tâche" at bounding box center [471, 183] width 32 height 18
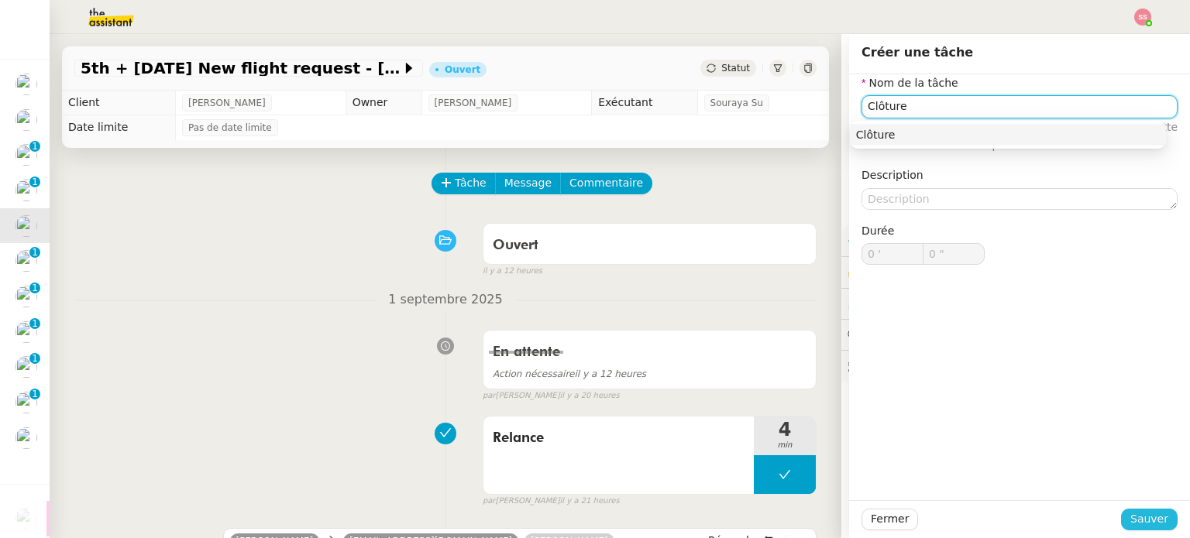
type input "Clôture"
click at [1153, 512] on span "Sauver" at bounding box center [1149, 520] width 38 height 18
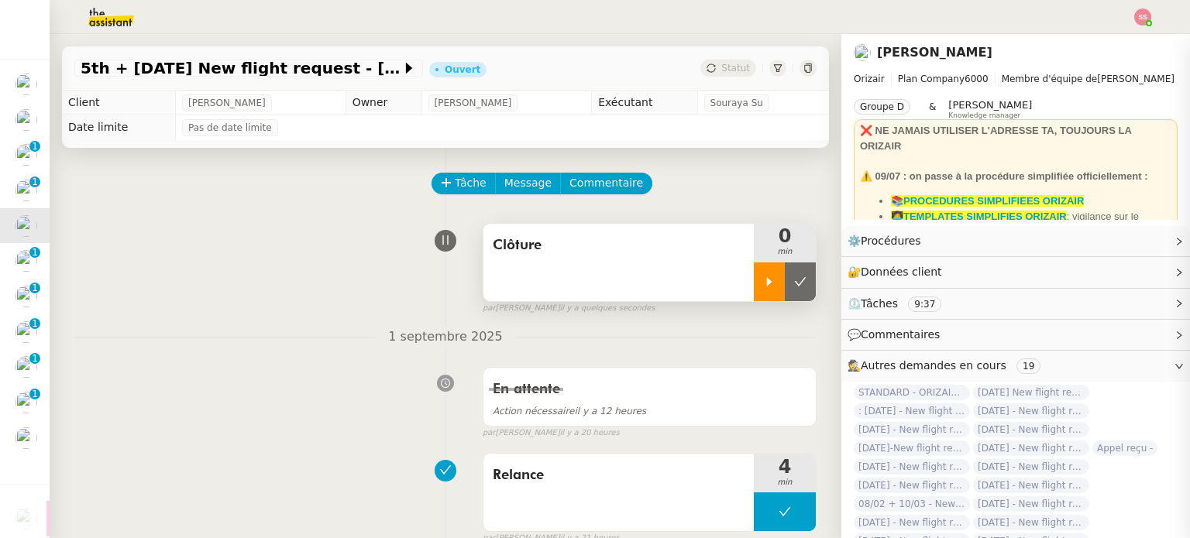
click at [754, 289] on div at bounding box center [769, 282] width 31 height 39
click at [785, 284] on div at bounding box center [785, 282] width 62 height 39
click at [794, 284] on icon at bounding box center [800, 282] width 12 height 12
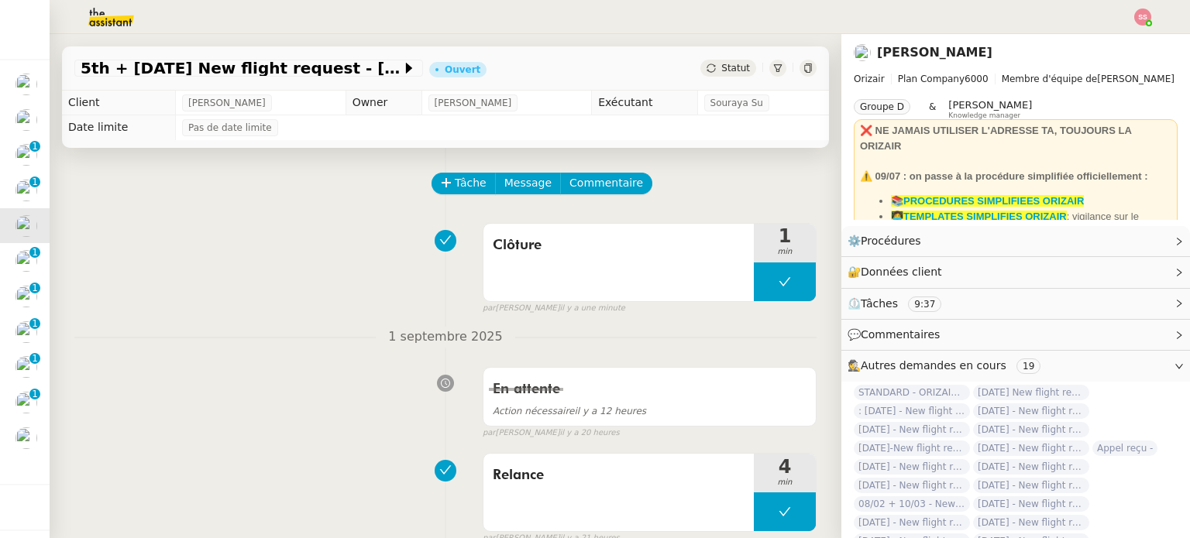
click at [705, 60] on div "Statut" at bounding box center [728, 68] width 56 height 17
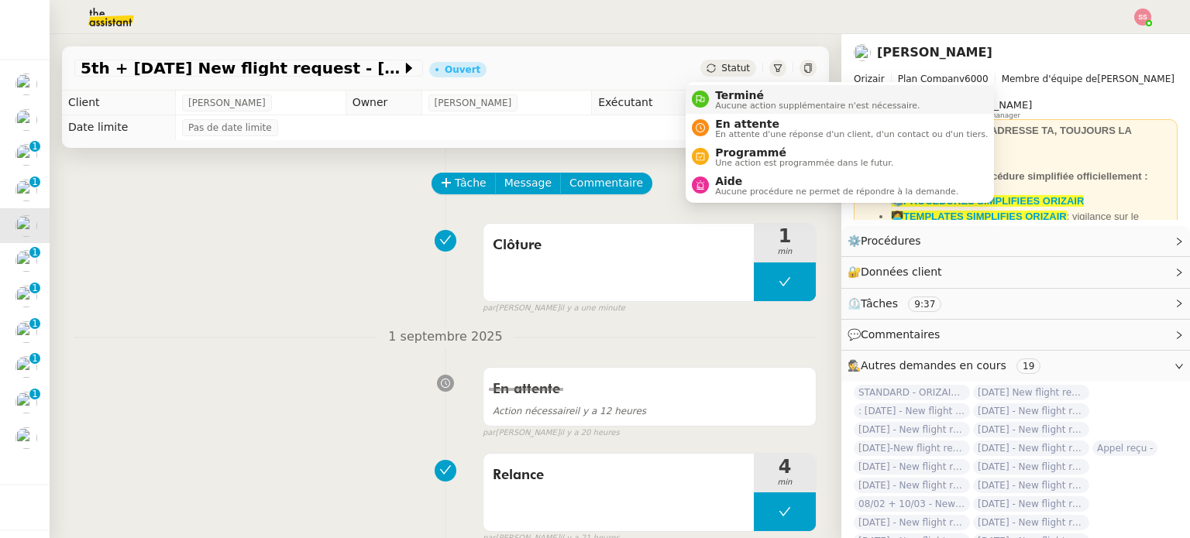
click at [720, 94] on span "Terminé" at bounding box center [817, 95] width 205 height 12
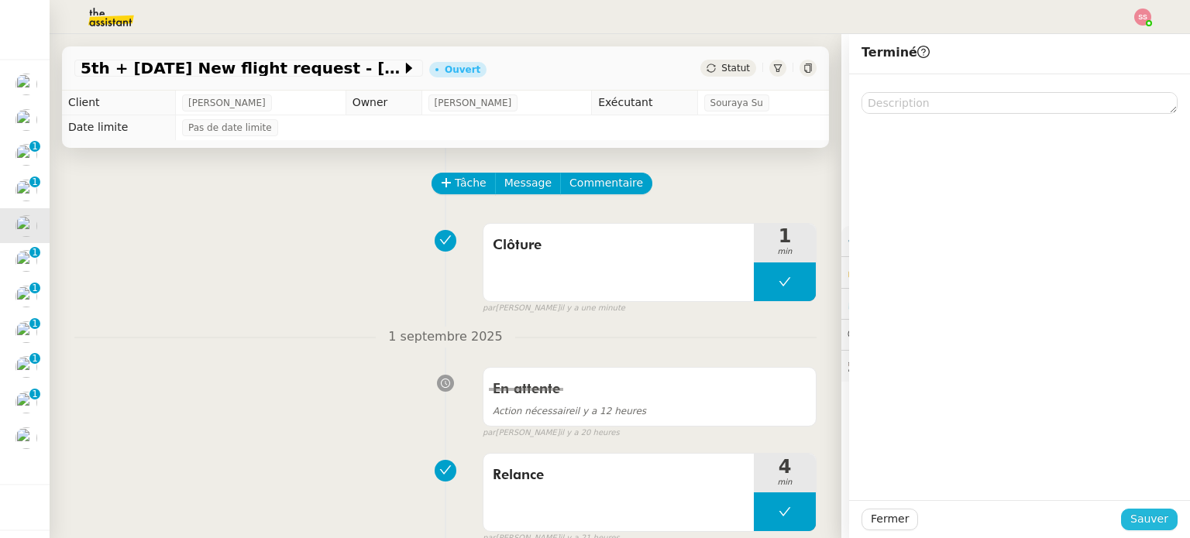
click at [1121, 523] on button "Sauver" at bounding box center [1149, 520] width 57 height 22
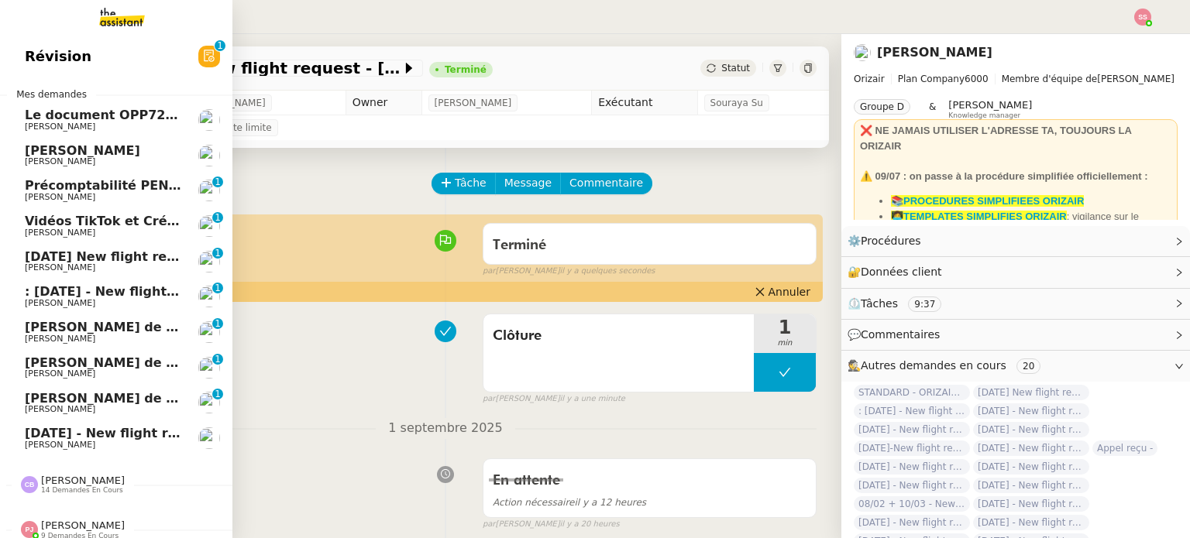
click at [101, 256] on span "[DATE] New flight request - [PERSON_NAME]" at bounding box center [180, 256] width 311 height 15
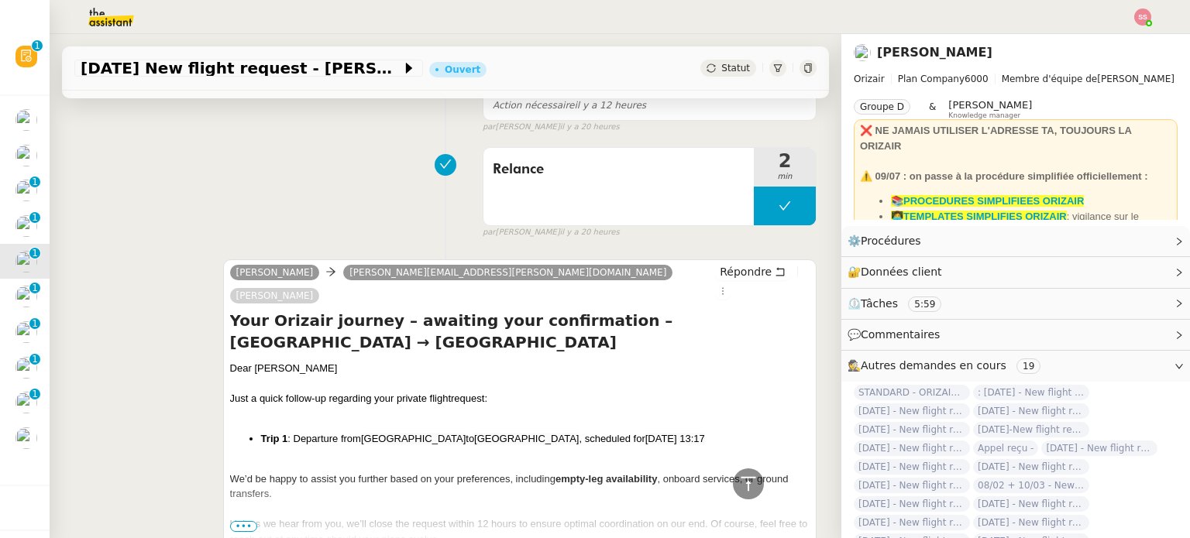
scroll to position [77, 0]
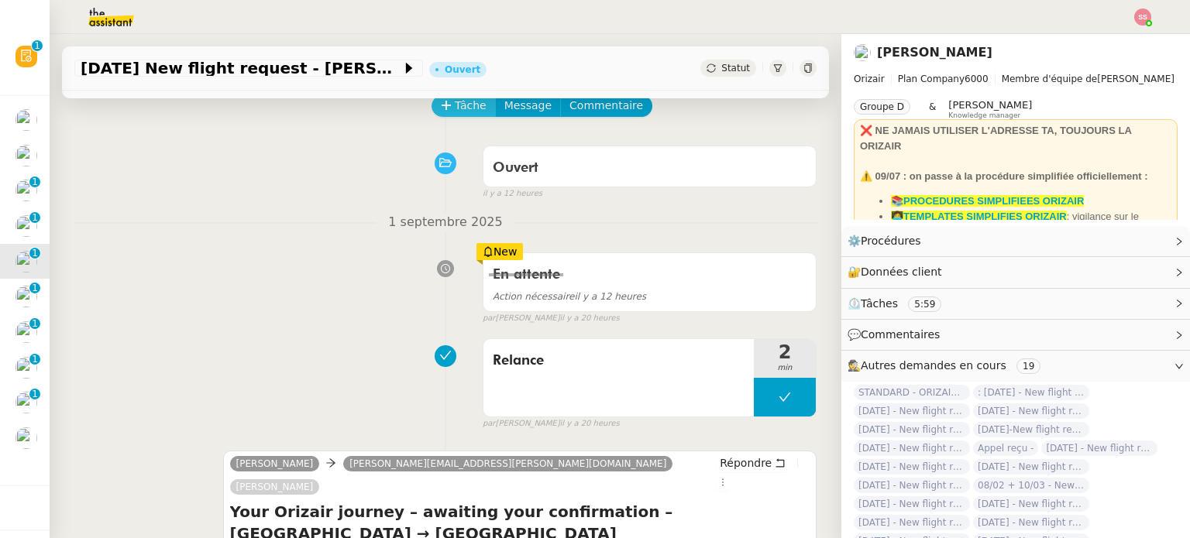
click at [455, 115] on span "Tâche" at bounding box center [471, 106] width 32 height 18
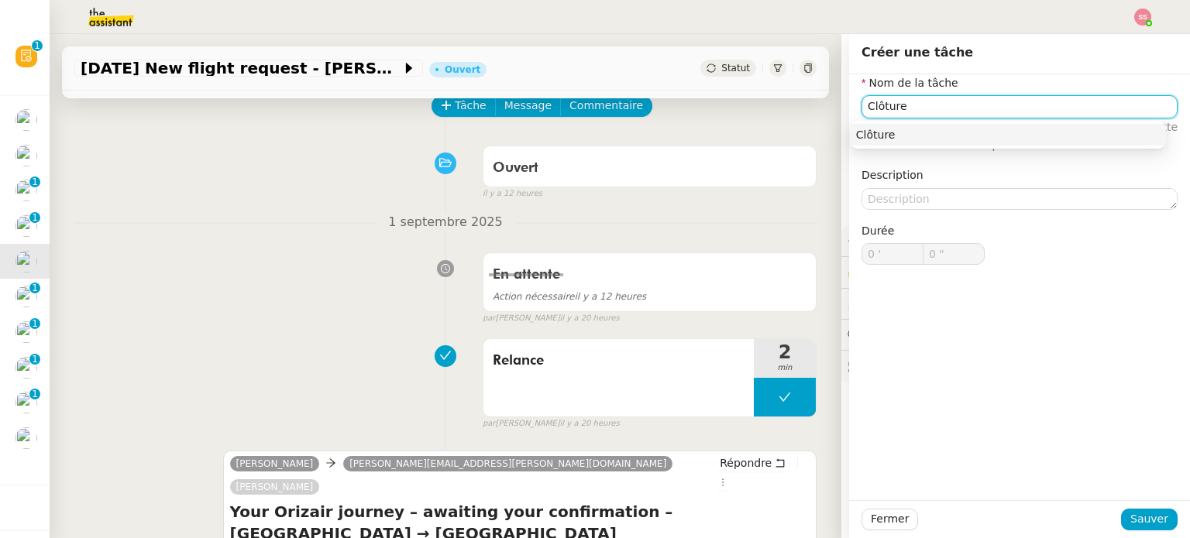
click at [945, 142] on div "Clôture" at bounding box center [1008, 135] width 304 height 14
type input "Clôture"
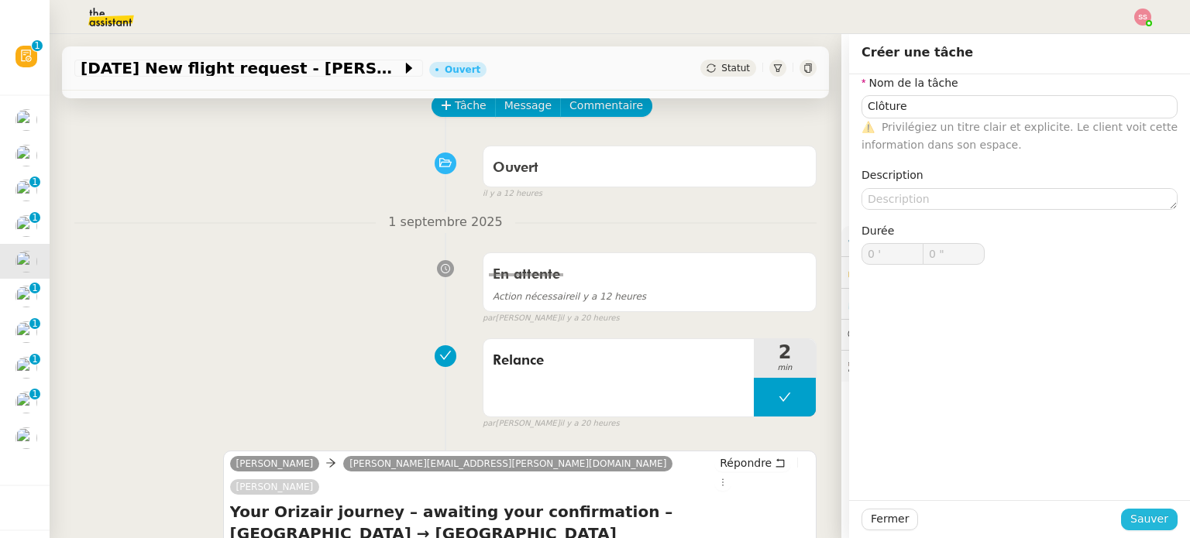
click at [1156, 529] on button "Sauver" at bounding box center [1149, 520] width 57 height 22
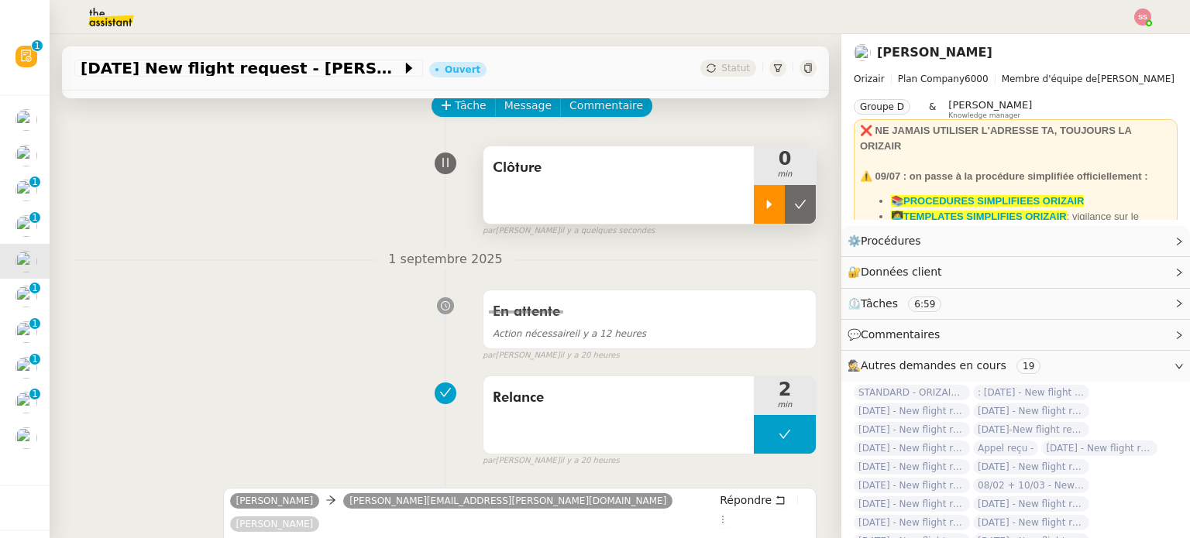
click at [754, 207] on div at bounding box center [769, 204] width 31 height 39
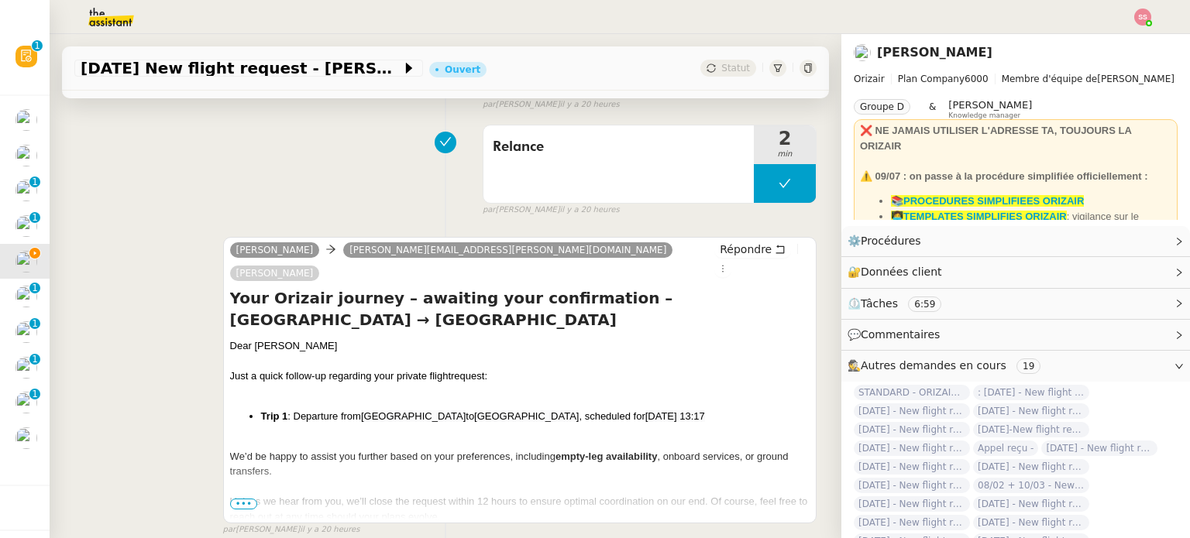
scroll to position [387, 0]
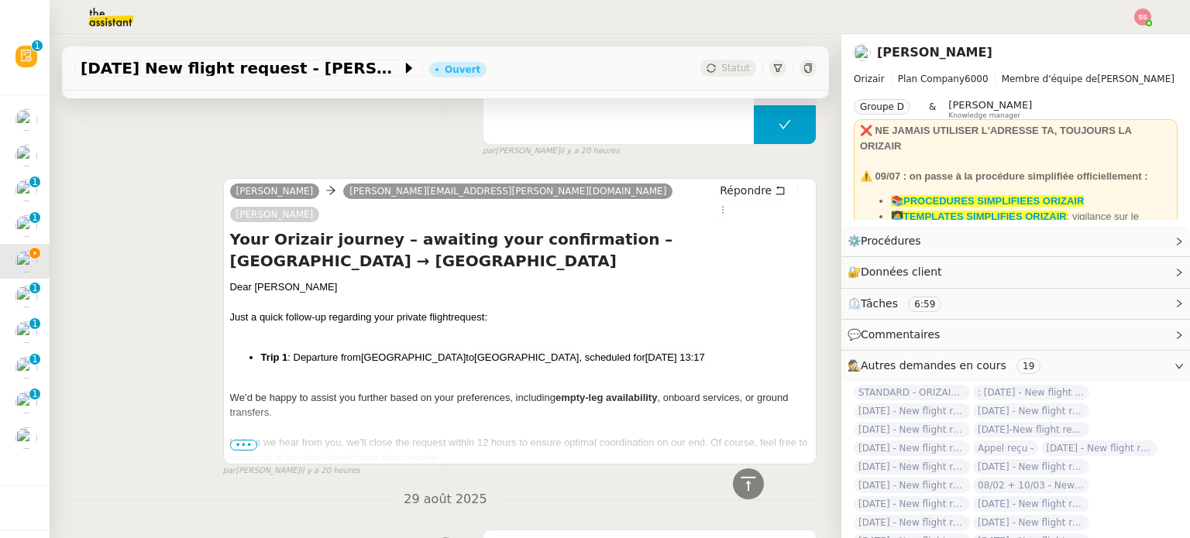
click at [245, 440] on span "•••" at bounding box center [244, 445] width 28 height 11
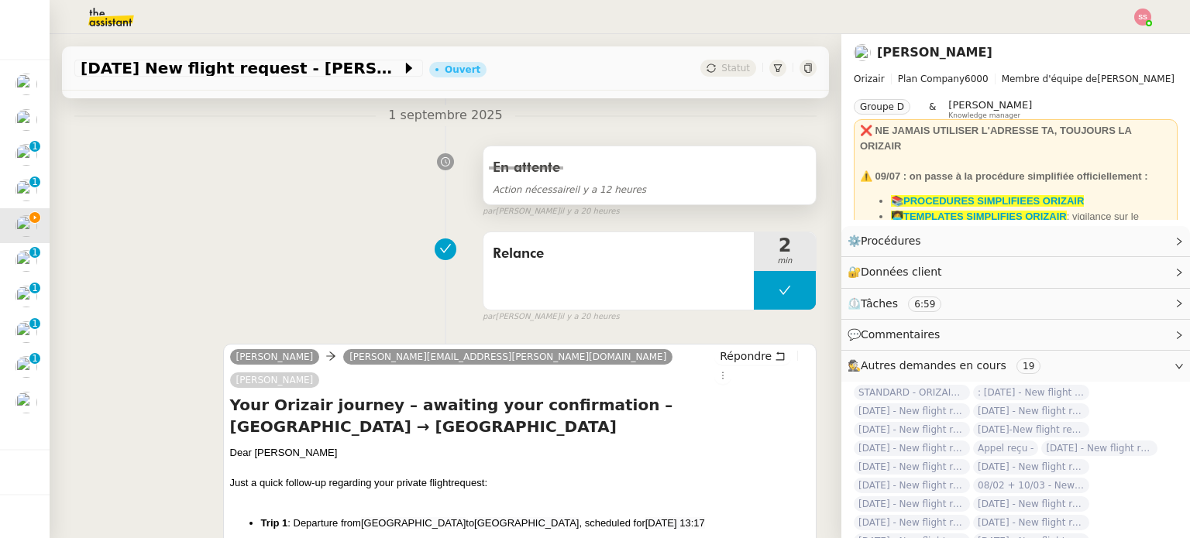
scroll to position [155, 0]
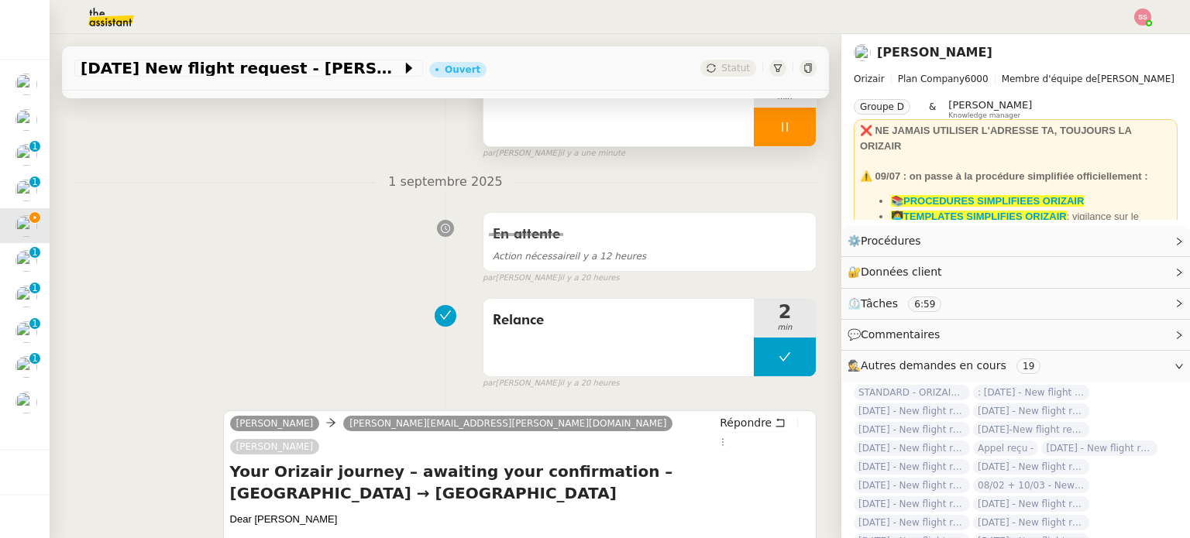
click at [779, 136] on div at bounding box center [785, 127] width 62 height 39
click at [785, 136] on button at bounding box center [800, 127] width 31 height 39
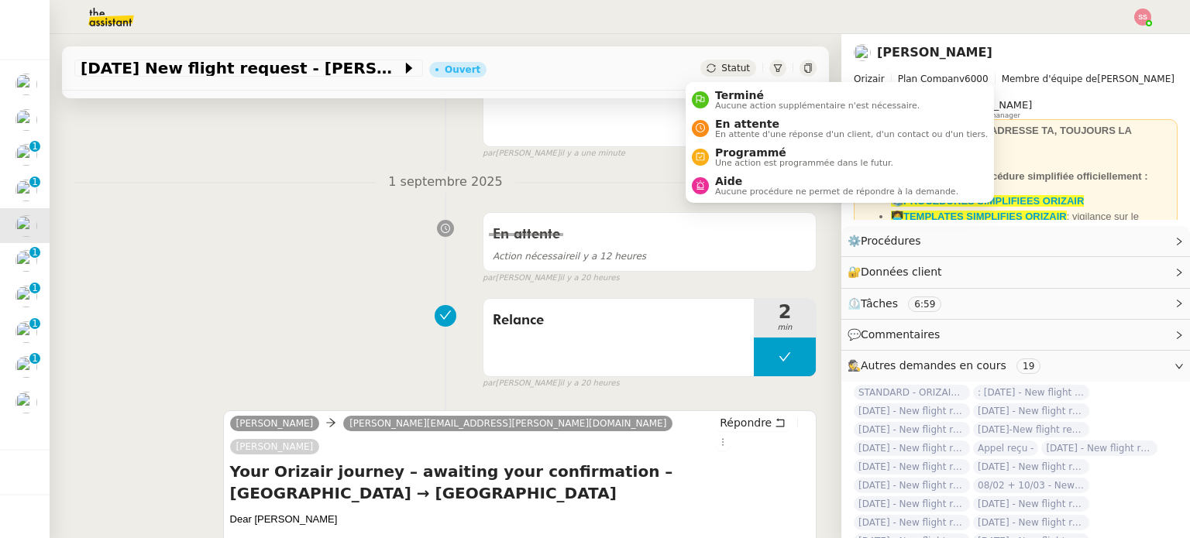
click at [707, 73] on icon at bounding box center [711, 68] width 9 height 9
click at [722, 101] on span "Aucune action supplémentaire n'est nécessaire." at bounding box center [817, 105] width 205 height 9
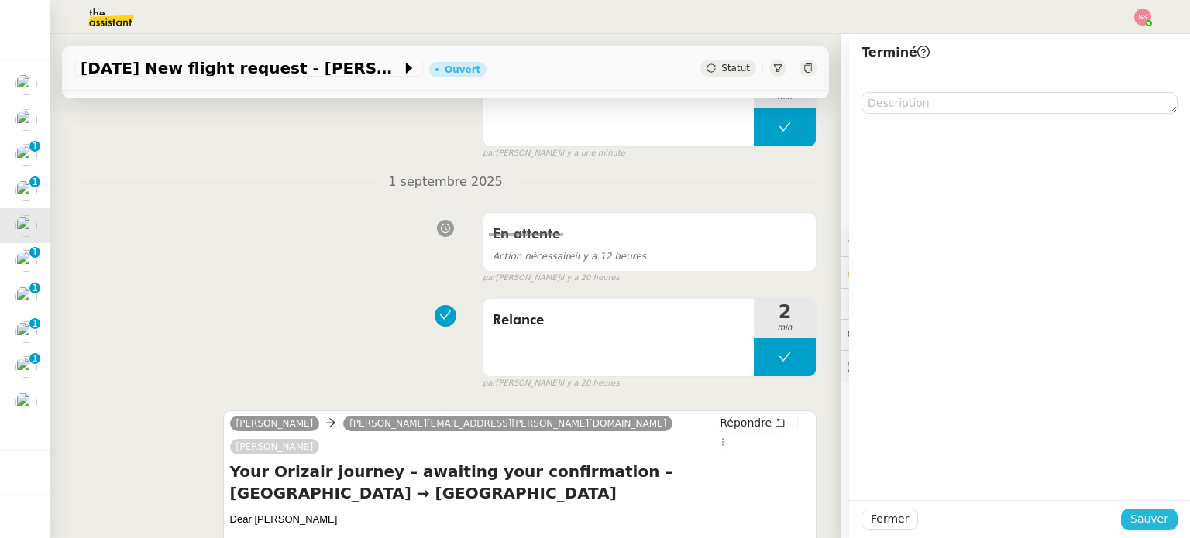
click at [1163, 522] on button "Sauver" at bounding box center [1149, 520] width 57 height 22
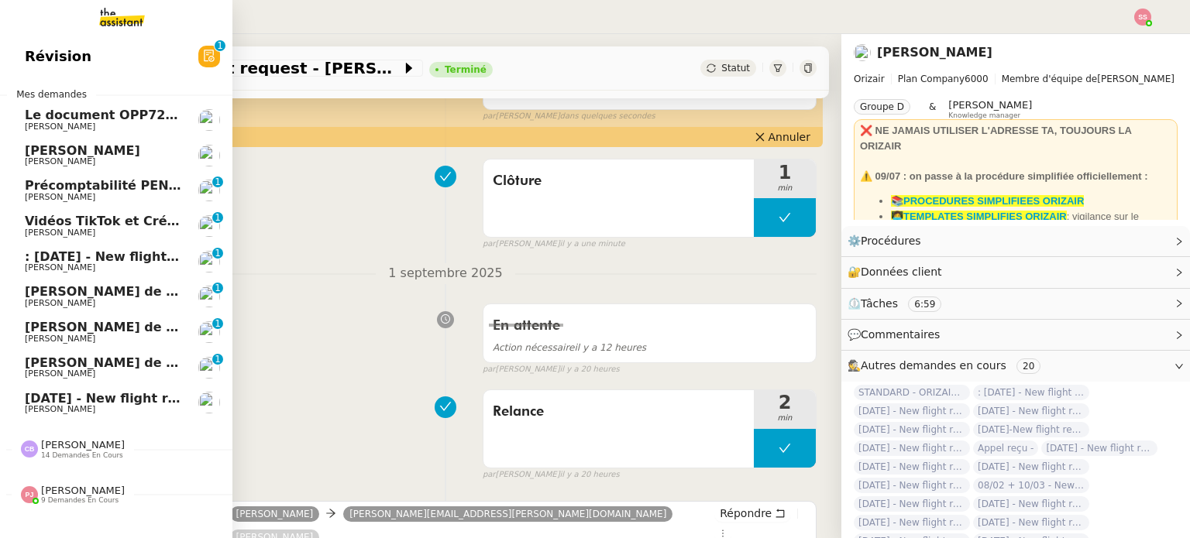
click at [91, 254] on span ": [DATE] - New flight request - [PERSON_NAME]" at bounding box center [189, 256] width 329 height 15
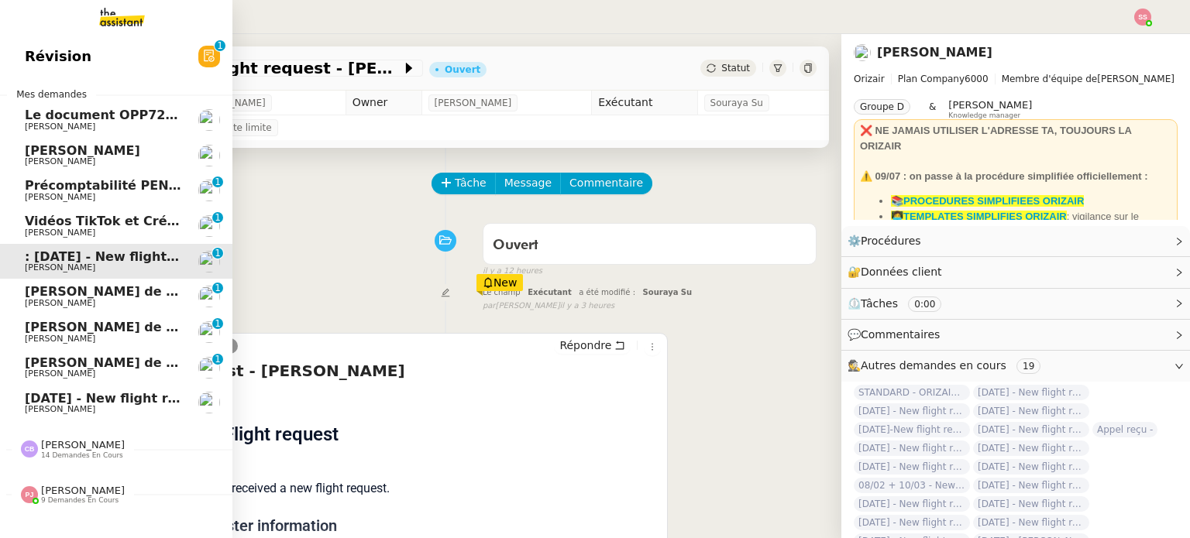
click at [115, 397] on span "[DATE] - New flight request - [PERSON_NAME]" at bounding box center [185, 398] width 320 height 15
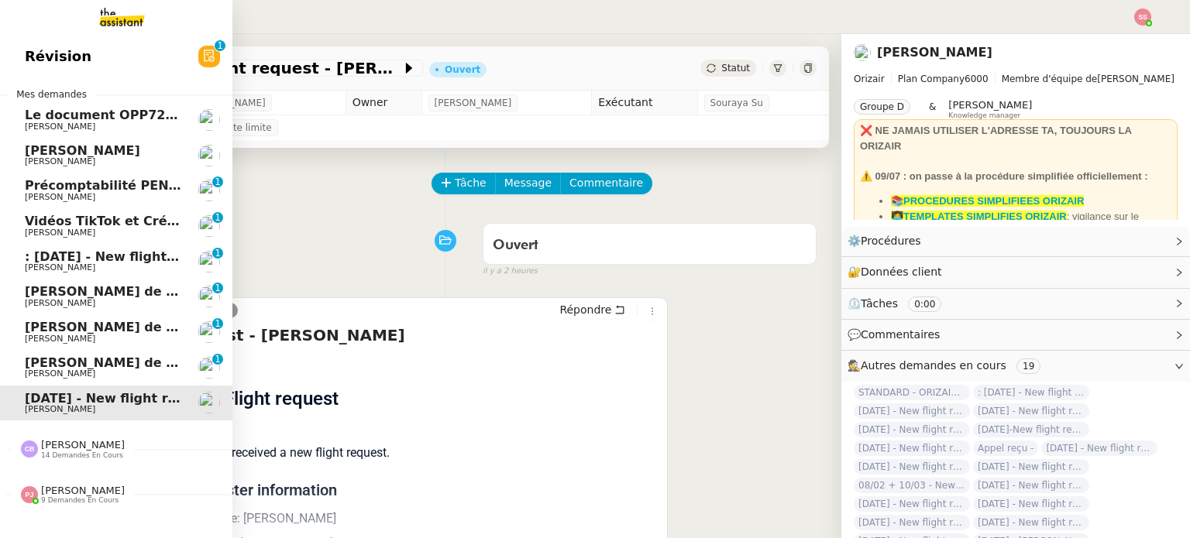
click at [124, 264] on span "[PERSON_NAME]" at bounding box center [103, 267] width 156 height 9
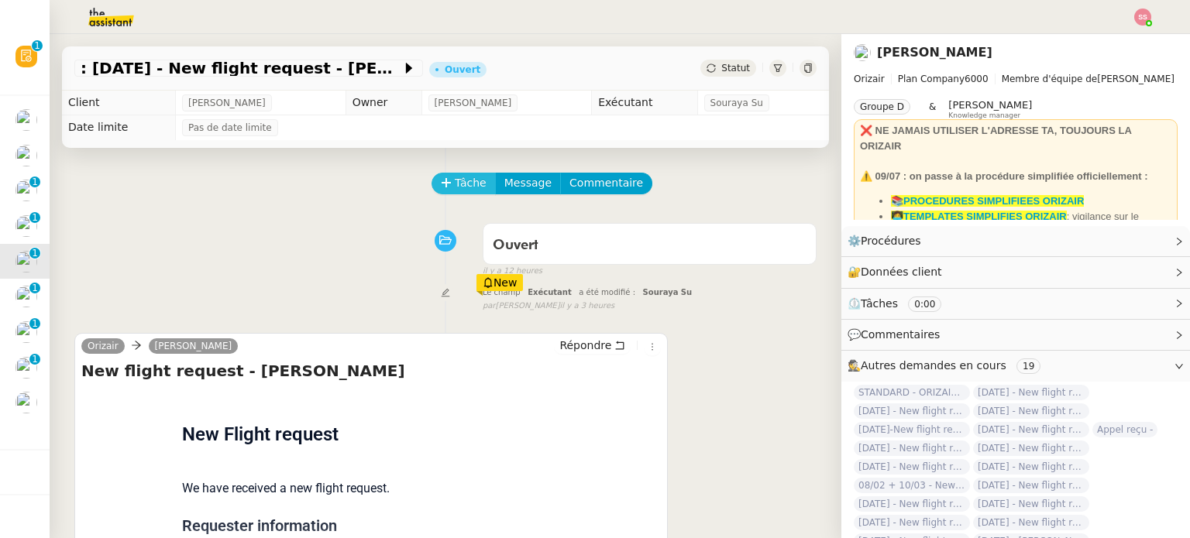
click at [459, 184] on span "Tâche" at bounding box center [471, 183] width 32 height 18
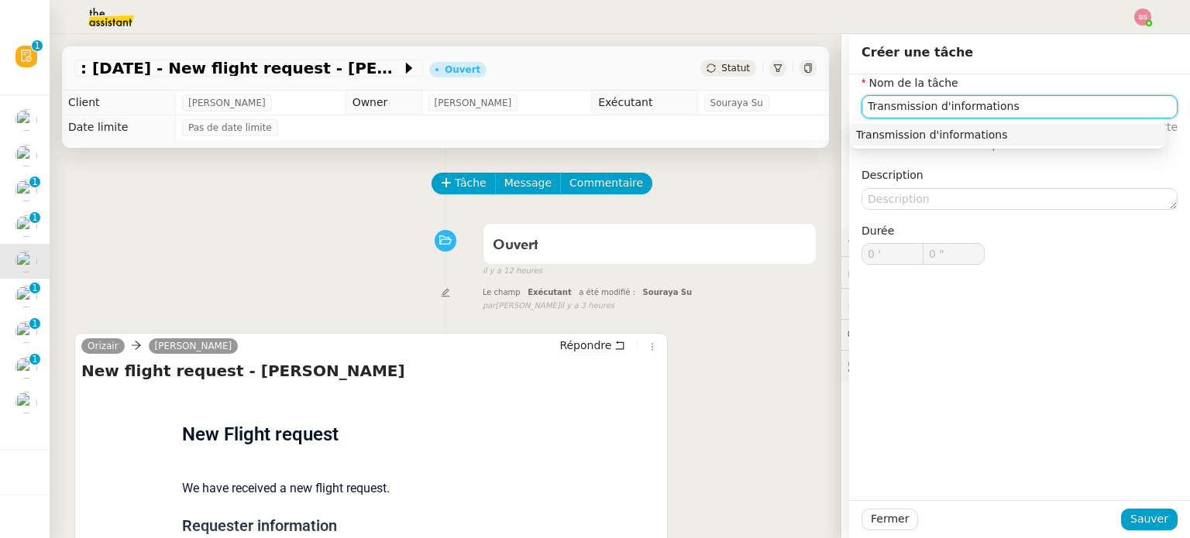
click at [937, 133] on div "Transmission d'informations" at bounding box center [1008, 135] width 304 height 14
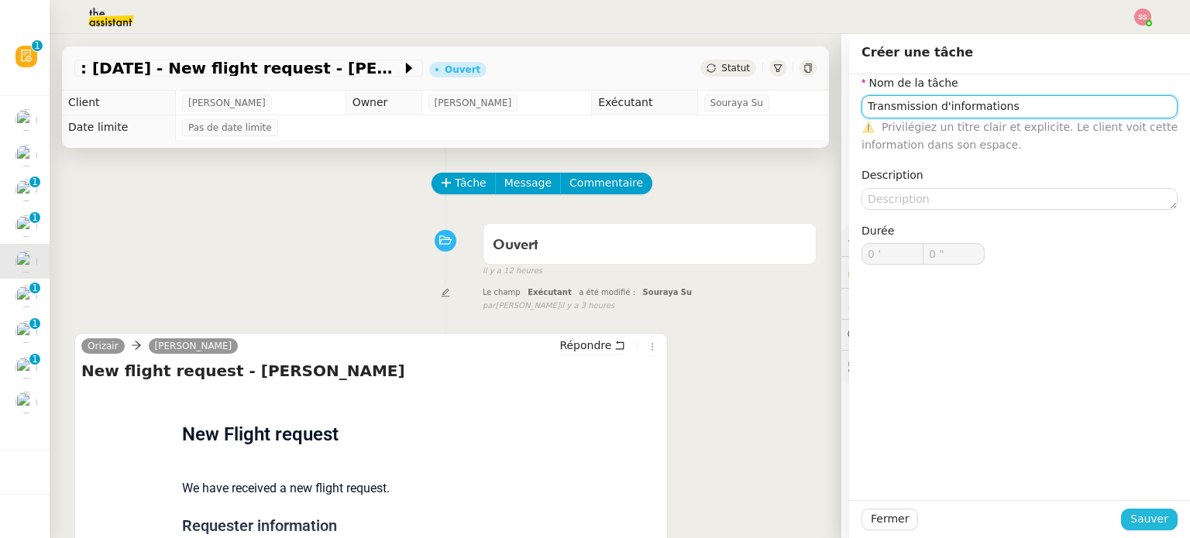
type input "Transmission d'informations"
click at [1140, 521] on span "Sauver" at bounding box center [1149, 520] width 38 height 18
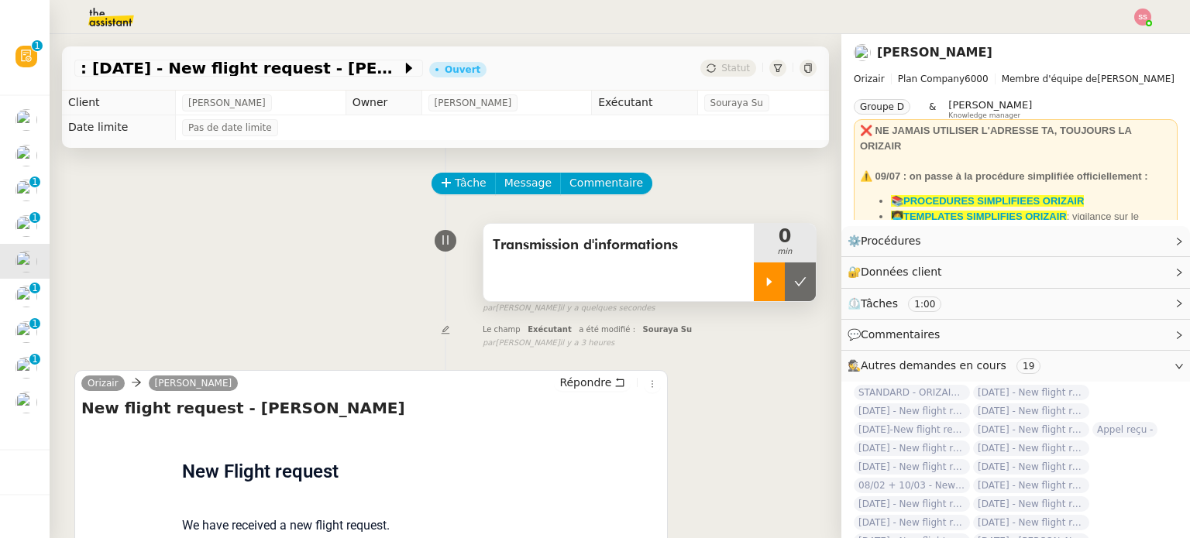
click at [767, 286] on icon at bounding box center [769, 281] width 5 height 9
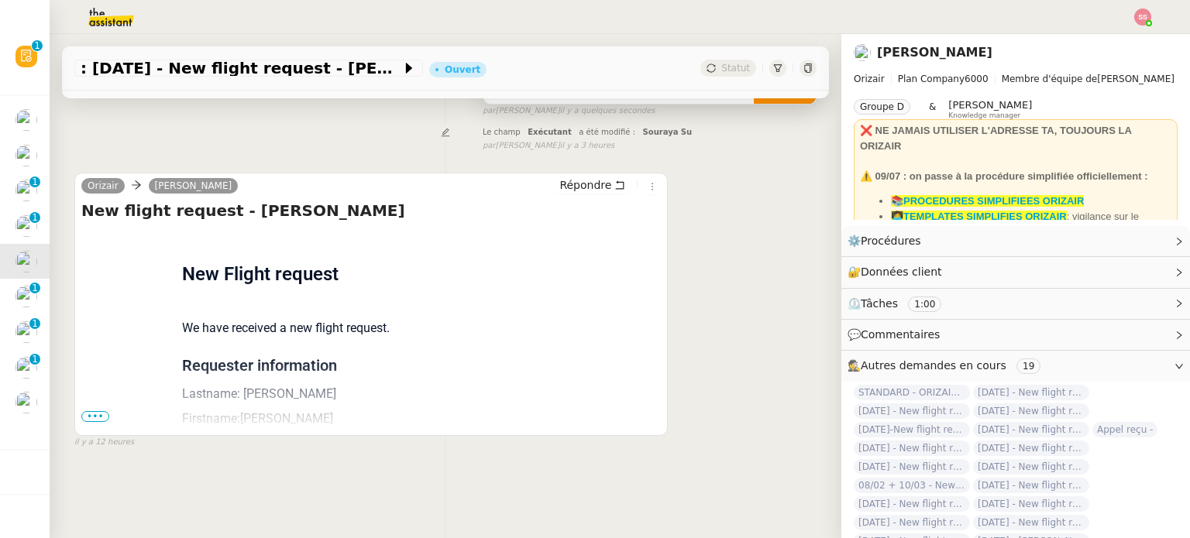
scroll to position [208, 0]
click at [101, 411] on span "•••" at bounding box center [95, 416] width 28 height 11
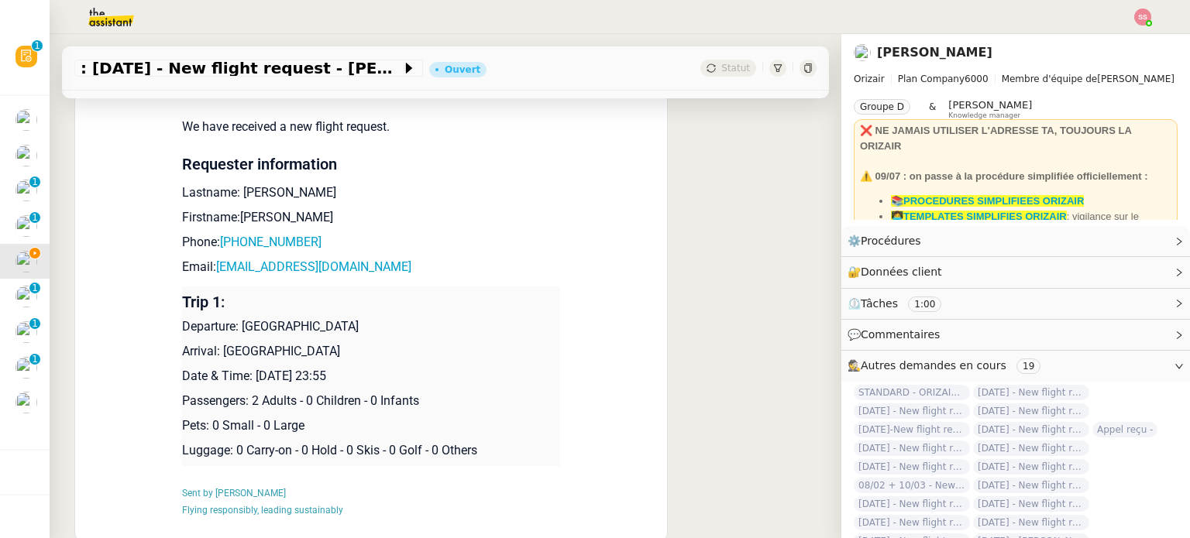
scroll to position [440, 0]
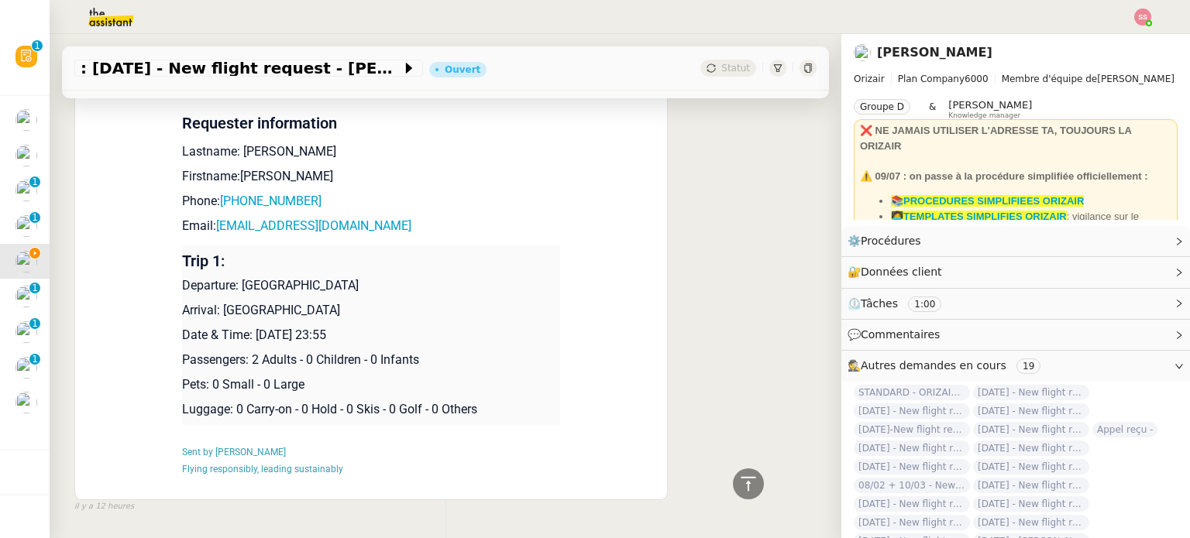
click at [335, 207] on p "Phone: [PHONE_NUMBER]" at bounding box center [371, 201] width 378 height 19
drag, startPoint x: 313, startPoint y: 231, endPoint x: 212, endPoint y: 229, distance: 100.7
click at [212, 229] on p "Email: [EMAIL_ADDRESS][DOMAIN_NAME]" at bounding box center [371, 226] width 378 height 19
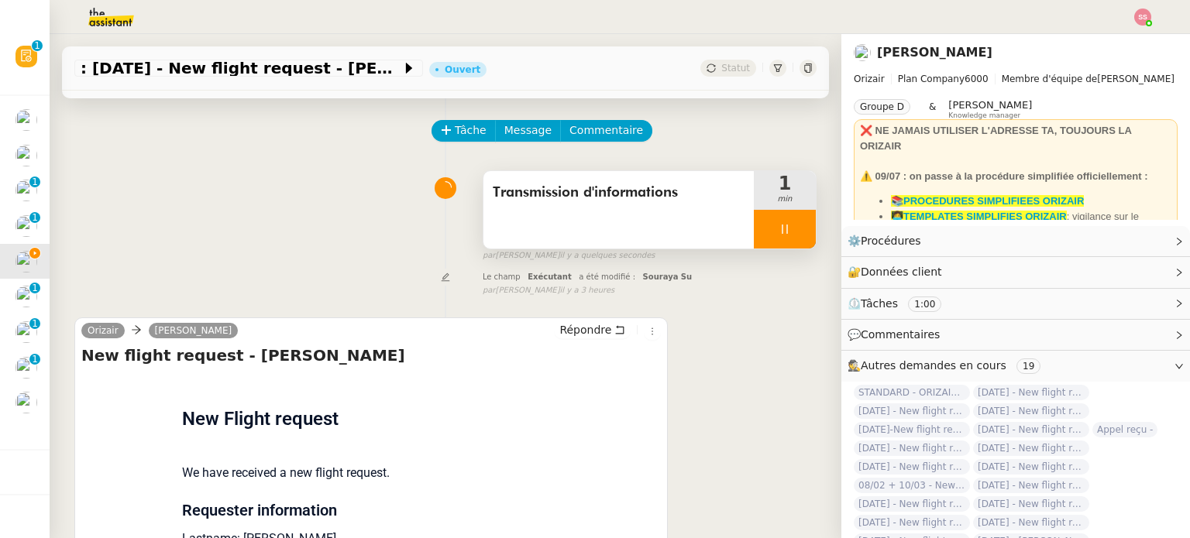
scroll to position [0, 0]
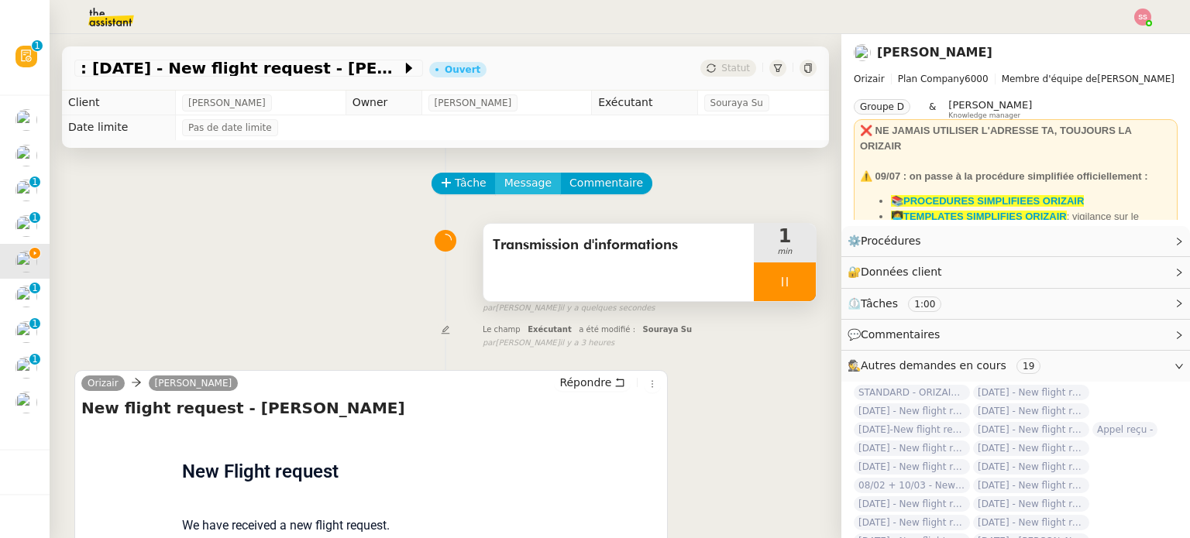
click at [505, 194] on button "Message" at bounding box center [528, 184] width 66 height 22
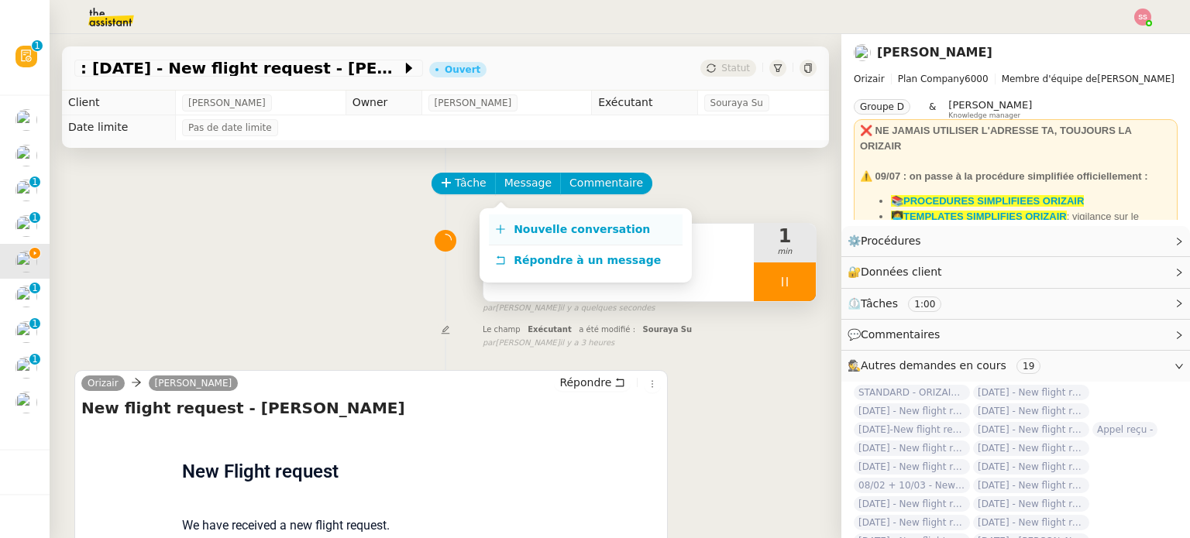
click at [524, 219] on link "Nouvelle conversation" at bounding box center [586, 230] width 194 height 31
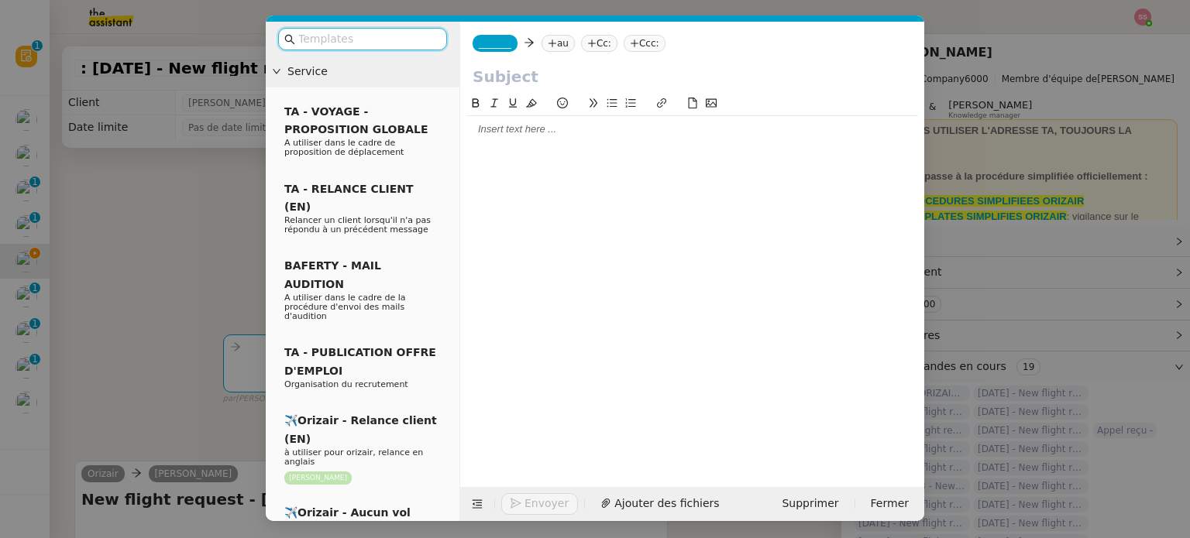
click at [550, 48] on nz-tag "au" at bounding box center [558, 43] width 33 height 17
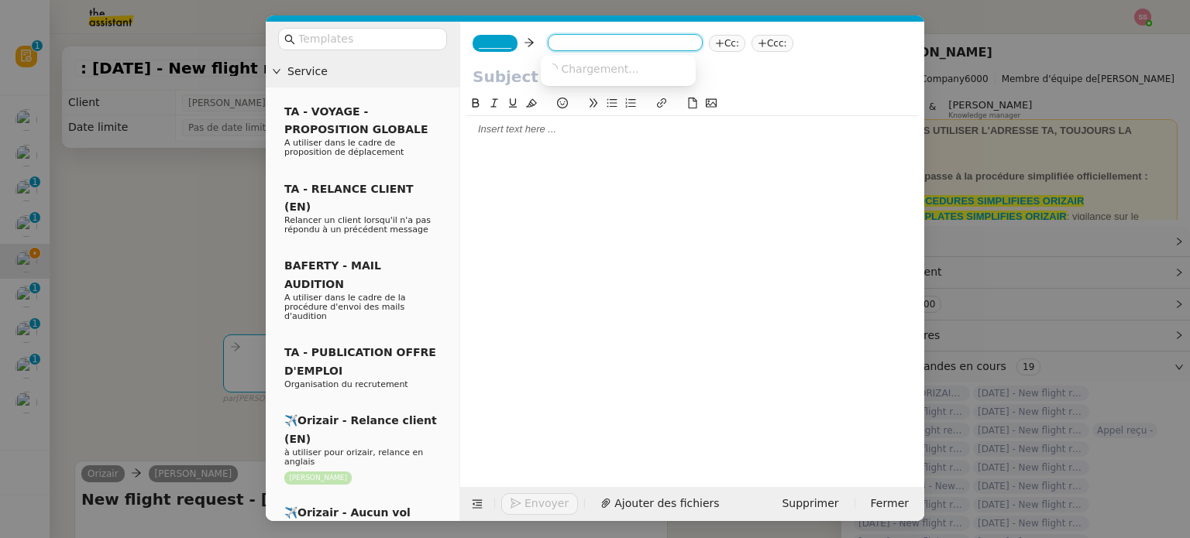
paste input "[EMAIL_ADDRESS][DOMAIN_NAME]"
type input "[EMAIL_ADDRESS][DOMAIN_NAME]"
click at [614, 70] on span "[EMAIL_ADDRESS][DOMAIN_NAME]" at bounding box center [642, 68] width 190 height 12
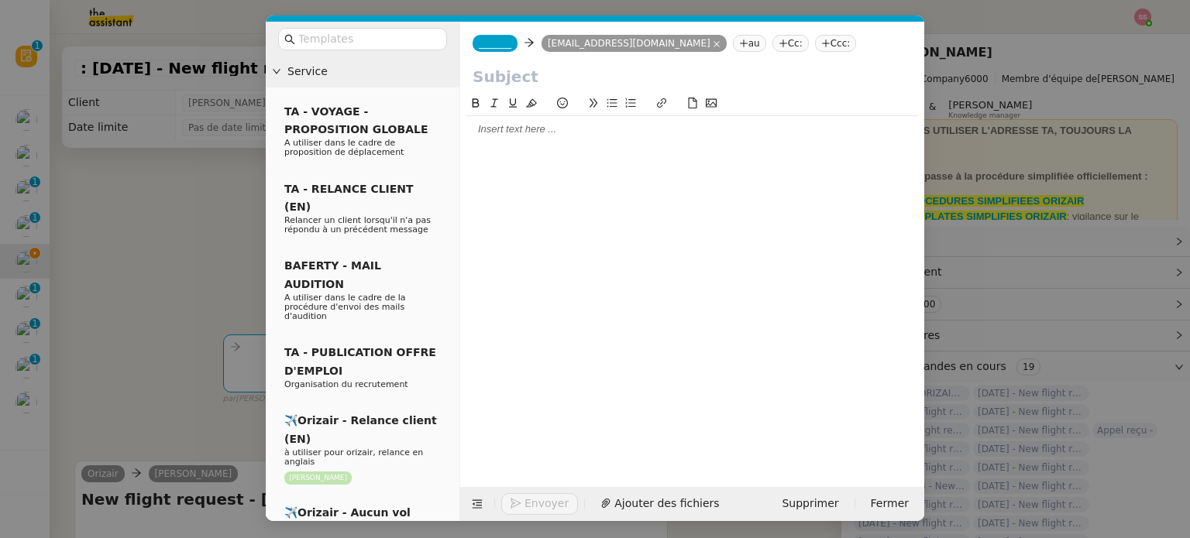
click at [487, 46] on span "_______" at bounding box center [495, 43] width 33 height 11
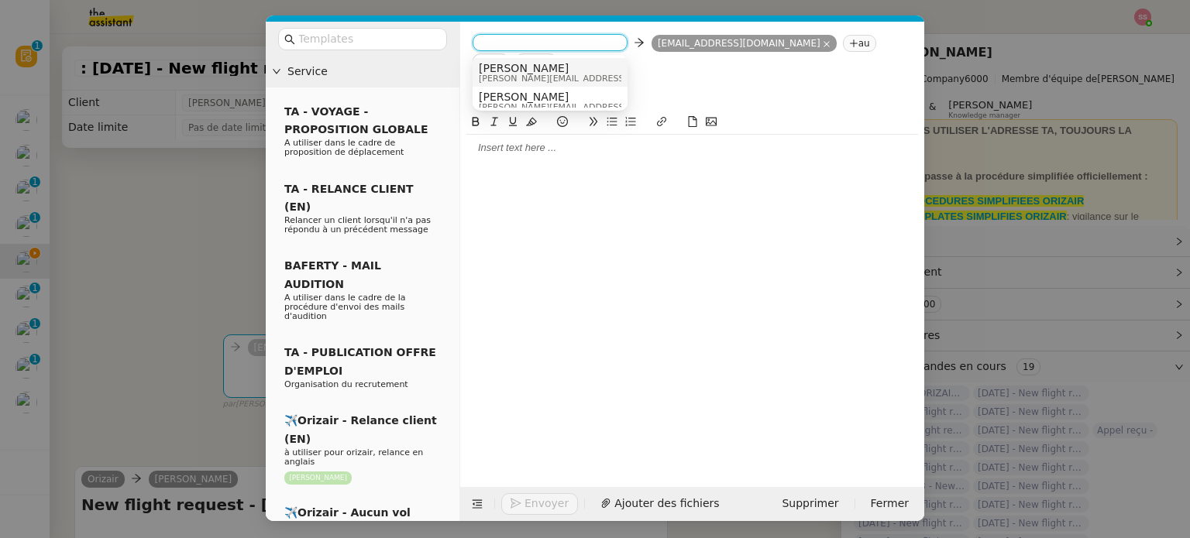
click at [530, 64] on span "[PERSON_NAME]" at bounding box center [589, 68] width 220 height 12
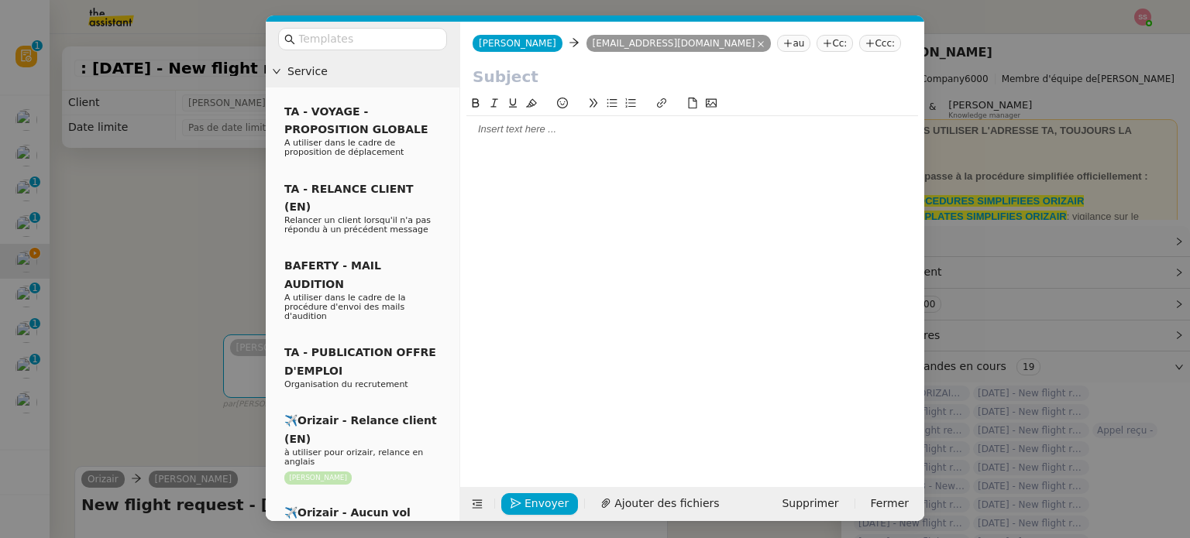
click at [859, 37] on nz-tag "Ccc:" at bounding box center [880, 43] width 42 height 17
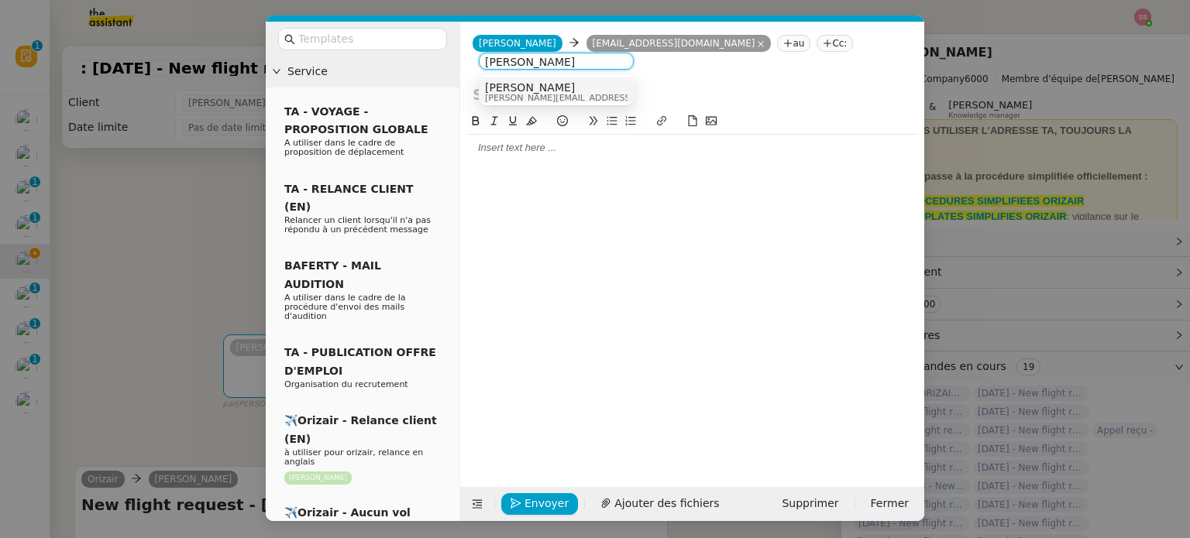
type input "[PERSON_NAME]"
click at [552, 86] on span "[PERSON_NAME]" at bounding box center [595, 87] width 220 height 12
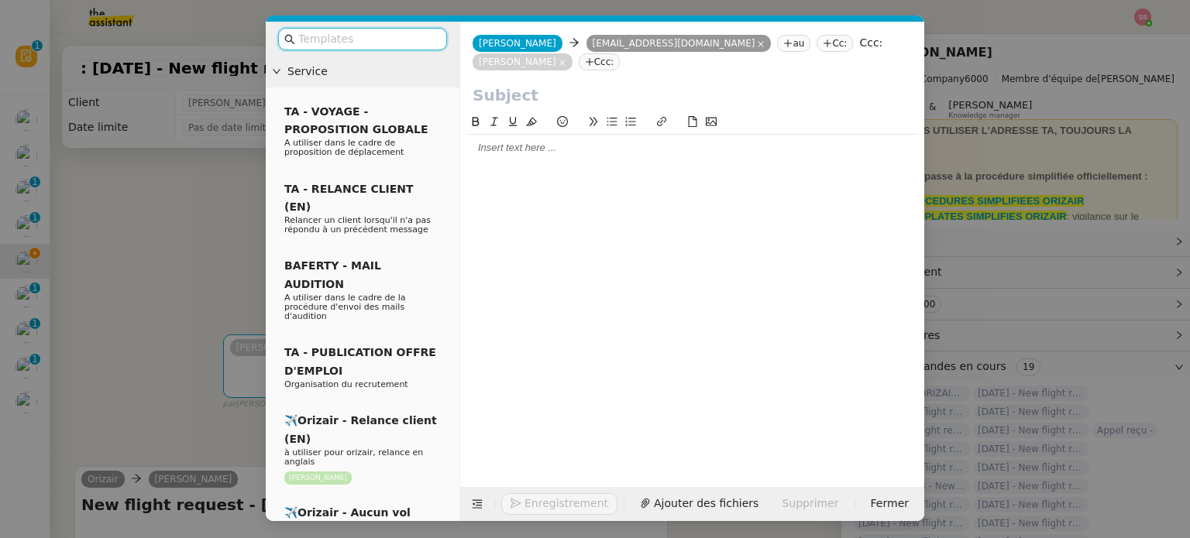
click at [341, 40] on input "text" at bounding box center [367, 39] width 139 height 18
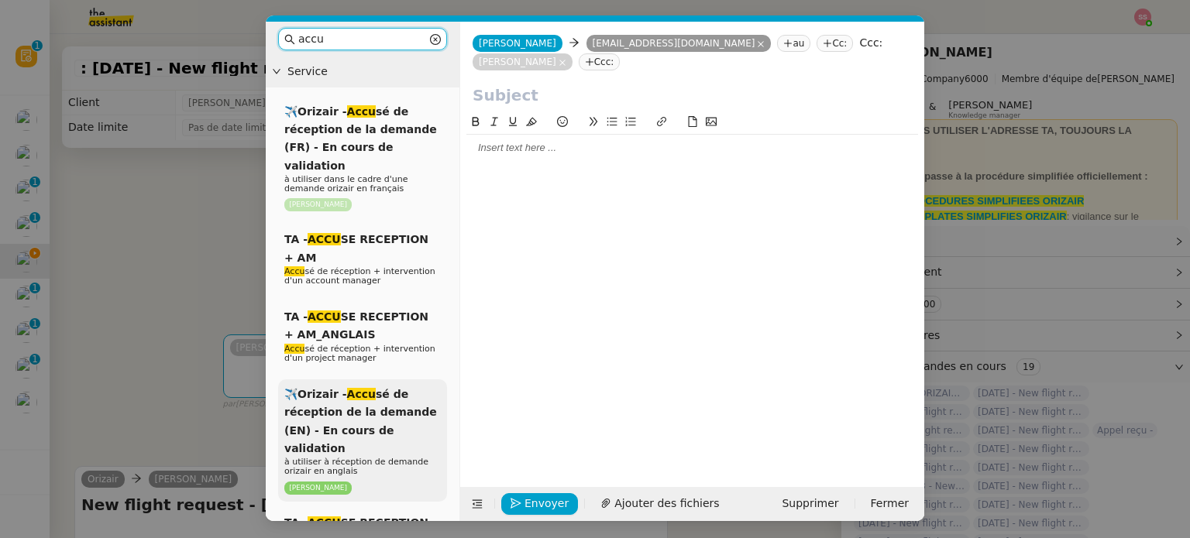
type input "accu"
click at [349, 401] on span "✈️Orizair - Accu sé de réception de la demande (EN) - En cours de validation" at bounding box center [360, 421] width 153 height 67
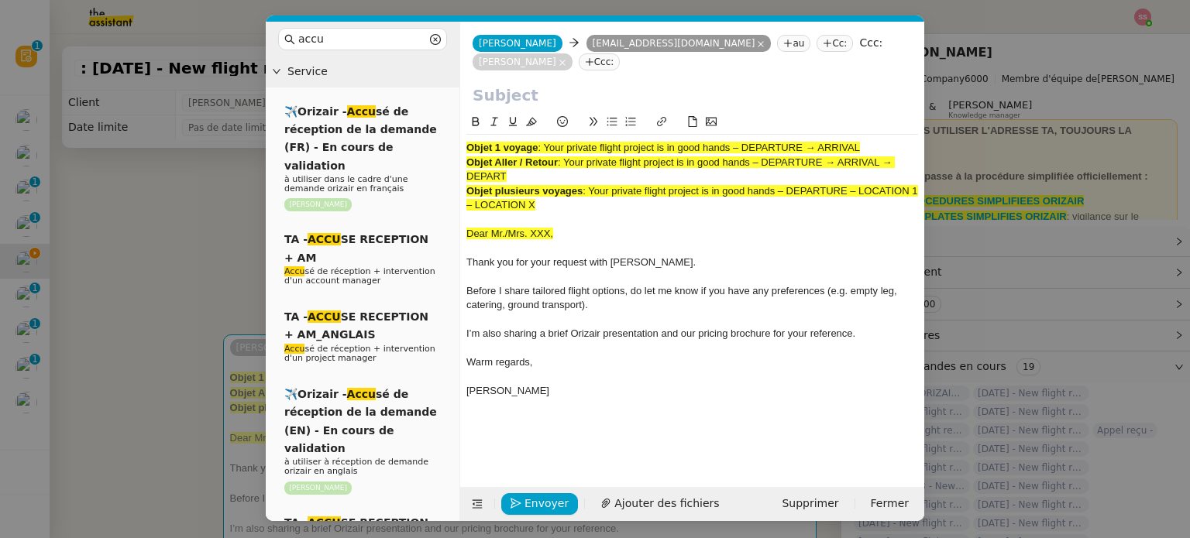
drag, startPoint x: 545, startPoint y: 146, endPoint x: 878, endPoint y: 136, distance: 333.3
click at [878, 136] on div "Objet 1 voyage : Your private flight project is in good hands – DEPARTURE → ARR…" at bounding box center [692, 266] width 452 height 306
click at [597, 95] on input "text" at bounding box center [692, 95] width 439 height 23
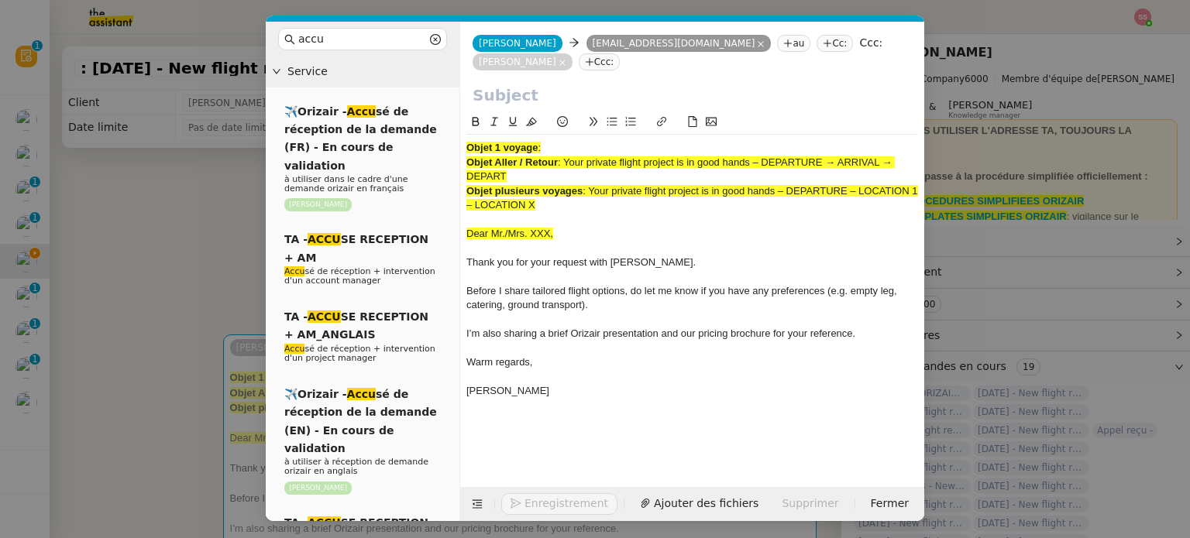
paste input "Your private flight project is in good hands – DEPARTURE → ARRIVAL"
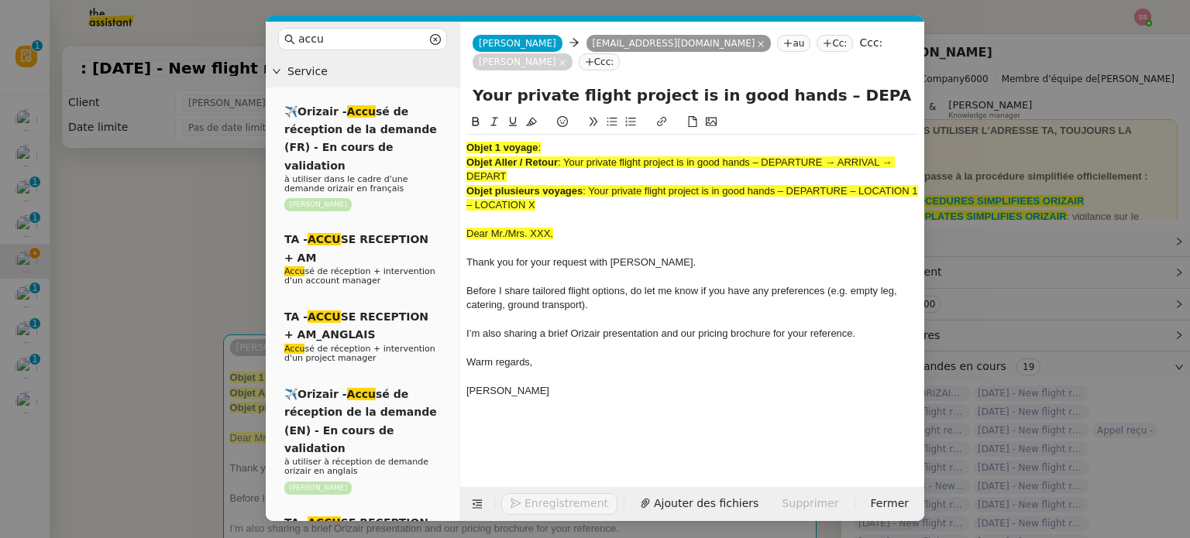
scroll to position [0, 67]
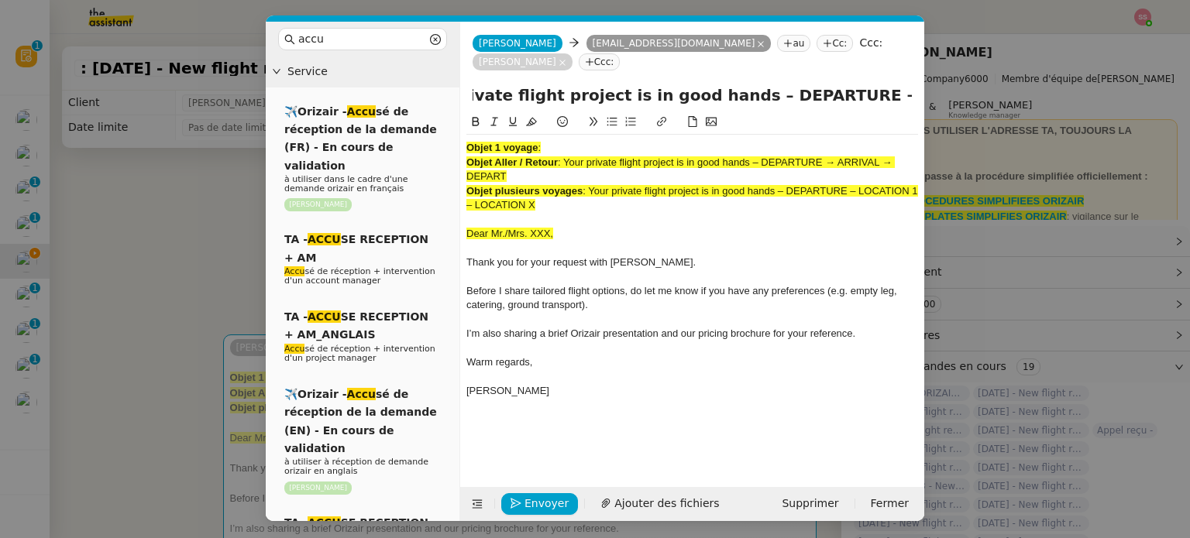
type input "Your private flight project is in good hands – DEPARTURE → ARRIVAL"
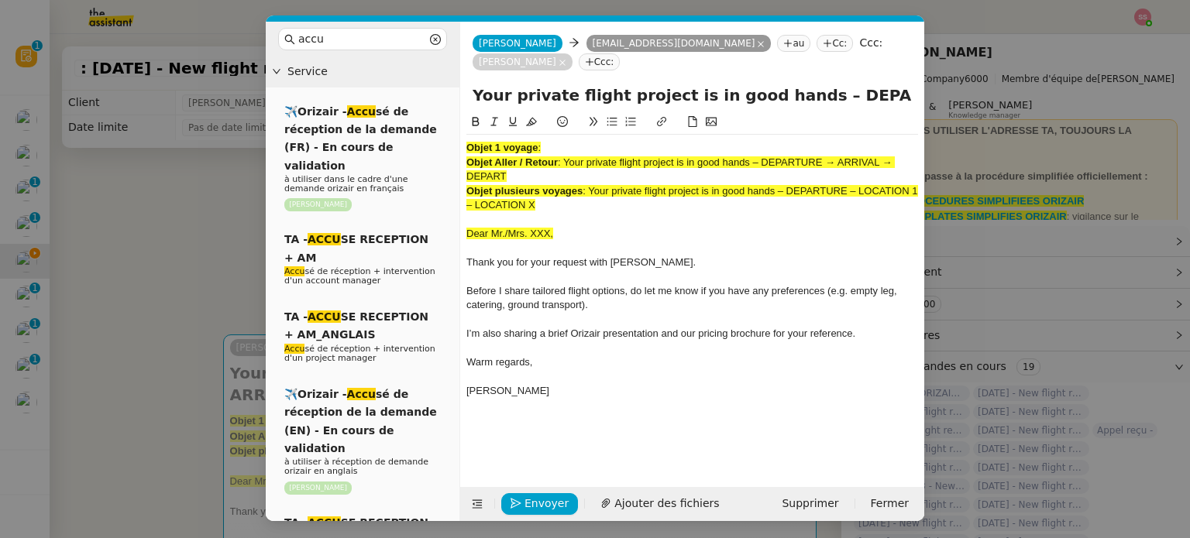
drag, startPoint x: 562, startPoint y: 204, endPoint x: 452, endPoint y: 142, distance: 126.3
click at [452, 142] on nz-layout "accu Service ✈️Orizair - Accu sé de réception de la demande (FR) - En cours de …" at bounding box center [595, 272] width 658 height 500
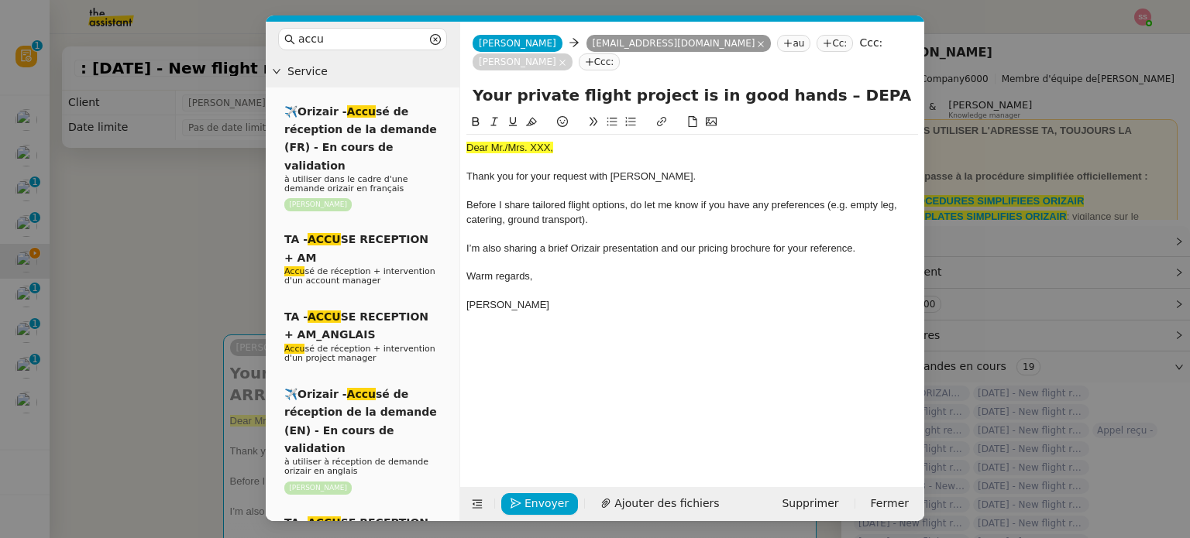
click at [204, 300] on nz-modal-container "accu Service ✈️Orizair - Accu sé de réception de la demande (FR) - En cours de …" at bounding box center [595, 269] width 1190 height 538
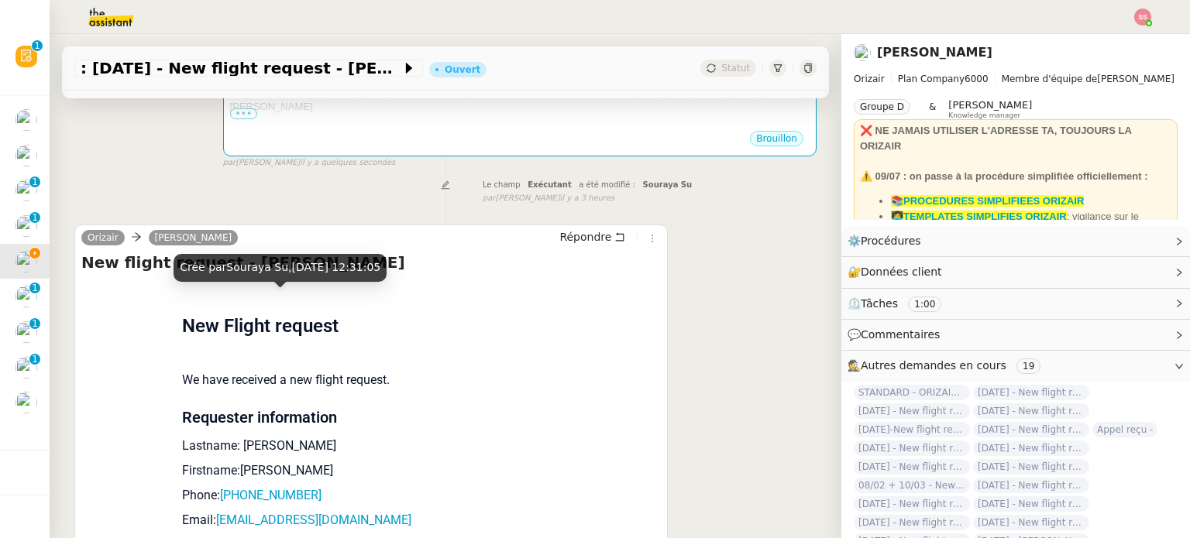
scroll to position [697, 0]
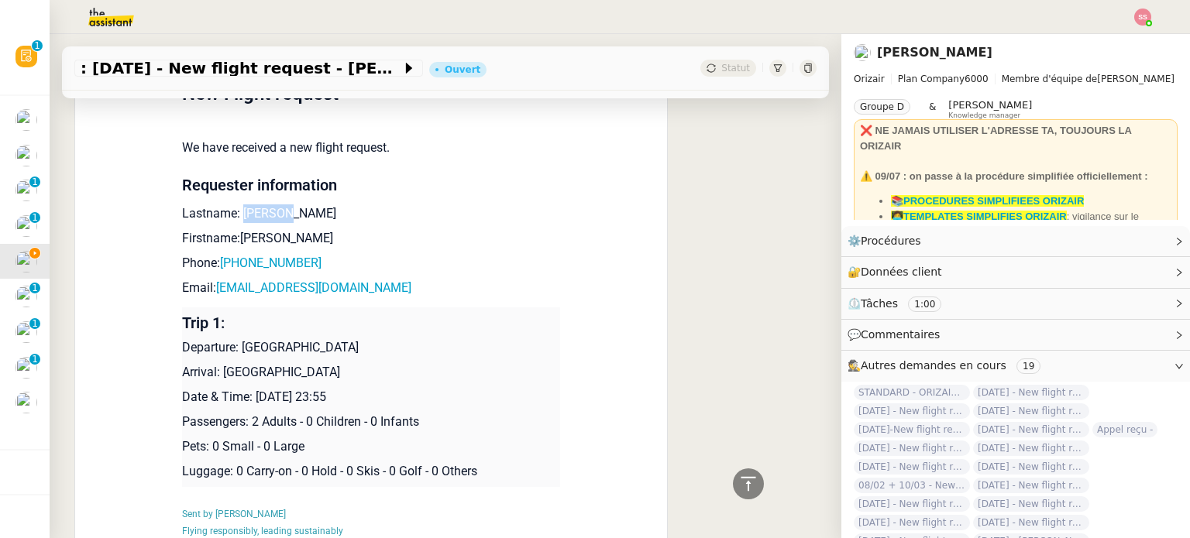
drag, startPoint x: 232, startPoint y: 195, endPoint x: 353, endPoint y: 191, distance: 120.9
click at [353, 205] on p "Lastname: [PERSON_NAME]" at bounding box center [371, 214] width 378 height 19
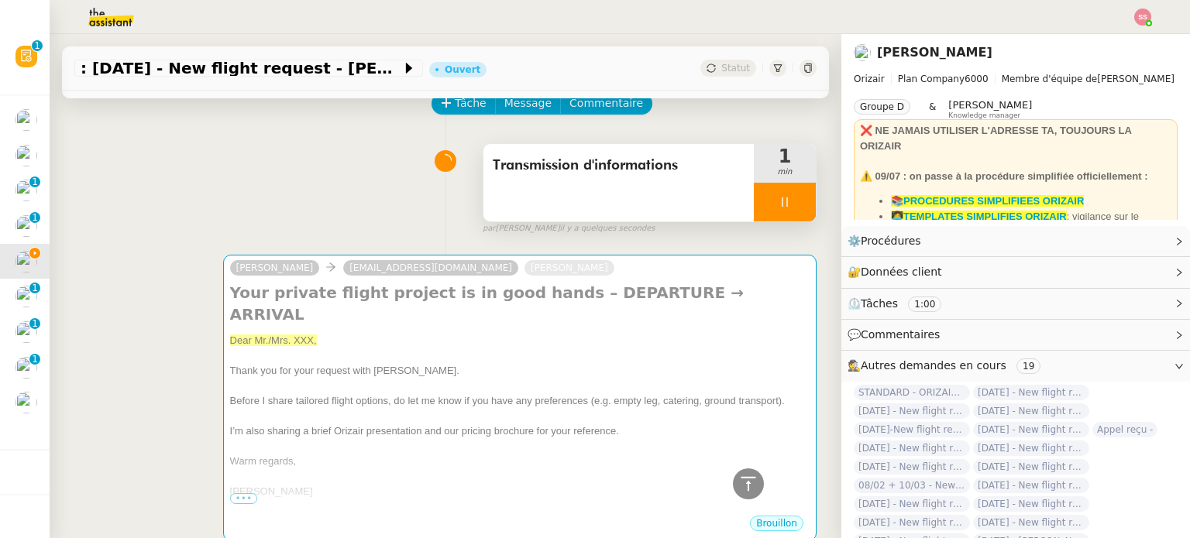
scroll to position [77, 0]
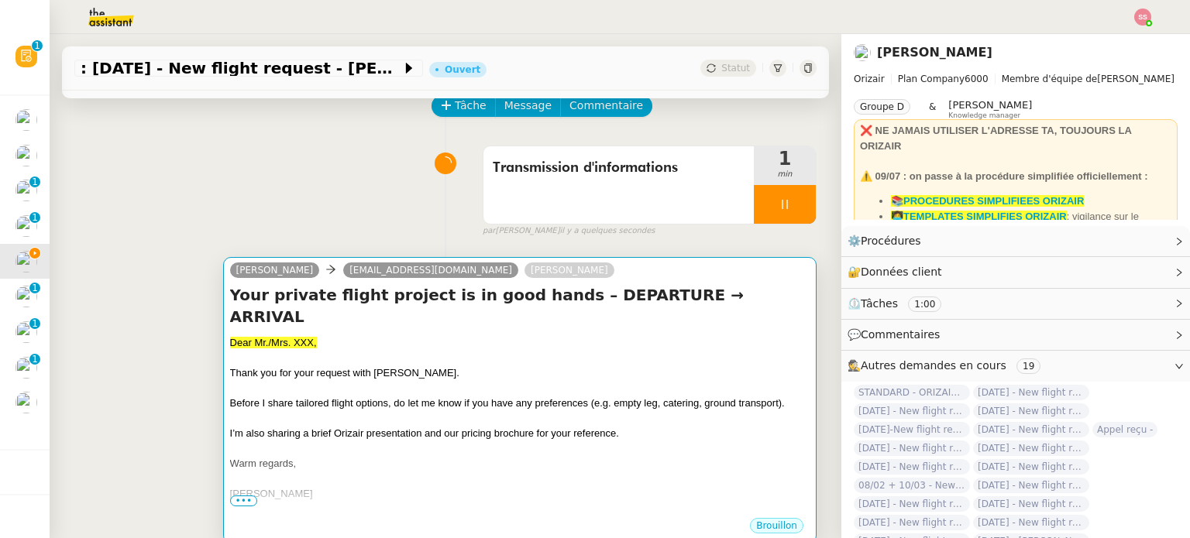
click at [375, 351] on div at bounding box center [519, 358] width 579 height 15
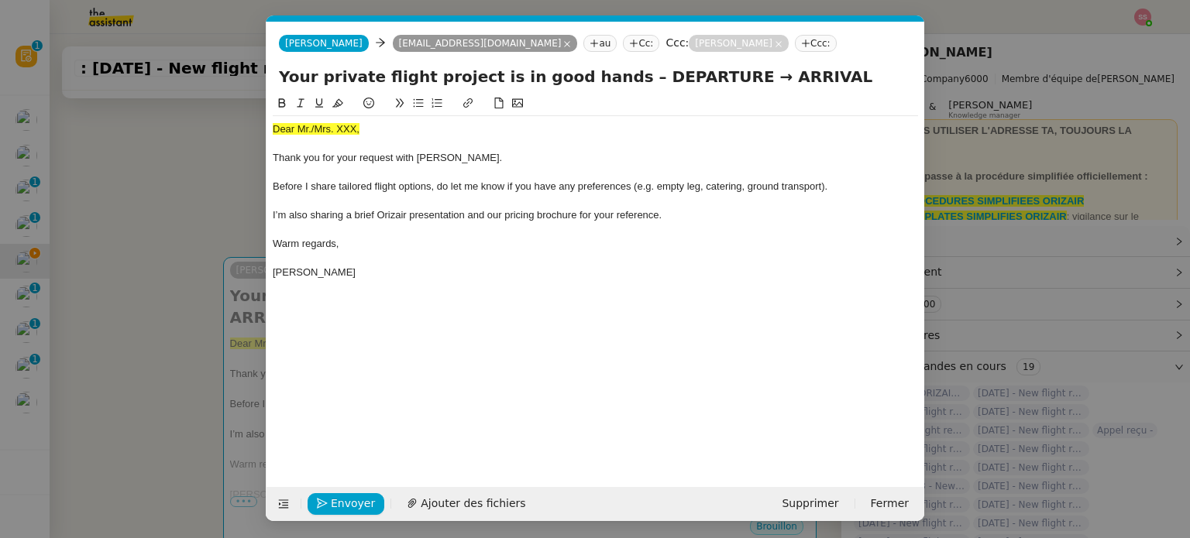
scroll to position [0, 53]
drag, startPoint x: 362, startPoint y: 129, endPoint x: 167, endPoint y: 112, distance: 195.1
click at [167, 112] on nz-modal-container "accu Service ✈️Orizair - Accu sé de réception de la demande (FR) - En cours de …" at bounding box center [595, 269] width 1190 height 538
click at [339, 99] on icon at bounding box center [337, 103] width 11 height 11
click at [392, 133] on div "Dear Mr./Mrs. XXX," at bounding box center [595, 129] width 645 height 14
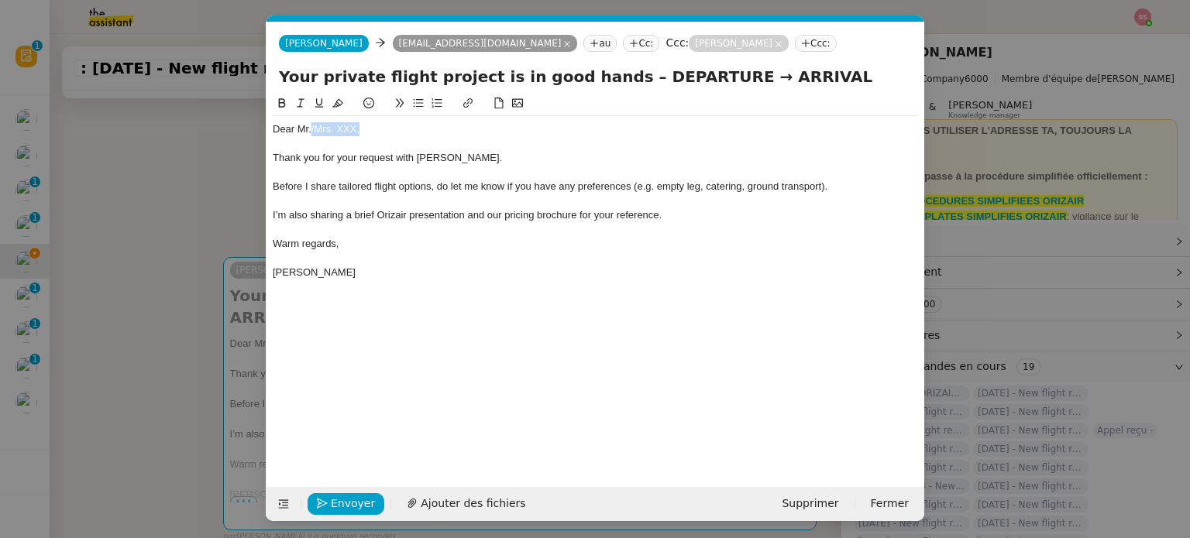
drag, startPoint x: 363, startPoint y: 127, endPoint x: 310, endPoint y: 123, distance: 52.8
click at [310, 123] on div "Dear Mr./Mrs. XXX," at bounding box center [595, 129] width 645 height 14
click at [466, 507] on span "Ajouter des fichiers" at bounding box center [512, 504] width 105 height 18
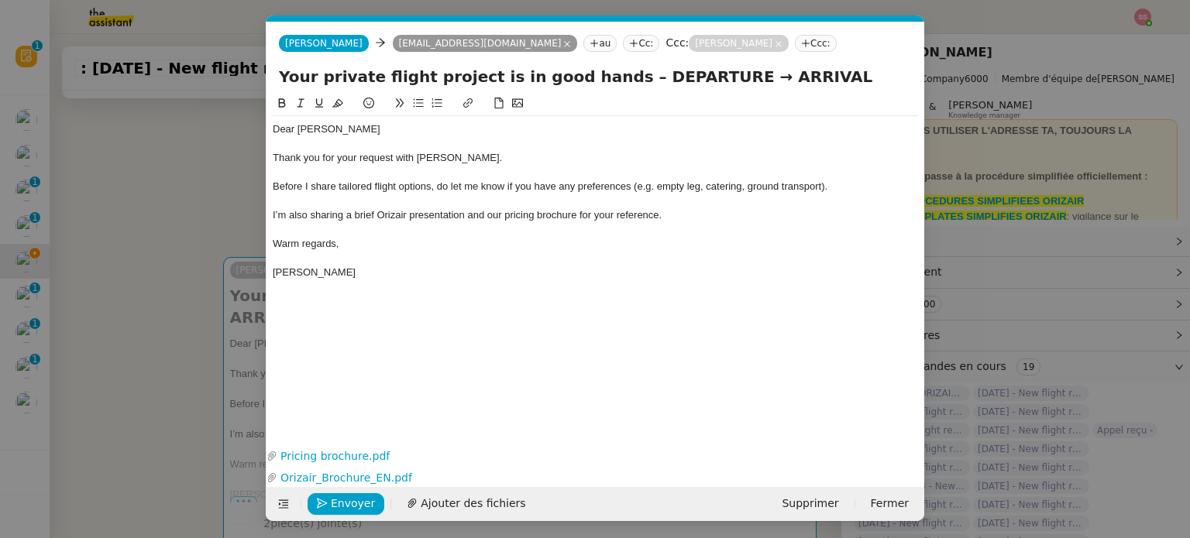
click at [153, 349] on nz-modal-container "accu Service ✈️Orizair - Accu sé de réception de la demande (FR) - En cours de …" at bounding box center [595, 269] width 1190 height 538
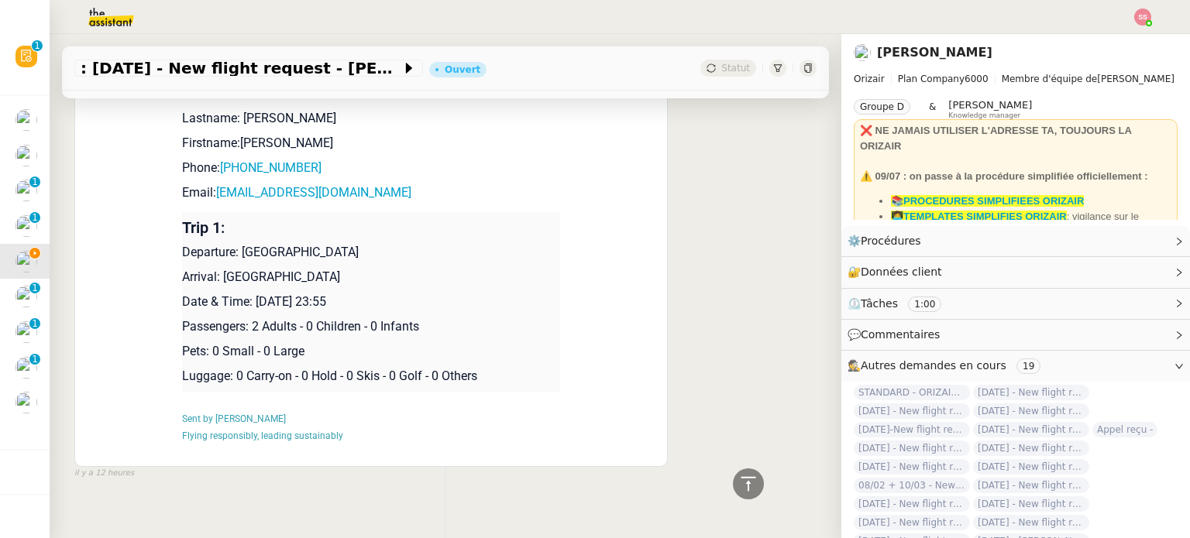
scroll to position [866, 0]
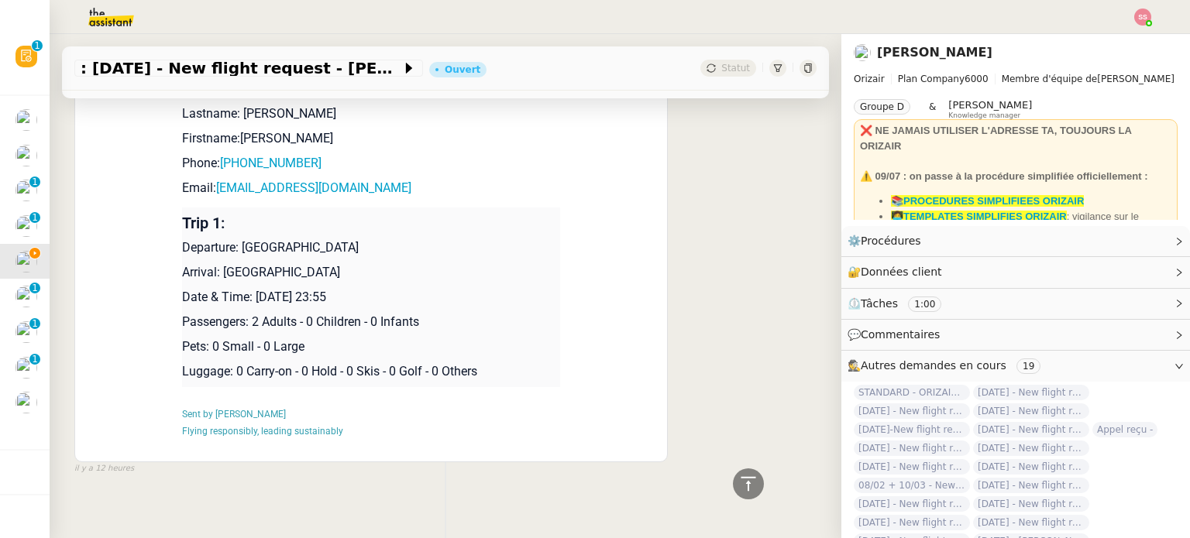
drag, startPoint x: 234, startPoint y: 229, endPoint x: 343, endPoint y: 239, distance: 109.7
click at [343, 239] on td "Trip 1: Departure: Cork Airport Arrival: [GEOGRAPHIC_DATA] Date & Time: [DATE] …" at bounding box center [371, 298] width 378 height 180
click at [391, 239] on p "Departure: [GEOGRAPHIC_DATA]" at bounding box center [371, 248] width 378 height 19
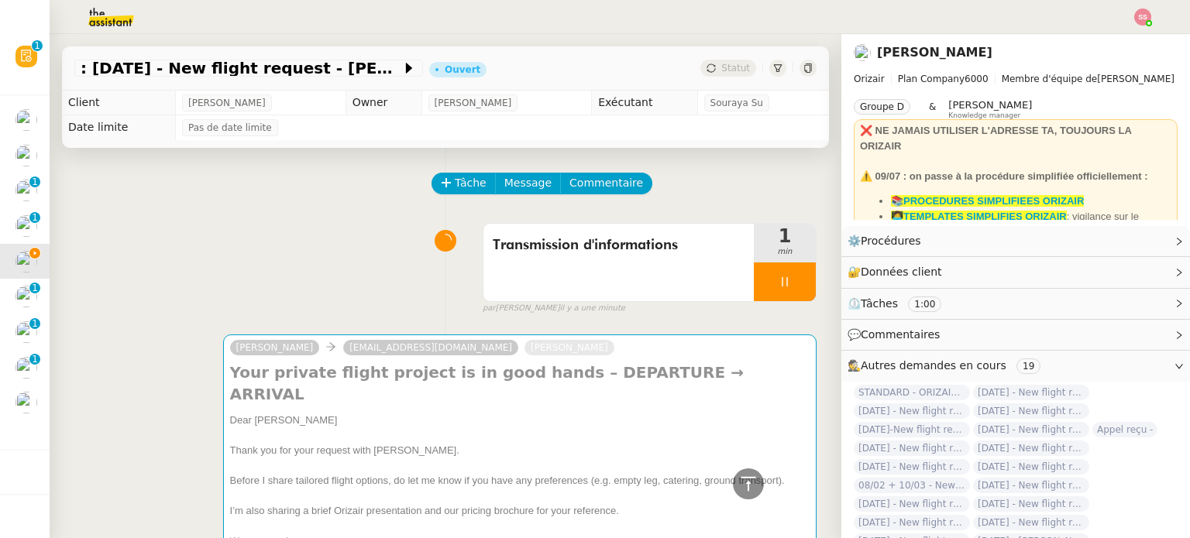
scroll to position [866, 0]
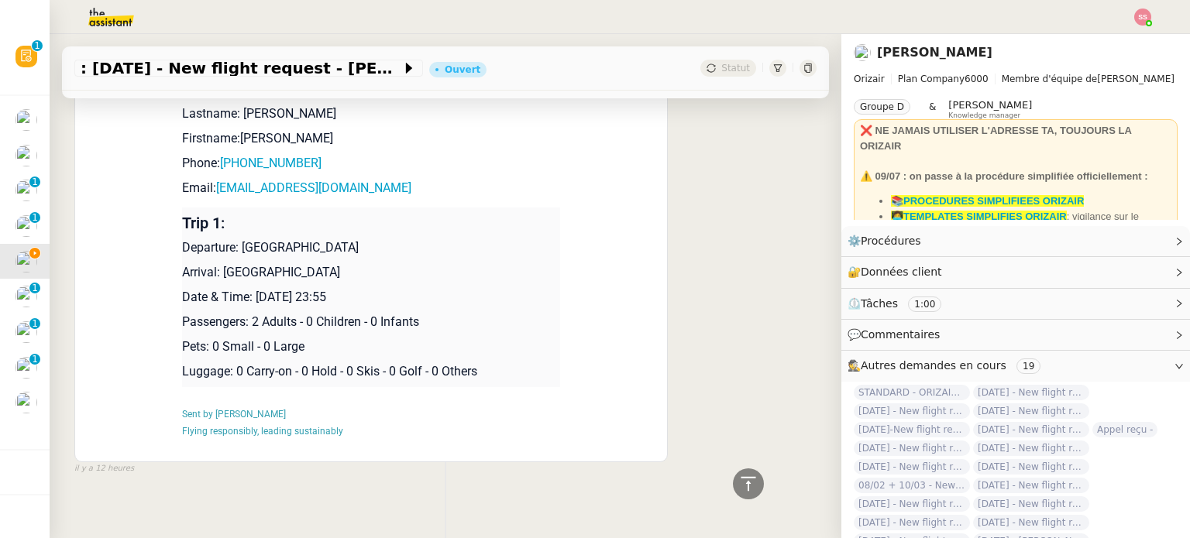
click at [306, 239] on p "Departure: [GEOGRAPHIC_DATA]" at bounding box center [371, 248] width 378 height 19
drag, startPoint x: 306, startPoint y: 229, endPoint x: 236, endPoint y: 222, distance: 70.0
click at [236, 239] on p "Departure: [GEOGRAPHIC_DATA]" at bounding box center [371, 248] width 378 height 19
copy p "Cork Airport"
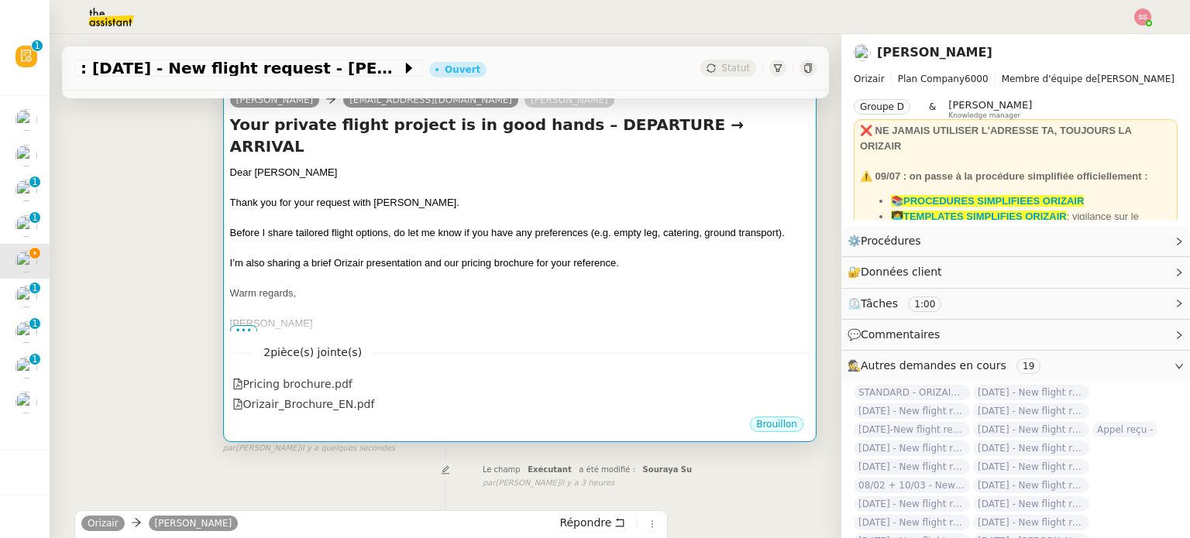
scroll to position [246, 0]
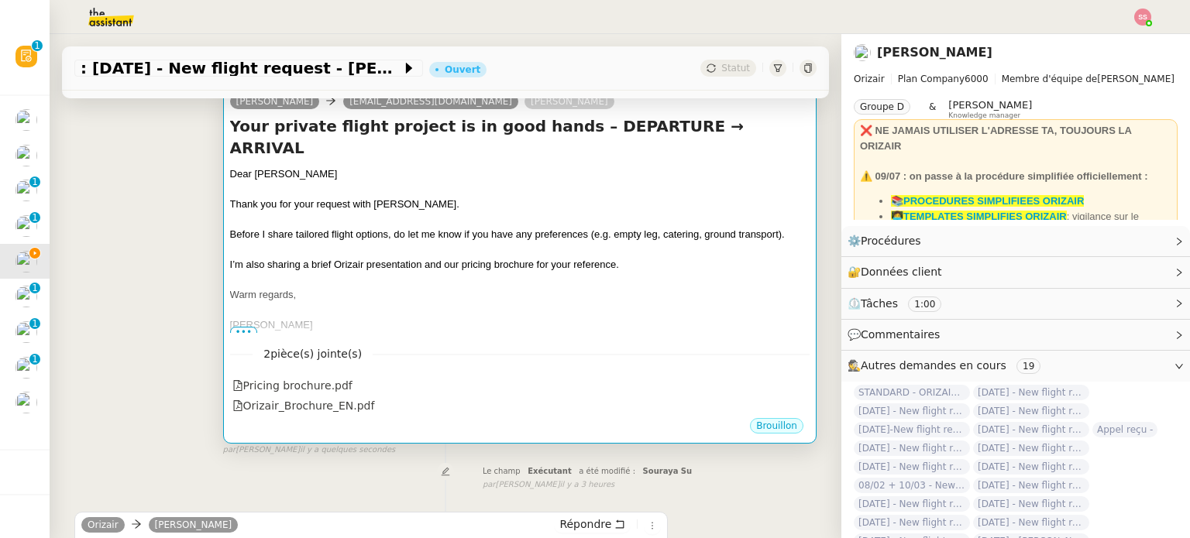
click at [484, 257] on div "I’m also sharing a brief Orizair presentation and our pricing brochure for your…" at bounding box center [519, 264] width 579 height 15
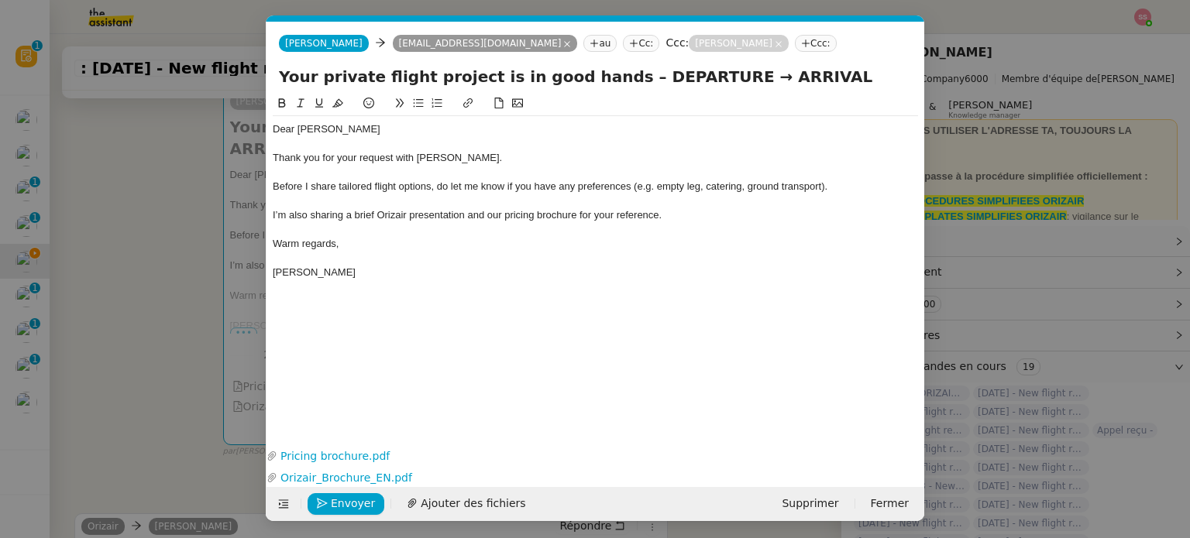
scroll to position [0, 53]
drag, startPoint x: 692, startPoint y: 76, endPoint x: 611, endPoint y: 77, distance: 80.6
click at [611, 77] on input "Your private flight project is in good hands – DEPARTURE → ARRIVAL" at bounding box center [595, 76] width 633 height 23
paste input "Cork Airport"
type input "Your private flight project is in good hands – Cork Airport → ARRIVAL"
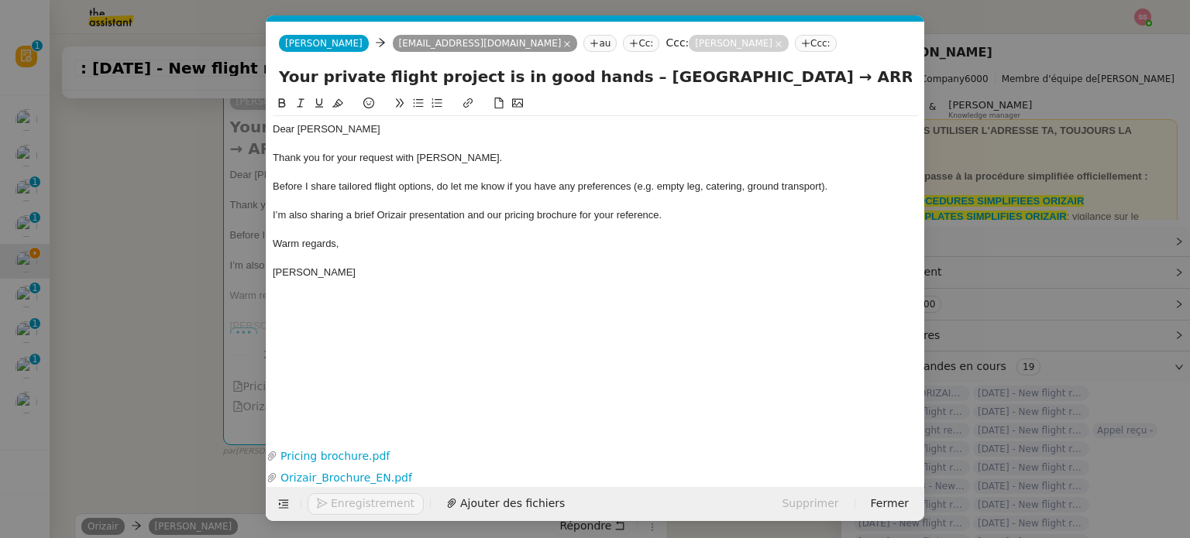
click at [199, 256] on nz-modal-container "accu Service ✈️Orizair - Accu sé de réception de la demande (FR) - En cours de …" at bounding box center [595, 269] width 1190 height 538
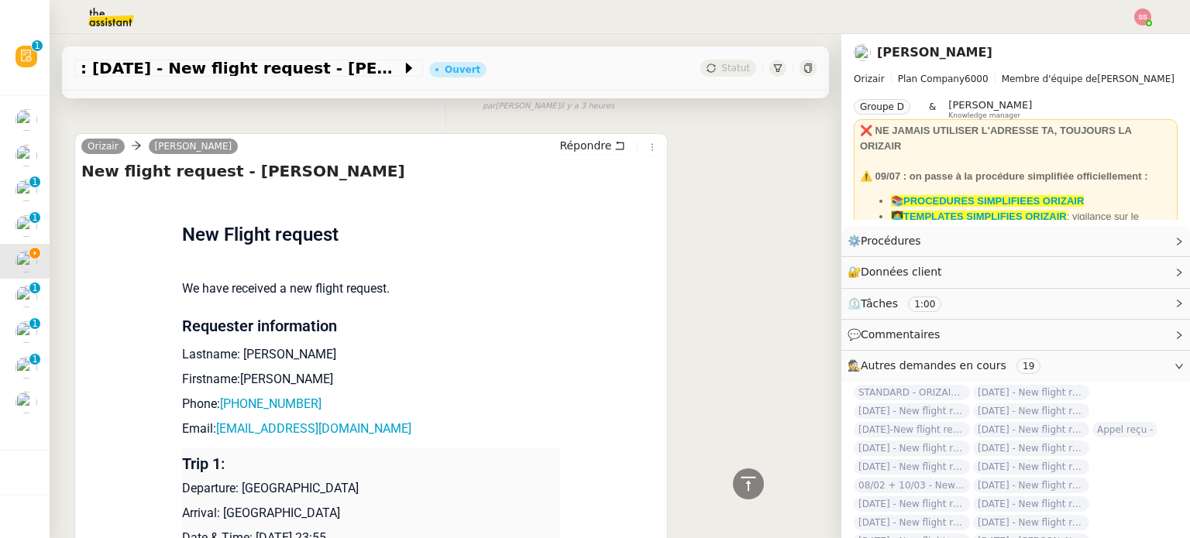
scroll to position [634, 0]
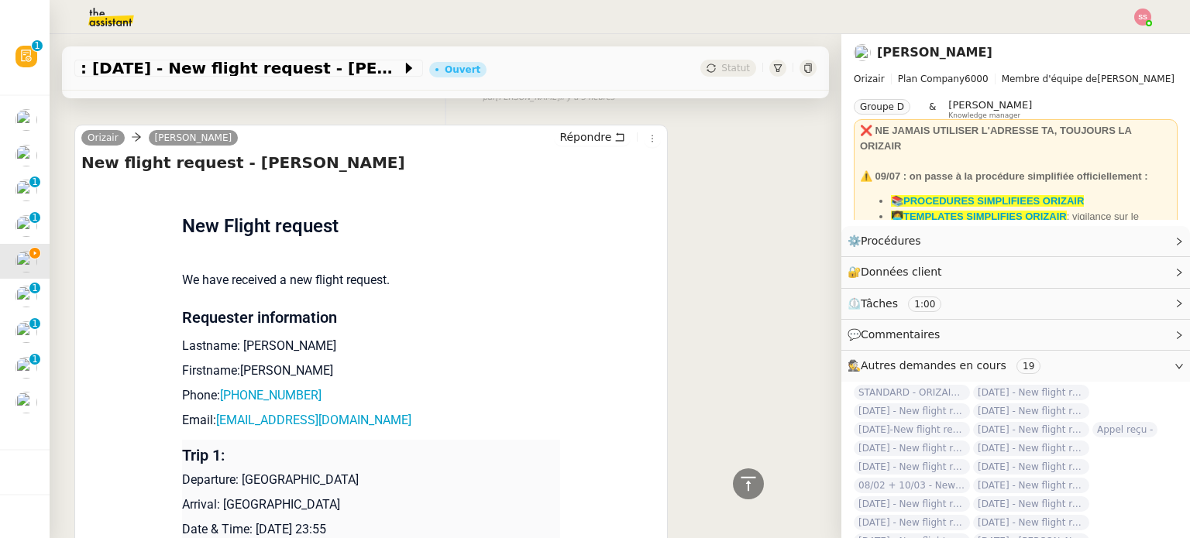
drag, startPoint x: 215, startPoint y: 485, endPoint x: 344, endPoint y: 478, distance: 129.6
click at [344, 496] on p "Arrival: [GEOGRAPHIC_DATA]" at bounding box center [371, 505] width 378 height 19
copy p "London Luton Airport"
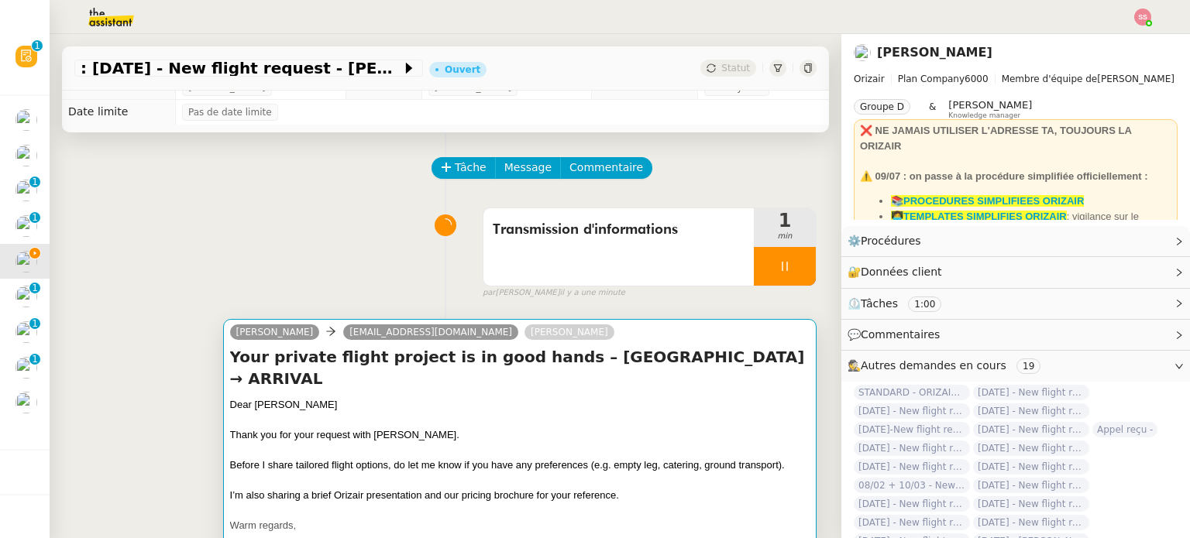
scroll to position [0, 0]
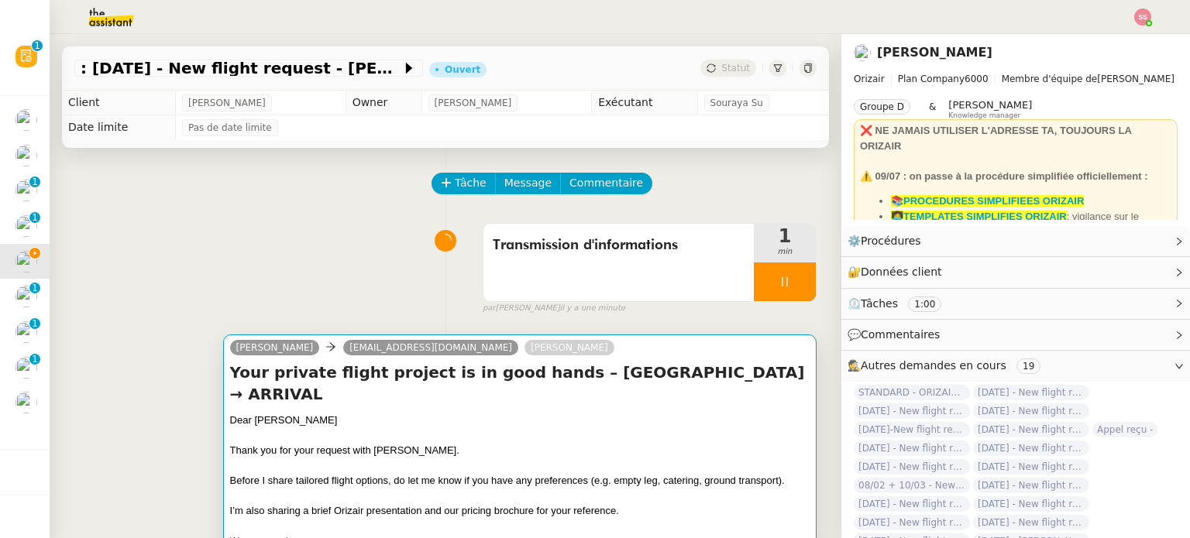
click at [521, 413] on div "Dear [PERSON_NAME]" at bounding box center [519, 420] width 579 height 15
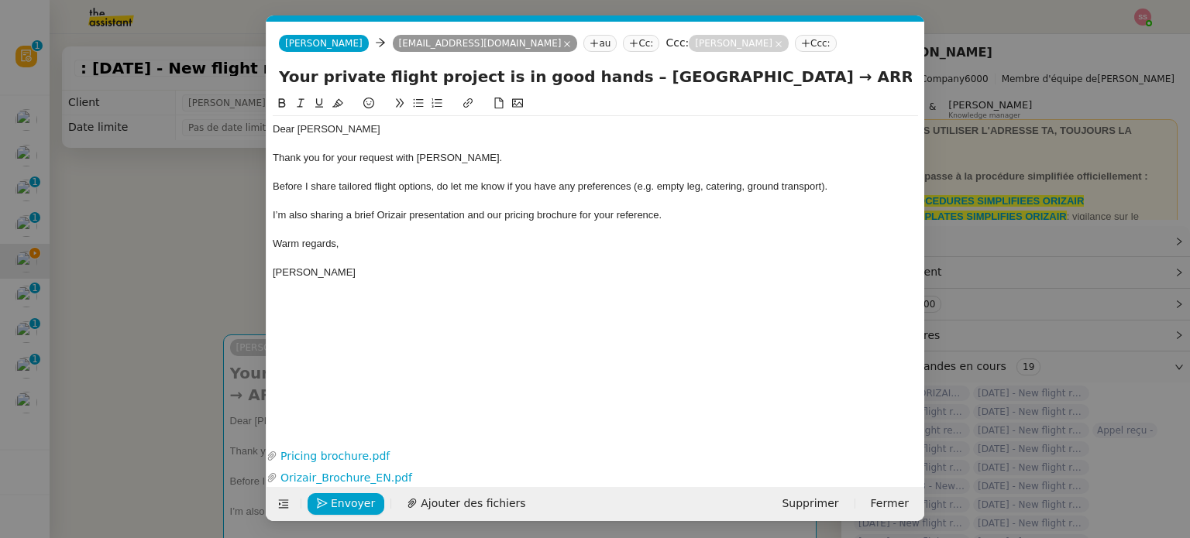
scroll to position [0, 53]
drag, startPoint x: 793, startPoint y: 74, endPoint x: 720, endPoint y: 78, distance: 73.7
click at [720, 78] on input "Your private flight project is in good hands – Cork Airport → ARRIVAL" at bounding box center [595, 76] width 633 height 23
paste input "London Luton Airport"
type input "Your private flight project is in good hands – Cork Airport → London Luton Airp…"
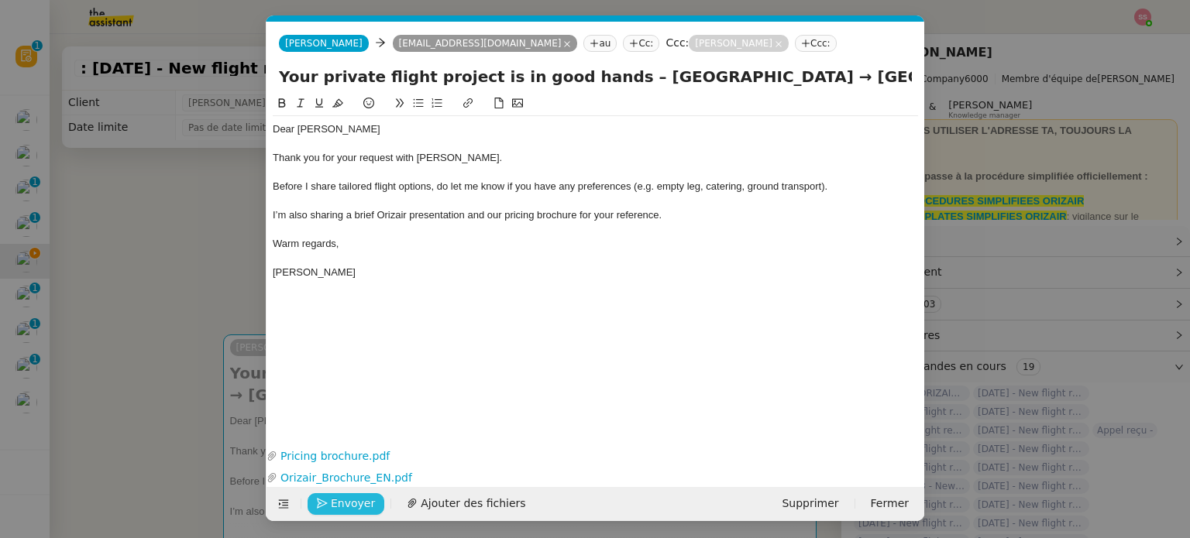
click at [367, 502] on span "Envoyer" at bounding box center [353, 504] width 44 height 18
click at [367, 502] on span "Confirmer l'envoi" at bounding box center [377, 504] width 93 height 18
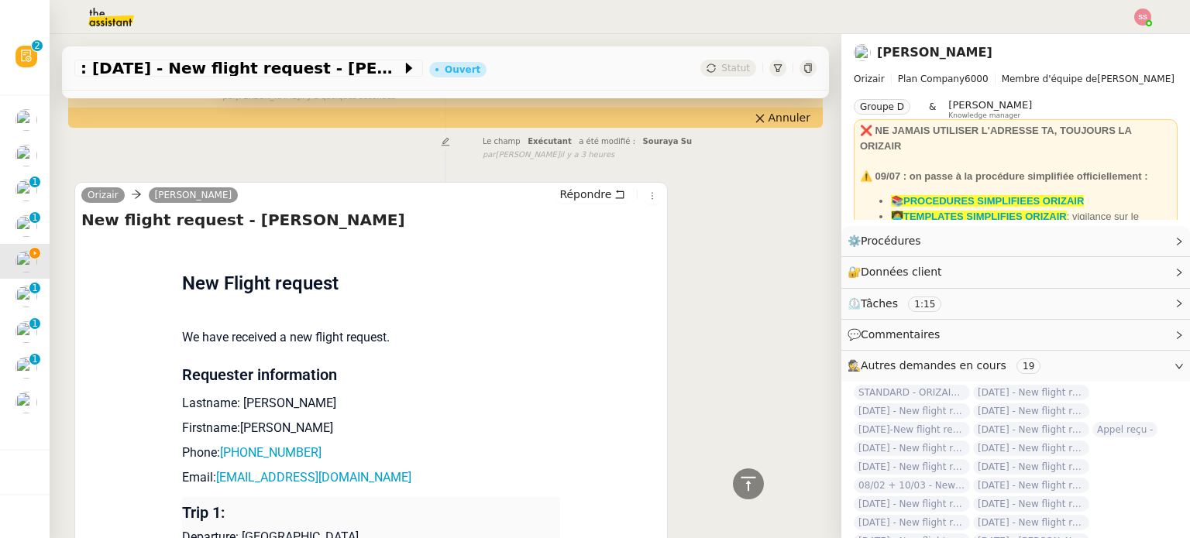
scroll to position [834, 0]
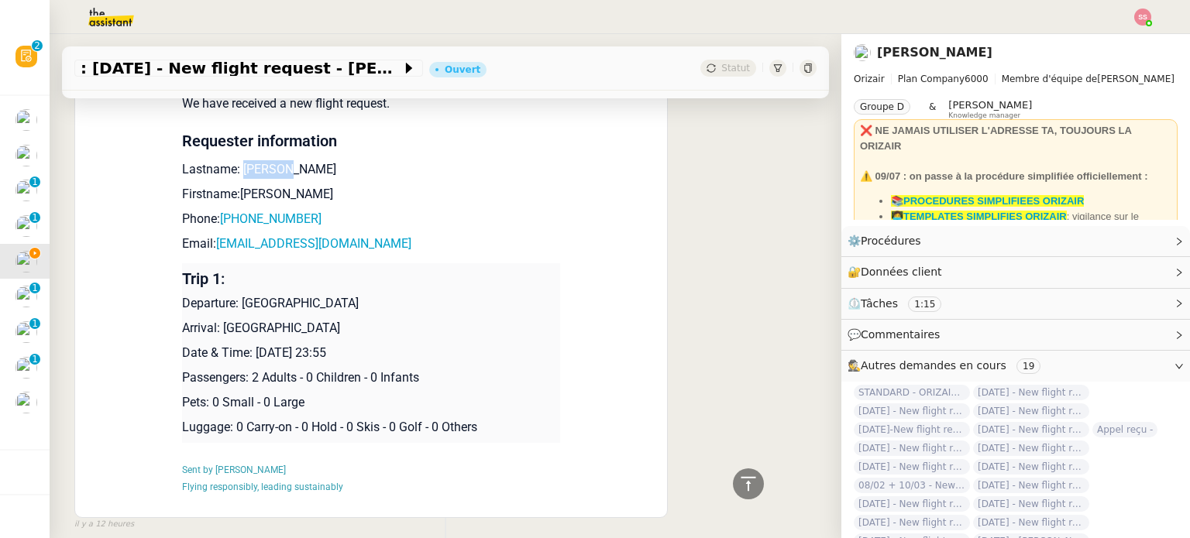
drag, startPoint x: 266, startPoint y: 176, endPoint x: 233, endPoint y: 171, distance: 33.6
click at [233, 171] on p "Lastname: [PERSON_NAME]" at bounding box center [371, 169] width 378 height 19
copy p "Collins"
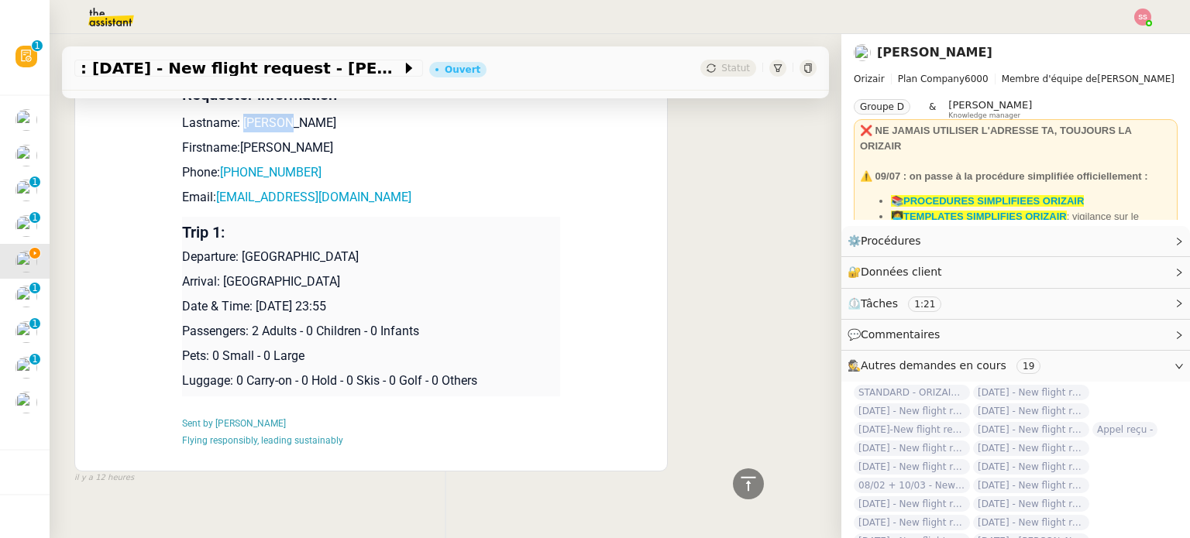
scroll to position [787, 0]
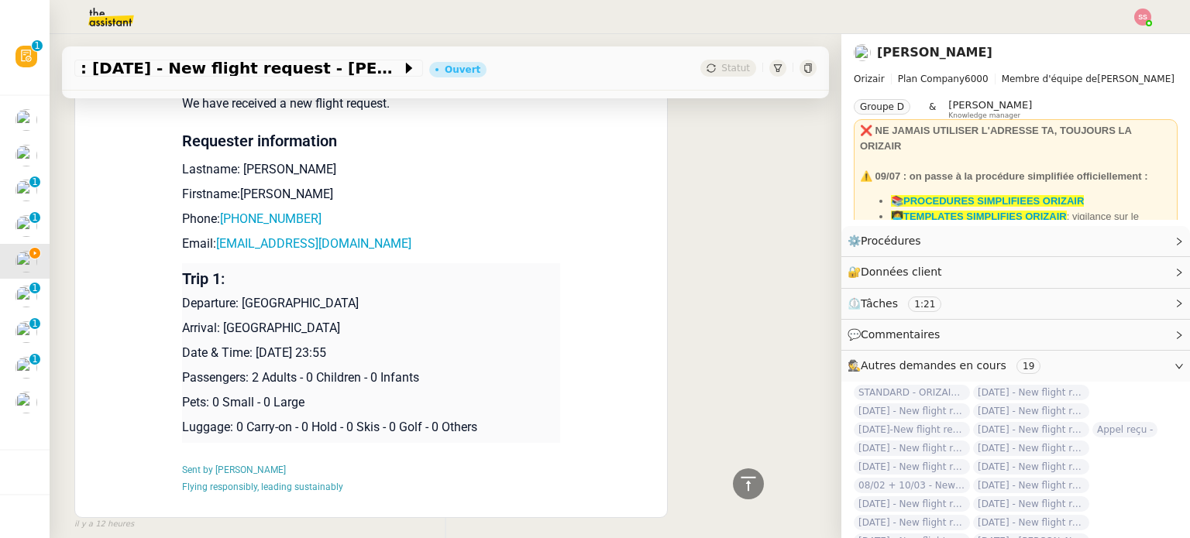
click at [253, 194] on p "Firstname:[PERSON_NAME]" at bounding box center [371, 194] width 378 height 19
drag, startPoint x: 254, startPoint y: 195, endPoint x: 231, endPoint y: 194, distance: 23.3
click at [231, 194] on p "Firstname:[PERSON_NAME]" at bounding box center [371, 194] width 378 height 19
copy p "Evan"
drag, startPoint x: 321, startPoint y: 225, endPoint x: 222, endPoint y: 222, distance: 99.2
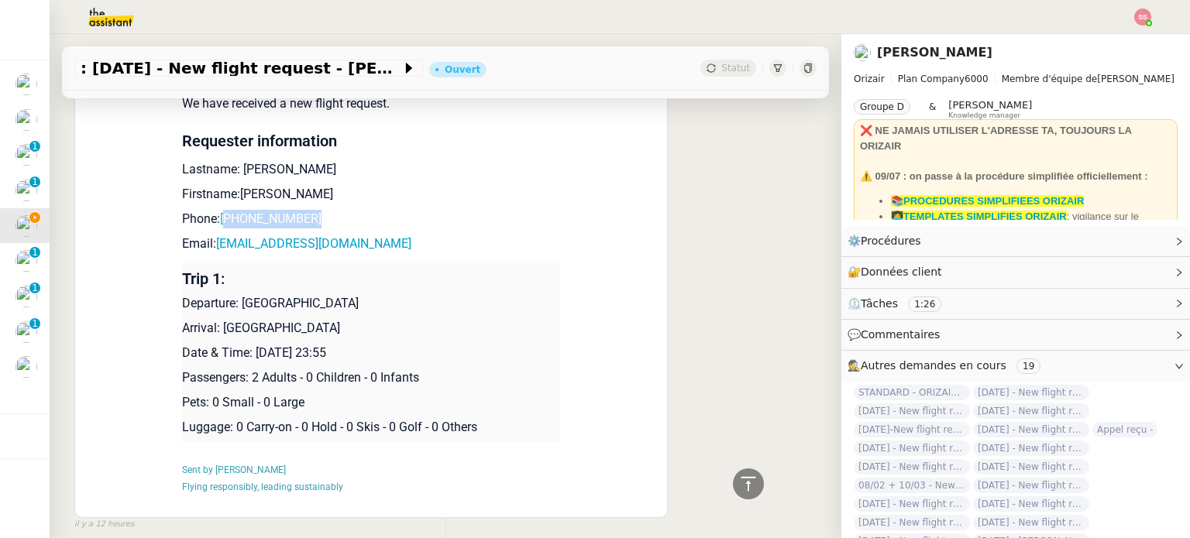
click at [222, 222] on p "Phone: [PHONE_NUMBER]" at bounding box center [371, 219] width 378 height 19
copy link "3530896037544"
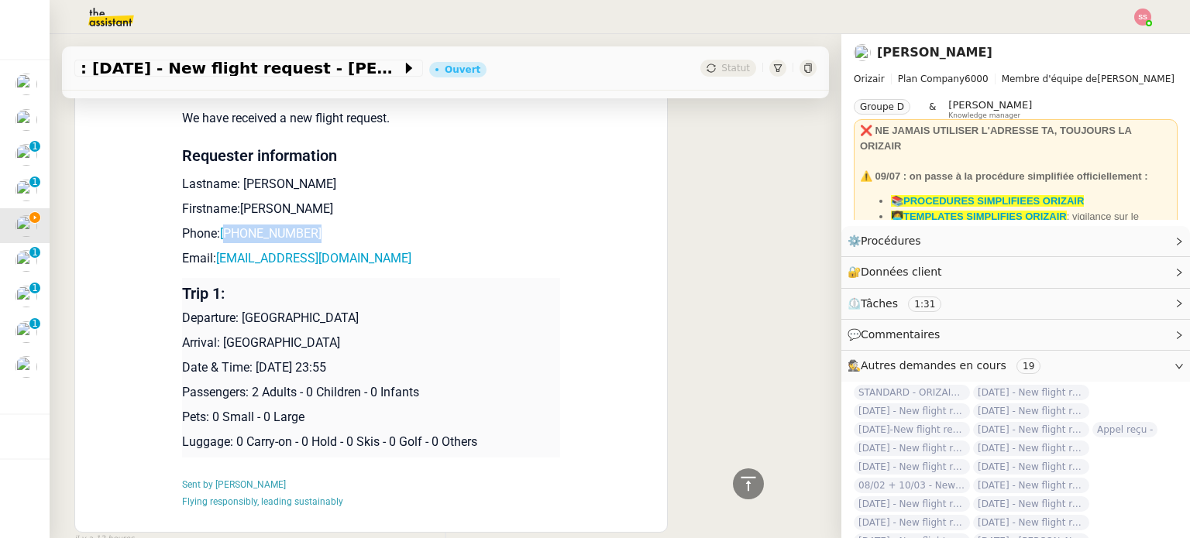
scroll to position [802, 0]
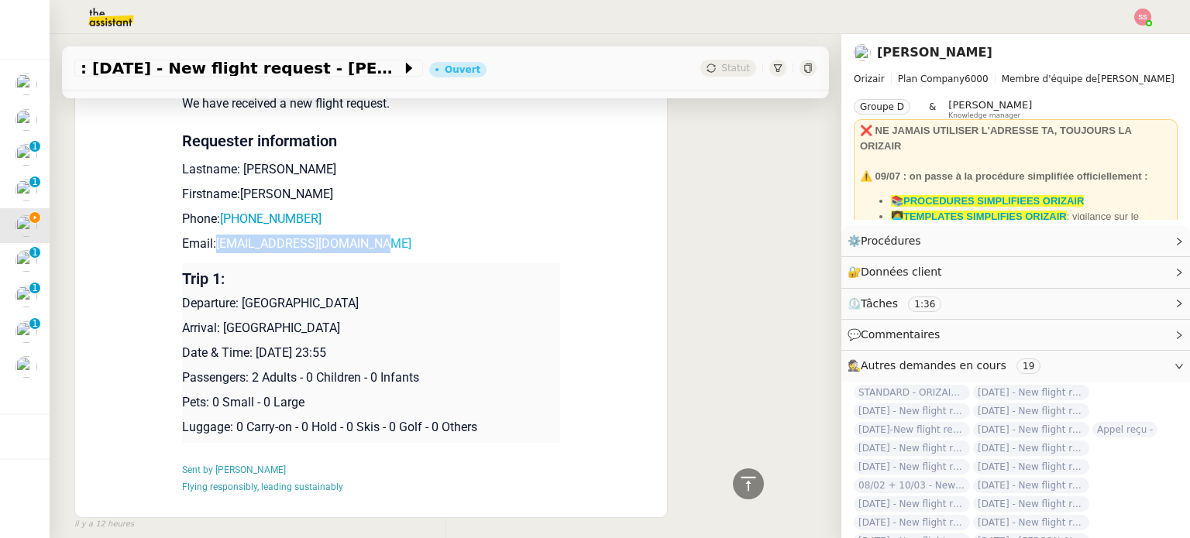
drag, startPoint x: 378, startPoint y: 254, endPoint x: 212, endPoint y: 247, distance: 165.9
click at [212, 247] on p "Email: [EMAIL_ADDRESS][DOMAIN_NAME]" at bounding box center [371, 244] width 378 height 19
copy link "[EMAIL_ADDRESS][DOMAIN_NAME]"
drag, startPoint x: 234, startPoint y: 311, endPoint x: 318, endPoint y: 304, distance: 84.7
click at [318, 304] on p "Departure: [GEOGRAPHIC_DATA]" at bounding box center [371, 303] width 378 height 19
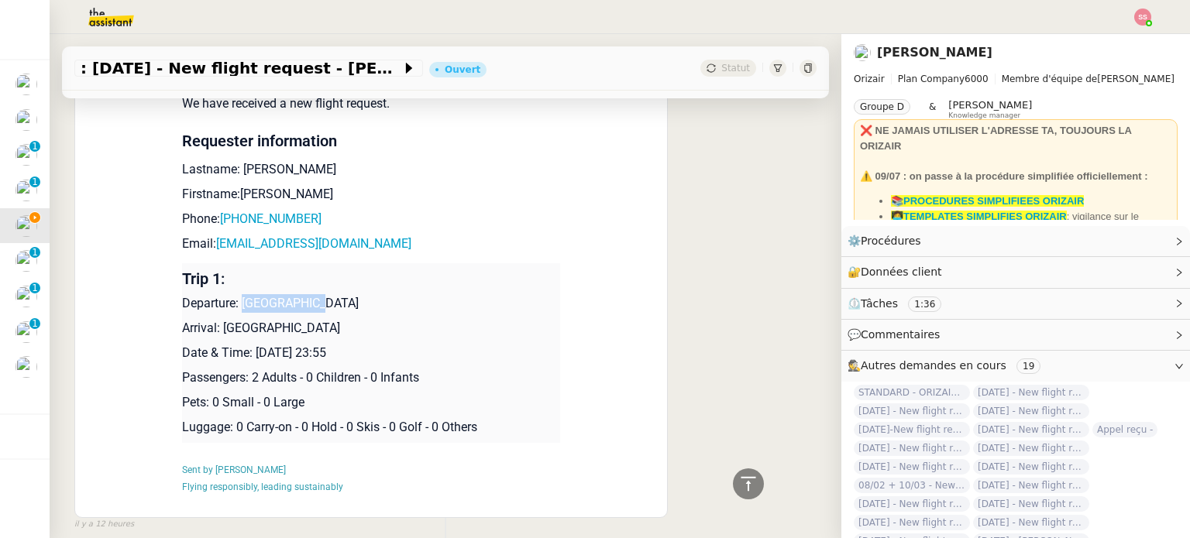
copy p "Cork Airport"
drag, startPoint x: 337, startPoint y: 325, endPoint x: 212, endPoint y: 328, distance: 124.7
click at [212, 328] on p "Arrival: [GEOGRAPHIC_DATA]" at bounding box center [371, 328] width 378 height 19
copy p "London Luton Airport"
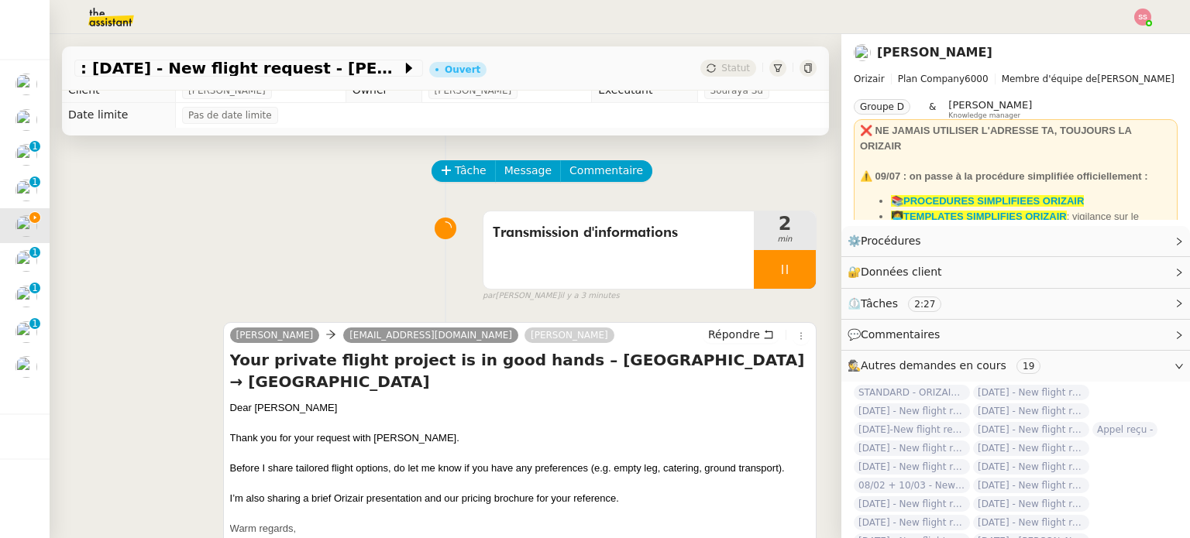
scroll to position [0, 0]
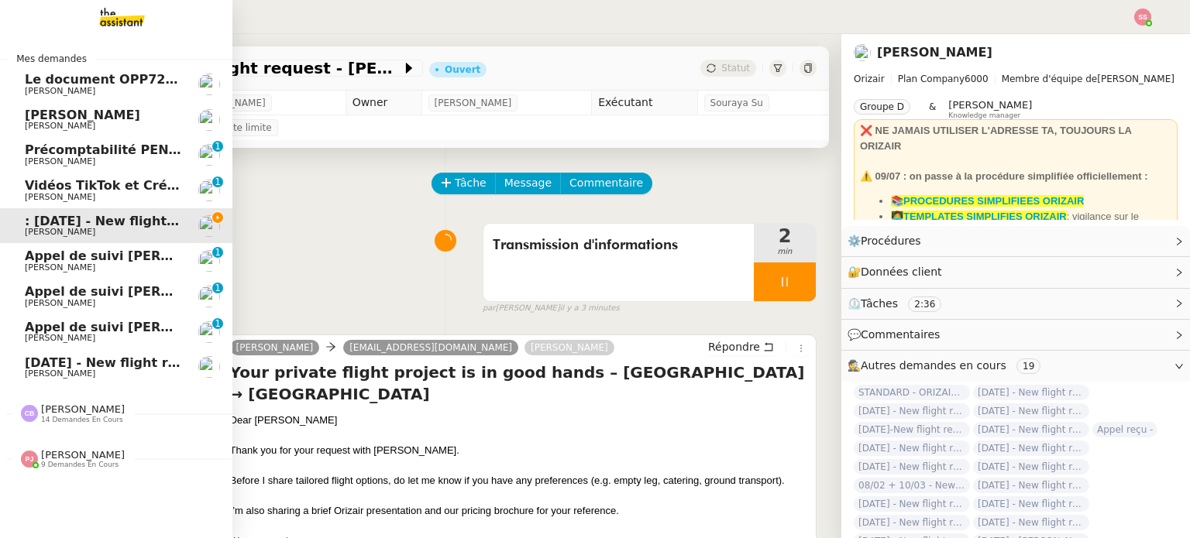
click at [68, 464] on span "9 demandes en cours" at bounding box center [79, 465] width 77 height 9
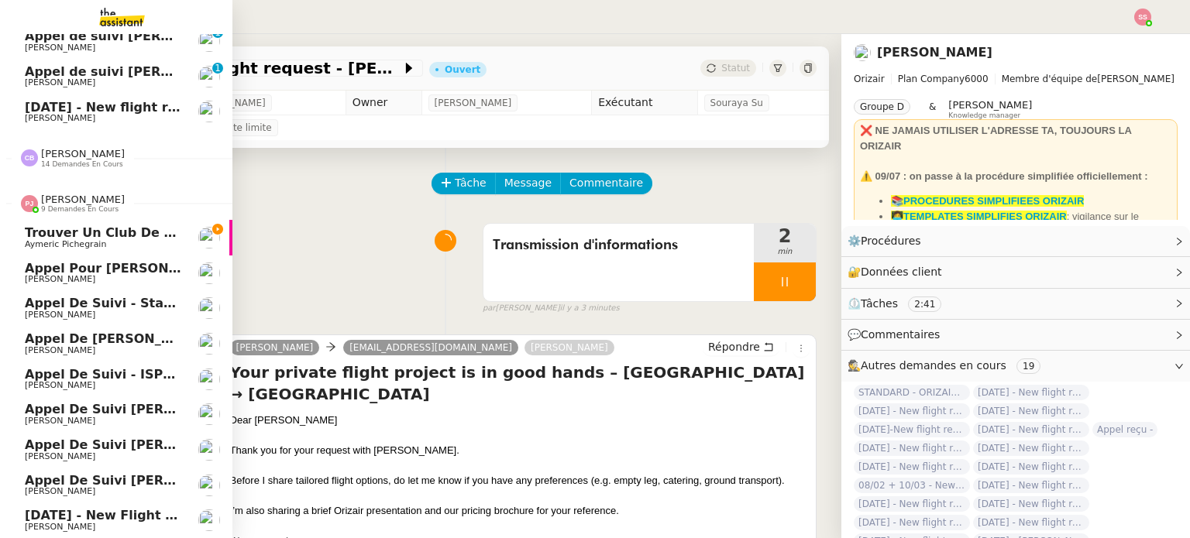
scroll to position [186, 0]
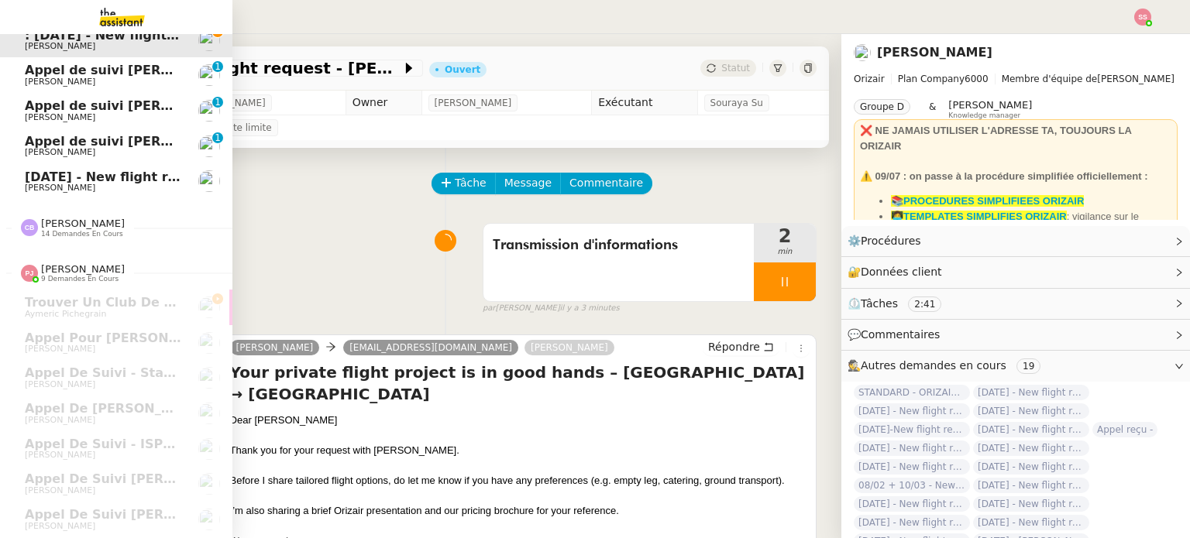
click at [93, 230] on span "14 demandes en cours" at bounding box center [82, 234] width 82 height 9
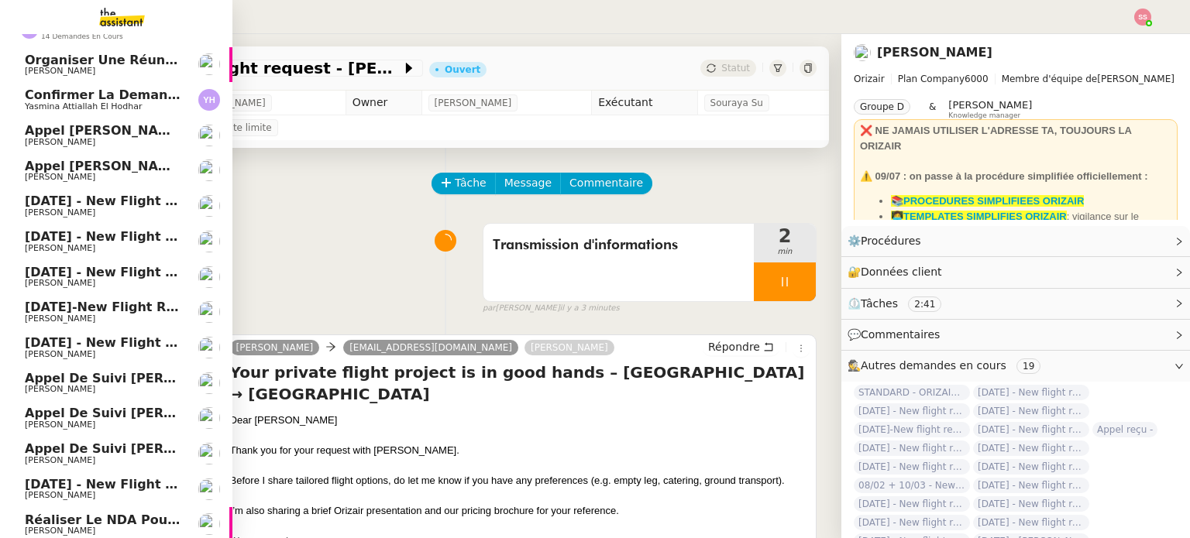
scroll to position [496, 0]
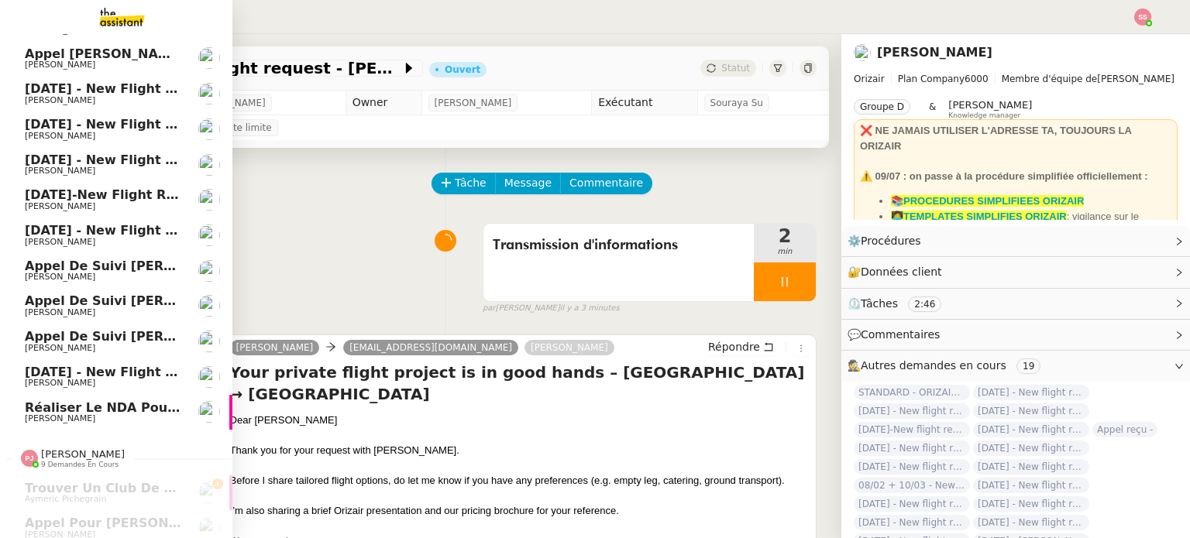
click at [91, 414] on span "[PERSON_NAME]" at bounding box center [103, 418] width 156 height 9
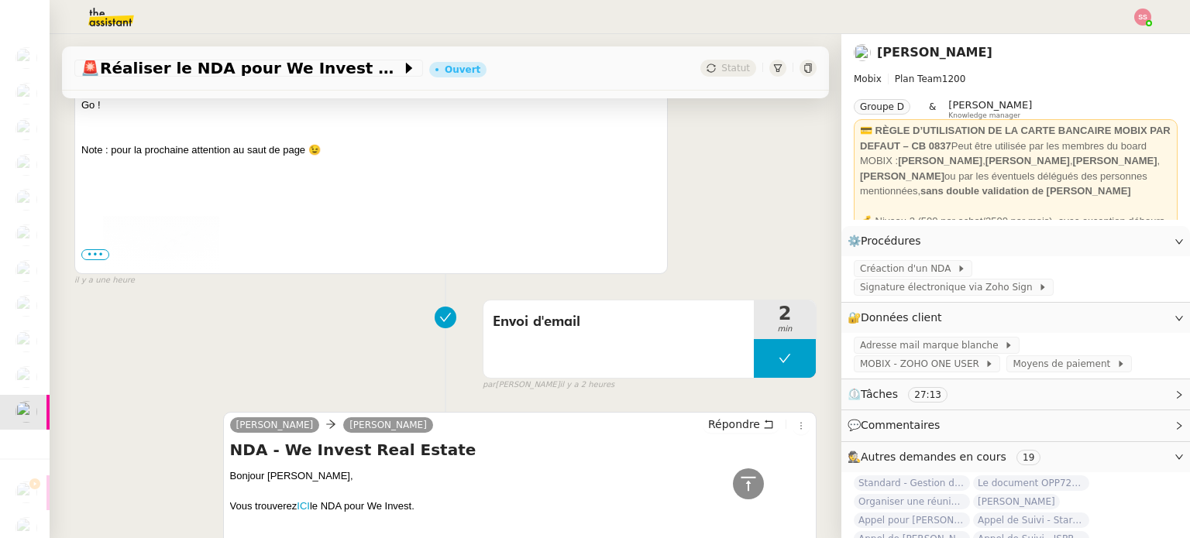
scroll to position [1162, 0]
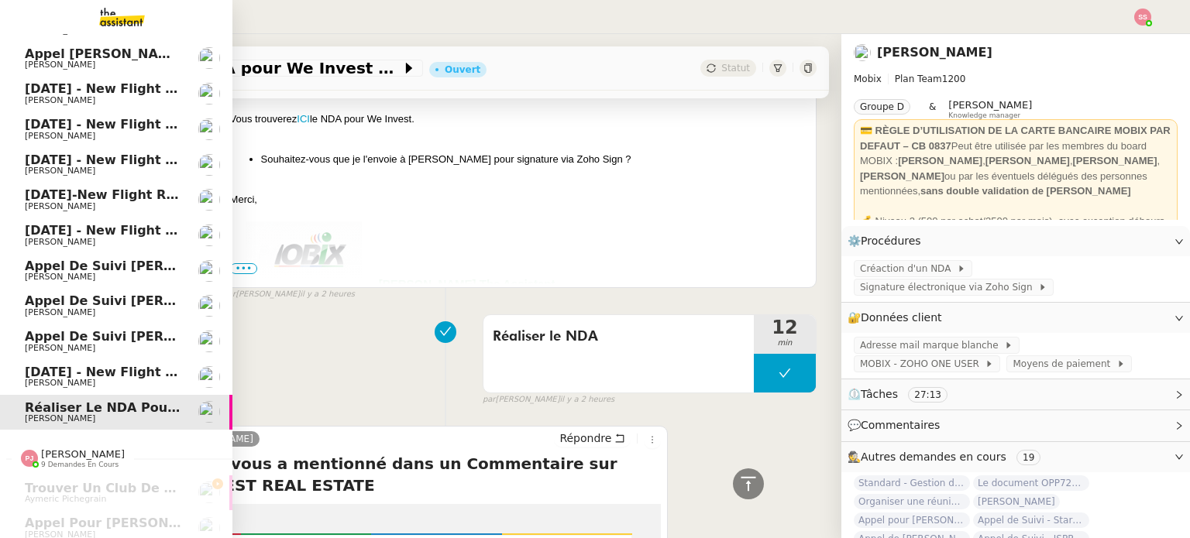
click at [42, 373] on span "[DATE] - New flight request - [PERSON_NAME]" at bounding box center [188, 372] width 327 height 15
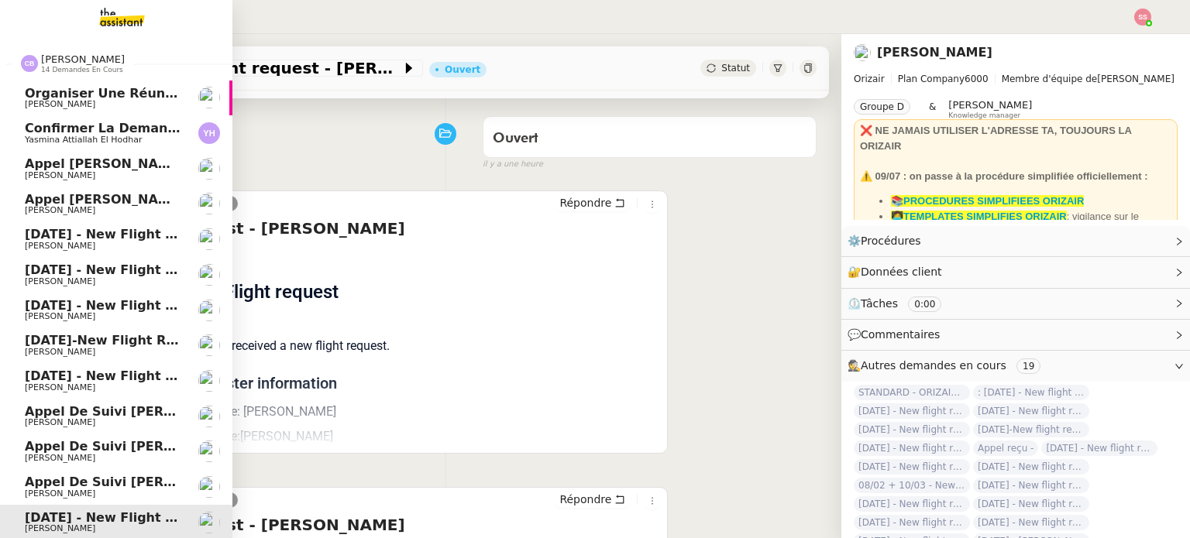
scroll to position [263, 0]
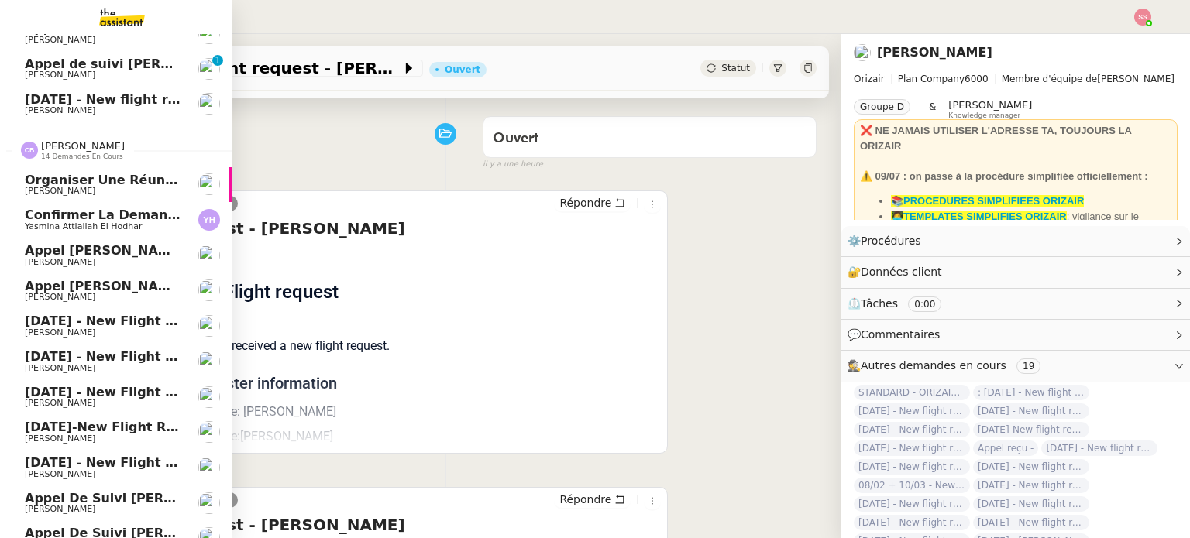
click at [105, 225] on span "Yasmina Attiallah El Hodhar" at bounding box center [83, 227] width 117 height 10
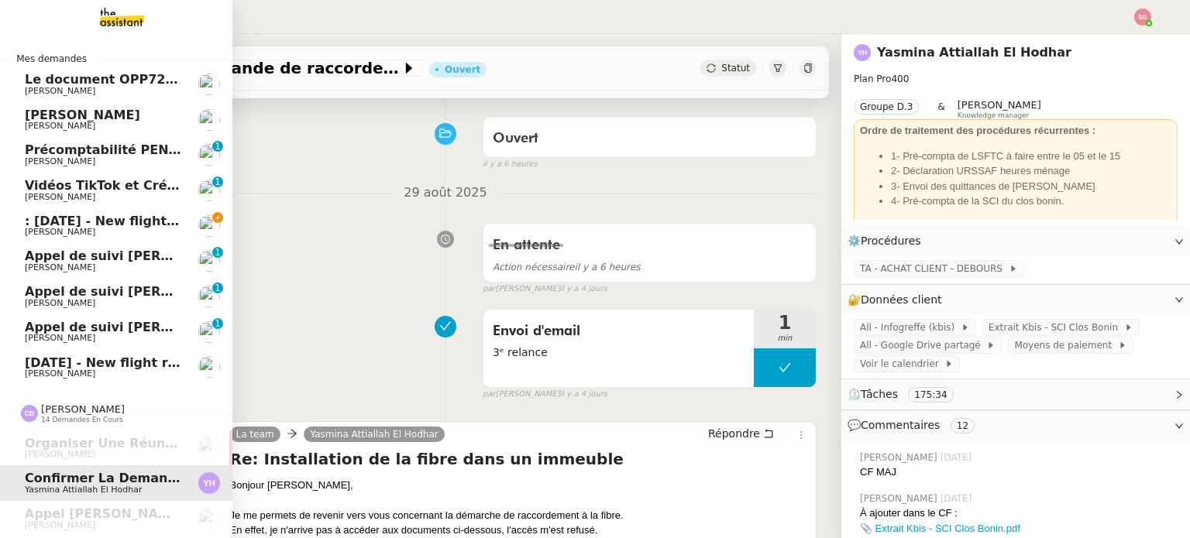
click at [112, 236] on span "[PERSON_NAME]" at bounding box center [103, 232] width 156 height 9
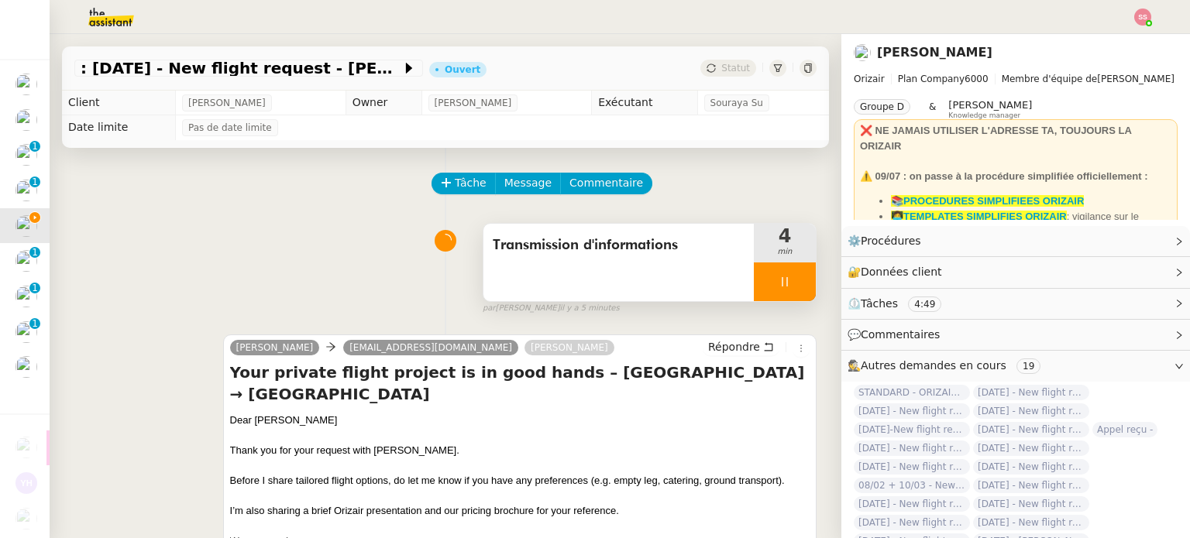
click at [772, 276] on div at bounding box center [785, 282] width 62 height 39
click at [794, 278] on icon at bounding box center [800, 282] width 12 height 12
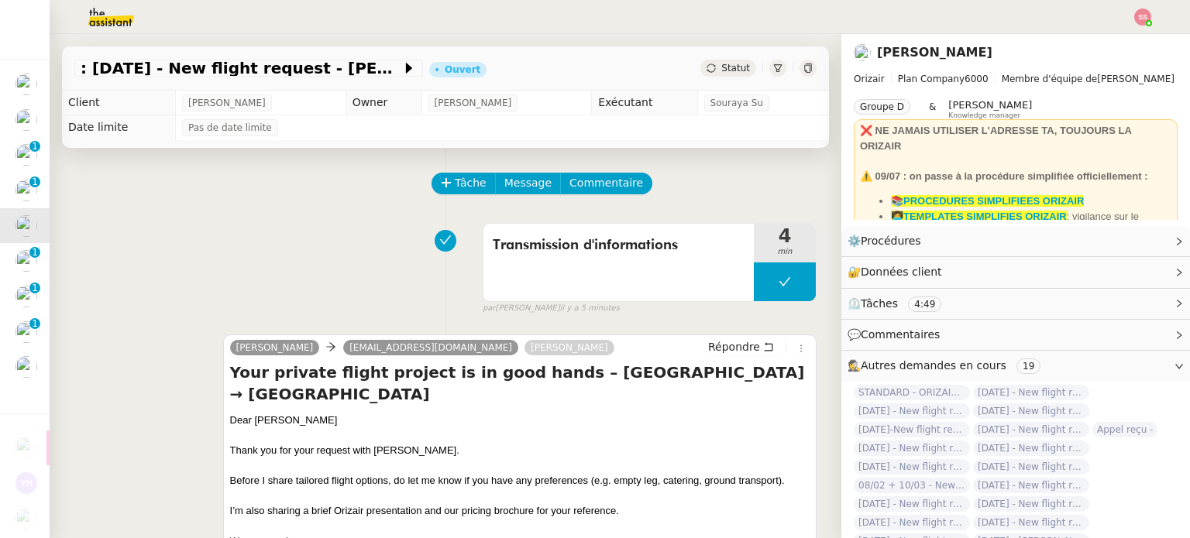
click at [721, 64] on span "Statut" at bounding box center [735, 68] width 29 height 11
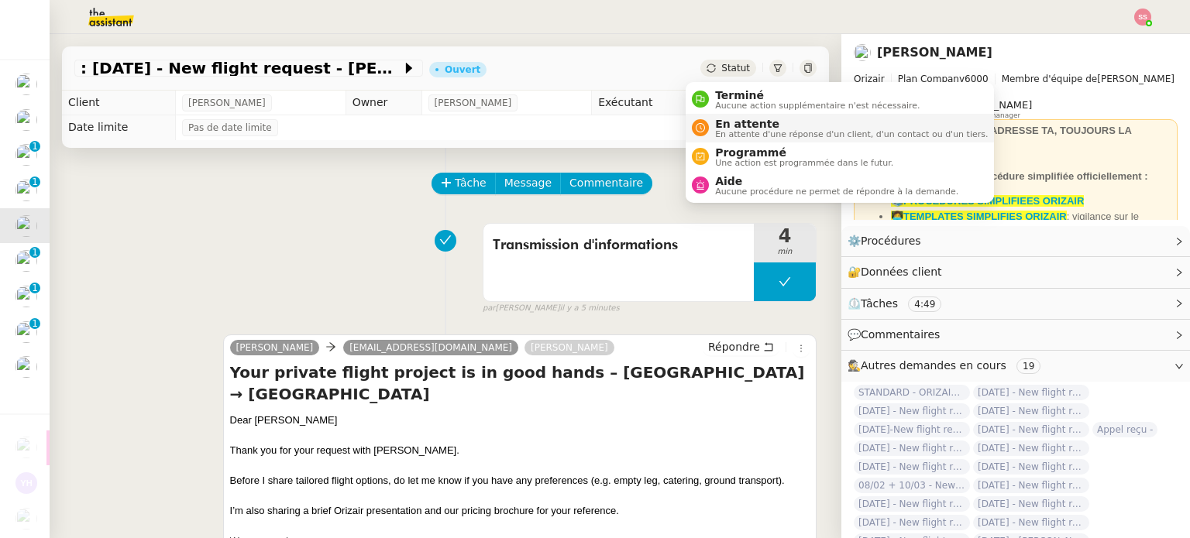
click at [730, 125] on span "En attente" at bounding box center [851, 124] width 273 height 12
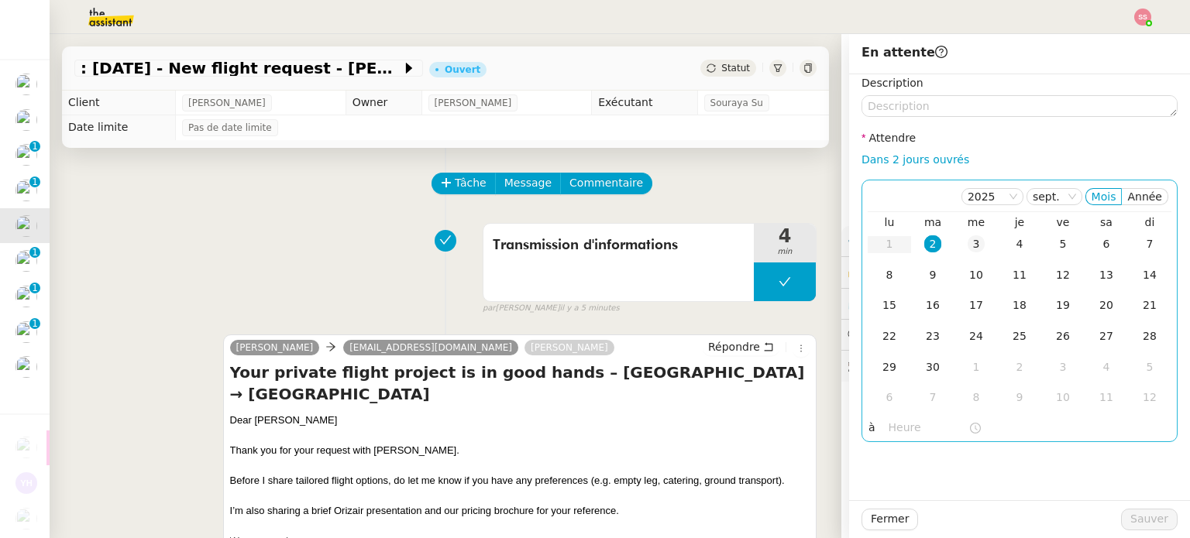
click at [968, 242] on div "3" at bounding box center [976, 244] width 17 height 17
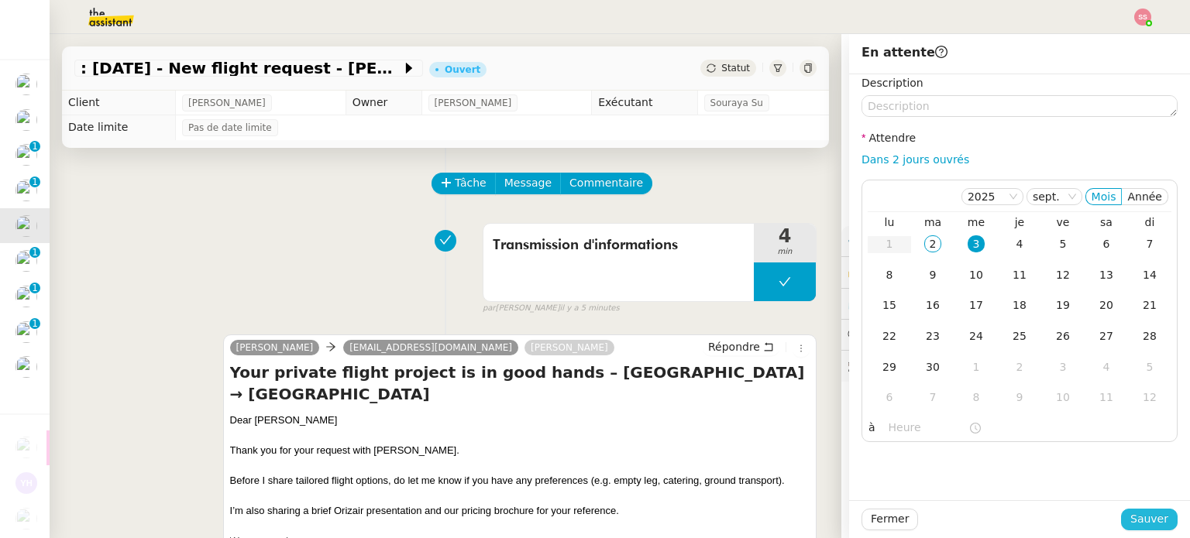
click at [1154, 522] on span "Sauver" at bounding box center [1149, 520] width 38 height 18
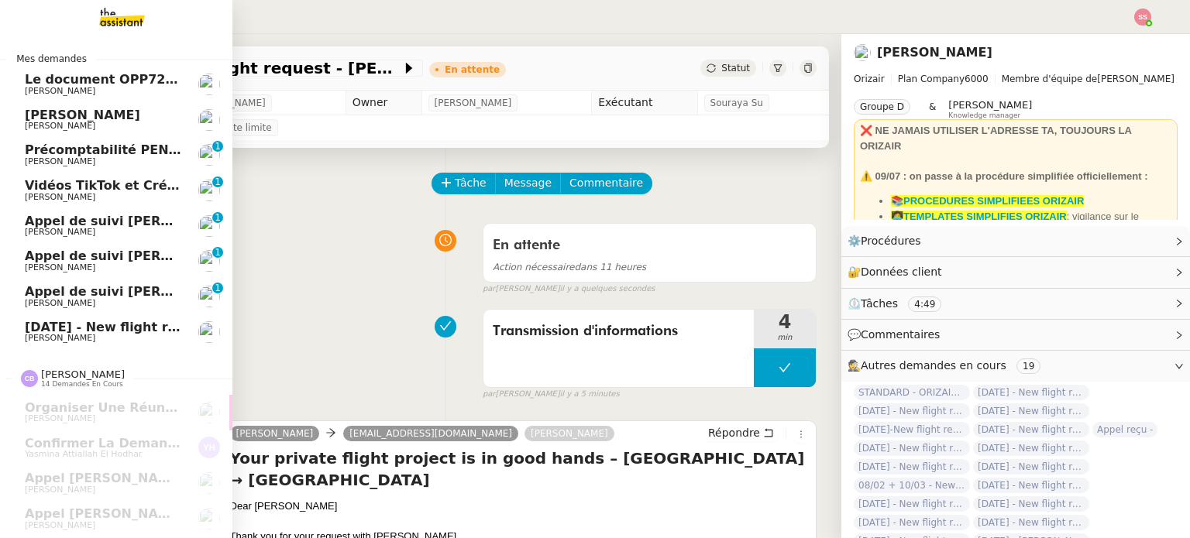
click at [95, 229] on span "[PERSON_NAME]" at bounding box center [103, 232] width 156 height 9
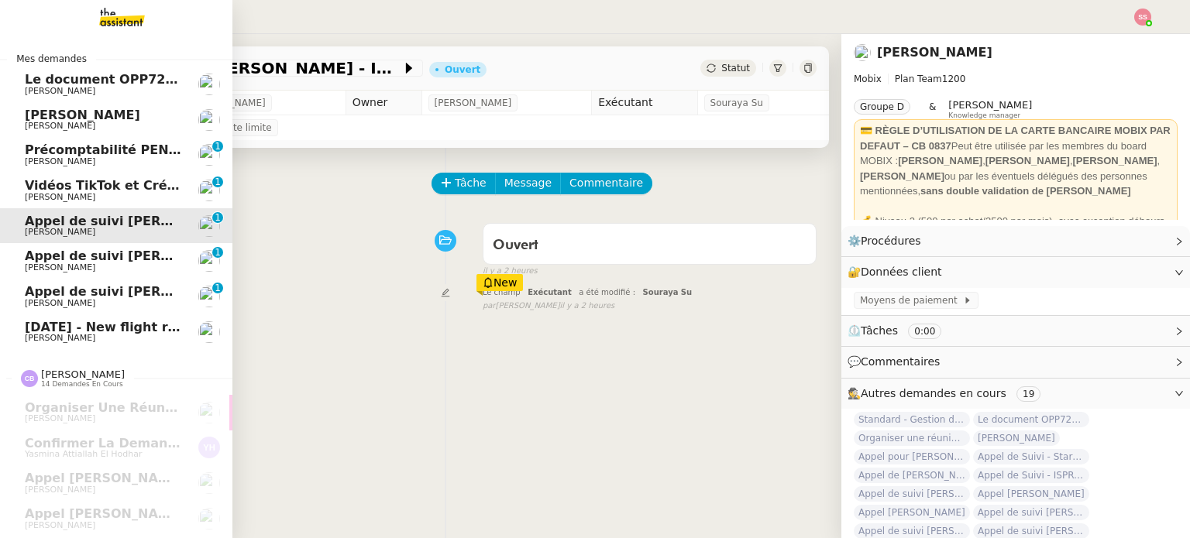
click at [71, 313] on link "[PERSON_NAME] de suivi [PERSON_NAME] - CELL&CO BIOSERVICES [PERSON_NAME] 0 1 2 …" at bounding box center [116, 297] width 232 height 36
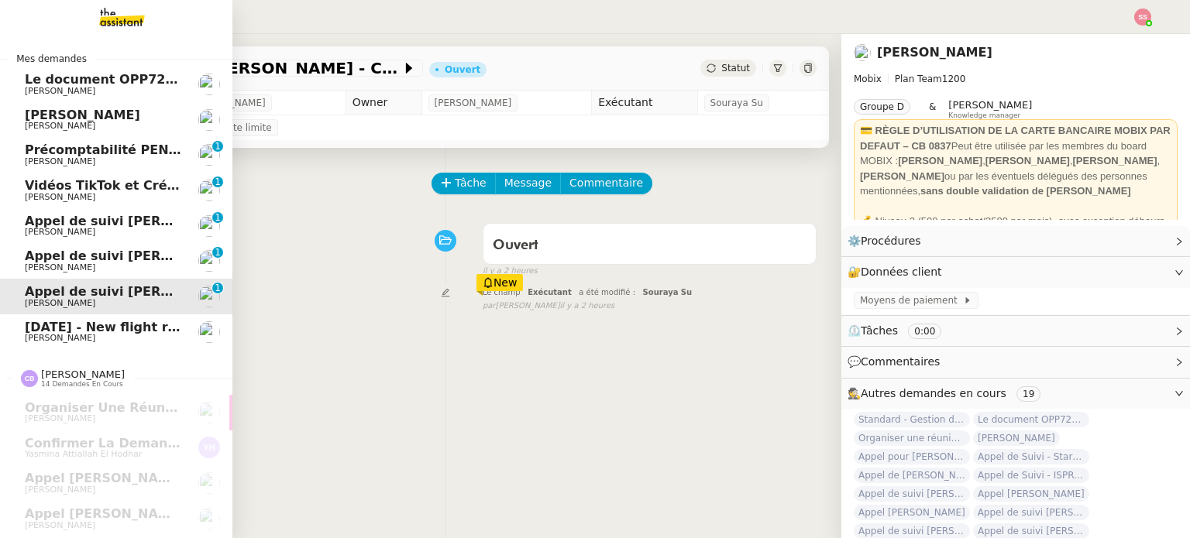
click at [87, 337] on span "[PERSON_NAME]" at bounding box center [103, 338] width 156 height 9
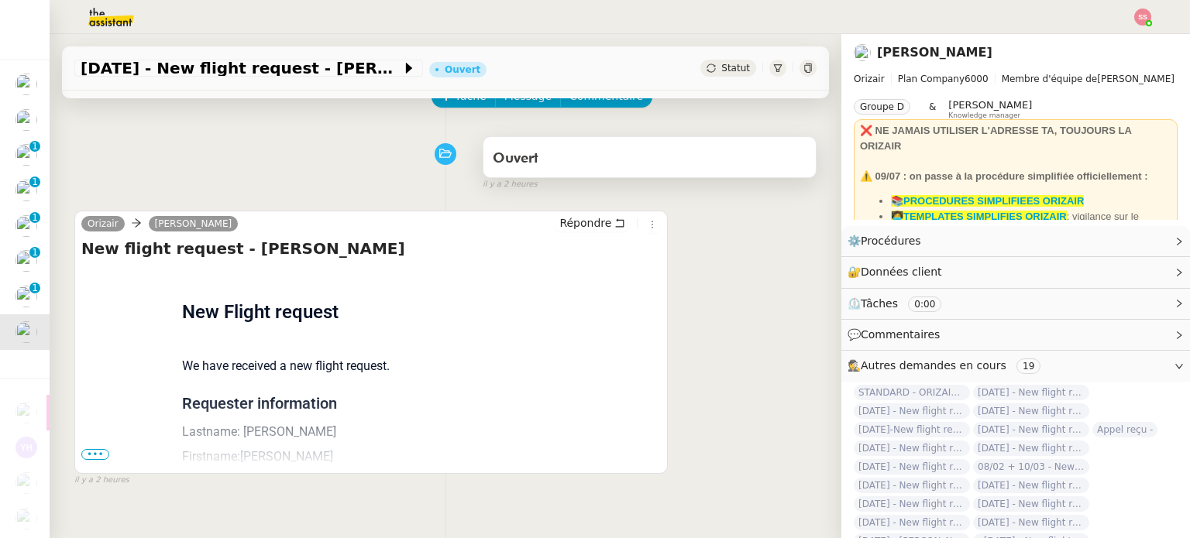
scroll to position [77, 0]
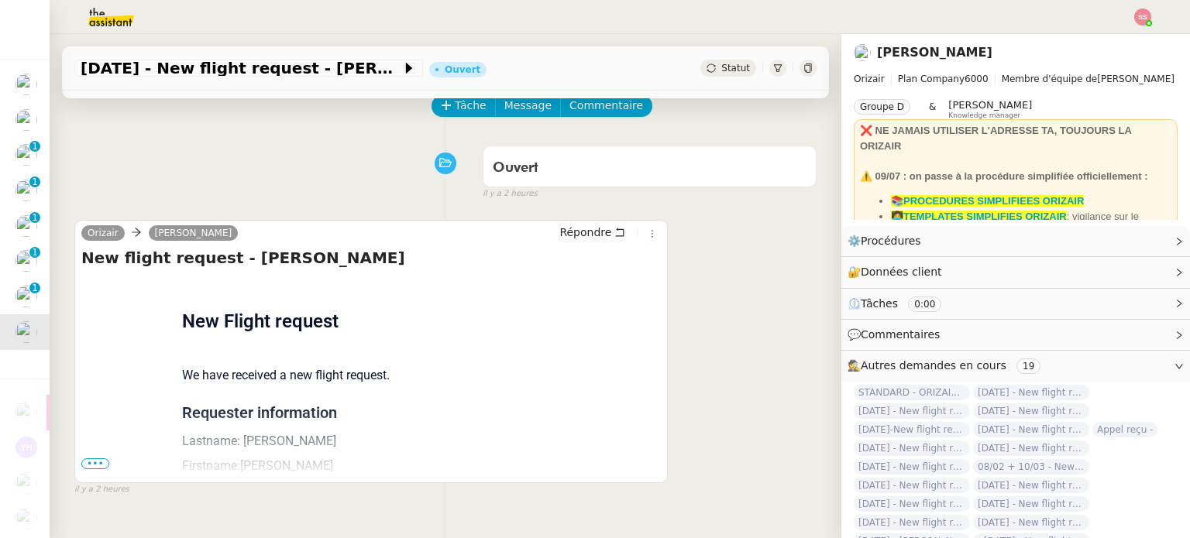
click at [432, 97] on nz-button-group "Tâche Message Commentaire" at bounding box center [542, 106] width 221 height 22
click at [438, 101] on button "Tâche" at bounding box center [464, 106] width 64 height 22
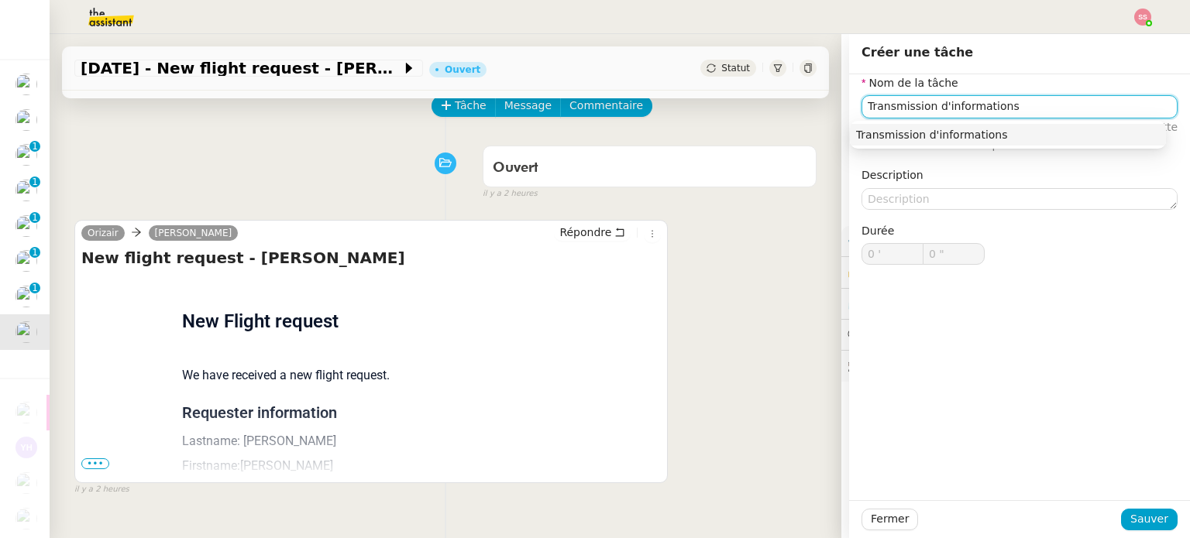
click at [923, 139] on div "Transmission d'informations" at bounding box center [1008, 135] width 304 height 14
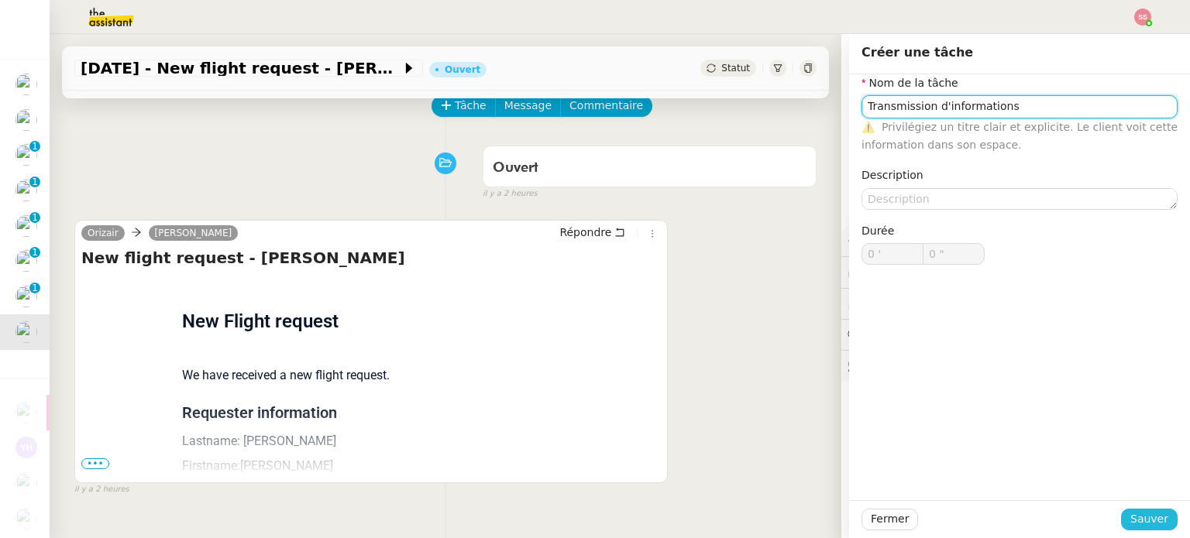
type input "Transmission d'informations"
click at [1140, 521] on span "Sauver" at bounding box center [1149, 520] width 38 height 18
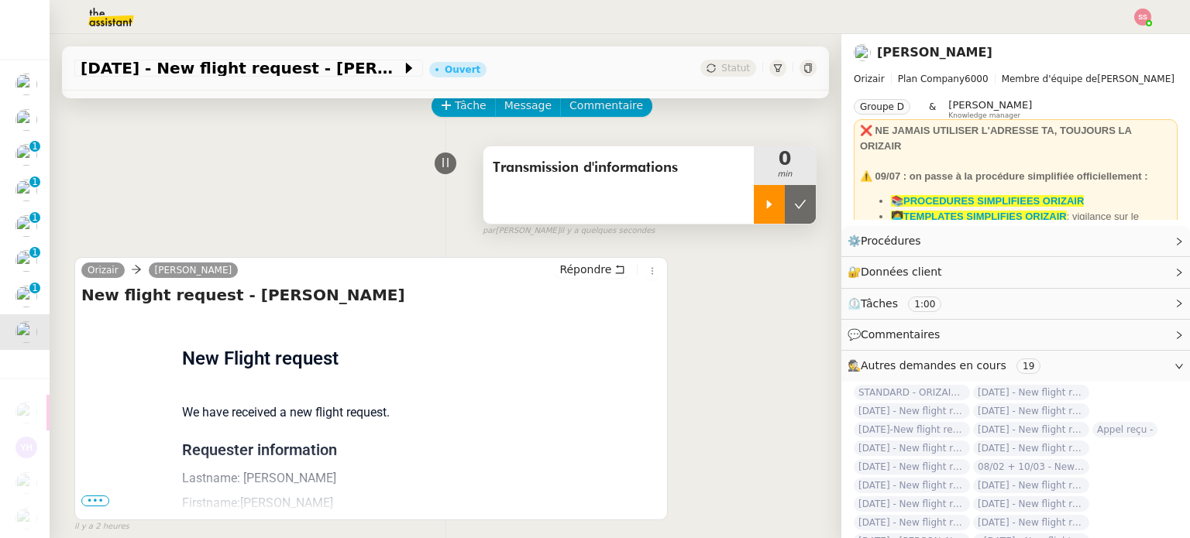
click at [764, 192] on div at bounding box center [769, 204] width 31 height 39
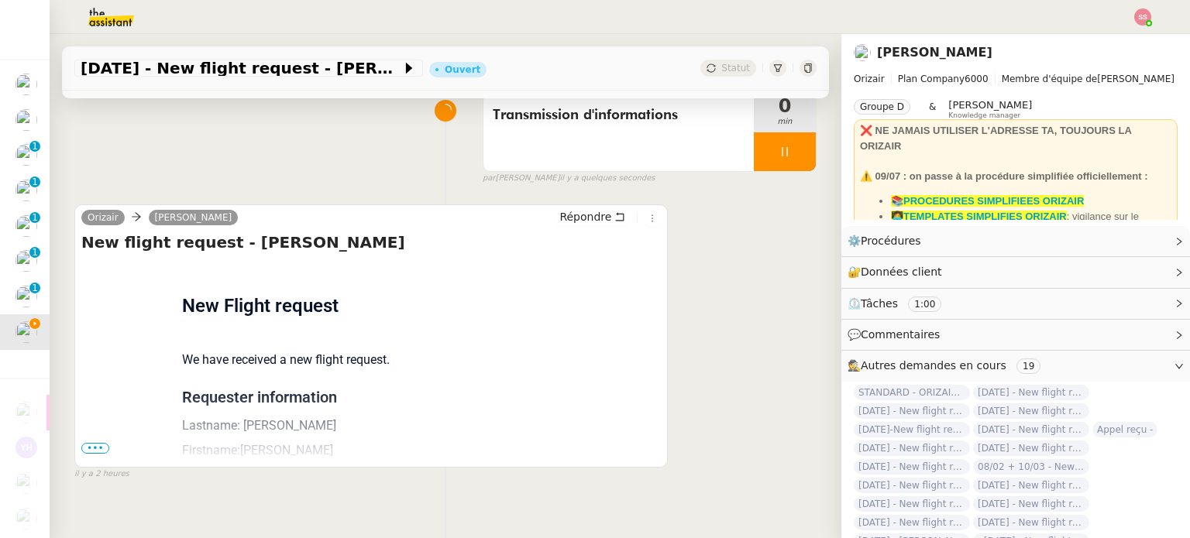
scroll to position [130, 0]
drag, startPoint x: 96, startPoint y: 451, endPoint x: 133, endPoint y: 437, distance: 39.7
click at [96, 452] on span "•••" at bounding box center [95, 448] width 28 height 11
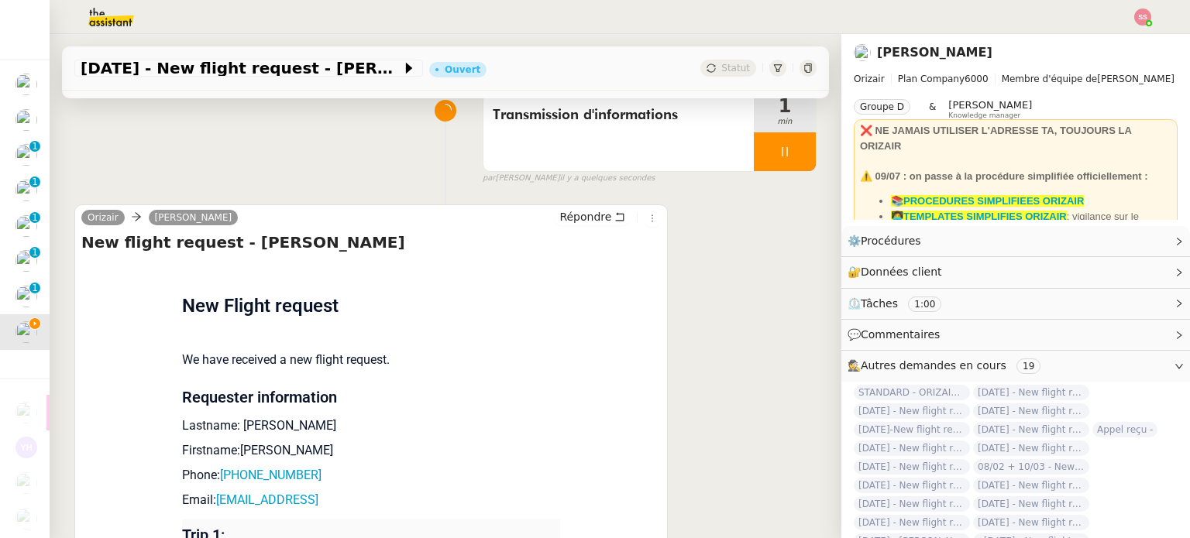
scroll to position [387, 0]
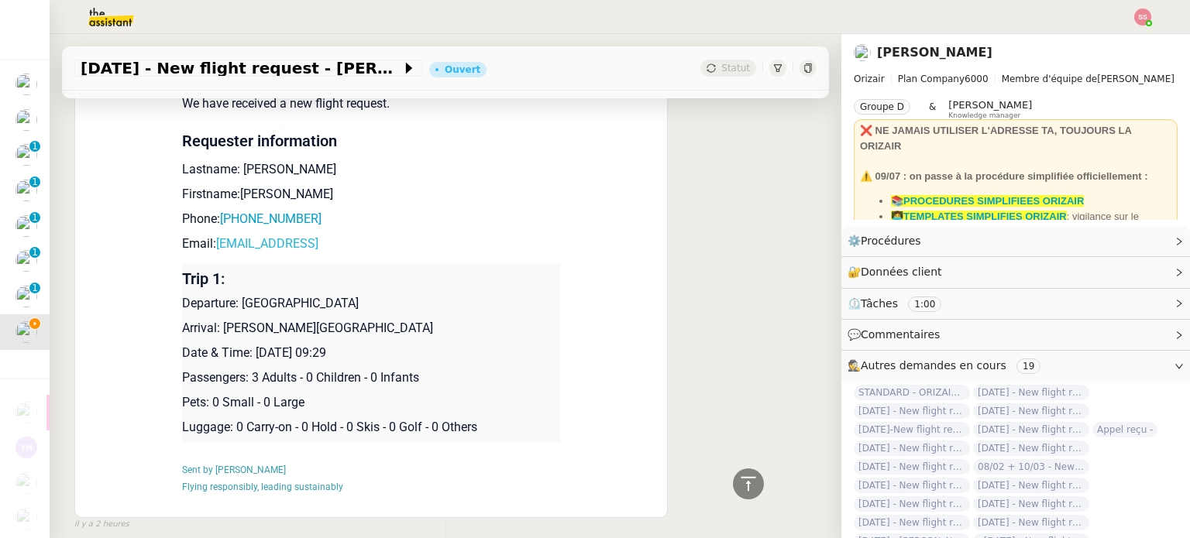
drag, startPoint x: 403, startPoint y: 247, endPoint x: 211, endPoint y: 248, distance: 191.3
click at [211, 248] on p "Email: oliviawilson10@btinternet.con" at bounding box center [371, 244] width 378 height 19
copy link "[EMAIL_ADDRESS]"
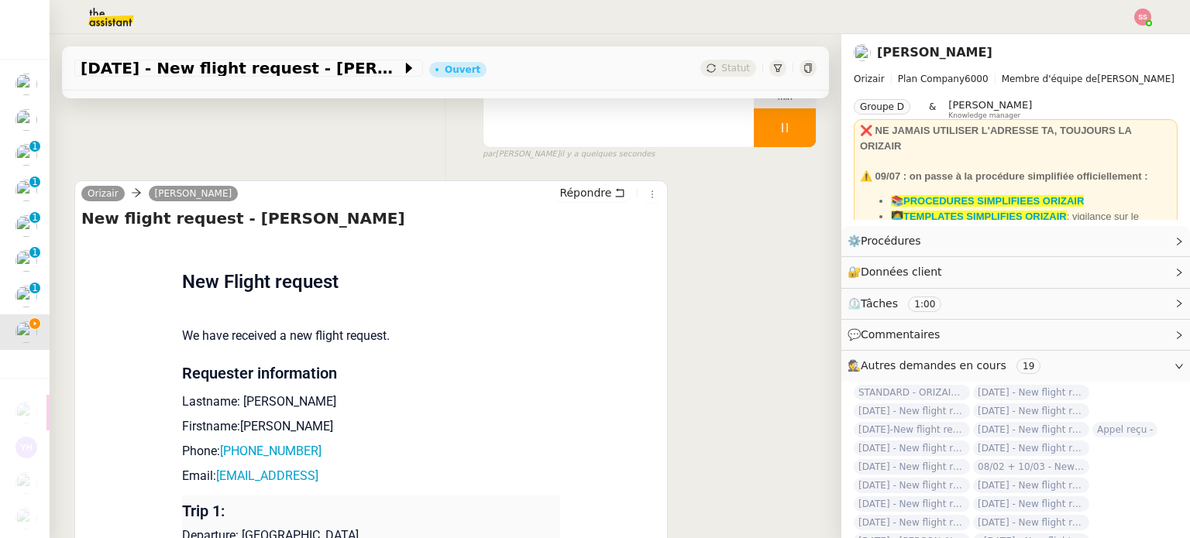
scroll to position [0, 0]
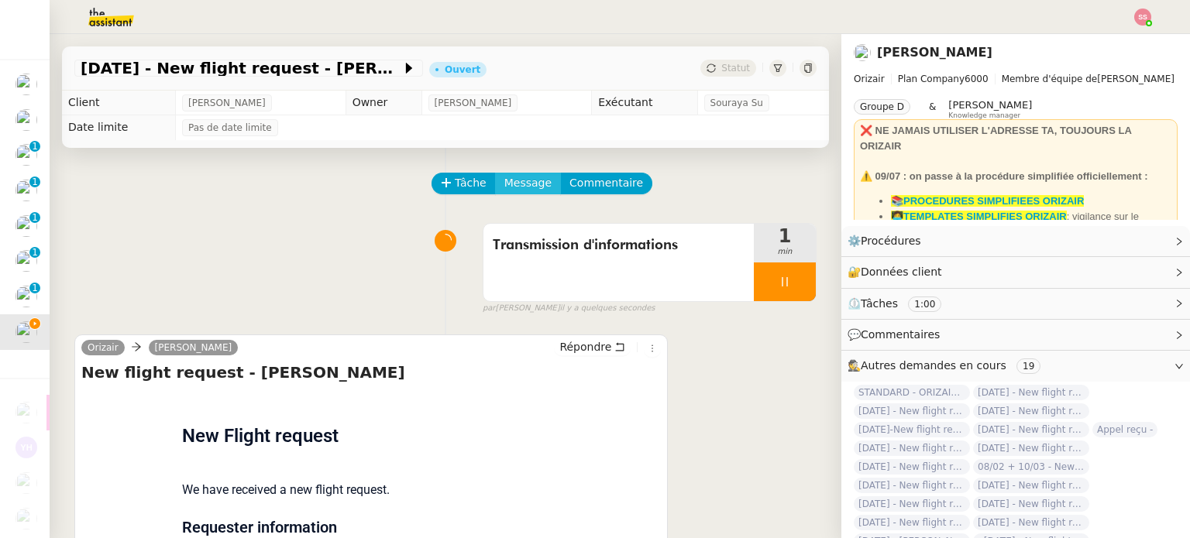
click at [504, 179] on span "Message" at bounding box center [527, 183] width 47 height 18
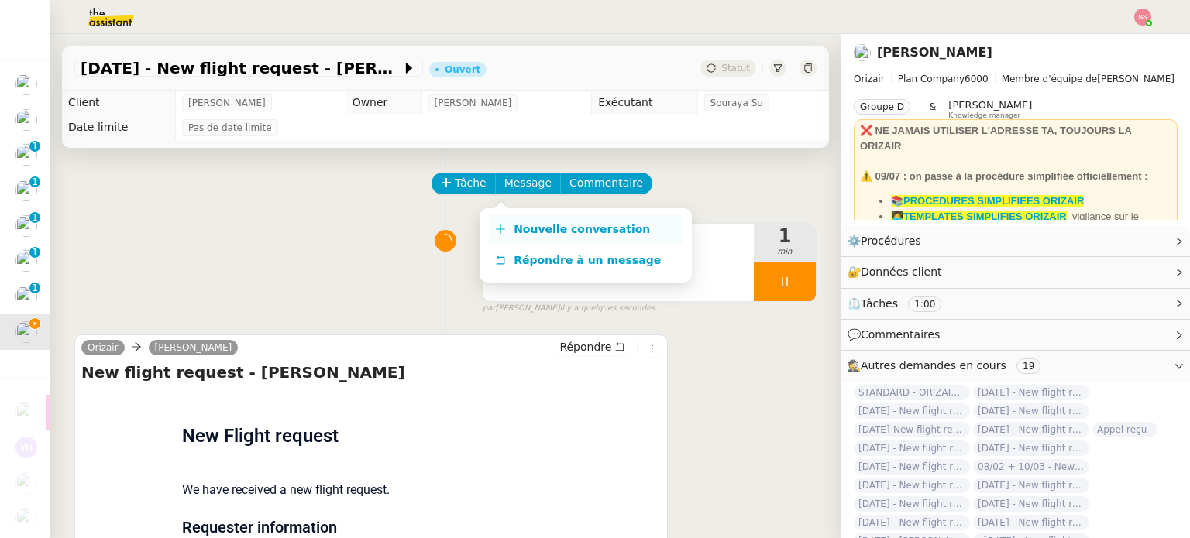
click at [530, 227] on span "Nouvelle conversation" at bounding box center [582, 229] width 136 height 12
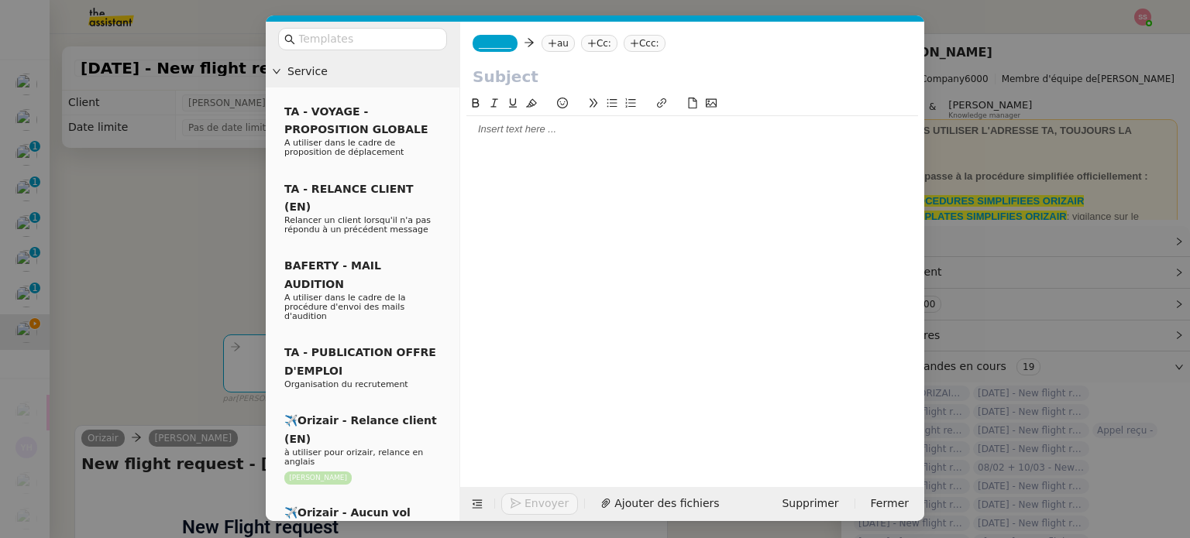
click at [542, 41] on nz-tag "au" at bounding box center [558, 43] width 33 height 17
paste input "[EMAIL_ADDRESS]"
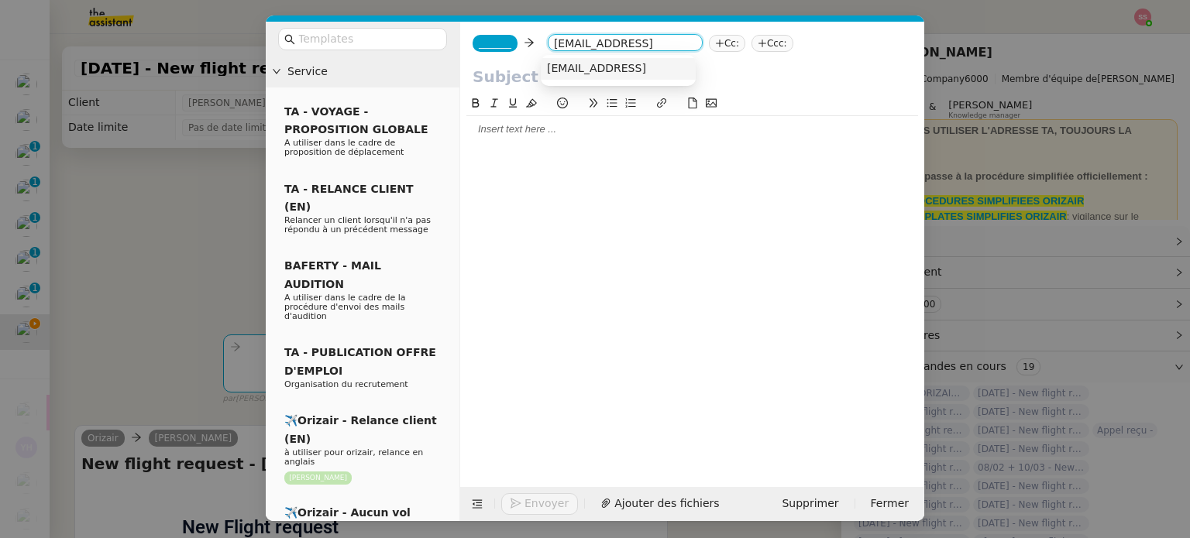
type input "[EMAIL_ADDRESS]"
click at [589, 76] on nz-option-item "[EMAIL_ADDRESS]" at bounding box center [618, 69] width 155 height 22
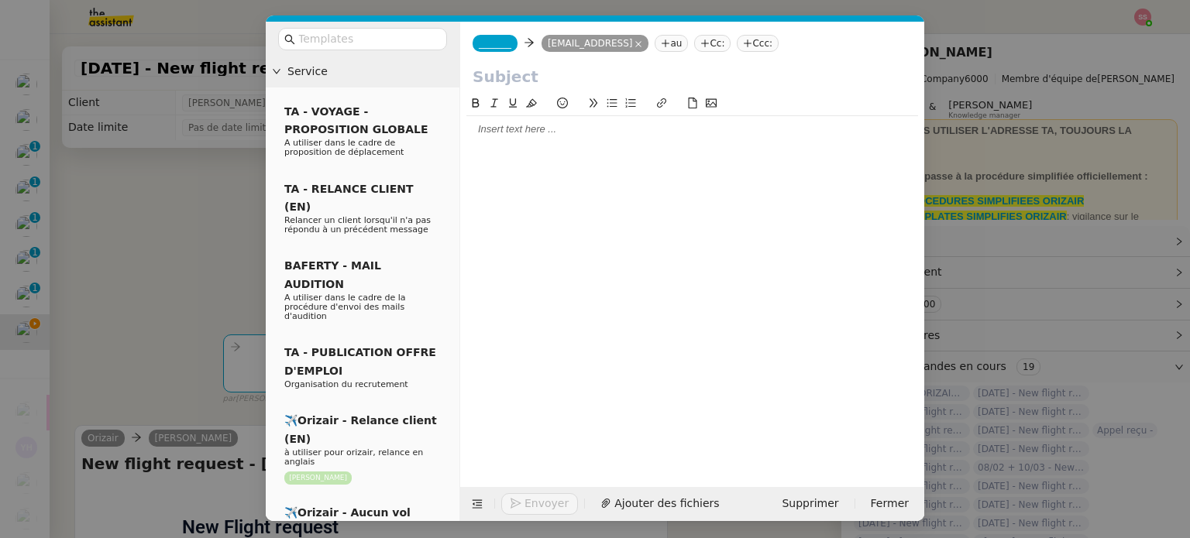
click at [484, 42] on span "_______" at bounding box center [495, 43] width 33 height 11
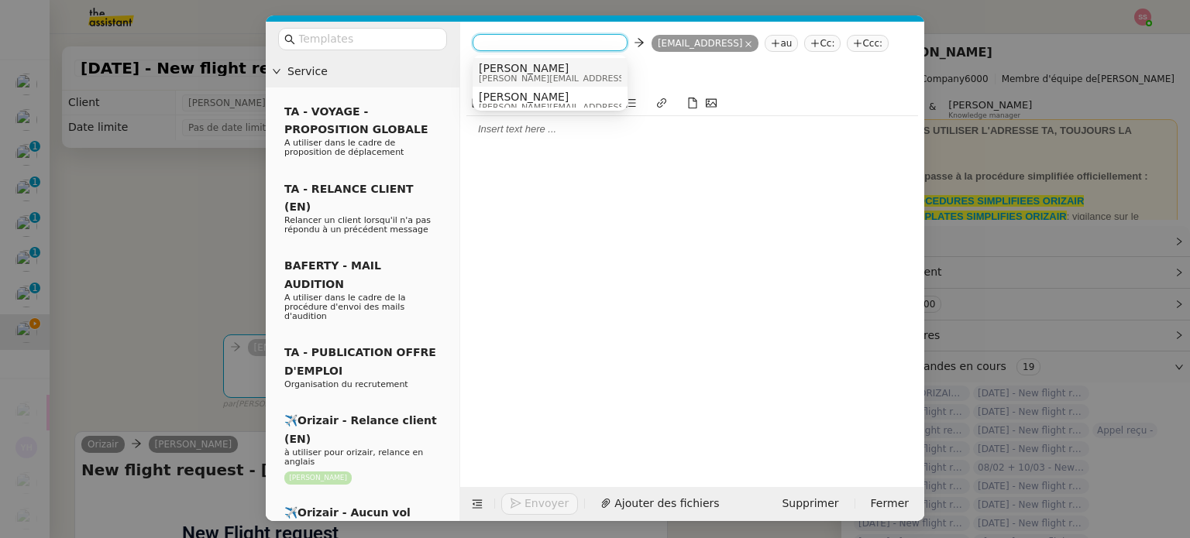
click at [542, 62] on span "[PERSON_NAME]" at bounding box center [589, 68] width 220 height 12
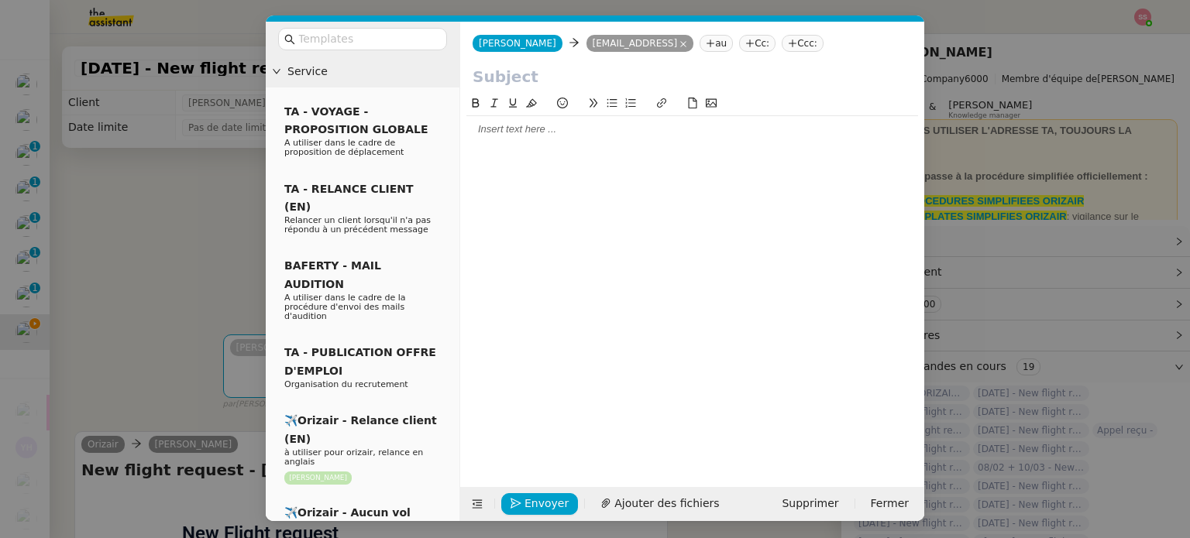
click at [823, 38] on nz-tag "Ccc:" at bounding box center [803, 43] width 42 height 17
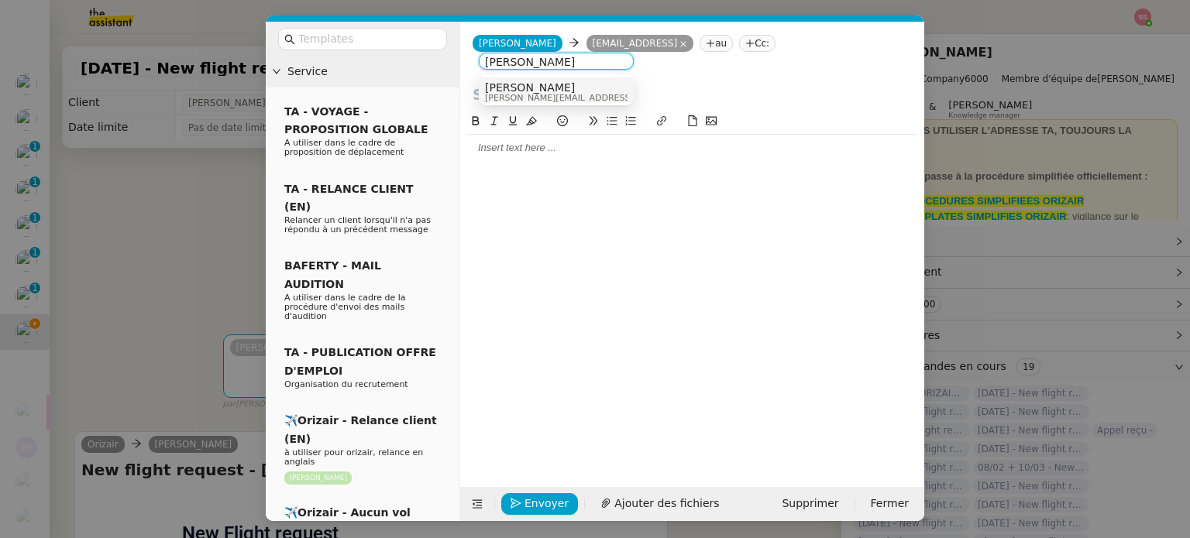
type input "[PERSON_NAME]"
click at [566, 98] on div "[PERSON_NAME] [PERSON_NAME][EMAIL_ADDRESS][DOMAIN_NAME]" at bounding box center [556, 91] width 143 height 21
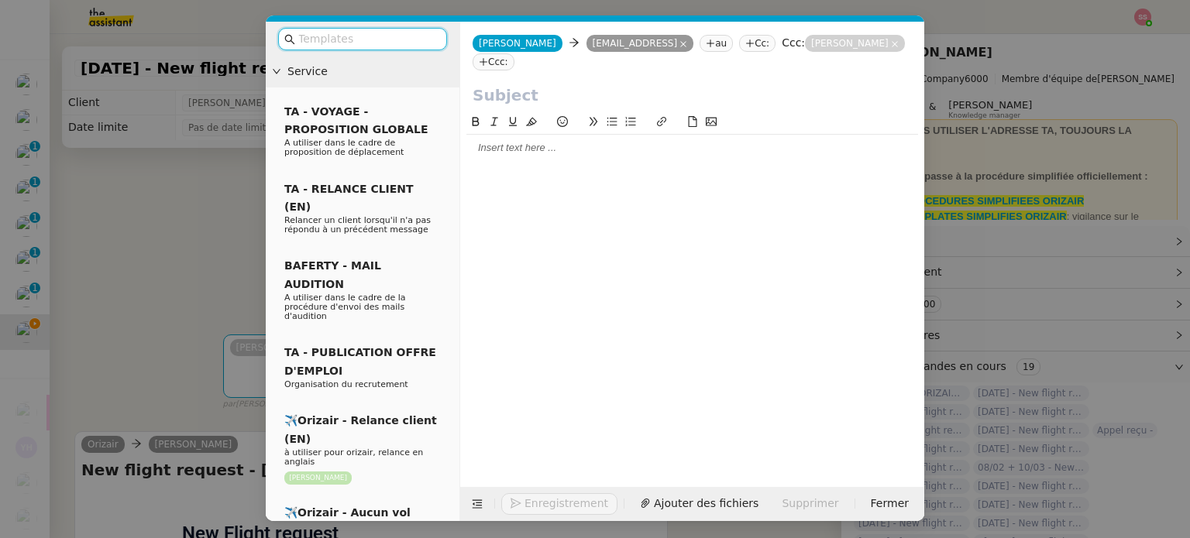
click at [345, 38] on input "text" at bounding box center [367, 39] width 139 height 18
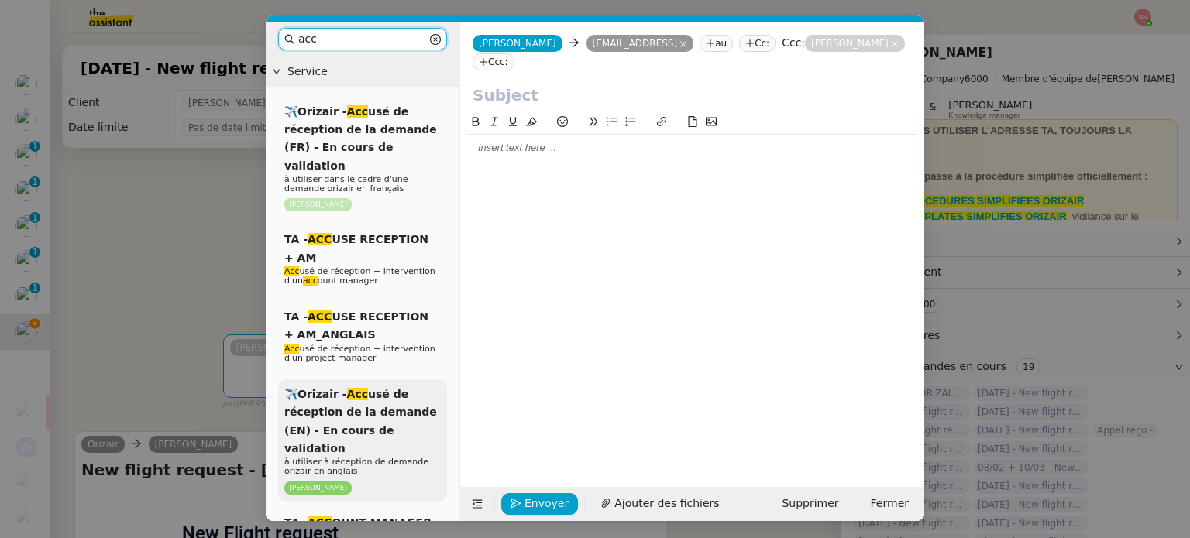
type input "acc"
click at [409, 393] on span "✈️Orizair - Acc usé de réception de la demande (EN) - En cours de validation" at bounding box center [360, 421] width 153 height 67
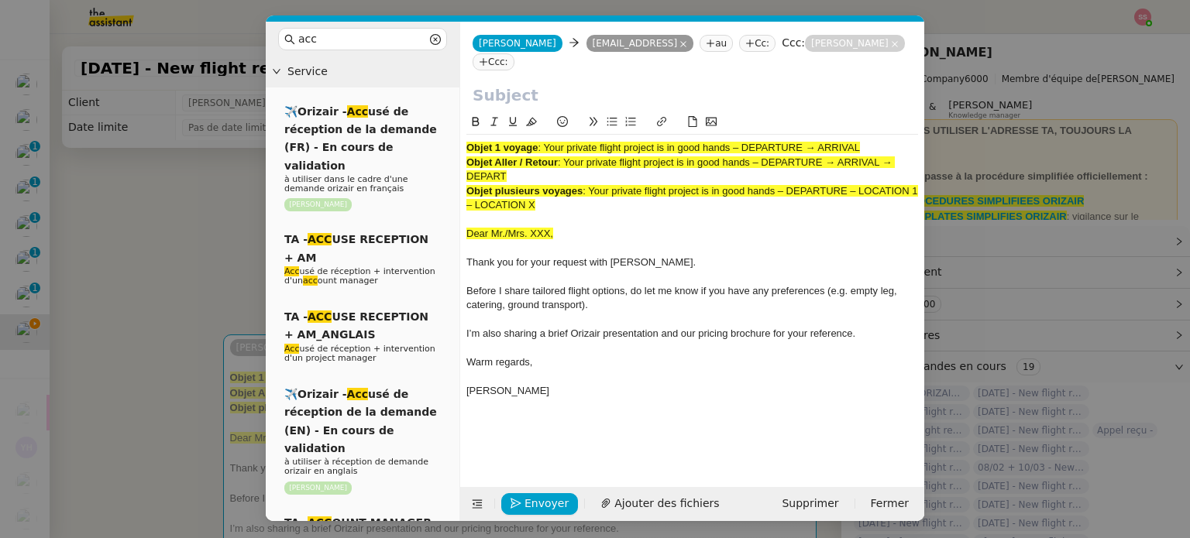
drag, startPoint x: 544, startPoint y: 146, endPoint x: 902, endPoint y: 131, distance: 358.2
click at [902, 131] on div "Objet 1 voyage : Your private flight project is in good hands – DEPARTURE → ARR…" at bounding box center [692, 266] width 452 height 306
click at [492, 86] on input "text" at bounding box center [692, 95] width 439 height 23
paste input "Your private flight project is in good hands – DEPARTURE → ARRIVAL"
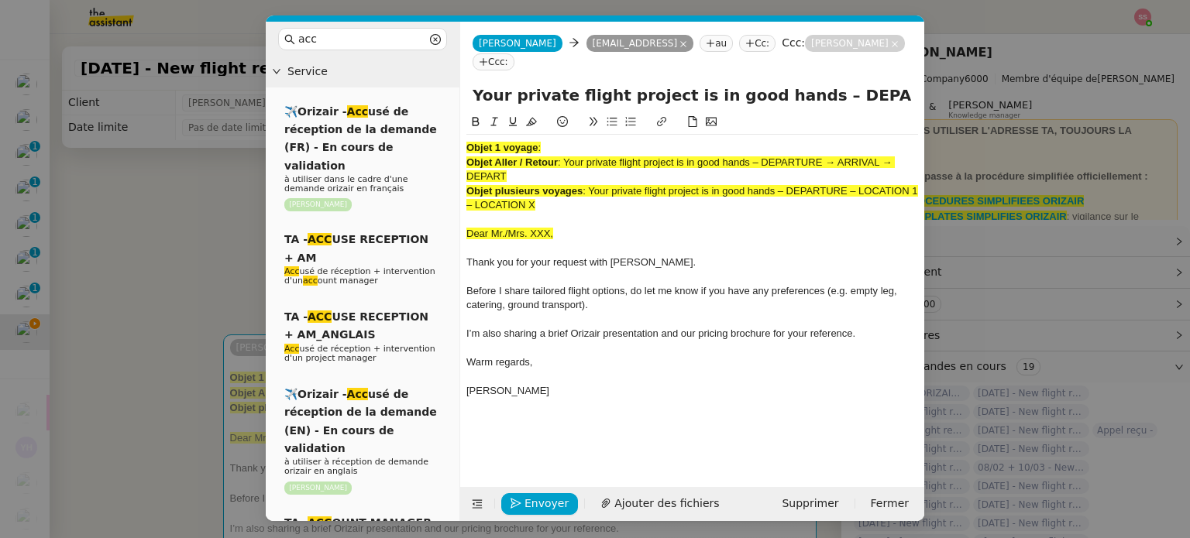
scroll to position [0, 71]
type input "Your private flight project is in good hands – DEPARTURE → ARRIVAL"
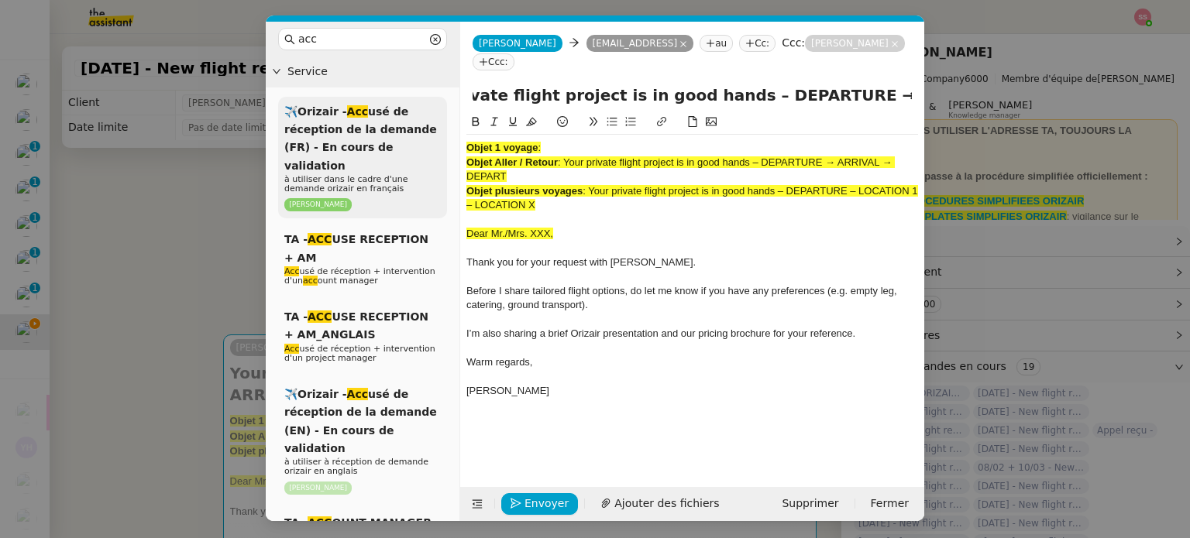
scroll to position [0, 0]
drag, startPoint x: 564, startPoint y: 205, endPoint x: 416, endPoint y: 112, distance: 174.7
click at [416, 112] on nz-layout "acc Service ✈️Orizair - Acc usé de réception de la demande (FR) - En cours de v…" at bounding box center [595, 272] width 658 height 500
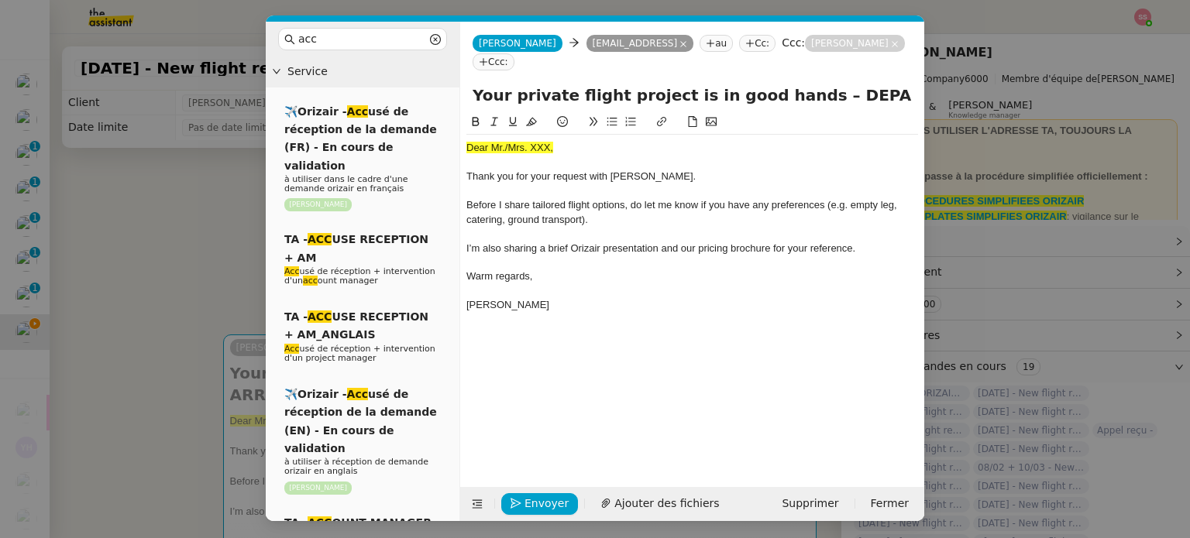
click at [166, 281] on nz-modal-container "acc Service ✈️Orizair - Acc usé de réception de la demande (FR) - En cours de v…" at bounding box center [595, 269] width 1190 height 538
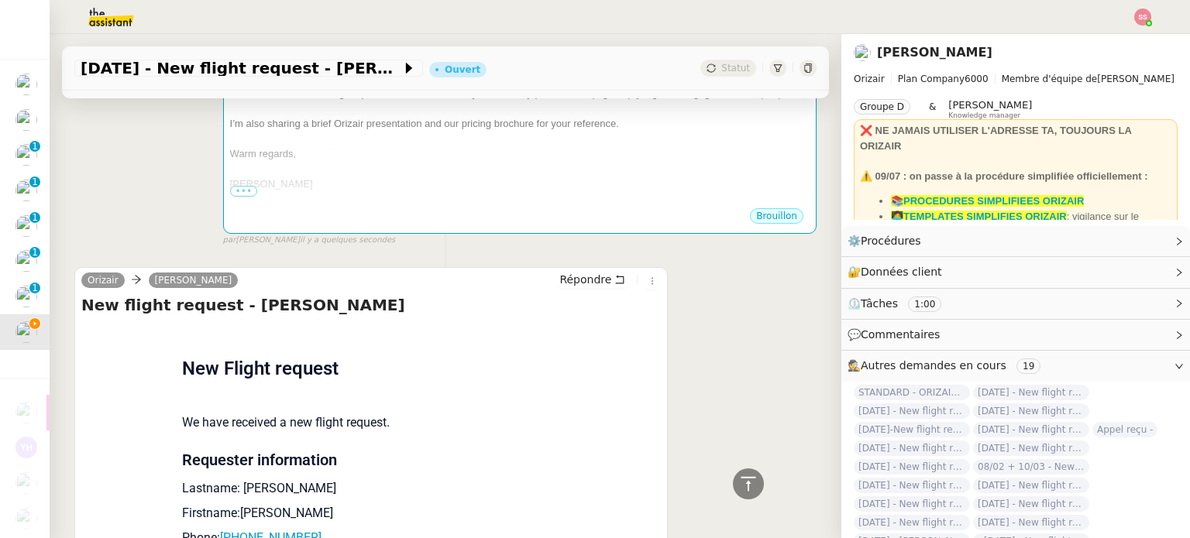
scroll to position [620, 0]
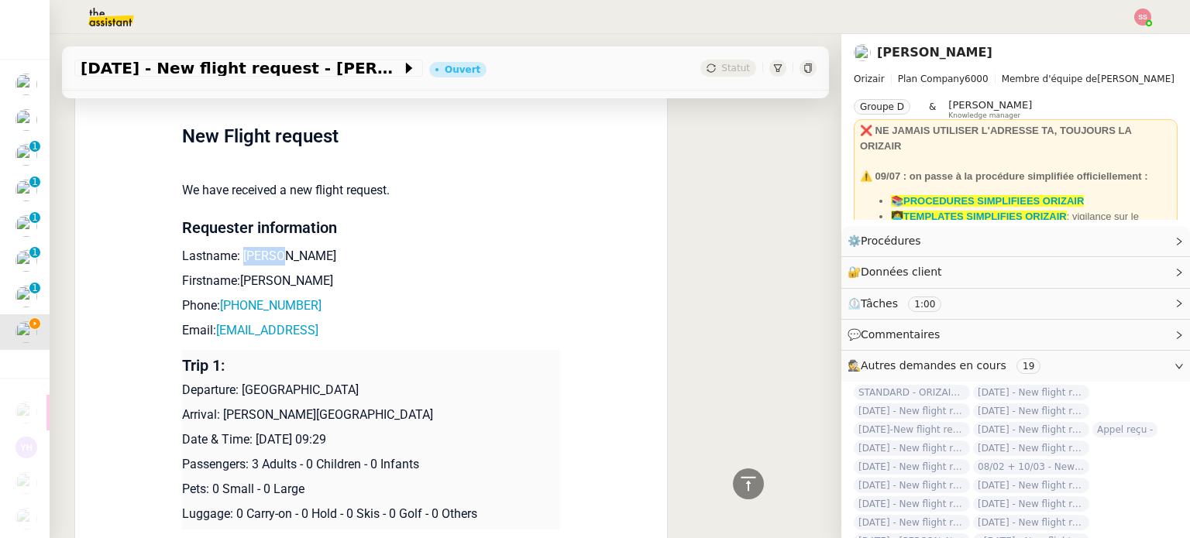
drag, startPoint x: 271, startPoint y: 238, endPoint x: 233, endPoint y: 238, distance: 38.0
click at [233, 247] on p "Lastname: [PERSON_NAME]" at bounding box center [371, 256] width 378 height 19
copy p "Wilson"
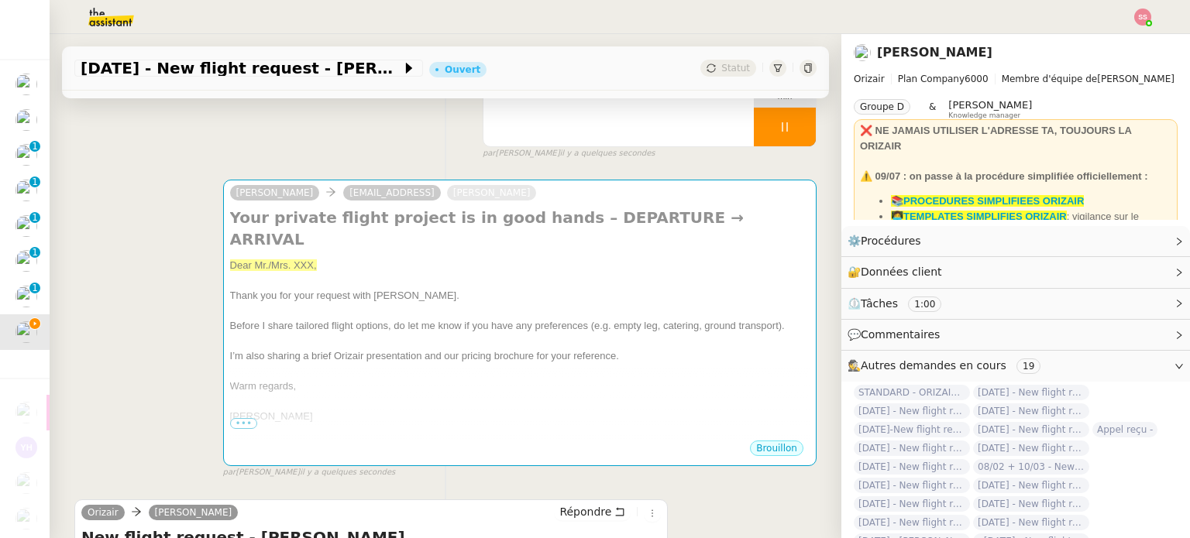
scroll to position [155, 0]
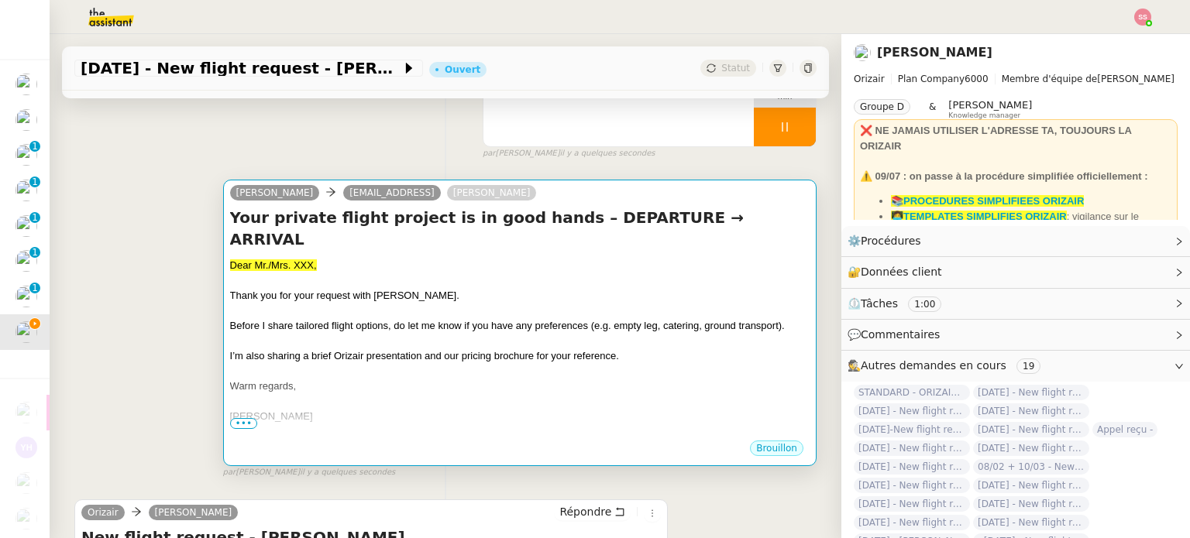
click at [425, 258] on div "Dear Mr./Mrs. XXX," at bounding box center [519, 265] width 579 height 15
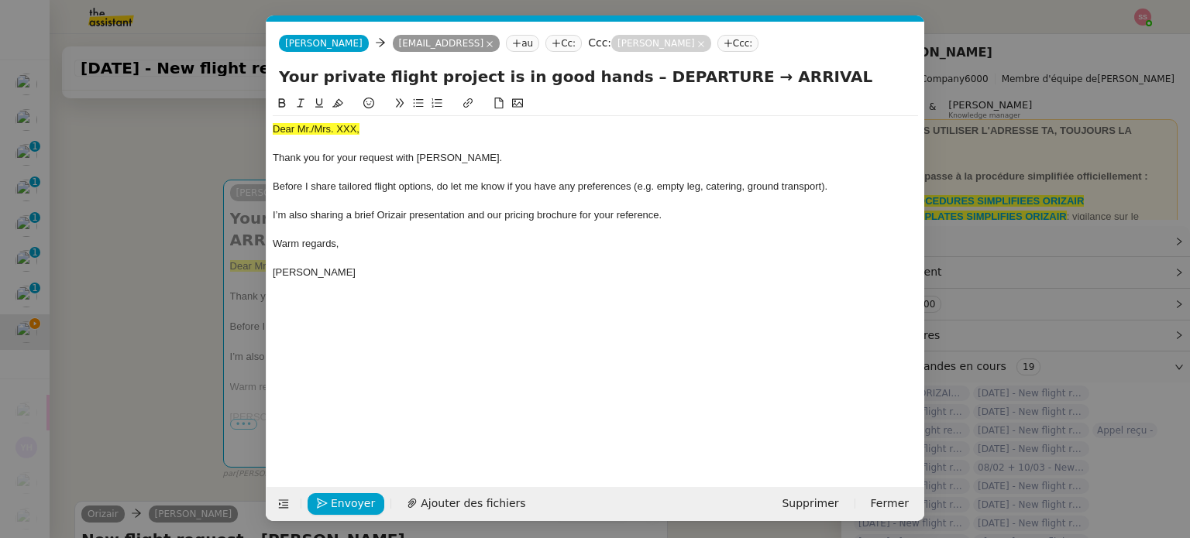
scroll to position [0, 47]
click at [338, 126] on span "Dear Mr./Mrs. XXX," at bounding box center [316, 129] width 87 height 12
click at [343, 98] on button at bounding box center [337, 104] width 19 height 18
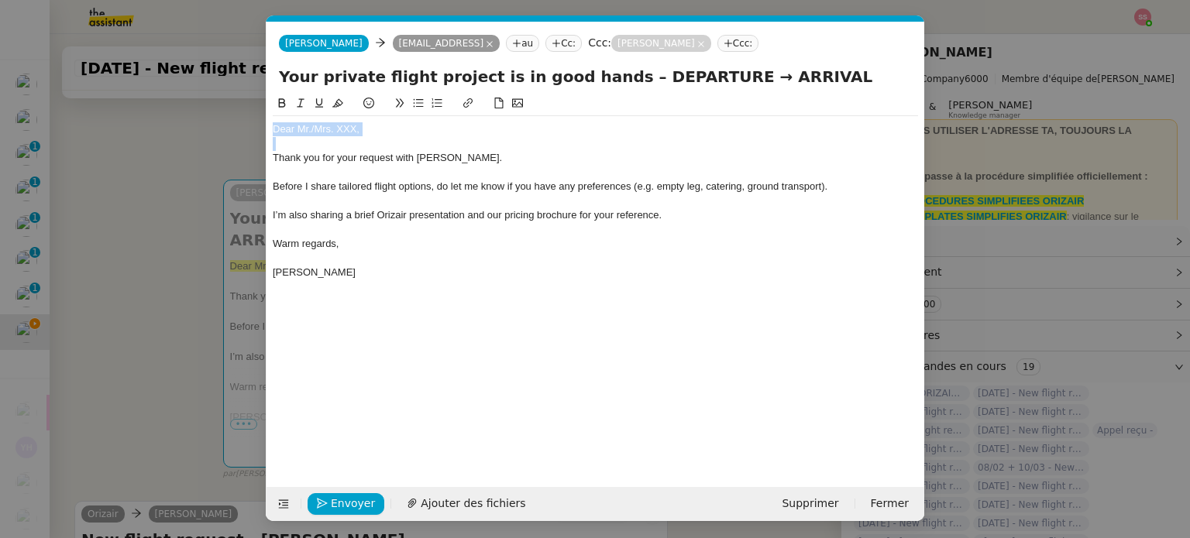
click at [393, 142] on div at bounding box center [595, 144] width 645 height 14
drag, startPoint x: 376, startPoint y: 134, endPoint x: 312, endPoint y: 127, distance: 63.9
click at [312, 127] on div "Dear Mr./Mrs. XXX," at bounding box center [595, 129] width 645 height 14
paste div
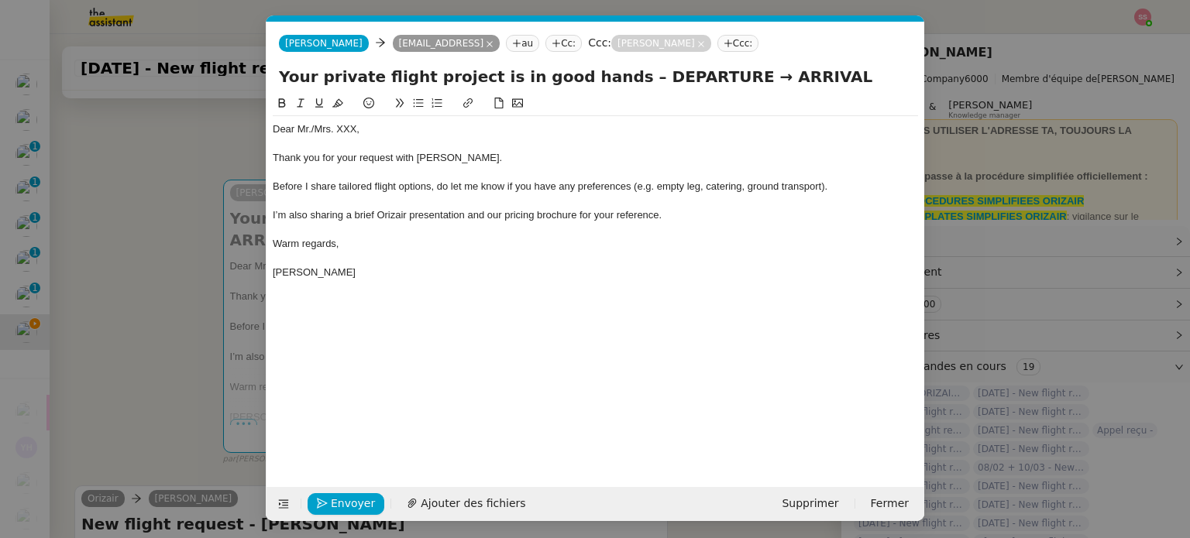
scroll to position [0, 0]
click at [466, 507] on span "Ajouter des fichiers" at bounding box center [473, 504] width 105 height 18
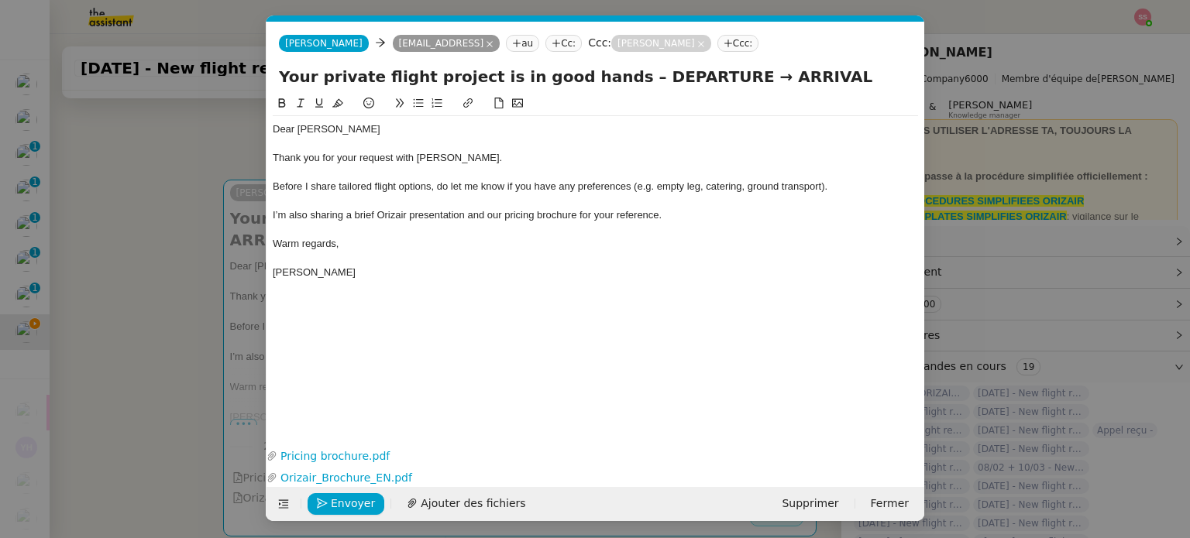
click at [227, 260] on nz-modal-container "acc Service ✈️Orizair - Acc usé de réception de la demande (FR) - En cours de v…" at bounding box center [595, 269] width 1190 height 538
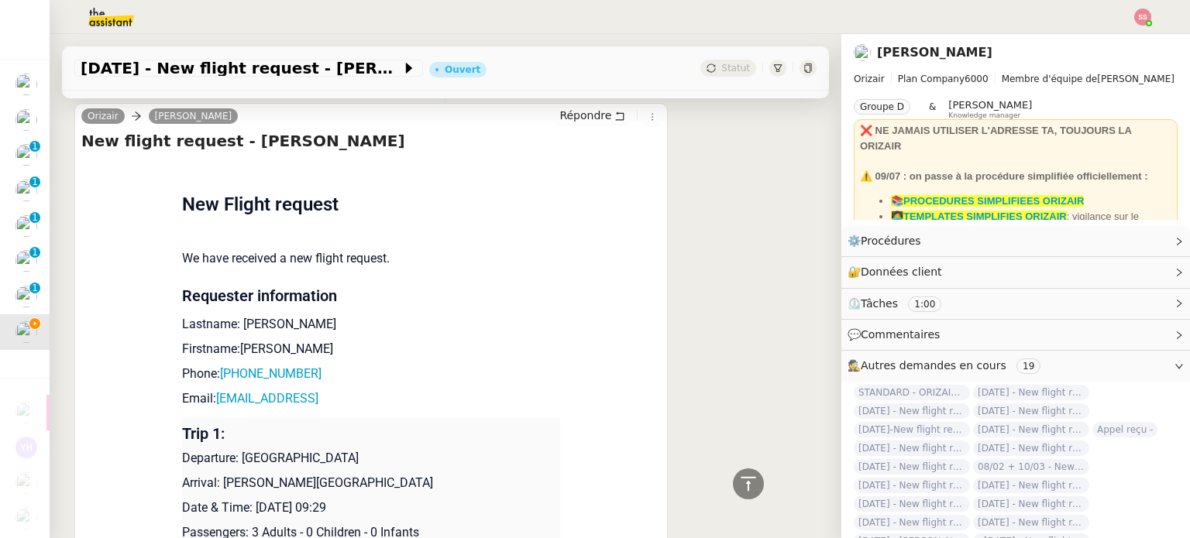
scroll to position [697, 0]
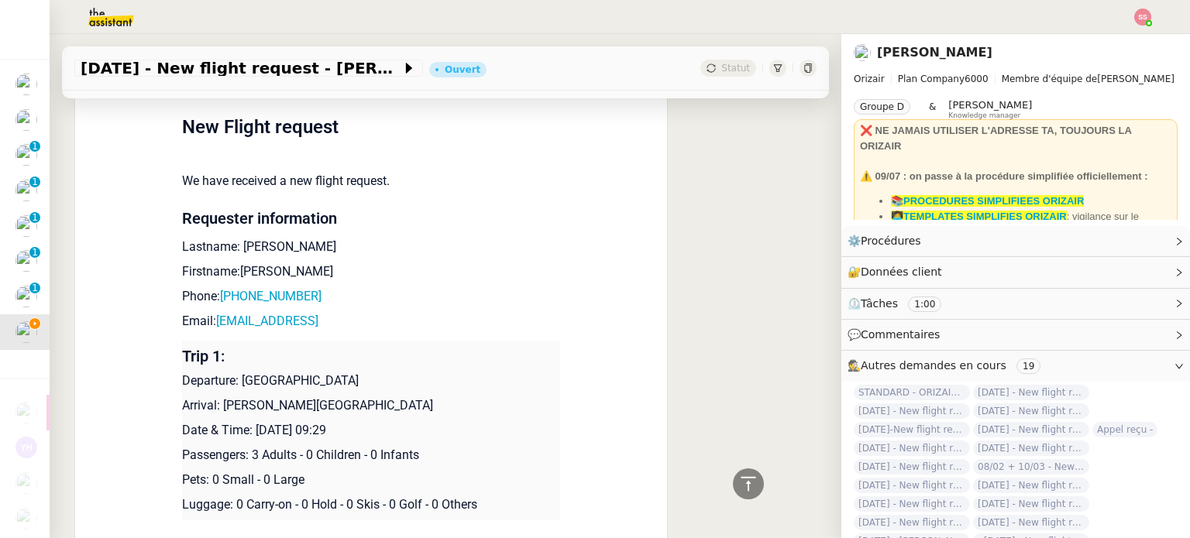
drag, startPoint x: 236, startPoint y: 358, endPoint x: 381, endPoint y: 357, distance: 145.6
click at [381, 372] on p "Departure: [GEOGRAPHIC_DATA]" at bounding box center [371, 381] width 378 height 19
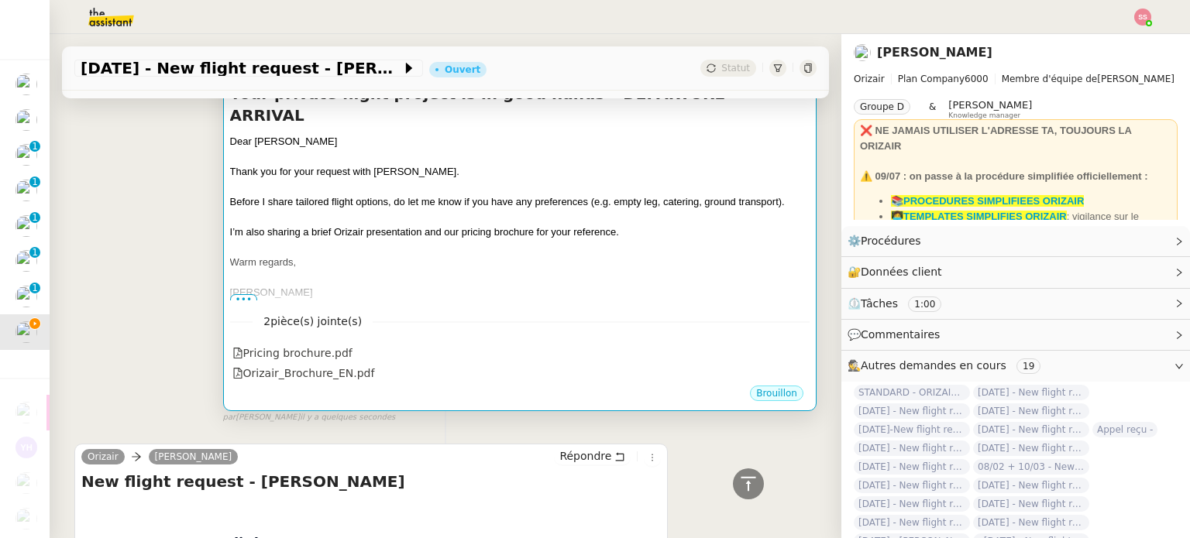
scroll to position [232, 0]
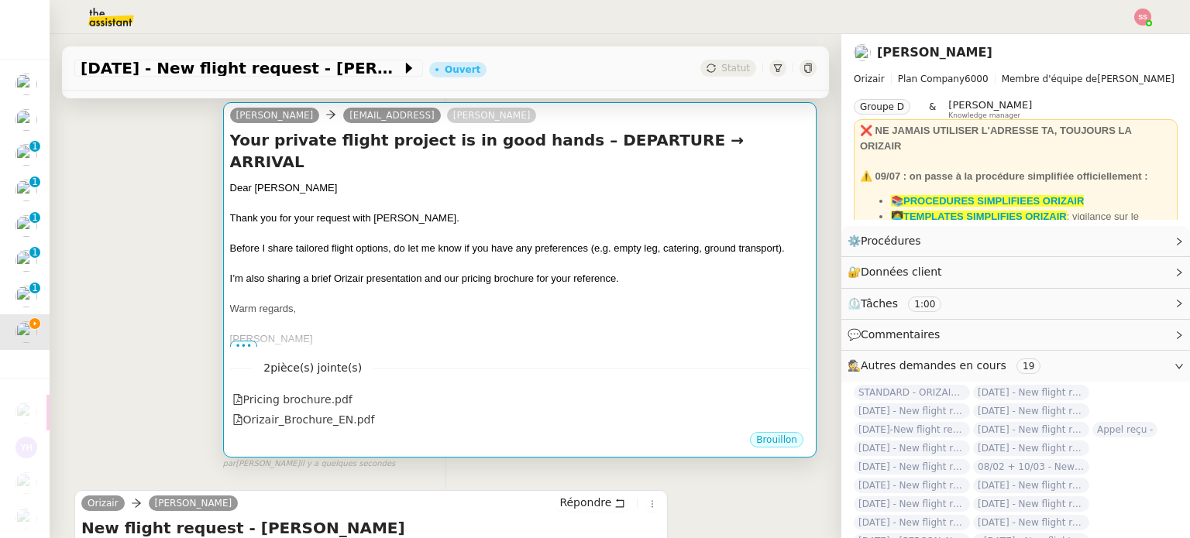
click at [573, 332] on div "[PERSON_NAME]" at bounding box center [519, 339] width 579 height 15
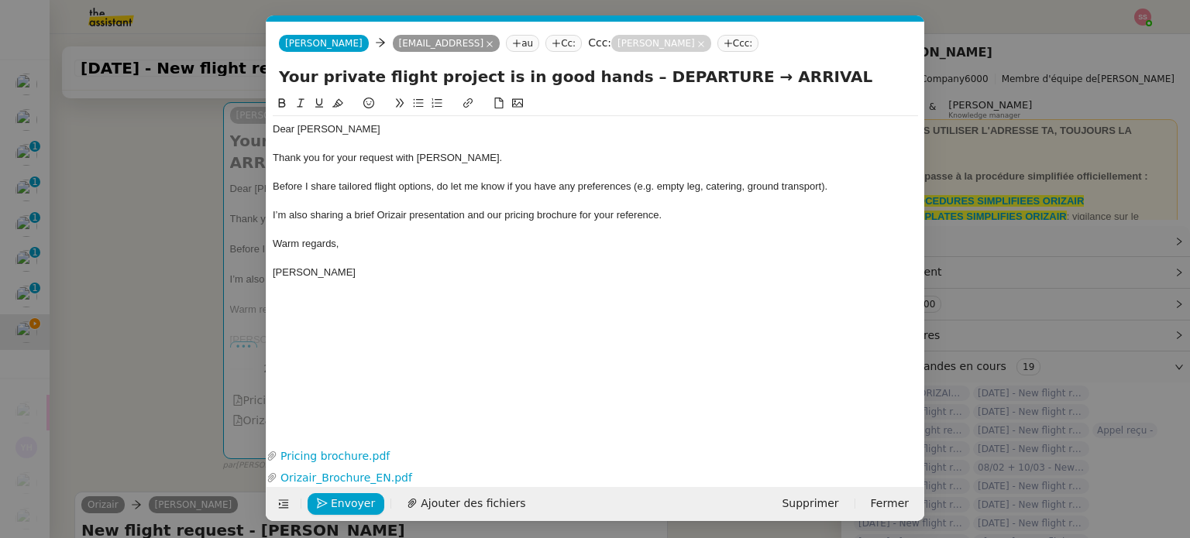
scroll to position [0, 47]
drag, startPoint x: 696, startPoint y: 77, endPoint x: 613, endPoint y: 77, distance: 82.9
click at [613, 77] on input "Your private flight project is in good hands – DEPARTURE → ARRIVAL" at bounding box center [595, 76] width 633 height 23
paste input "Aberdeen Dyce Airport"
type input "Your private flight project is in good hands – Aberdeen Dyce Airport → ARRIVAL"
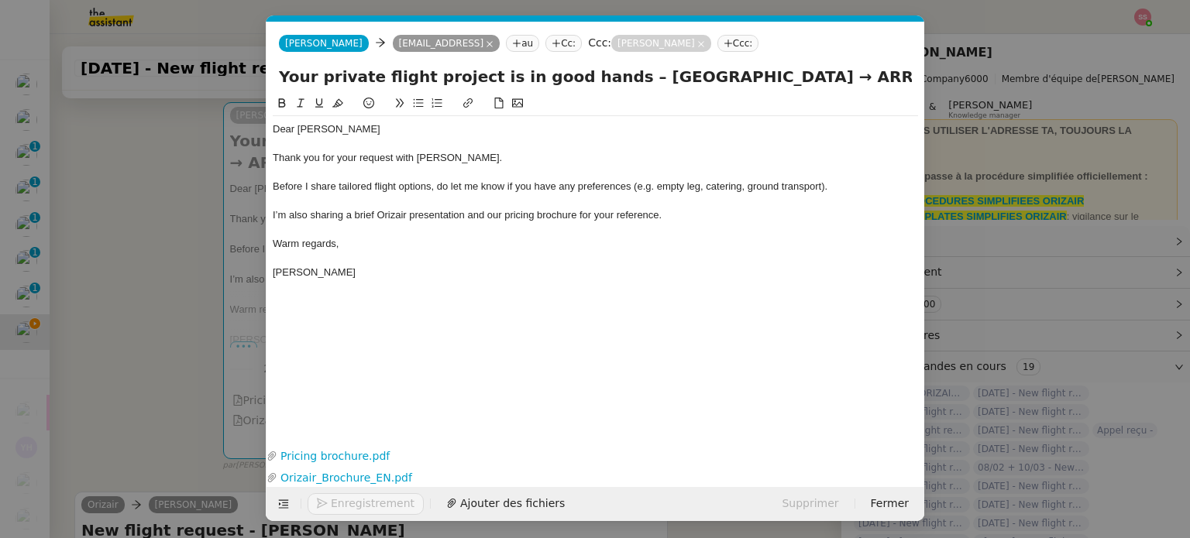
click at [146, 344] on nz-modal-container "acc Service ✈️Orizair - Acc usé de réception de la demande (FR) - En cours de v…" at bounding box center [595, 269] width 1190 height 538
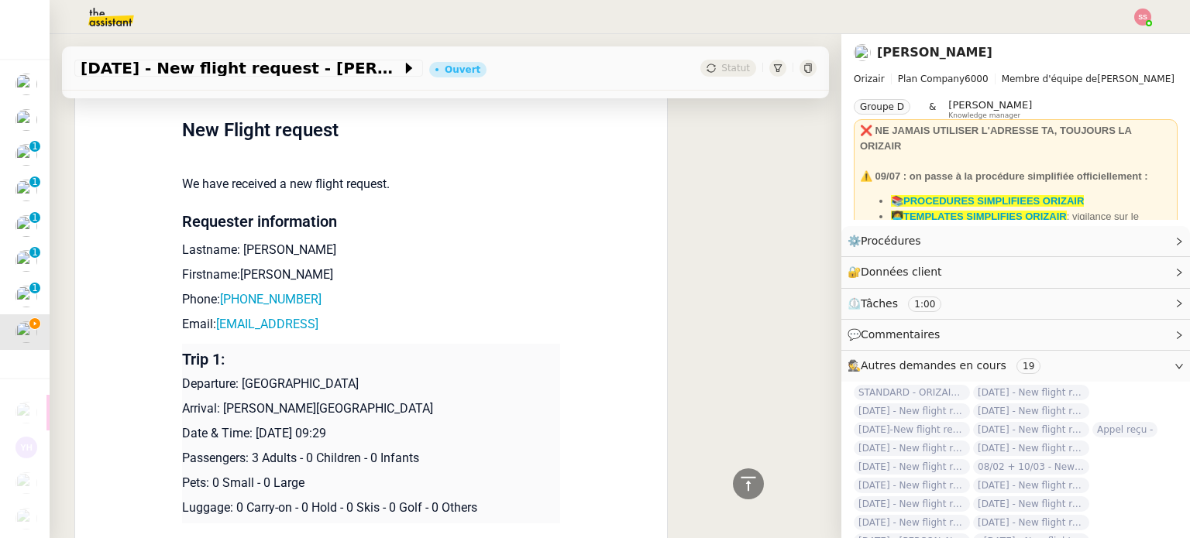
scroll to position [831, 0]
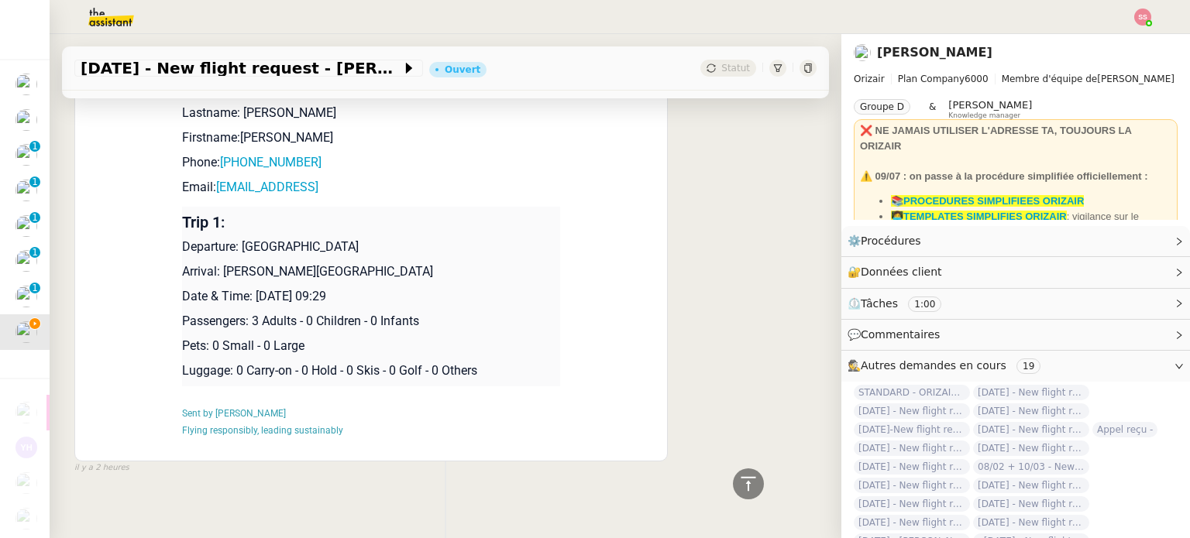
drag, startPoint x: 216, startPoint y: 254, endPoint x: 514, endPoint y: 242, distance: 298.5
click at [514, 242] on td "Trip 1: Departure: Aberdeen Dyce Airport Arrival: George Bush Intercontinental …" at bounding box center [371, 297] width 378 height 180
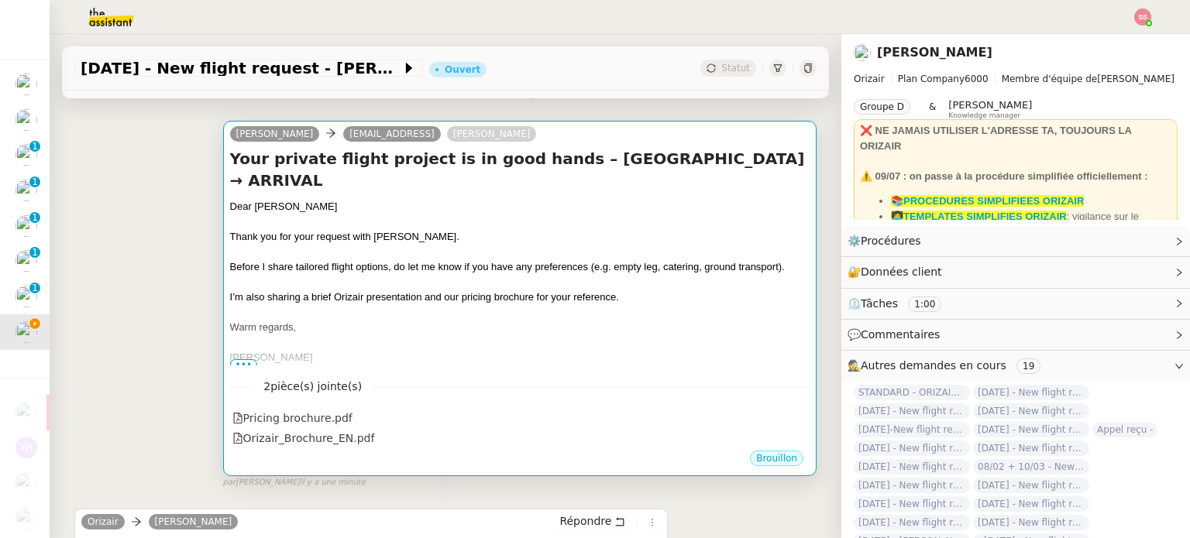
scroll to position [211, 0]
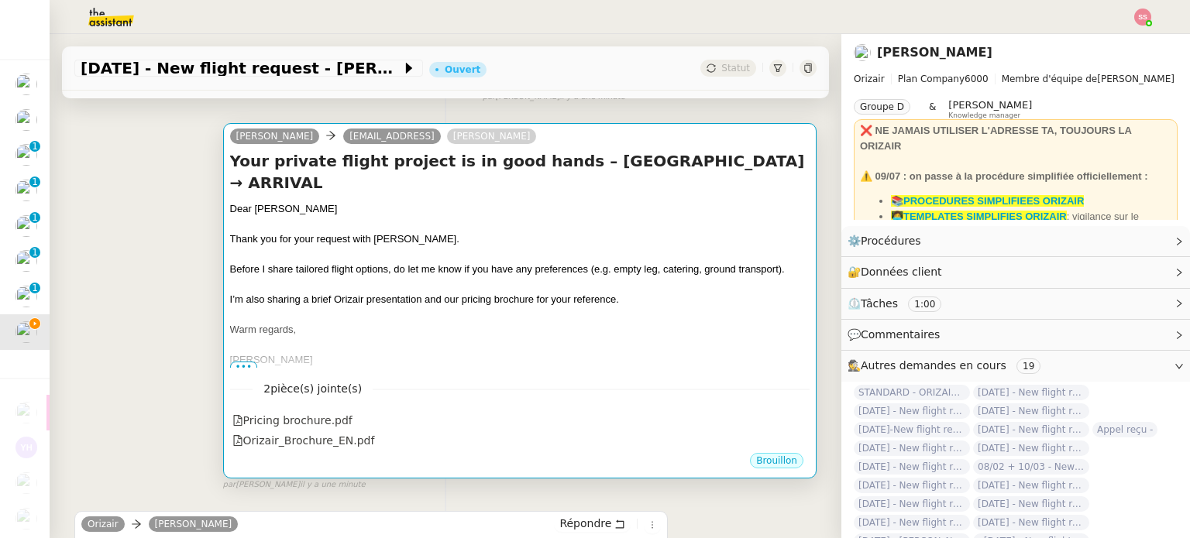
click at [665, 277] on div at bounding box center [519, 284] width 579 height 15
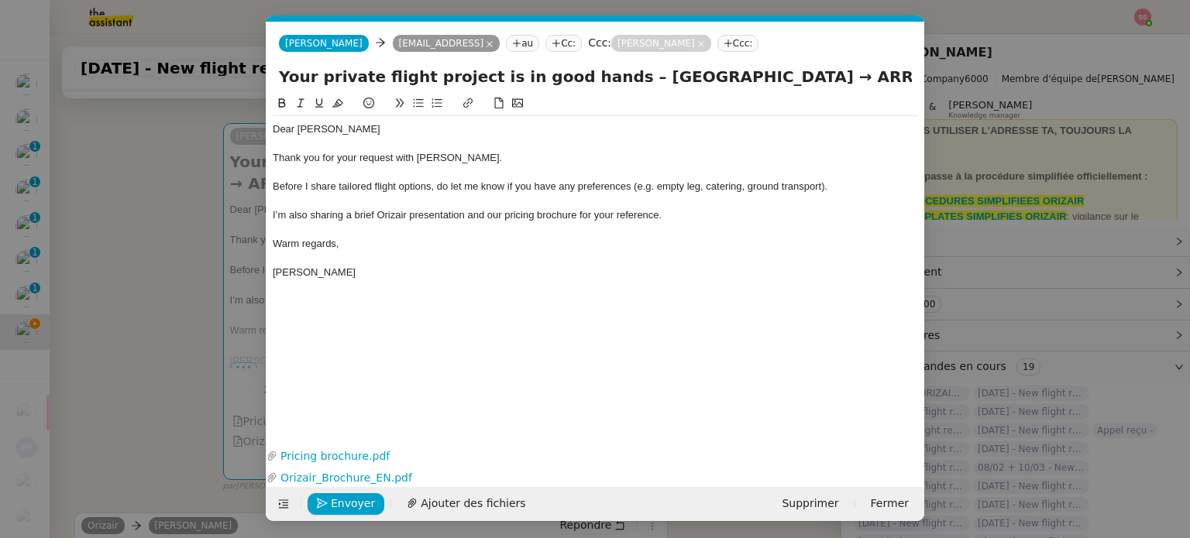
scroll to position [0, 47]
drag, startPoint x: 802, startPoint y: 74, endPoint x: 878, endPoint y: 75, distance: 75.9
click at [878, 75] on input "Your private flight project is in good hands – Aberdeen Dyce Airport → ARRIVAL" at bounding box center [595, 76] width 633 height 23
paste input "George Bush Intercontinental Houston Airport"
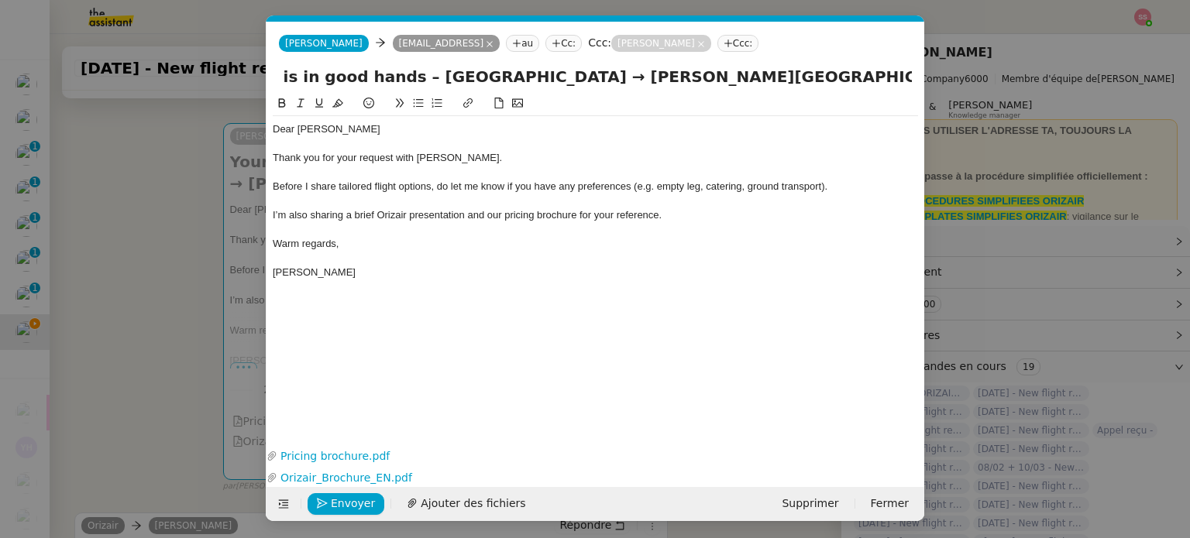
type input "Your private flight project is in good hands – Aberdeen Dyce Airport → George B…"
click at [161, 278] on nz-modal-container "acc Service ✈️Orizair - Acc usé de réception de la demande (FR) - En cours de v…" at bounding box center [595, 269] width 1190 height 538
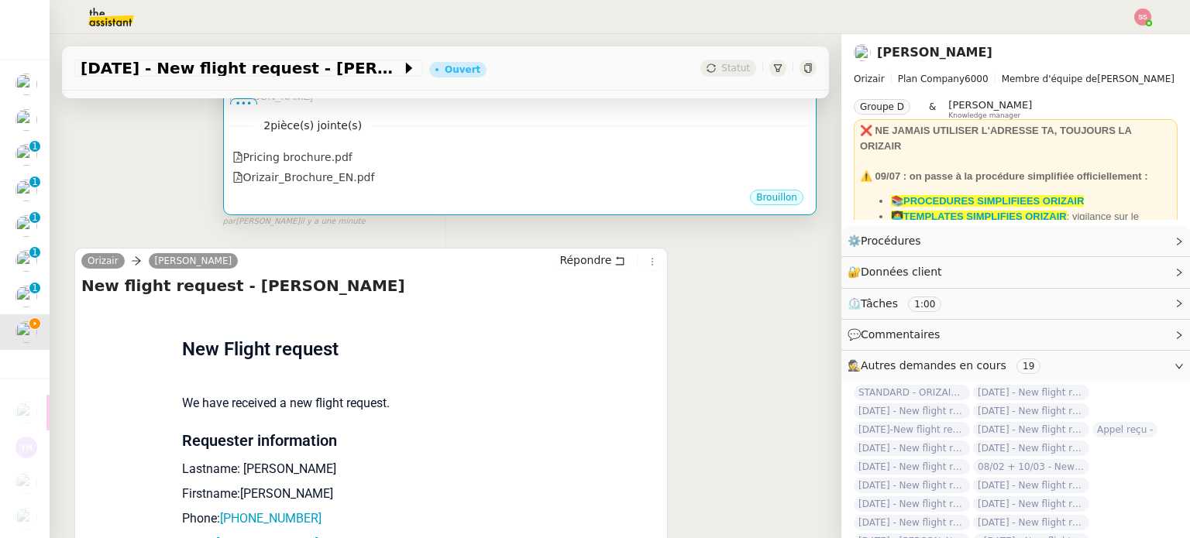
scroll to position [754, 0]
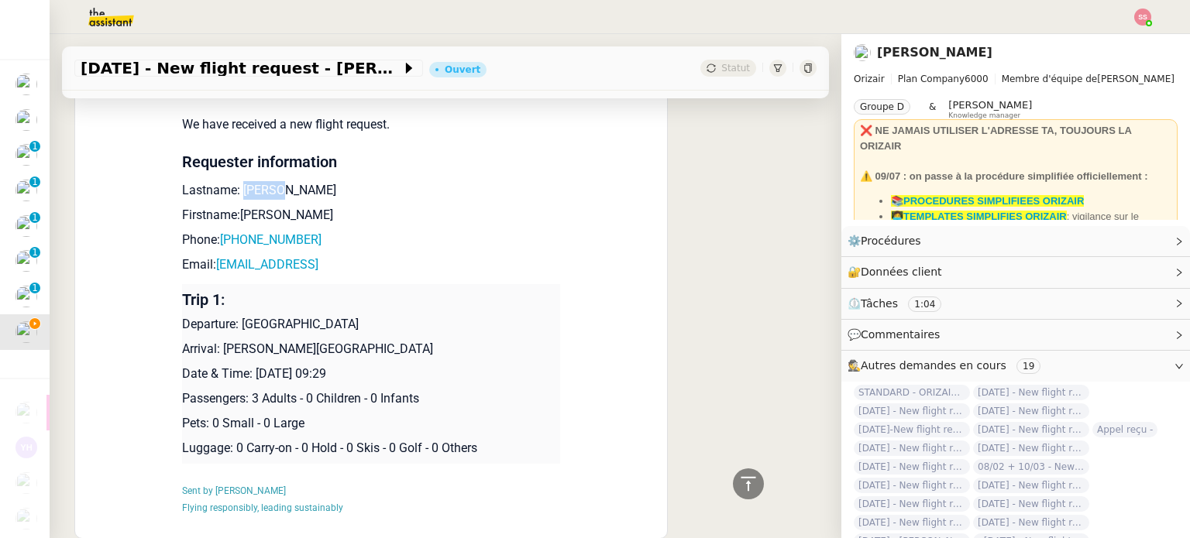
drag, startPoint x: 268, startPoint y: 198, endPoint x: 235, endPoint y: 194, distance: 33.5
click at [235, 194] on p "Lastname: [PERSON_NAME]" at bounding box center [371, 190] width 378 height 19
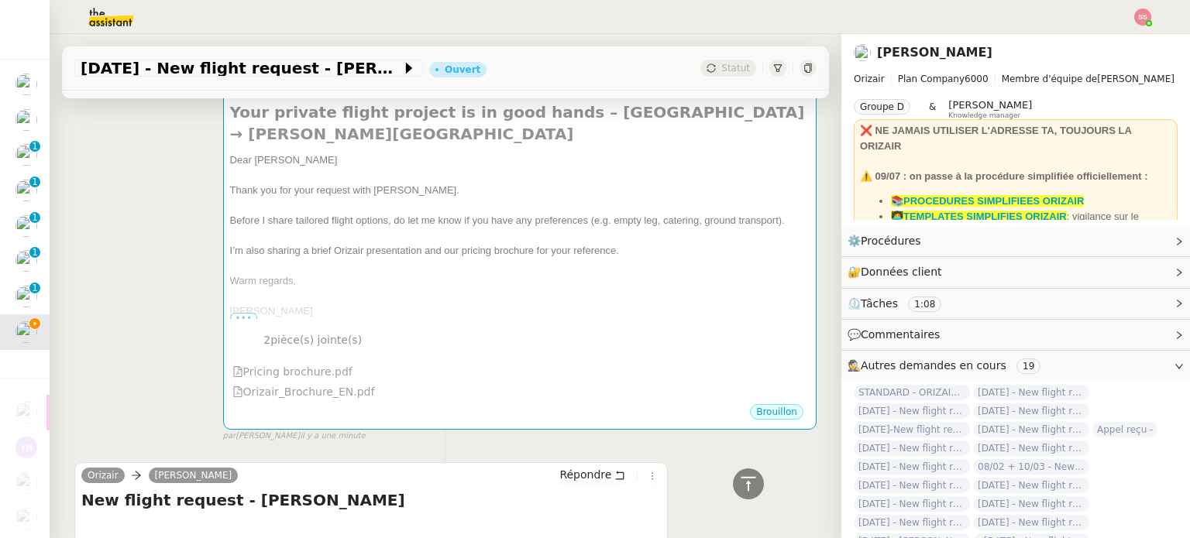
scroll to position [134, 0]
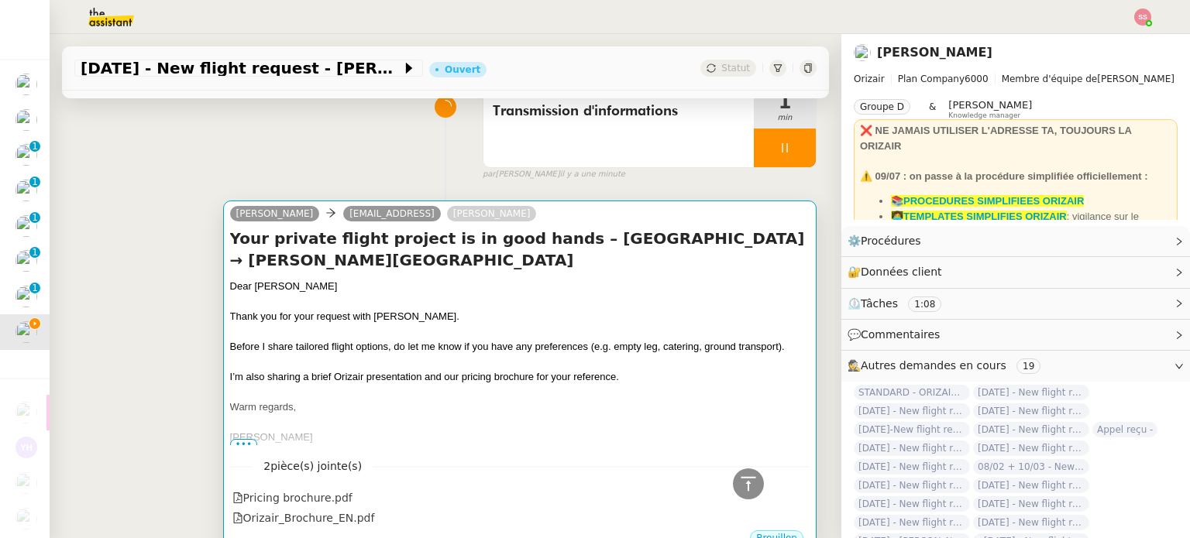
click at [378, 322] on span "Thank you for your request with [PERSON_NAME]." at bounding box center [344, 317] width 229 height 12
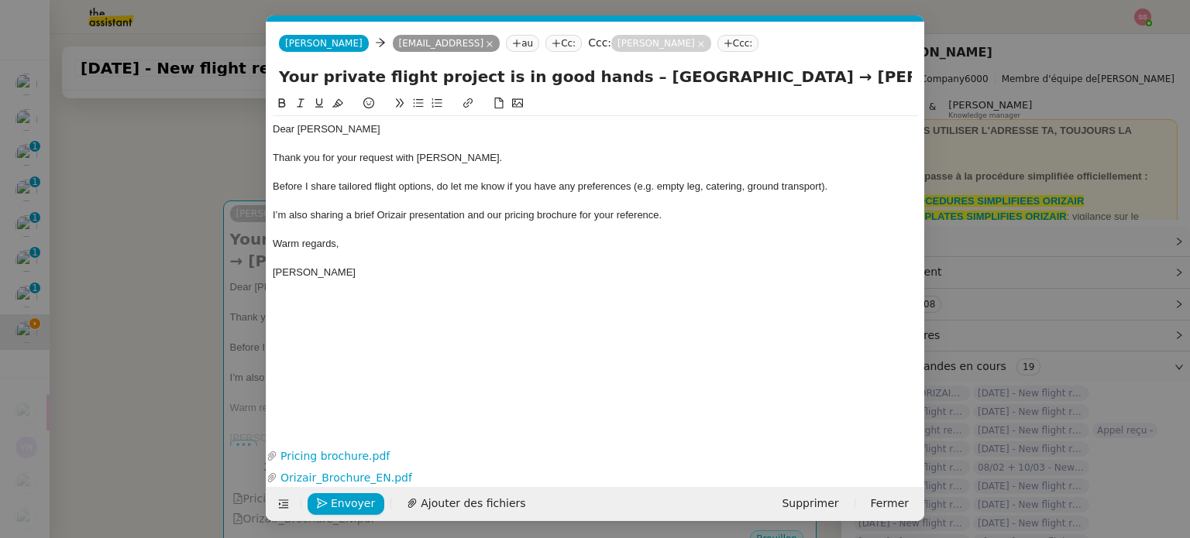
scroll to position [0, 47]
click at [307, 126] on div "Dear Mr.Wilson" at bounding box center [595, 129] width 645 height 14
click at [161, 348] on nz-modal-container "acc Service ✈️Orizair - Acc usé de réception de la demande (FR) - En cours de v…" at bounding box center [595, 269] width 1190 height 538
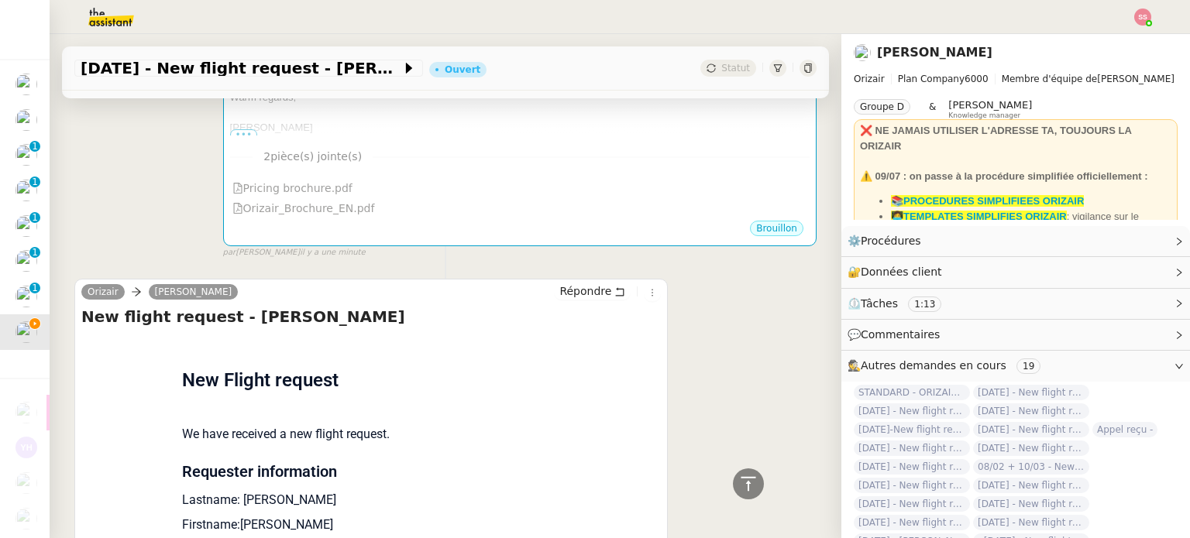
scroll to position [754, 0]
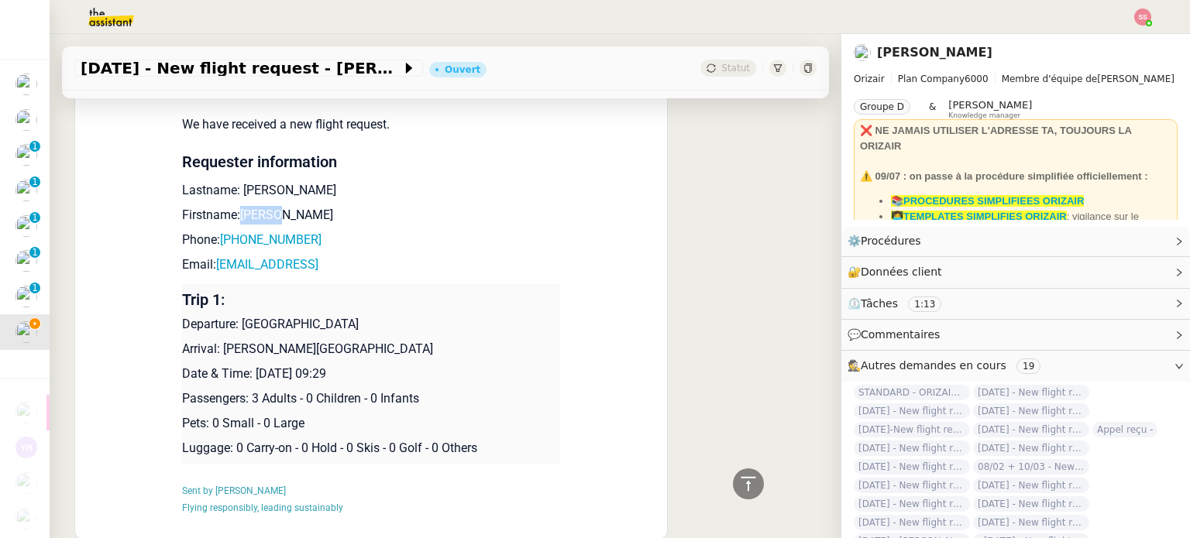
drag, startPoint x: 266, startPoint y: 212, endPoint x: 232, endPoint y: 214, distance: 34.1
click at [232, 214] on p "Firstname:[PERSON_NAME]" at bounding box center [371, 215] width 378 height 19
drag, startPoint x: 314, startPoint y: 249, endPoint x: 224, endPoint y: 239, distance: 90.4
click at [224, 239] on p "Phone: +447885672589" at bounding box center [371, 240] width 378 height 19
drag, startPoint x: 403, startPoint y: 278, endPoint x: 245, endPoint y: 266, distance: 158.5
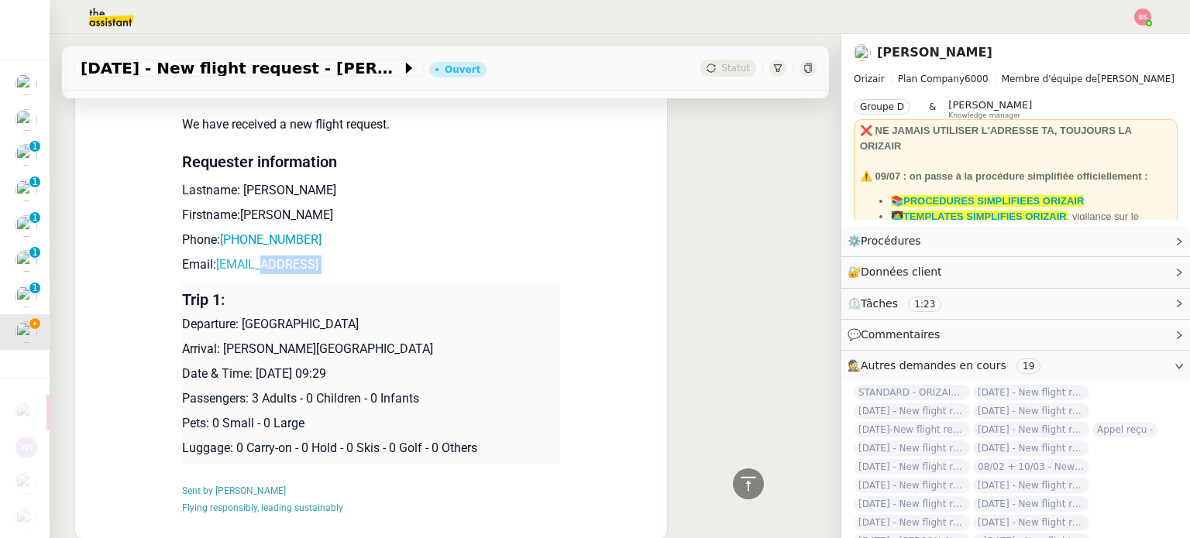
click at [245, 266] on td "New Flight request We have received a new flight request. Requester information…" at bounding box center [371, 281] width 378 height 510
click at [376, 238] on p "Phone: +447885672589" at bounding box center [371, 240] width 378 height 19
drag, startPoint x: 385, startPoint y: 275, endPoint x: 211, endPoint y: 266, distance: 173.8
click at [211, 266] on p "Email: oliviawilson10@btinternet.con" at bounding box center [371, 265] width 378 height 19
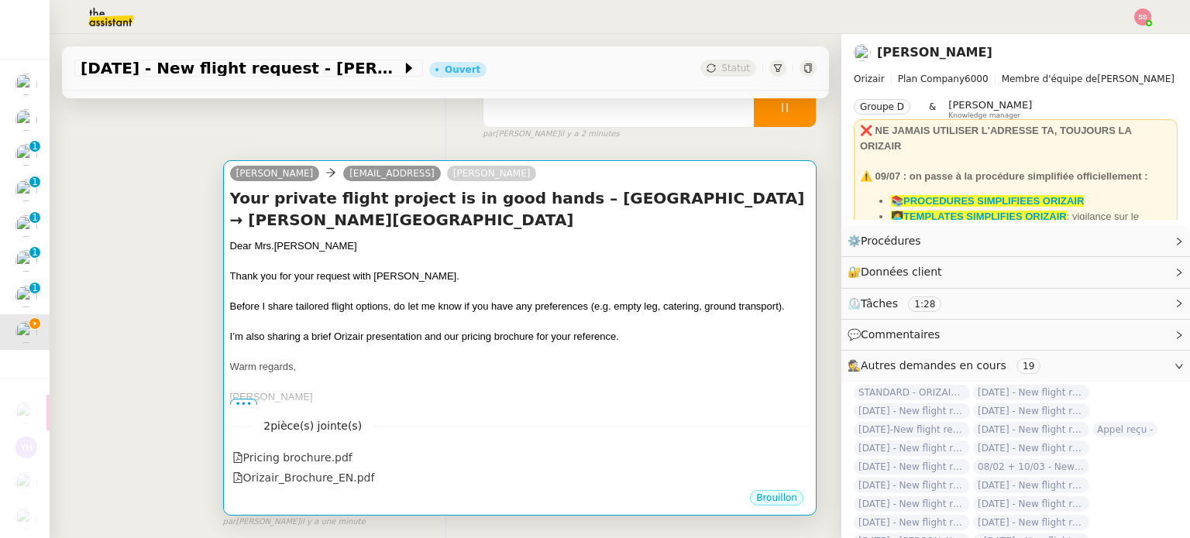
scroll to position [134, 0]
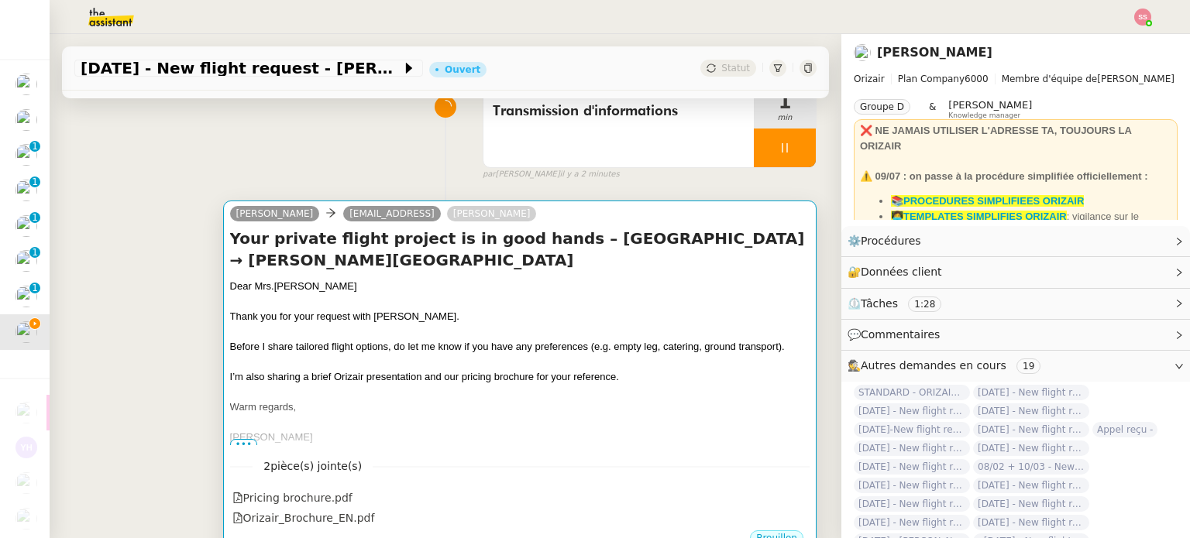
click at [432, 271] on h4 "Your private flight project is in good hands – Aberdeen Dyce Airport → George B…" at bounding box center [519, 249] width 579 height 43
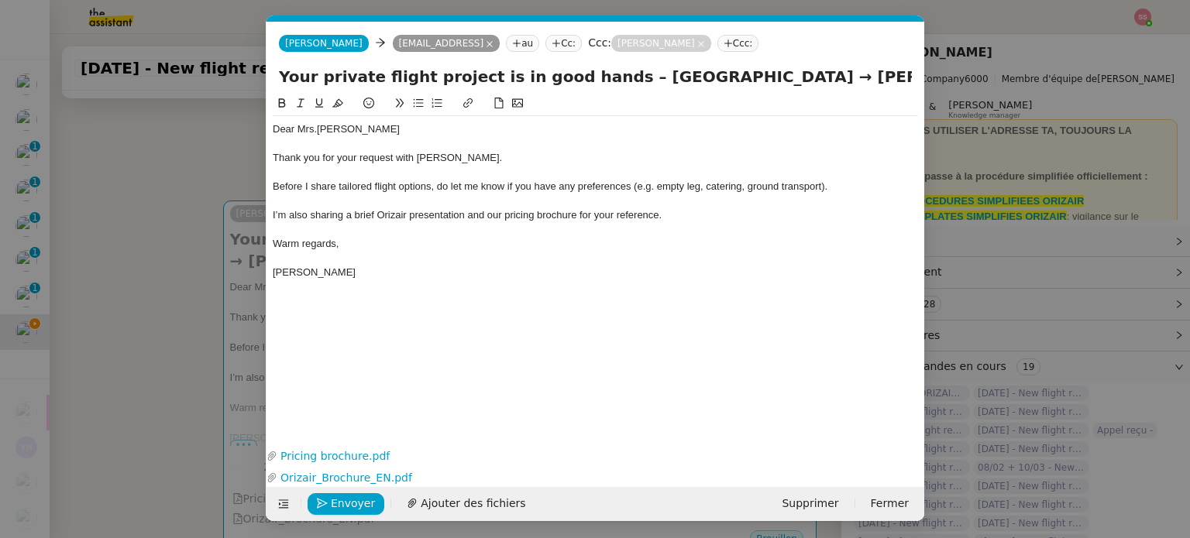
scroll to position [0, 47]
click at [493, 44] on icon at bounding box center [490, 44] width 8 height 8
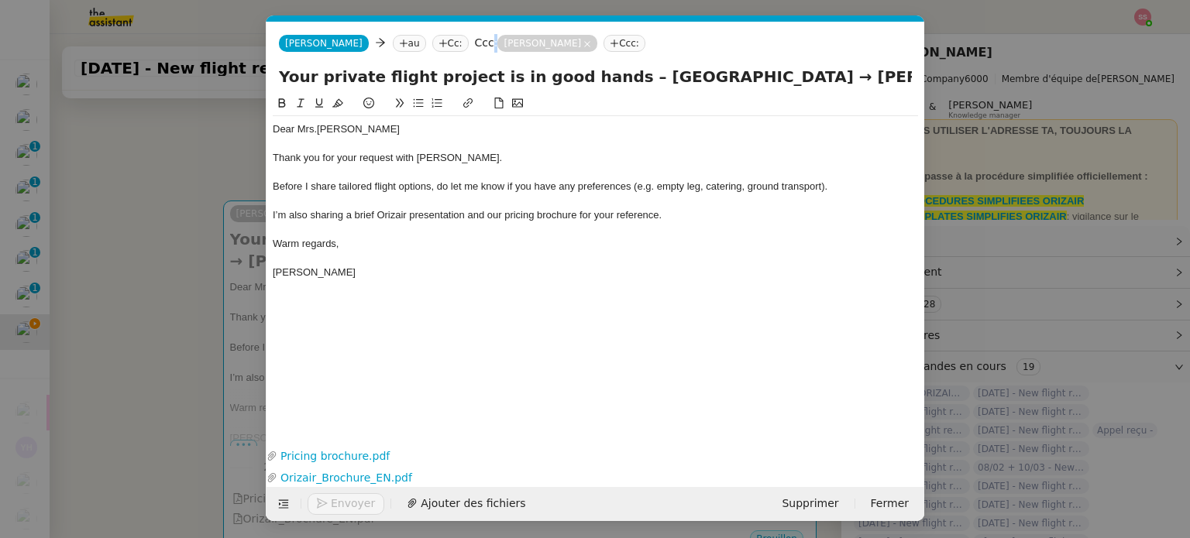
click at [475, 43] on label "Ccc:" at bounding box center [486, 42] width 23 height 12
click at [393, 43] on nz-tag "au" at bounding box center [409, 43] width 33 height 17
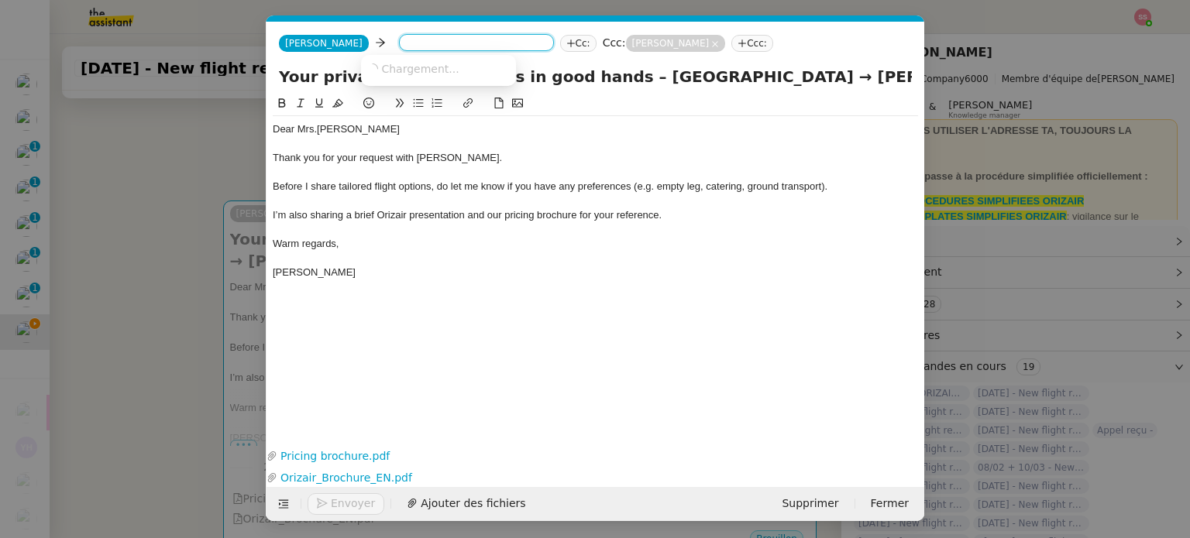
paste input "[EMAIL_ADDRESS]"
type input "oliviawilson10@btinternet.com"
click at [438, 67] on span "oliviawilson10@btinternet.com" at bounding box center [462, 68] width 190 height 12
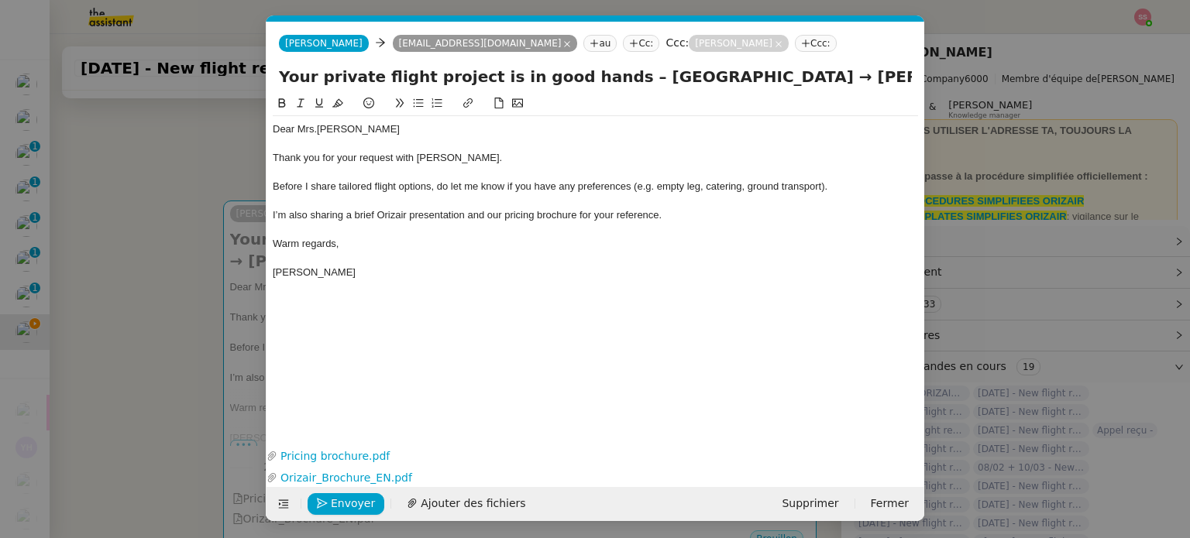
click at [473, 291] on div "Dear Mrs.Wilson Thank you for your request with Orizair. Before I share tailore…" at bounding box center [595, 258] width 645 height 326
click at [177, 333] on nz-modal-container "acc Service ✈️Orizair - Acc usé de réception de la demande (FR) - En cours de v…" at bounding box center [595, 269] width 1190 height 538
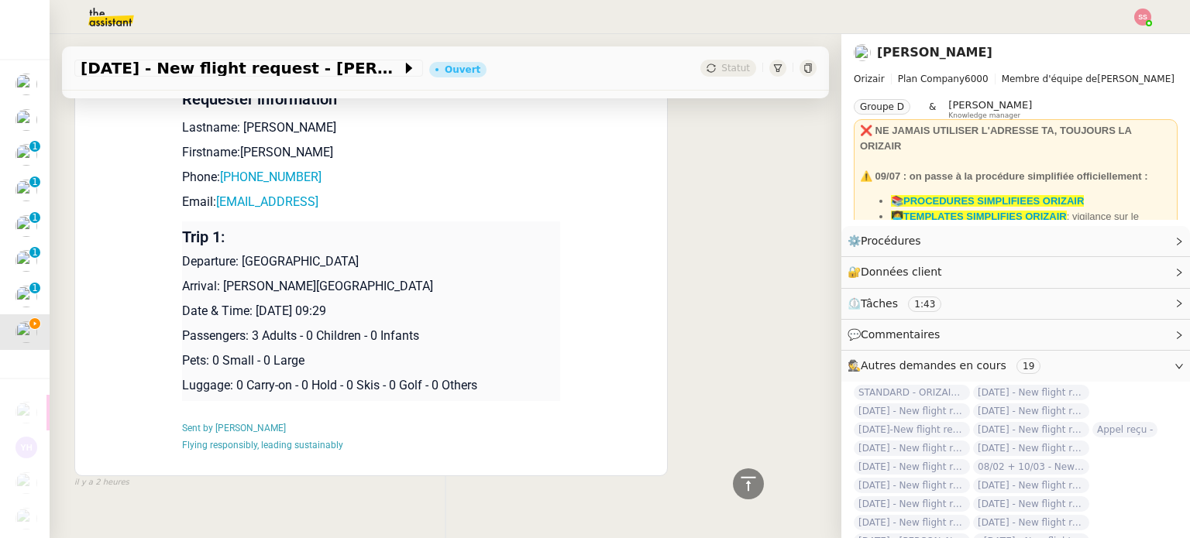
scroll to position [853, 0]
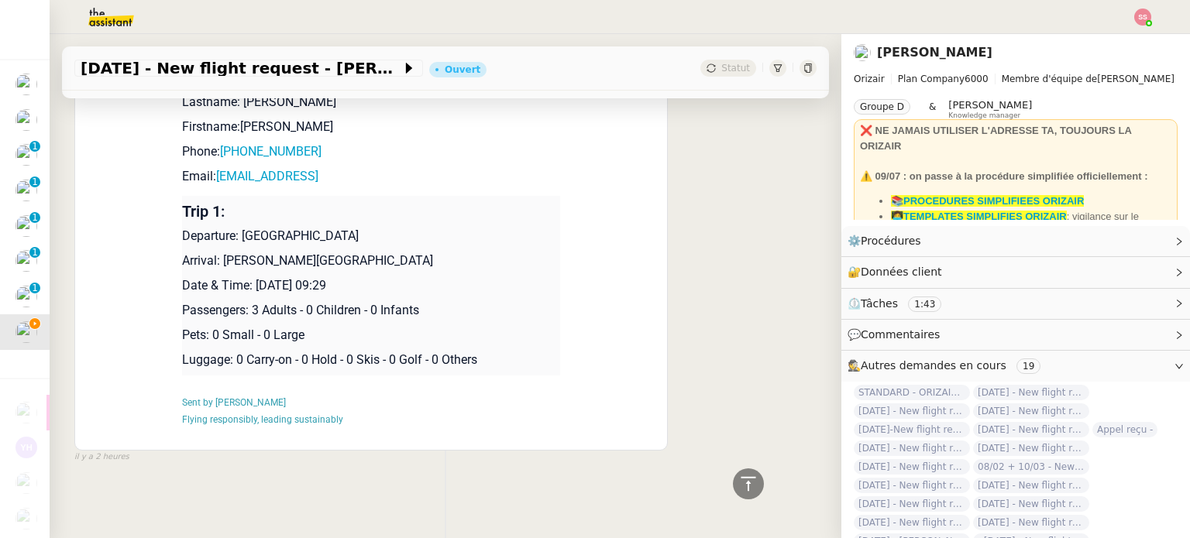
drag, startPoint x: 237, startPoint y: 232, endPoint x: 410, endPoint y: 222, distance: 173.0
click at [410, 227] on p "Departure: [GEOGRAPHIC_DATA]" at bounding box center [371, 236] width 378 height 19
drag, startPoint x: 462, startPoint y: 250, endPoint x: 217, endPoint y: 250, distance: 244.8
click at [217, 252] on p "Arrival: [PERSON_NAME][GEOGRAPHIC_DATA]" at bounding box center [371, 261] width 378 height 19
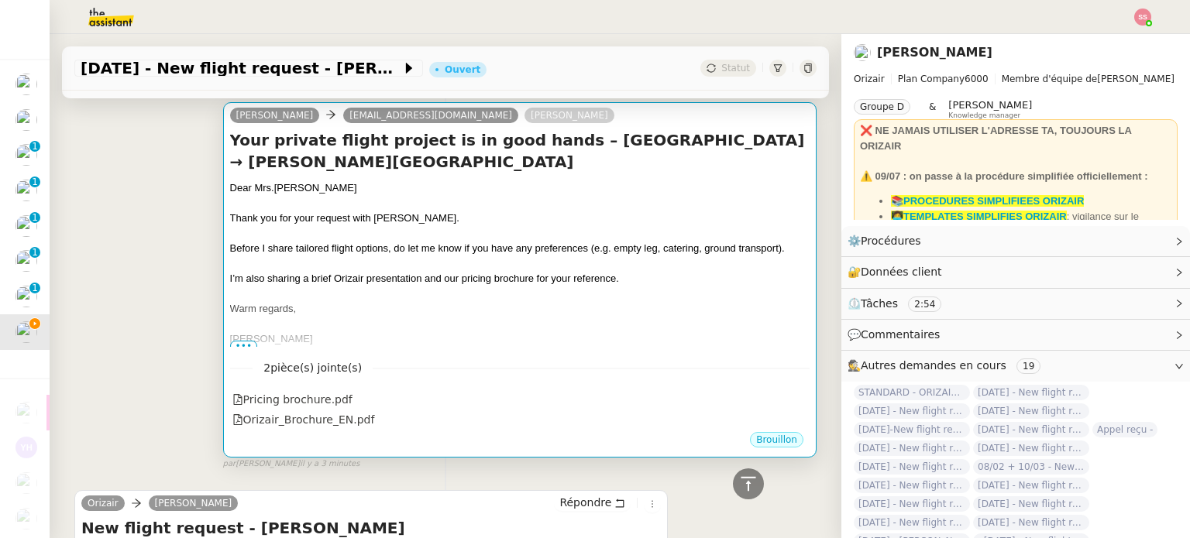
scroll to position [1, 0]
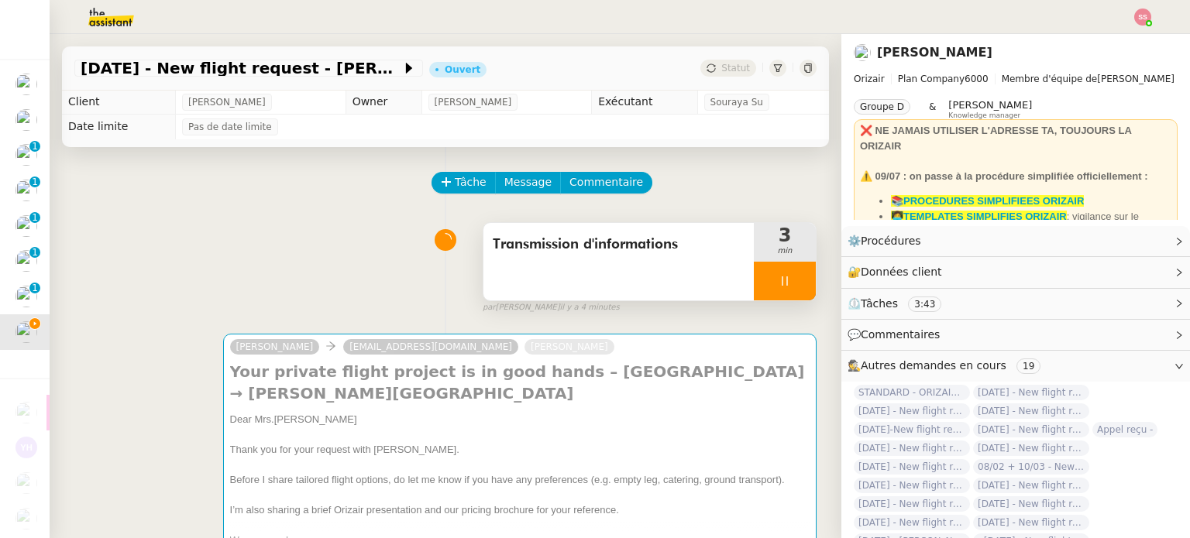
click at [780, 294] on div at bounding box center [785, 281] width 62 height 39
click at [785, 294] on button at bounding box center [800, 281] width 31 height 39
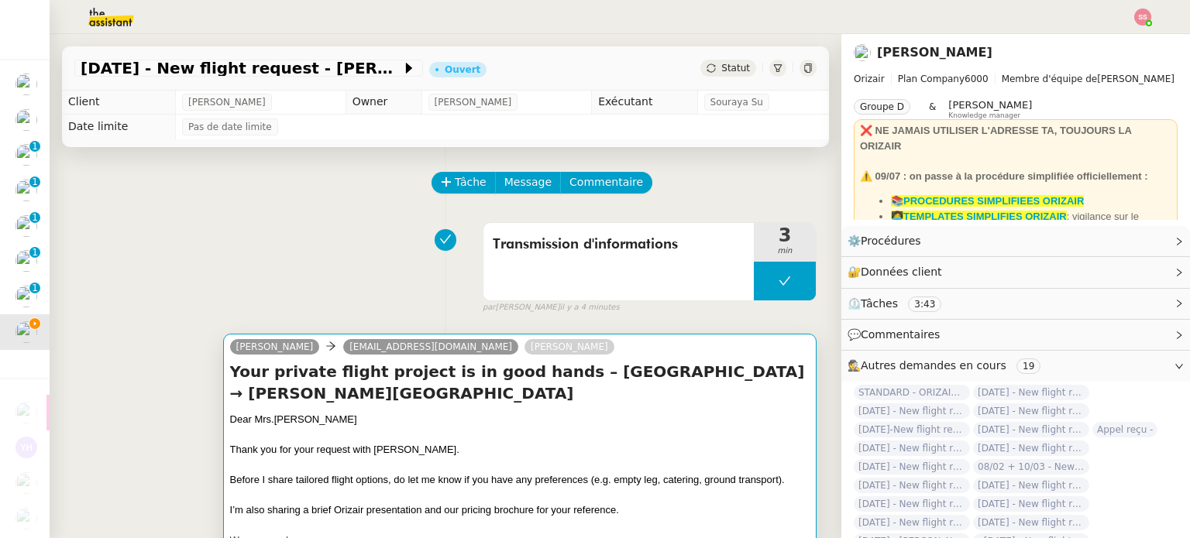
click at [566, 446] on div "Thank you for your request with [PERSON_NAME]." at bounding box center [519, 449] width 579 height 15
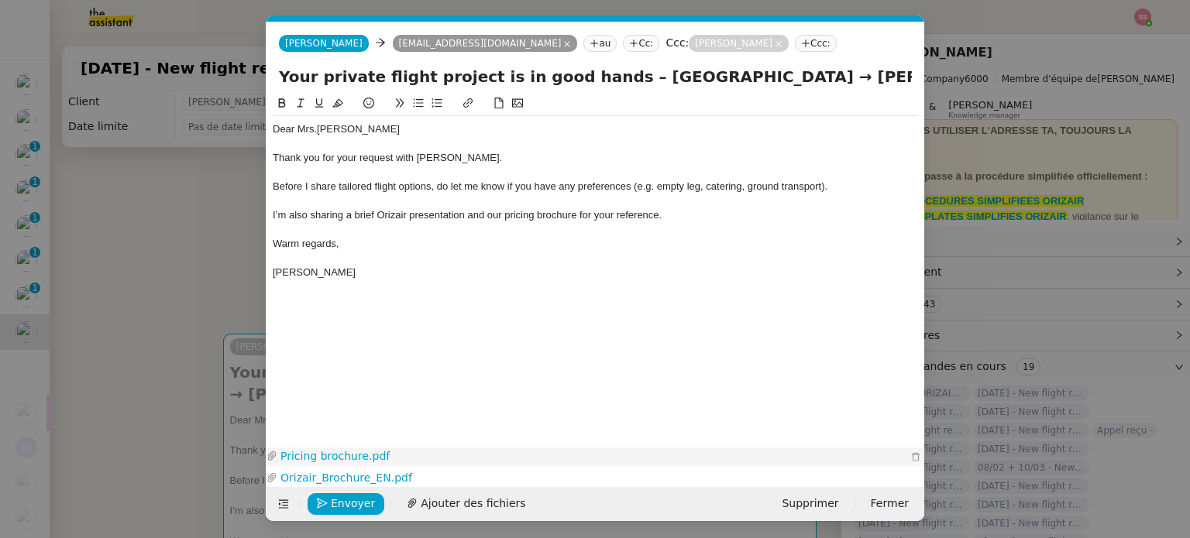
scroll to position [0, 47]
click at [359, 497] on span "Envoyer" at bounding box center [353, 504] width 44 height 18
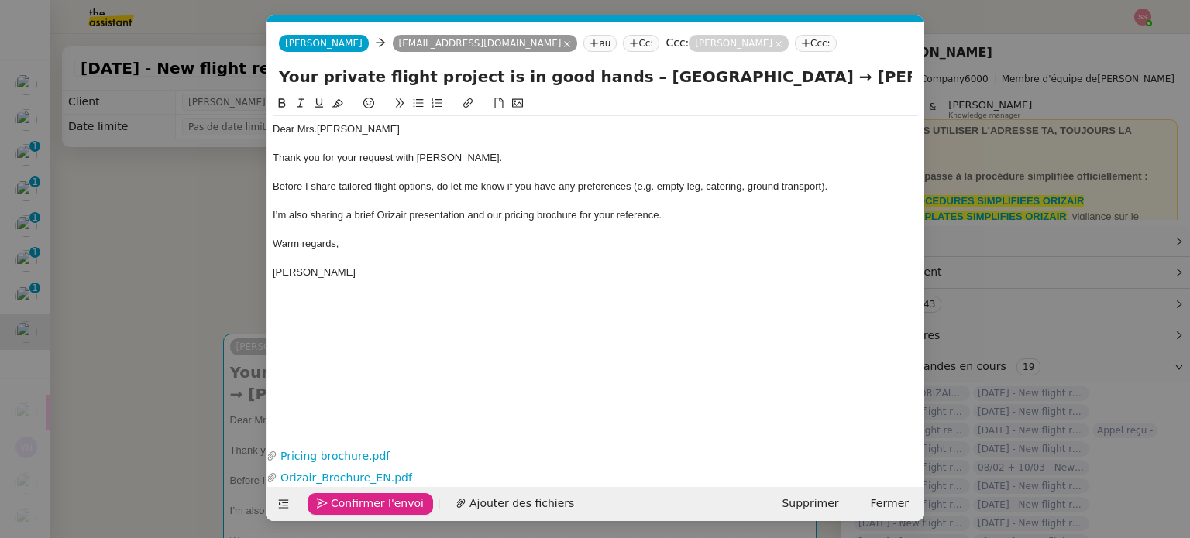
click at [359, 497] on span "Confirmer l'envoi" at bounding box center [377, 504] width 93 height 18
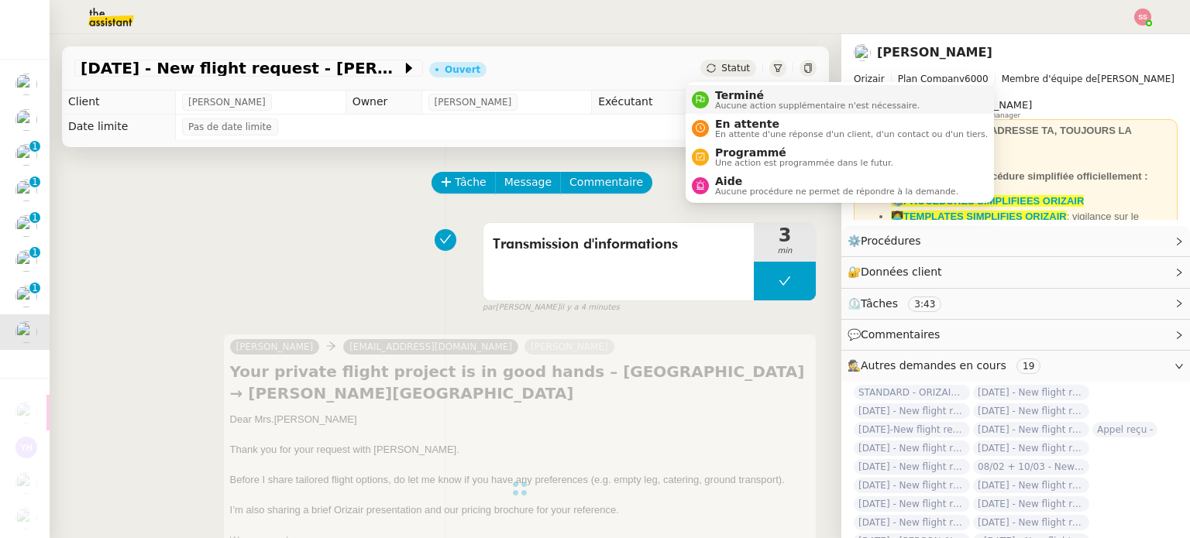
drag, startPoint x: 710, startPoint y: 70, endPoint x: 720, endPoint y: 99, distance: 30.1
click at [721, 70] on span "Statut" at bounding box center [735, 68] width 29 height 11
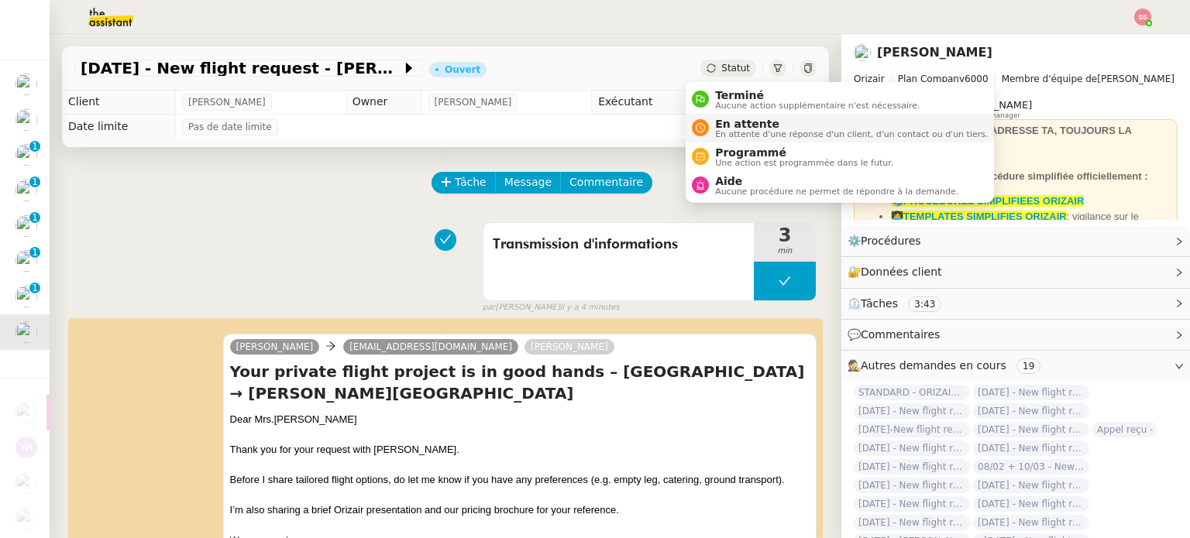
click at [719, 142] on li "En attente En attente d'une réponse d'un client, d'un contact ou d'un tiers." at bounding box center [840, 128] width 308 height 29
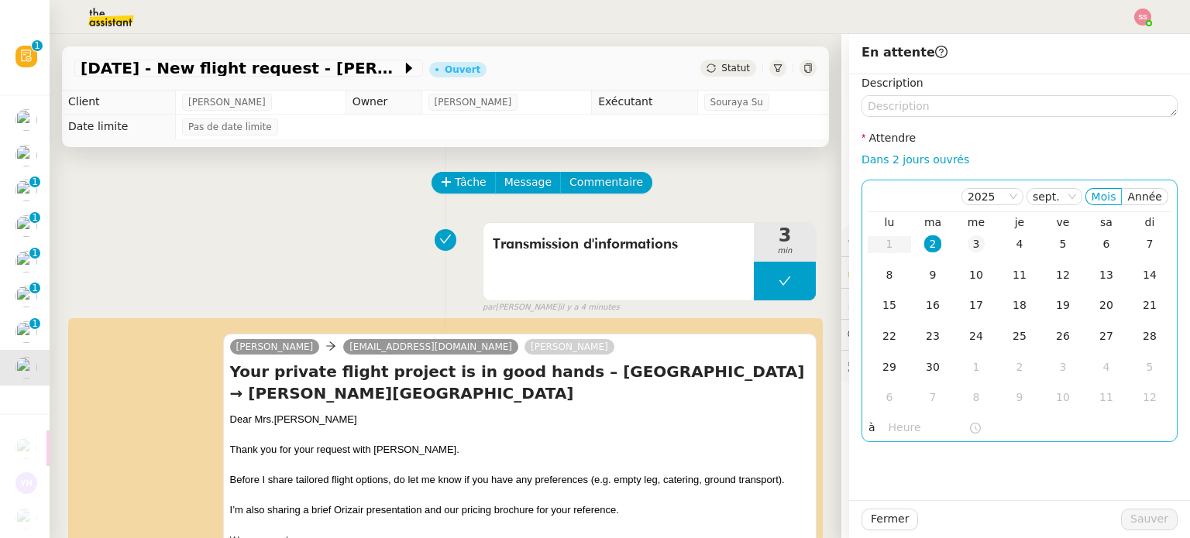
click at [971, 249] on div "3" at bounding box center [976, 244] width 17 height 17
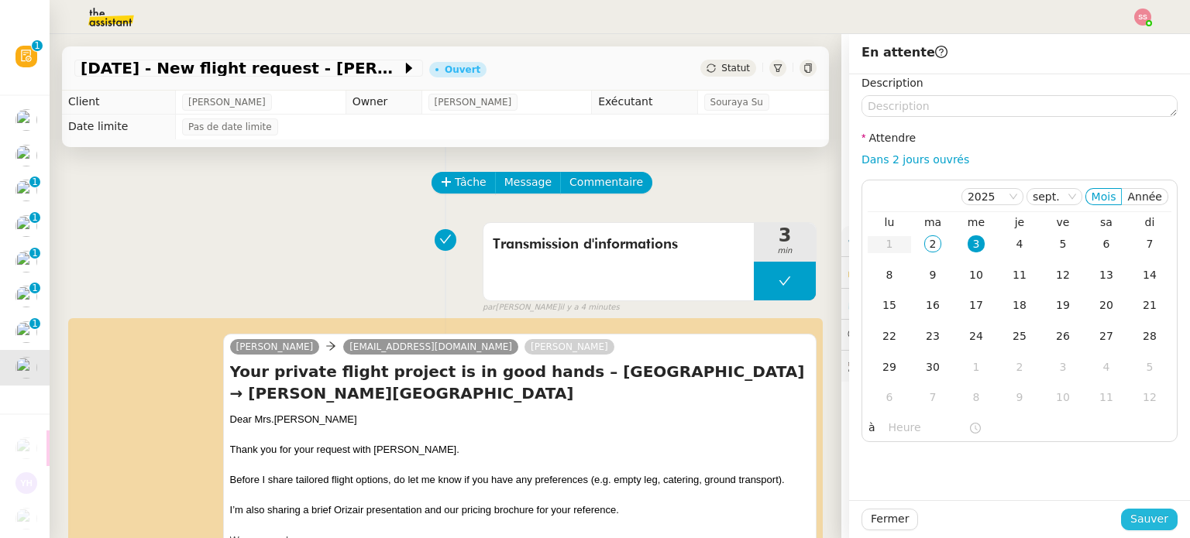
click at [1130, 514] on span "Sauver" at bounding box center [1149, 520] width 38 height 18
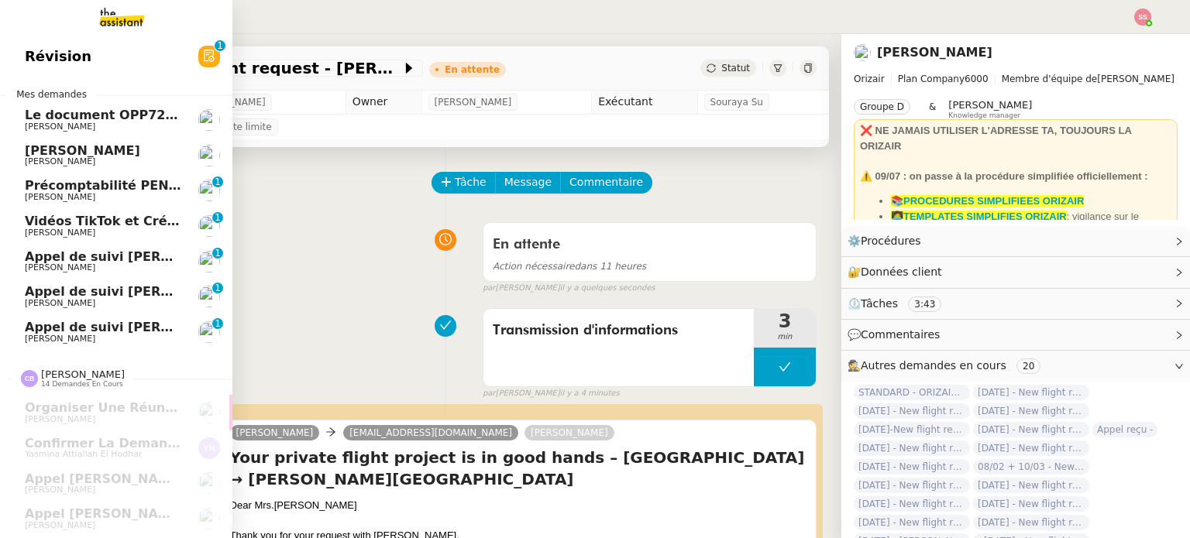
click at [82, 118] on span "Le document OPP7245 - GESTION PAIE ET RESSOURCES HUMAINES GUYANE - PROPOSITION …" at bounding box center [506, 115] width 963 height 15
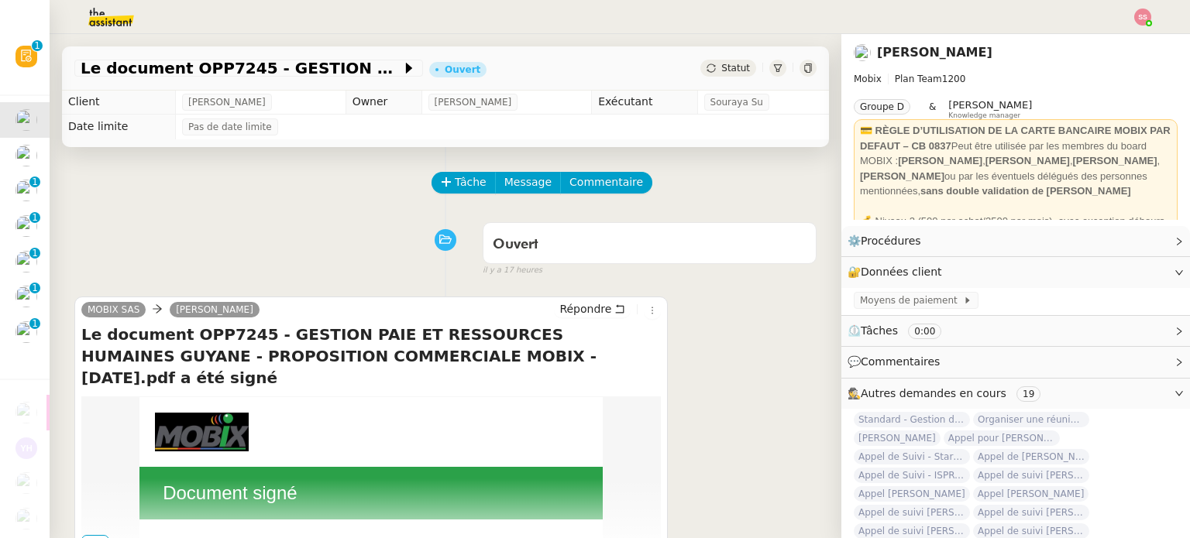
click at [647, 306] on div "MOBIX SAS Alex Mobix Répondre Le document OPP7245 - GESTION PAIE ET RESSOURCES …" at bounding box center [370, 470] width 593 height 347
click at [645, 309] on icon at bounding box center [652, 310] width 17 height 9
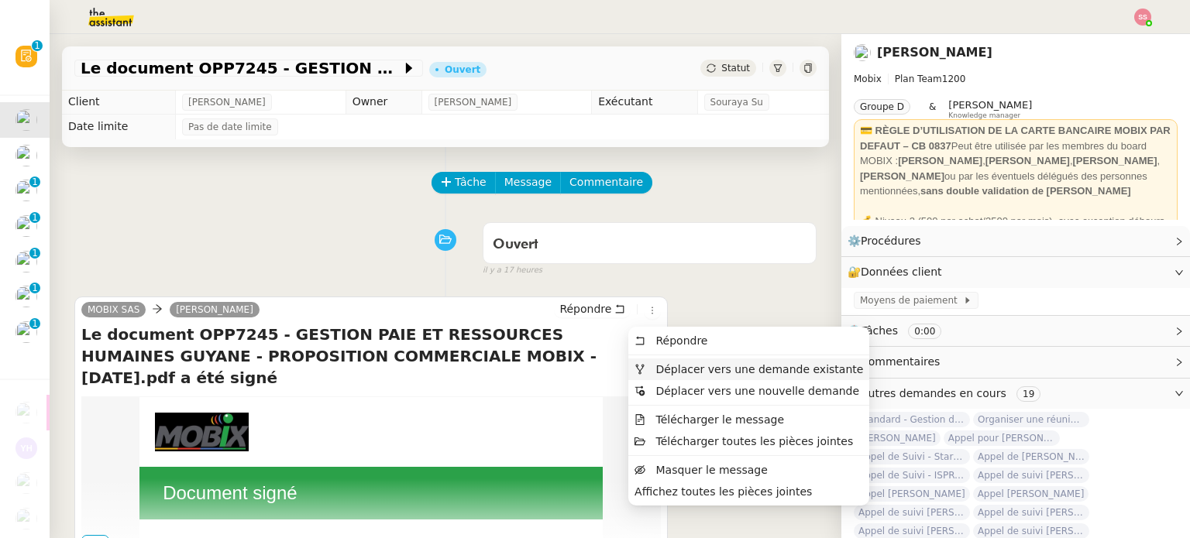
click at [655, 364] on span "Déplacer vers une demande existante" at bounding box center [759, 369] width 208 height 12
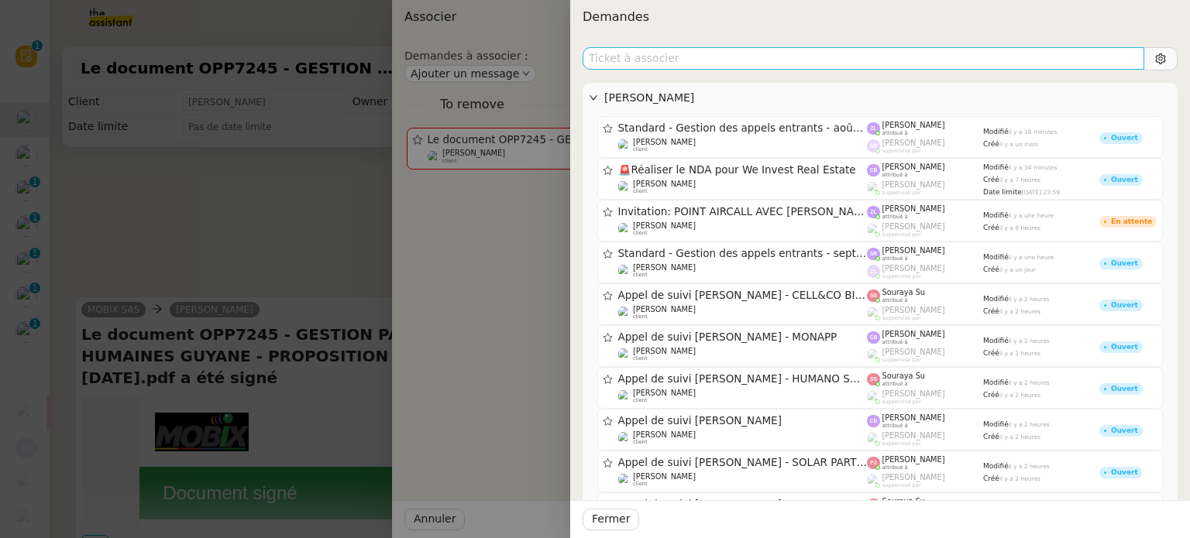
click at [680, 64] on input "text" at bounding box center [864, 58] width 562 height 22
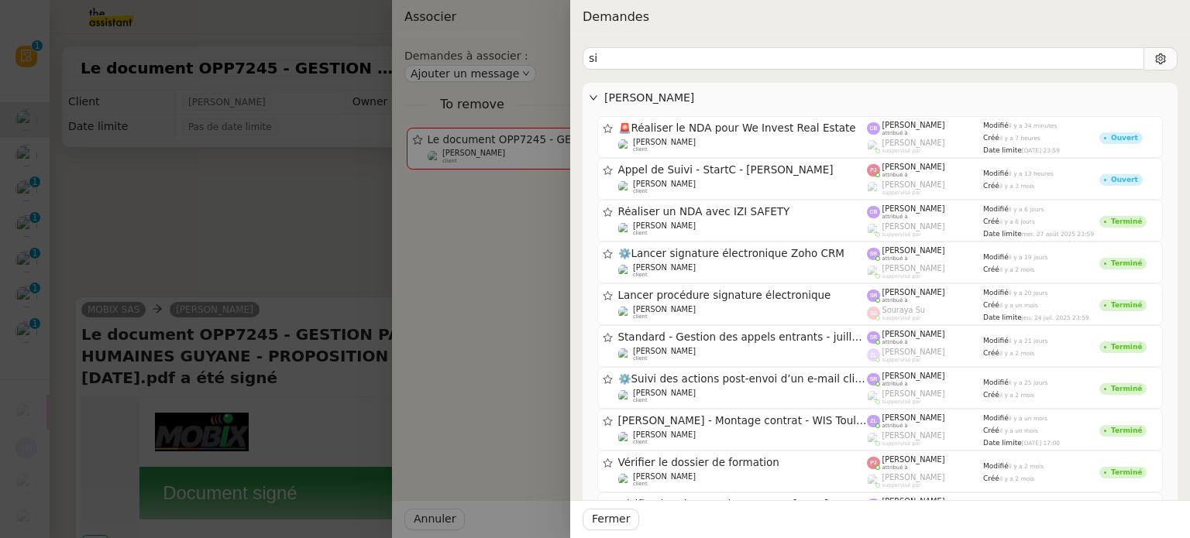
type input "s"
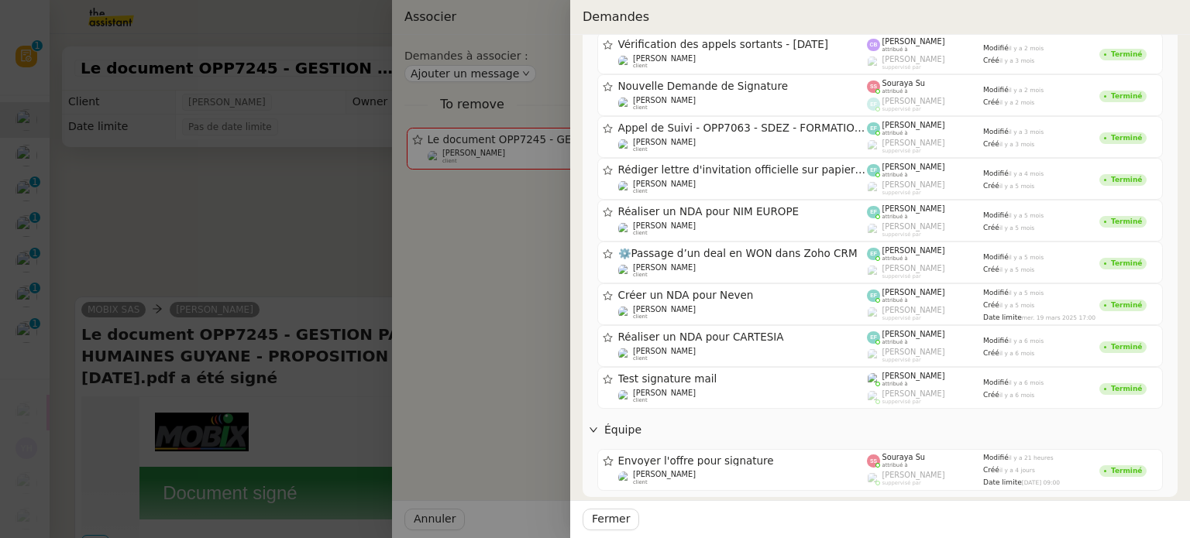
scroll to position [467, 0]
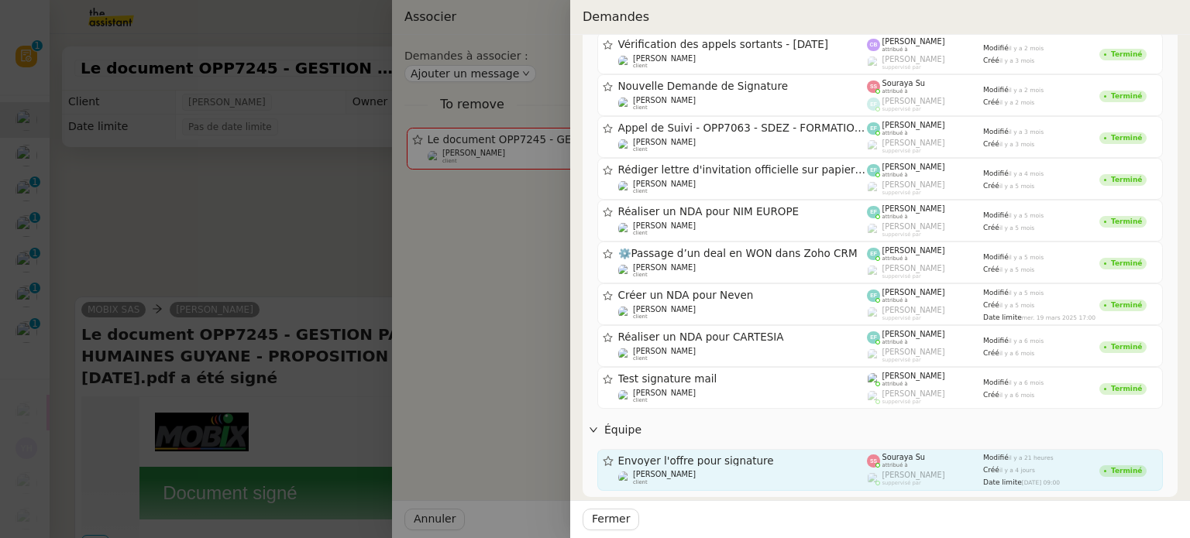
type input "signature"
click at [775, 470] on div "Thomas SOULIER client" at bounding box center [742, 477] width 249 height 15
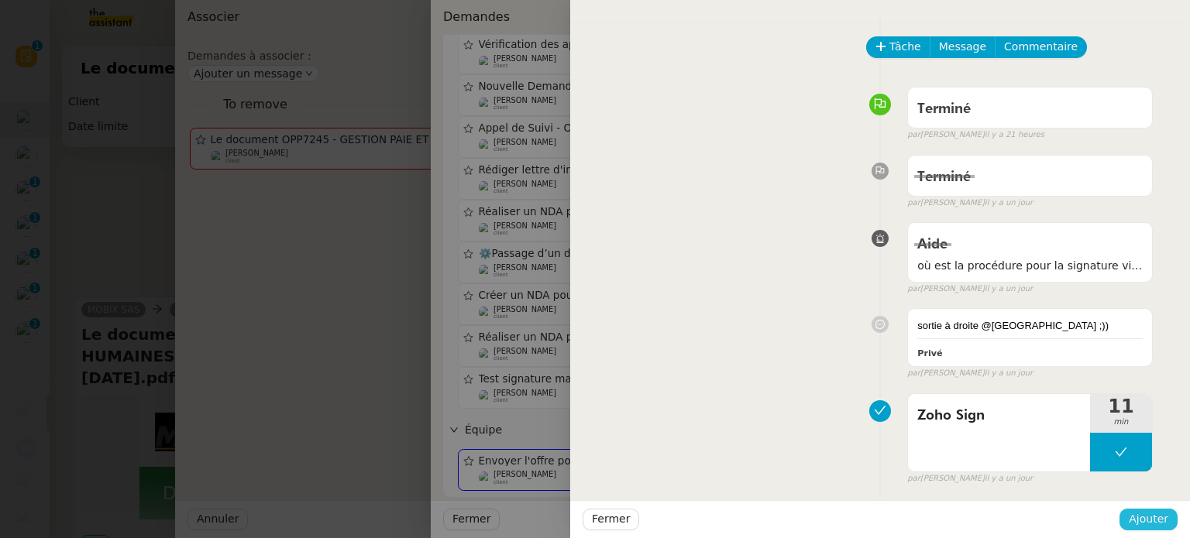
click at [1134, 520] on span "Ajouter" at bounding box center [1149, 520] width 40 height 18
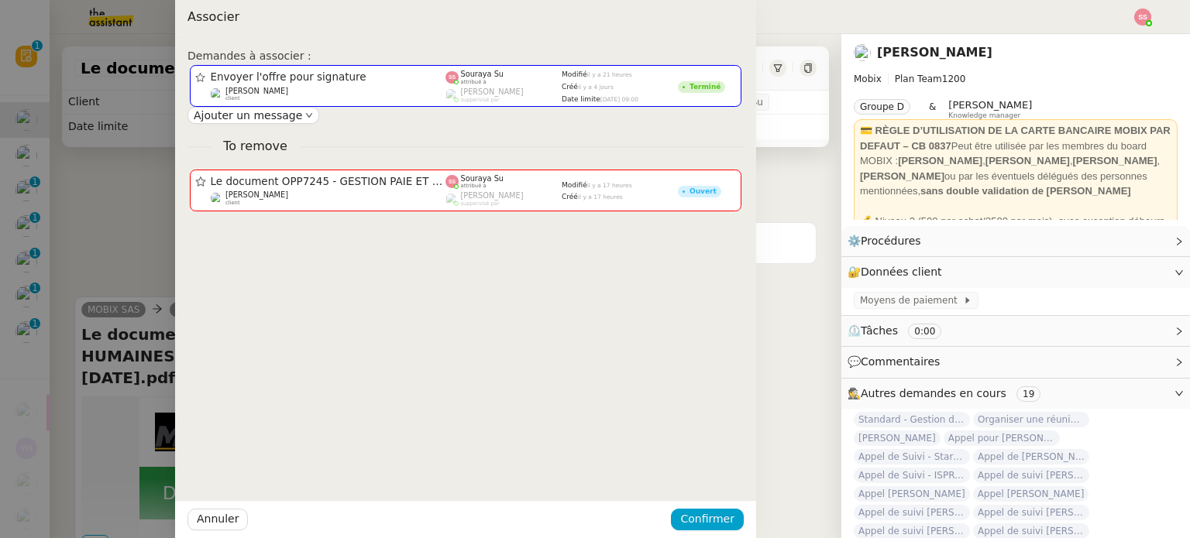
scroll to position [443, 0]
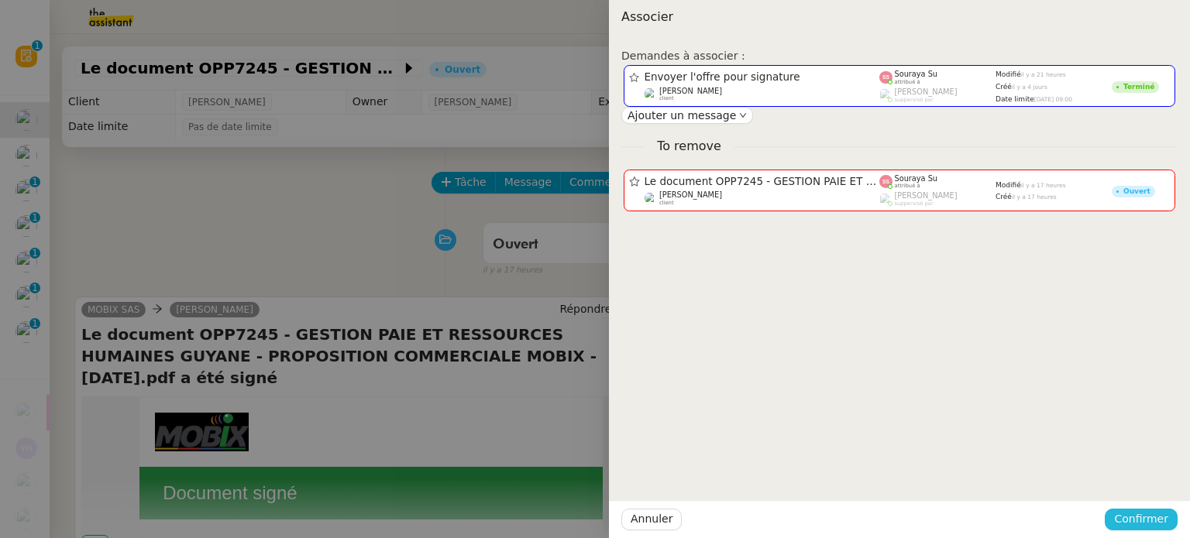
click at [1142, 514] on span "Confirmer" at bounding box center [1141, 520] width 54 height 18
click at [1145, 480] on span "Ajouter" at bounding box center [1143, 478] width 40 height 15
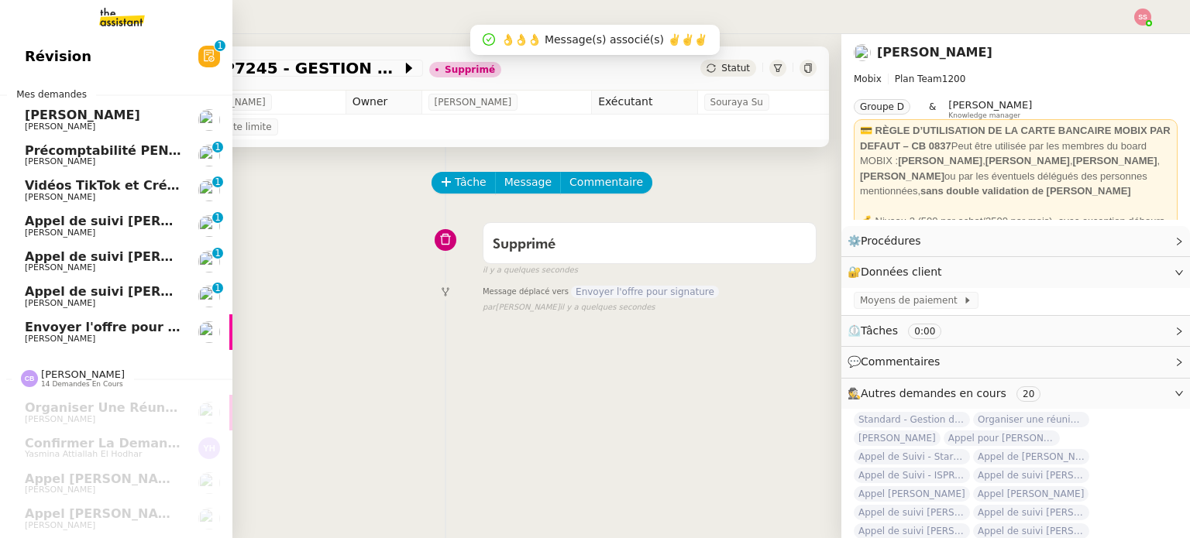
click at [88, 337] on span "[PERSON_NAME]" at bounding box center [103, 339] width 156 height 9
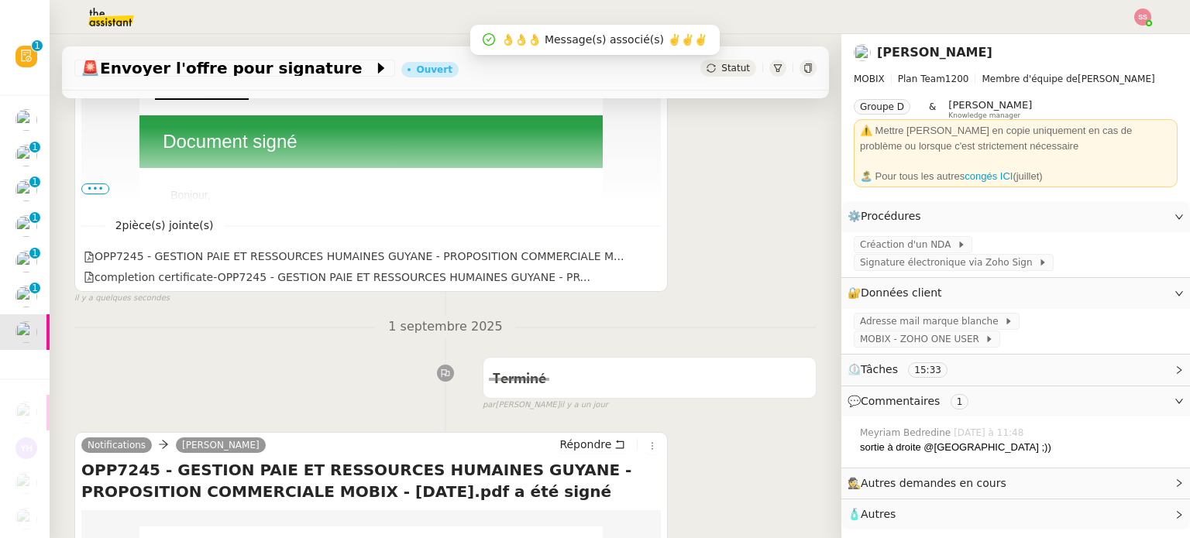
scroll to position [466, 0]
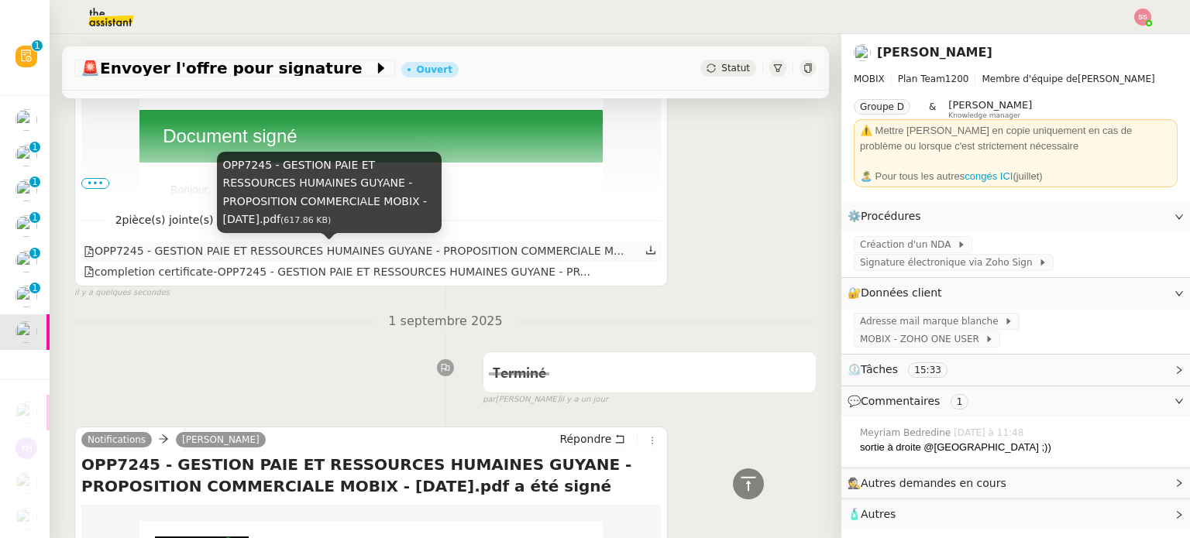
click at [468, 252] on div "OPP7245 - GESTION PAIE ET RESSOURCES HUMAINES GUYANE - PROPOSITION COMMERCIALE …" at bounding box center [354, 251] width 540 height 18
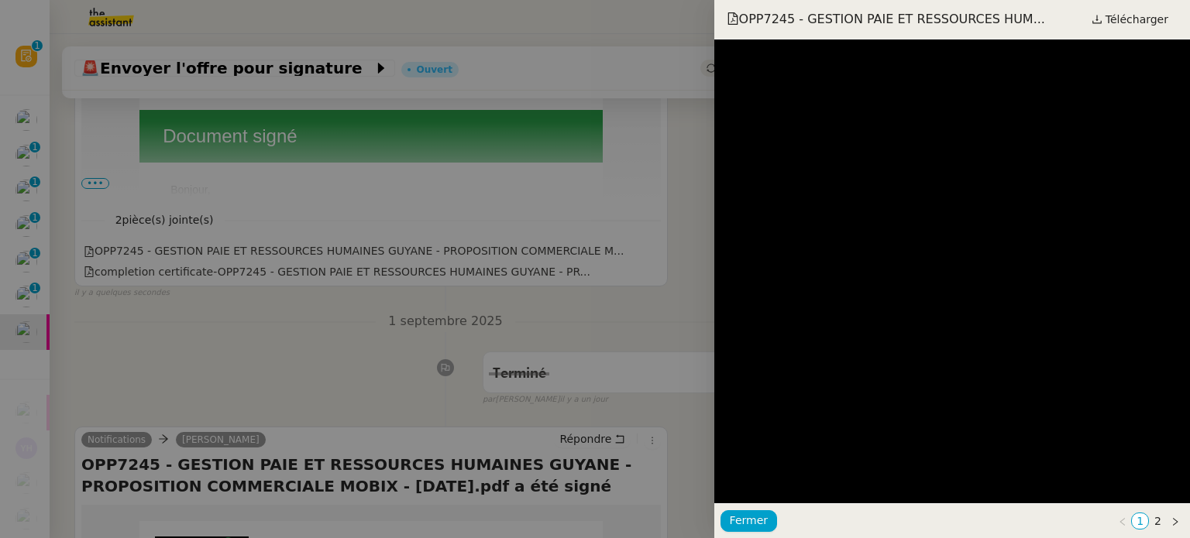
click at [412, 363] on div at bounding box center [595, 269] width 1190 height 538
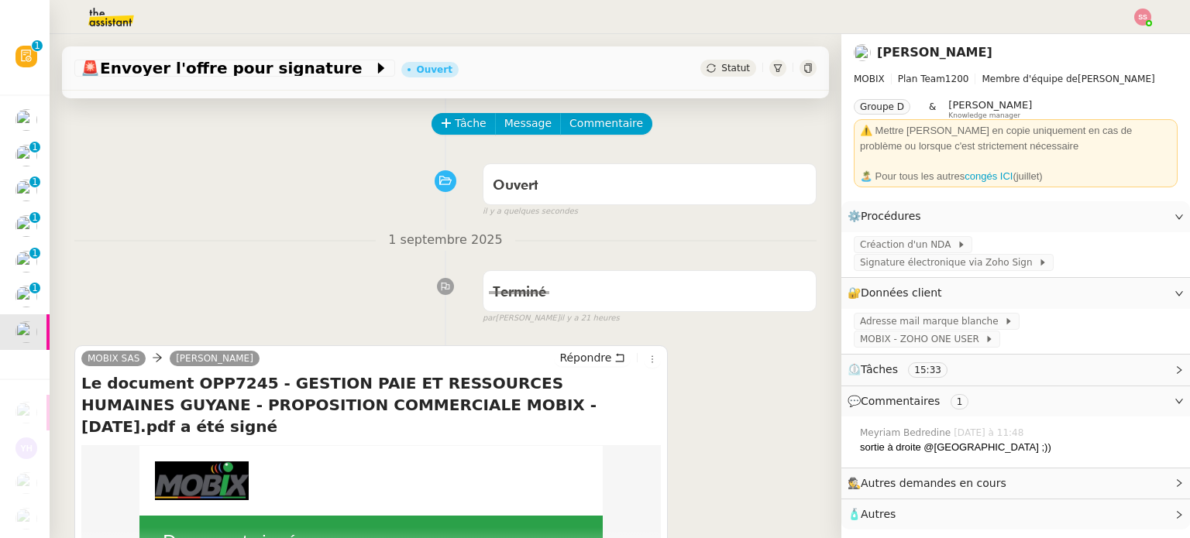
scroll to position [1, 0]
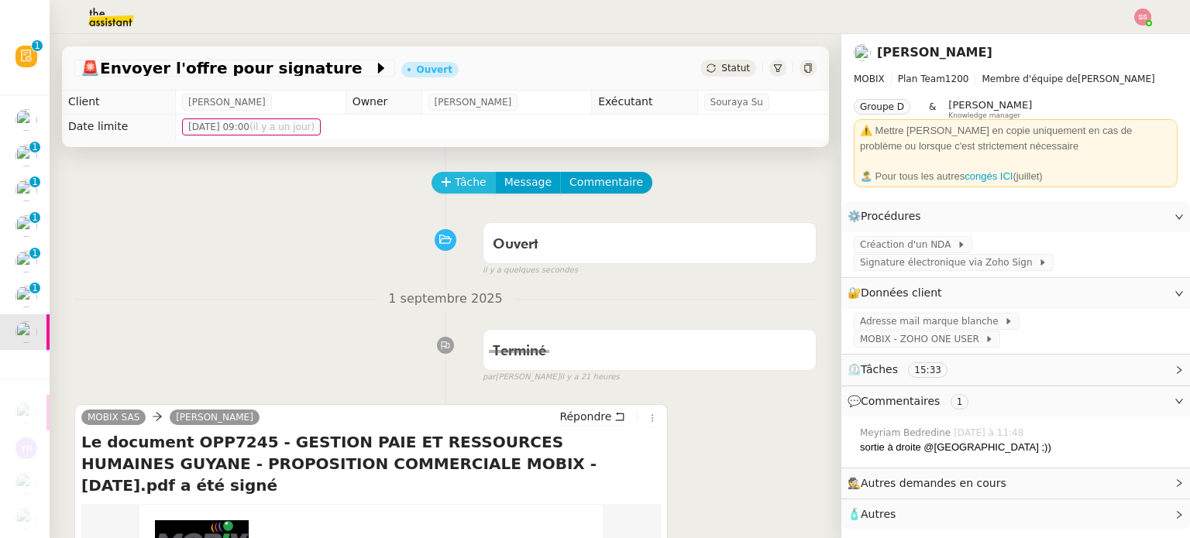
click at [455, 191] on span "Tâche" at bounding box center [471, 183] width 32 height 18
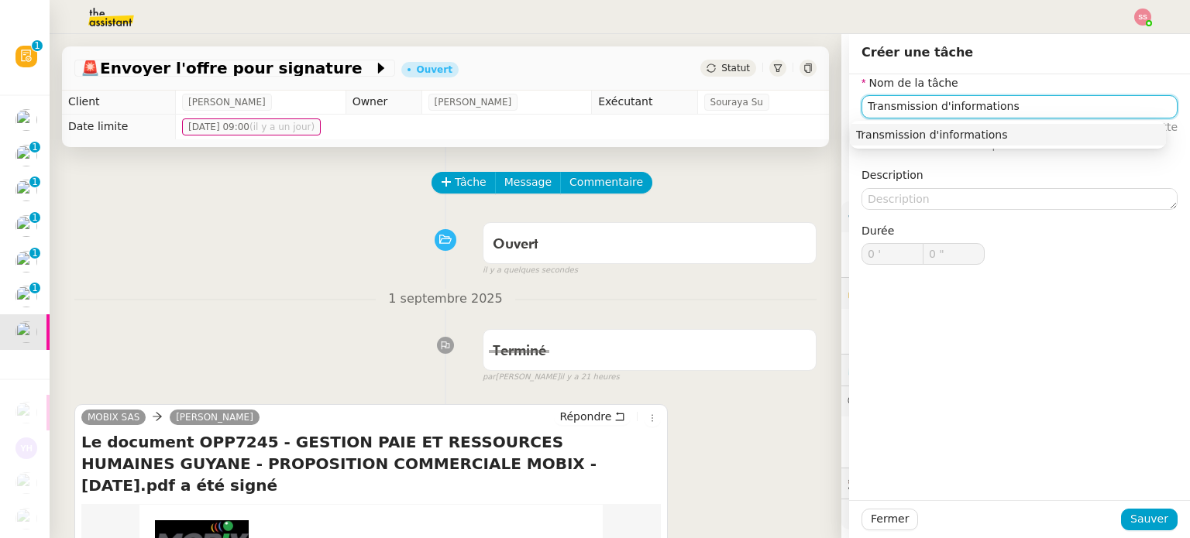
click at [1010, 135] on div "Transmission d'informations" at bounding box center [1008, 135] width 304 height 14
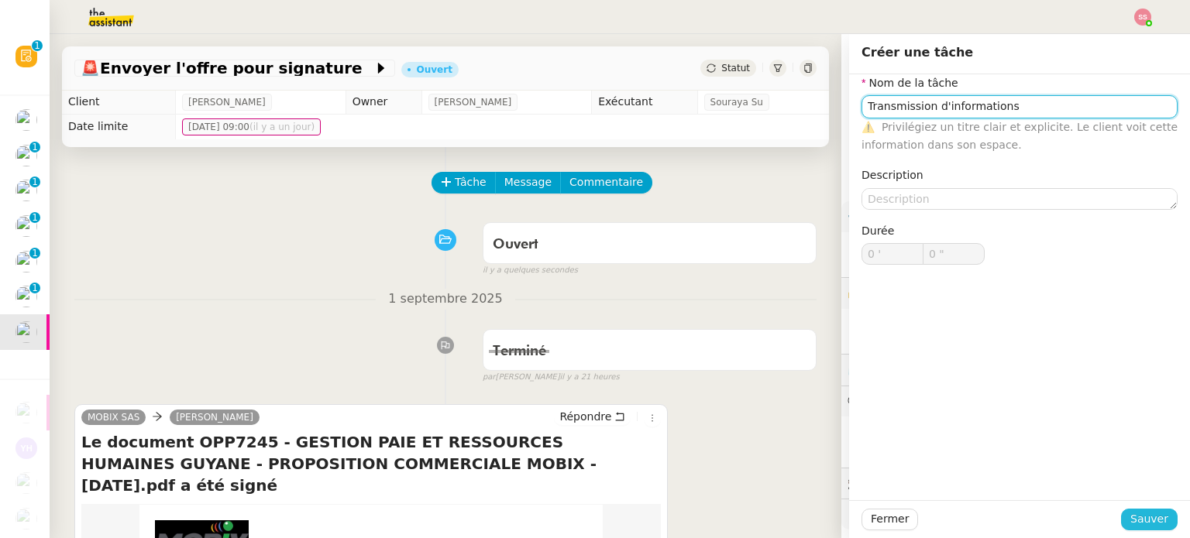
type input "Transmission d'informations"
click at [1130, 511] on span "Sauver" at bounding box center [1149, 520] width 38 height 18
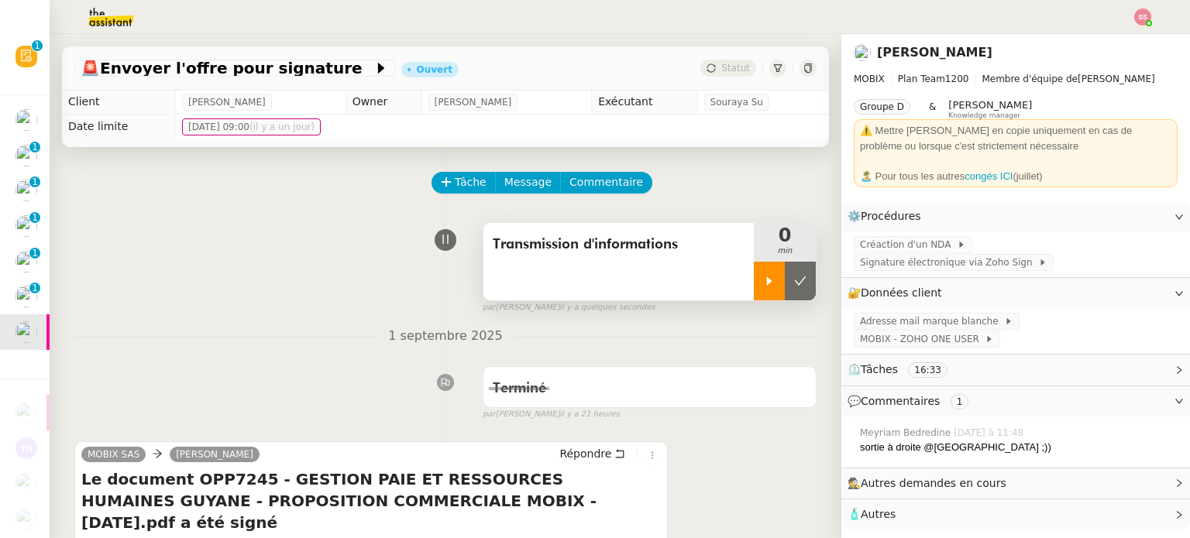
click at [754, 271] on div at bounding box center [769, 281] width 31 height 39
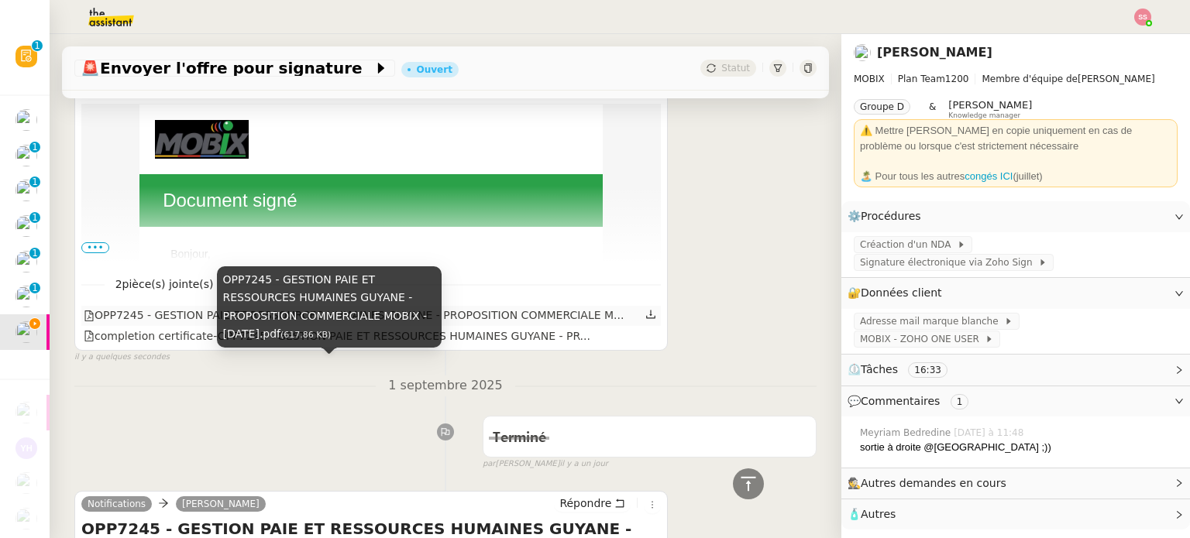
scroll to position [466, 0]
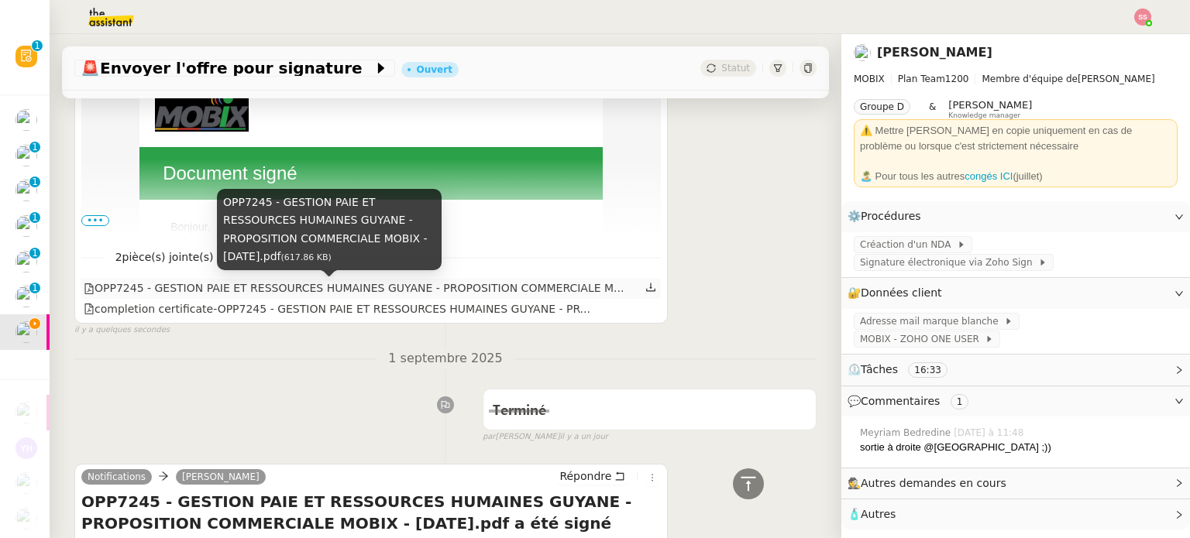
click at [502, 284] on div "OPP7245 - GESTION PAIE ET RESSOURCES HUMAINES GUYANE - PROPOSITION COMMERCIALE …" at bounding box center [354, 289] width 540 height 18
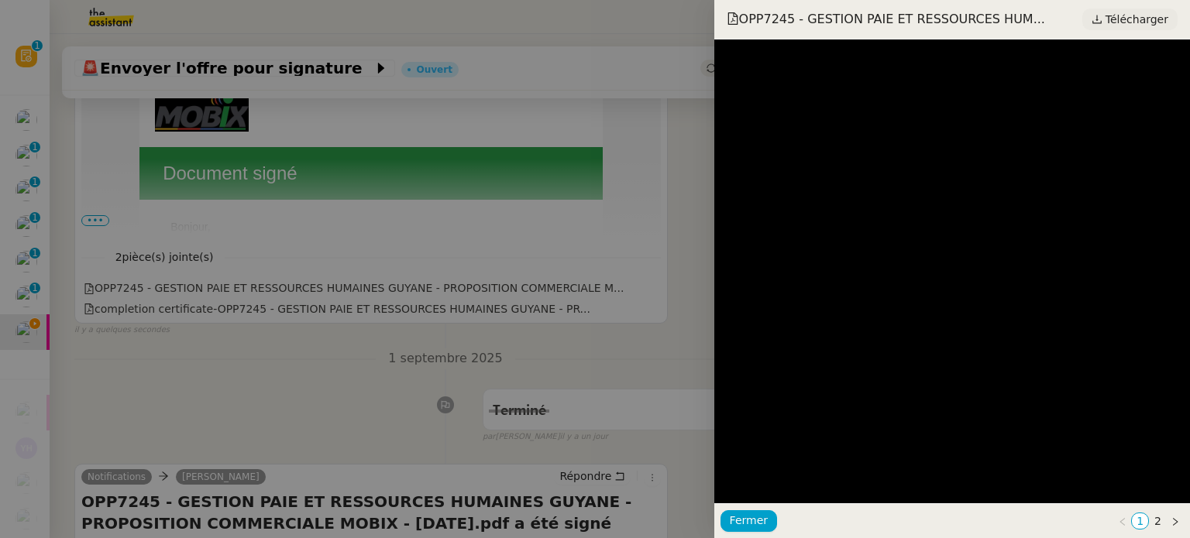
click at [1143, 20] on span "Télécharger" at bounding box center [1136, 19] width 63 height 20
click at [374, 328] on div at bounding box center [595, 269] width 1190 height 538
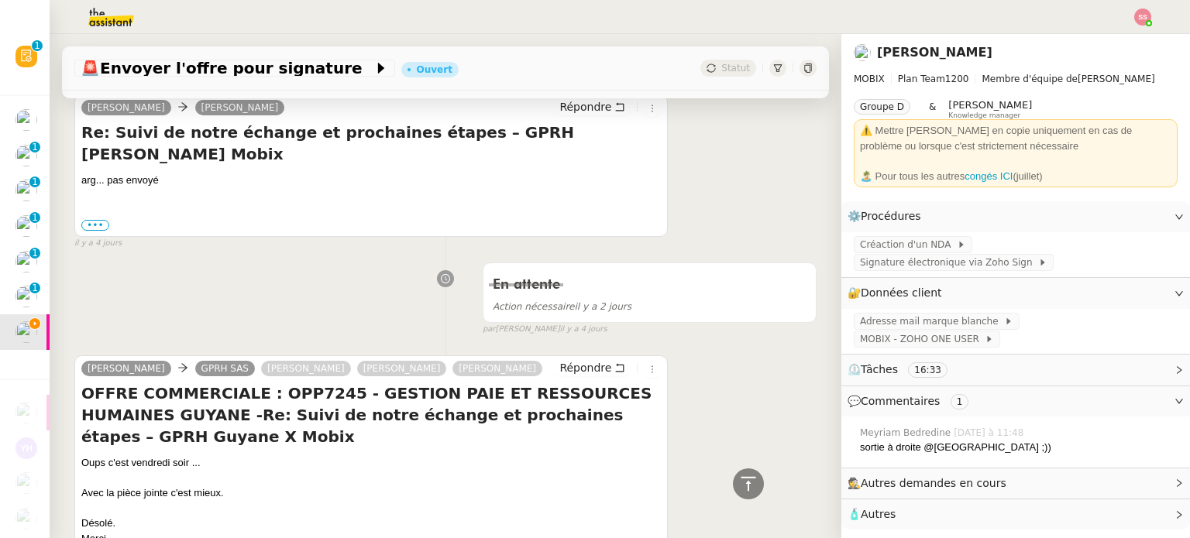
scroll to position [1628, 0]
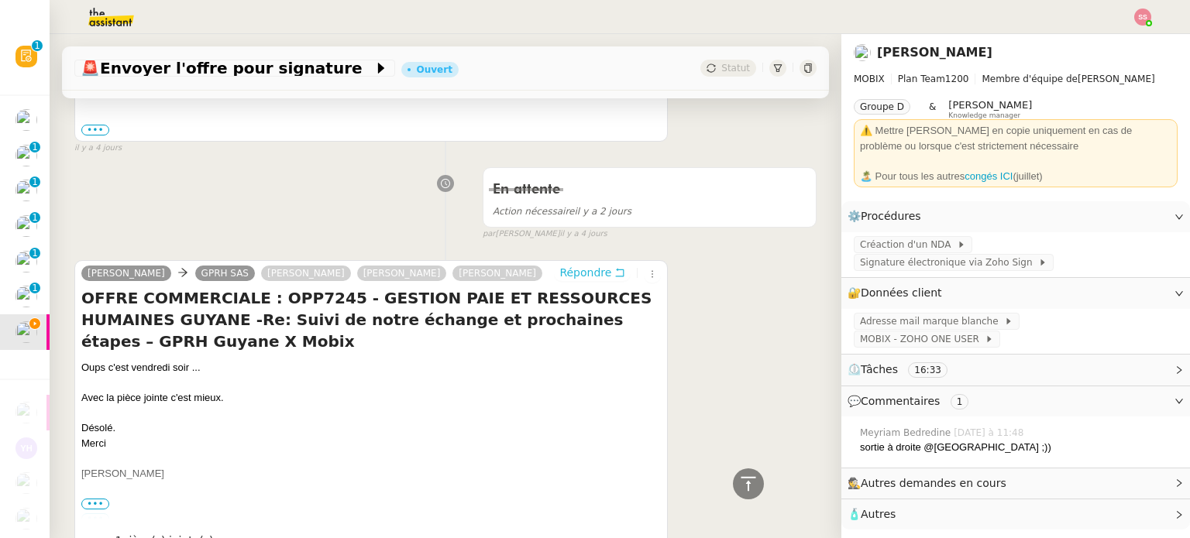
click at [579, 265] on span "Répondre" at bounding box center [585, 272] width 52 height 15
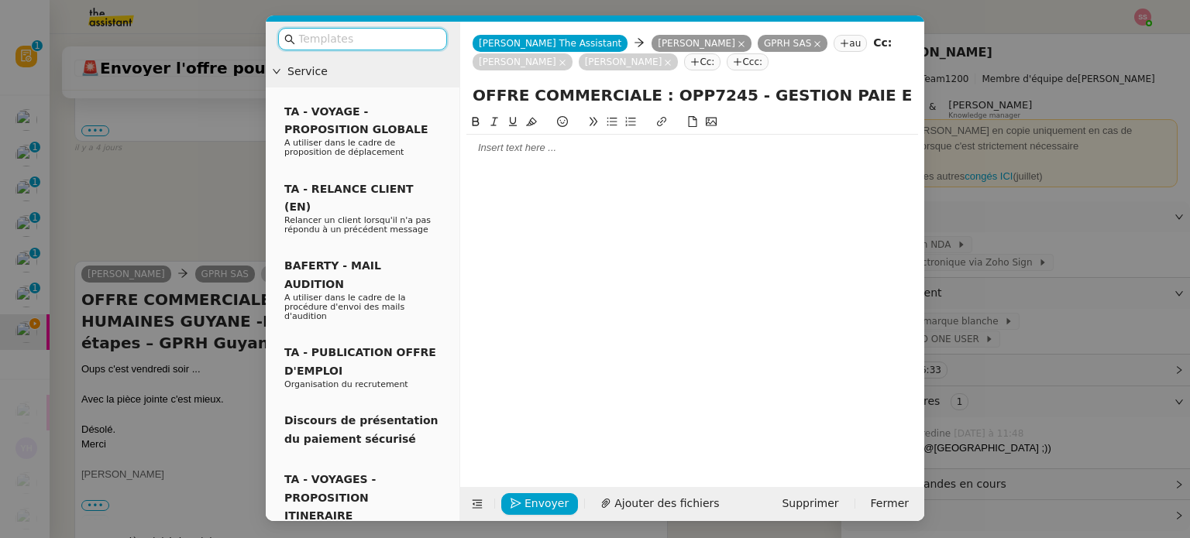
scroll to position [1793, 0]
click at [493, 160] on div at bounding box center [692, 148] width 452 height 26
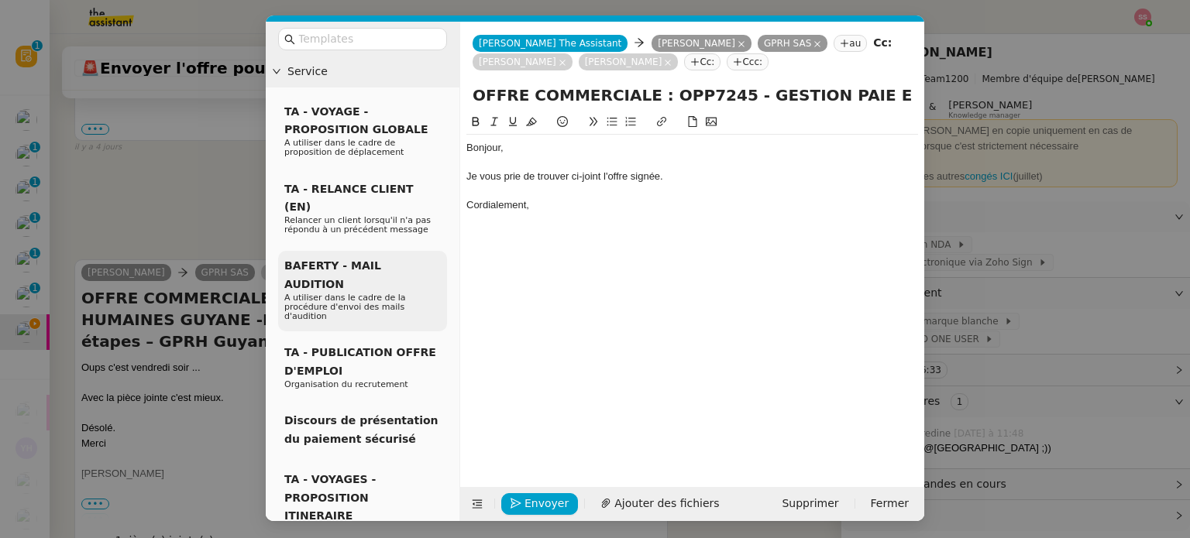
scroll to position [1869, 0]
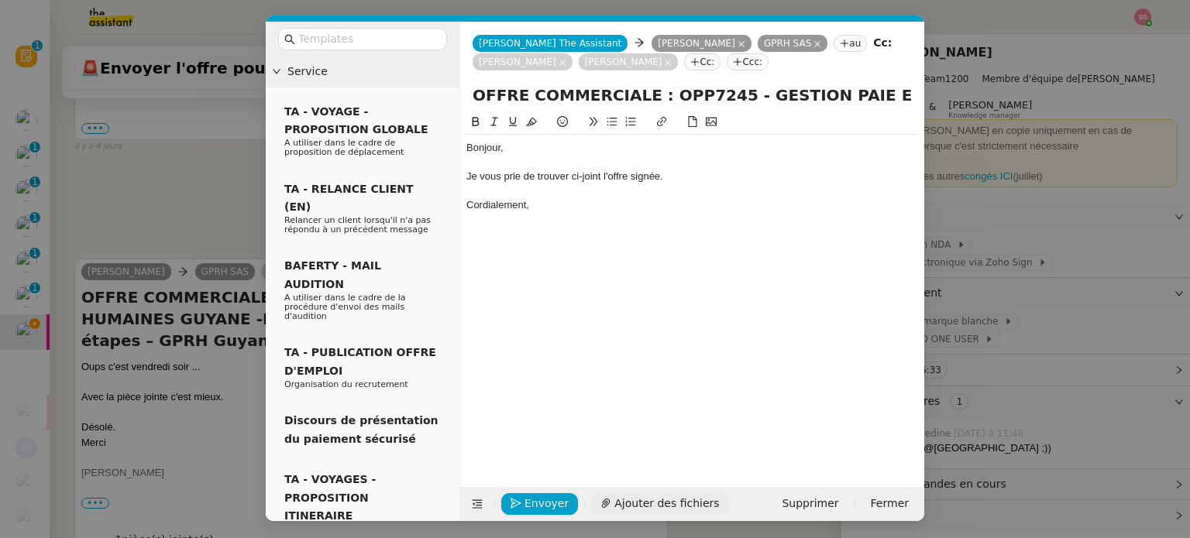
click at [634, 507] on span "Ajouter des fichiers" at bounding box center [666, 504] width 105 height 18
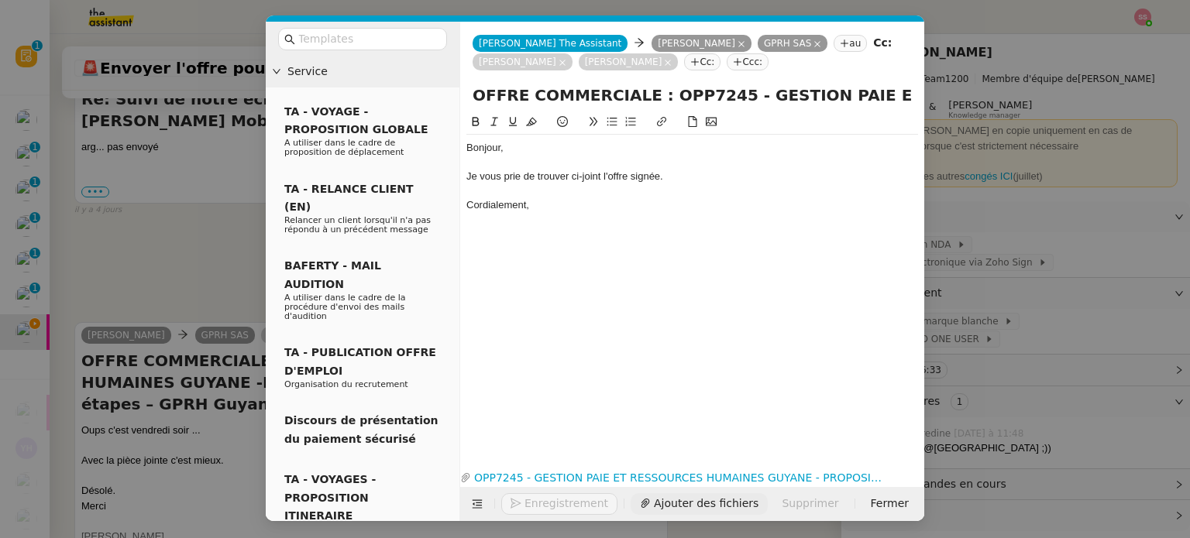
scroll to position [1931, 0]
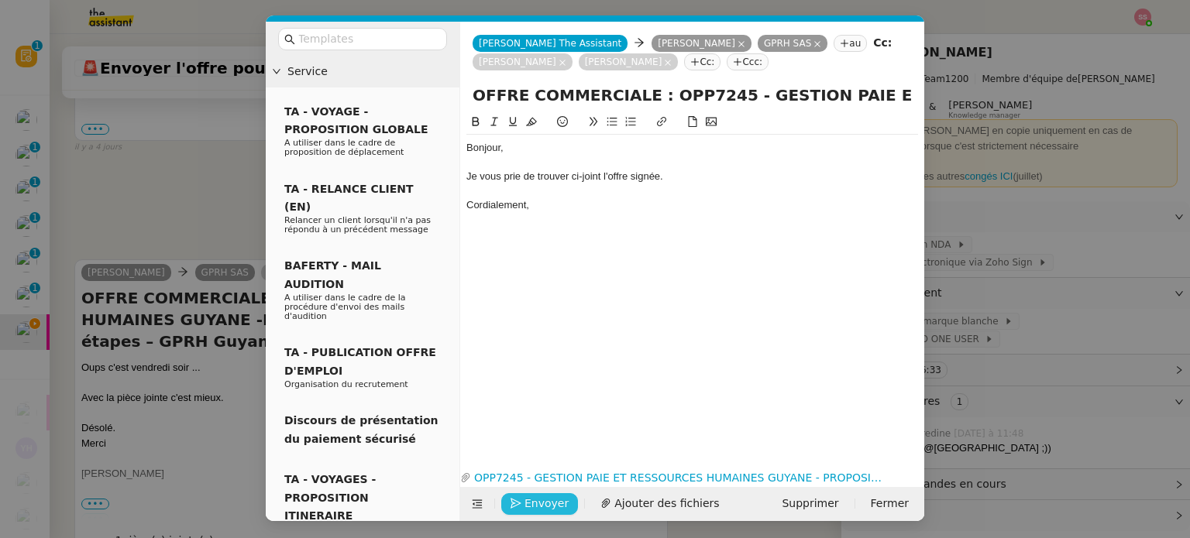
click at [540, 511] on span "Envoyer" at bounding box center [546, 504] width 44 height 18
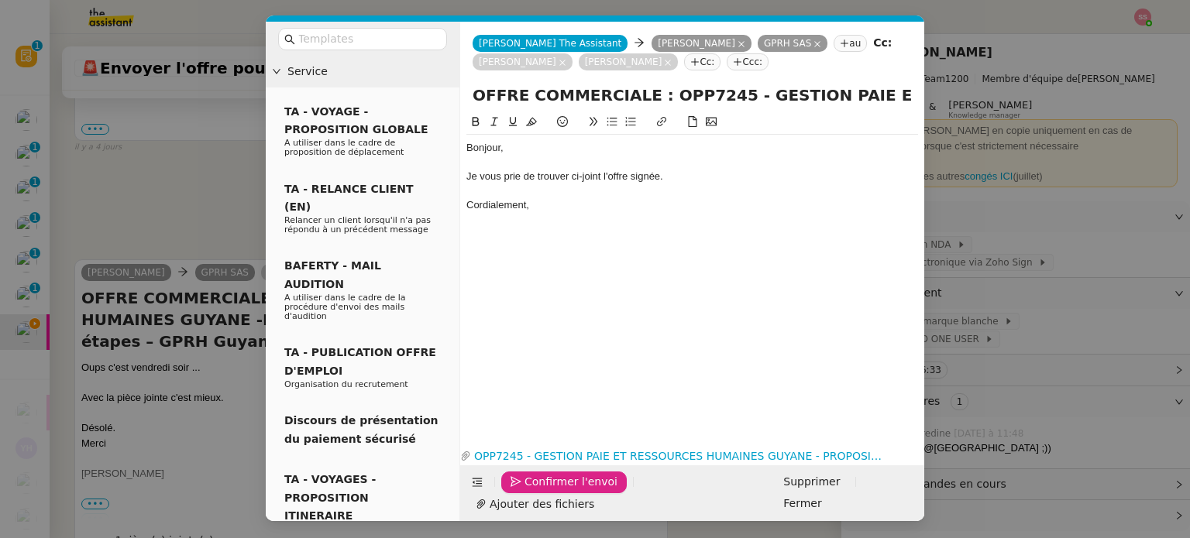
click at [540, 491] on span "Confirmer l'envoi" at bounding box center [570, 482] width 93 height 18
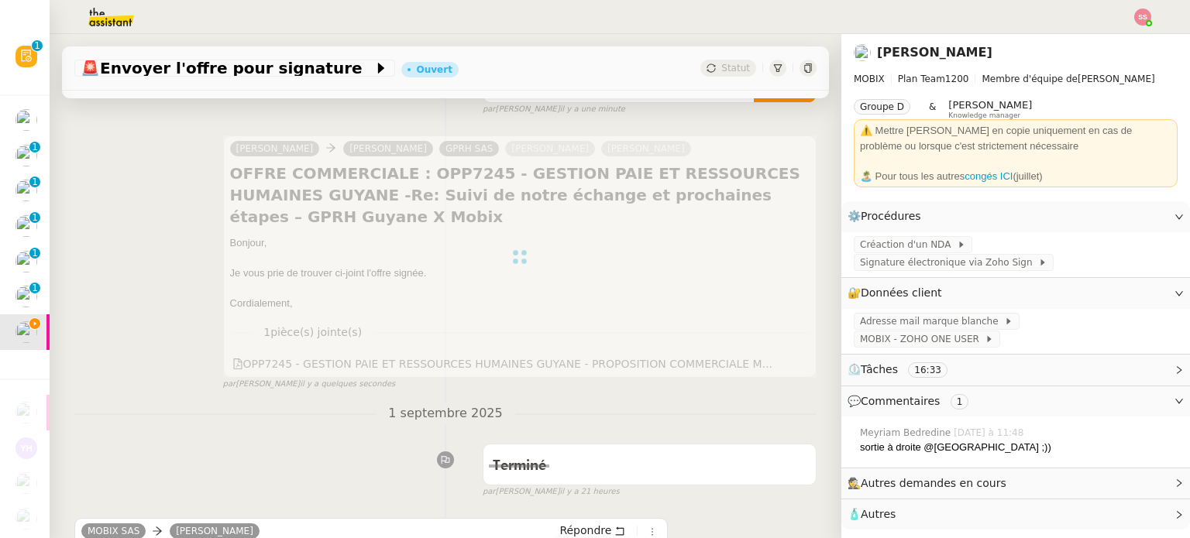
scroll to position [0, 0]
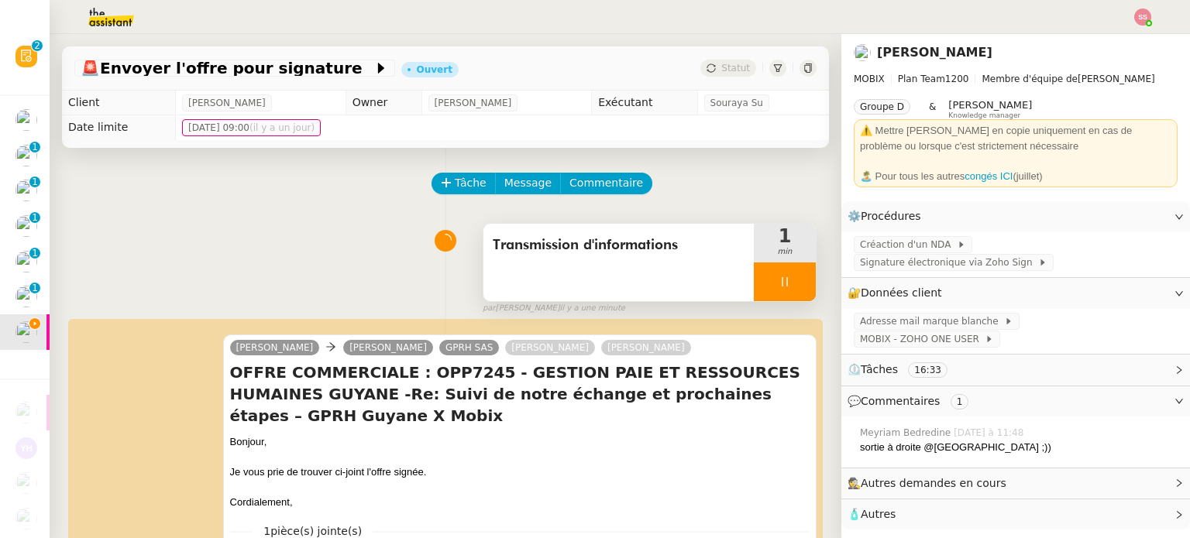
click at [778, 301] on div at bounding box center [785, 282] width 62 height 39
click at [794, 287] on icon at bounding box center [800, 282] width 12 height 12
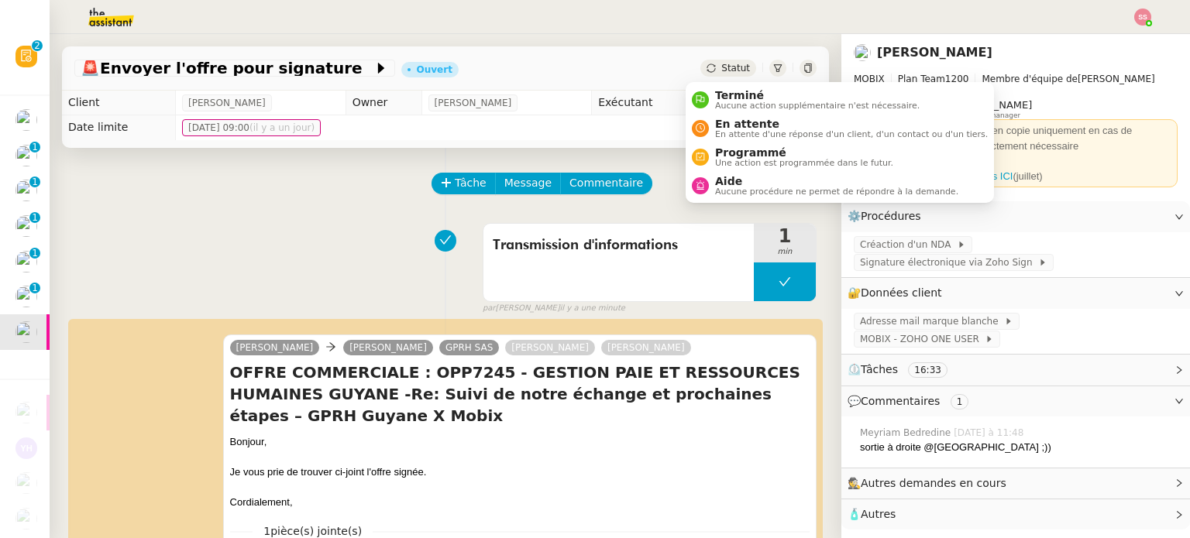
click at [721, 70] on span "Statut" at bounding box center [735, 68] width 29 height 11
click at [729, 98] on span "Terminé" at bounding box center [817, 95] width 205 height 12
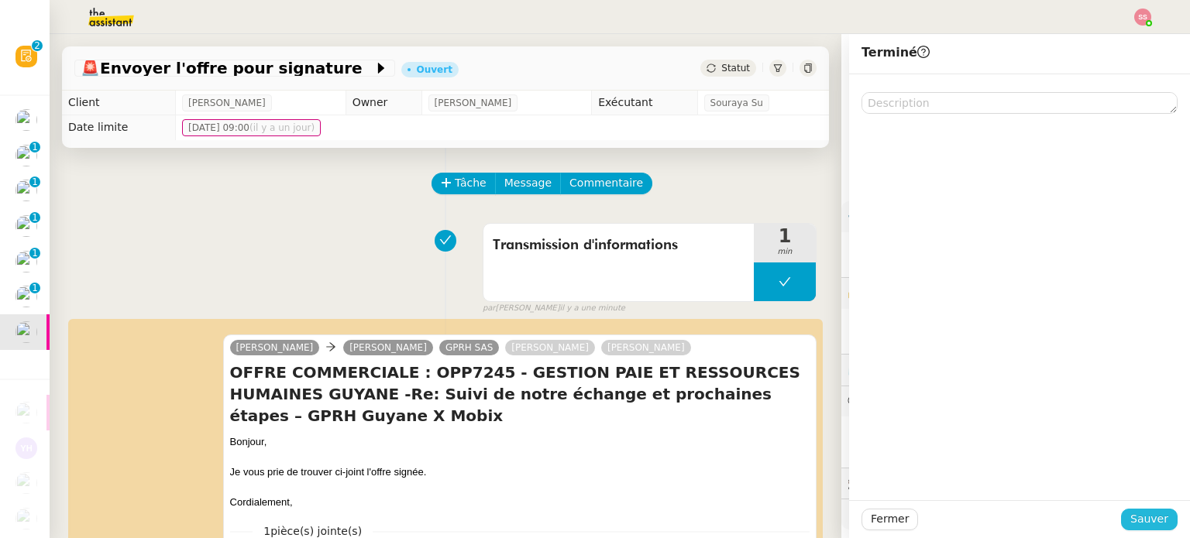
click at [1148, 519] on span "Sauver" at bounding box center [1149, 520] width 38 height 18
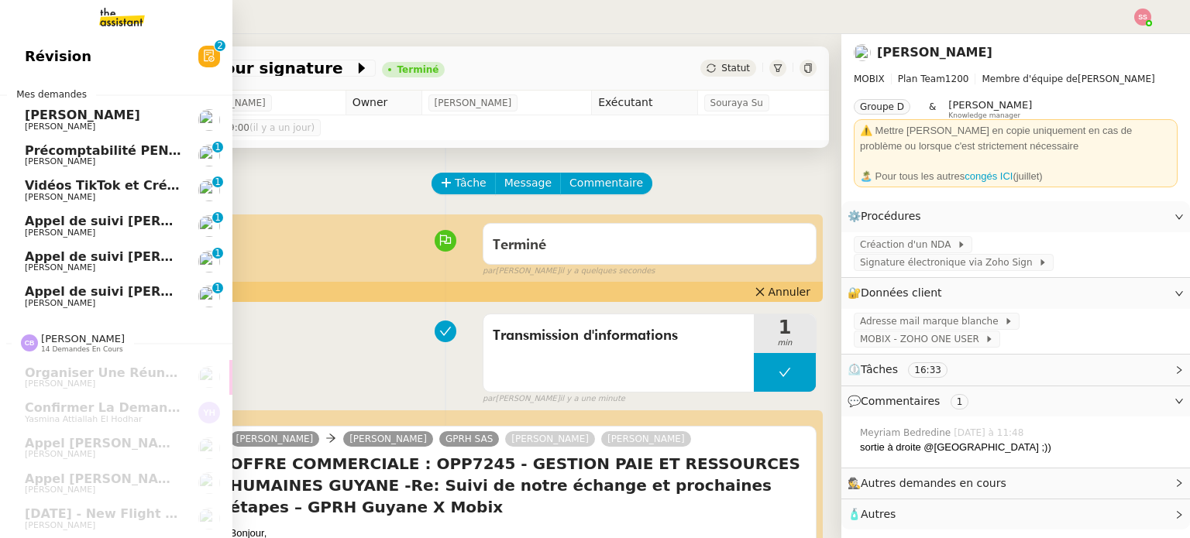
click at [84, 127] on span "[PERSON_NAME]" at bounding box center [103, 126] width 156 height 9
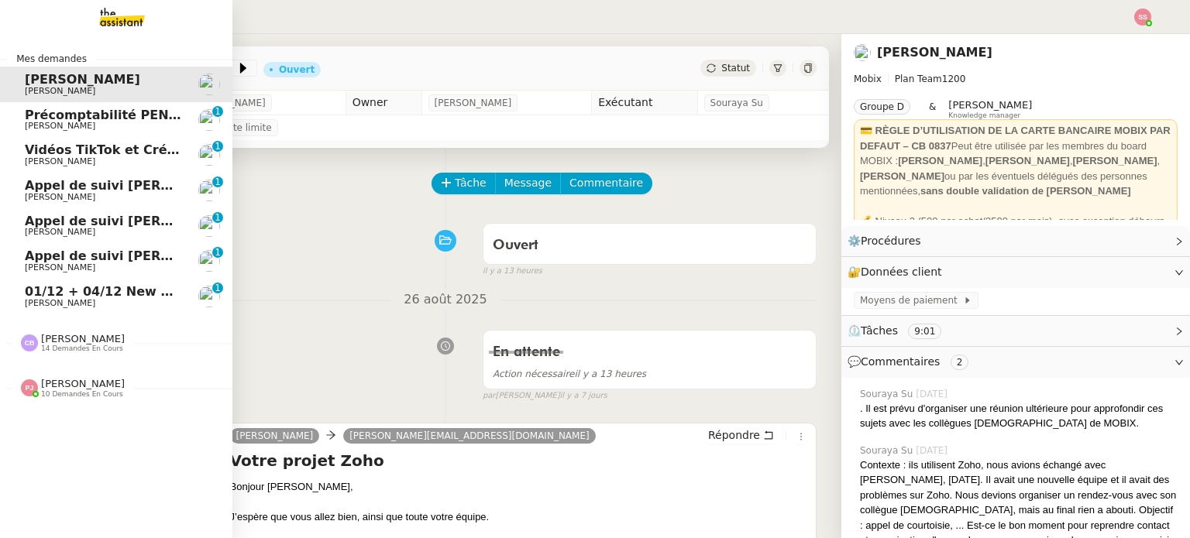
click at [31, 299] on span "[PERSON_NAME]" at bounding box center [60, 303] width 70 height 10
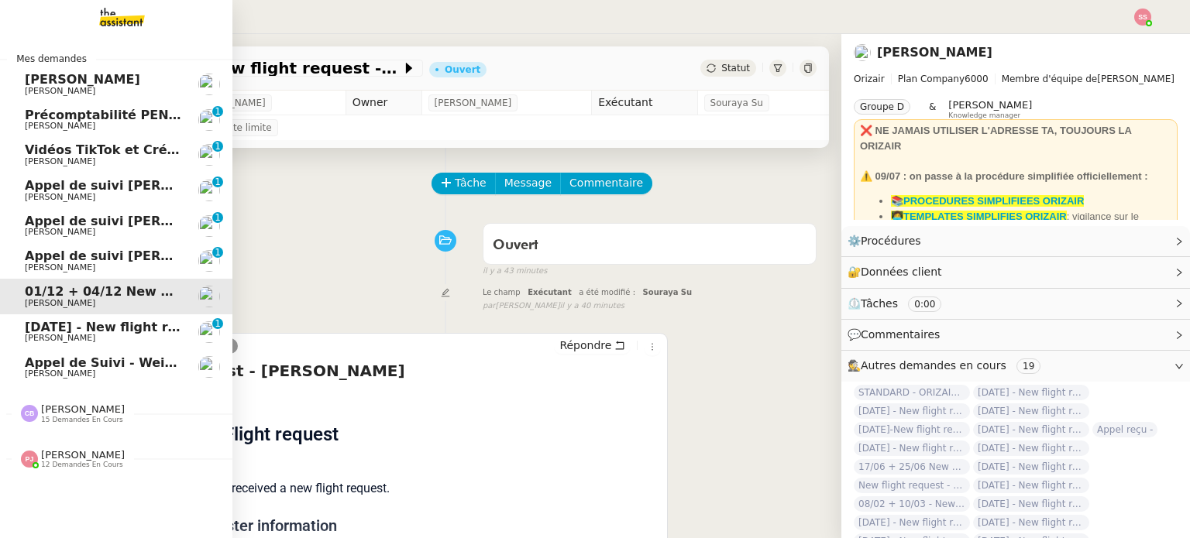
click at [112, 333] on span "9th September 2025 - New flight request - J S" at bounding box center [136, 327] width 222 height 15
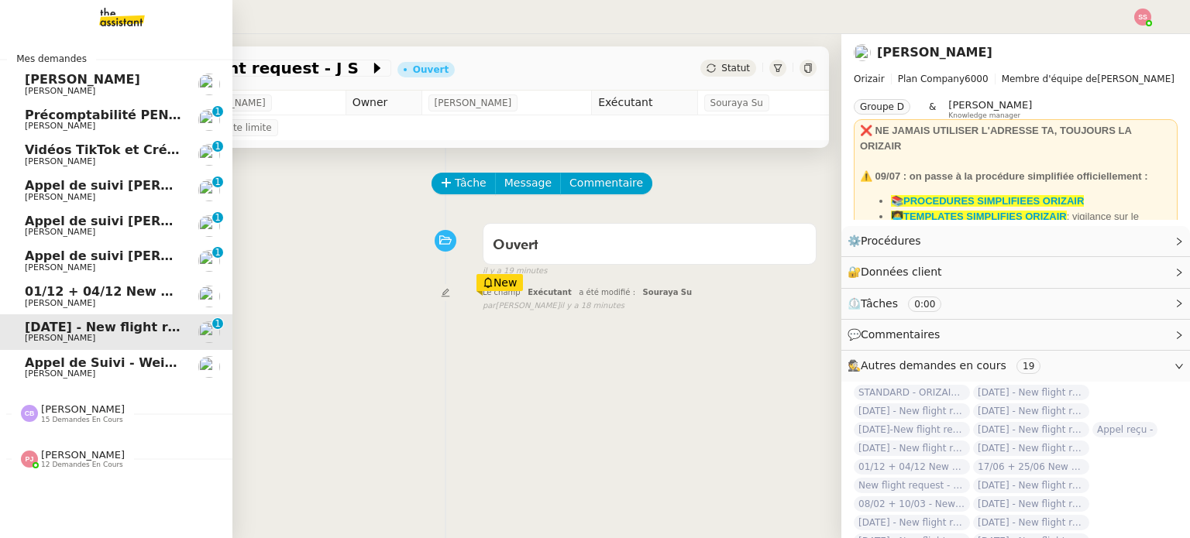
click at [132, 363] on span "Appel de Suivi - Weigerding / Geoffray Lesage" at bounding box center [186, 363] width 322 height 15
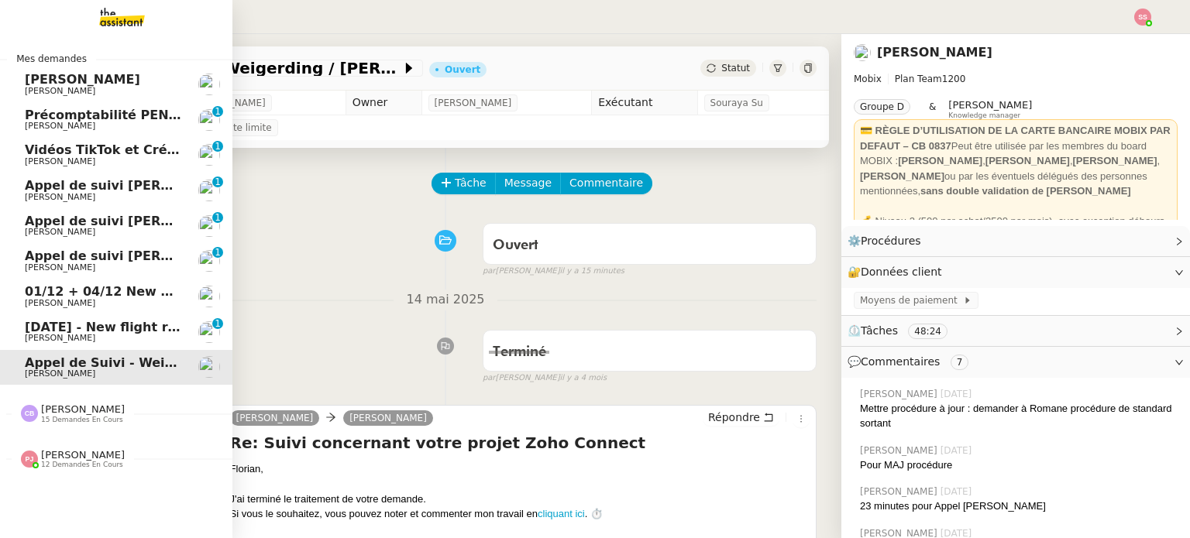
click at [108, 327] on span "9th September 2025 - New flight request - J S" at bounding box center [136, 327] width 222 height 15
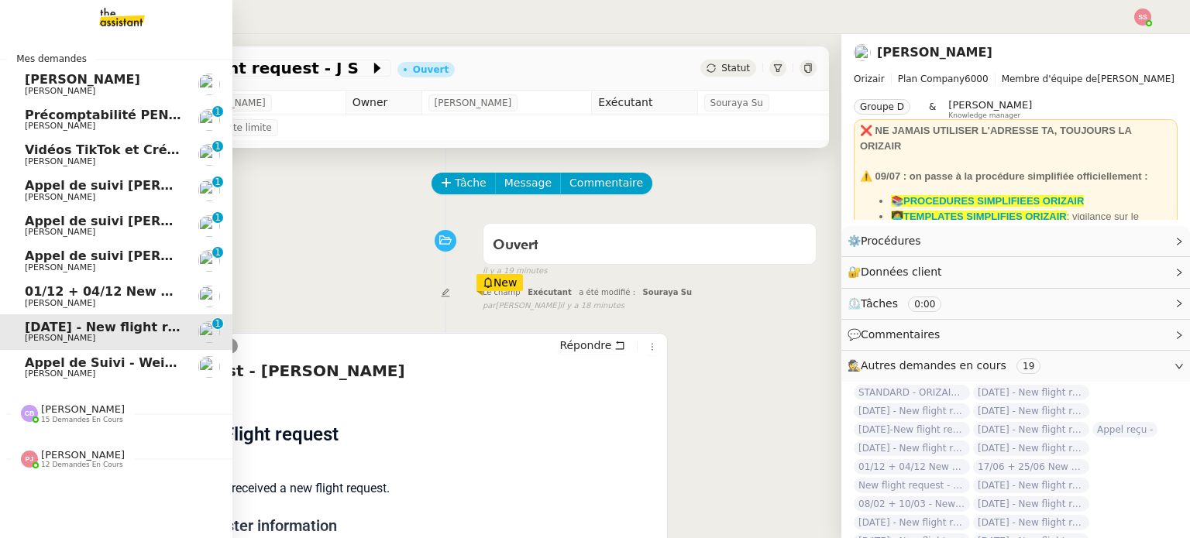
click at [108, 289] on span "01/12 + 04/12 New flight request - Yousef Bahar" at bounding box center [205, 291] width 360 height 15
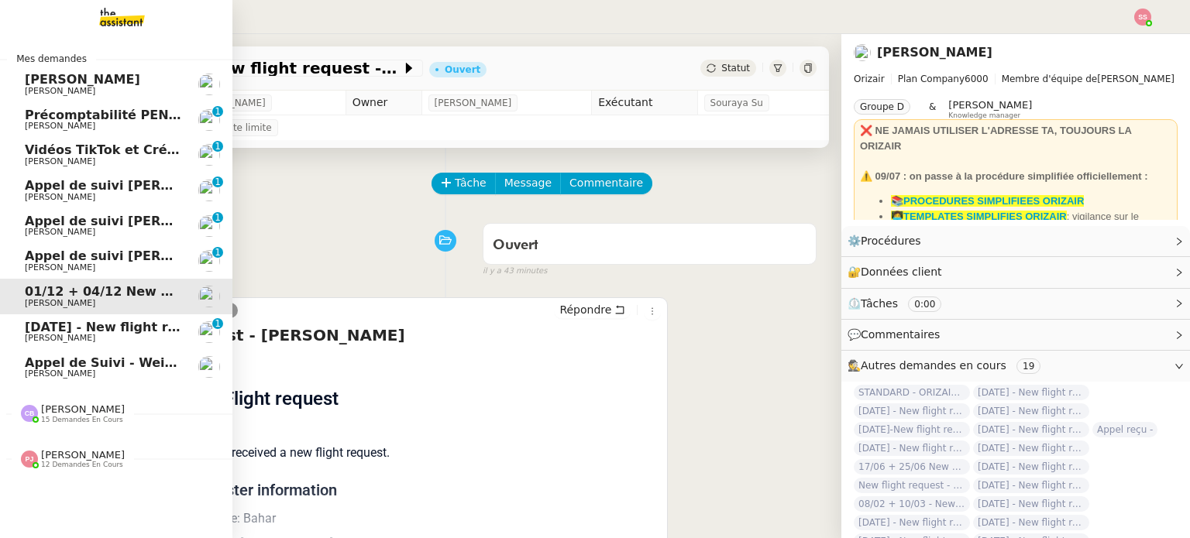
click at [108, 315] on link "9th September 2025 - New flight request - J S Louis Frei 0 1 2 3 4 5 6 7 8 9" at bounding box center [116, 333] width 232 height 36
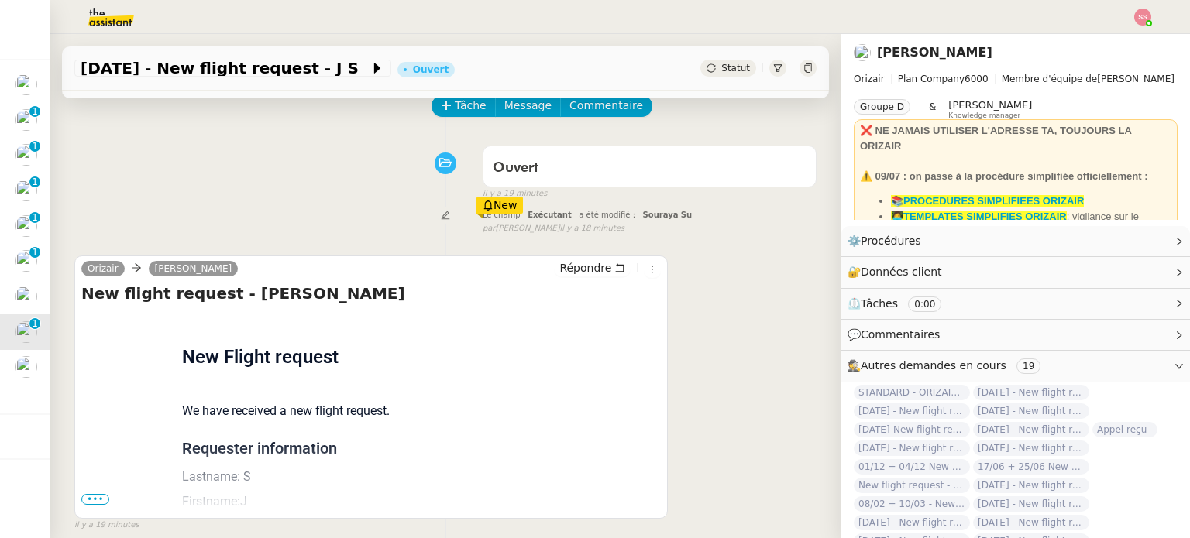
scroll to position [208, 0]
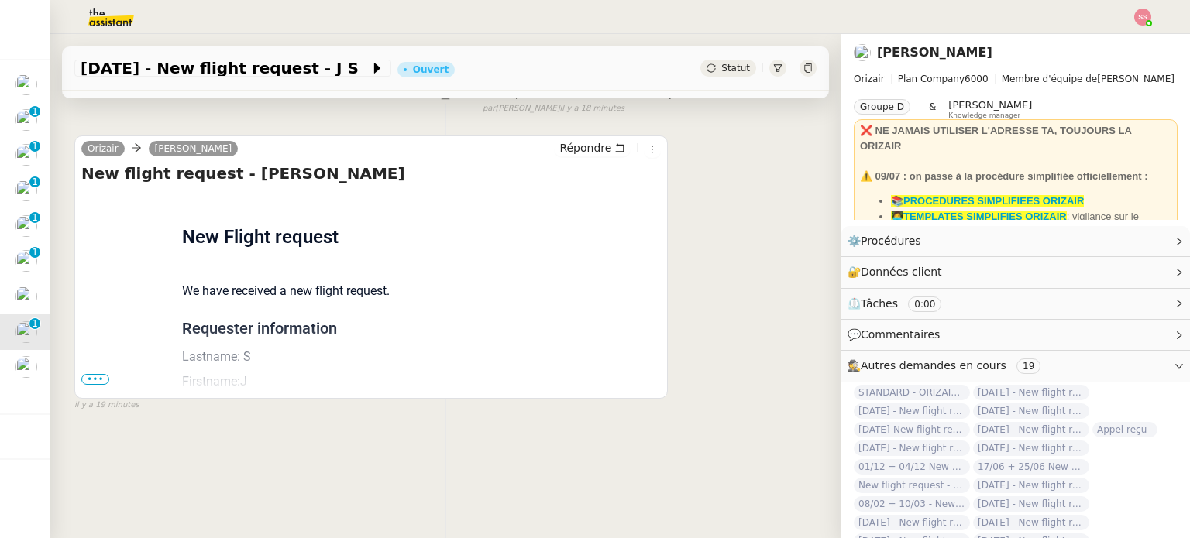
click at [95, 374] on span "•••" at bounding box center [95, 379] width 28 height 11
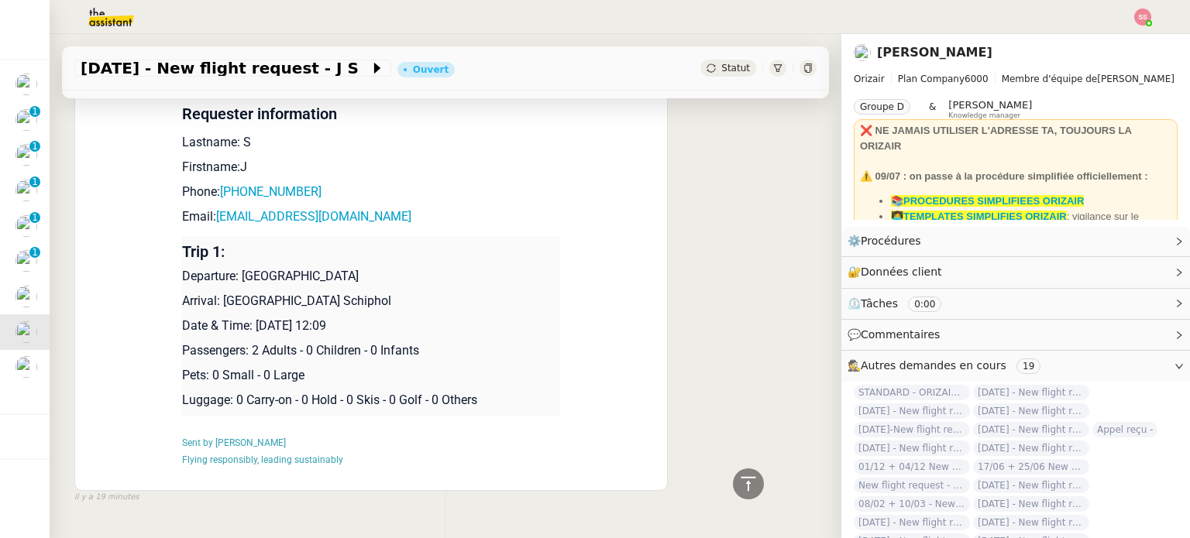
scroll to position [384, 0]
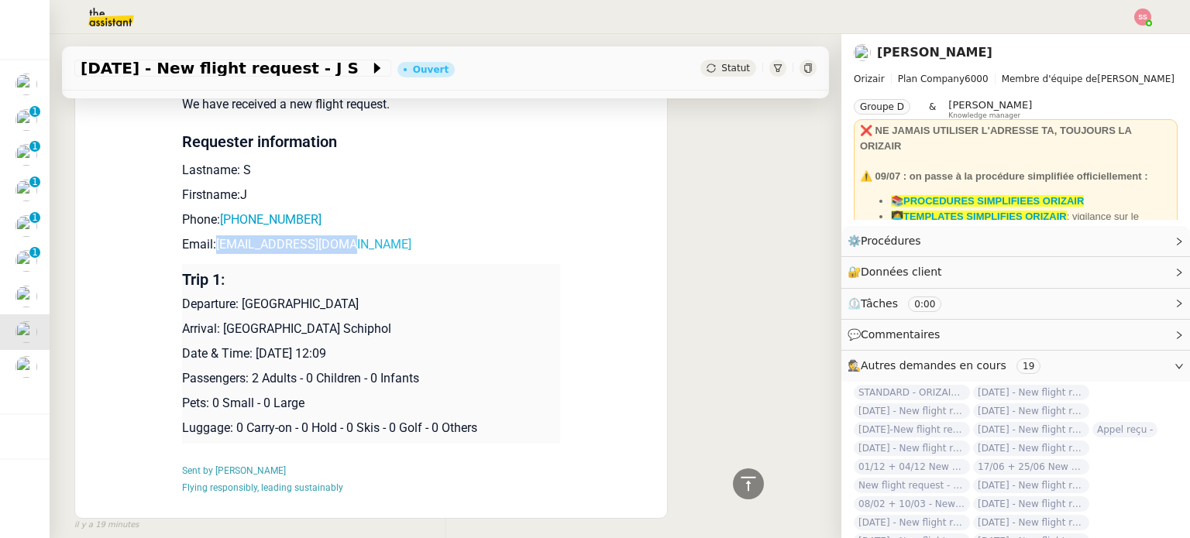
drag, startPoint x: 369, startPoint y: 247, endPoint x: 211, endPoint y: 242, distance: 158.1
click at [211, 242] on p "Email: 4effectnow@gmail.com" at bounding box center [371, 245] width 378 height 19
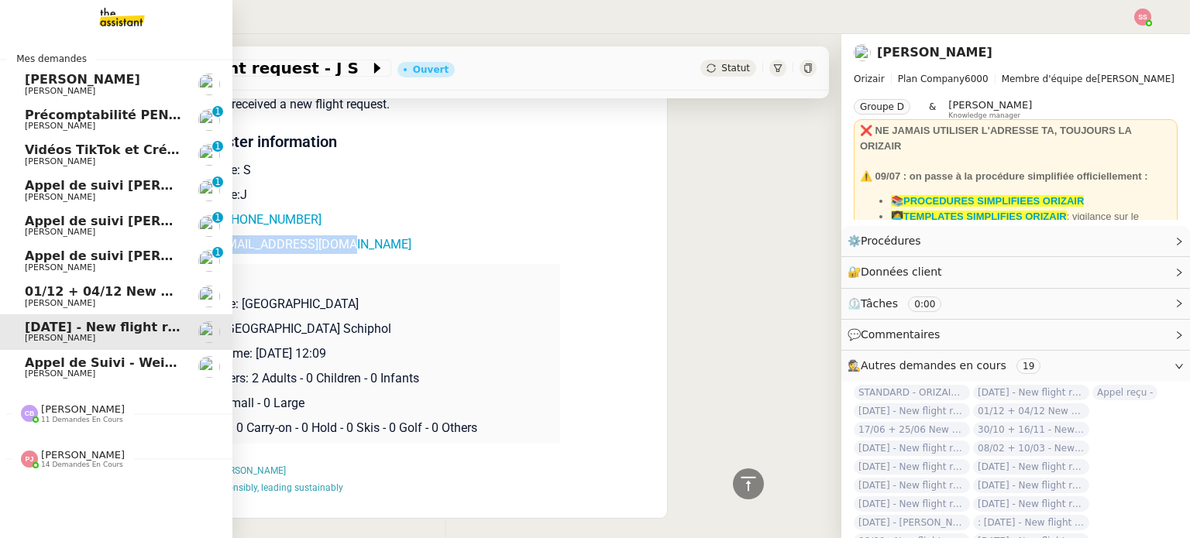
click at [107, 290] on span "01/12 + 04/12 New flight request - Yousef Bahar" at bounding box center [205, 291] width 360 height 15
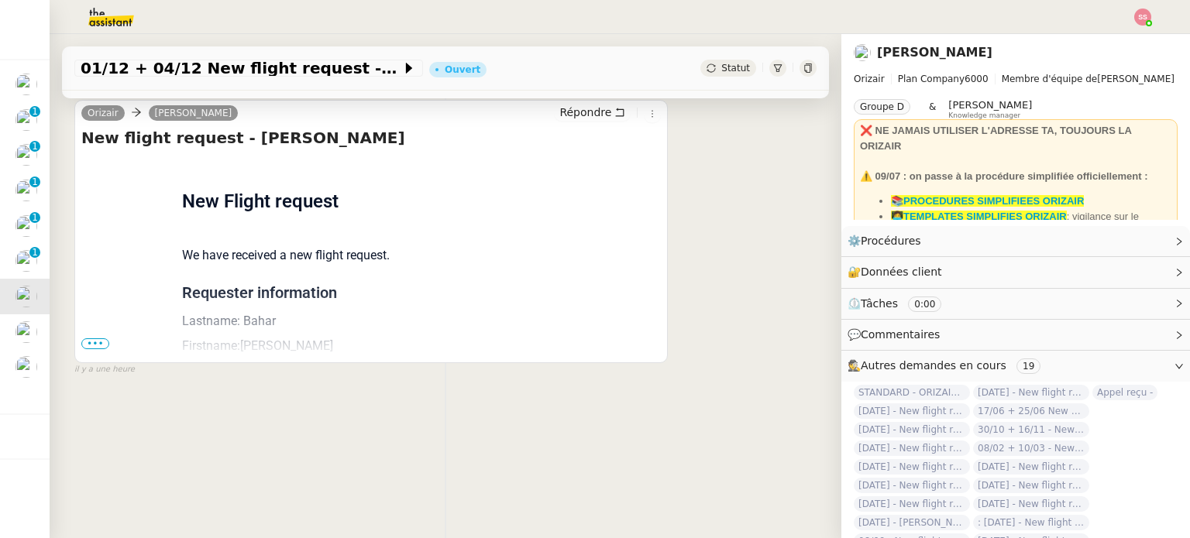
click at [105, 339] on span "•••" at bounding box center [95, 344] width 28 height 11
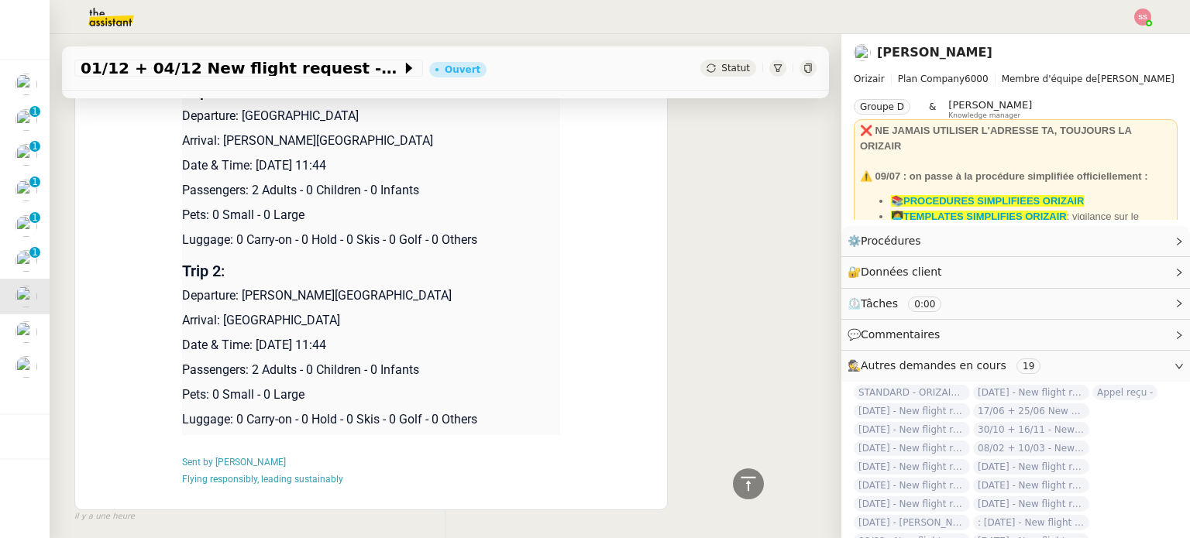
scroll to position [607, 0]
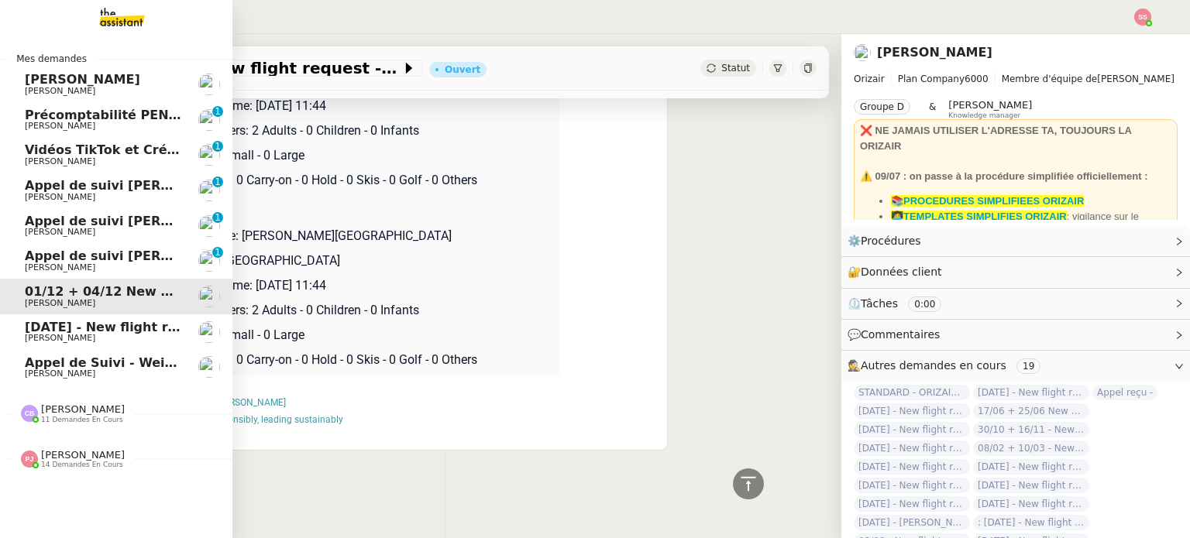
click at [71, 326] on span "9th September 2025 - New flight request - J S" at bounding box center [136, 327] width 222 height 15
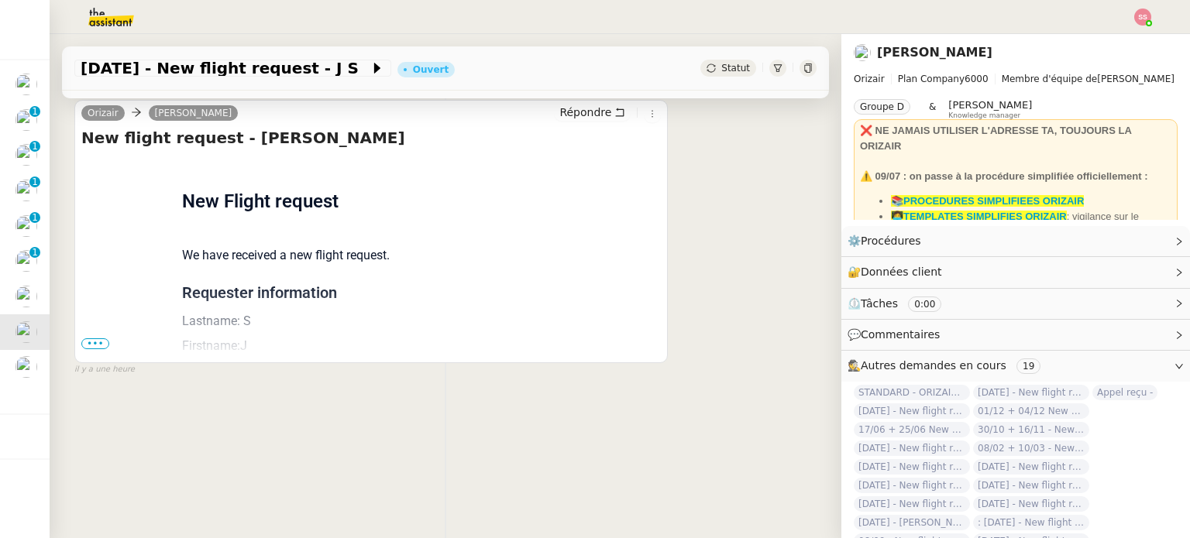
click at [90, 339] on span "•••" at bounding box center [95, 344] width 28 height 11
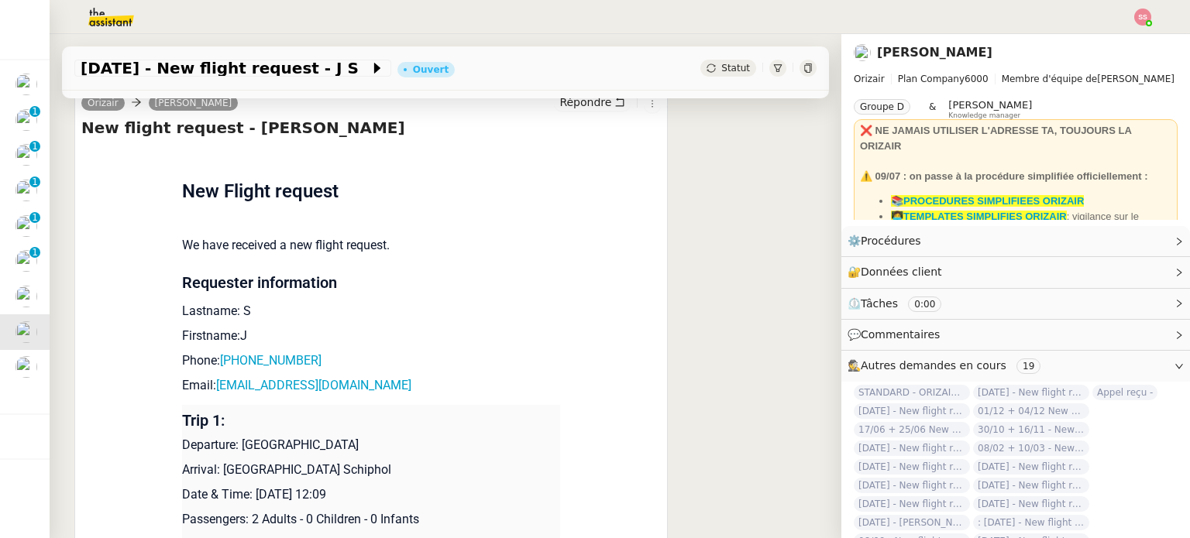
scroll to position [427, 0]
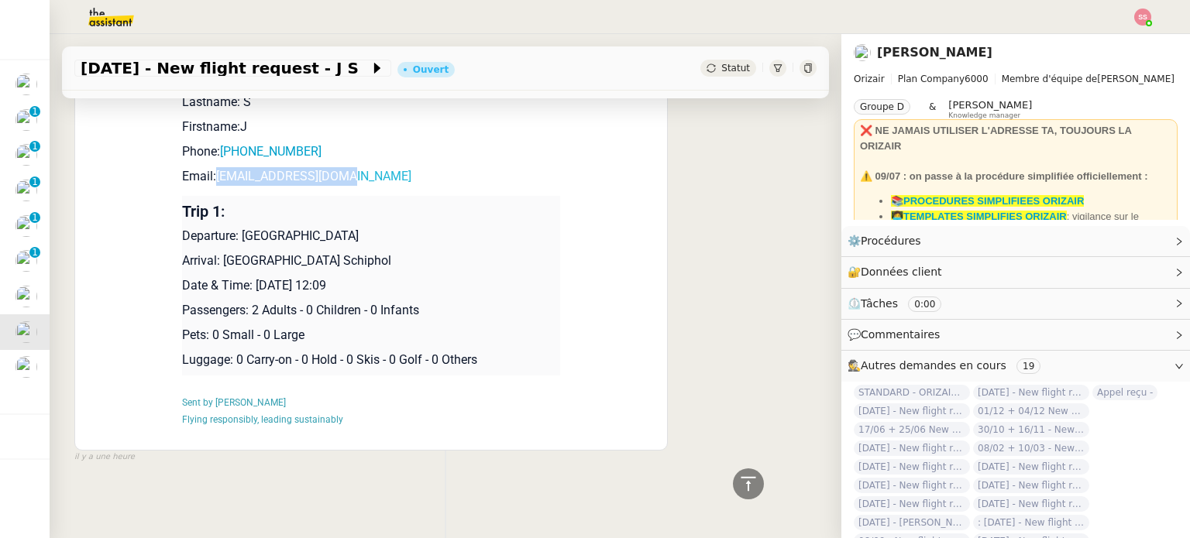
drag, startPoint x: 345, startPoint y: 170, endPoint x: 209, endPoint y: 167, distance: 135.6
click at [209, 167] on p "Email: 4effectnow@gmail.com" at bounding box center [371, 176] width 378 height 19
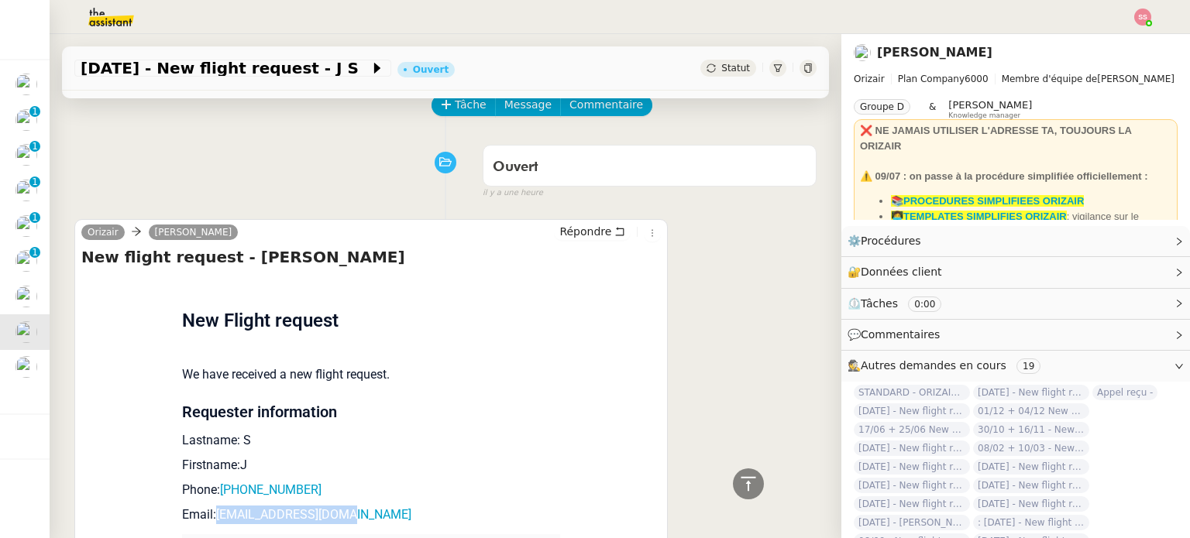
scroll to position [0, 0]
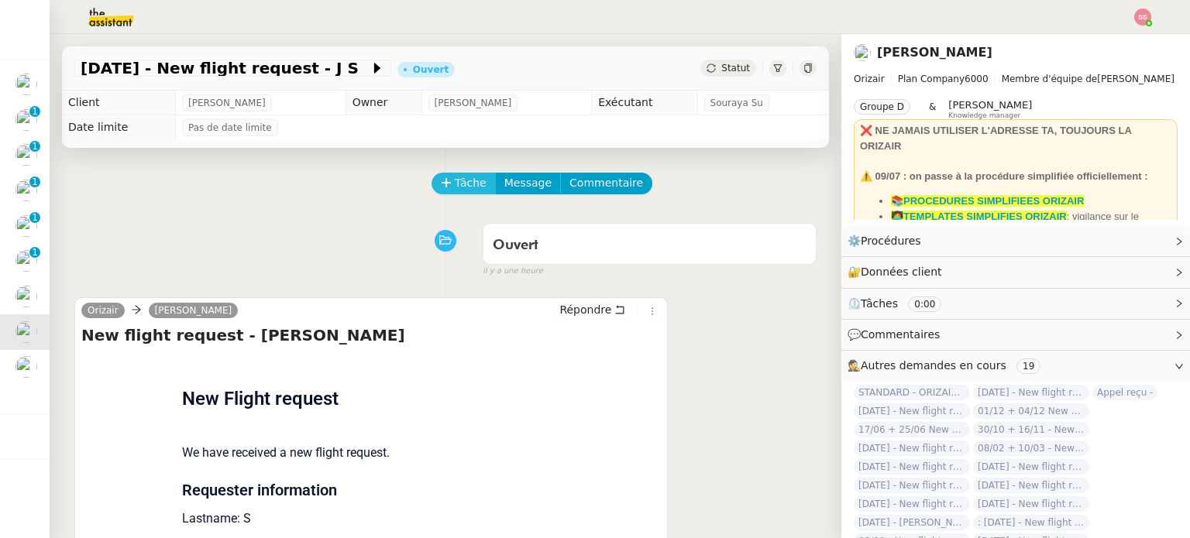
click at [441, 188] on icon at bounding box center [446, 182] width 11 height 11
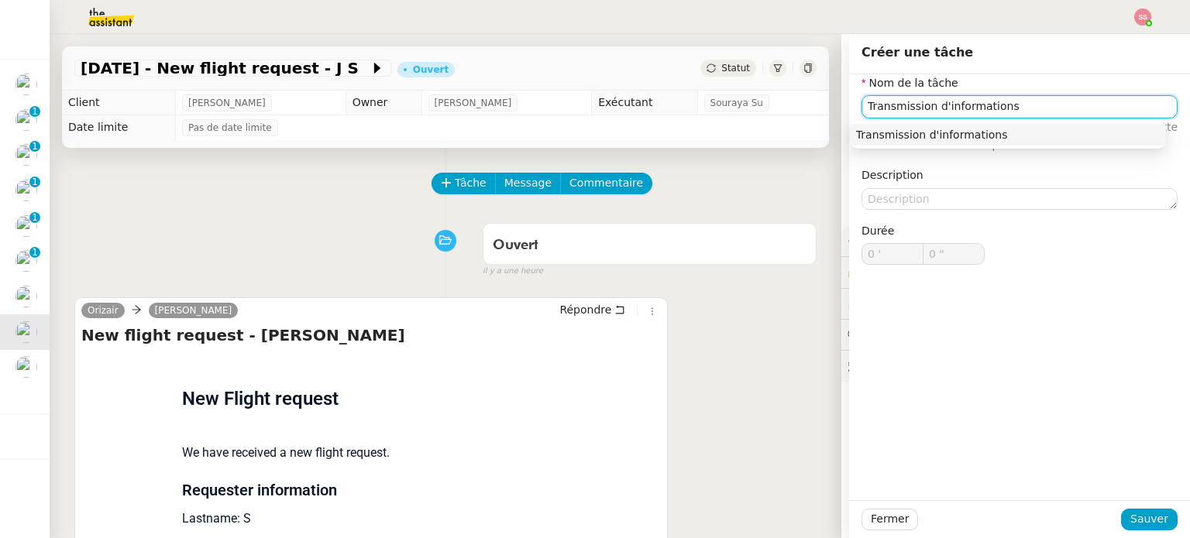
click at [890, 139] on div "Transmission d'informations" at bounding box center [1008, 135] width 304 height 14
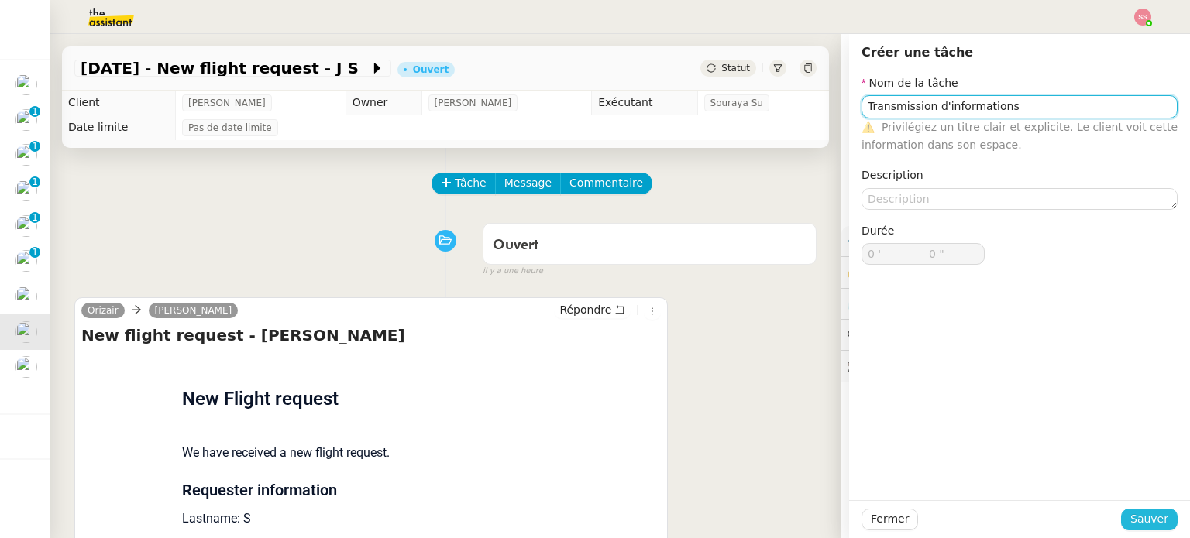
type input "Transmission d'informations"
click at [1150, 521] on span "Sauver" at bounding box center [1149, 520] width 38 height 18
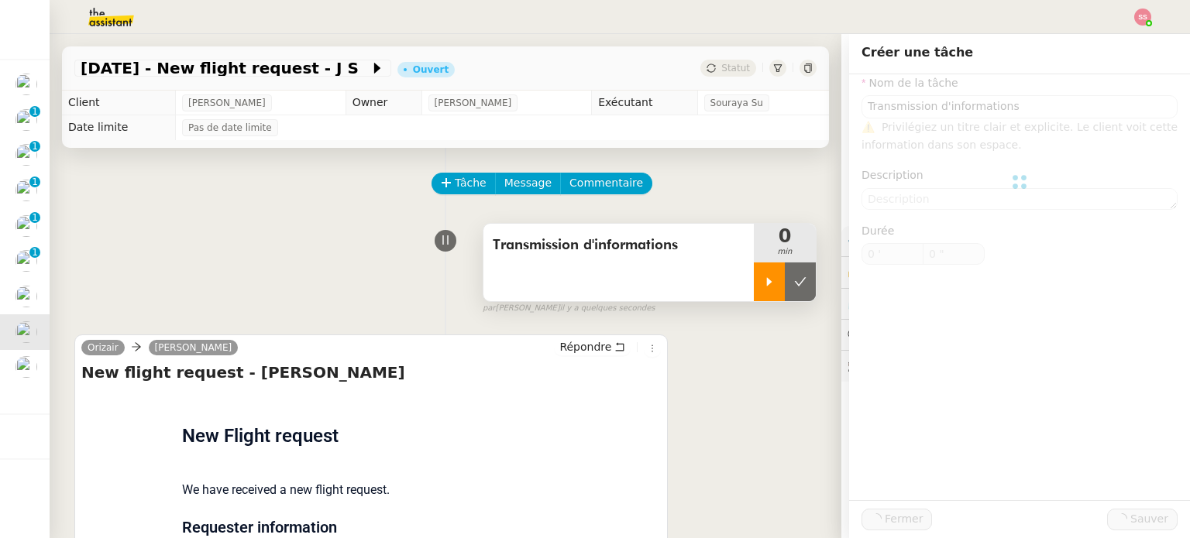
click at [754, 273] on div at bounding box center [769, 282] width 31 height 39
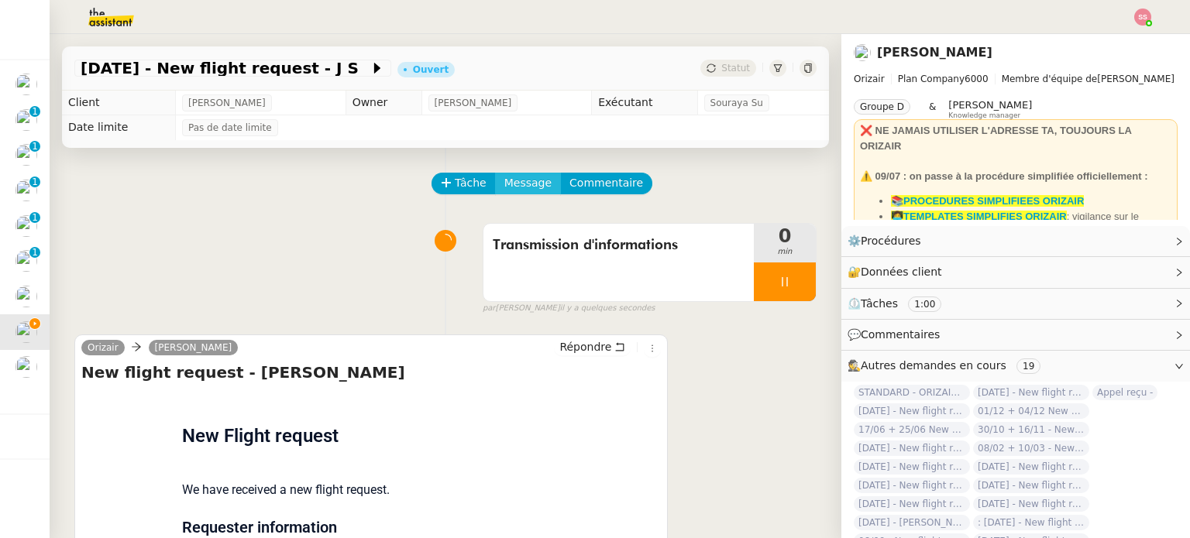
click at [517, 188] on span "Message" at bounding box center [527, 183] width 47 height 18
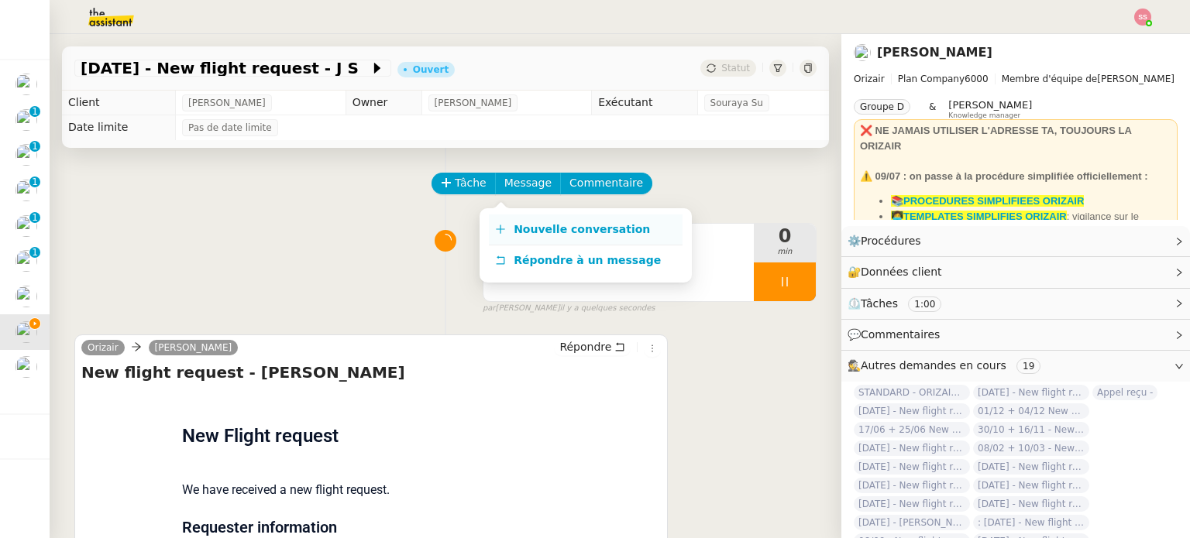
click at [534, 216] on link "Nouvelle conversation" at bounding box center [586, 230] width 194 height 31
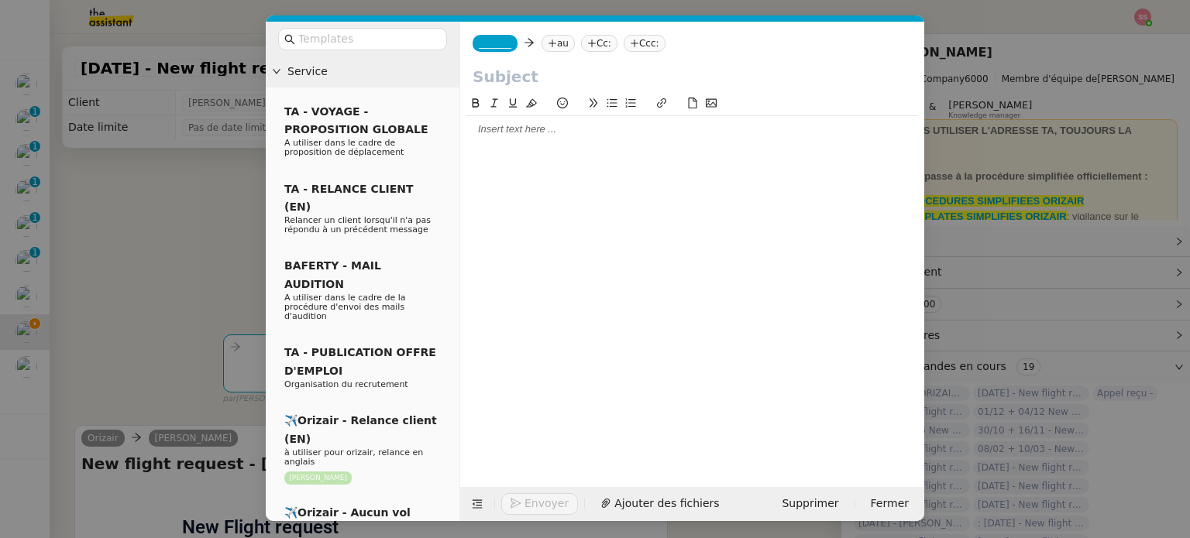
click at [548, 45] on icon at bounding box center [552, 43] width 9 height 9
paste input "4effectnow@gmail.com"
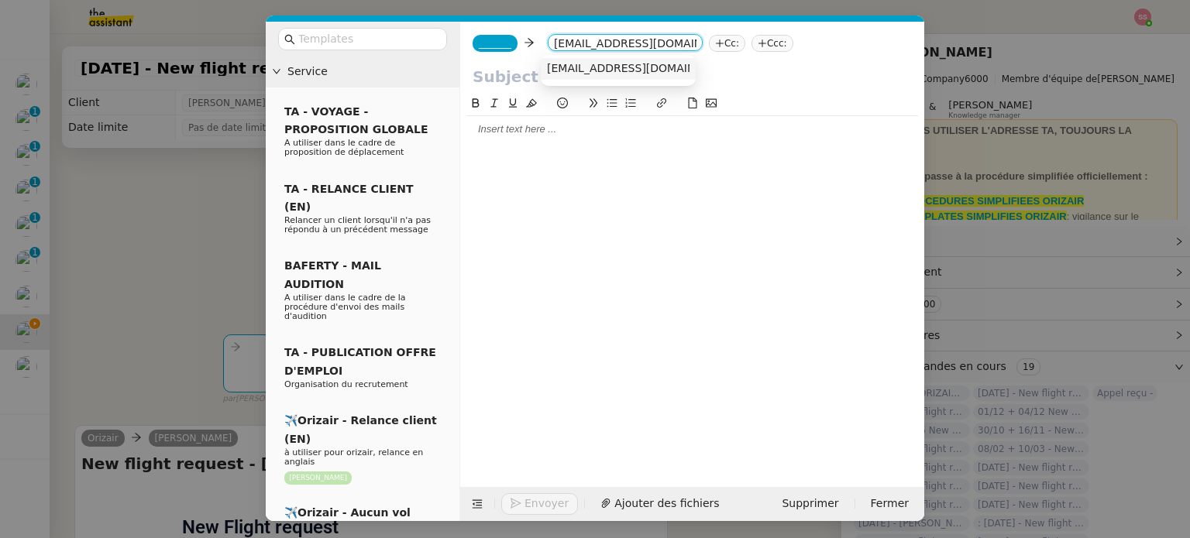
type input "4effectnow@gmail.com"
click at [611, 69] on span "4effectnow@gmail.com" at bounding box center [642, 68] width 190 height 12
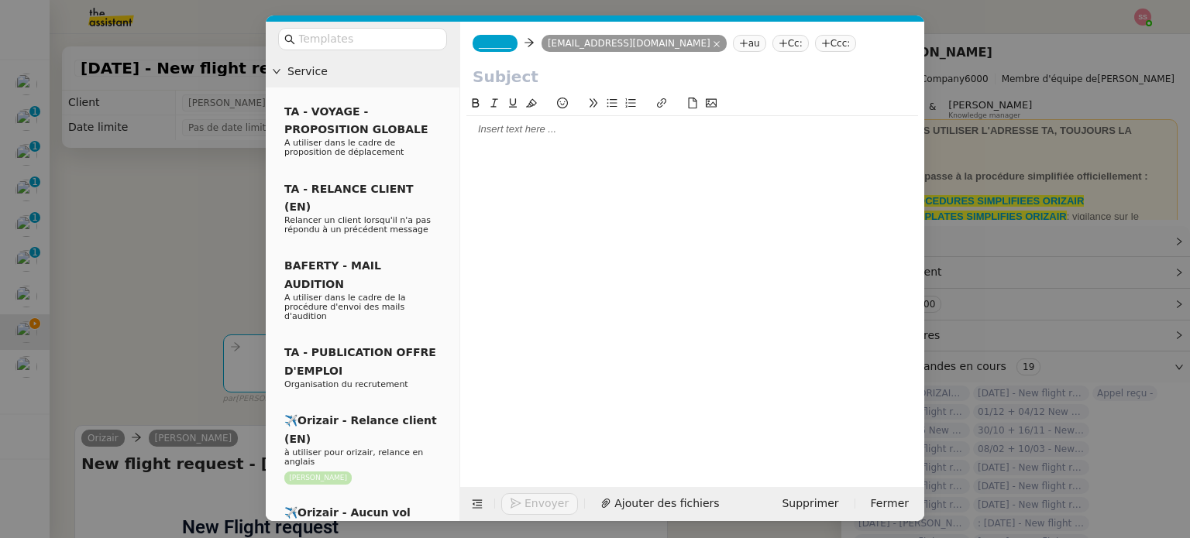
click at [496, 45] on span "_______" at bounding box center [495, 43] width 33 height 11
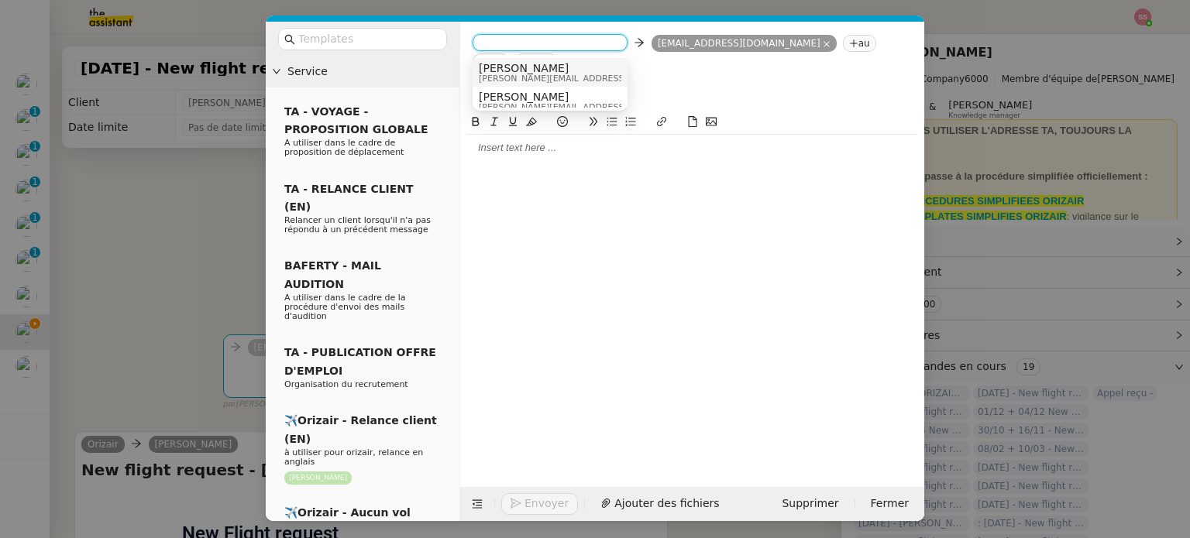
click at [554, 71] on span "[PERSON_NAME]" at bounding box center [589, 68] width 220 height 12
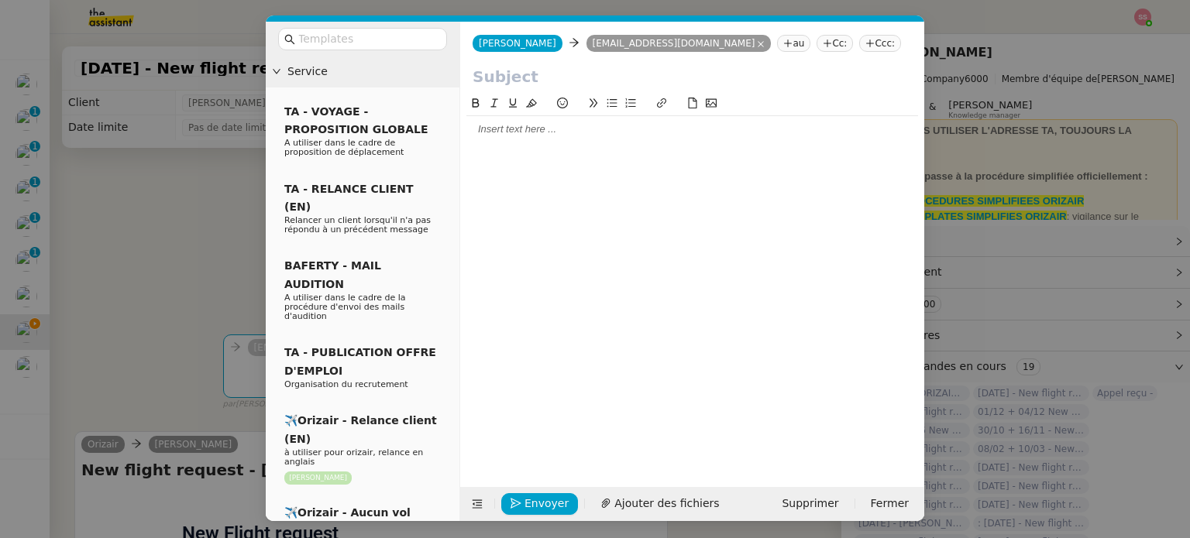
click at [859, 42] on nz-tag "Ccc:" at bounding box center [880, 43] width 42 height 17
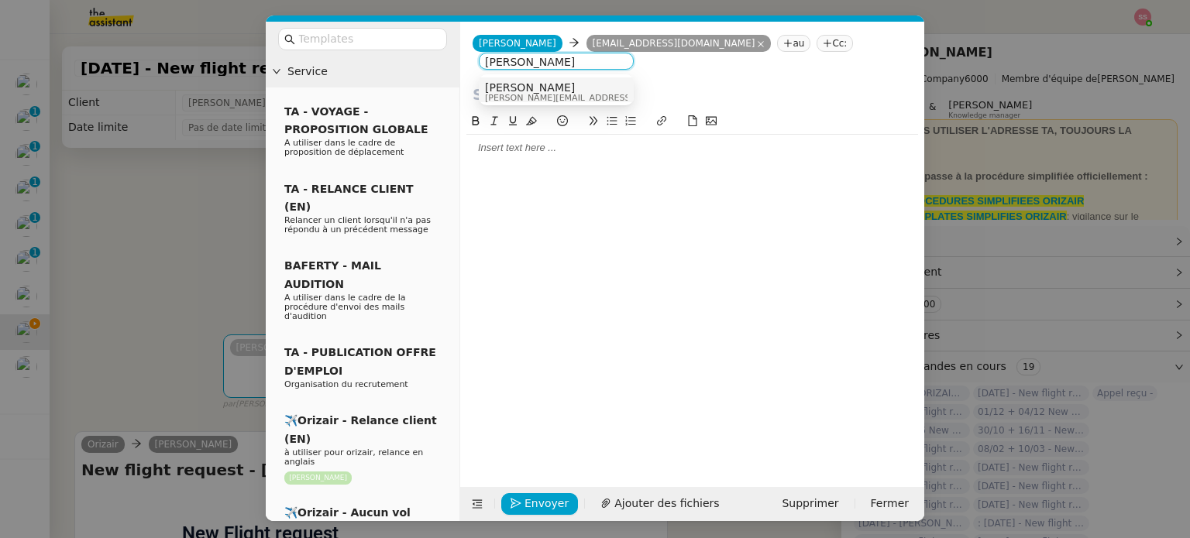
type input "[PERSON_NAME]"
click at [599, 82] on div "[PERSON_NAME] [PERSON_NAME][EMAIL_ADDRESS][DOMAIN_NAME]" at bounding box center [556, 91] width 143 height 21
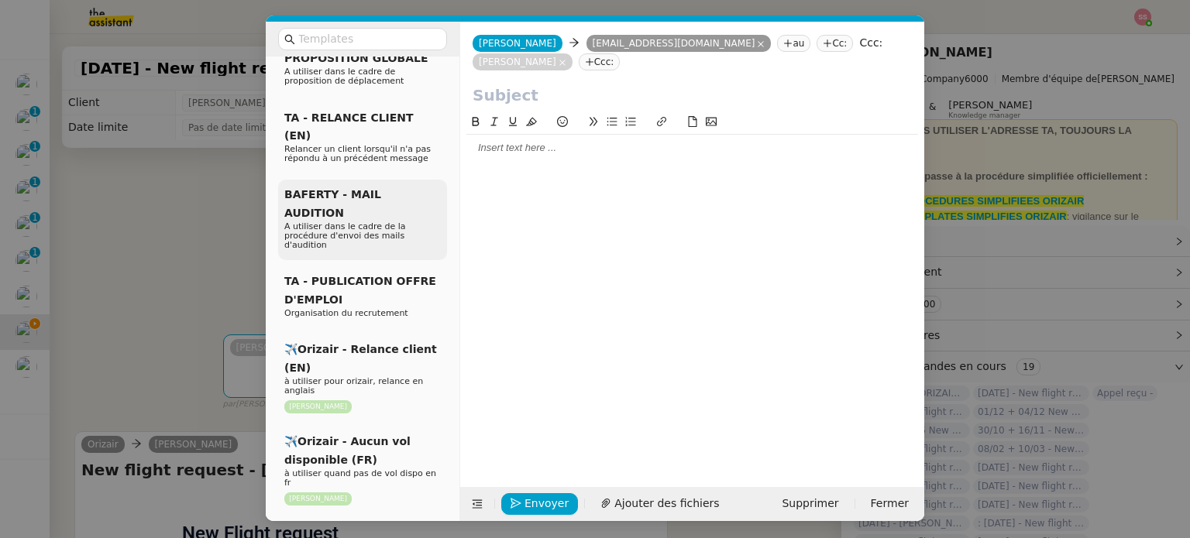
scroll to position [77, 0]
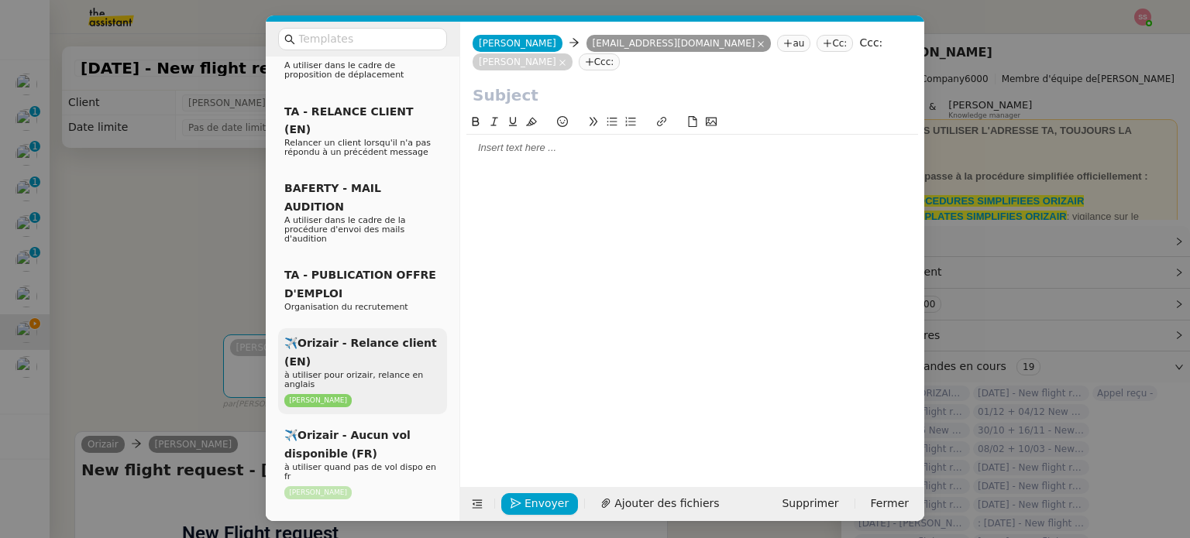
click at [365, 370] on span "à utiliser pour orizair, relance en anglais" at bounding box center [353, 379] width 139 height 19
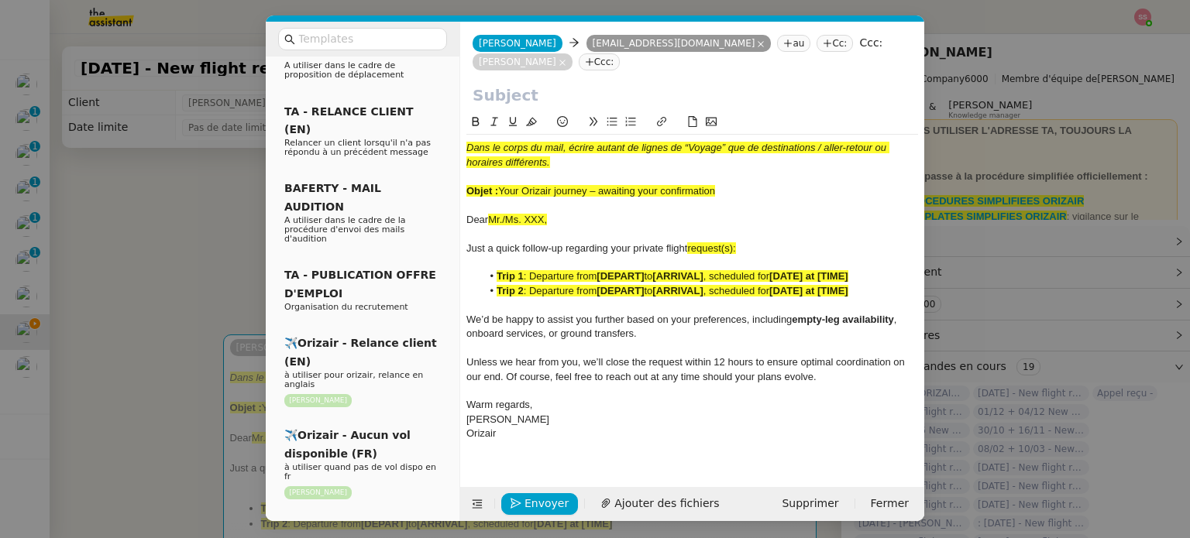
drag, startPoint x: 503, startPoint y: 176, endPoint x: 786, endPoint y: 174, distance: 283.5
click at [786, 184] on div "Objet : Your Orizair journey – awaiting your confirmation" at bounding box center [692, 191] width 452 height 14
click at [517, 84] on input "text" at bounding box center [692, 95] width 439 height 23
paste input "Your Orizair journey – awaiting your confirmation"
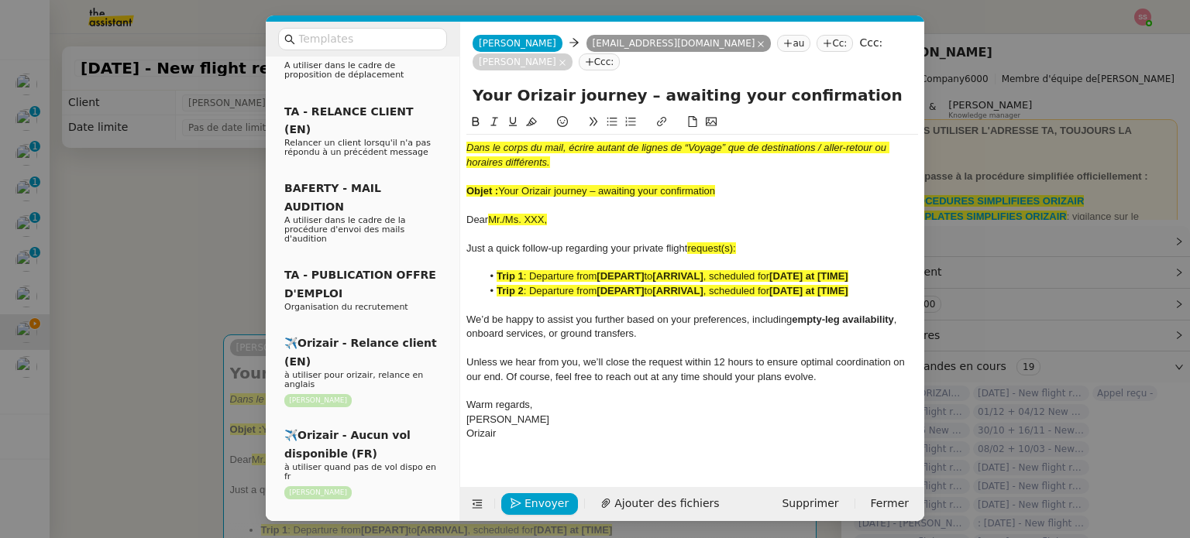
type input "Your Orizair journey – awaiting your confirmation"
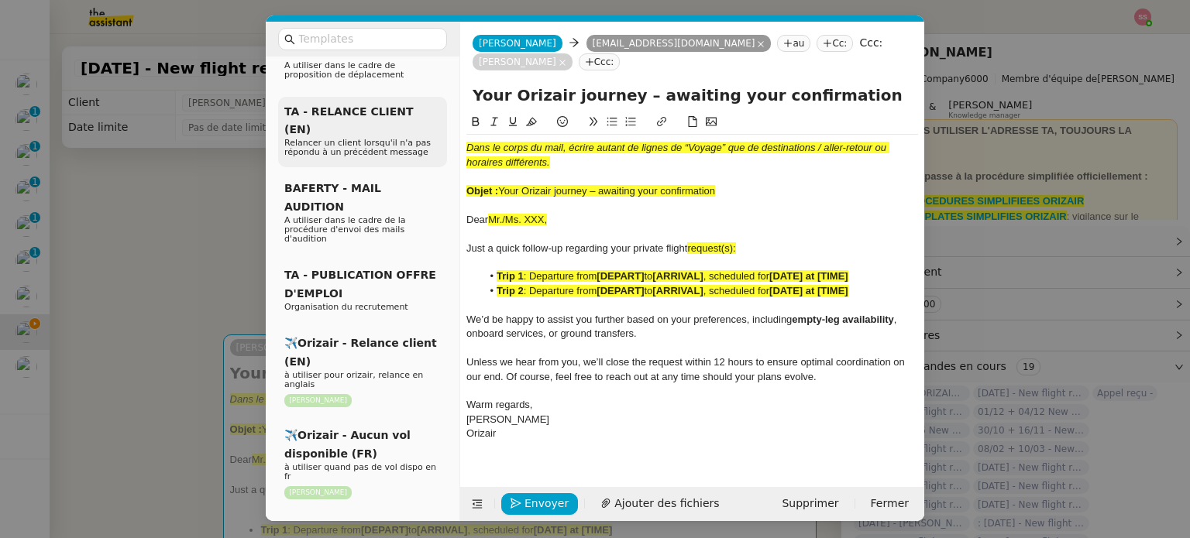
drag, startPoint x: 741, startPoint y: 177, endPoint x: 435, endPoint y: 122, distance: 310.9
click at [435, 122] on nz-layout "Service TA - VOYAGE - PROPOSITION GLOBALE A utiliser dans le cadre de propositi…" at bounding box center [595, 272] width 658 height 500
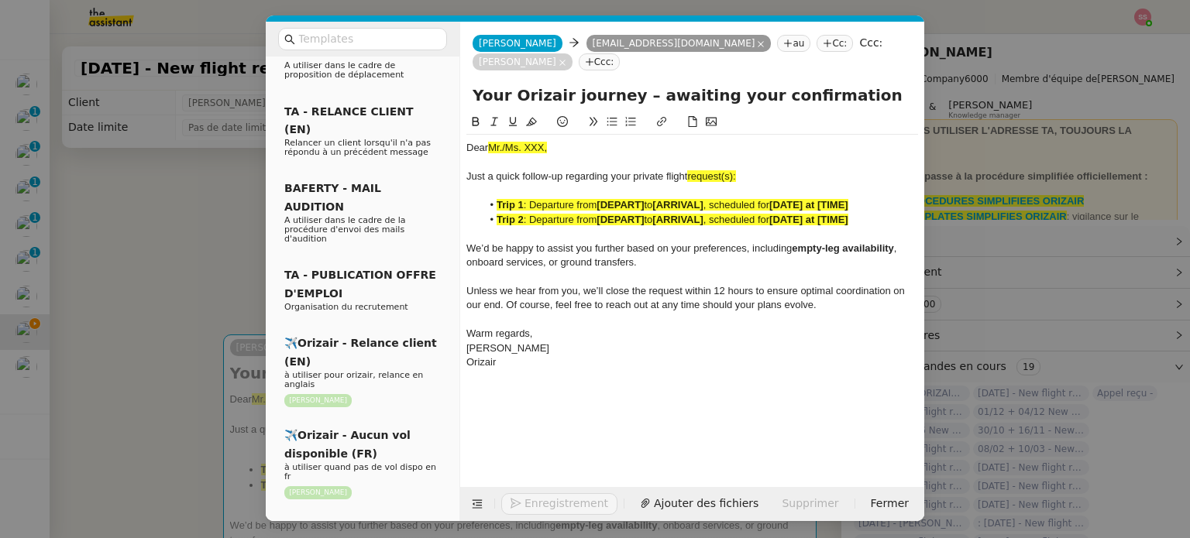
click at [232, 222] on nz-modal-container "Service TA - VOYAGE - PROPOSITION GLOBALE A utiliser dans le cadre de propositi…" at bounding box center [595, 269] width 1190 height 538
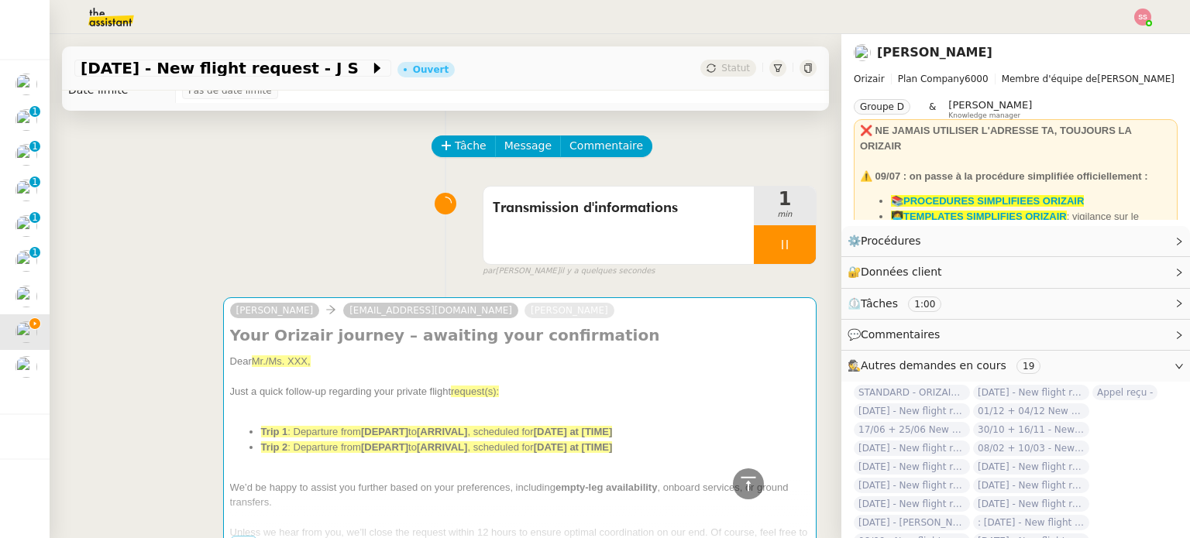
scroll to position [0, 0]
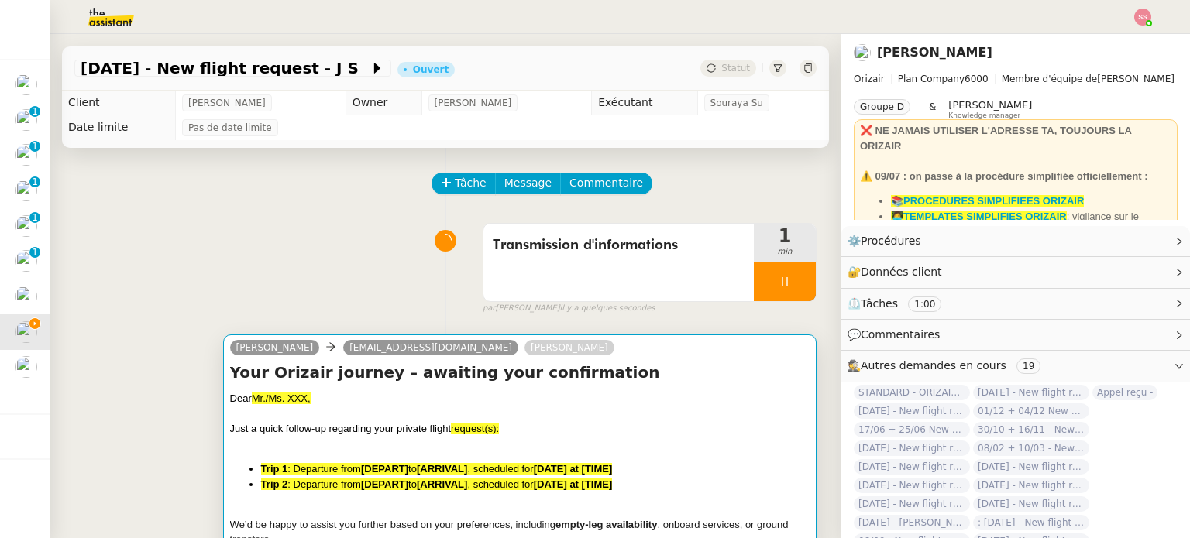
click at [301, 416] on div at bounding box center [519, 414] width 579 height 15
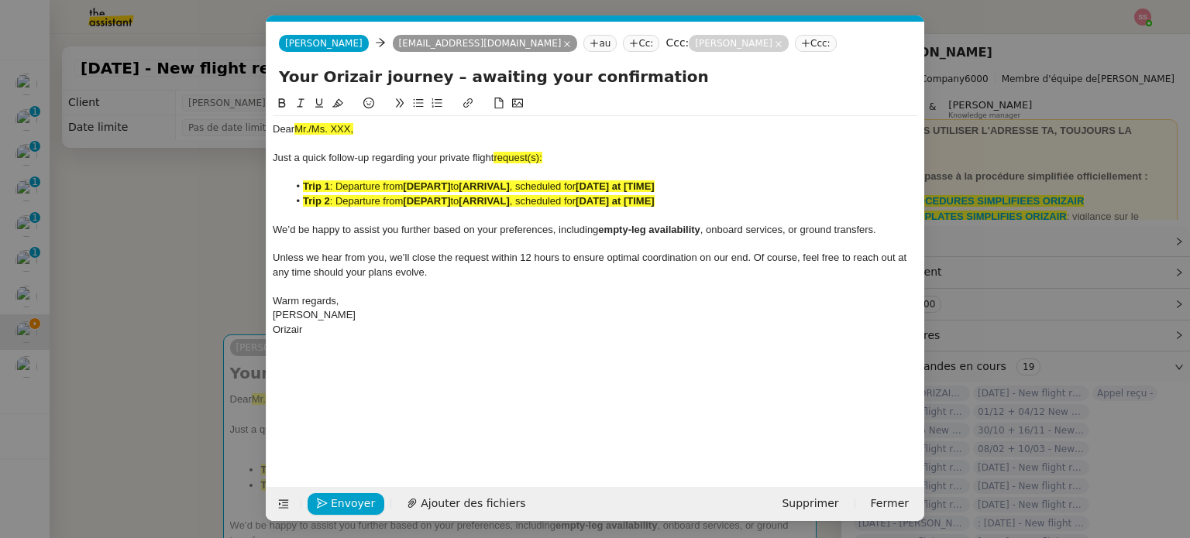
scroll to position [0, 33]
drag, startPoint x: 368, startPoint y: 125, endPoint x: 70, endPoint y: 129, distance: 297.5
click at [70, 129] on nz-modal-container "Service TA - VOYAGE - PROPOSITION GLOBALE A utiliser dans le cadre de propositi…" at bounding box center [595, 269] width 1190 height 538
click at [283, 499] on icon at bounding box center [283, 504] width 11 height 11
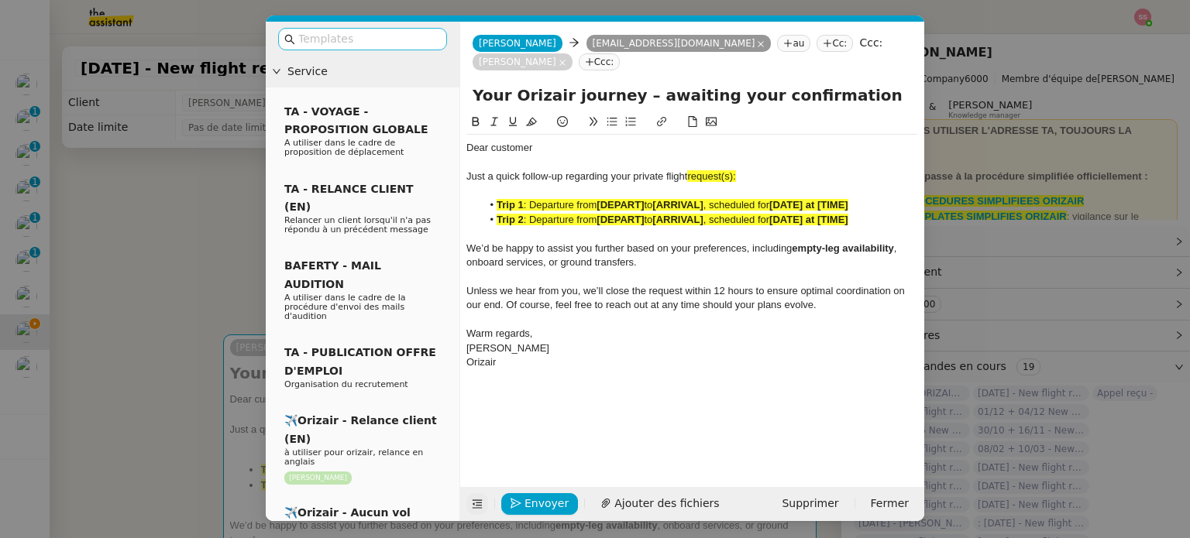
click at [328, 40] on input "text" at bounding box center [367, 39] width 139 height 18
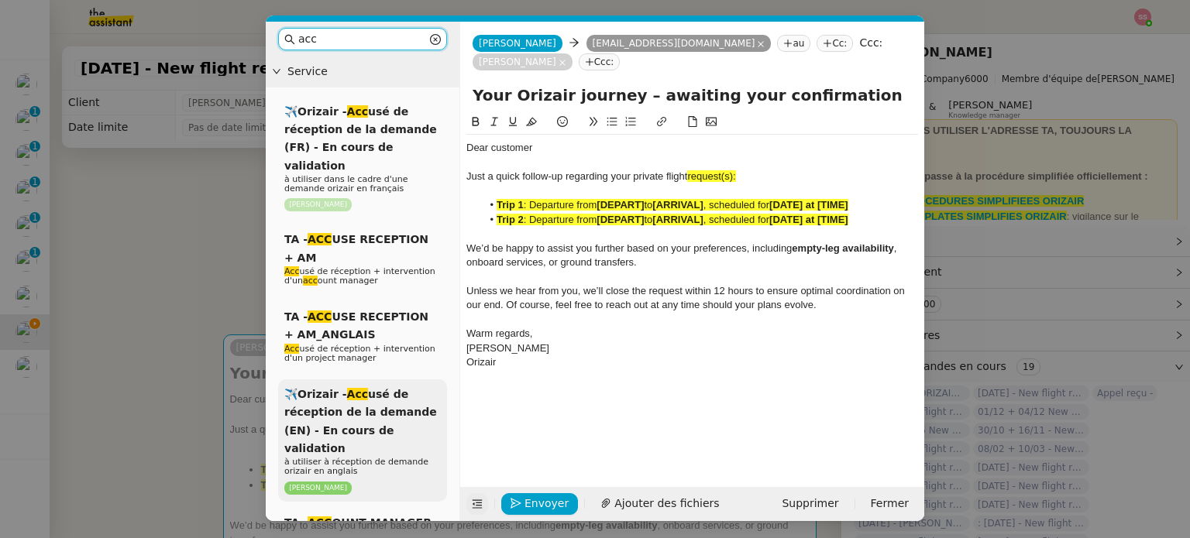
type input "acc"
click at [363, 457] on span "à utiliser à réception de demande orizair en anglais" at bounding box center [356, 466] width 144 height 19
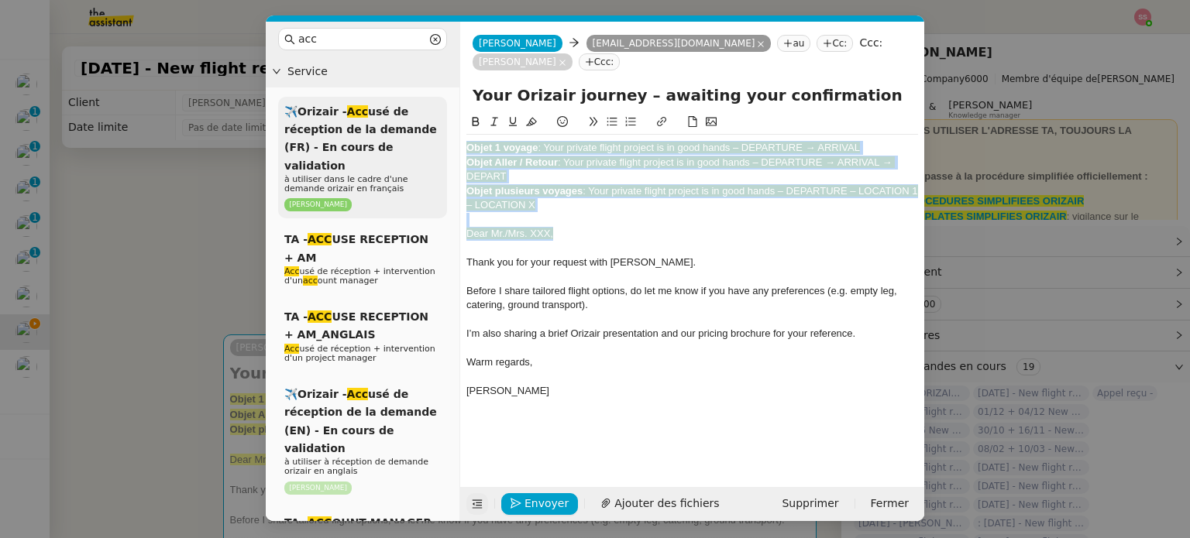
drag, startPoint x: 566, startPoint y: 212, endPoint x: 444, endPoint y: 100, distance: 166.1
click at [444, 100] on nz-layout "acc Service ✈️Orizair - Acc usé de réception de la demande (FR) - En cours de v…" at bounding box center [595, 272] width 658 height 500
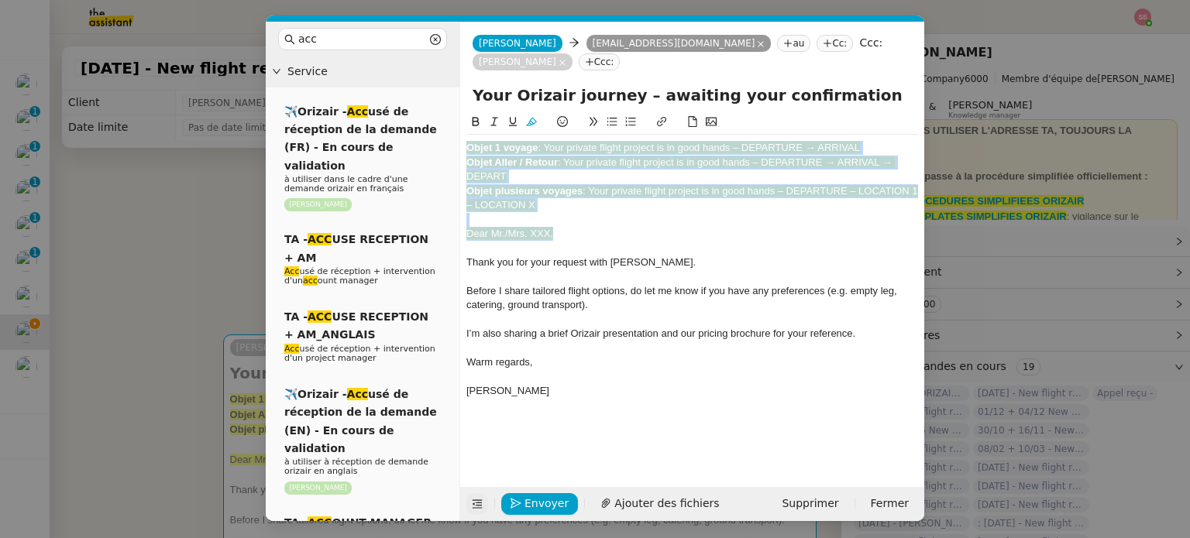
click at [603, 142] on span ": Your private flight project is in good hands – DEPARTURE → ARRIVAL" at bounding box center [699, 148] width 322 height 12
click at [546, 142] on span ": Your private flight project is in good hands – DEPARTURE → ARRIVAL" at bounding box center [699, 148] width 322 height 12
drag, startPoint x: 547, startPoint y: 127, endPoint x: 888, endPoint y: 115, distance: 341.1
click at [888, 115] on div "Objet 1 voyage : Your private flight project is in good hands – DEPARTURE → ARR…" at bounding box center [692, 266] width 452 height 306
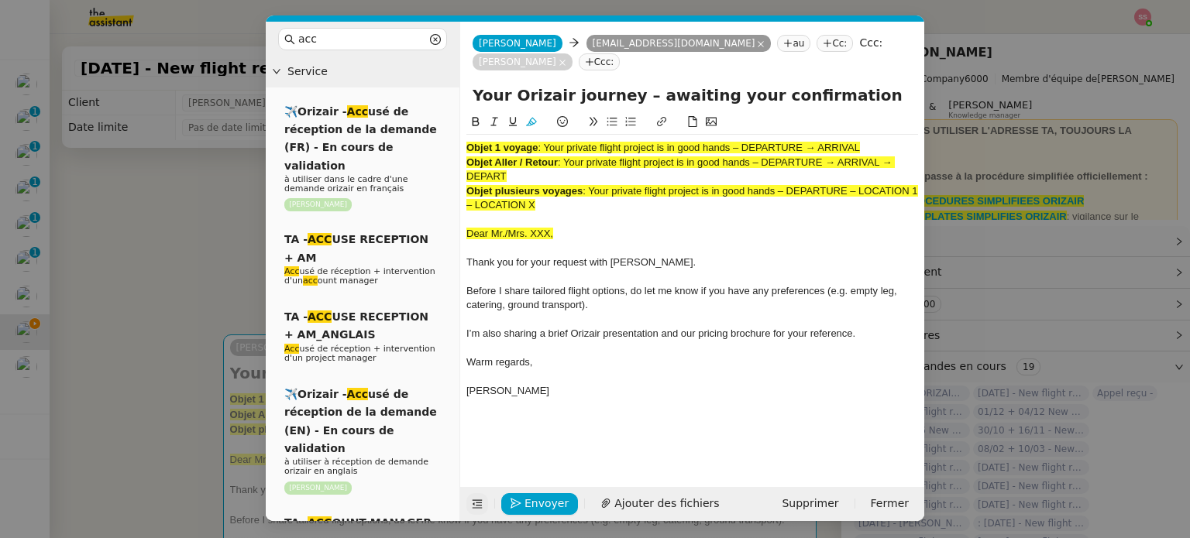
click at [710, 84] on input "Your Orizair journey – awaiting your confirmation" at bounding box center [692, 95] width 439 height 23
click at [719, 84] on input "Your Orizair journey – awaiting your confirmation" at bounding box center [692, 95] width 439 height 23
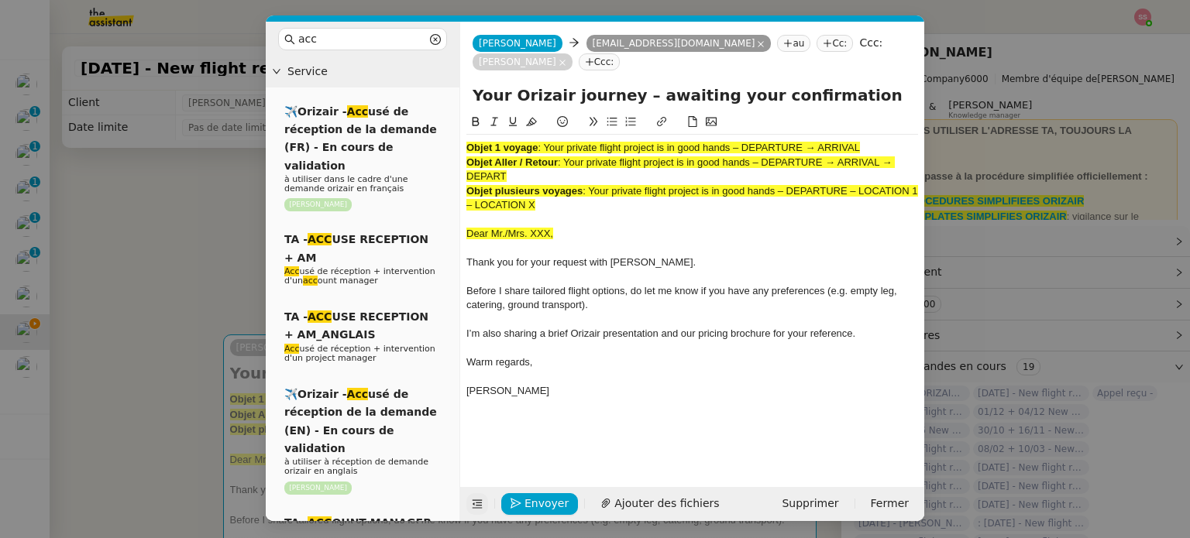
paste input "private flight project is in good hands – DEPARTURE → ARRIVAL"
type input "Your private flight project is in good hands – DEPARTURE → ARRIVAL"
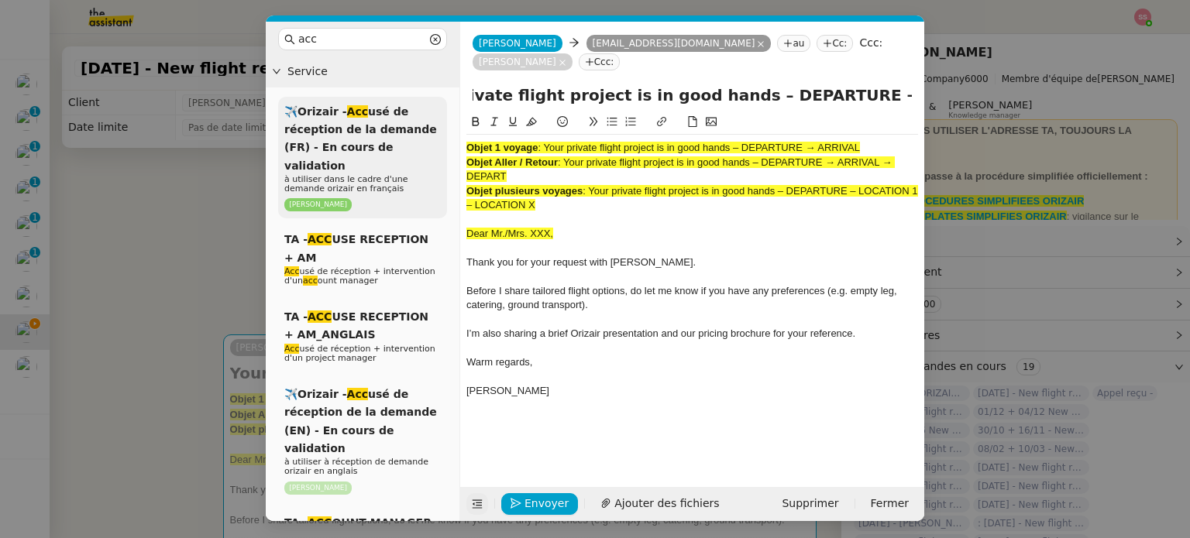
scroll to position [0, 0]
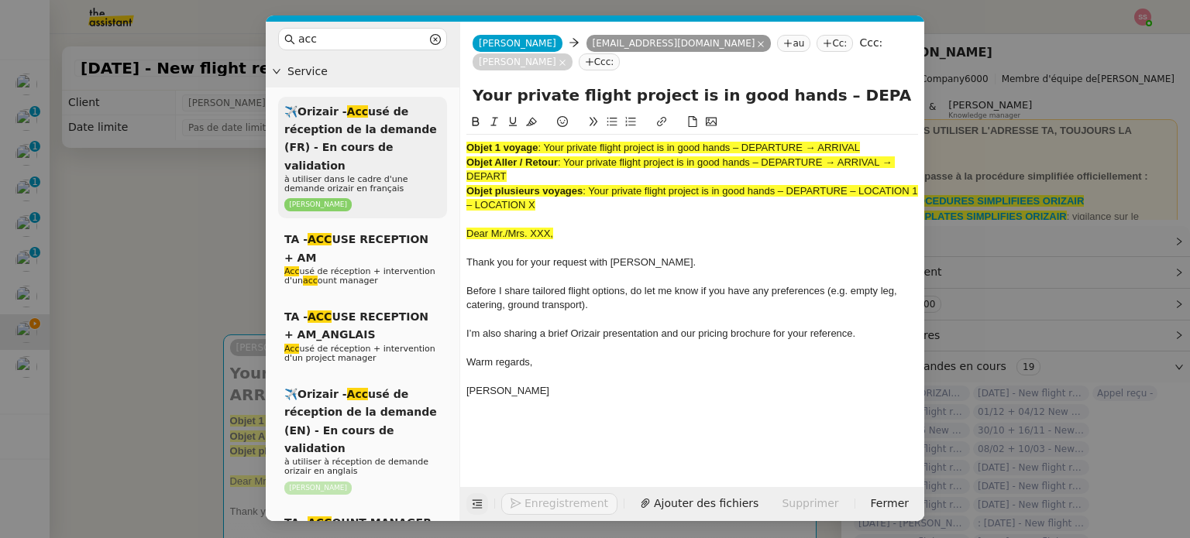
drag, startPoint x: 555, startPoint y: 188, endPoint x: 378, endPoint y: 96, distance: 199.9
click at [378, 96] on nz-layout "acc Service ✈️Orizair - Acc usé de réception de la demande (FR) - En cours de v…" at bounding box center [595, 272] width 658 height 500
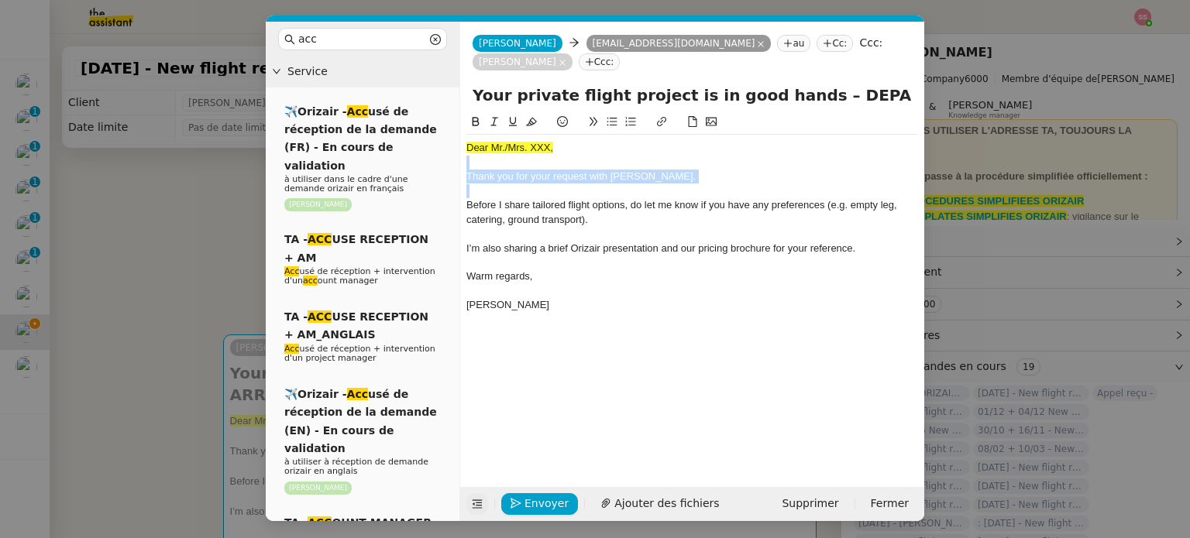
drag, startPoint x: 558, startPoint y: 128, endPoint x: 180, endPoint y: 170, distance: 380.4
click at [180, 170] on nz-modal-container "acc Service ✈️Orizair - Acc usé de réception de la demande (FR) - En cours de v…" at bounding box center [595, 269] width 1190 height 538
click at [495, 142] on span "Dear Mr./Mrs. XXX," at bounding box center [509, 148] width 87 height 12
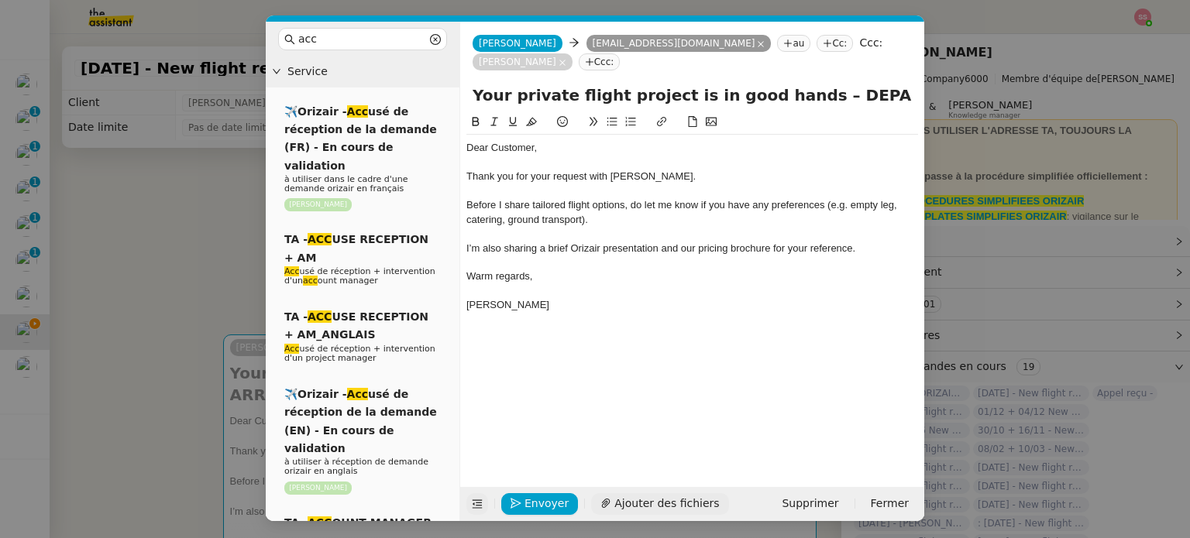
click at [658, 503] on span "Ajouter des fichiers" at bounding box center [666, 504] width 105 height 18
drag, startPoint x: 146, startPoint y: 226, endPoint x: 203, endPoint y: 241, distance: 58.4
click at [147, 227] on nz-modal-container "acc Service ✈️Orizair - Acc usé de réception de la demande (FR) - En cours de v…" at bounding box center [595, 269] width 1190 height 538
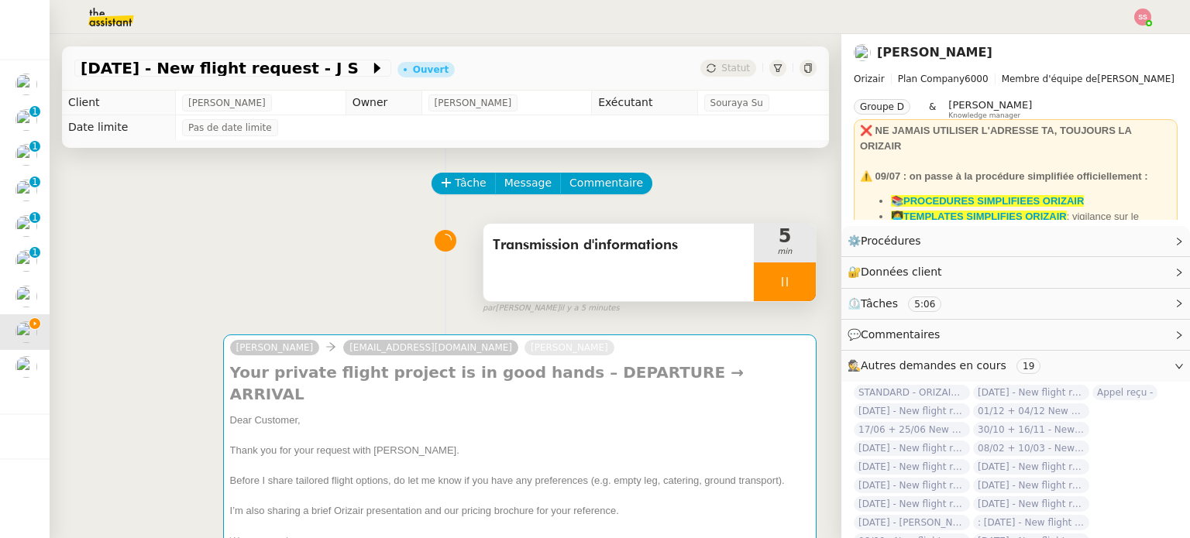
click at [779, 284] on div at bounding box center [785, 282] width 62 height 39
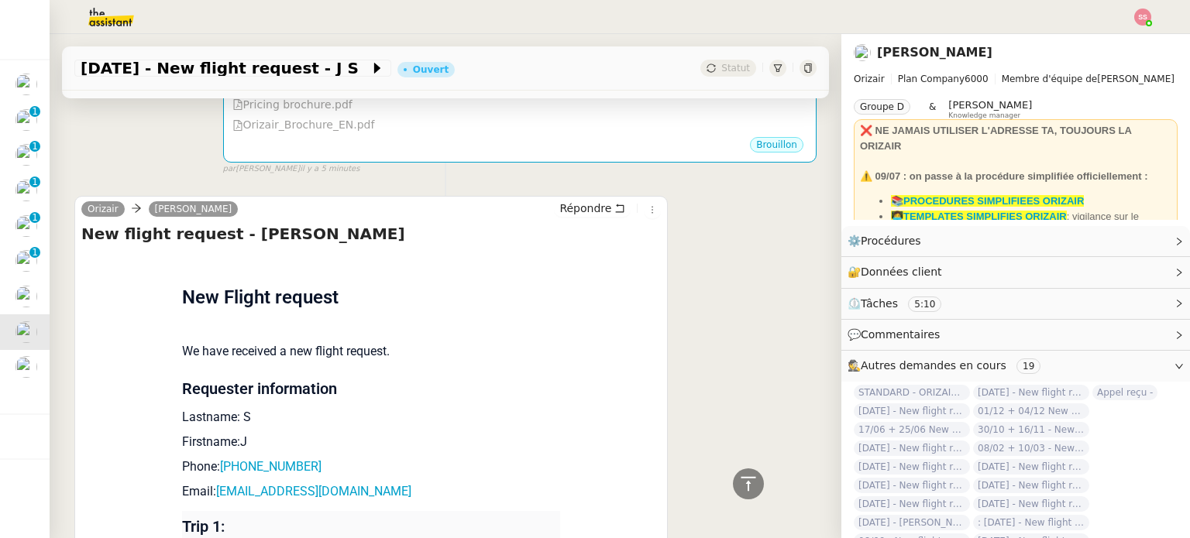
scroll to position [846, 0]
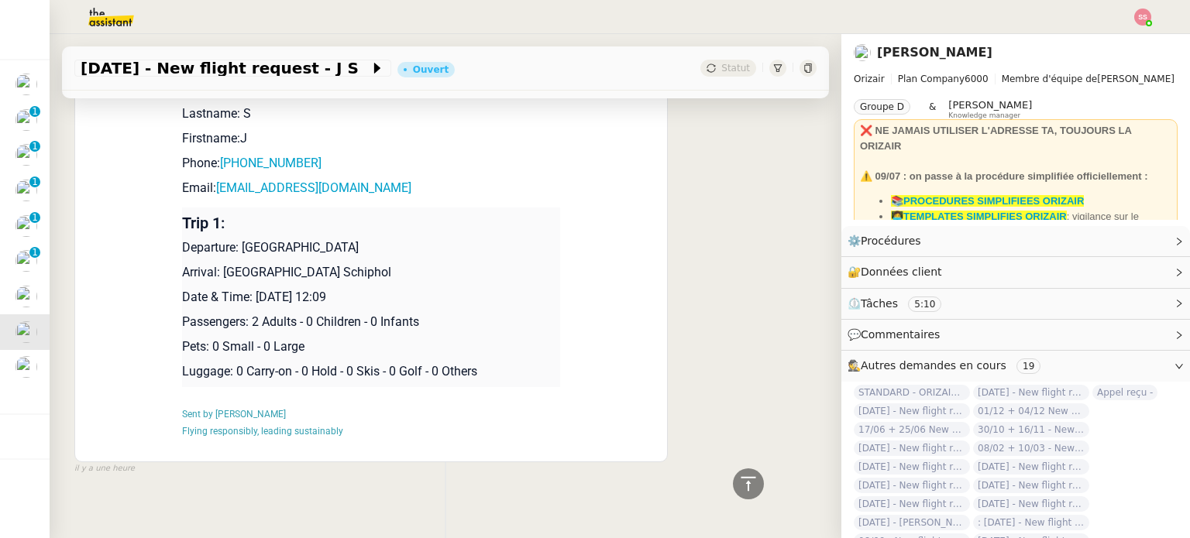
drag, startPoint x: 238, startPoint y: 228, endPoint x: 373, endPoint y: 229, distance: 134.8
click at [373, 239] on p "Departure: London Gatwick Airport" at bounding box center [371, 248] width 378 height 19
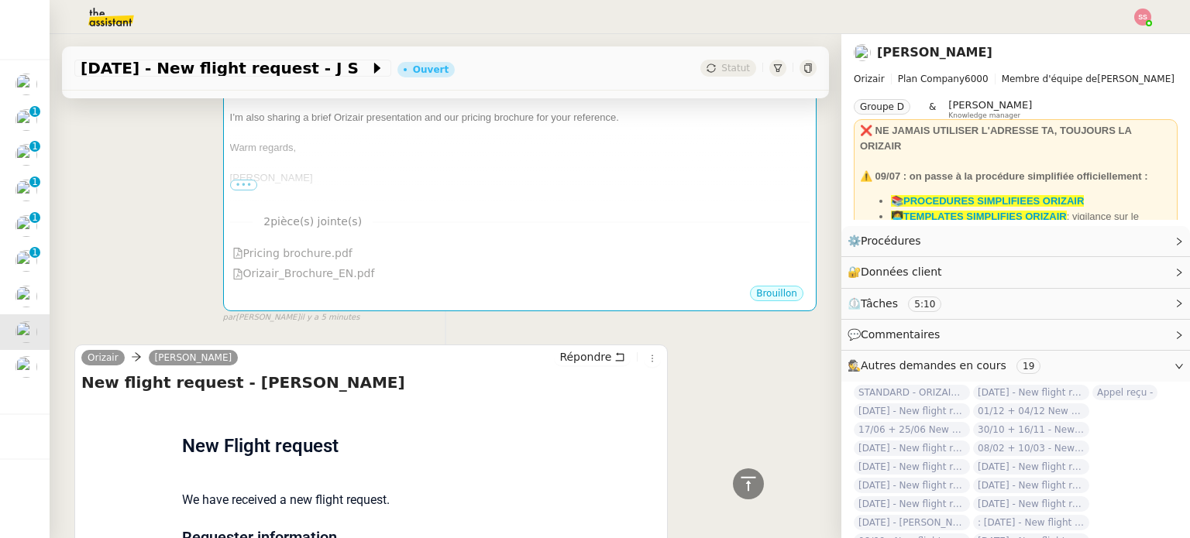
scroll to position [304, 0]
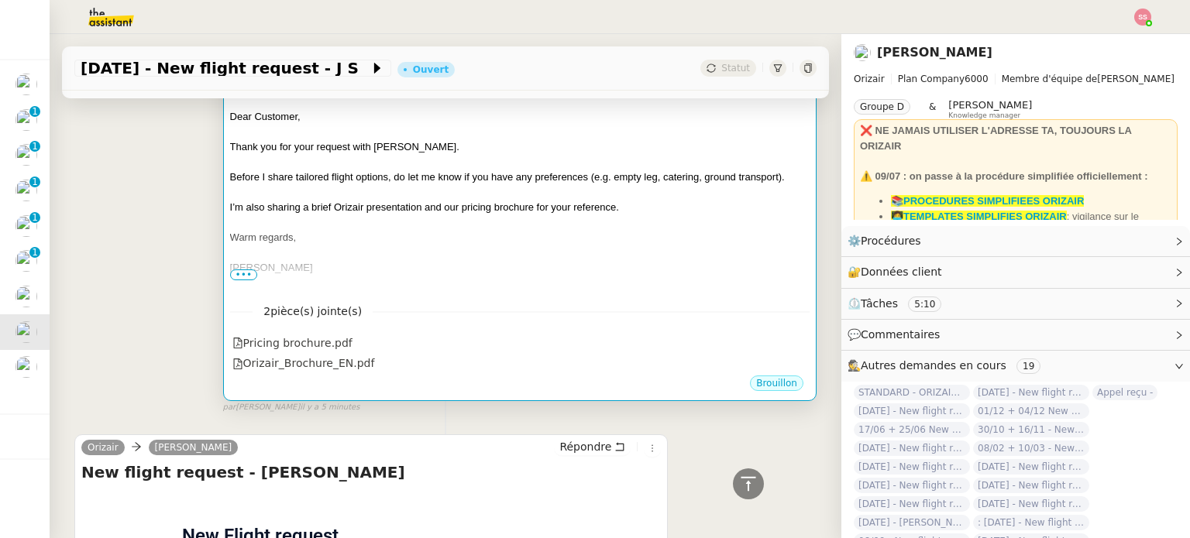
click at [536, 260] on div "[PERSON_NAME]" at bounding box center [519, 267] width 579 height 15
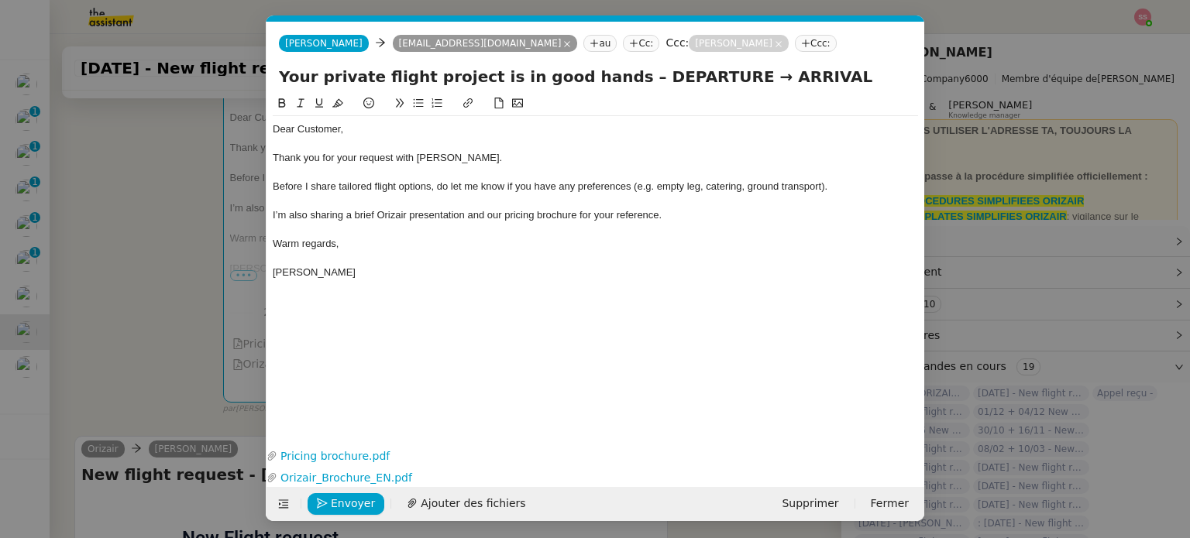
scroll to position [0, 47]
drag, startPoint x: 605, startPoint y: 76, endPoint x: 694, endPoint y: 80, distance: 89.2
click at [694, 80] on input "Your private flight project is in good hands – DEPARTURE → ARRIVAL" at bounding box center [595, 76] width 633 height 23
paste input "London Gatwick Airport"
type input "Your private flight project is in good hands – London Gatwick Airport → ARRIVAL"
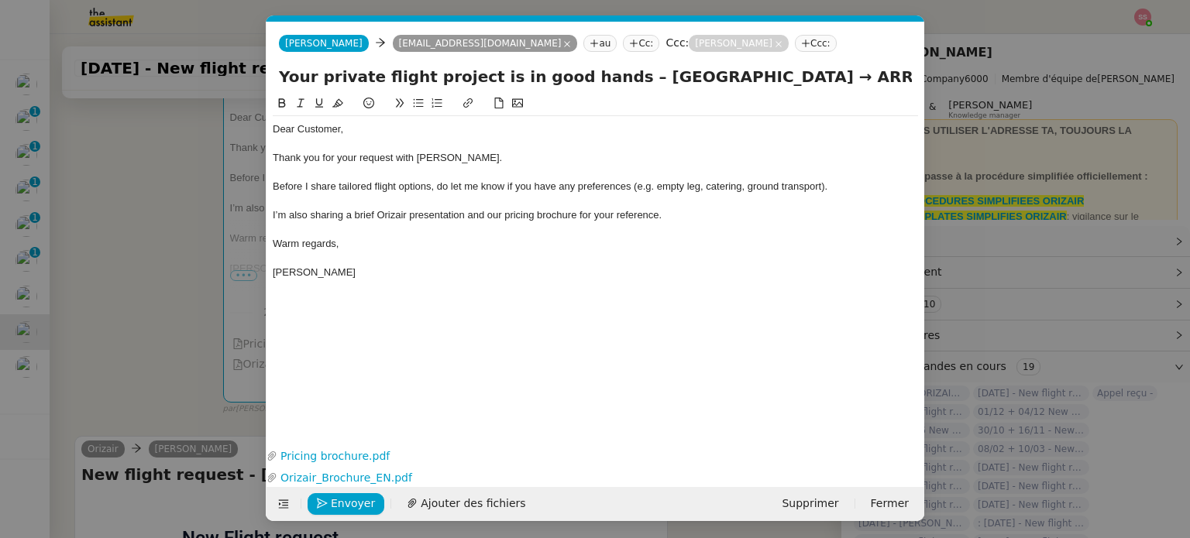
click at [201, 260] on nz-modal-container "acc Service ✈️Orizair - Acc usé de réception de la demande (FR) - En cours de v…" at bounding box center [595, 269] width 1190 height 538
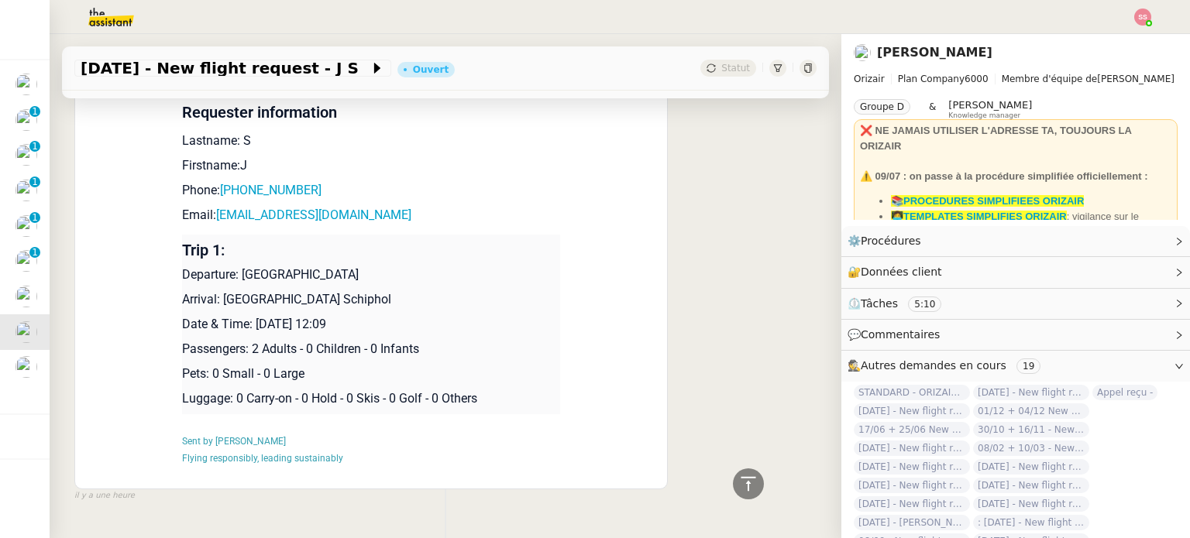
scroll to position [846, 0]
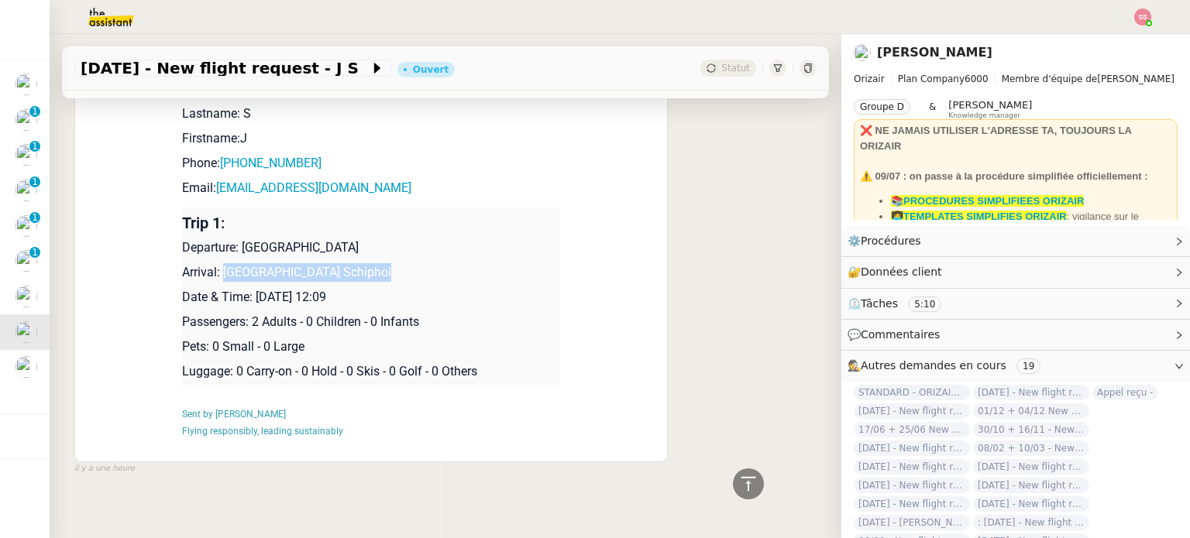
drag, startPoint x: 217, startPoint y: 273, endPoint x: 518, endPoint y: 264, distance: 301.5
click at [518, 264] on td "Trip 1: Departure: London Gatwick Airport Arrival: Amsterdam Airport Schiphol D…" at bounding box center [371, 298] width 378 height 180
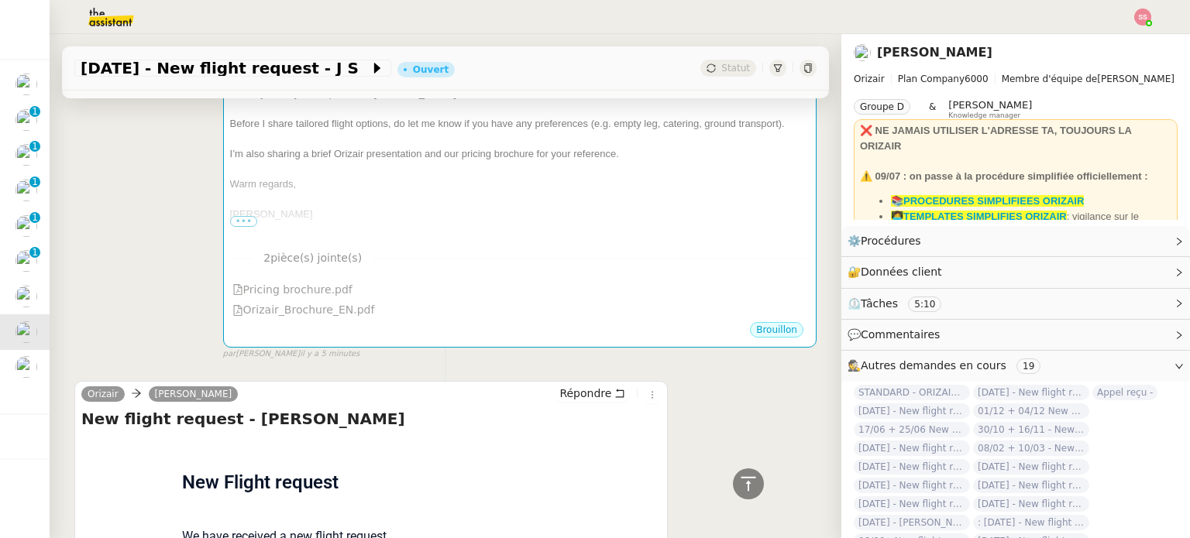
scroll to position [149, 0]
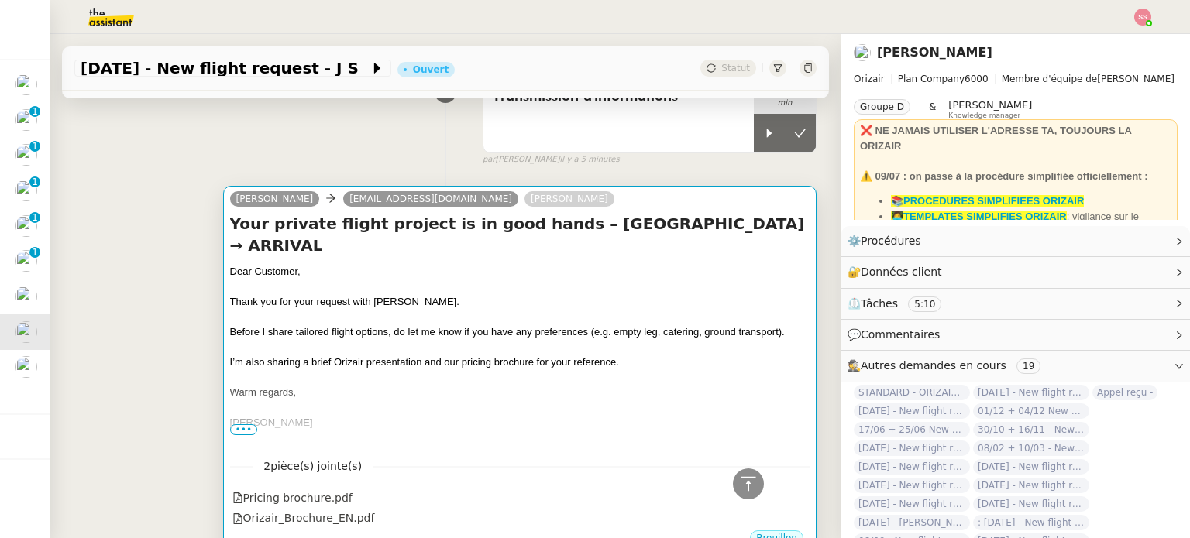
click at [555, 273] on div "Dear Customer," at bounding box center [519, 271] width 579 height 15
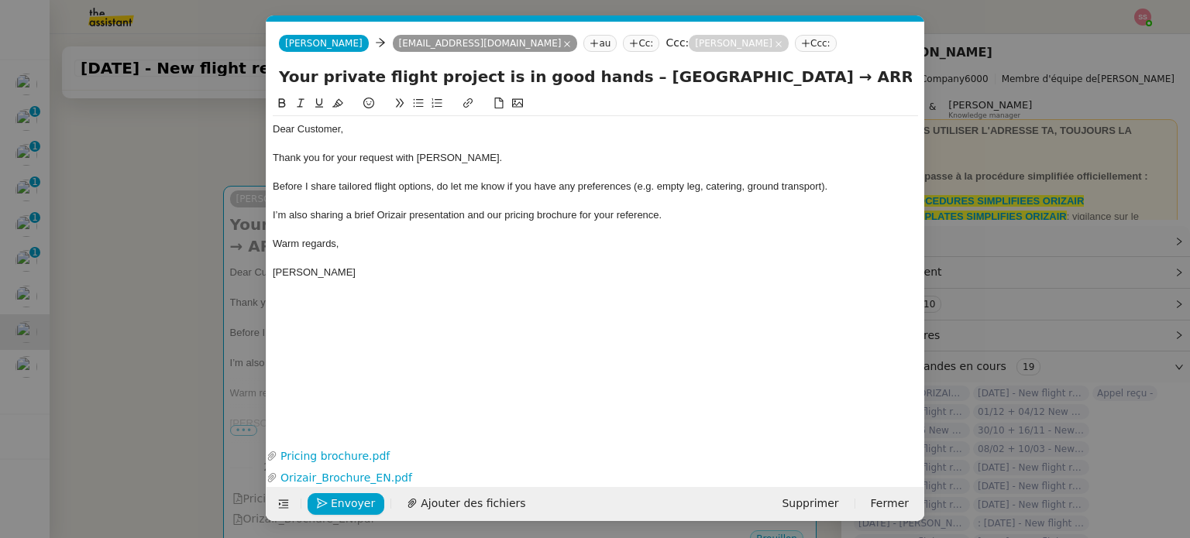
scroll to position [0, 47]
drag, startPoint x: 804, startPoint y: 77, endPoint x: 968, endPoint y: 76, distance: 163.5
click at [968, 76] on nz-modal-container "acc Service ✈️Orizair - Acc usé de réception de la demande (FR) - En cours de v…" at bounding box center [595, 269] width 1190 height 538
paste input "msterdam Airport Schiphol"
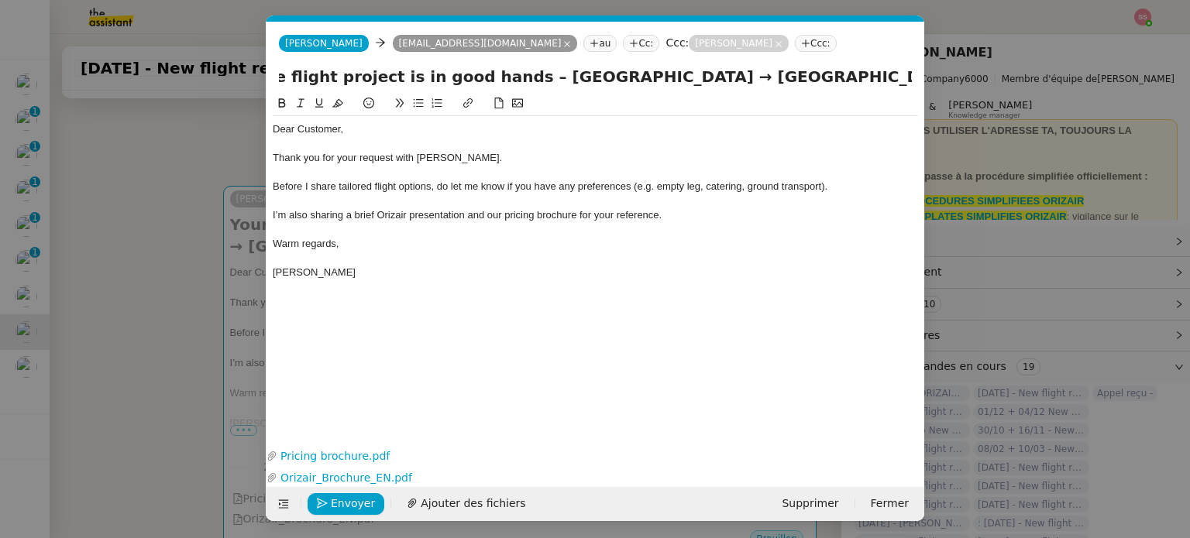
type input "Your private flight project is in good hands – London Gatwick Airport → Amsterd…"
click at [181, 239] on nz-modal-container "acc Service ✈️Orizair - Acc usé de réception de la demande (FR) - En cours de v…" at bounding box center [595, 269] width 1190 height 538
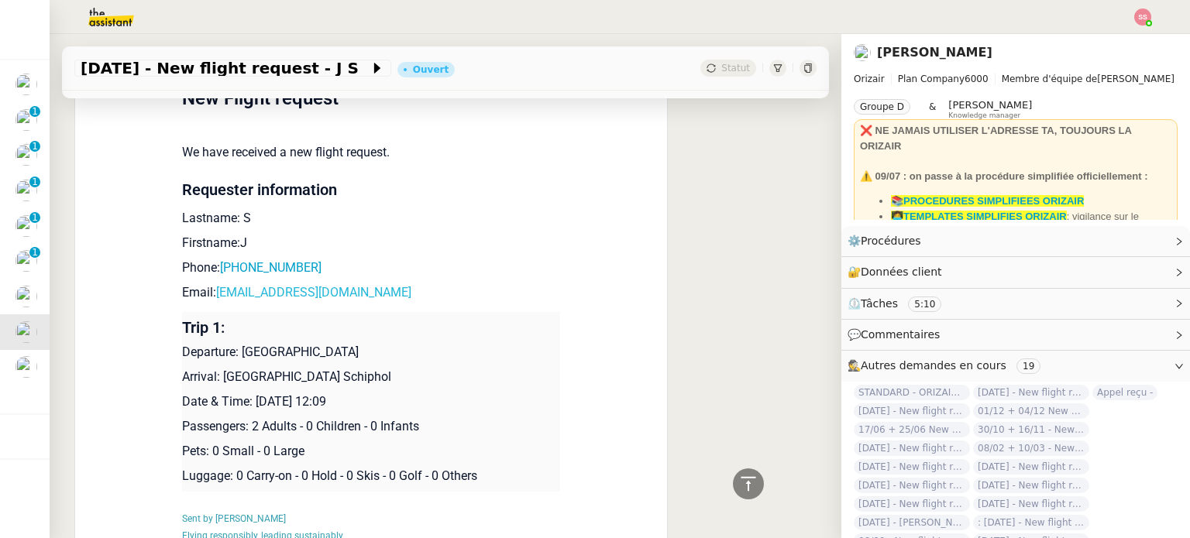
scroll to position [768, 0]
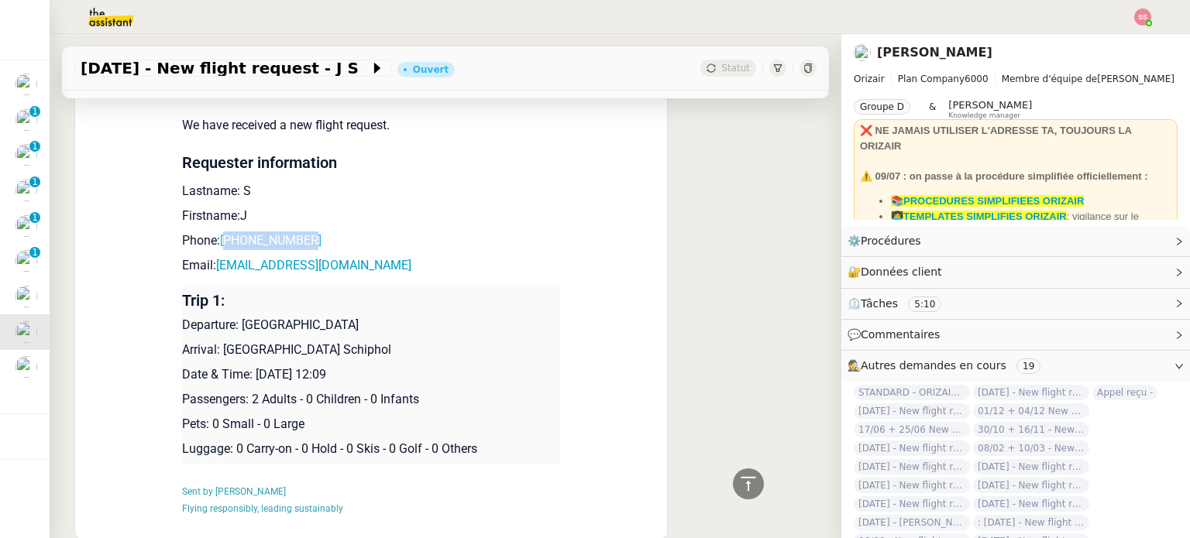
drag, startPoint x: 314, startPoint y: 234, endPoint x: 222, endPoint y: 242, distance: 91.8
click at [222, 242] on p "Phone: +447736022823" at bounding box center [371, 241] width 378 height 19
drag, startPoint x: 350, startPoint y: 275, endPoint x: 212, endPoint y: 270, distance: 138.0
click at [212, 270] on p "Email: 4effectnow@gmail.com" at bounding box center [371, 265] width 378 height 19
drag, startPoint x: 236, startPoint y: 328, endPoint x: 379, endPoint y: 315, distance: 143.1
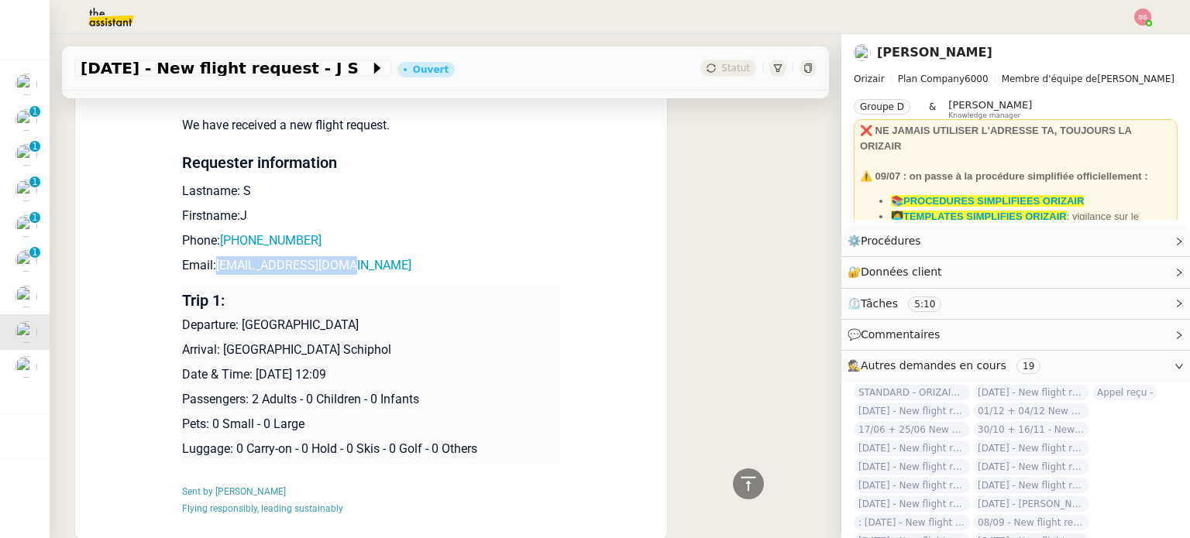
click at [379, 315] on td "Trip 1: Departure: London Gatwick Airport Arrival: Amsterdam Airport Schiphol D…" at bounding box center [371, 375] width 378 height 180
drag, startPoint x: 373, startPoint y: 354, endPoint x: 214, endPoint y: 353, distance: 158.8
click at [214, 353] on p "Arrival: Amsterdam Airport Schiphol" at bounding box center [371, 350] width 378 height 19
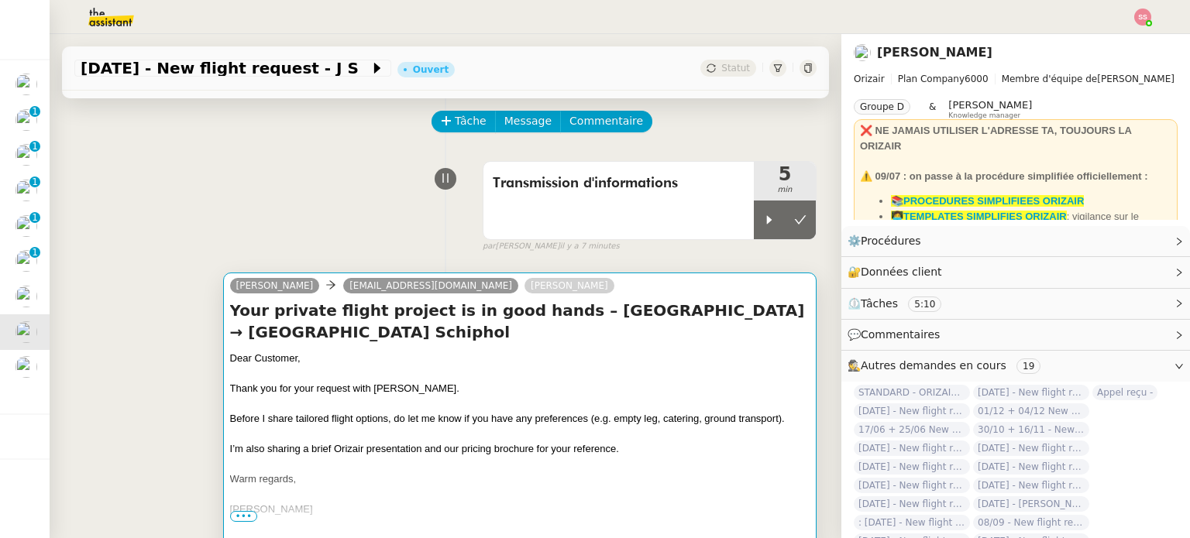
scroll to position [0, 0]
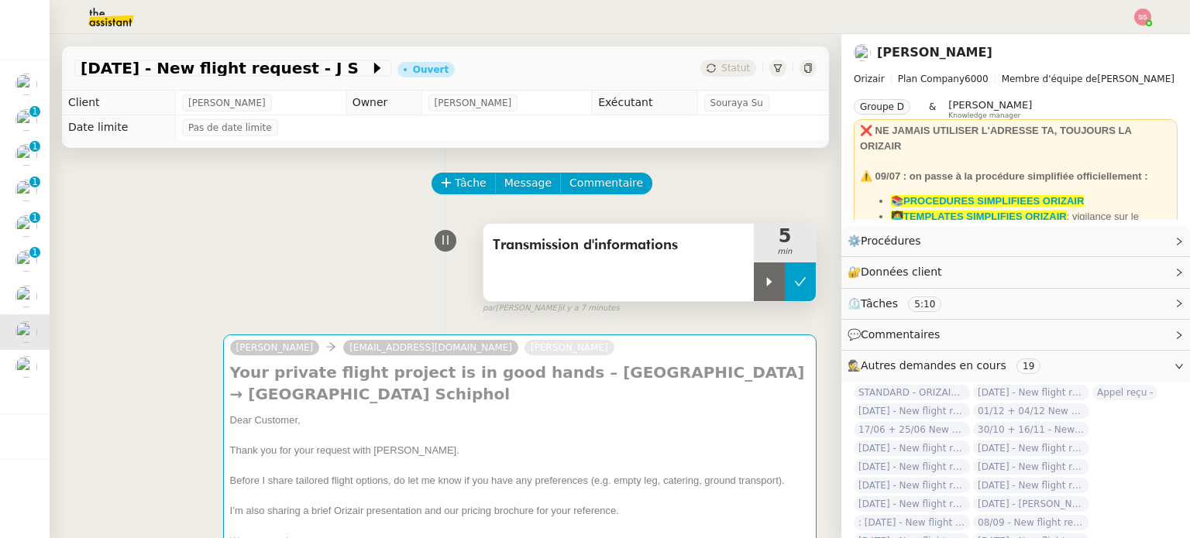
click at [785, 294] on button at bounding box center [800, 282] width 31 height 39
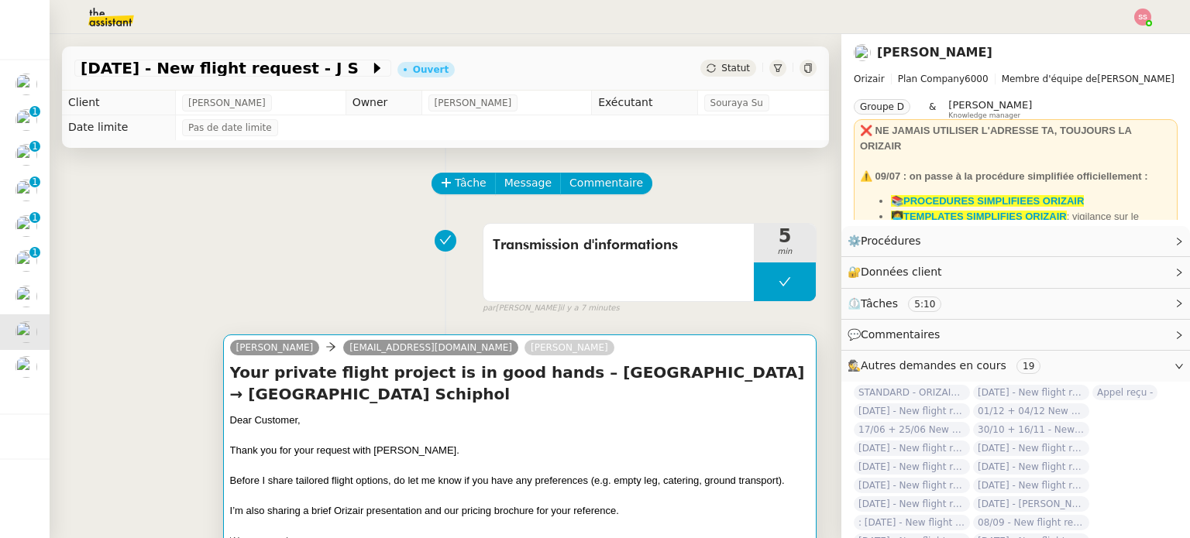
scroll to position [310, 0]
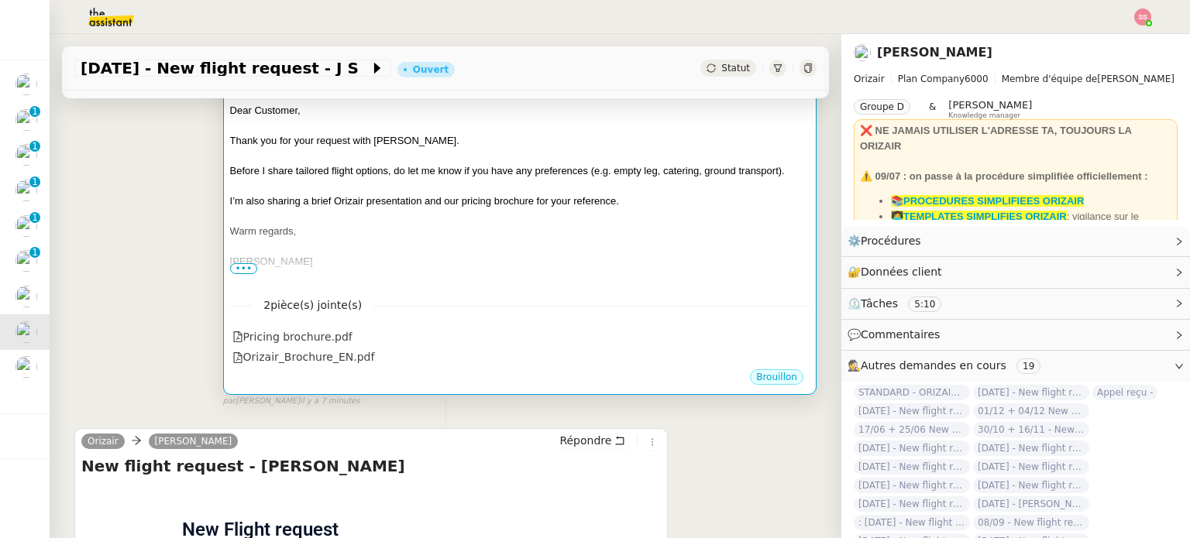
click at [642, 325] on div "2 pièce(s) jointe(s) Pricing brochure.pdf Orizair_Brochure_EN.pdf" at bounding box center [519, 326] width 579 height 84
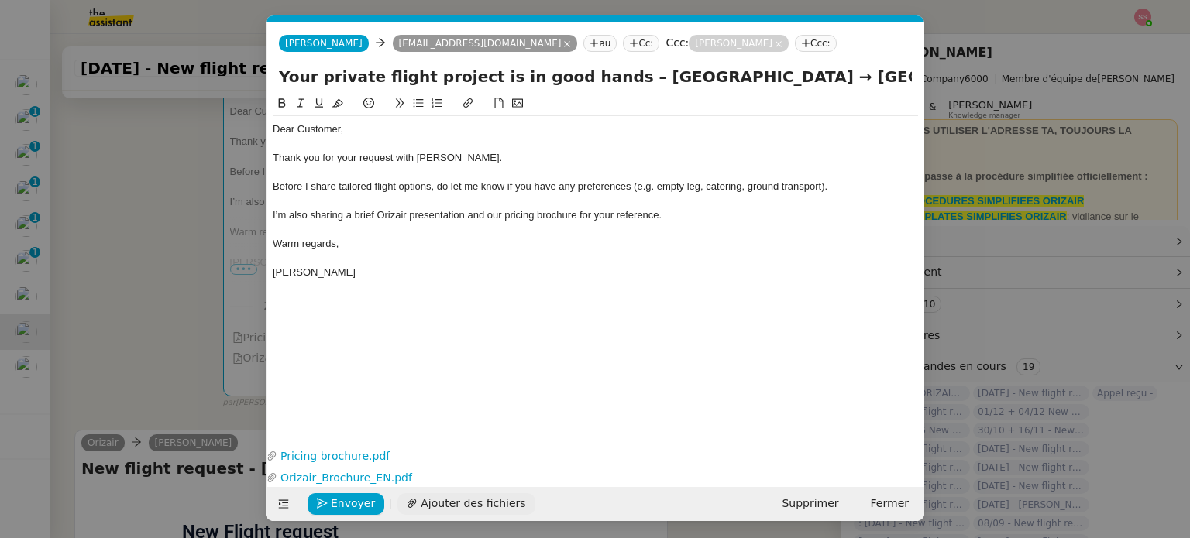
scroll to position [0, 47]
click at [345, 502] on span "Envoyer" at bounding box center [353, 504] width 44 height 18
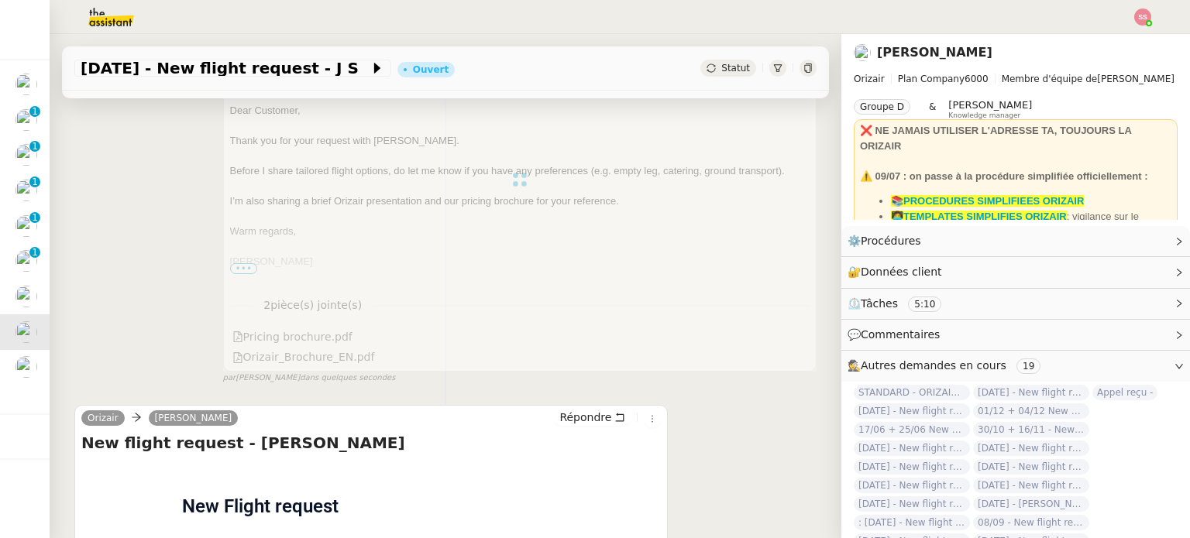
scroll to position [77, 0]
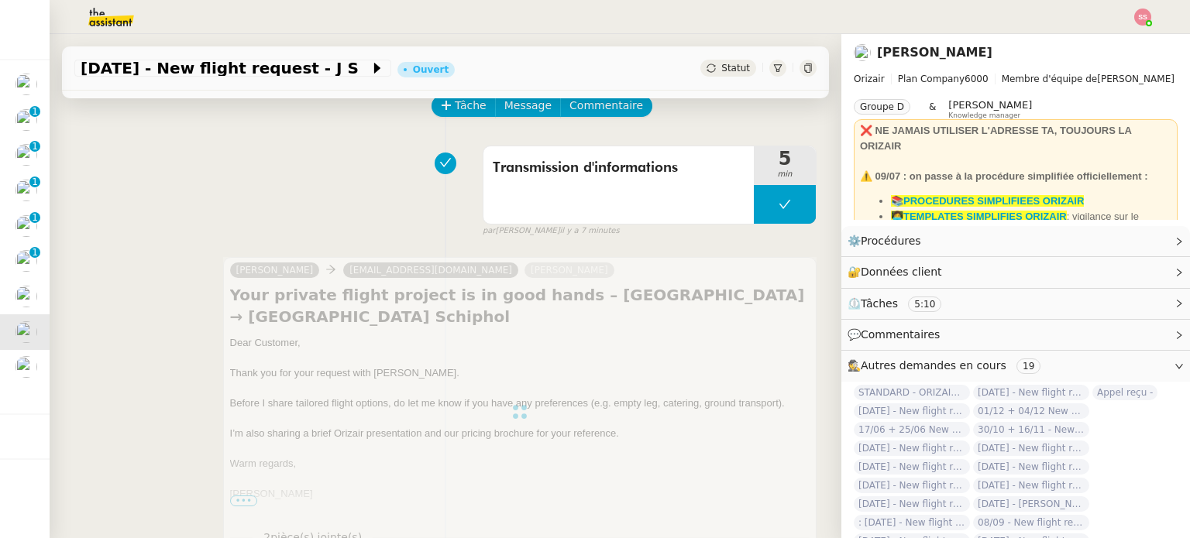
click at [712, 74] on div "Statut" at bounding box center [728, 68] width 56 height 17
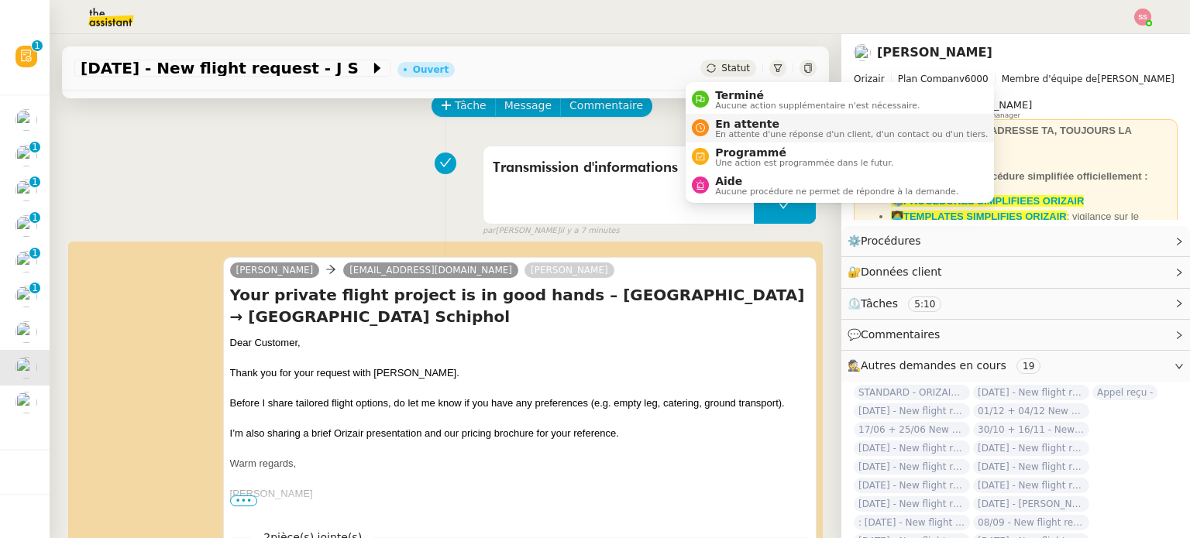
click at [727, 136] on span "En attente d'une réponse d'un client, d'un contact ou d'un tiers." at bounding box center [851, 134] width 273 height 9
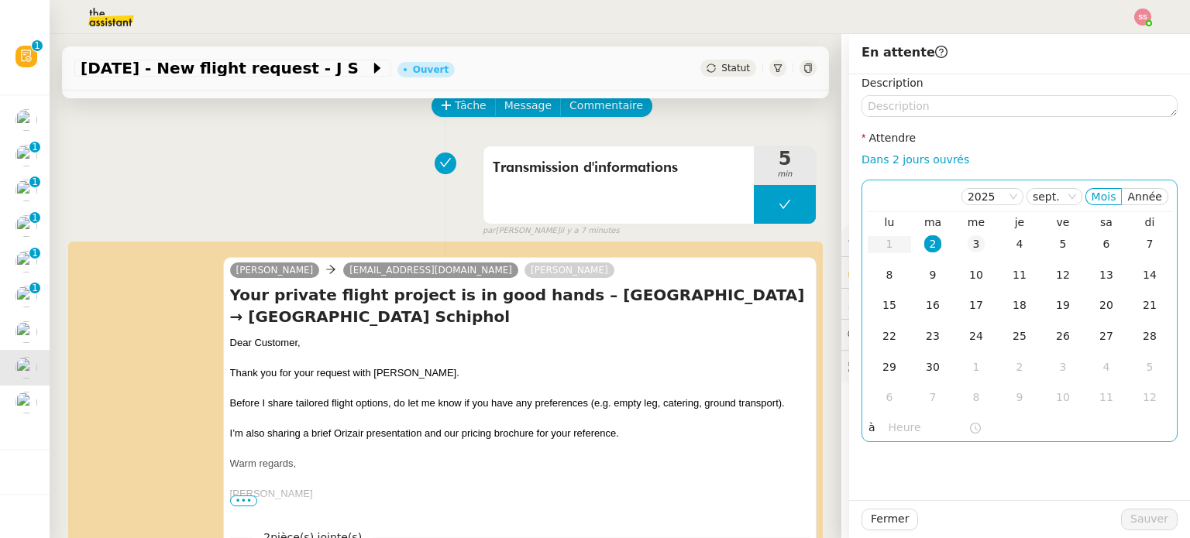
click at [973, 243] on td "3" at bounding box center [975, 244] width 43 height 31
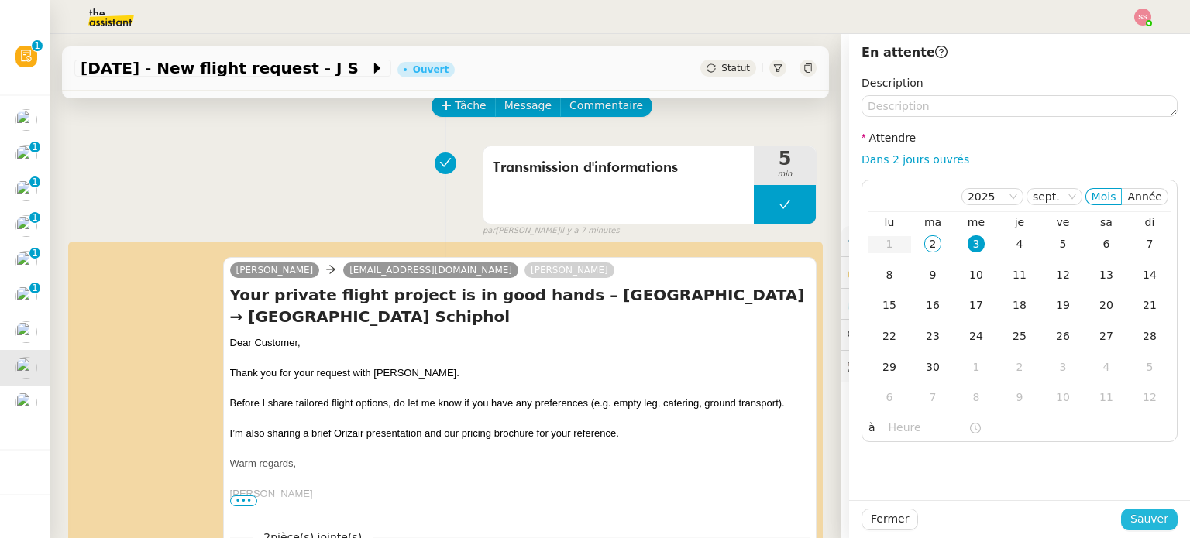
click at [1130, 517] on span "Sauver" at bounding box center [1149, 520] width 38 height 18
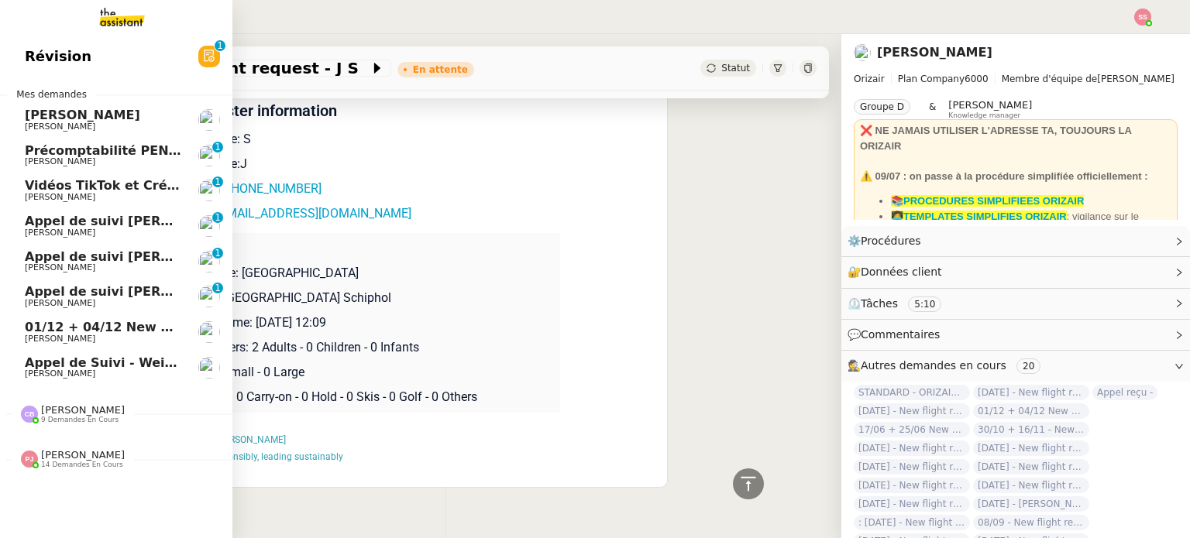
click at [107, 335] on span "[PERSON_NAME]" at bounding box center [103, 339] width 156 height 9
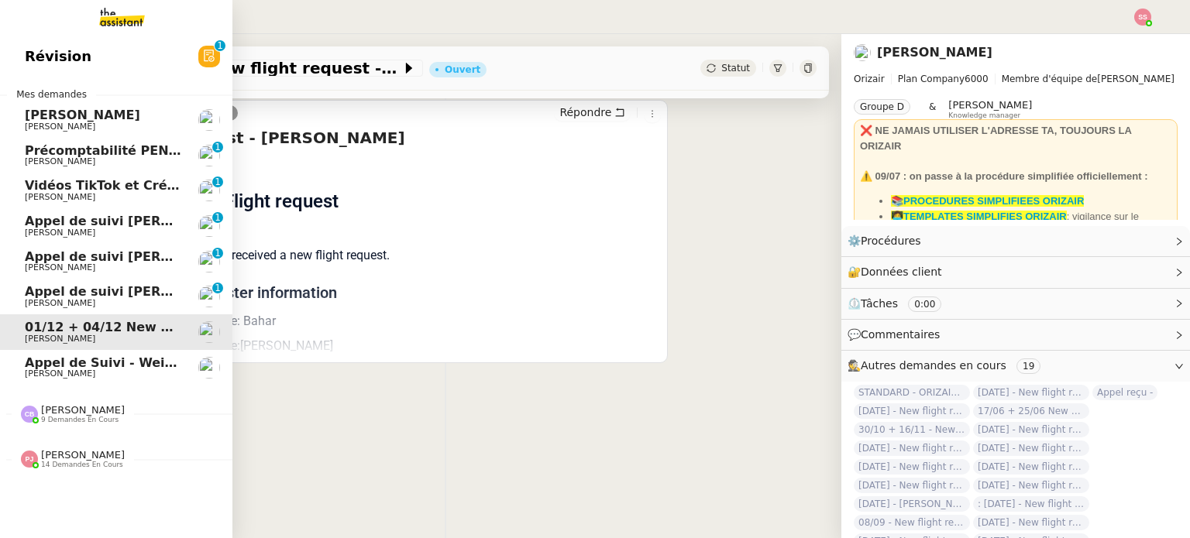
scroll to position [208, 0]
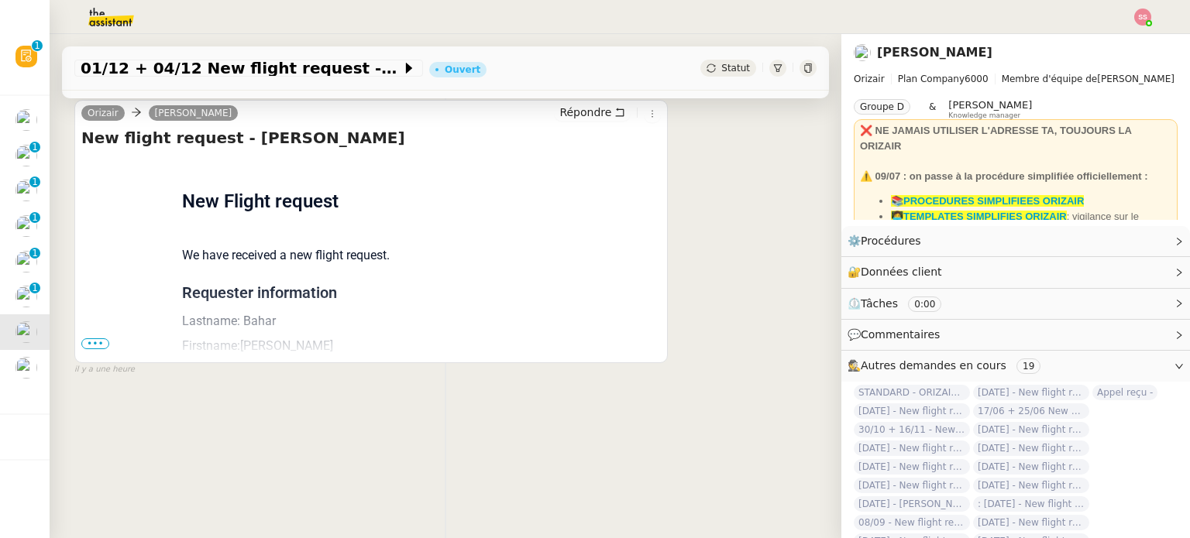
click at [91, 339] on span "•••" at bounding box center [95, 344] width 28 height 11
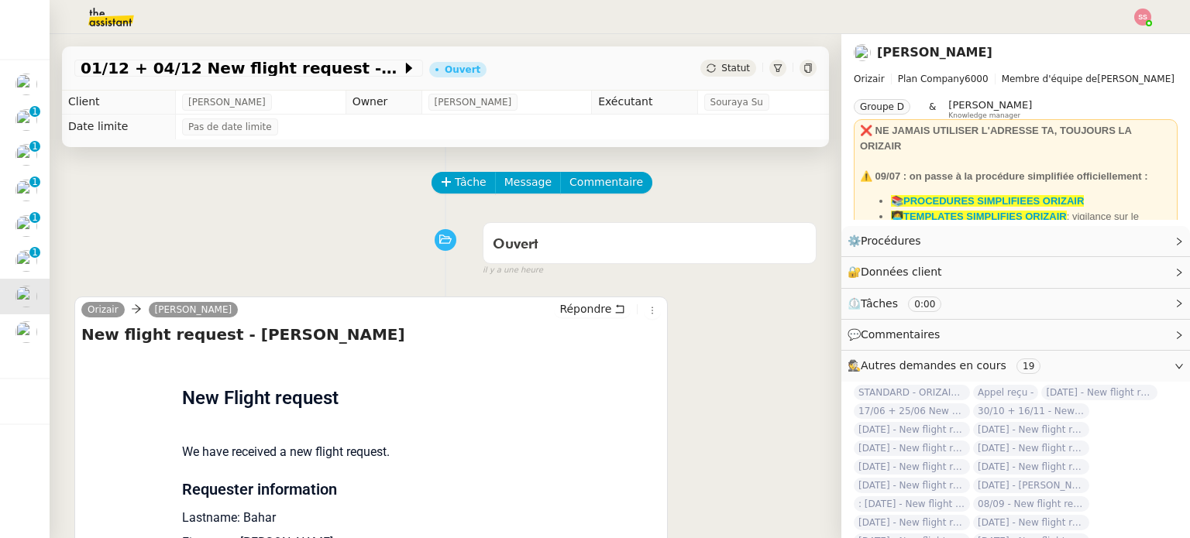
scroll to position [0, 0]
